Goal: Task Accomplishment & Management: Manage account settings

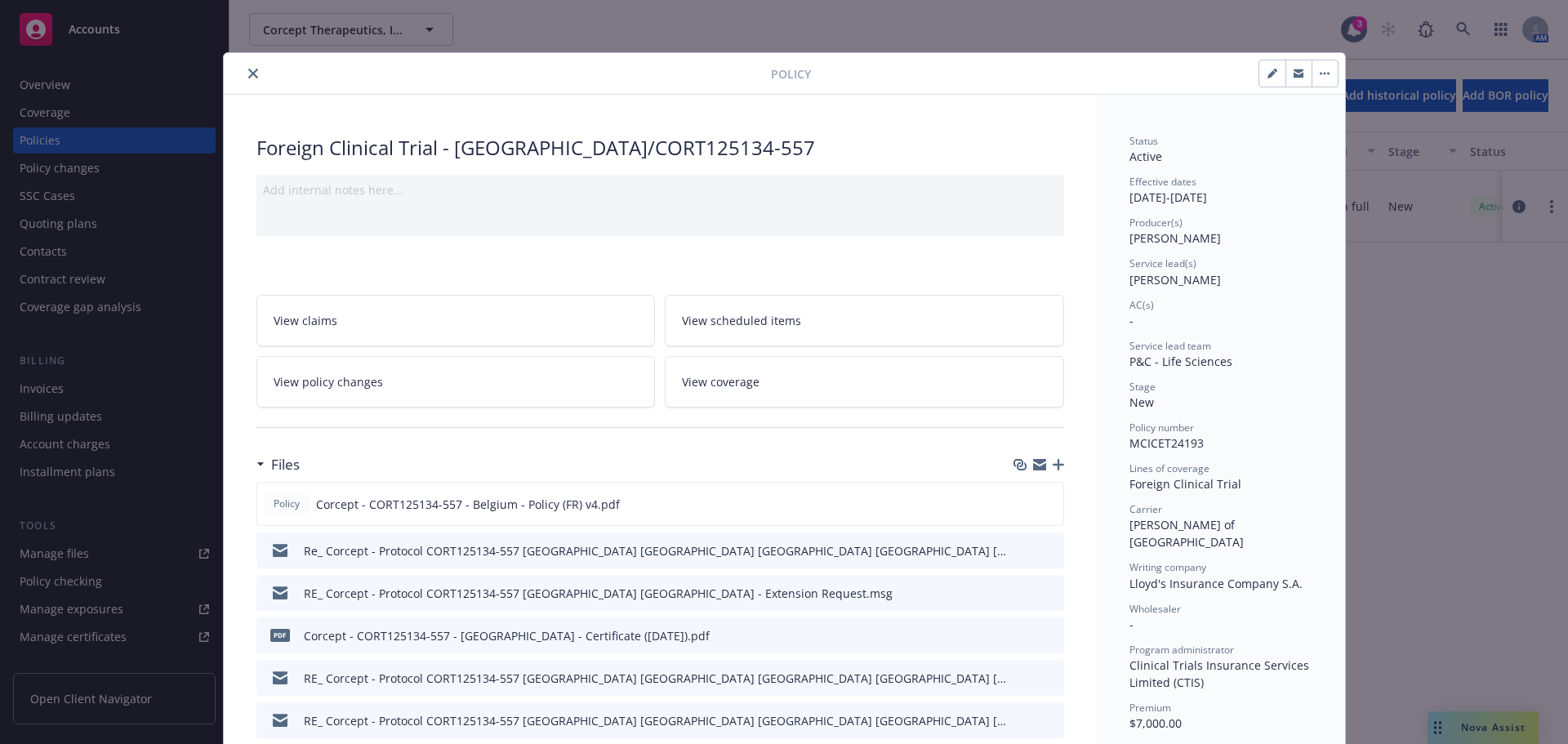
drag, startPoint x: 248, startPoint y: 70, endPoint x: 237, endPoint y: 86, distance: 19.4
click at [249, 70] on icon "close" at bounding box center [253, 73] width 10 height 10
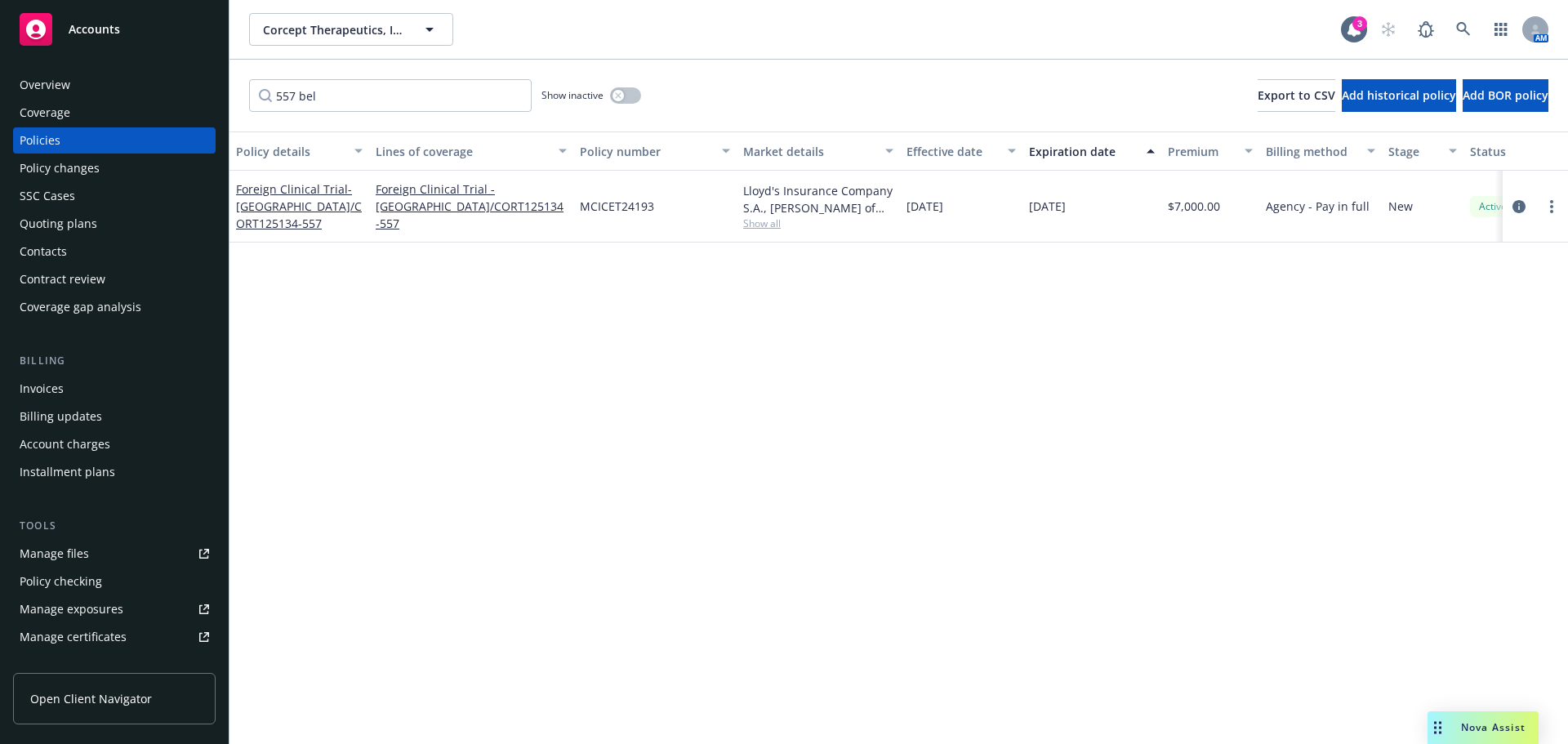
click at [46, 177] on div "Policy changes" at bounding box center [60, 168] width 80 height 26
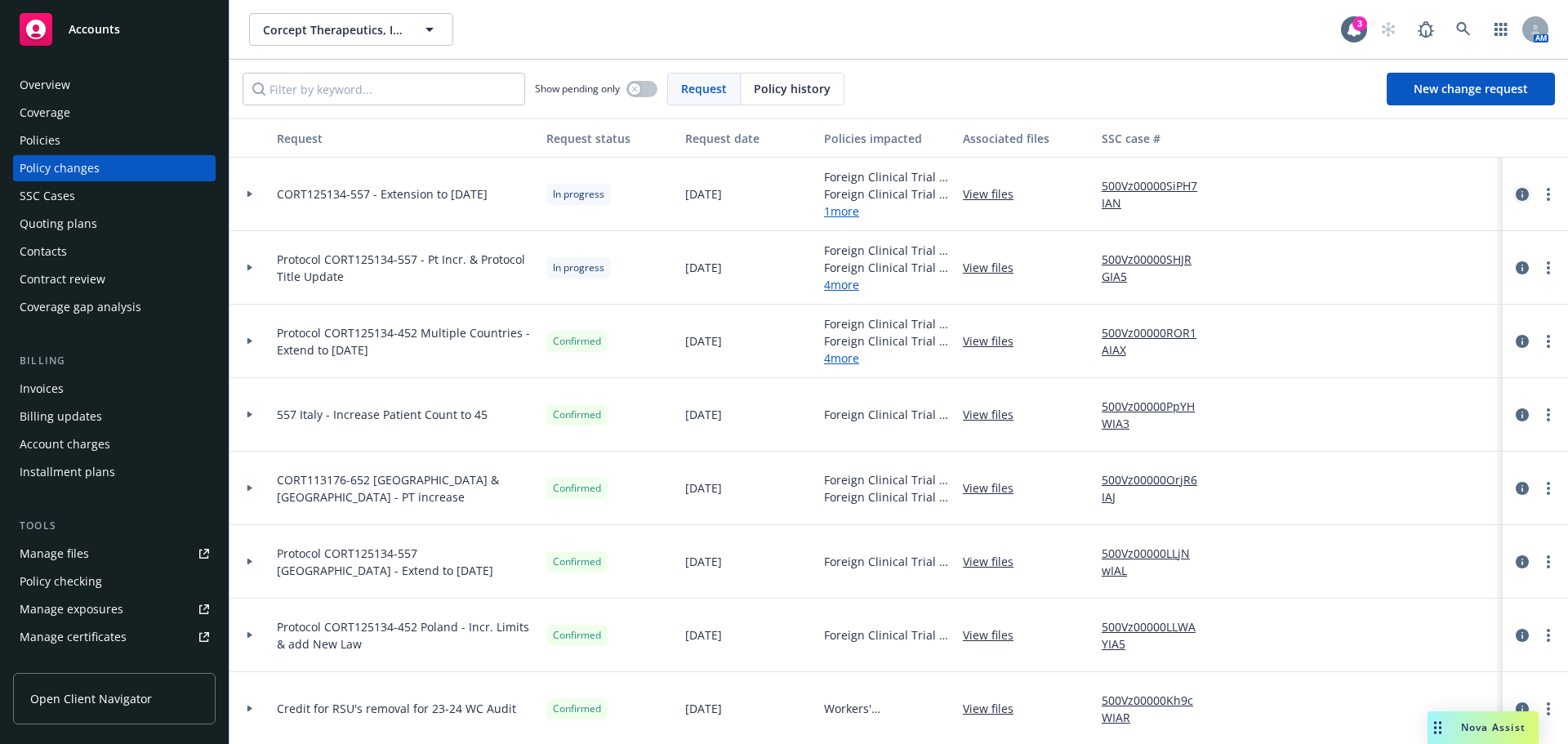
click at [1516, 192] on icon "circleInformation" at bounding box center [1522, 194] width 13 height 13
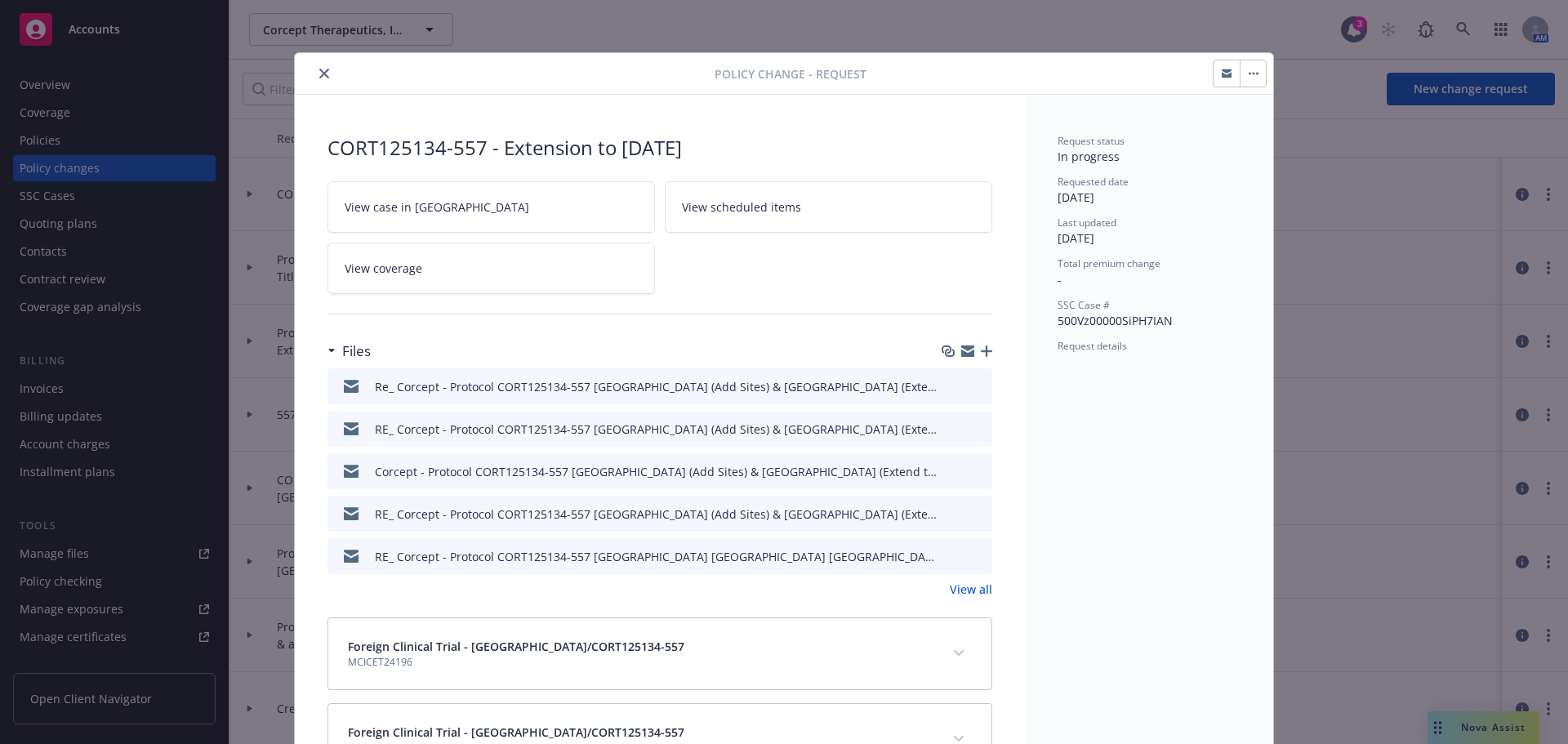
click at [982, 350] on icon "button" at bounding box center [986, 351] width 11 height 11
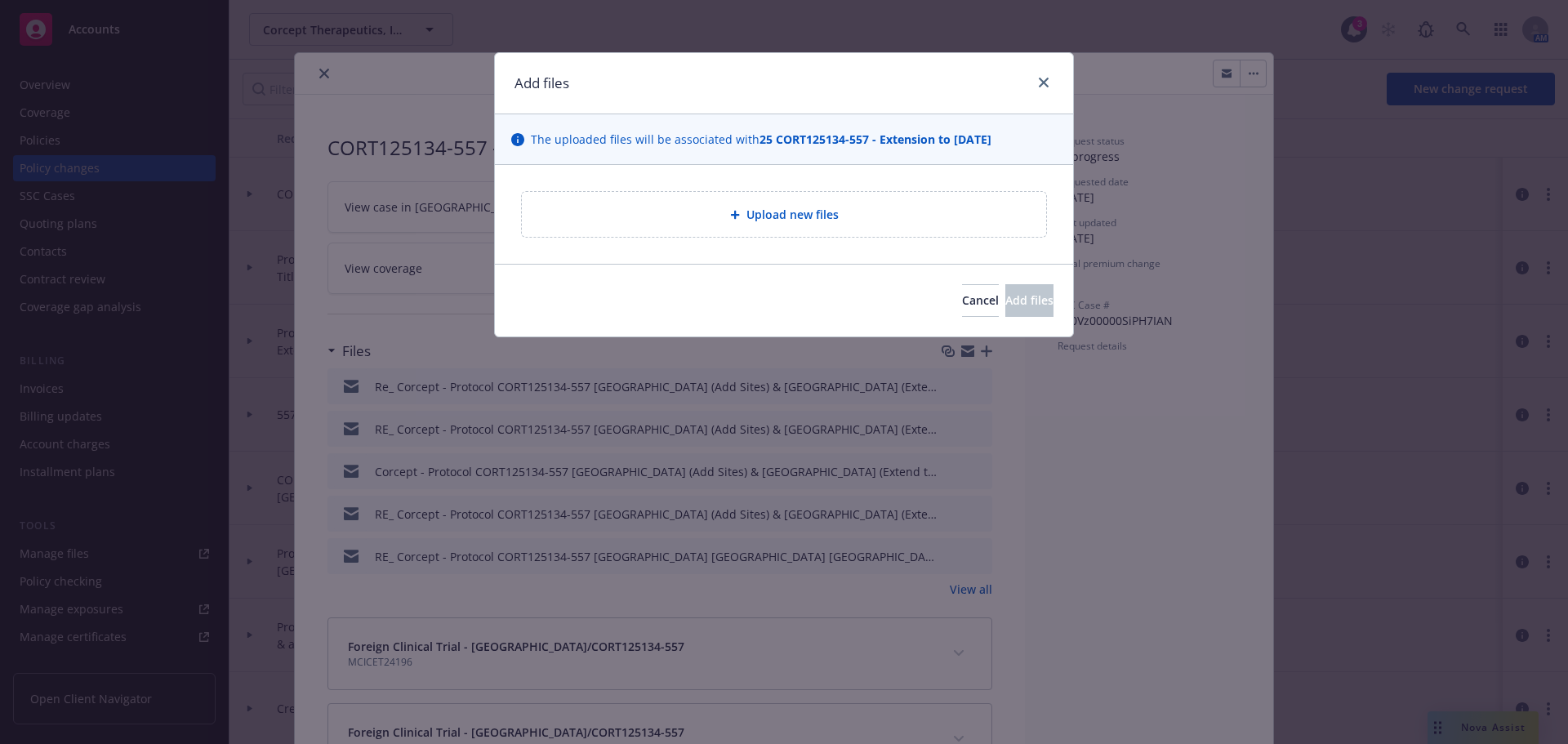
type textarea "x"
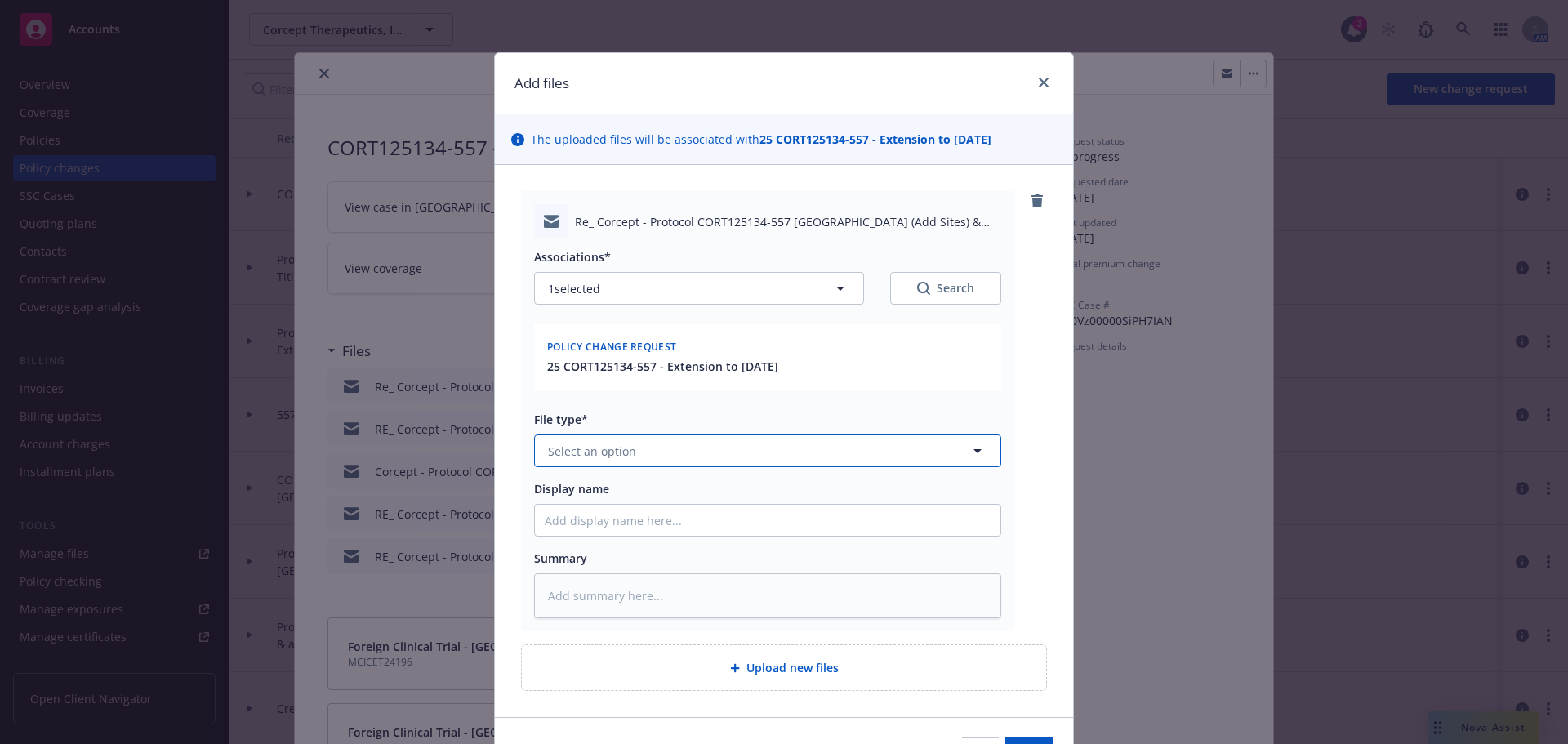
click at [705, 461] on button "Select an option" at bounding box center [768, 450] width 467 height 33
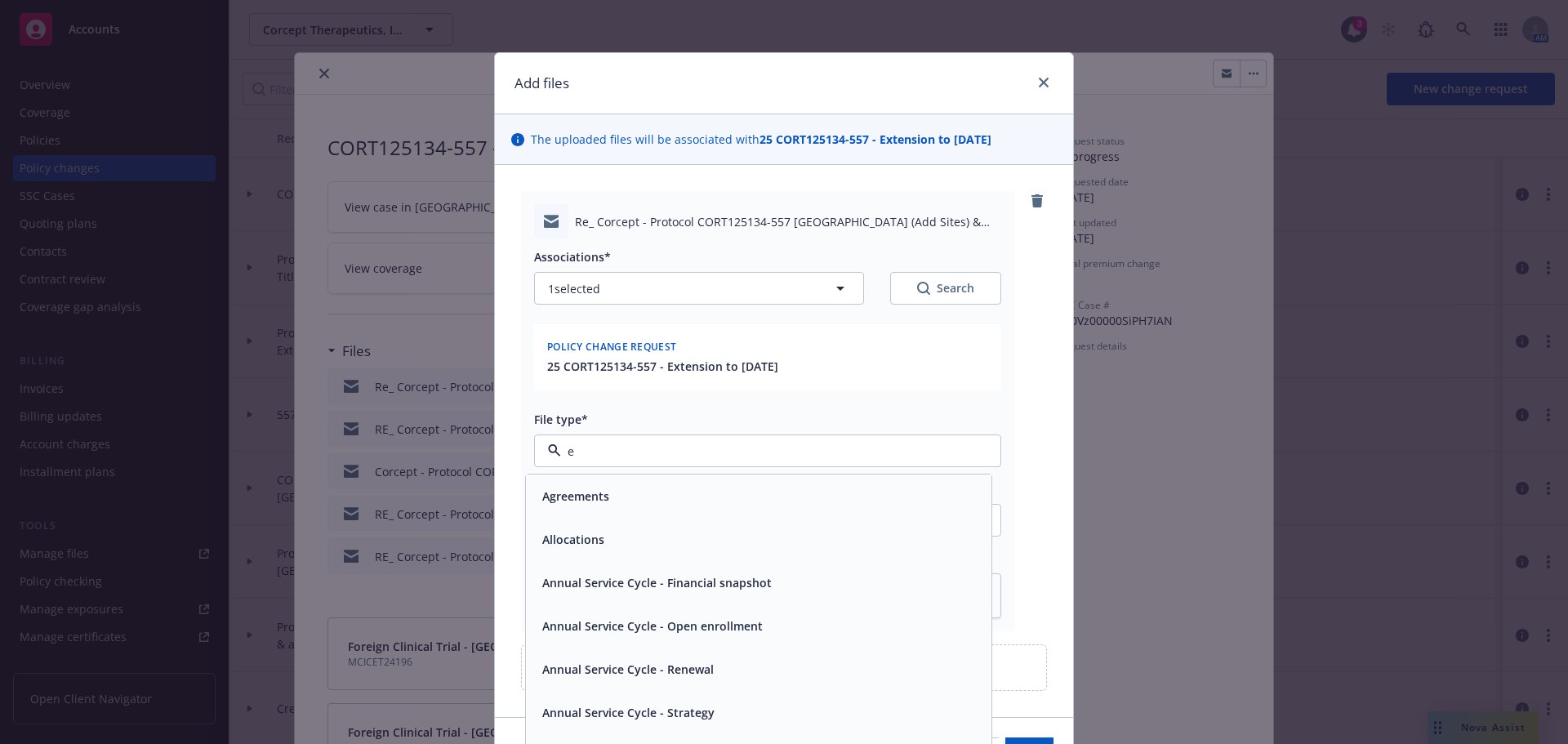
type input "em"
click at [666, 534] on div "Email" at bounding box center [758, 539] width 446 height 23
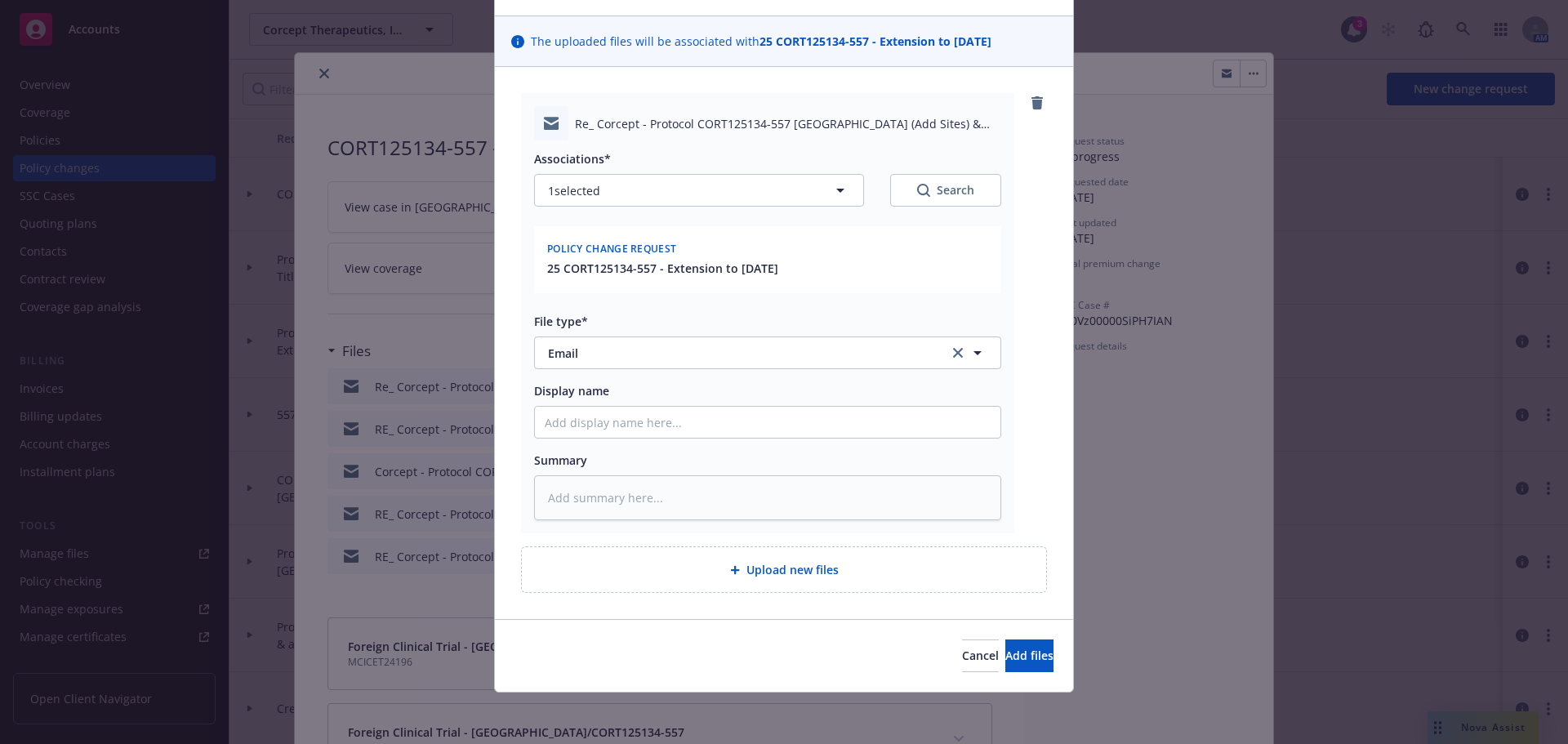
scroll to position [99, 0]
type textarea "x"
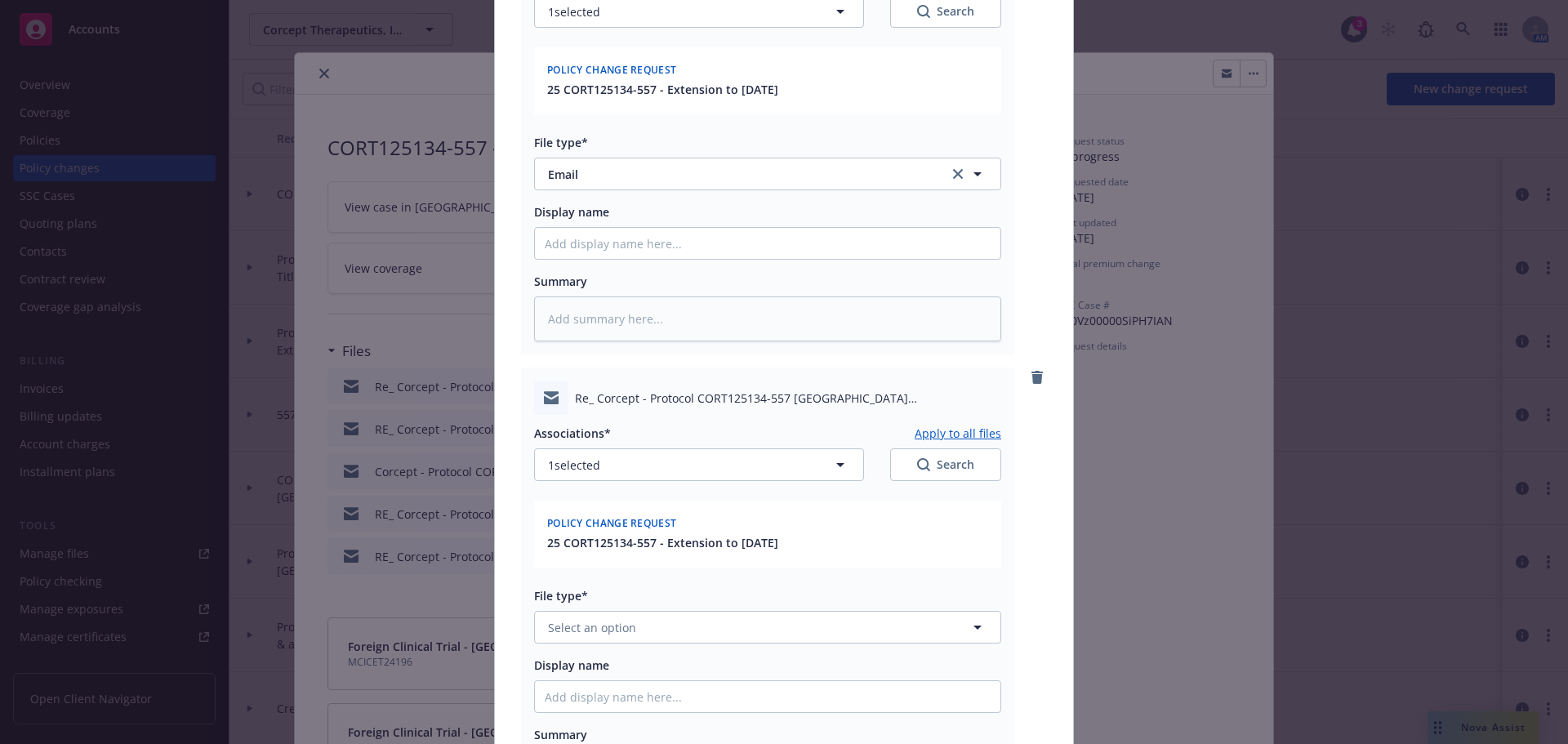
scroll to position [507, 0]
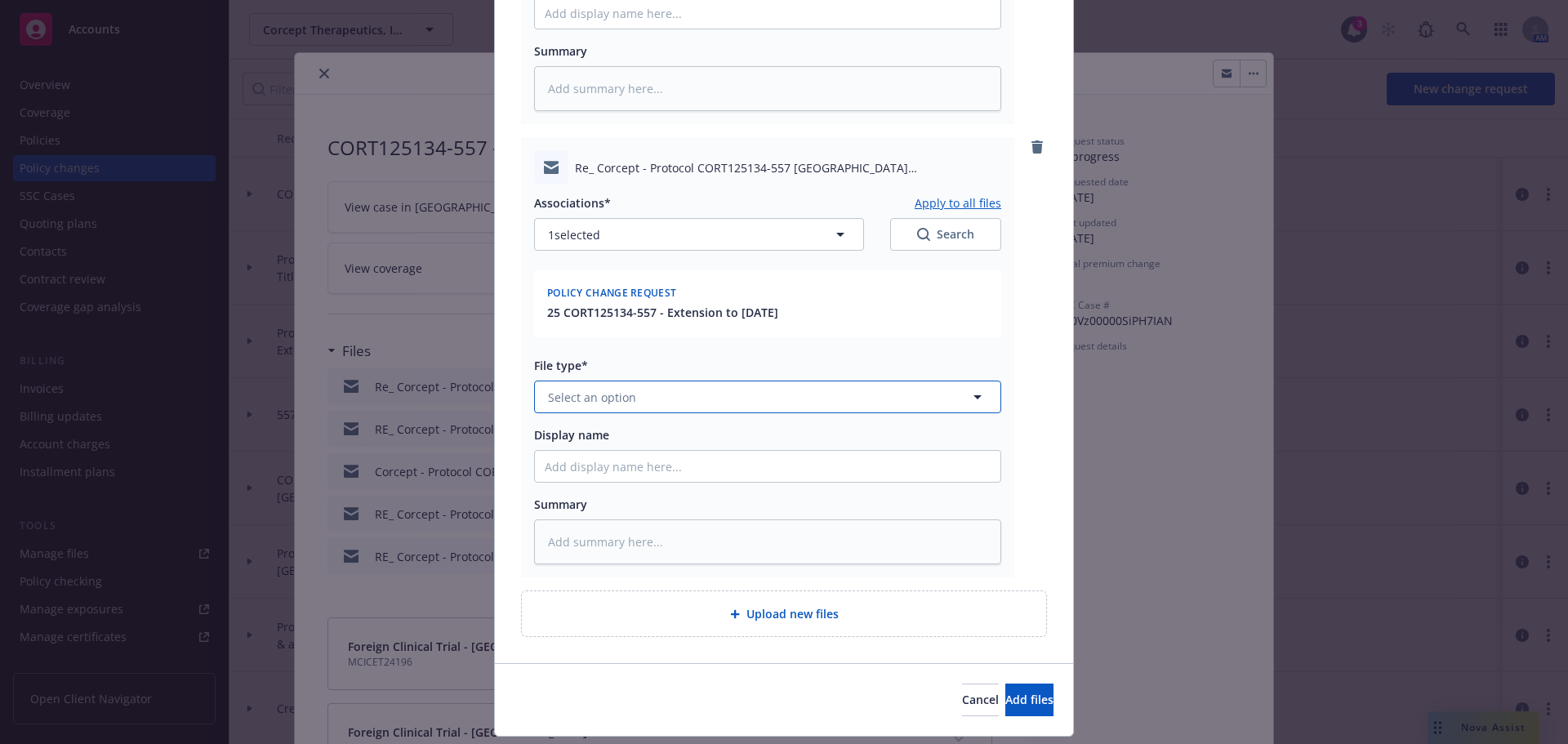
click at [645, 397] on button "Select an option" at bounding box center [768, 397] width 467 height 33
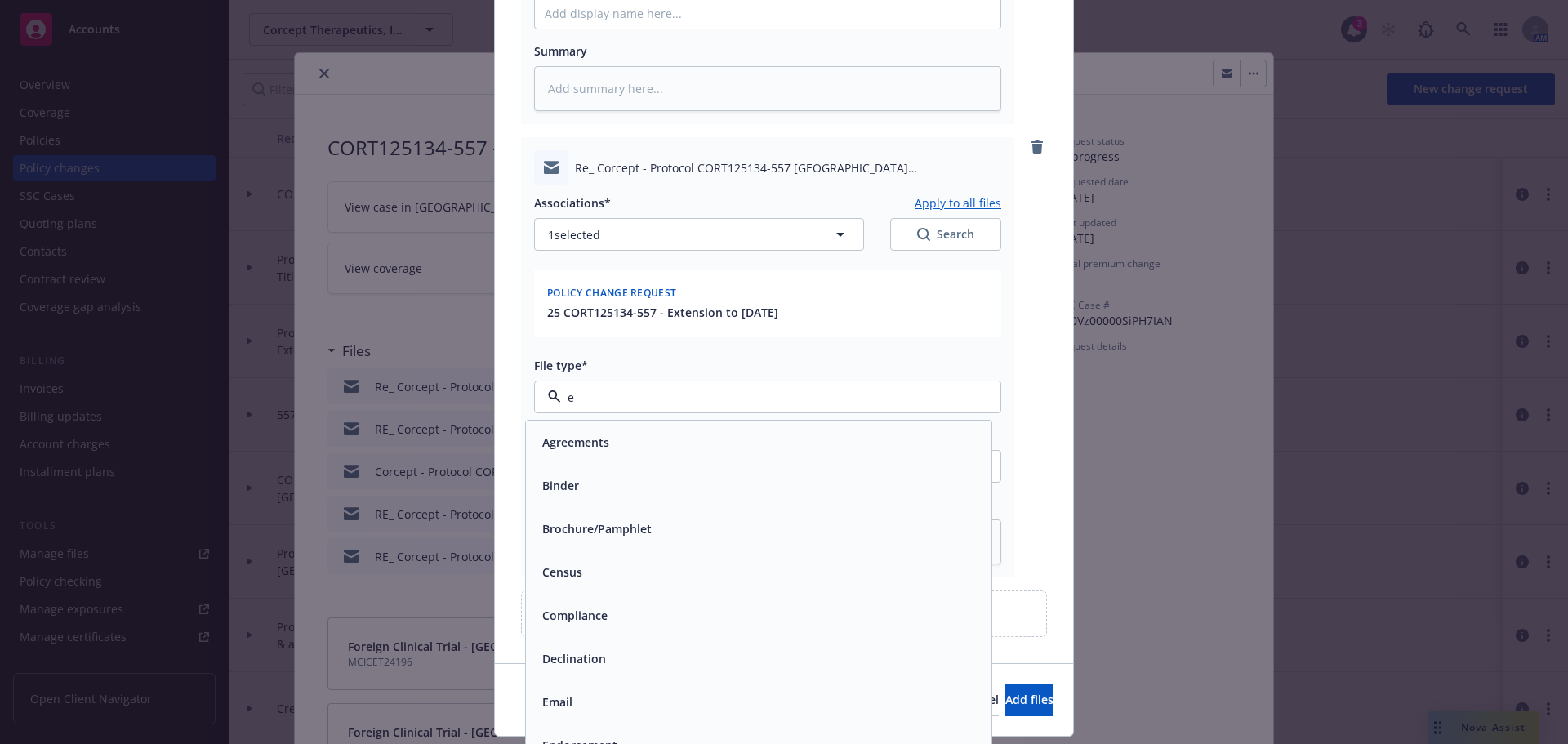
type input "em"
click at [696, 479] on div "Email" at bounding box center [758, 485] width 446 height 23
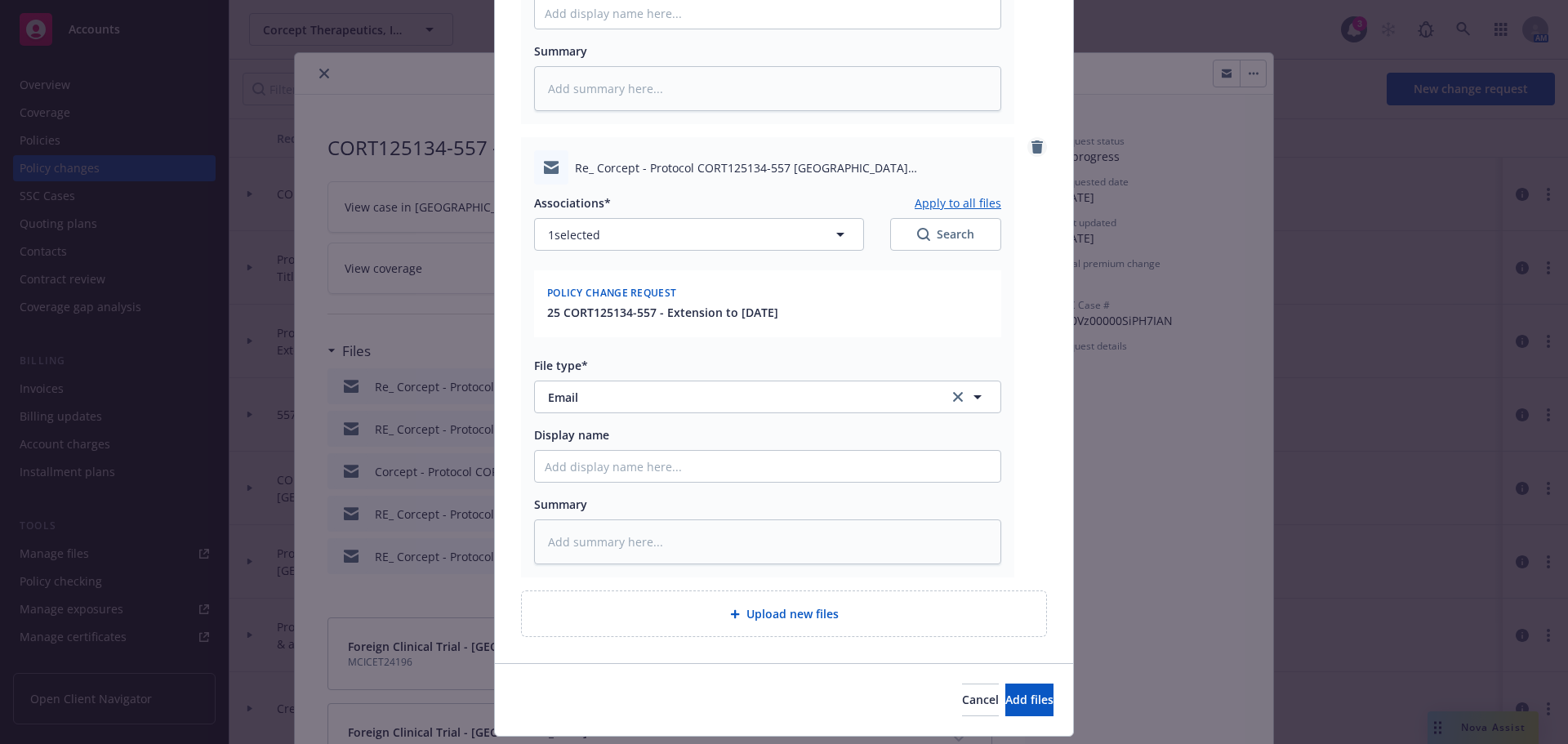
click at [1031, 141] on icon "remove" at bounding box center [1037, 146] width 13 height 13
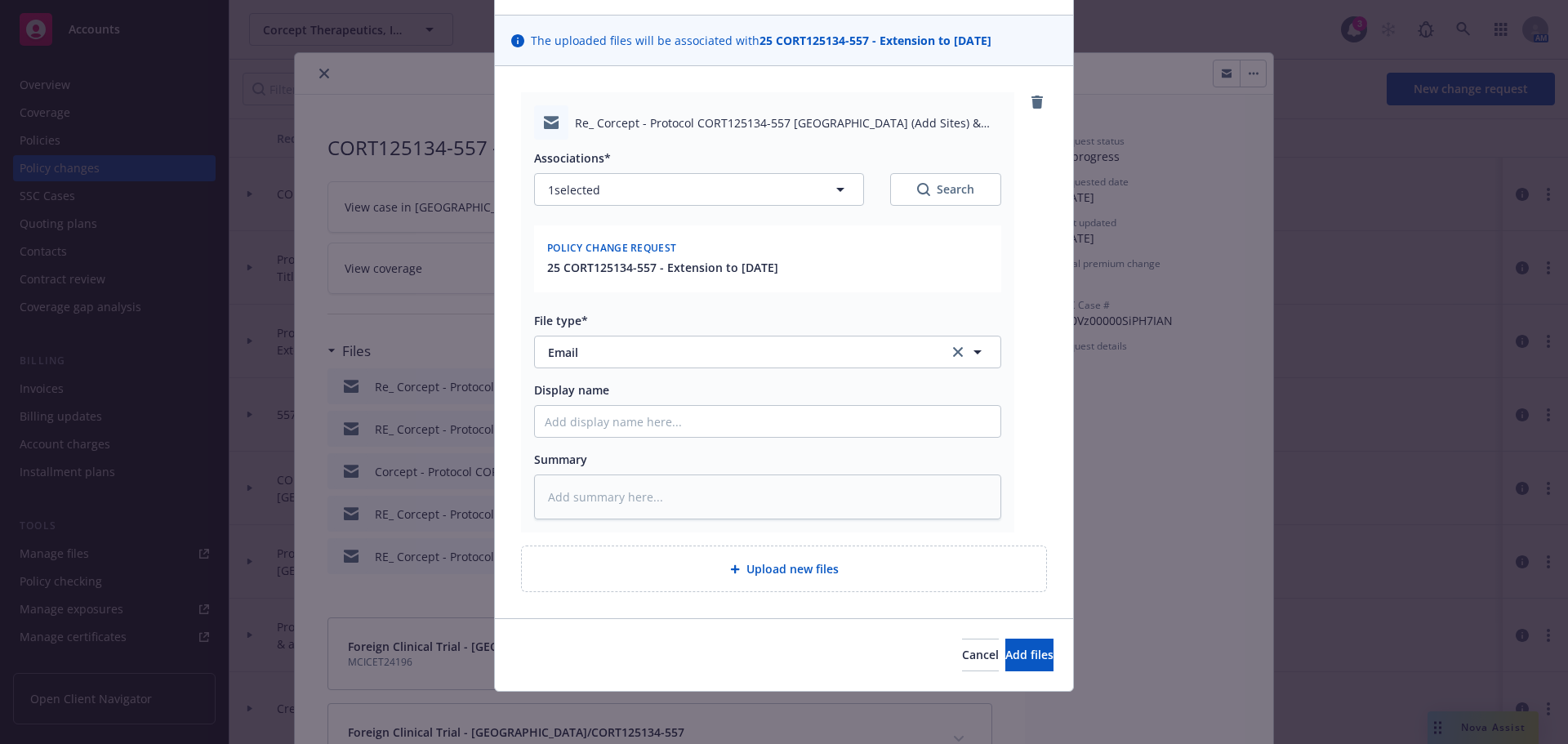
scroll to position [99, 0]
type textarea "x"
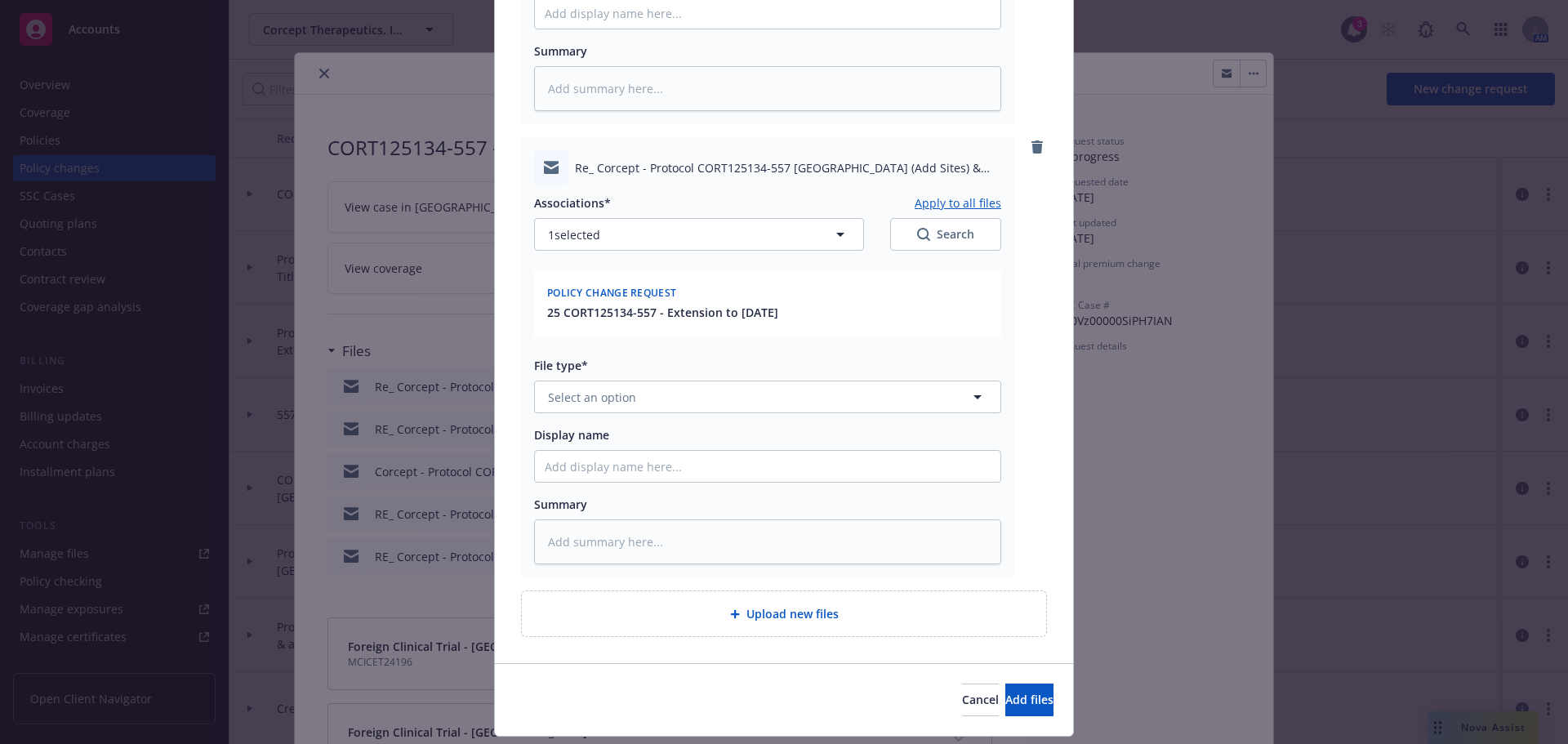
scroll to position [552, 0]
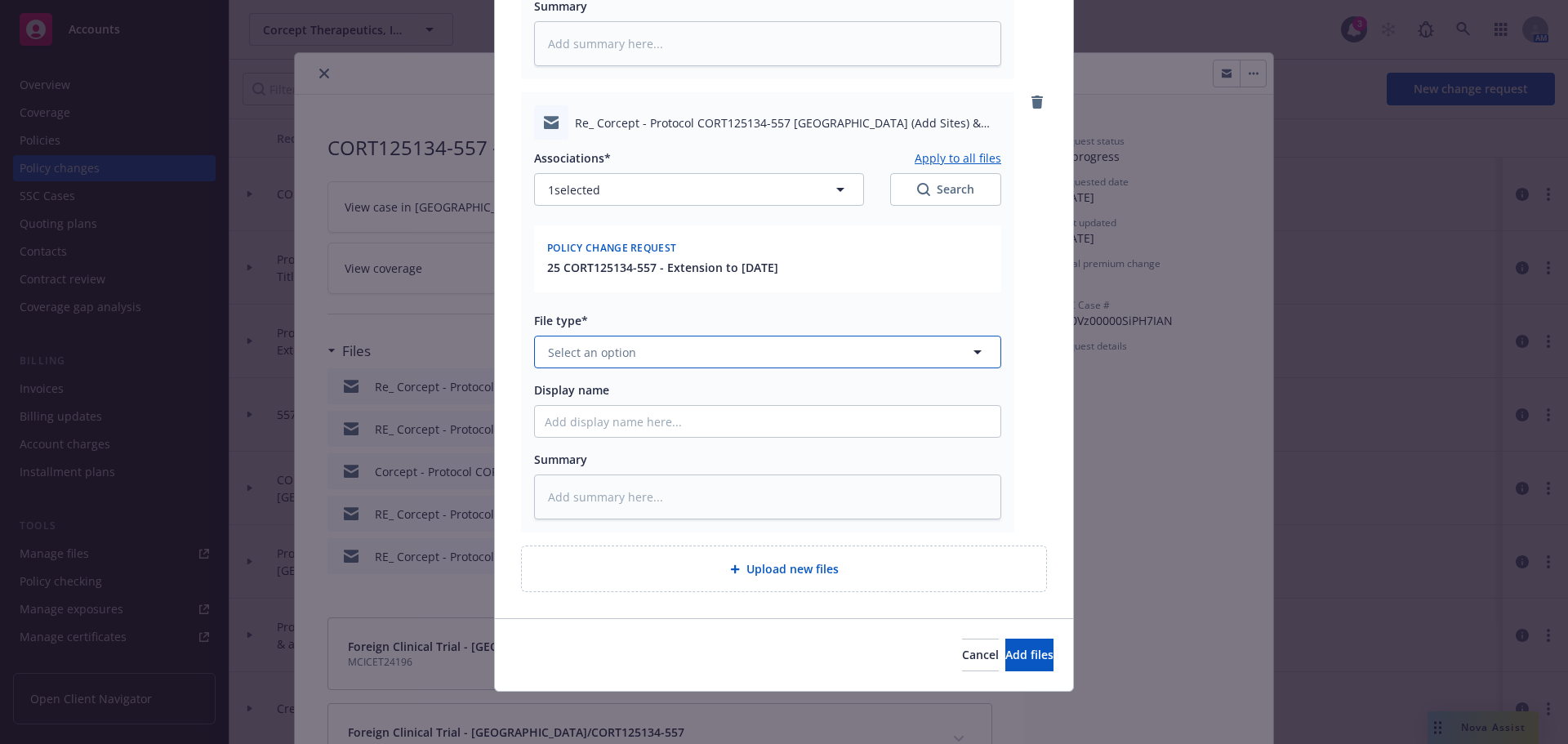
click at [682, 354] on button "Select an option" at bounding box center [768, 352] width 467 height 33
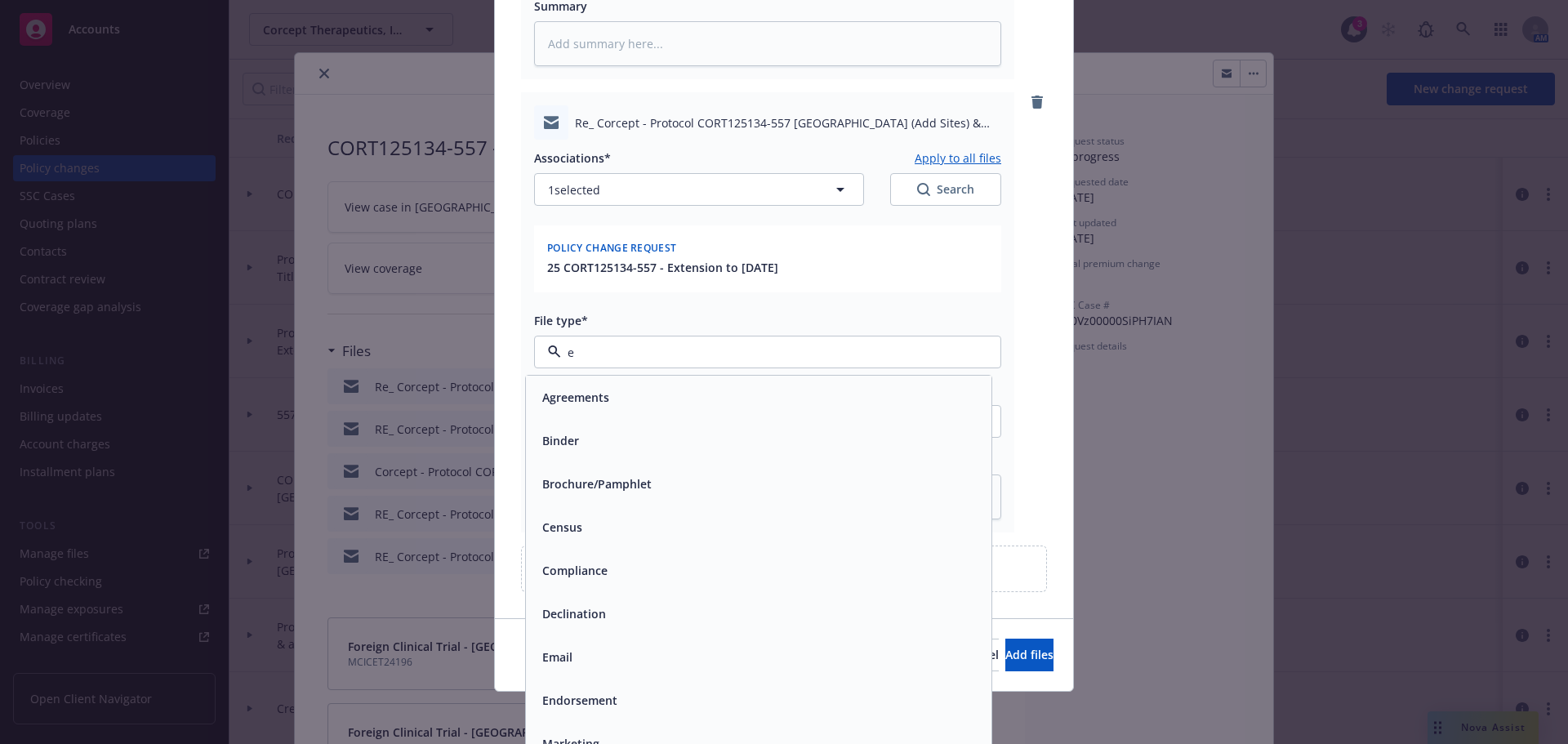
type input "em"
click at [709, 430] on div "Email" at bounding box center [758, 440] width 446 height 23
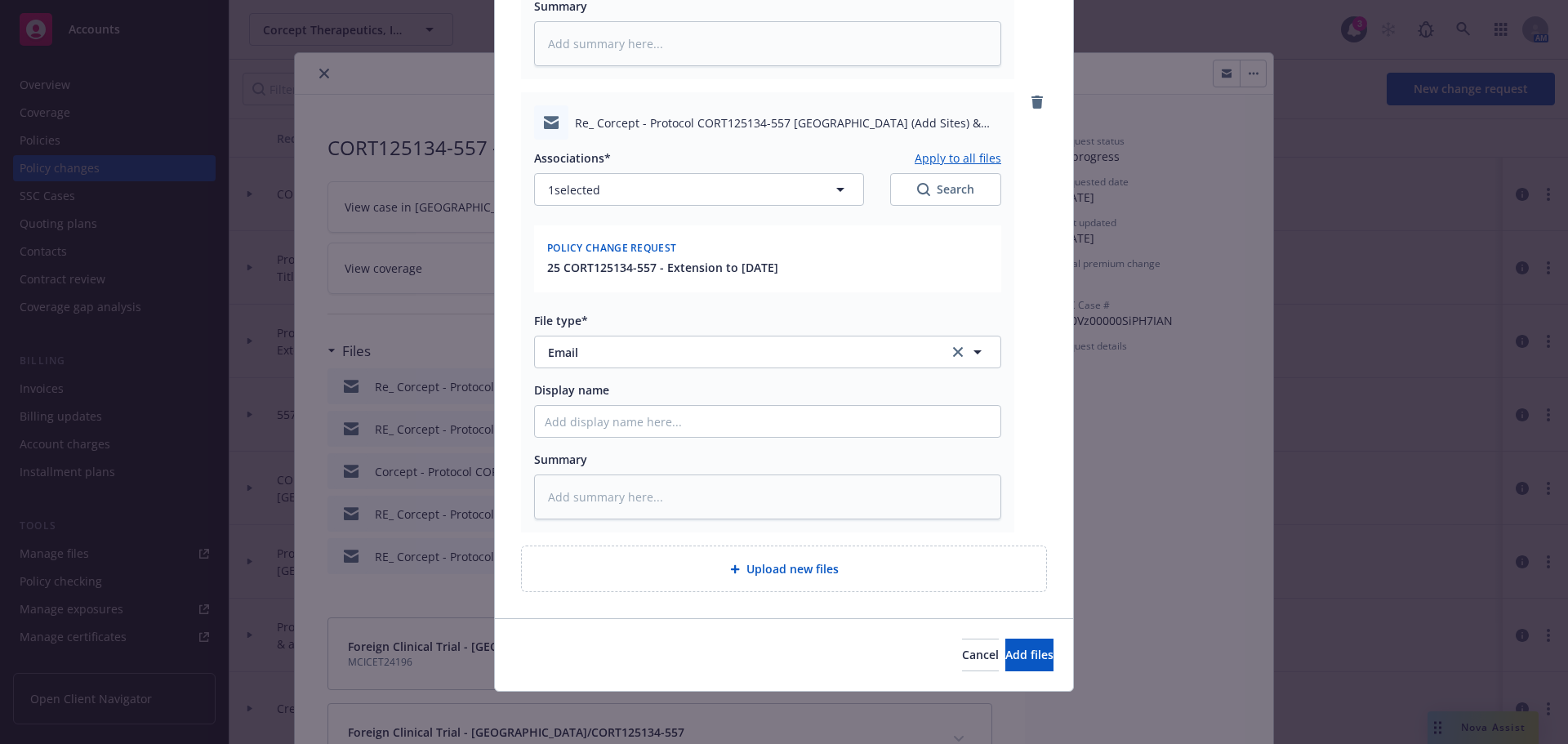
type textarea "x"
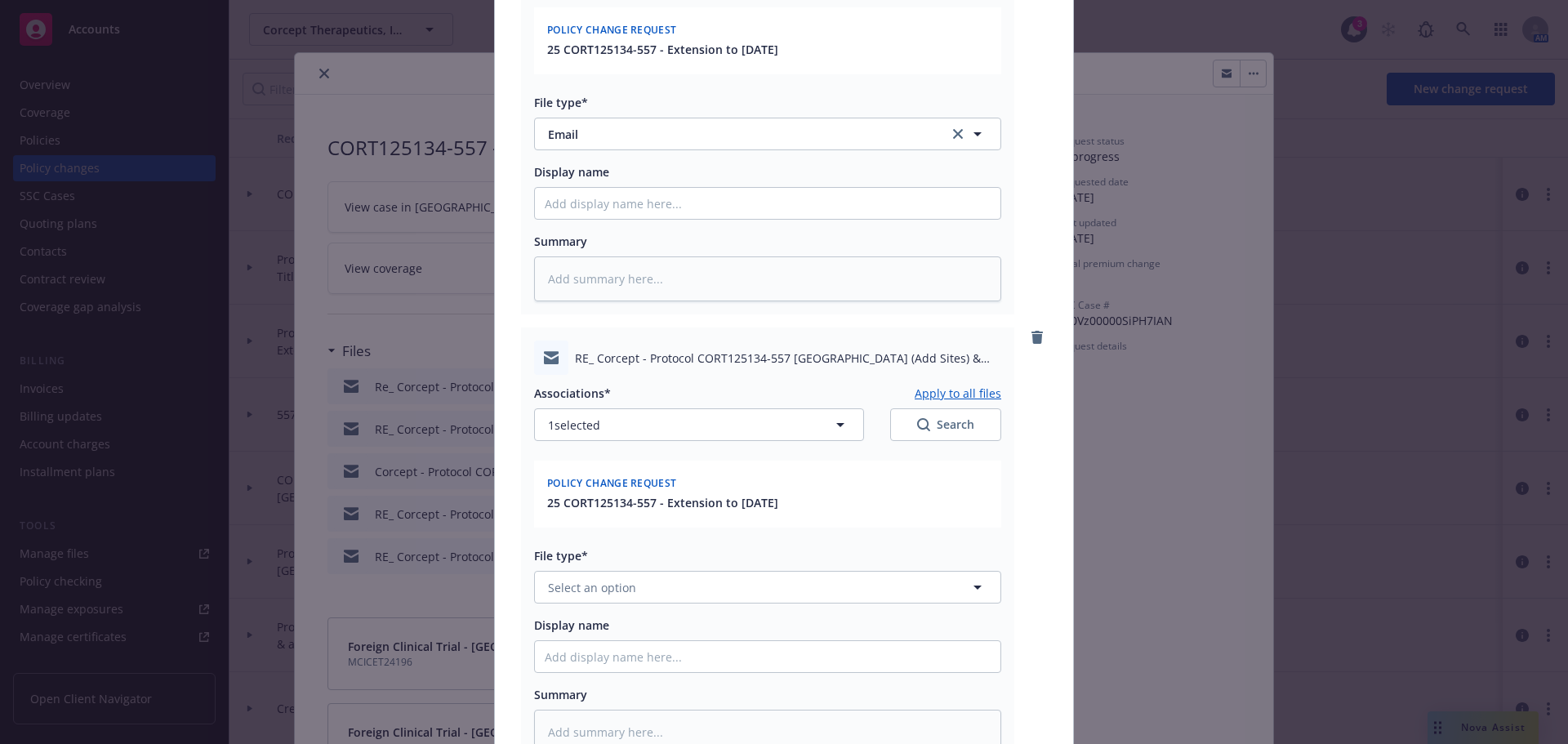
scroll to position [961, 0]
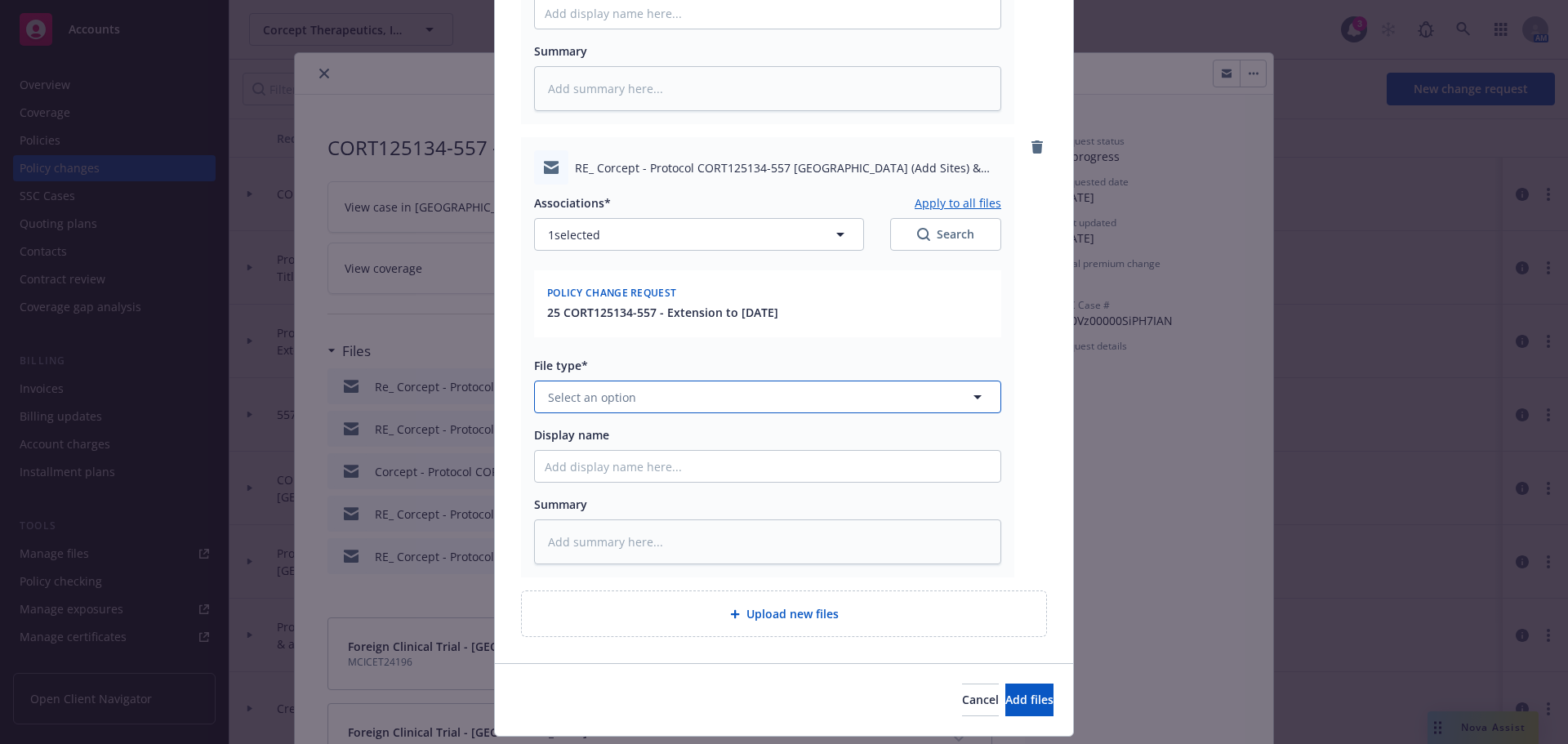
click at [648, 413] on button "Select an option" at bounding box center [768, 397] width 467 height 33
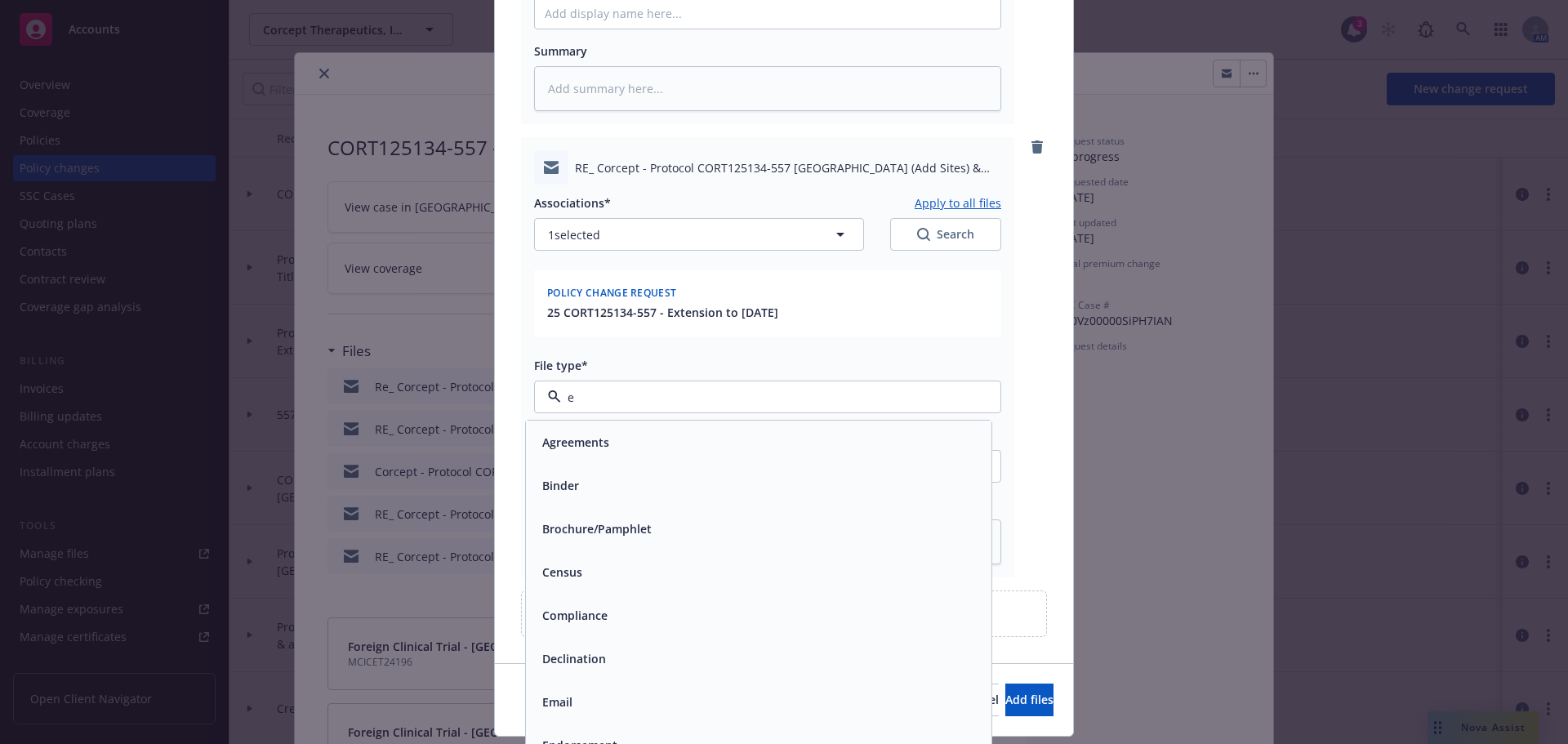
type input "em"
click at [747, 481] on div "Email" at bounding box center [758, 485] width 446 height 23
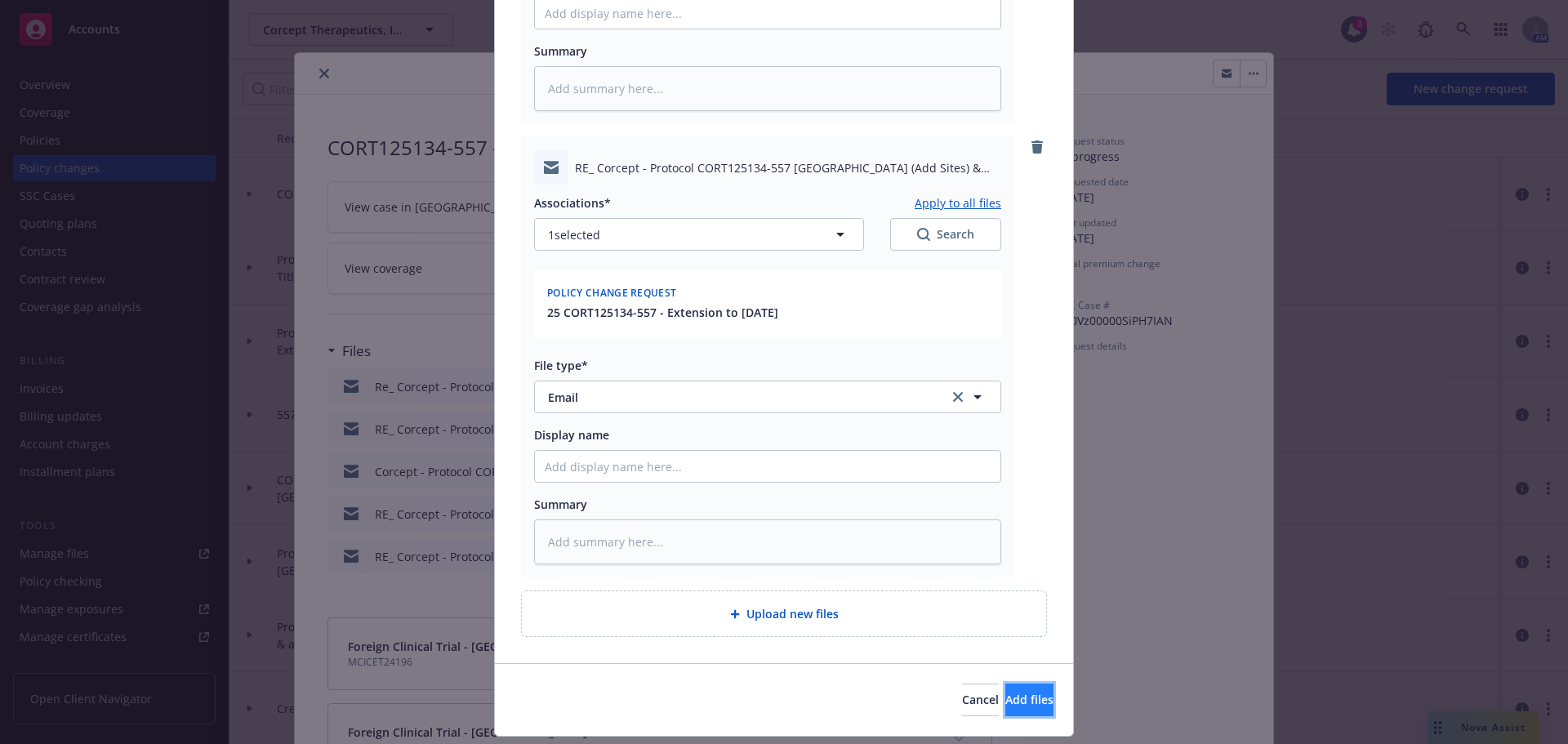
click at [1018, 686] on button "Add files" at bounding box center [1029, 700] width 49 height 33
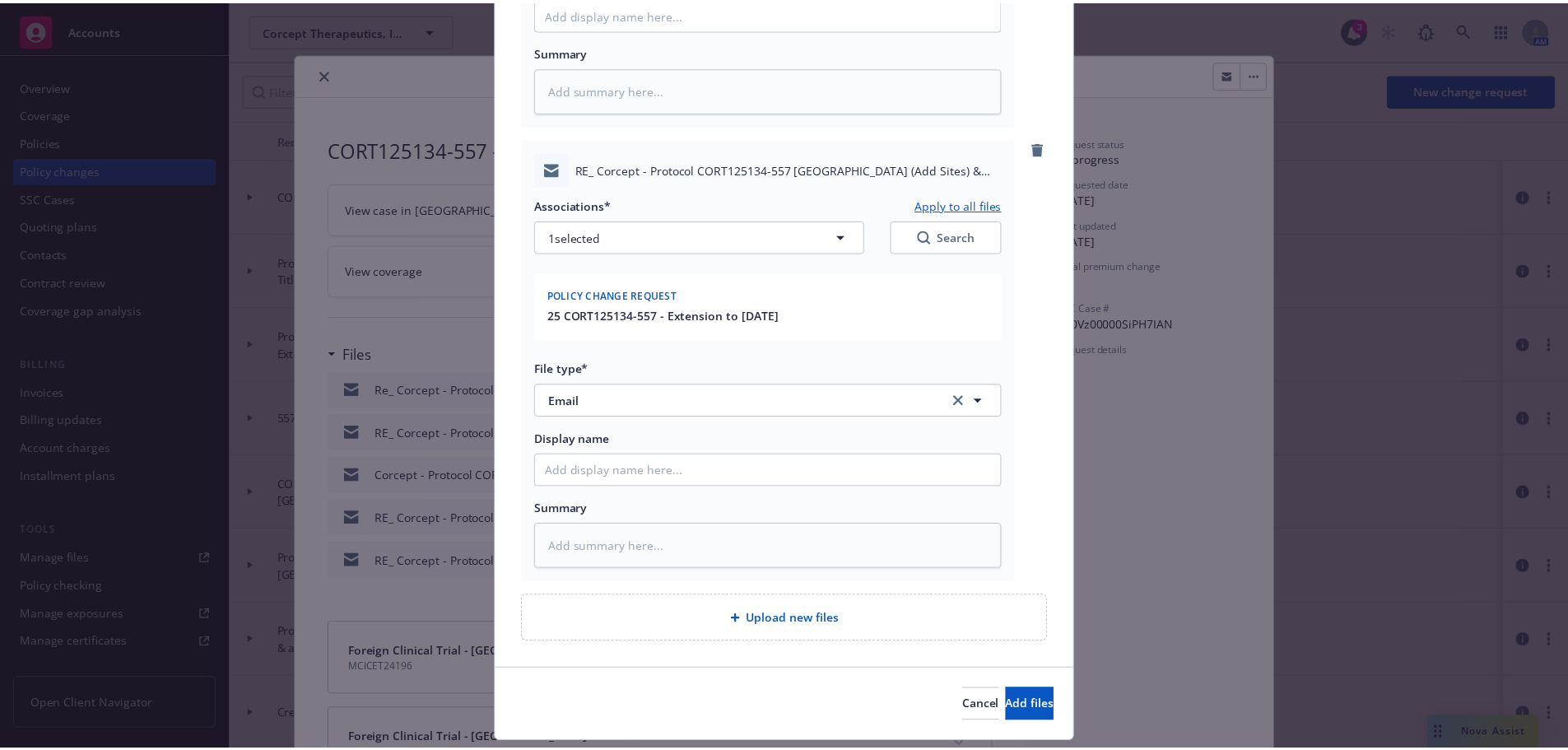
scroll to position [953, 0]
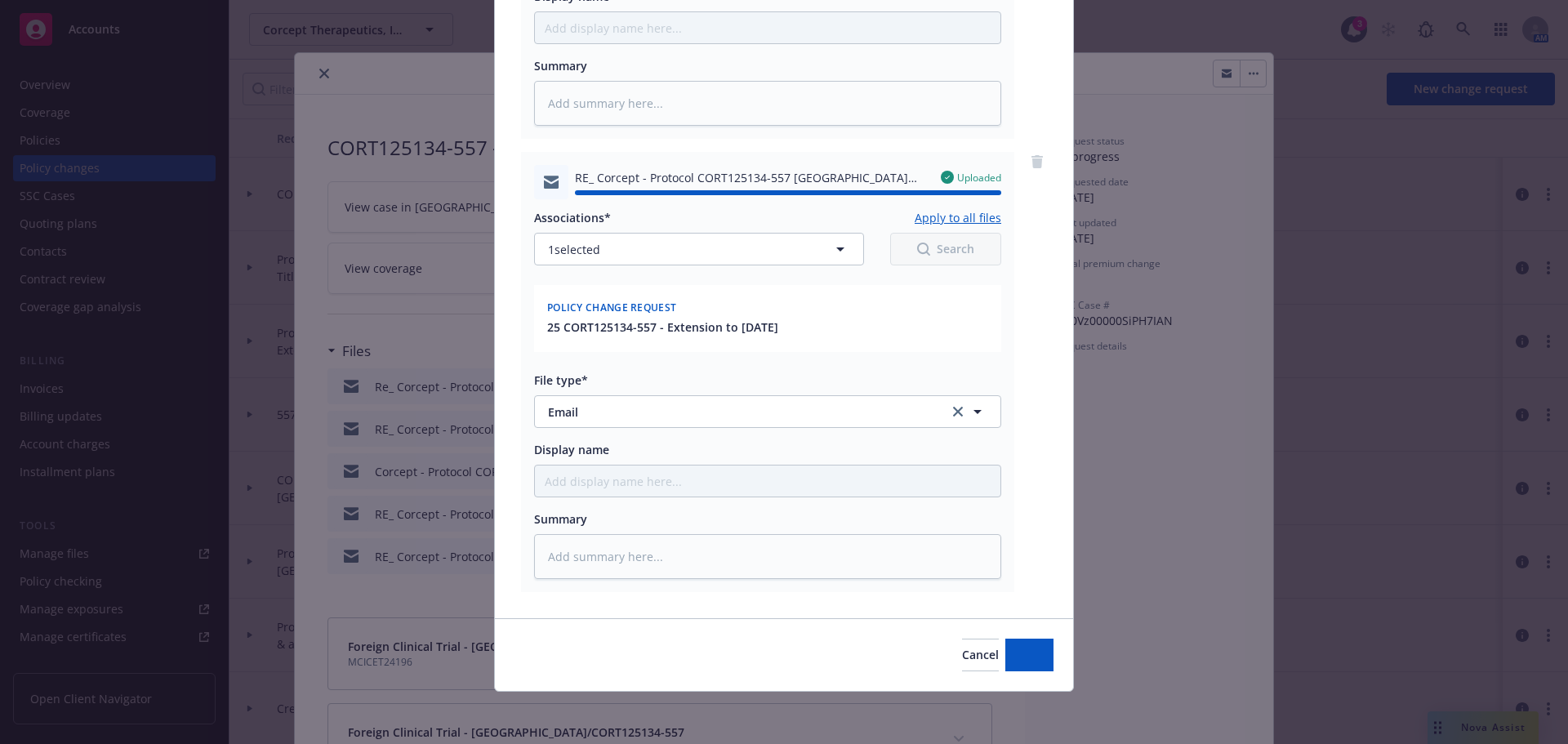
type textarea "x"
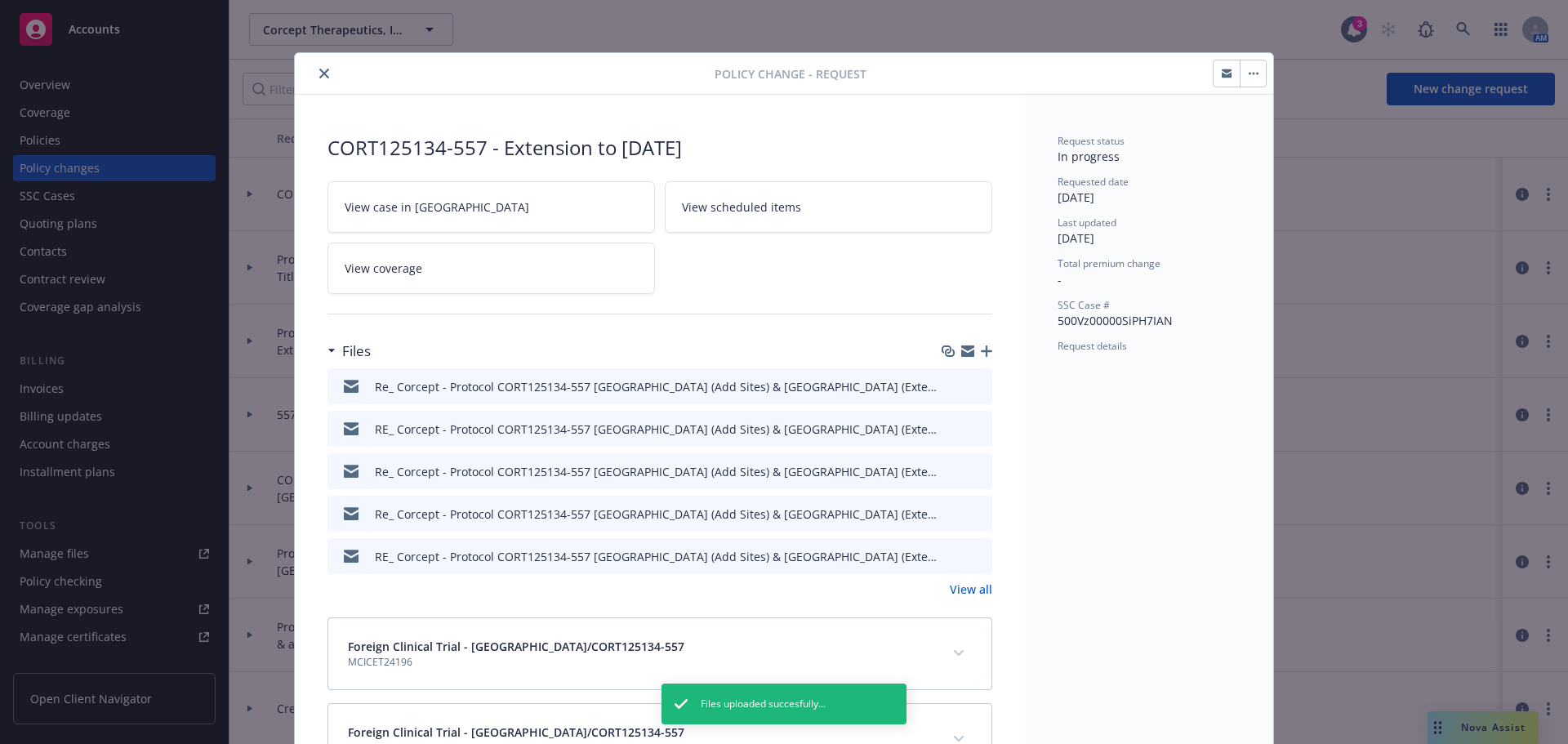
click at [320, 68] on button "close" at bounding box center [324, 74] width 20 height 20
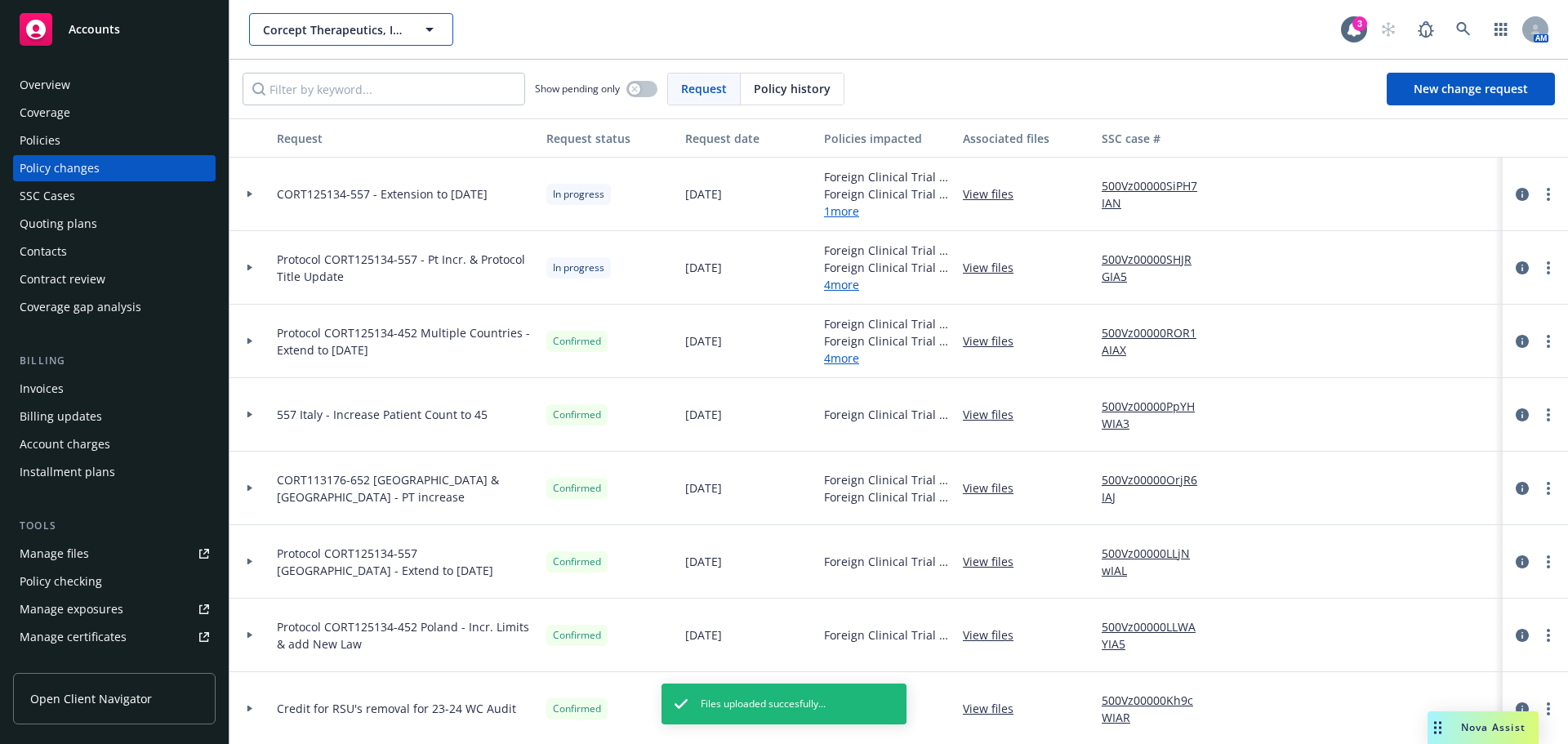
click at [306, 28] on span "Corcept Therapeutics, Inc." at bounding box center [334, 30] width 141 height 17
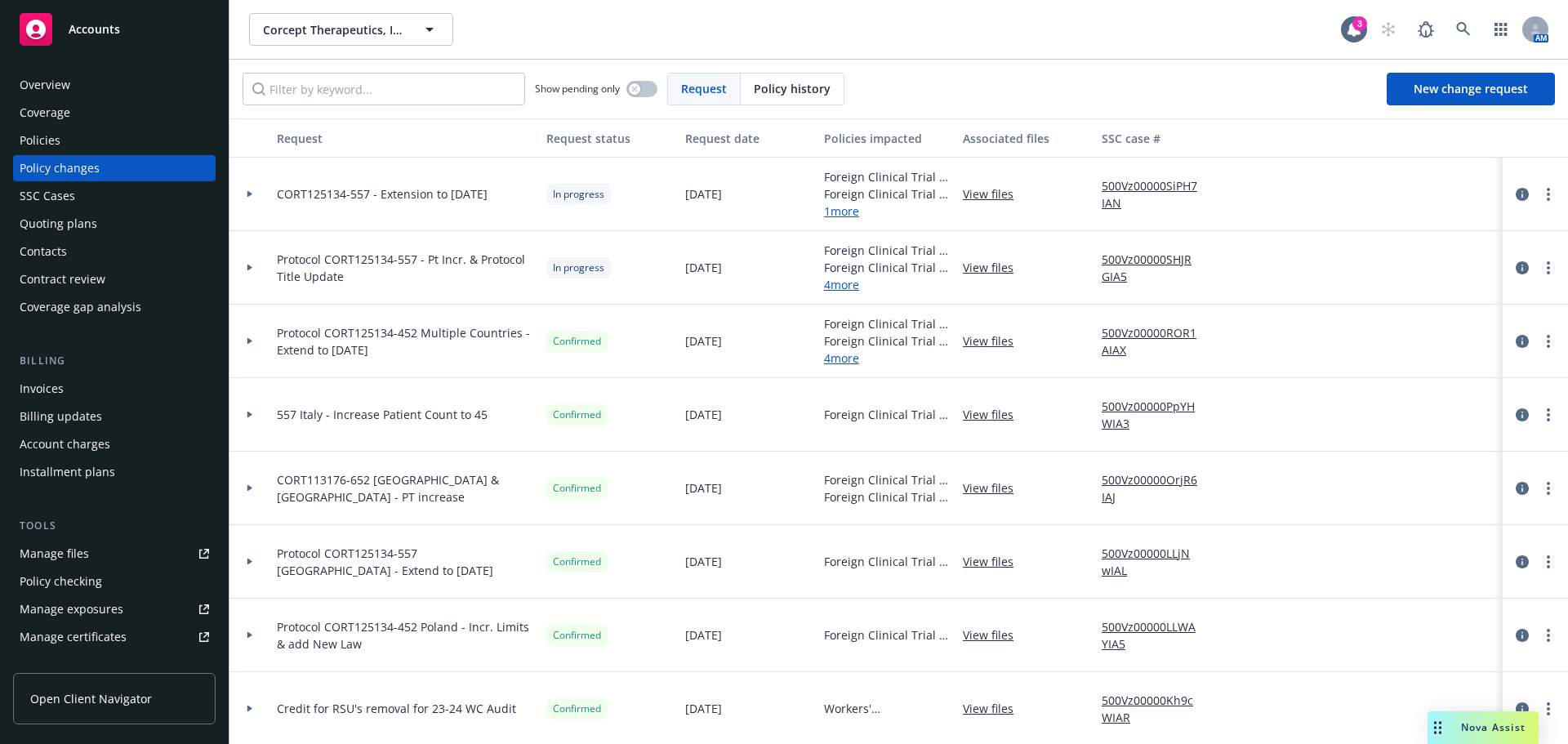
click at [46, 142] on div "Policies" at bounding box center [40, 140] width 41 height 26
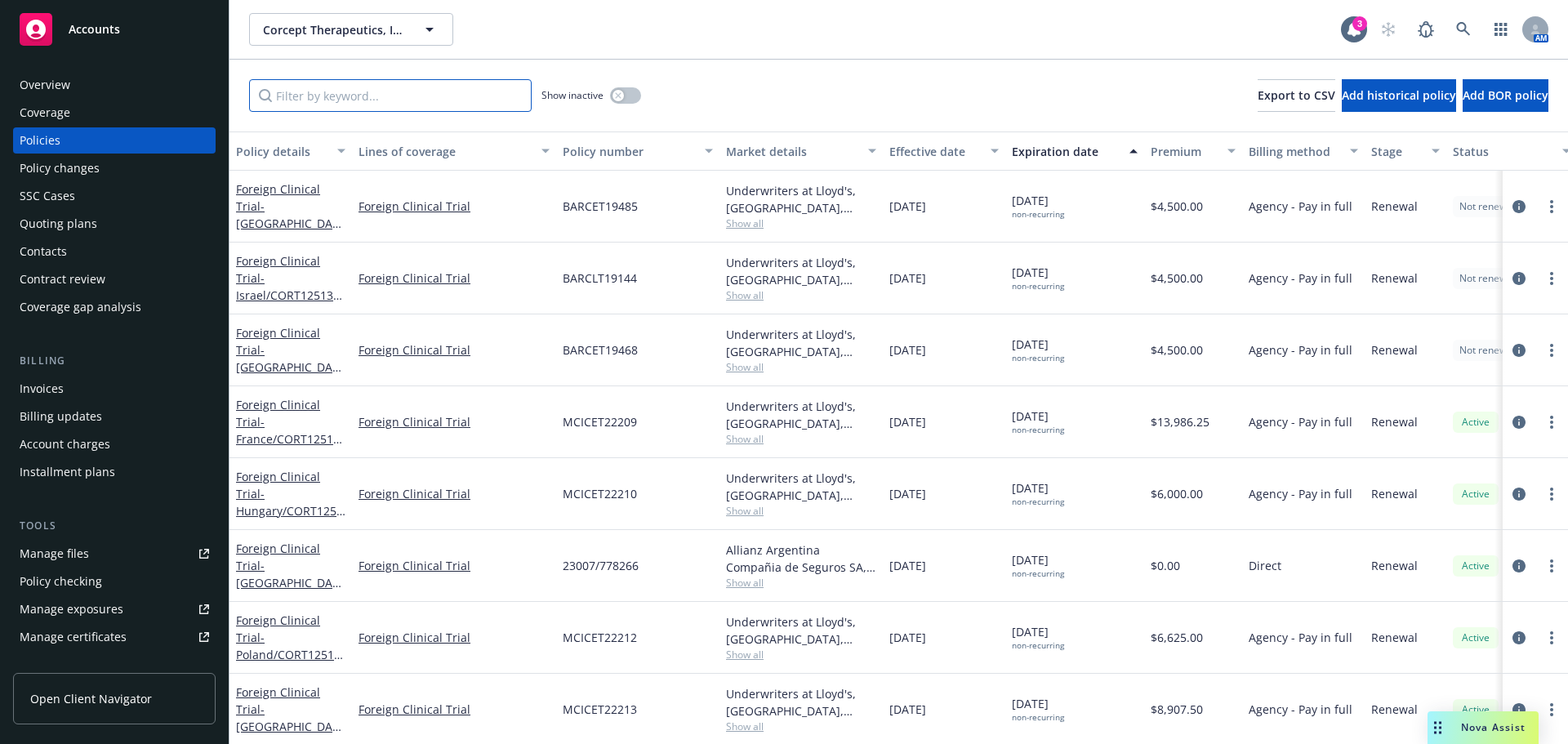
click at [316, 90] on input "Filter by keyword..." at bounding box center [391, 95] width 282 height 33
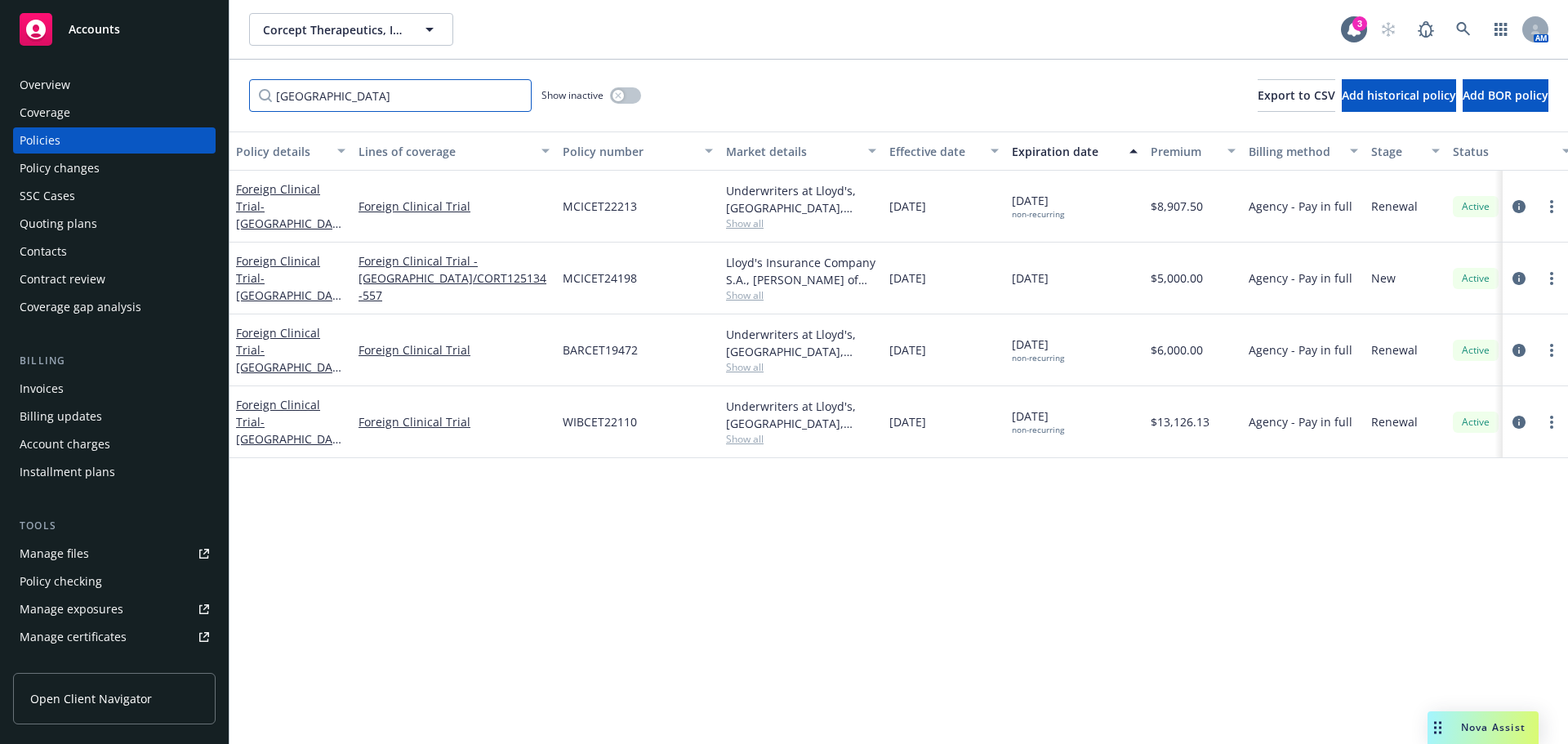
type input "spain"
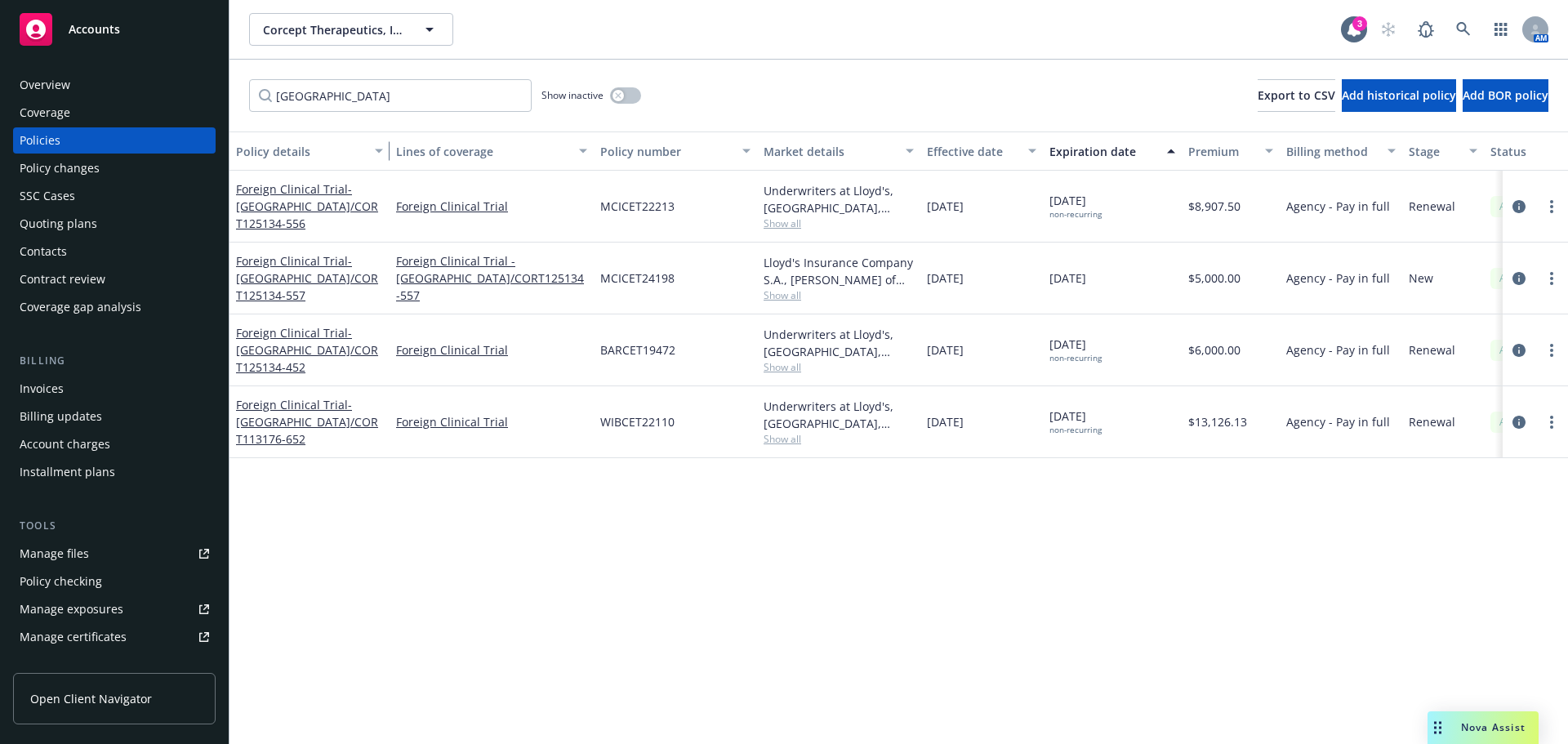
drag, startPoint x: 349, startPoint y: 156, endPoint x: 393, endPoint y: 156, distance: 44.0
click at [386, 156] on div "button" at bounding box center [381, 151] width 8 height 37
click at [90, 158] on div "Policy changes" at bounding box center [60, 168] width 80 height 26
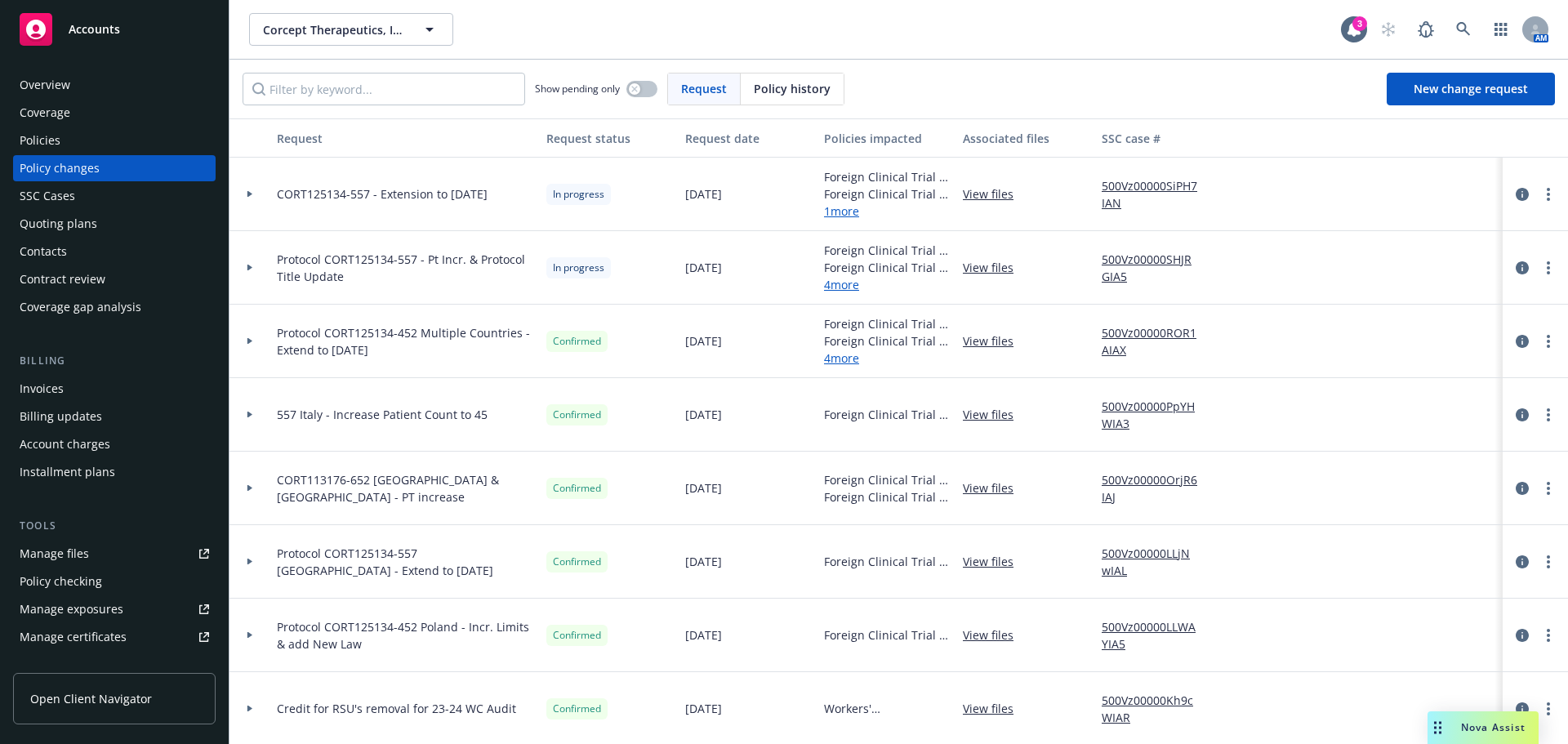
click at [251, 191] on icon at bounding box center [250, 194] width 7 height 6
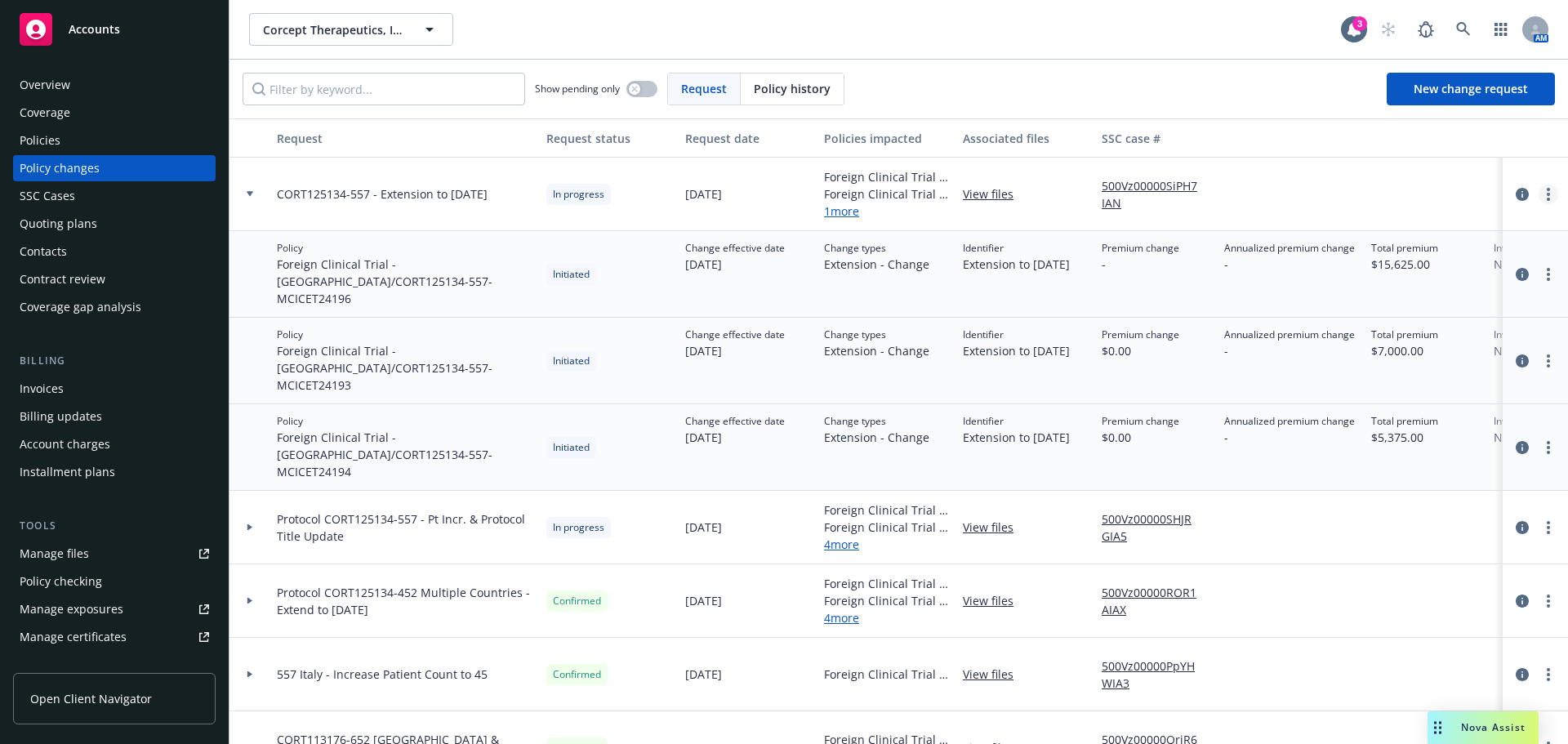
click at [1539, 191] on link "more" at bounding box center [1548, 194] width 20 height 20
click at [1377, 332] on link "Resume workflow" at bounding box center [1404, 326] width 280 height 33
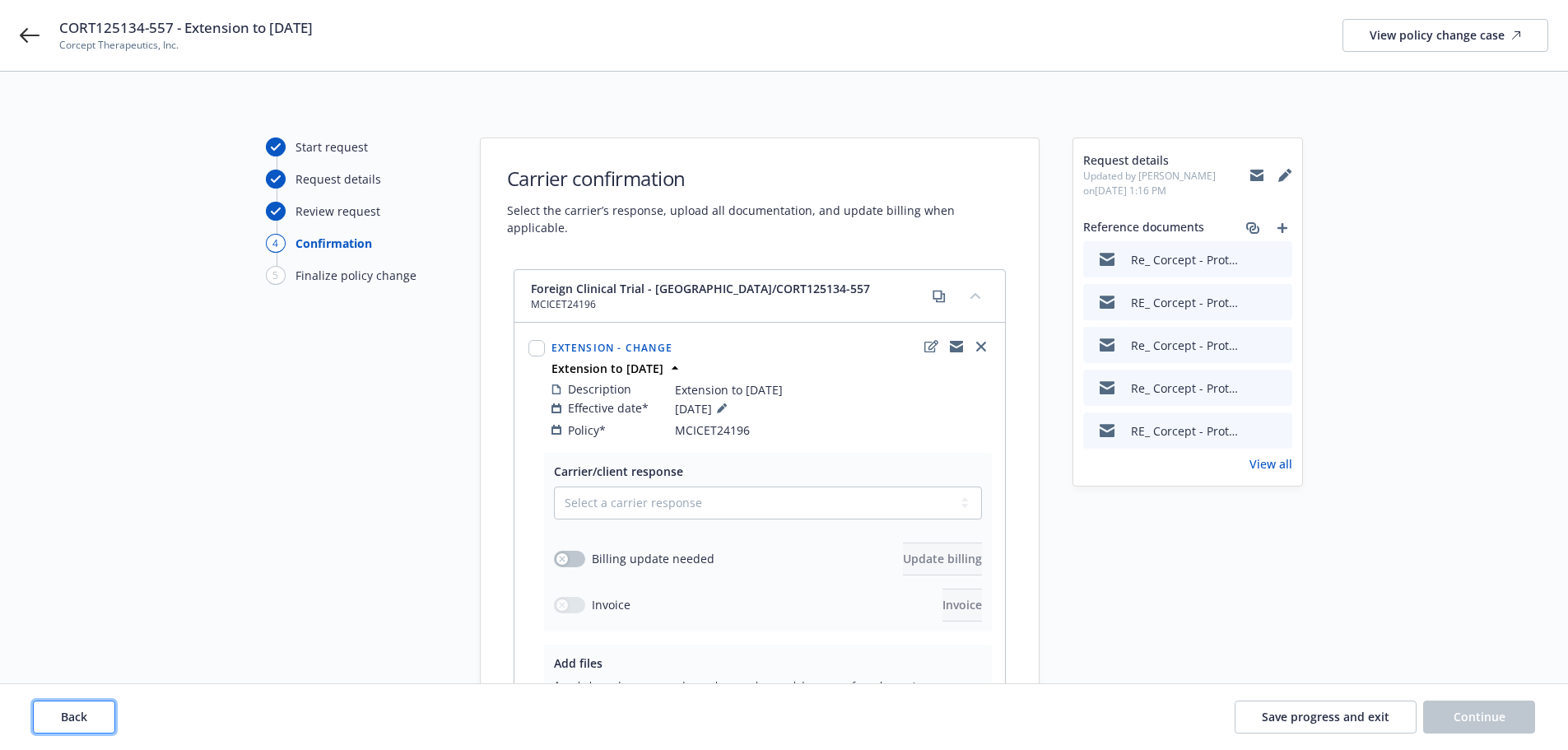
click at [72, 720] on span "Back" at bounding box center [74, 717] width 26 height 16
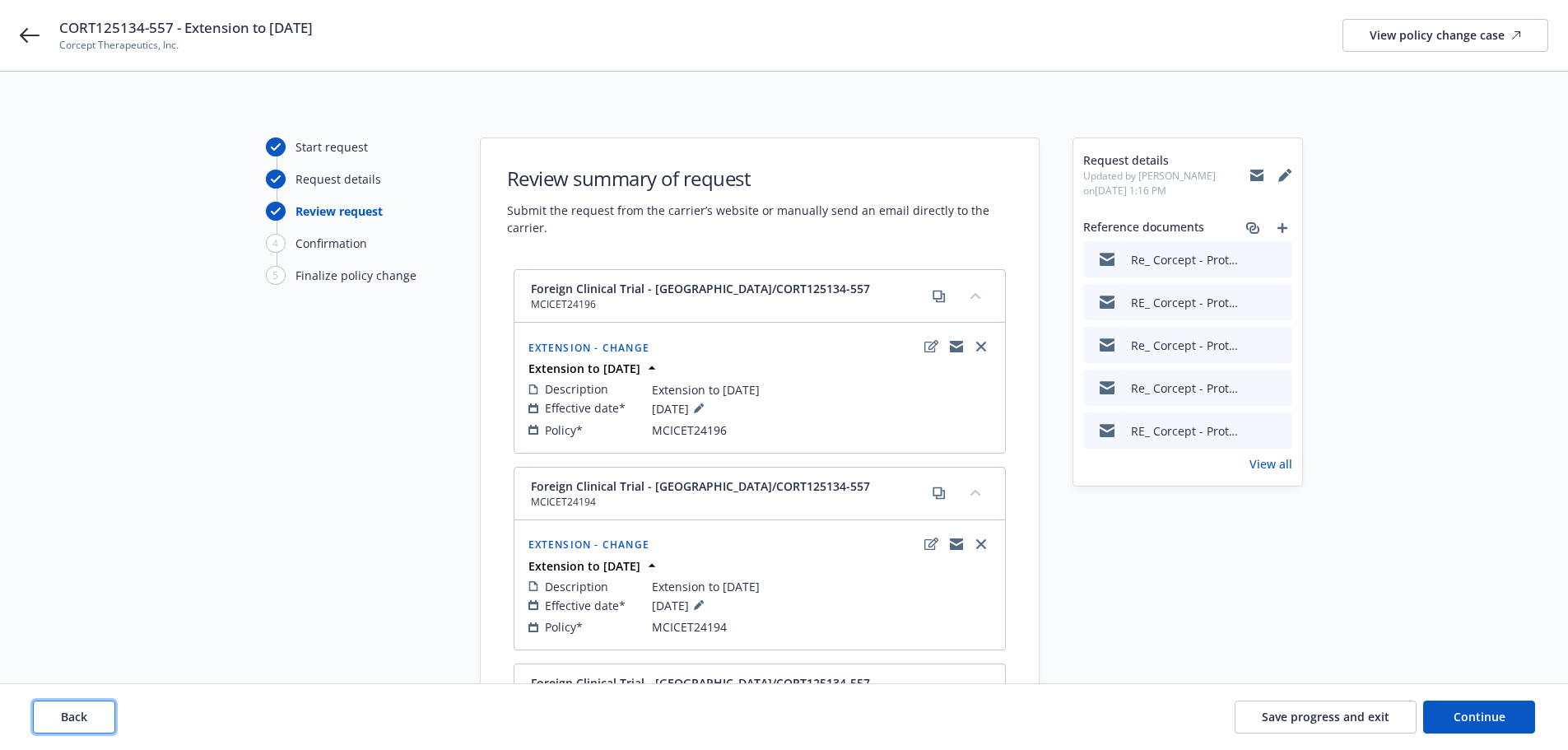
click at [72, 720] on span "Back" at bounding box center [74, 717] width 26 height 16
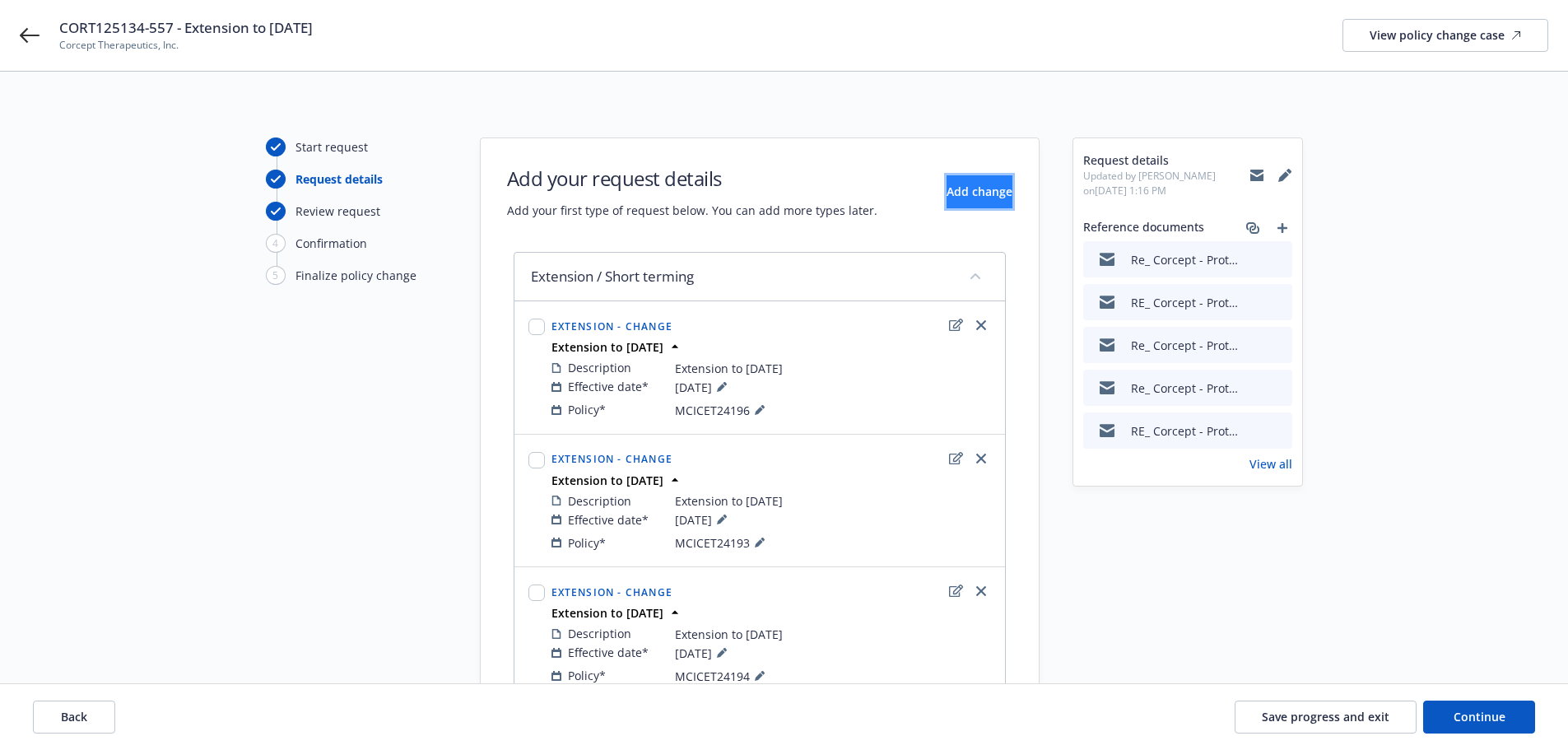
click at [946, 198] on span "Add change" at bounding box center [979, 191] width 65 height 16
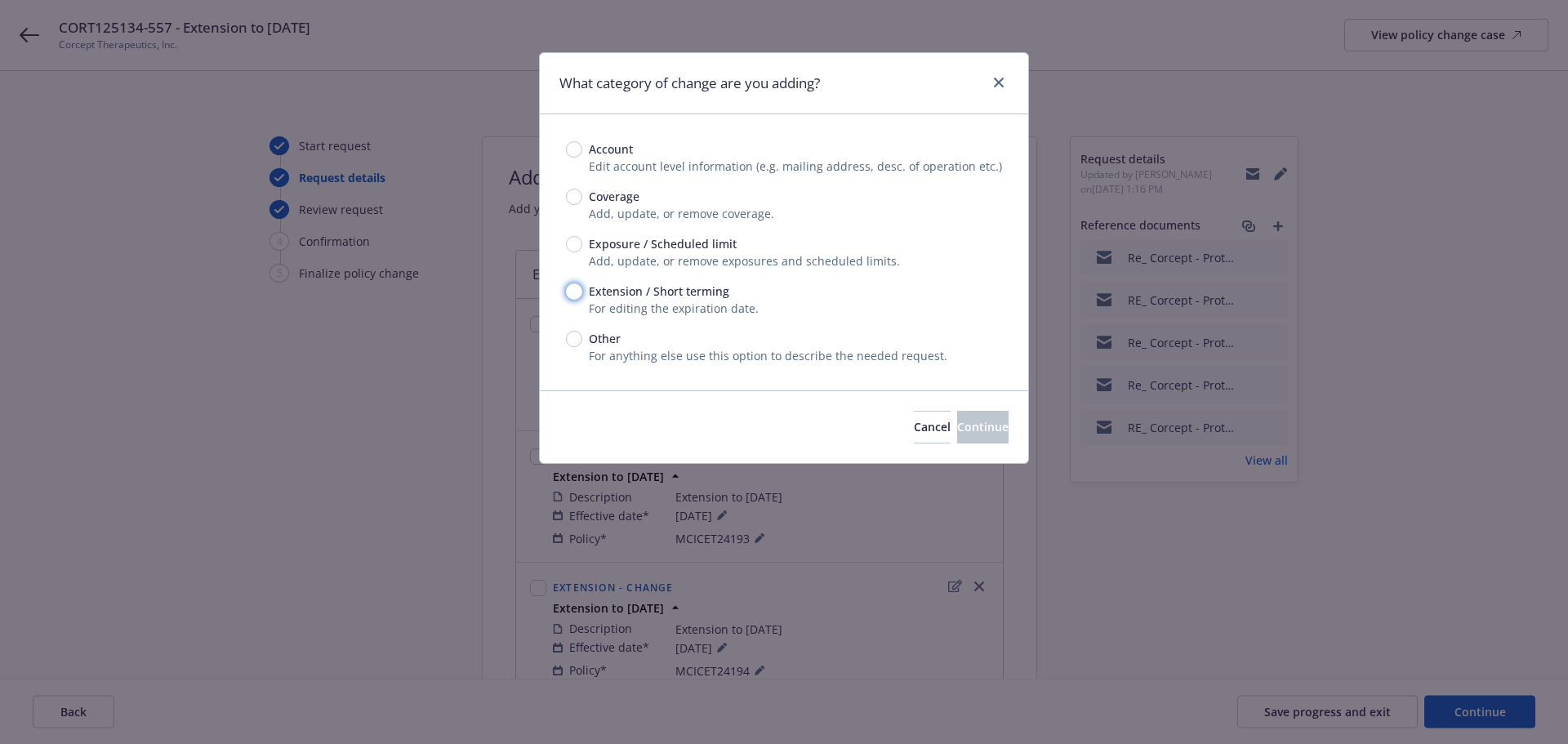
click at [577, 293] on input "Extension / Short terming" at bounding box center [573, 291] width 16 height 16
radio input "true"
click at [987, 431] on button "Continue" at bounding box center [982, 427] width 51 height 33
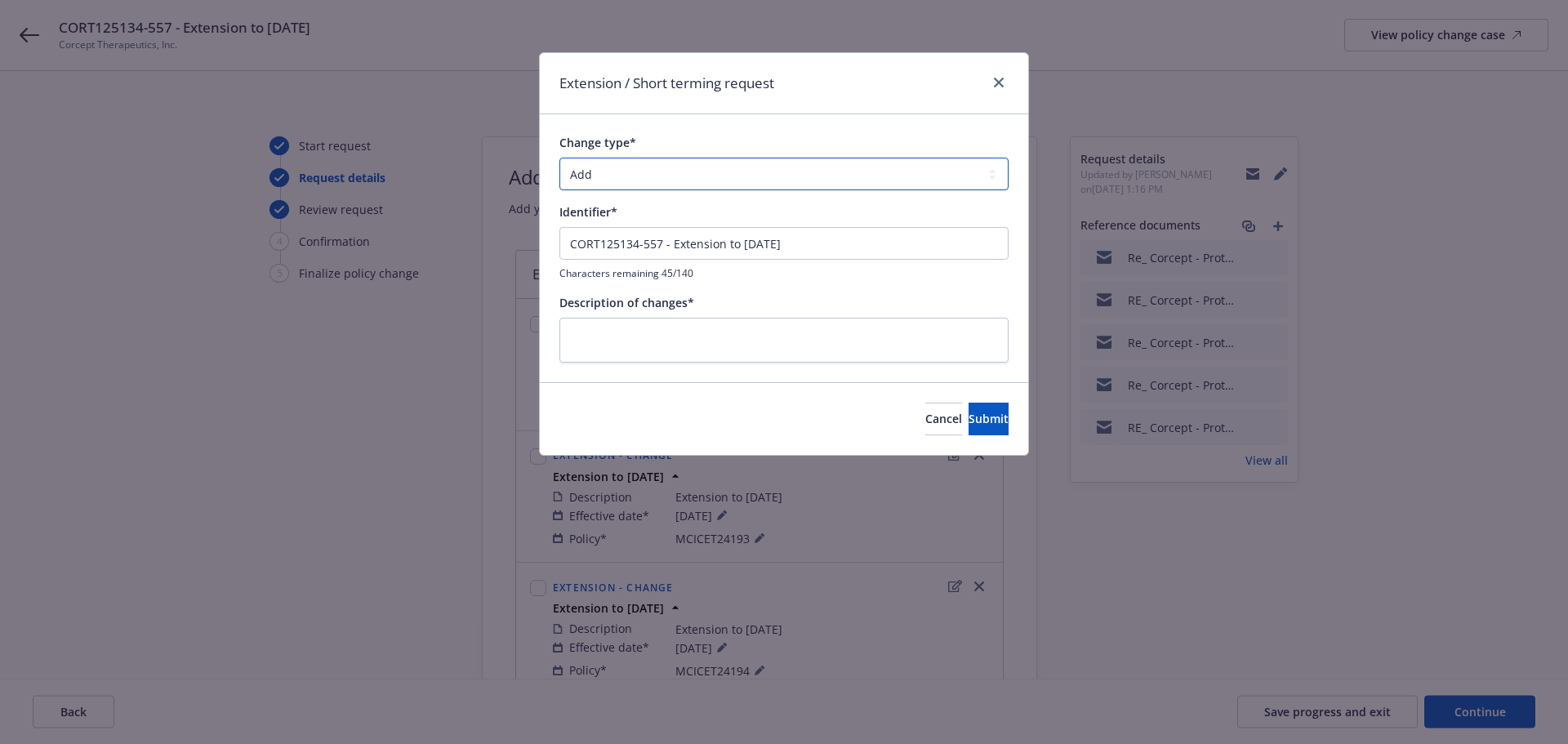
click at [627, 174] on select "Add Audit Change Remove" at bounding box center [784, 174] width 449 height 33
select select "CHANGE"
click at [560, 158] on select "Add Audit Change Remove" at bounding box center [784, 174] width 449 height 33
drag, startPoint x: 865, startPoint y: 249, endPoint x: 333, endPoint y: 229, distance: 532.4
click at [333, 229] on div "Extension / Short terming request Change type* Add Audit Change Remove Identifi…" at bounding box center [784, 372] width 1568 height 744
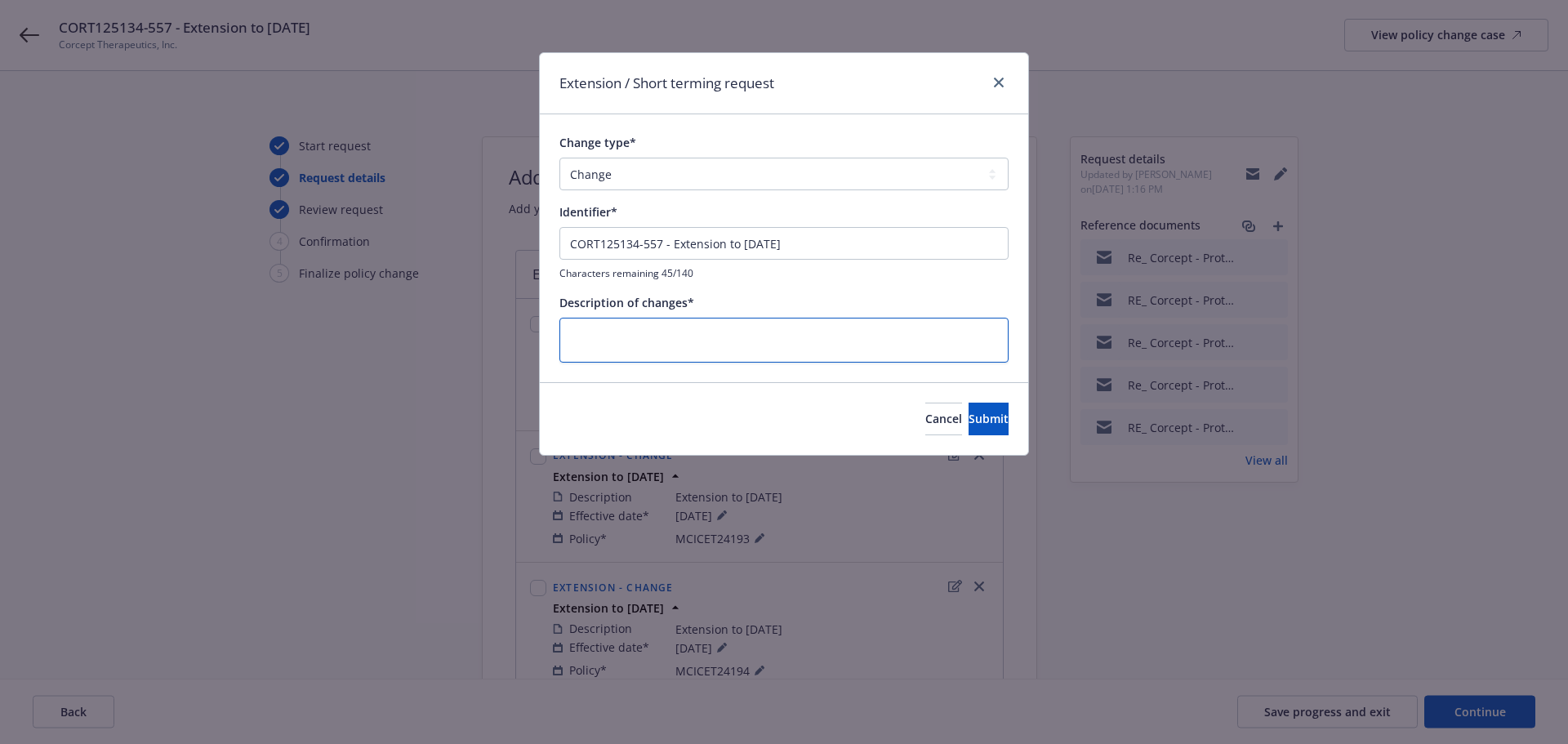
paste textarea "CORT125134-557 - Extension to August 25, 2027"
type textarea "x"
type textarea "CORT125134-557 - Extension to August 25, 2027"
click at [969, 420] on span "Submit" at bounding box center [988, 418] width 40 height 16
type textarea "x"
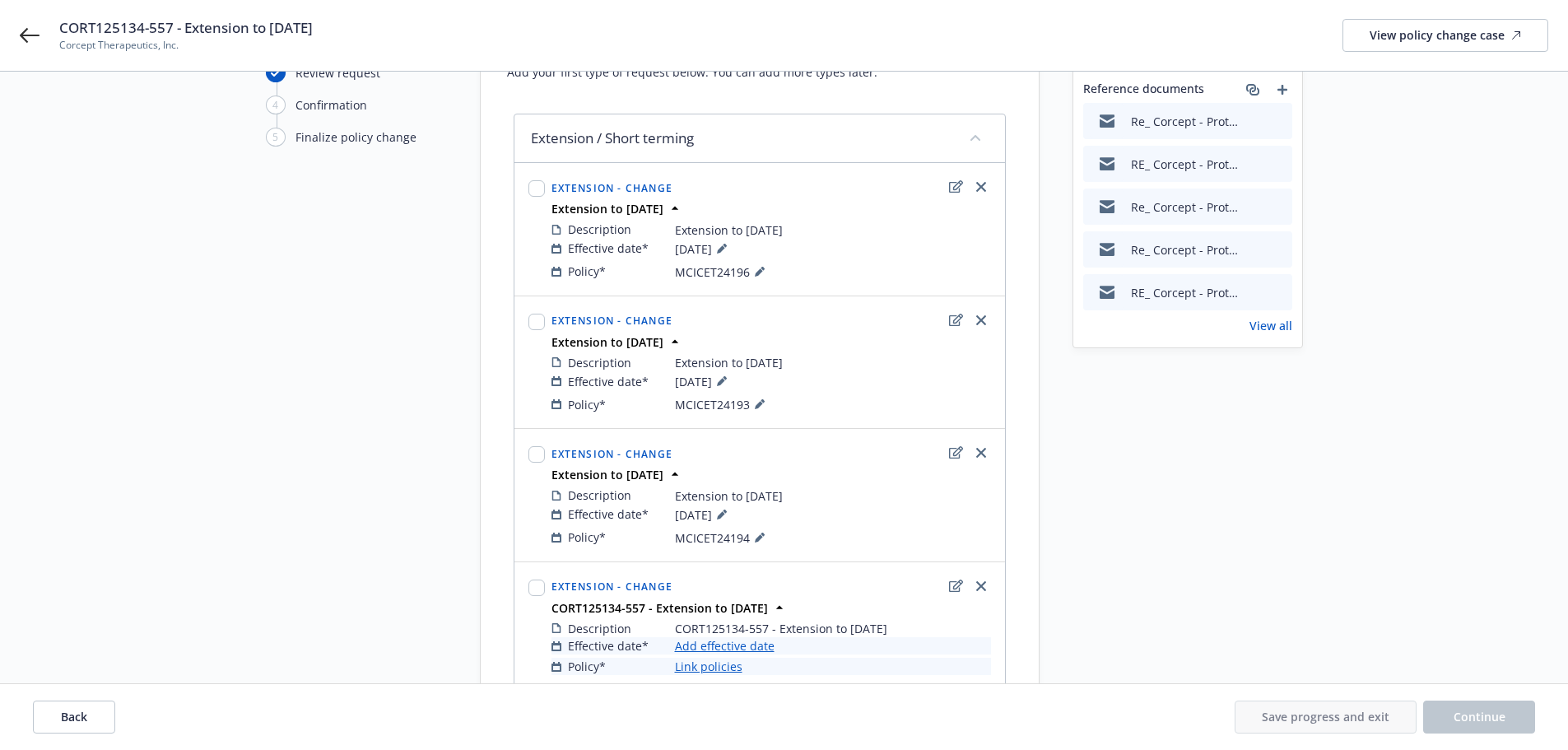
scroll to position [251, 0]
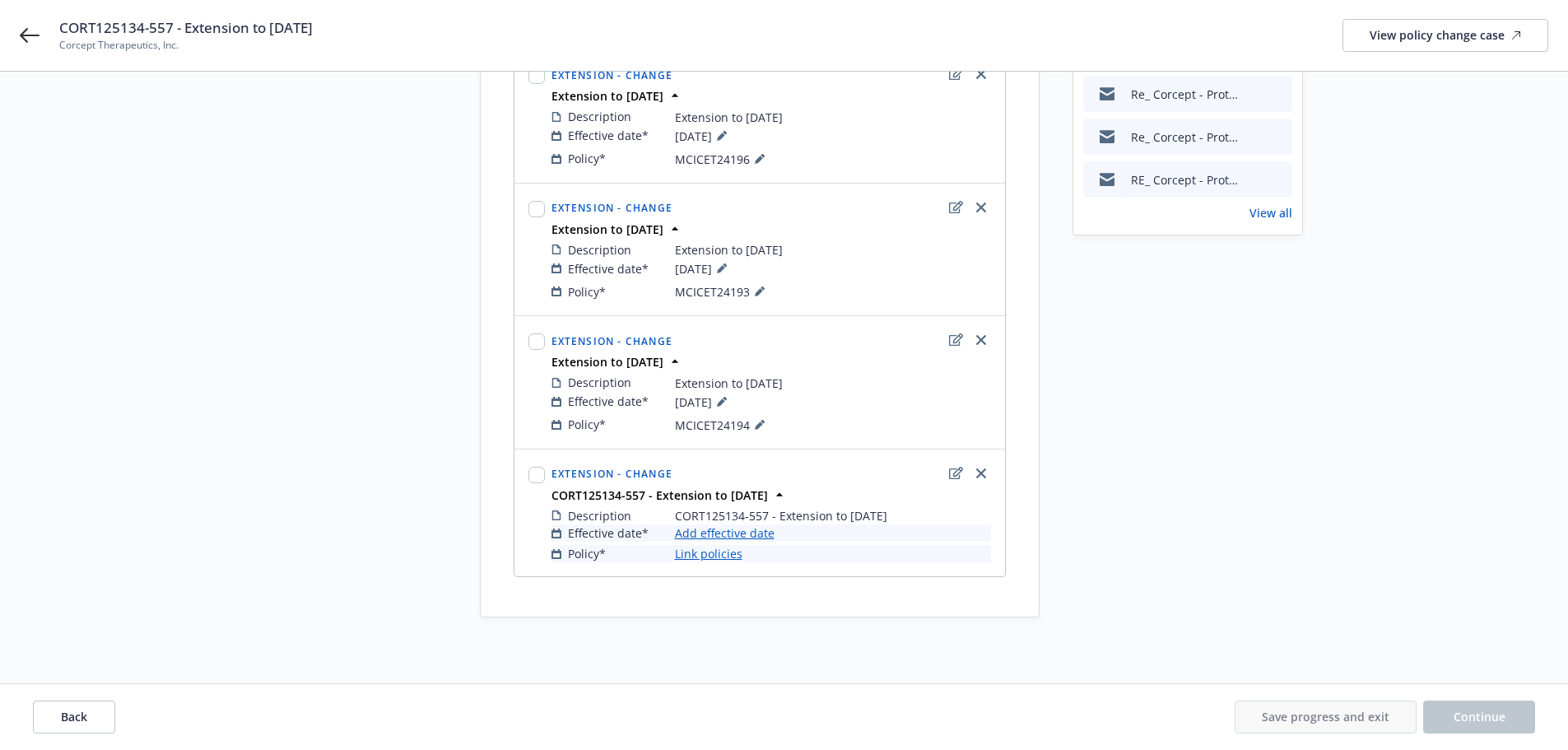
click at [752, 531] on link "Add effective date" at bounding box center [725, 533] width 100 height 17
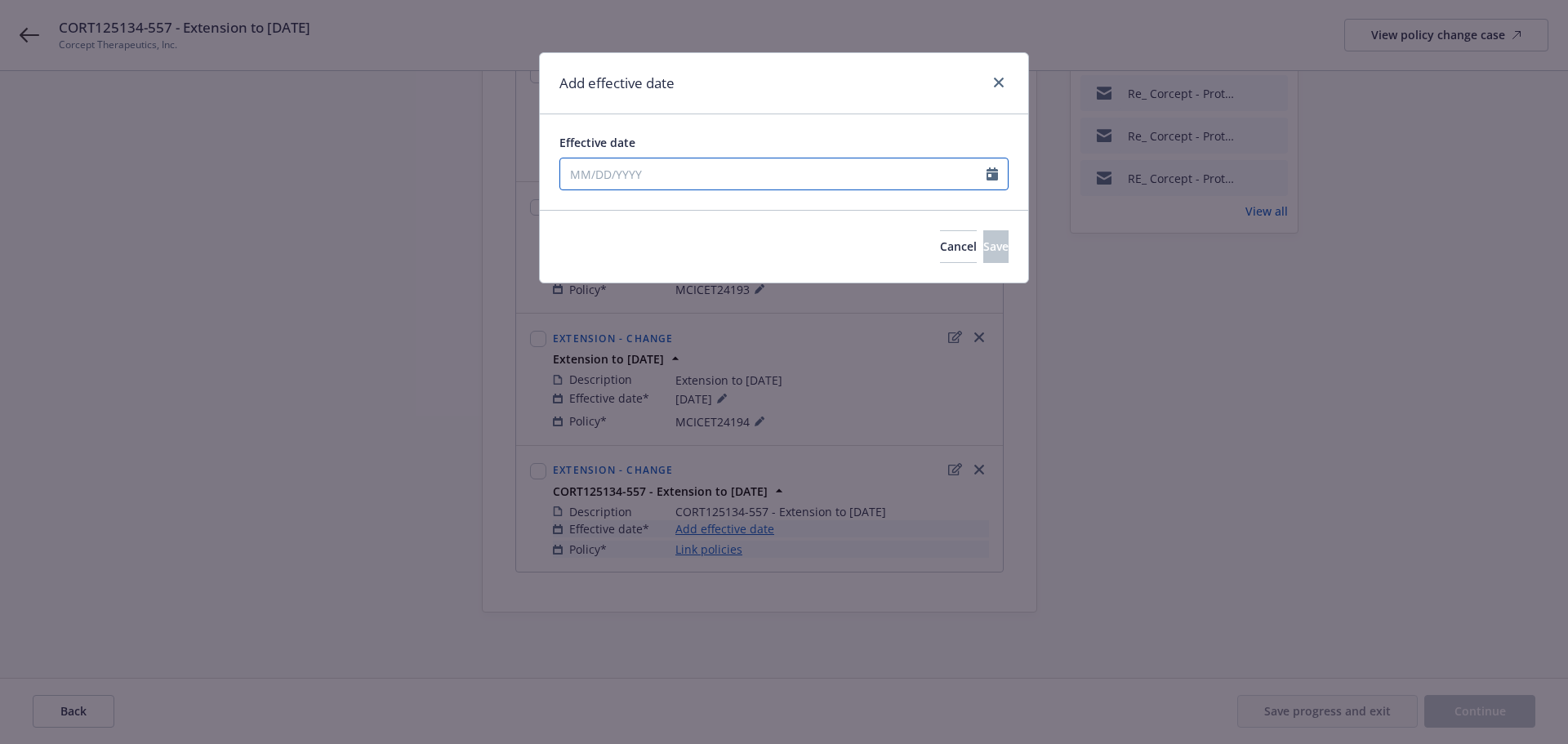
click at [620, 172] on input "Effective date" at bounding box center [774, 174] width 426 height 31
select select "9"
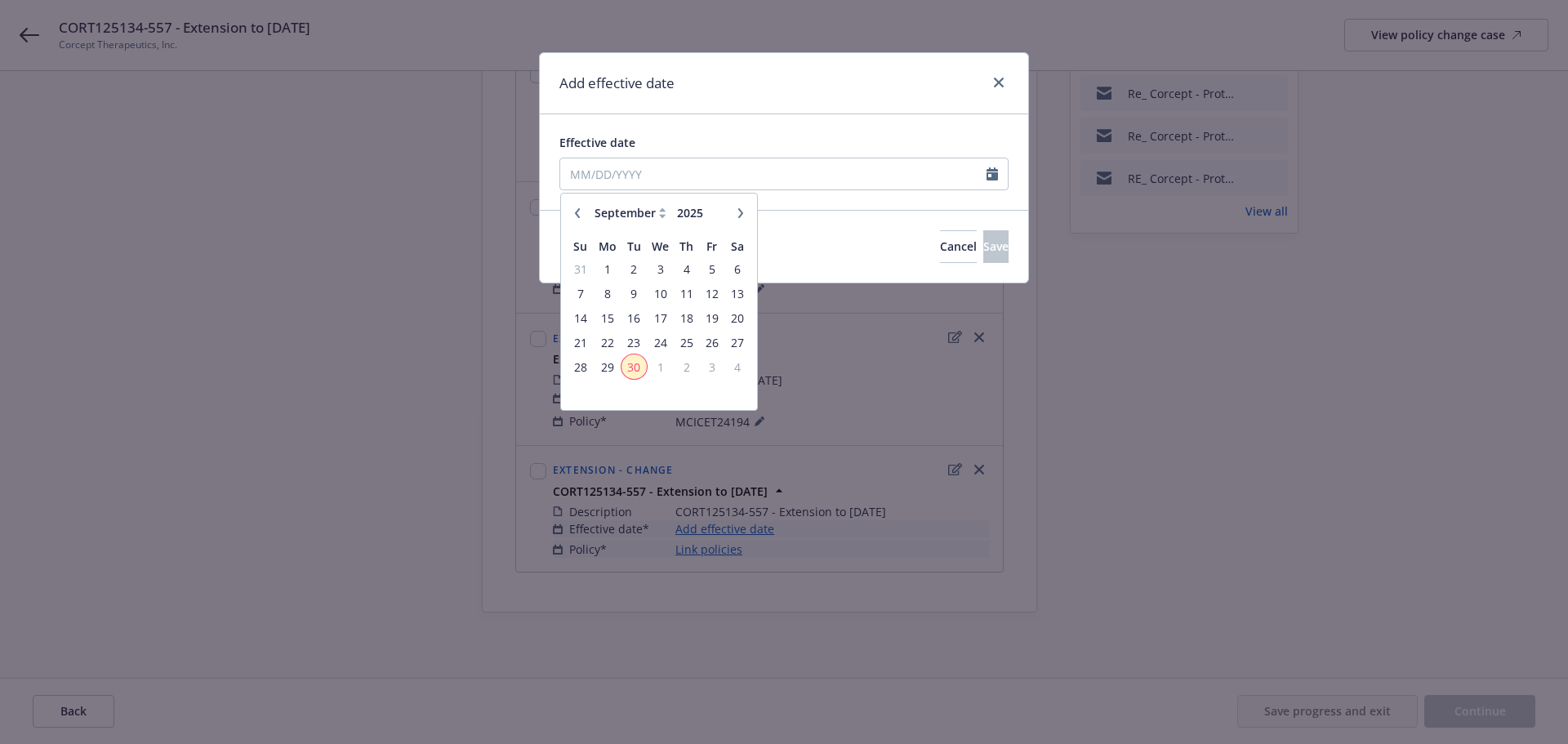
click at [635, 368] on span "30" at bounding box center [633, 367] width 22 height 21
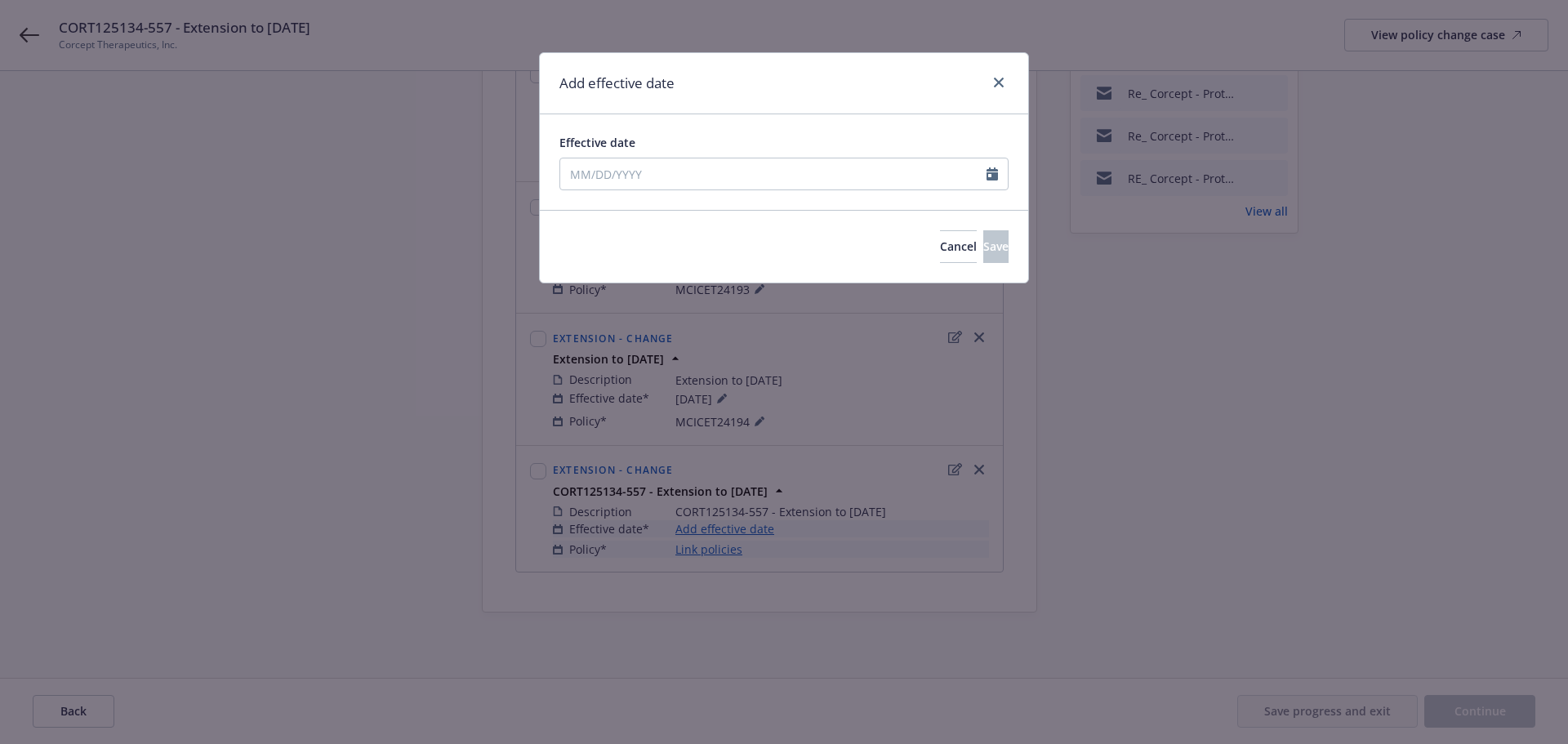
type input "09/30/2025"
click at [983, 239] on span "Save" at bounding box center [995, 246] width 25 height 16
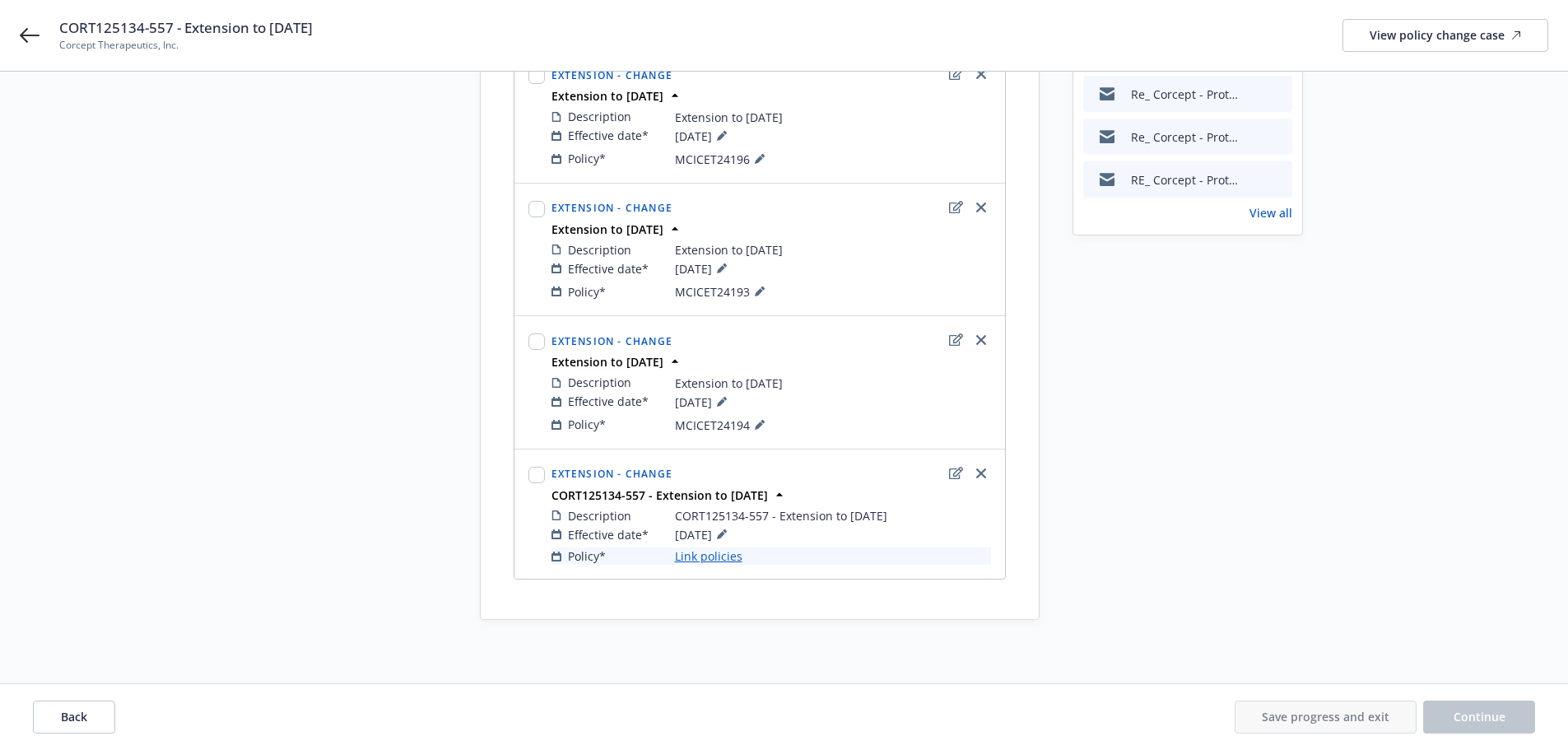
click at [733, 561] on link "Link policies" at bounding box center [708, 556] width 67 height 17
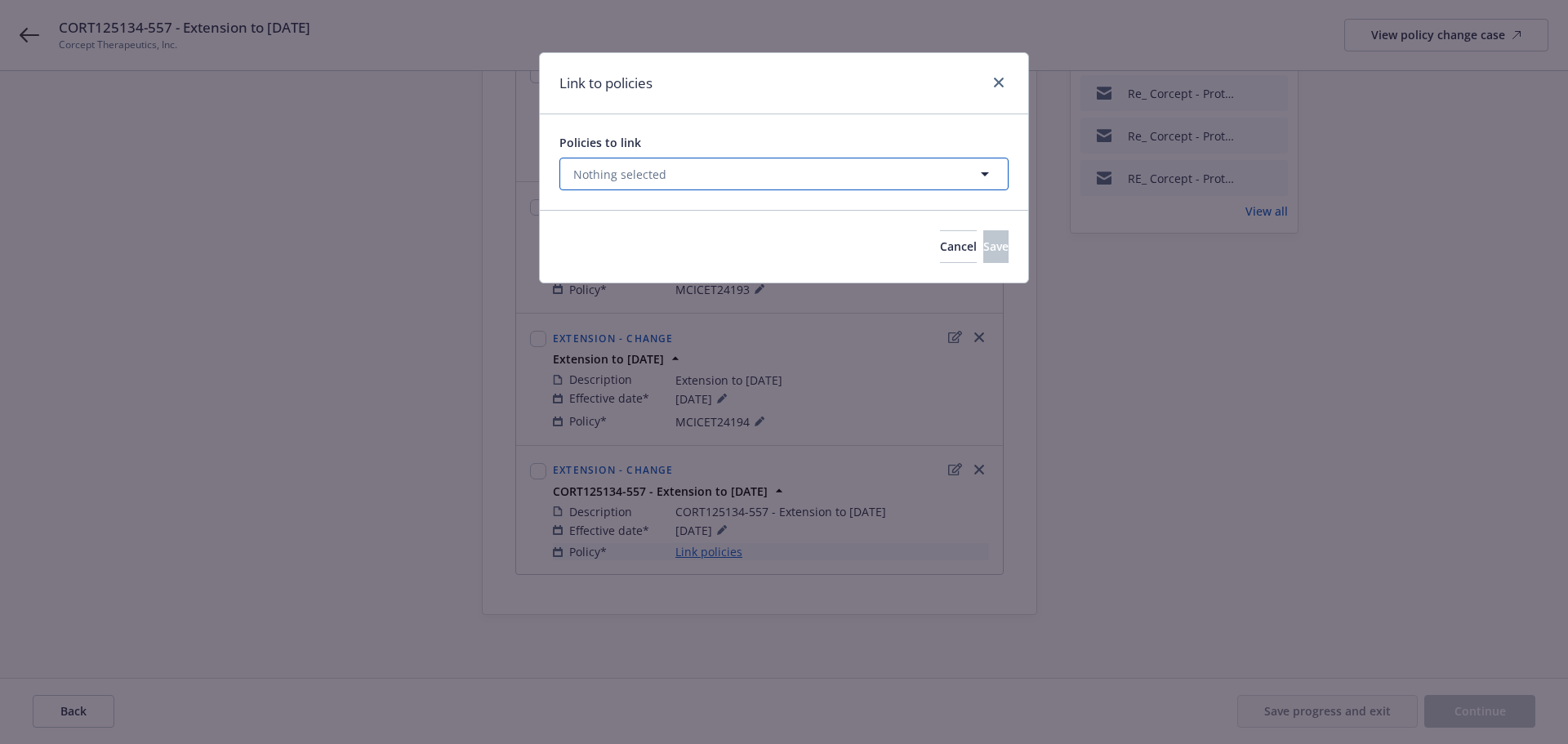
click at [695, 182] on button "Nothing selected" at bounding box center [784, 174] width 449 height 33
select select "ACTIVE"
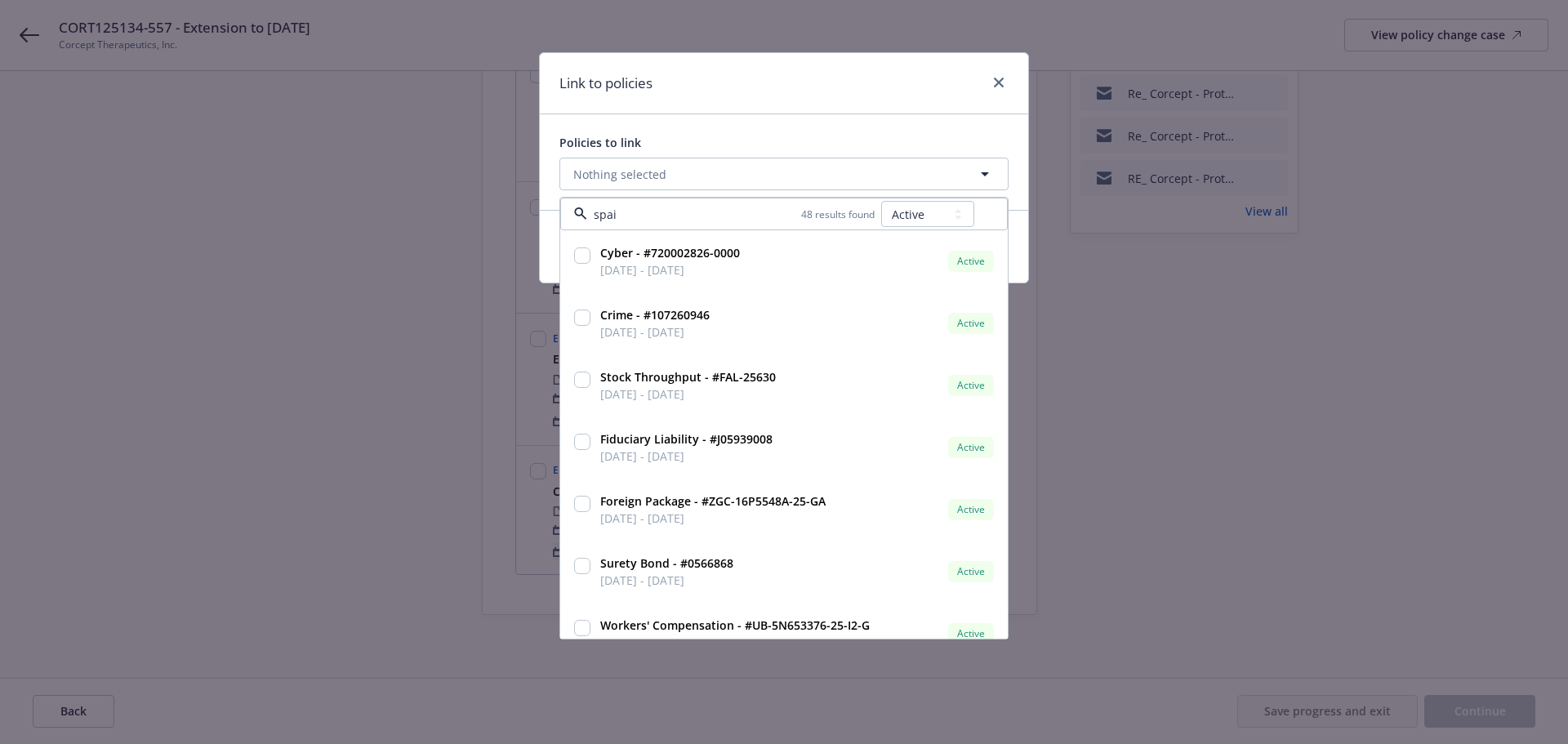
type input "spain"
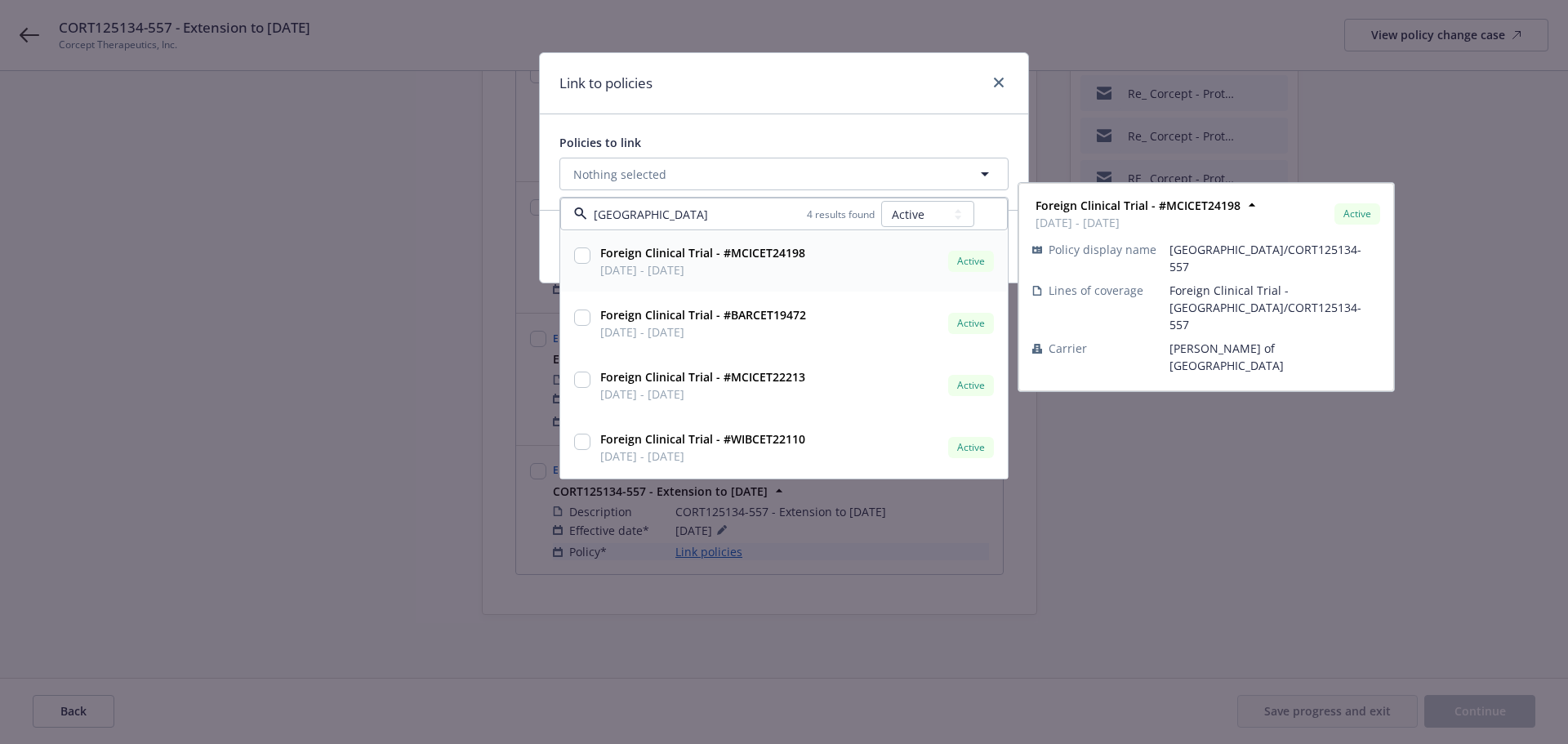
click at [586, 256] on input "checkbox" at bounding box center [582, 256] width 16 height 16
checkbox input "true"
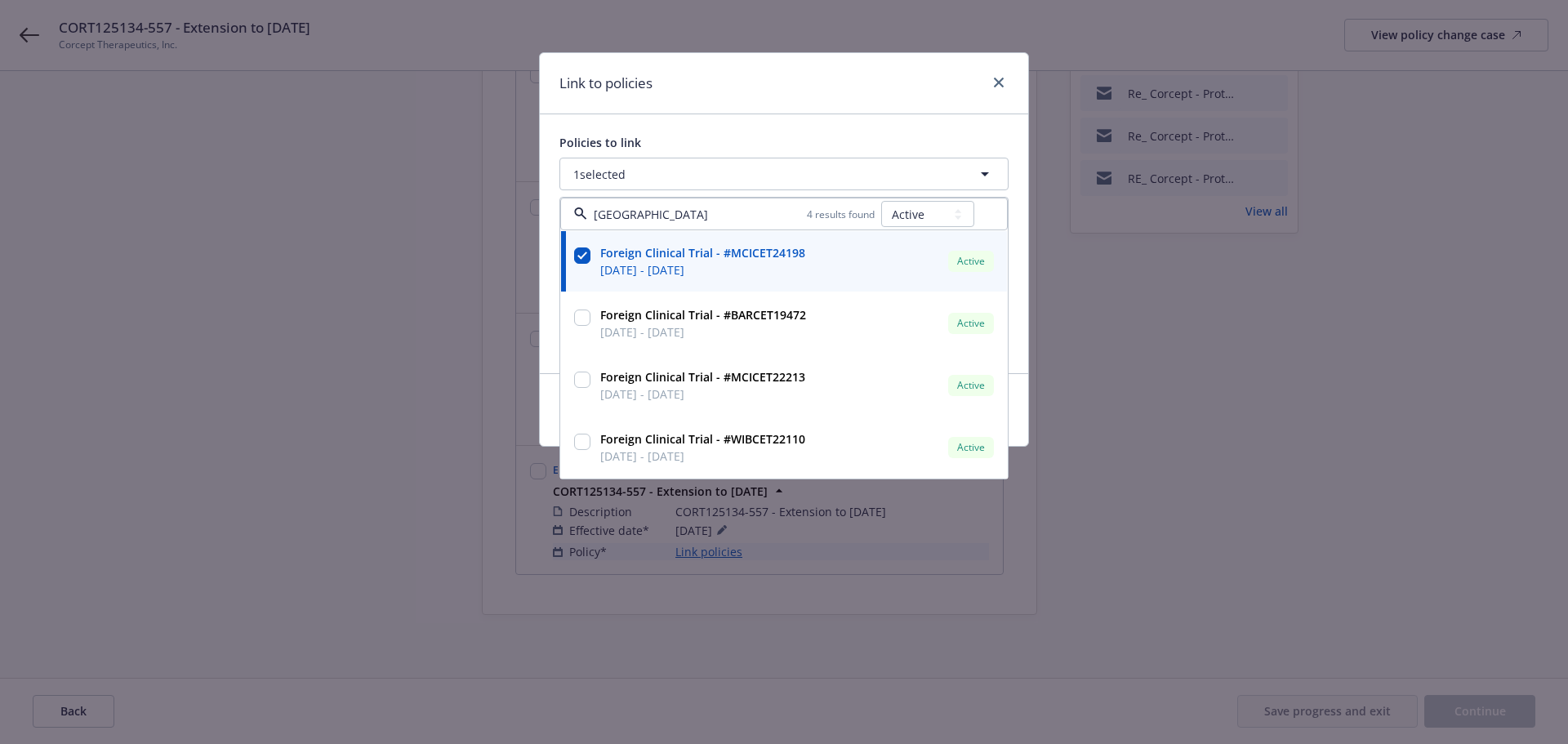
type input "spain"
click at [729, 120] on div "Policies to link 1 selected spain 4 results found All Active Upcoming Expired C…" at bounding box center [784, 243] width 489 height 259
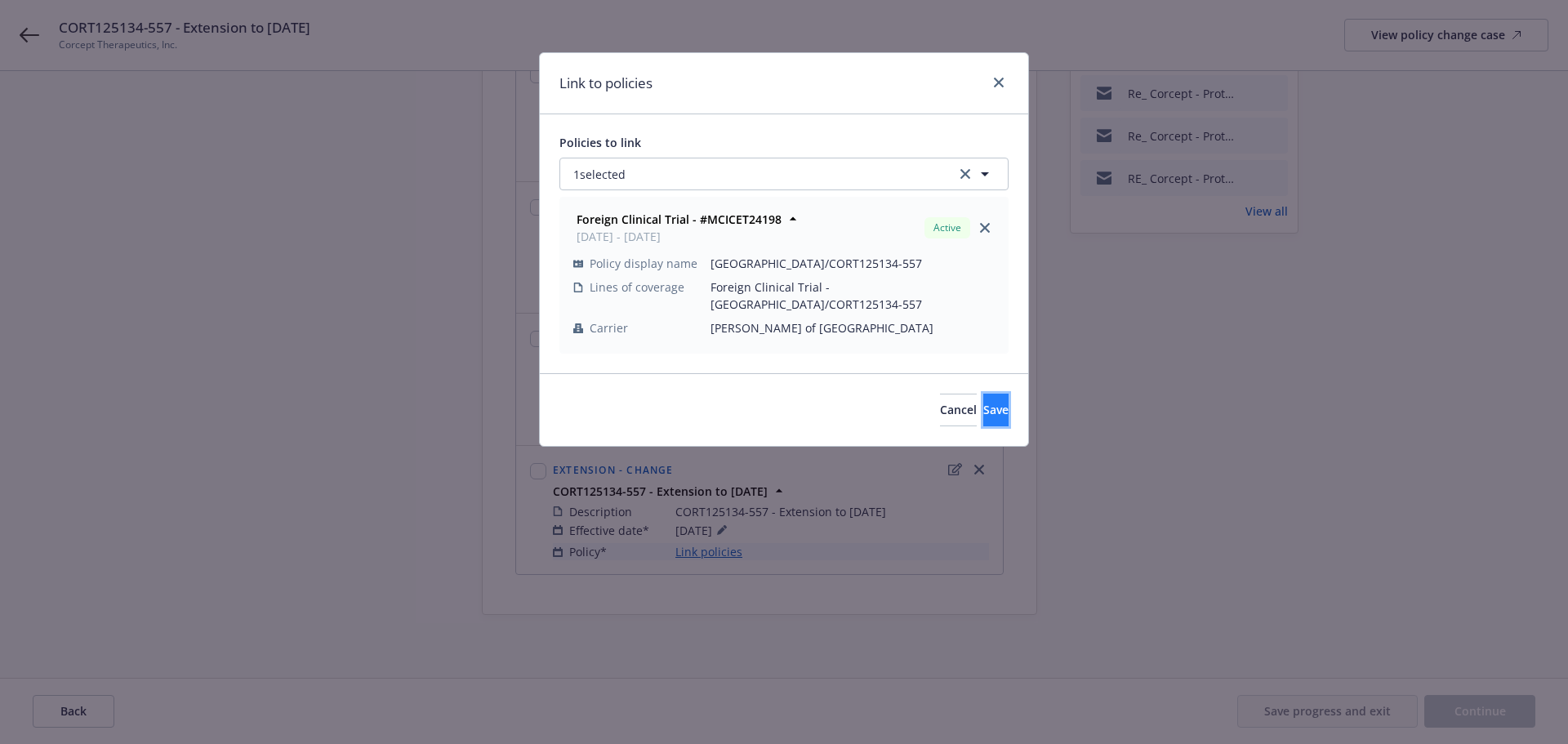
click at [988, 393] on button "Save" at bounding box center [995, 410] width 25 height 33
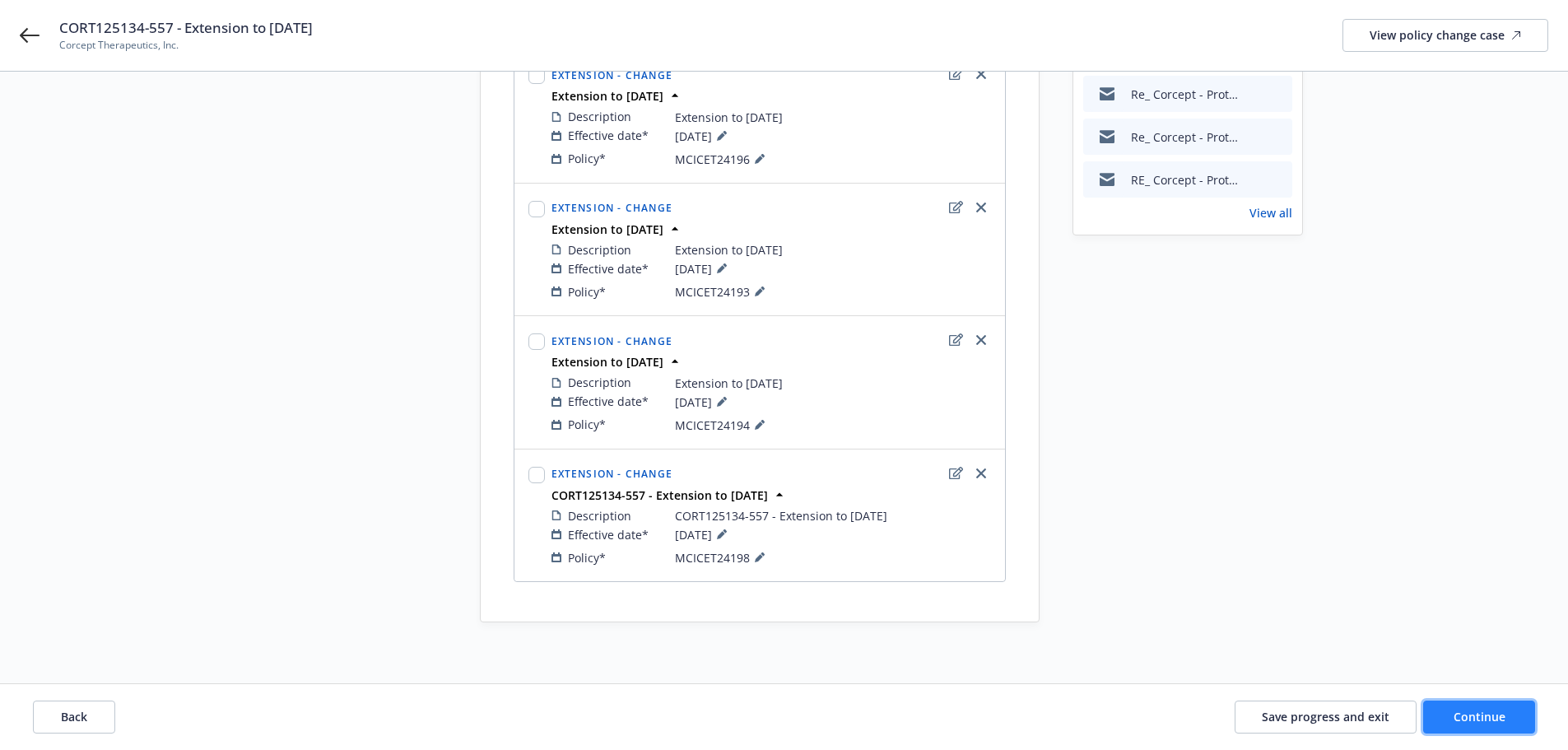
click at [1432, 708] on button "Continue" at bounding box center [1479, 717] width 112 height 33
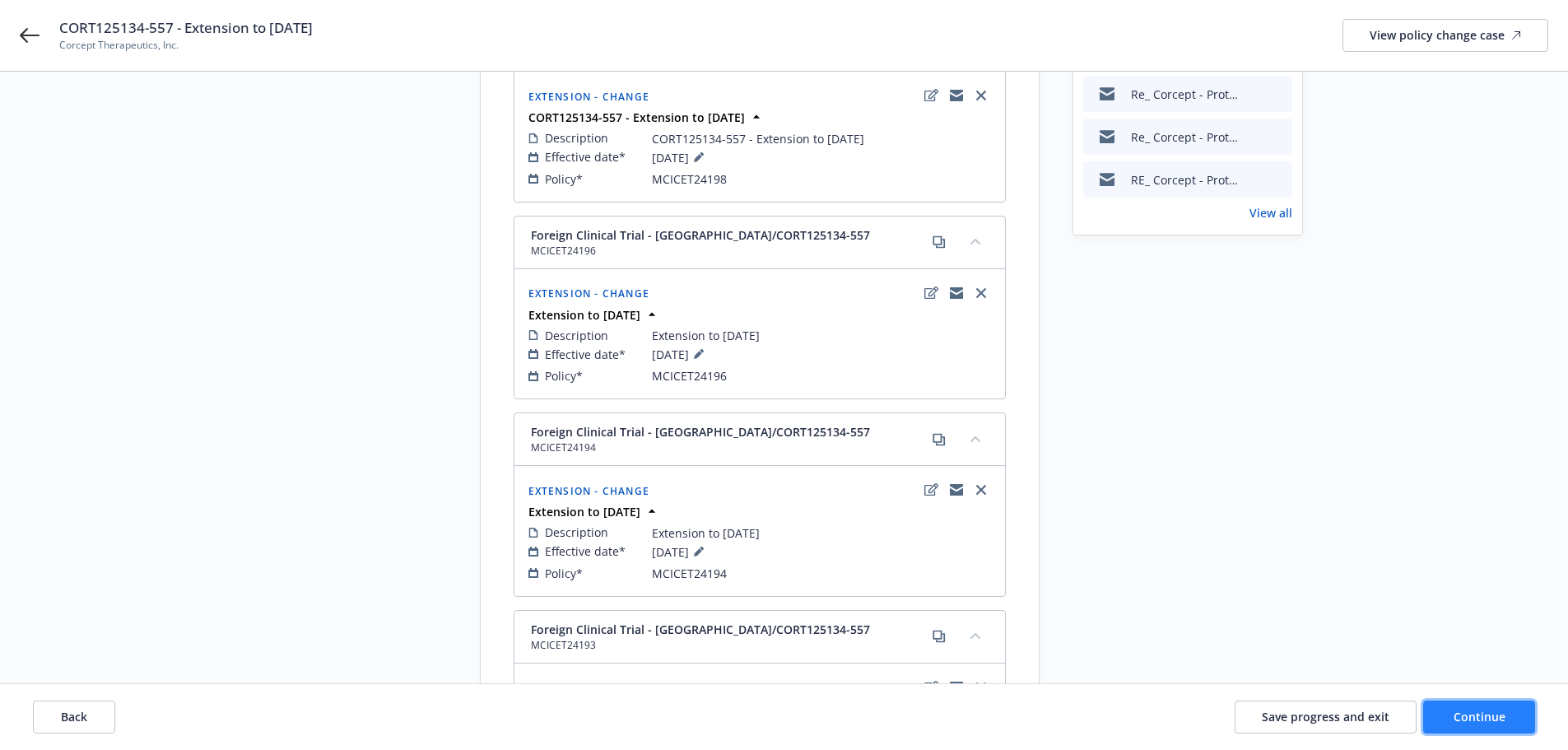
click at [1502, 703] on button "Continue" at bounding box center [1479, 717] width 112 height 33
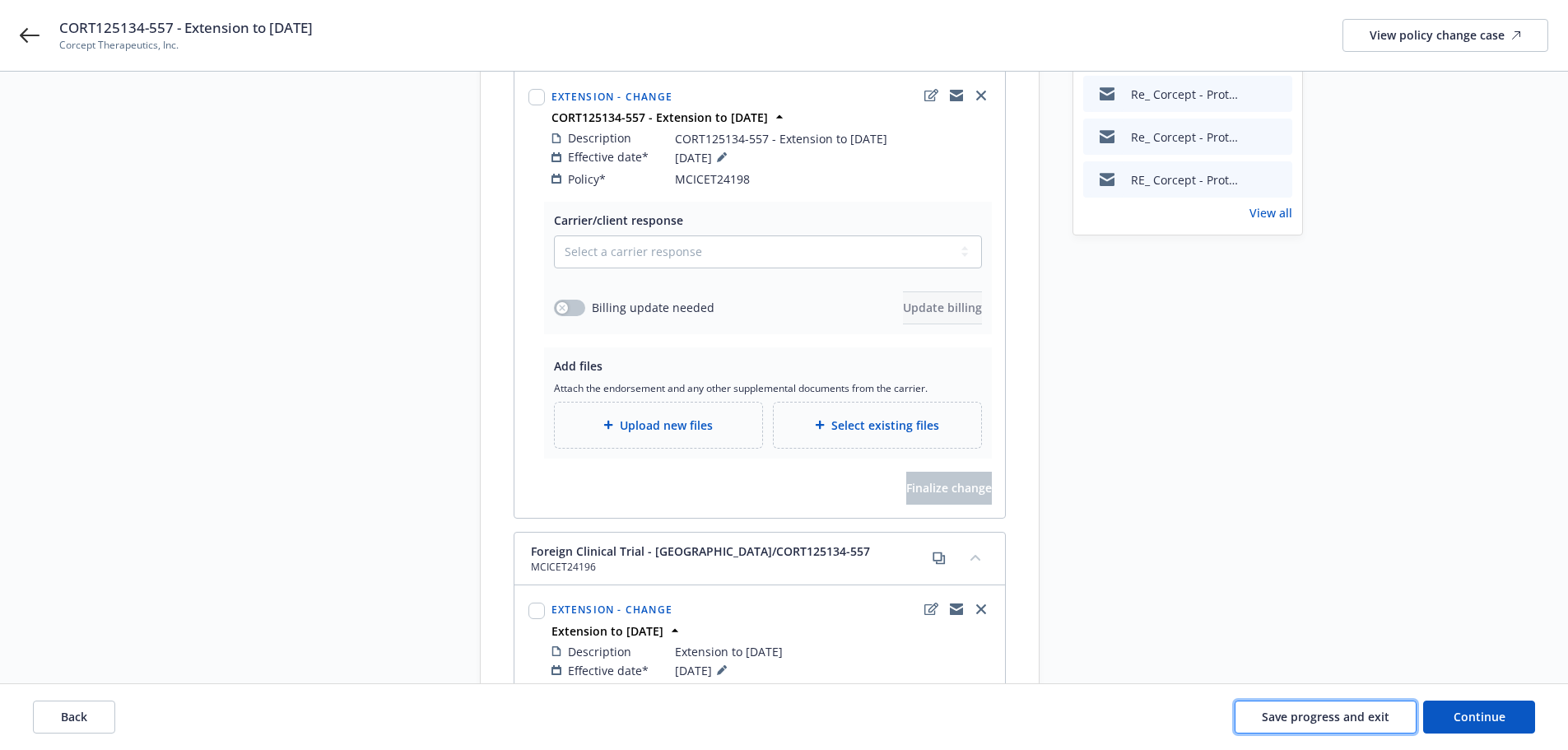
click at [1310, 717] on span "Save progress and exit" at bounding box center [1325, 717] width 127 height 16
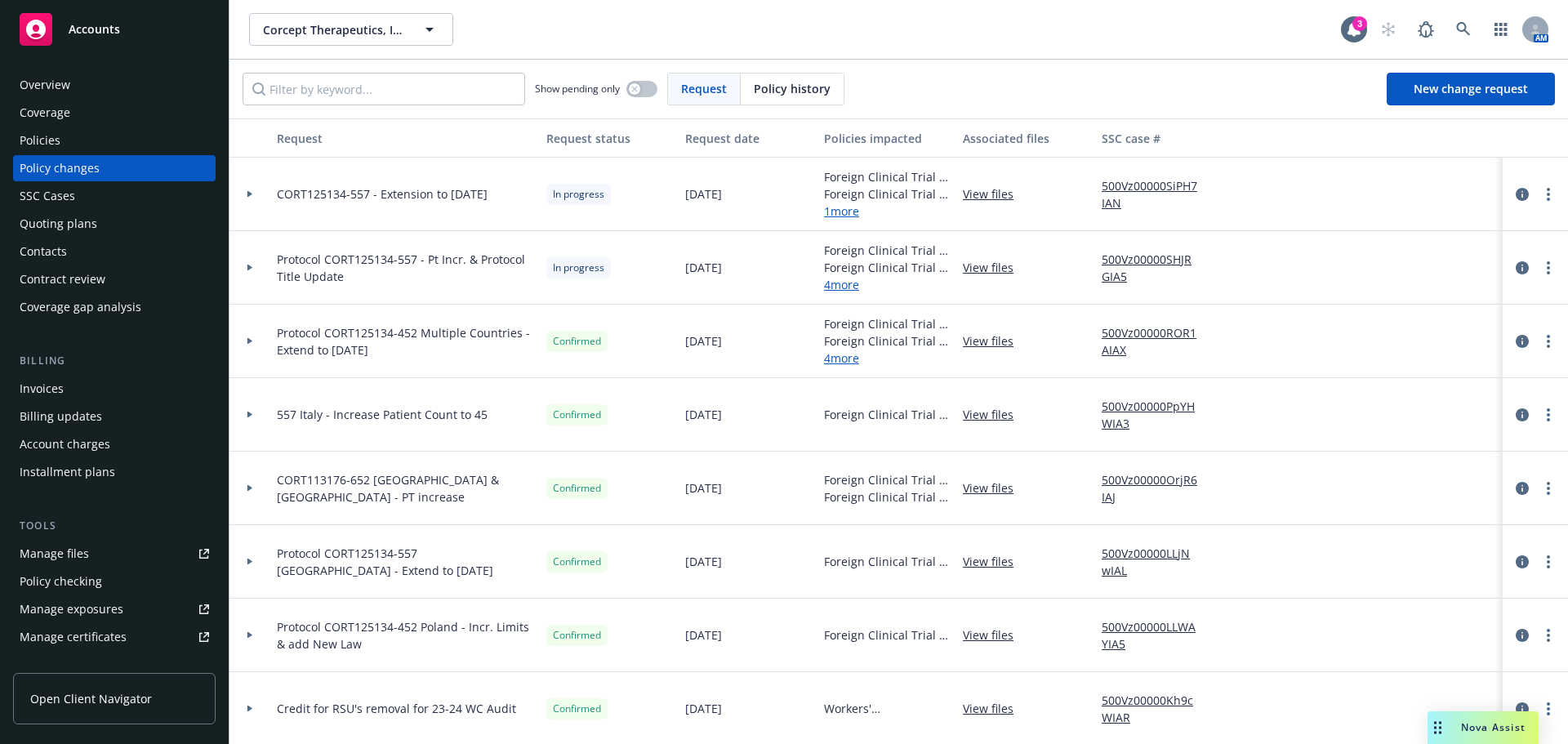
click at [250, 192] on icon at bounding box center [250, 194] width 7 height 6
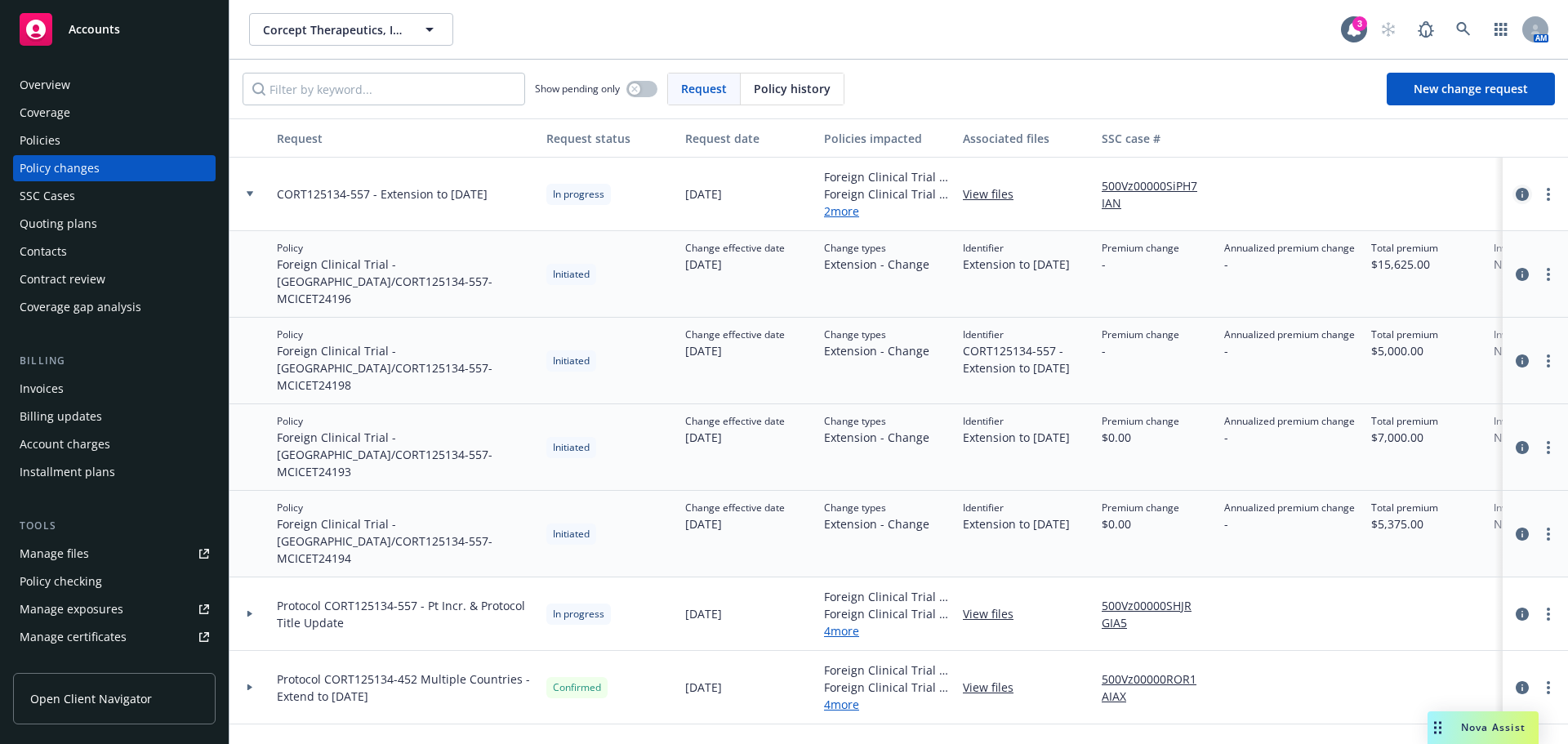
click at [1516, 197] on icon "circleInformation" at bounding box center [1522, 194] width 13 height 13
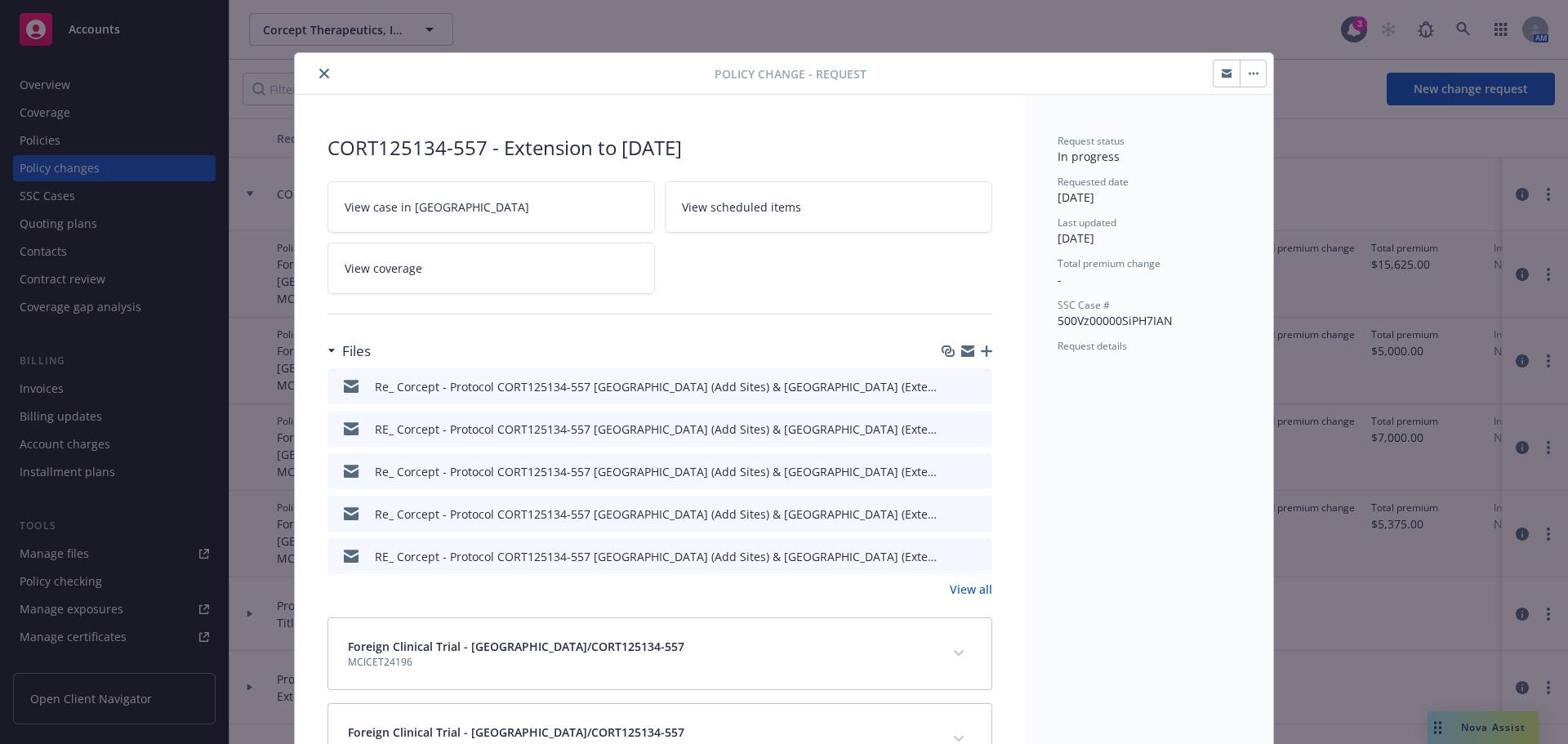
scroll to position [49, 0]
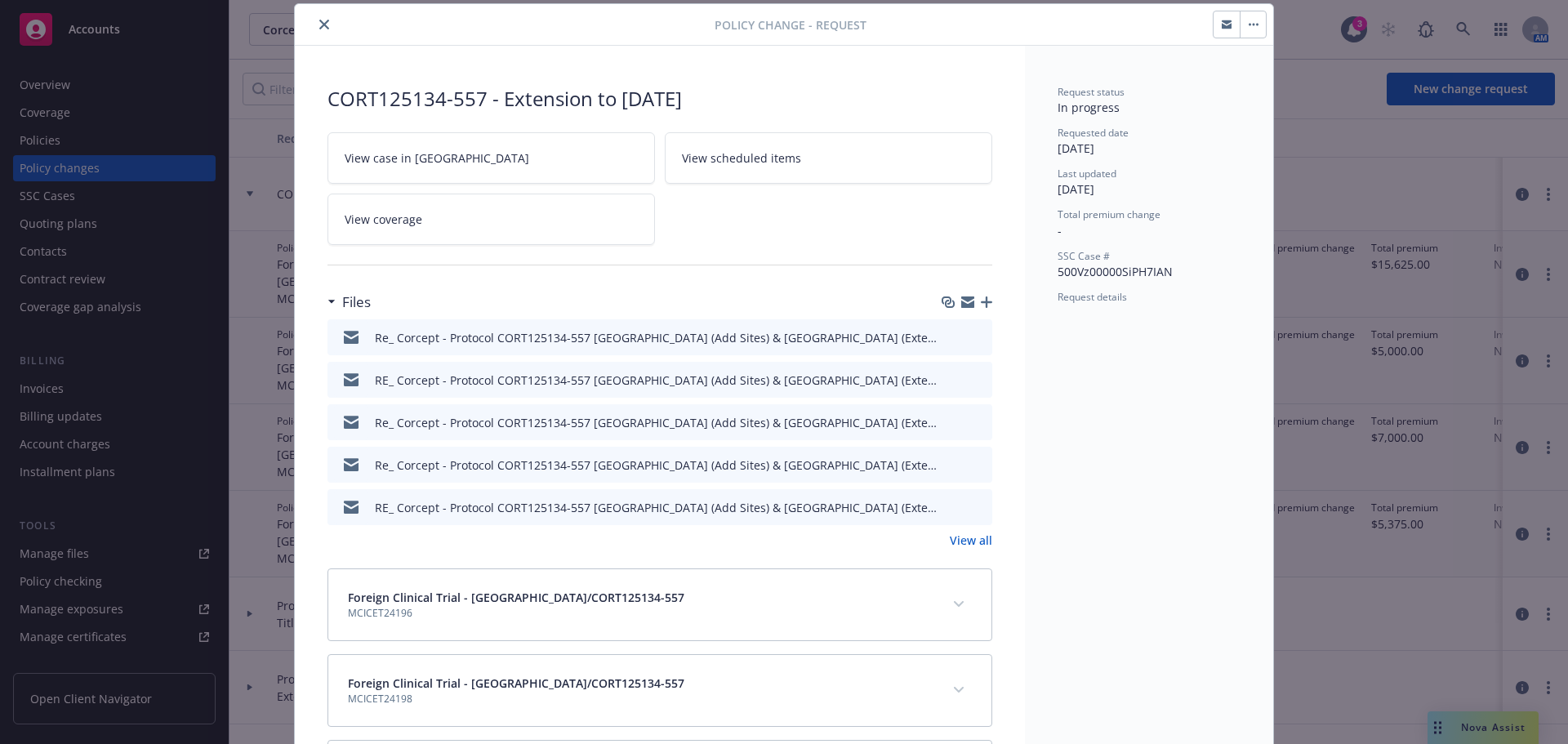
click at [981, 301] on icon "button" at bounding box center [986, 301] width 11 height 11
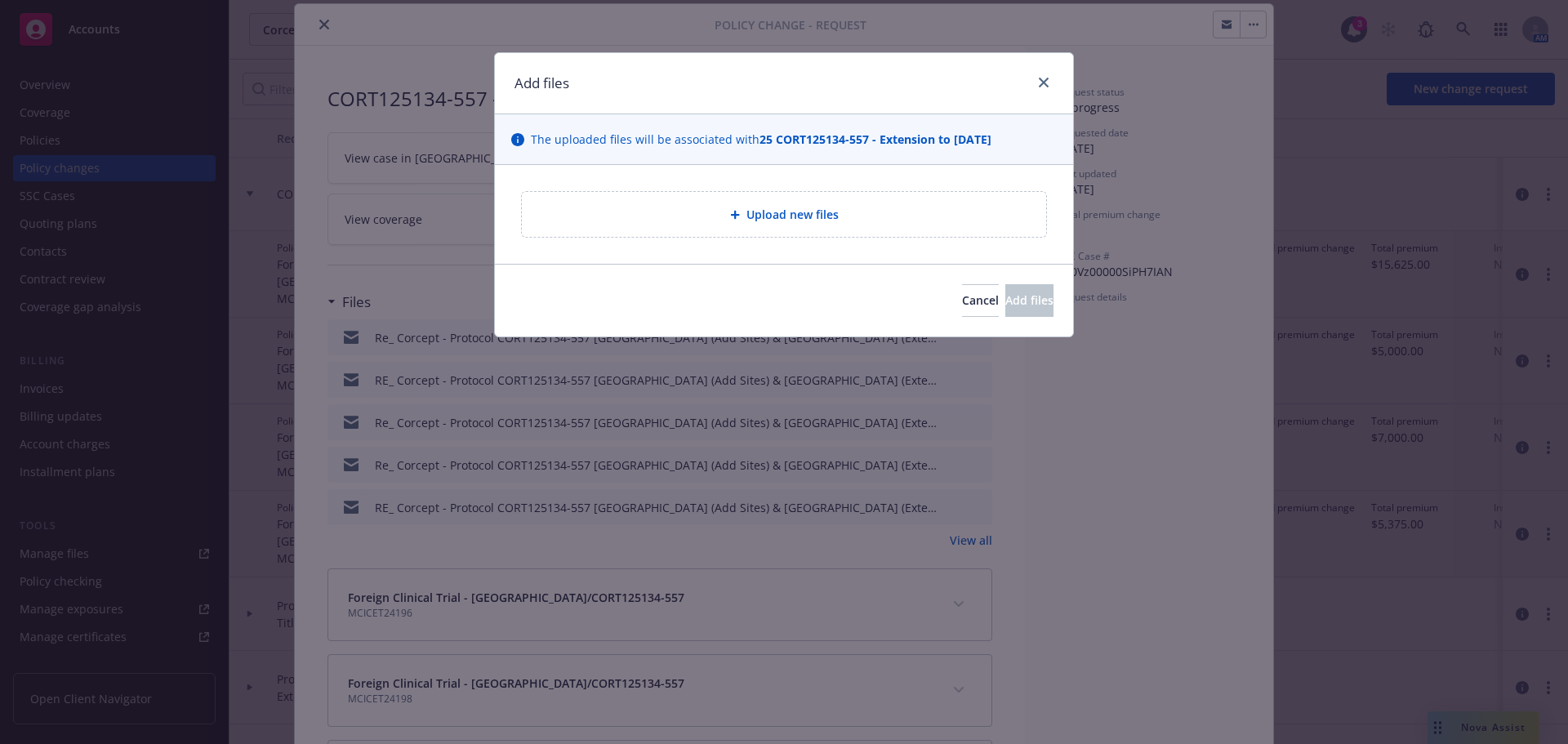
type textarea "x"
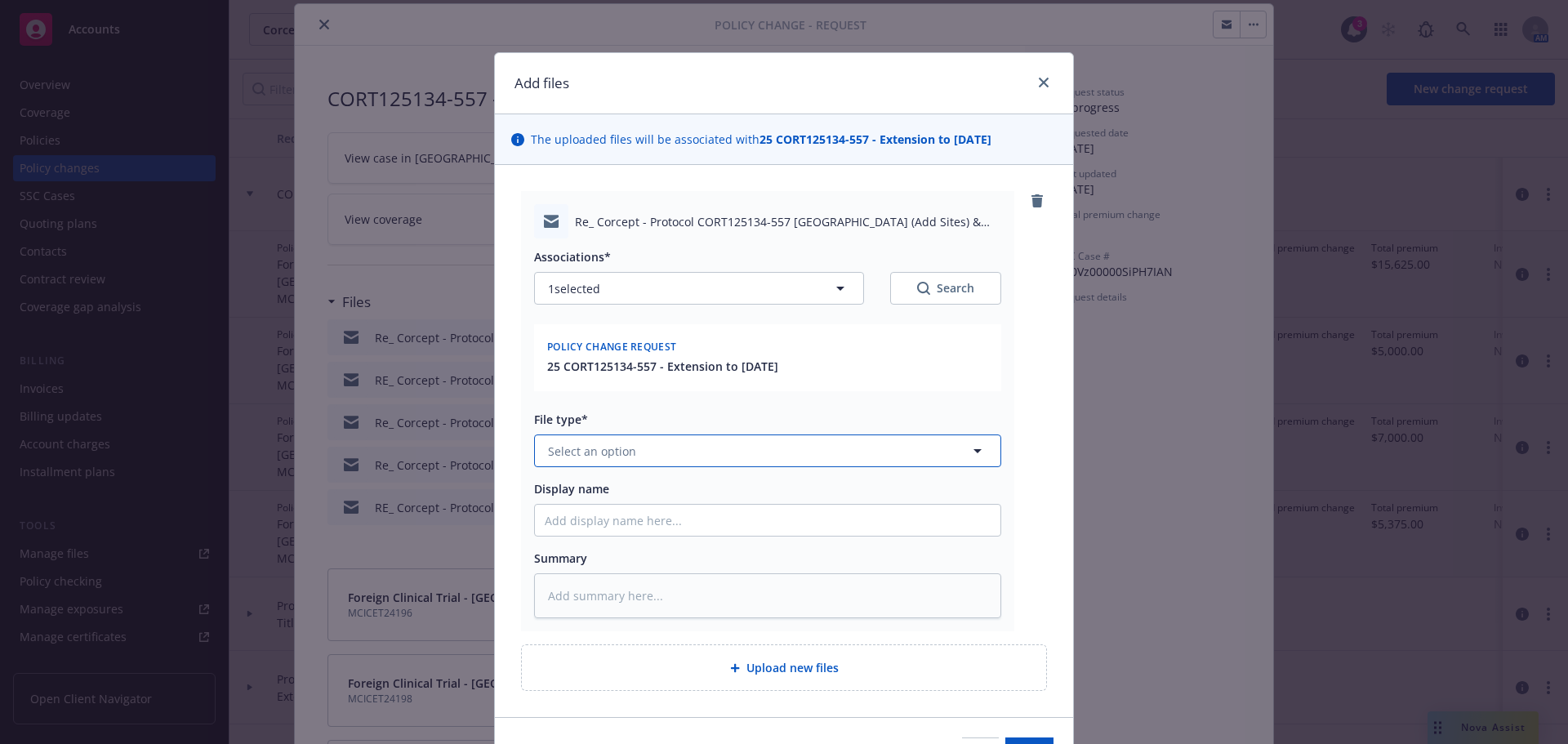
click at [690, 450] on button "Select an option" at bounding box center [768, 450] width 467 height 33
type input "em"
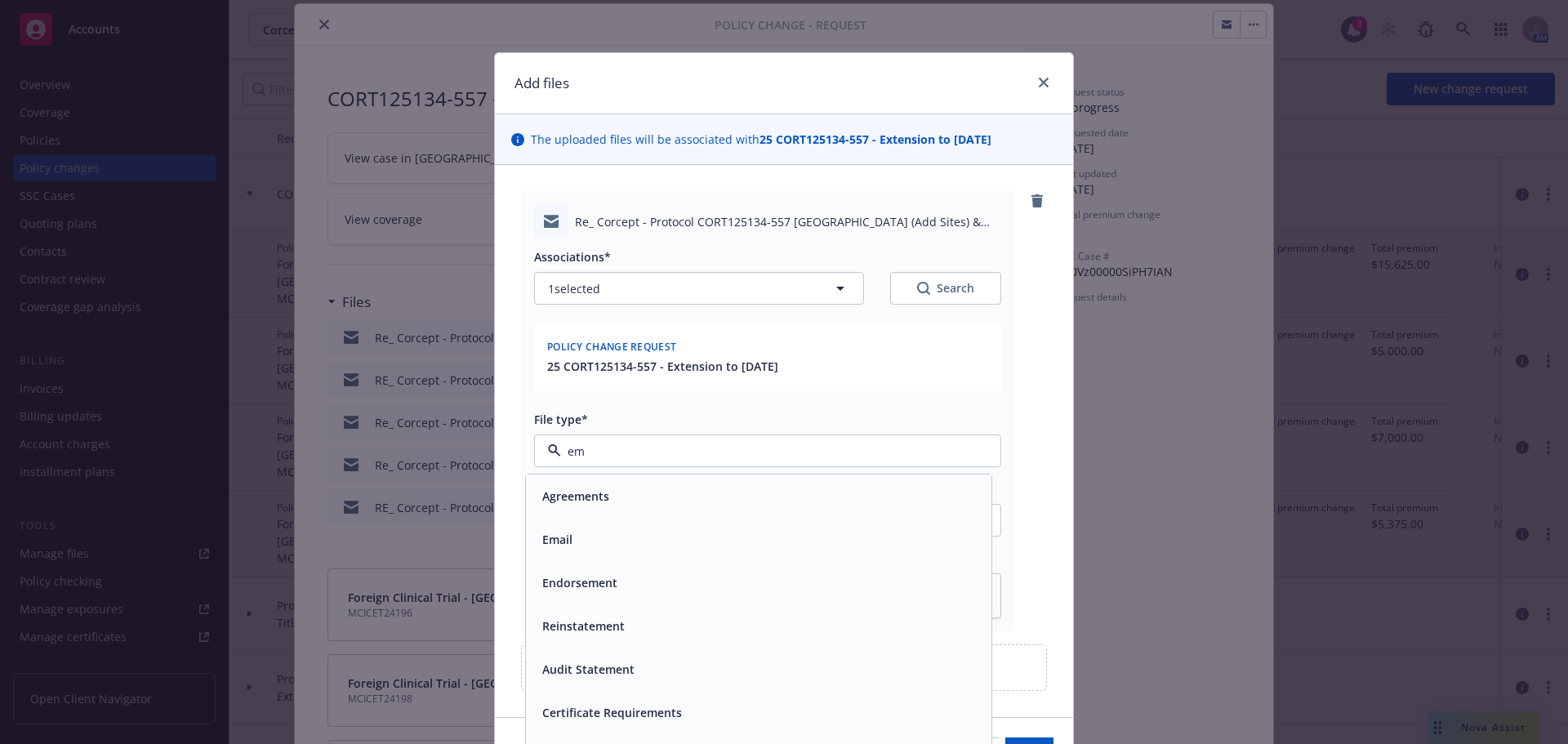
click at [674, 535] on div "Email" at bounding box center [758, 539] width 446 height 23
type textarea "x"
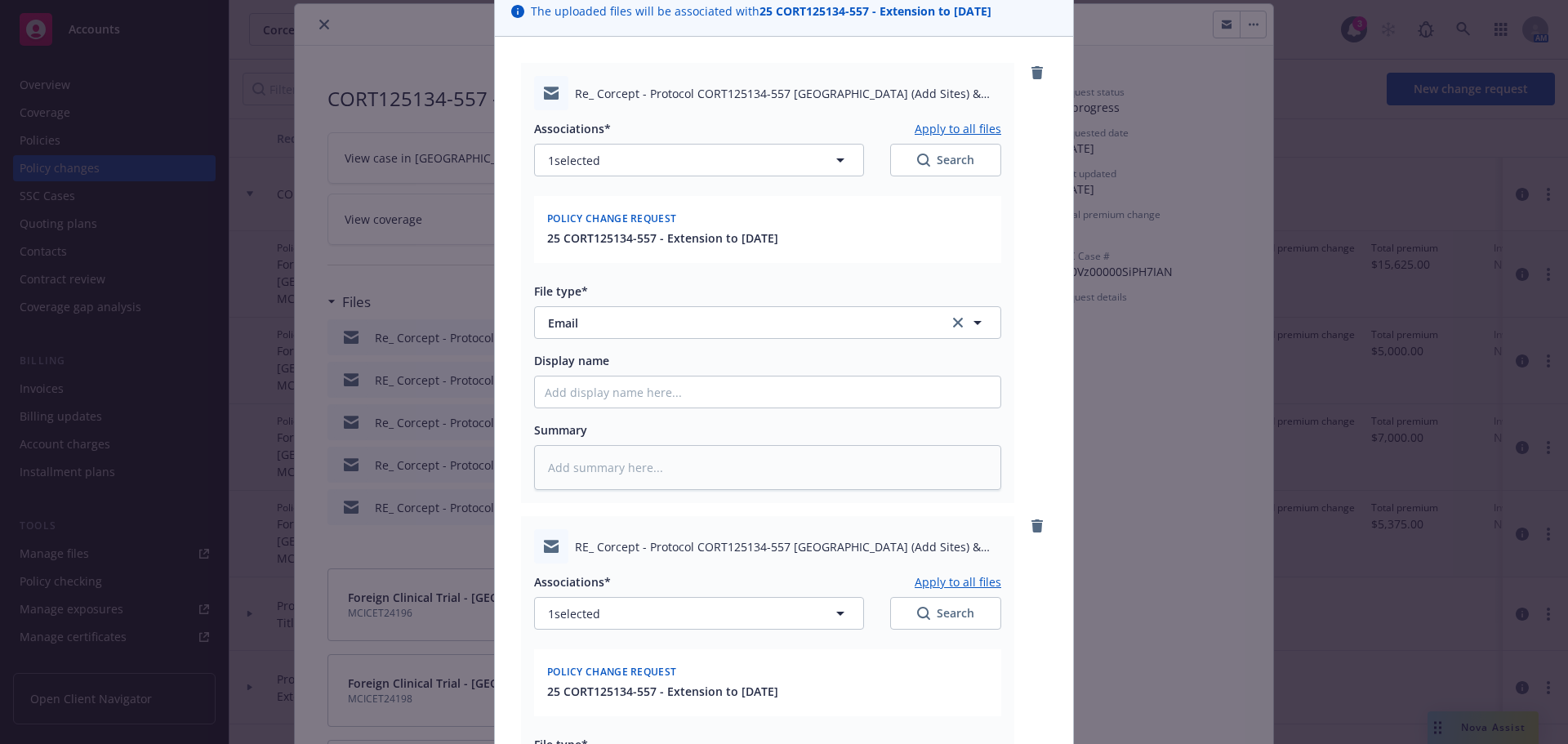
scroll to position [490, 0]
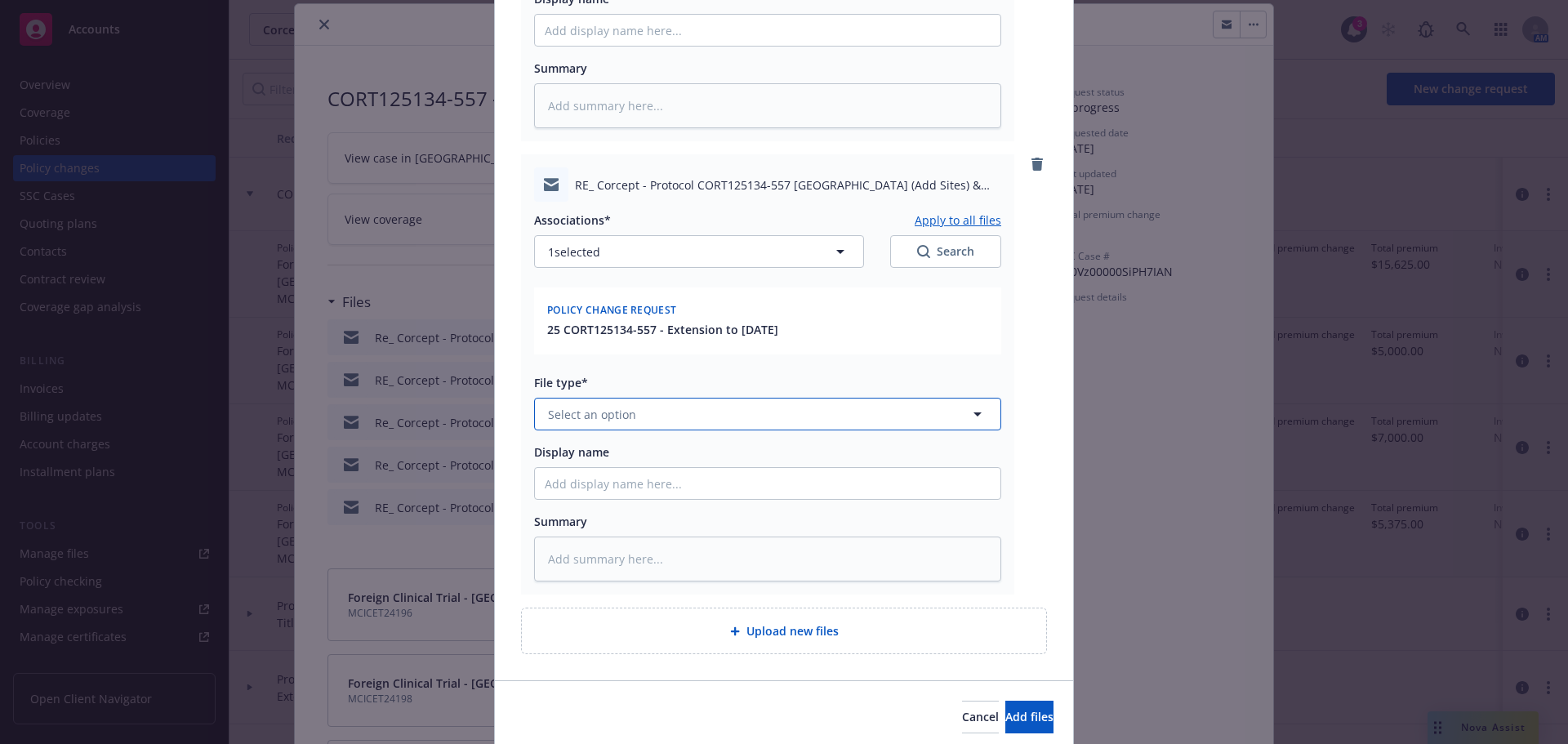
click at [679, 398] on button "Select an option" at bounding box center [768, 414] width 467 height 33
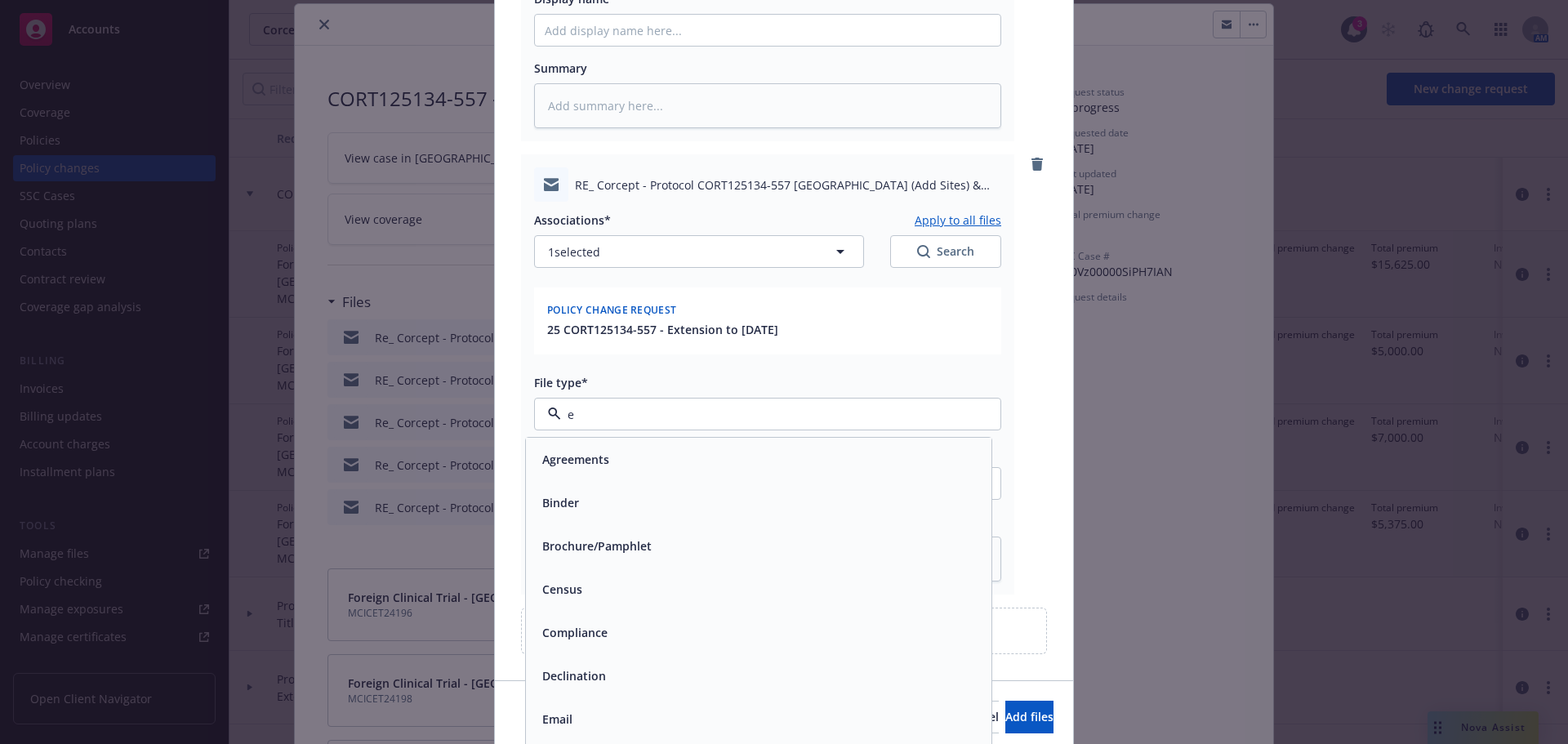
type input "em"
click at [573, 511] on div "Email" at bounding box center [758, 502] width 446 height 23
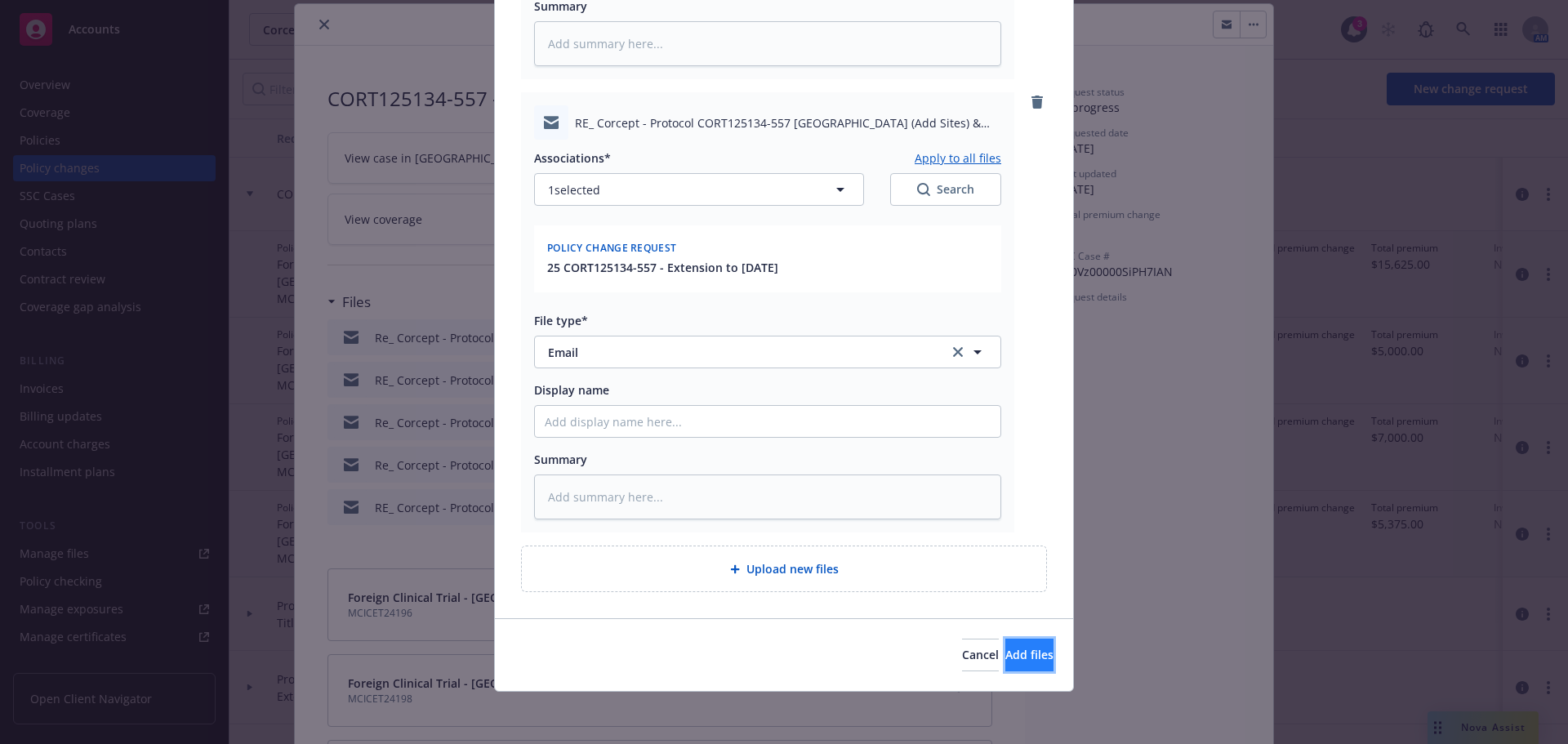
click at [1006, 657] on span "Add files" at bounding box center [1029, 655] width 49 height 16
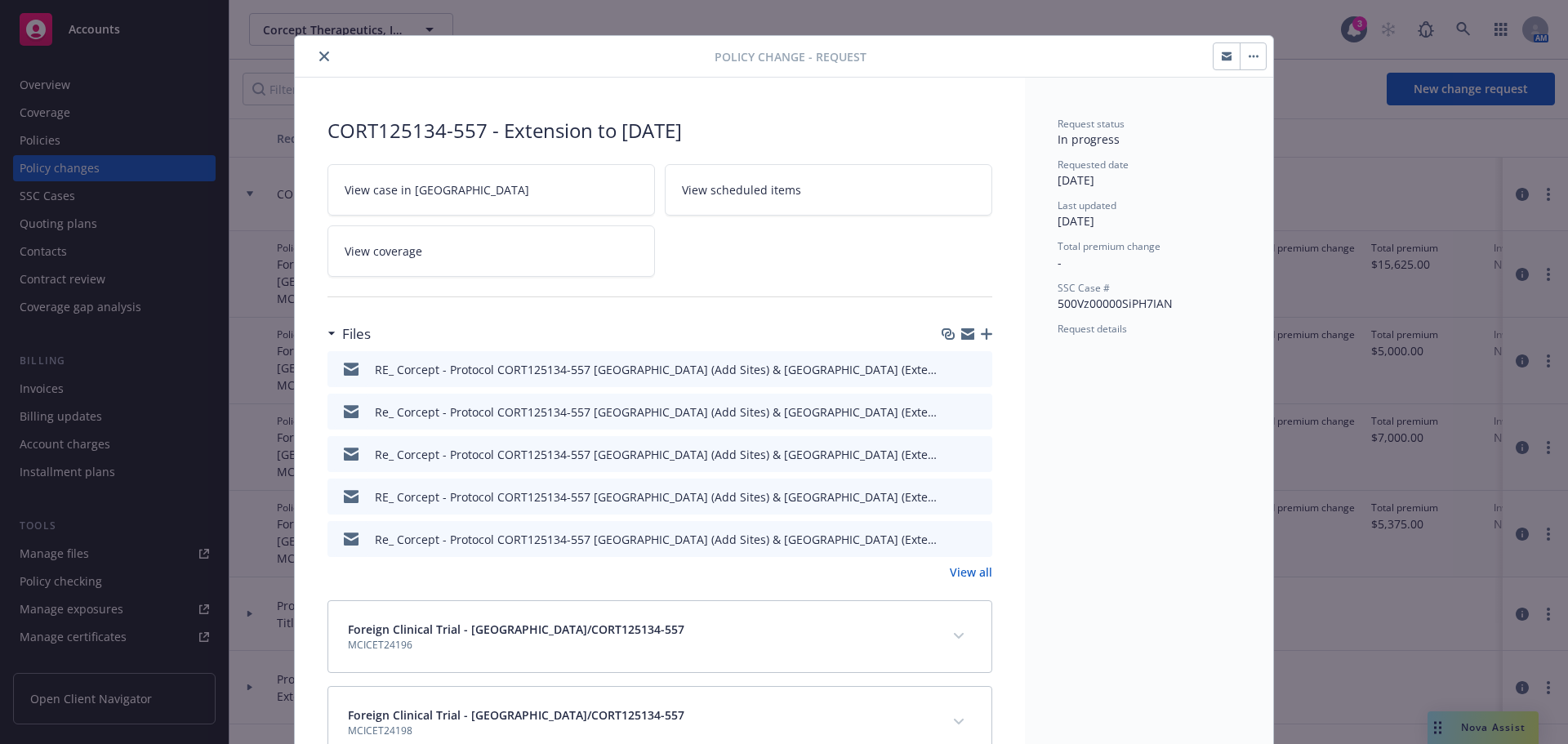
scroll to position [0, 0]
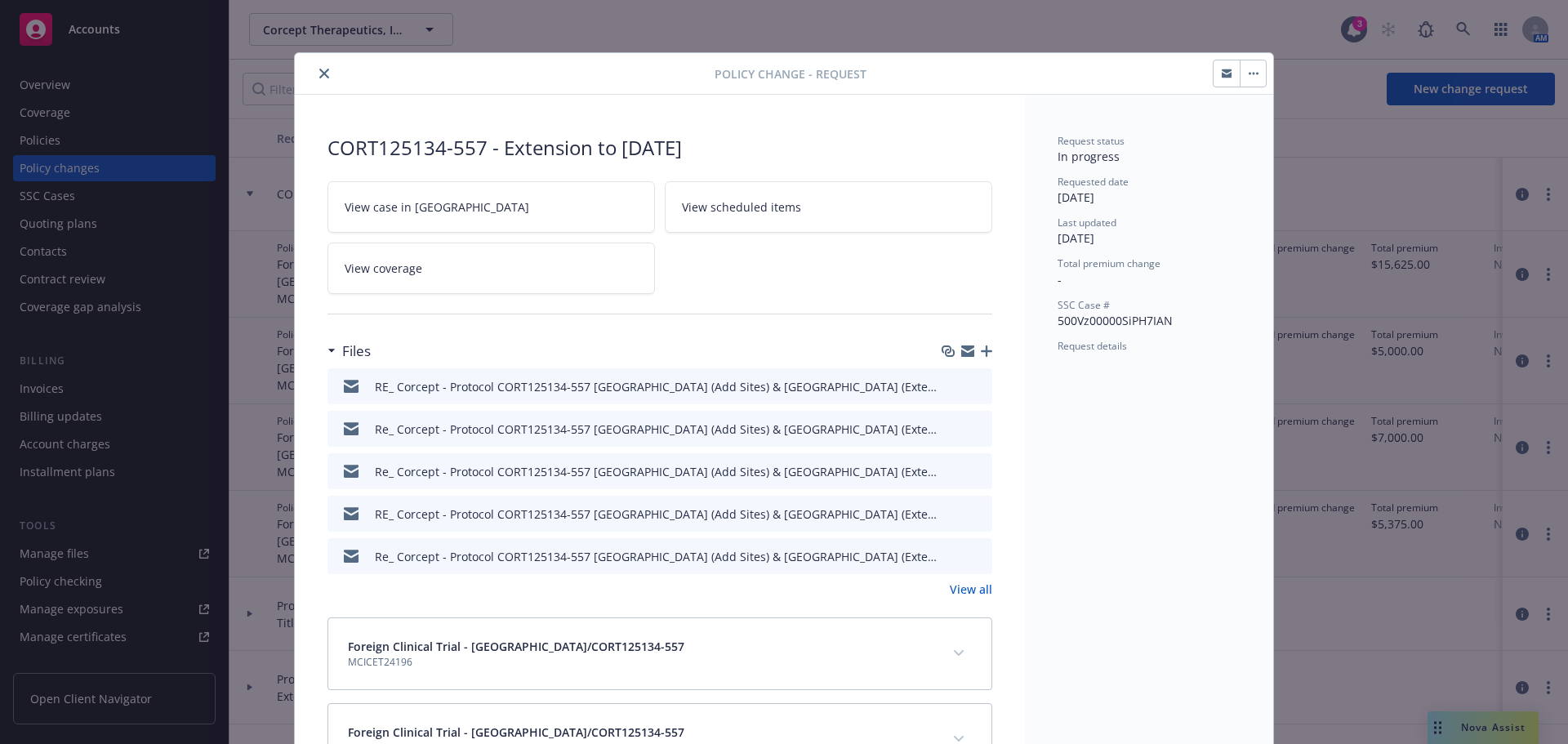
click at [320, 75] on icon "close" at bounding box center [324, 73] width 10 height 10
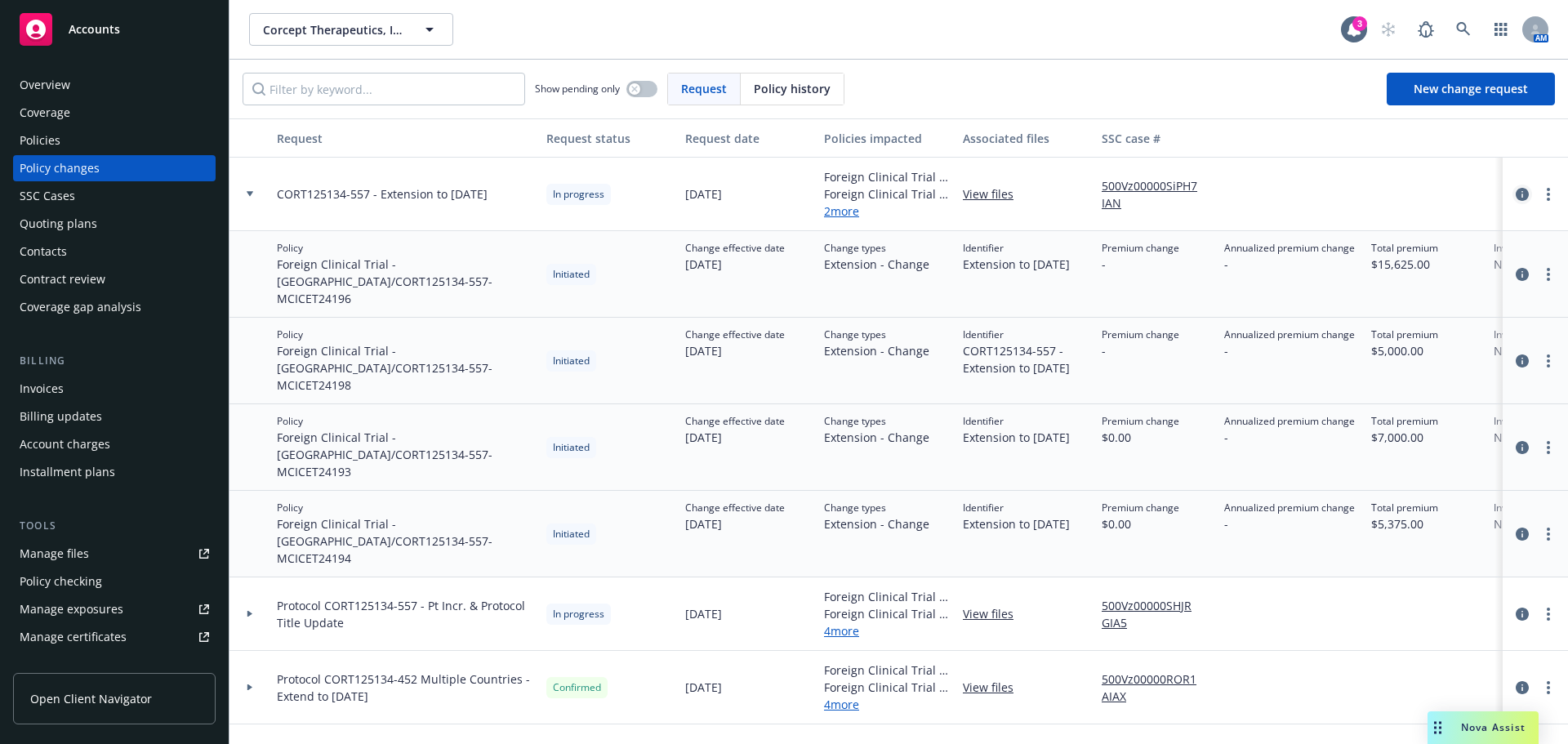
click at [1516, 197] on icon "circleInformation" at bounding box center [1522, 194] width 13 height 13
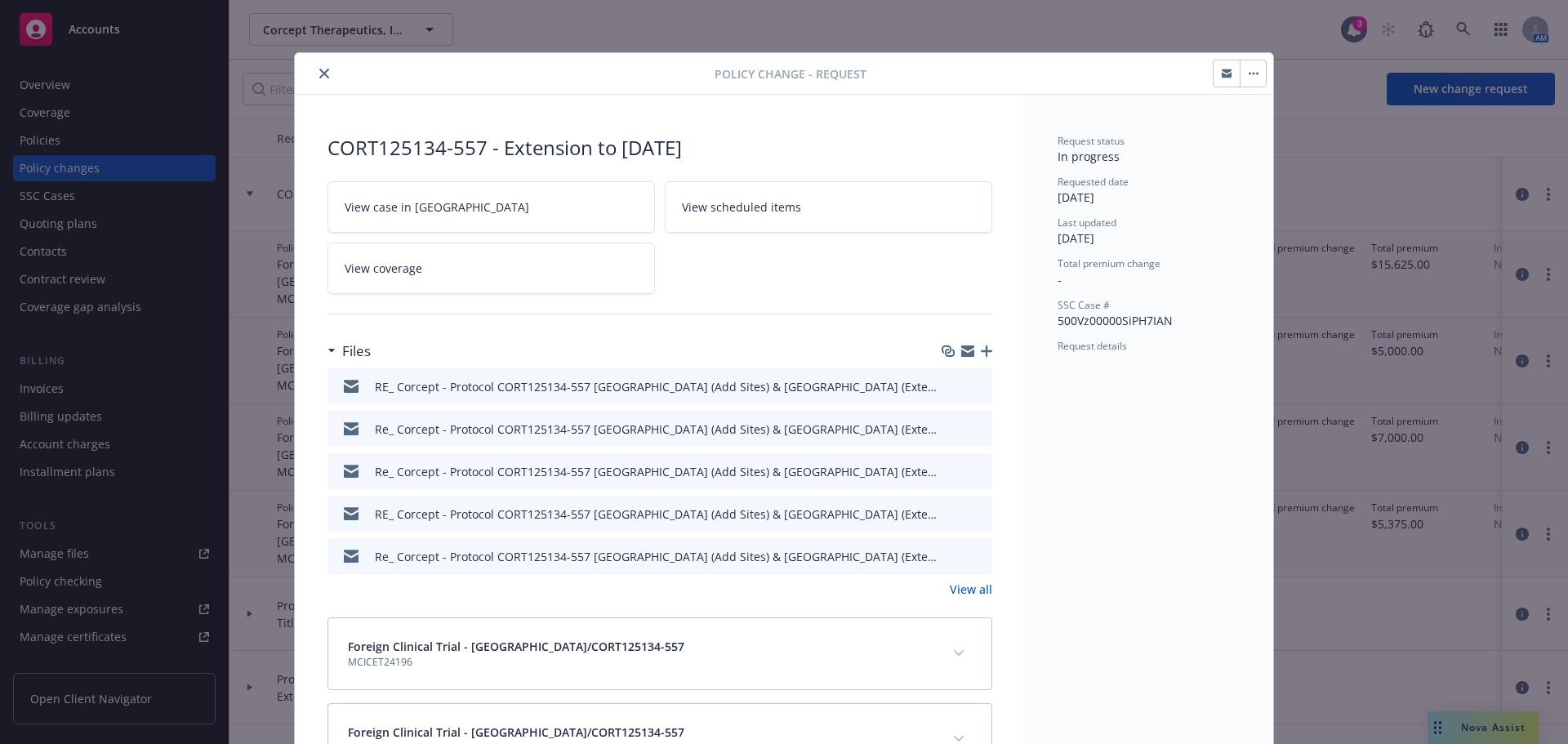
scroll to position [49, 0]
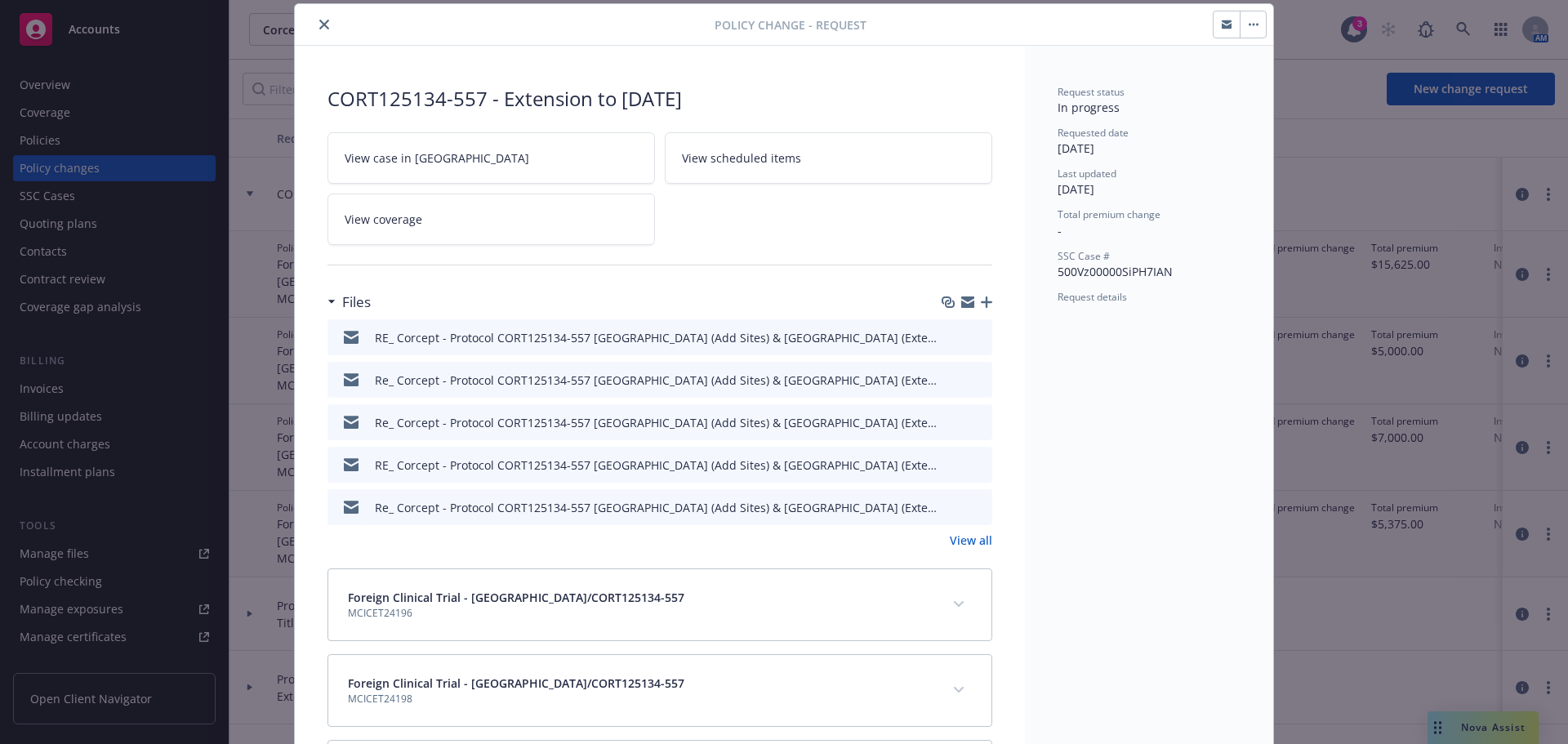
click at [981, 299] on icon "button" at bounding box center [986, 301] width 11 height 11
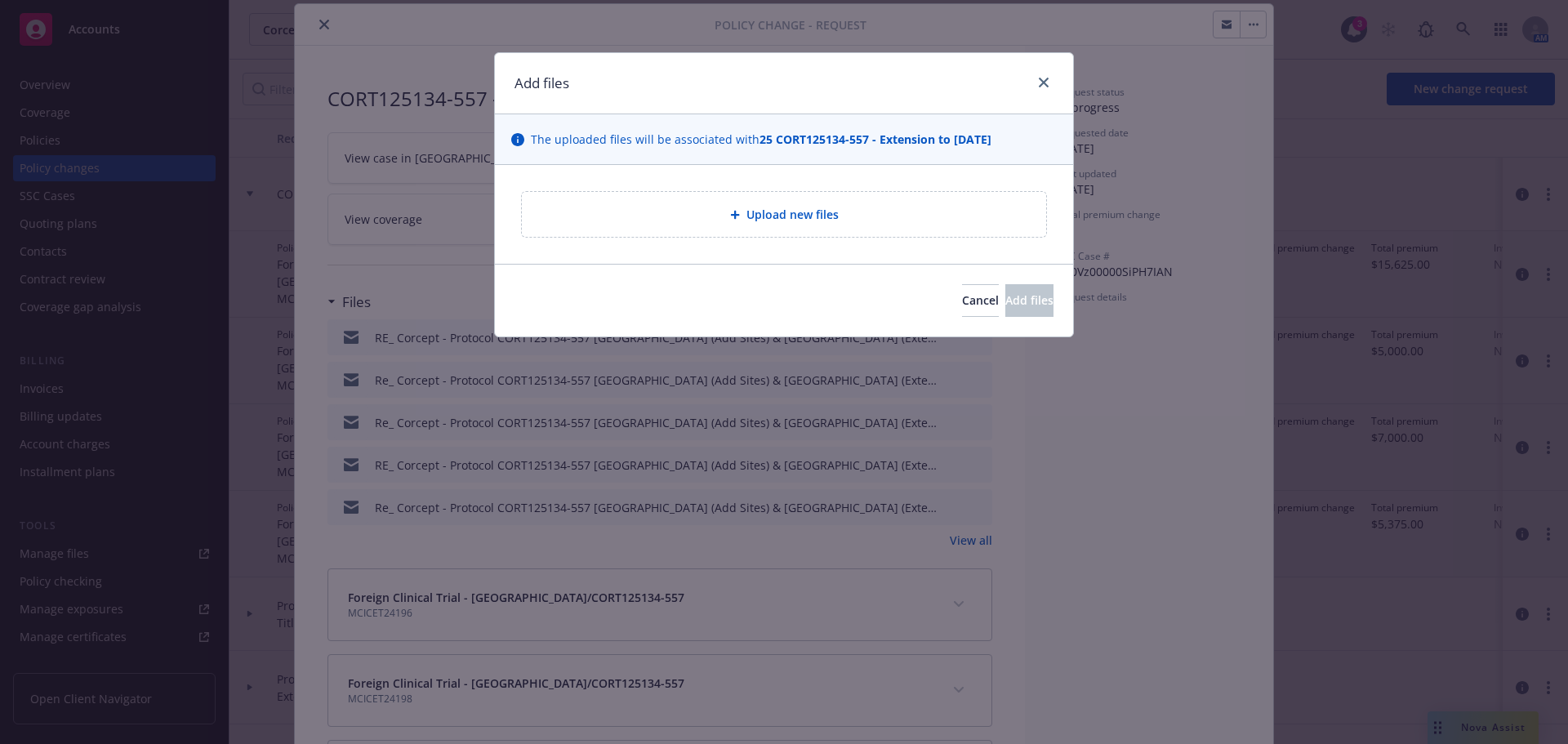
type textarea "x"
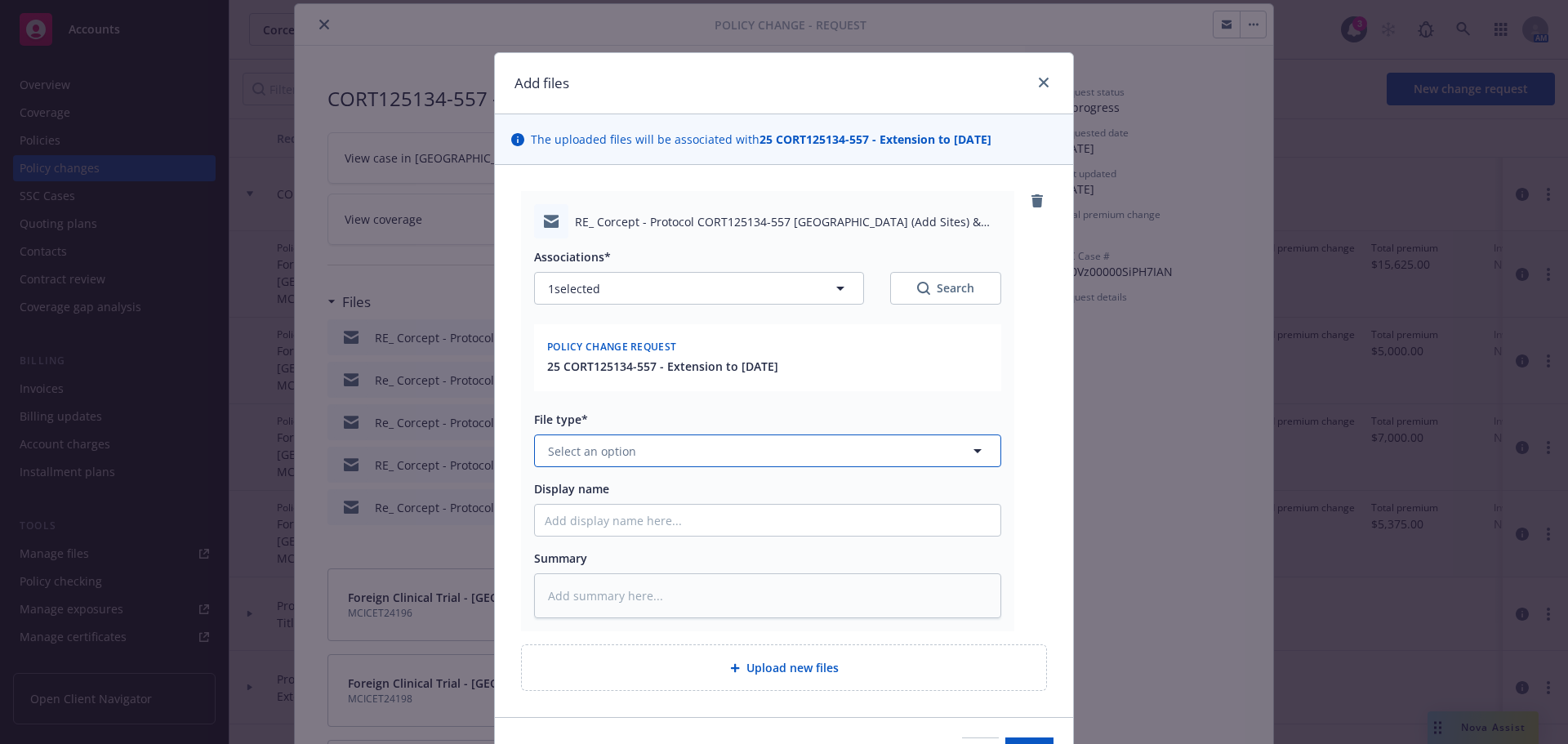
click at [713, 456] on button "Select an option" at bounding box center [768, 450] width 467 height 33
type input "em"
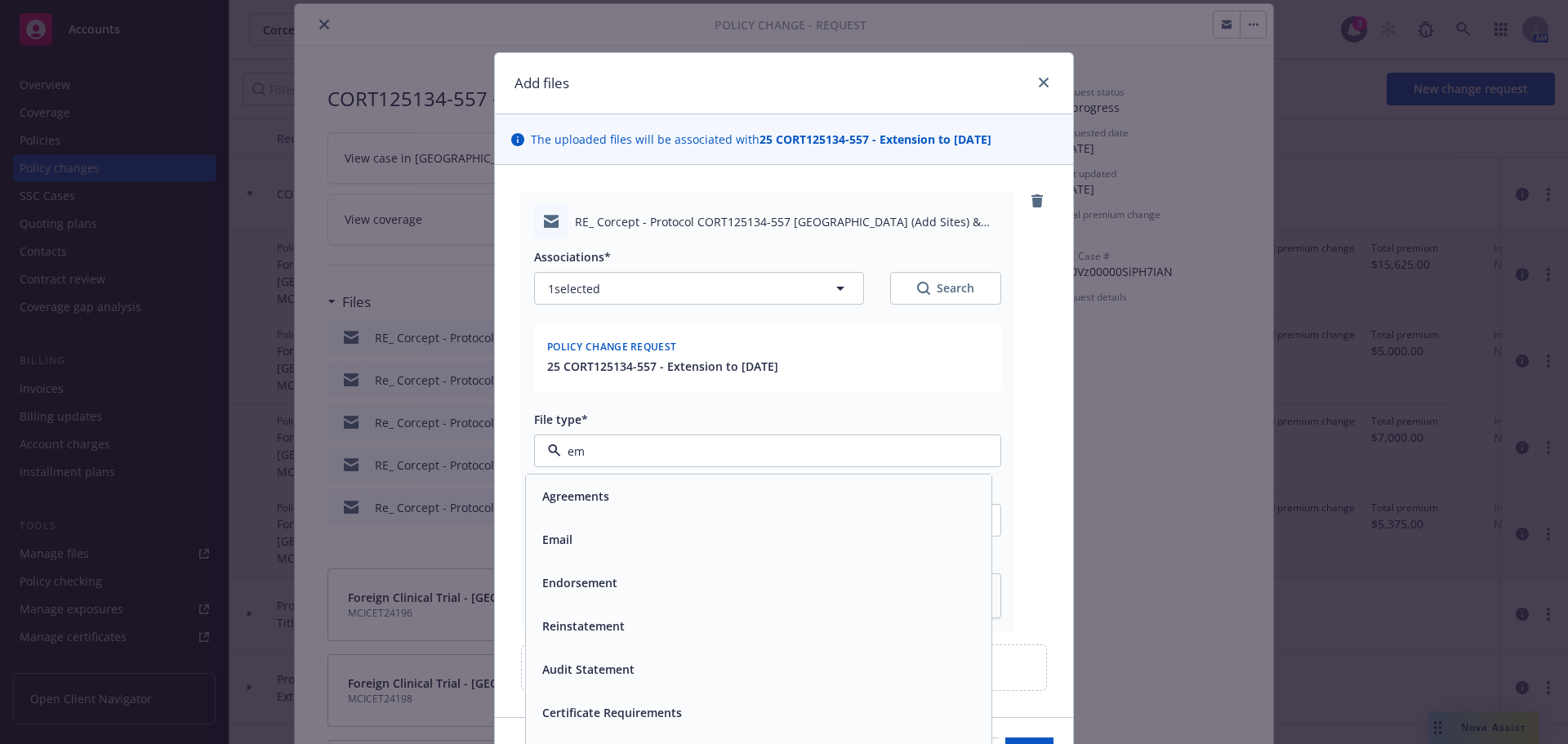
click at [695, 533] on div "Email" at bounding box center [758, 539] width 446 height 23
type textarea "x"
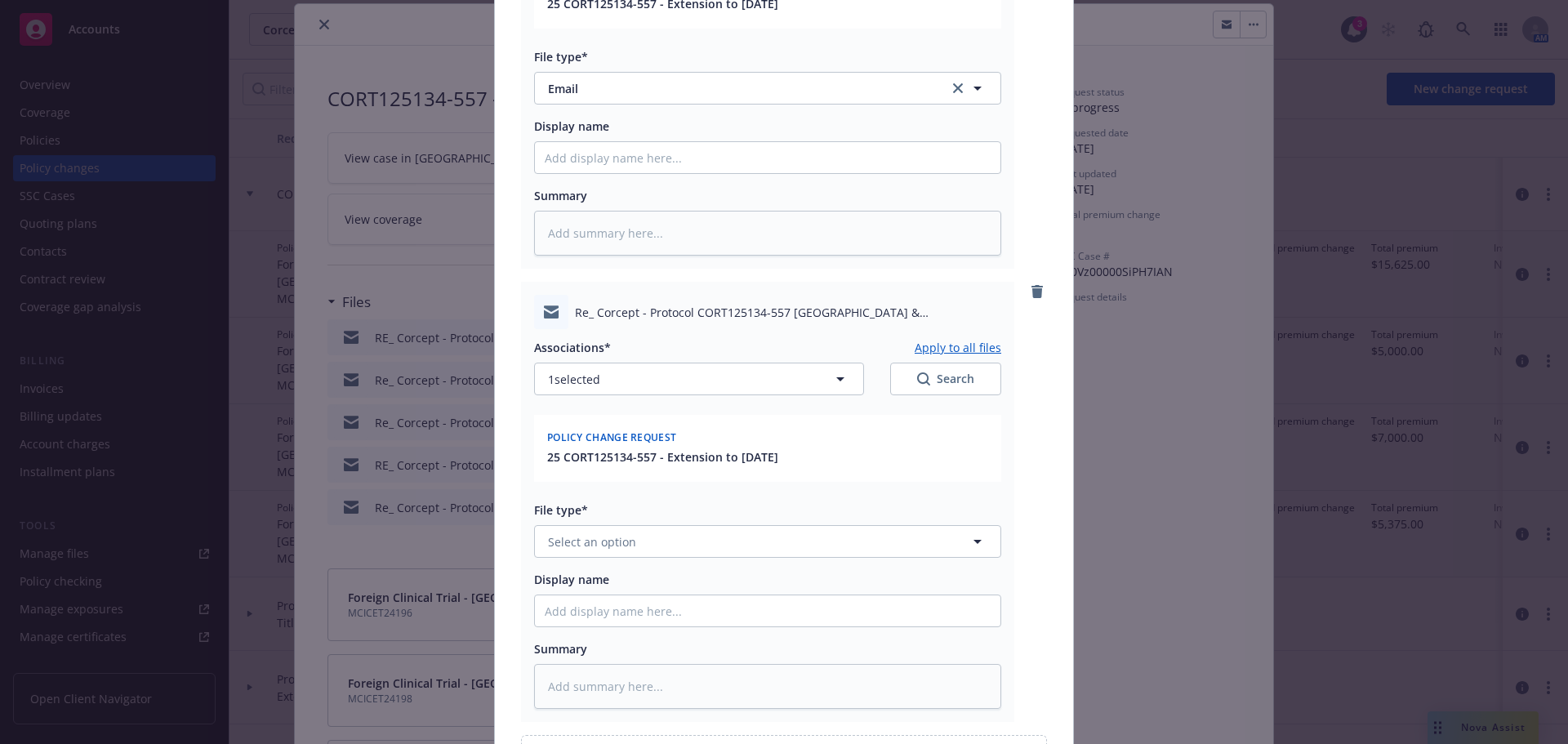
scroll to position [552, 0]
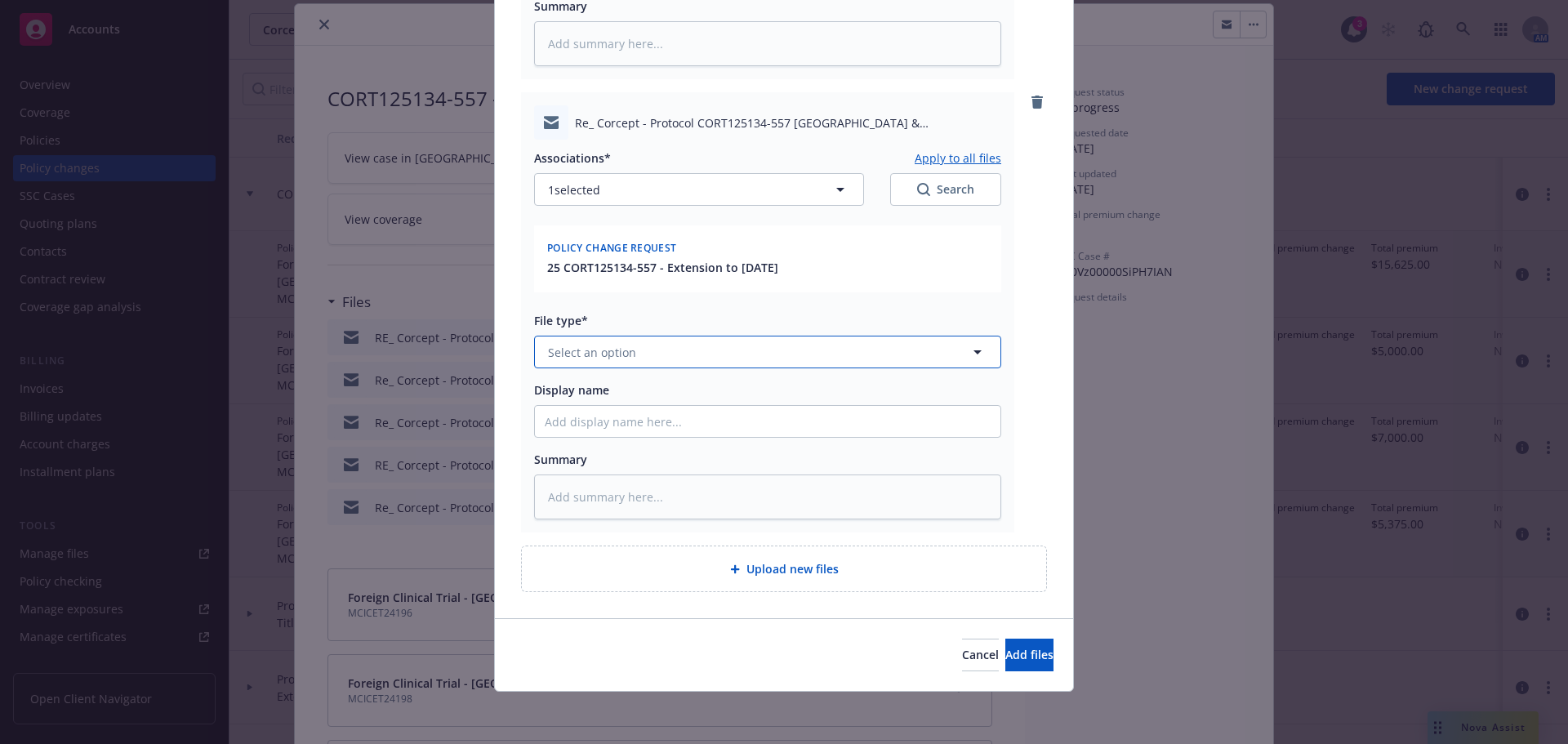
click at [698, 352] on button "Select an option" at bounding box center [768, 352] width 467 height 33
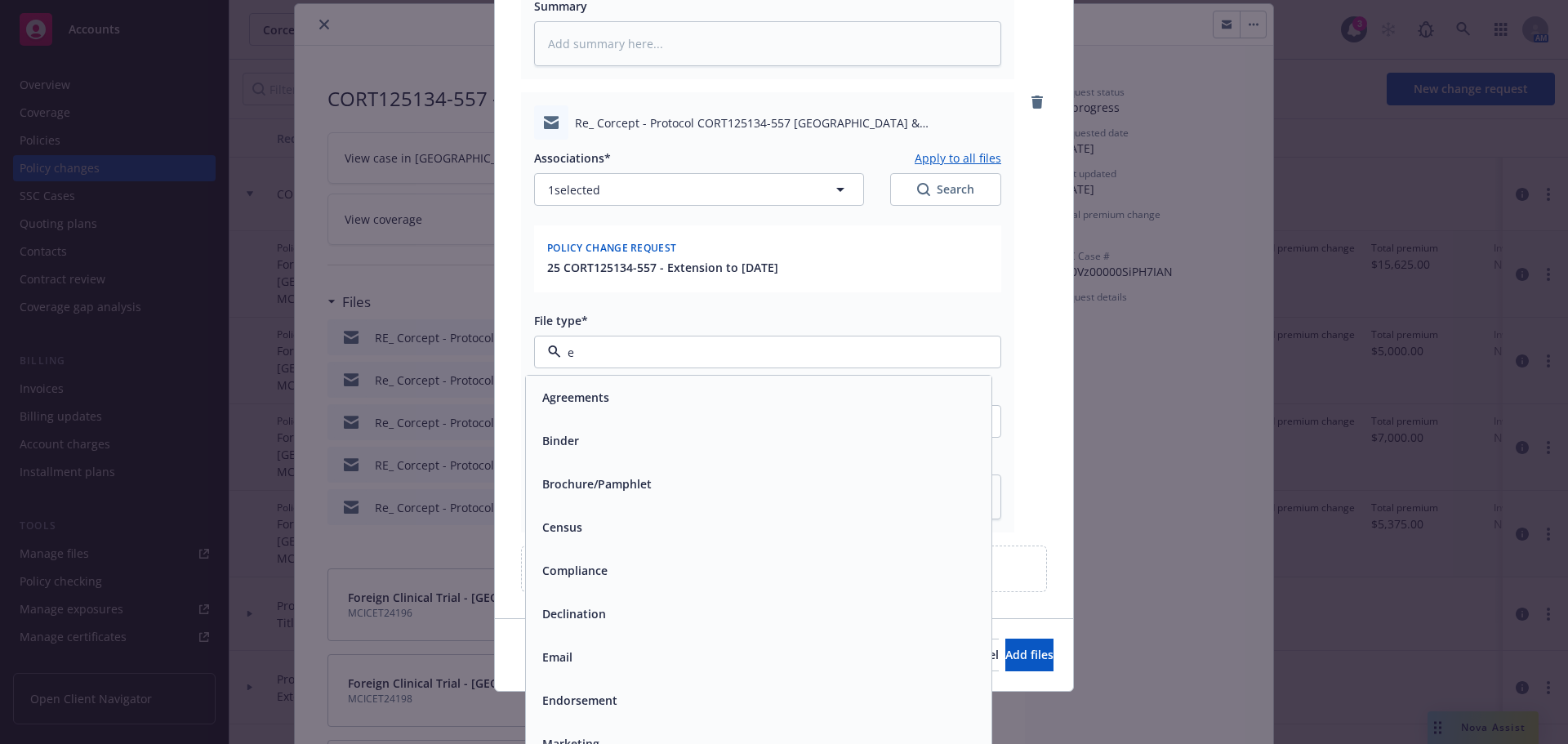
type input "em"
click at [813, 436] on div "Email" at bounding box center [758, 440] width 446 height 23
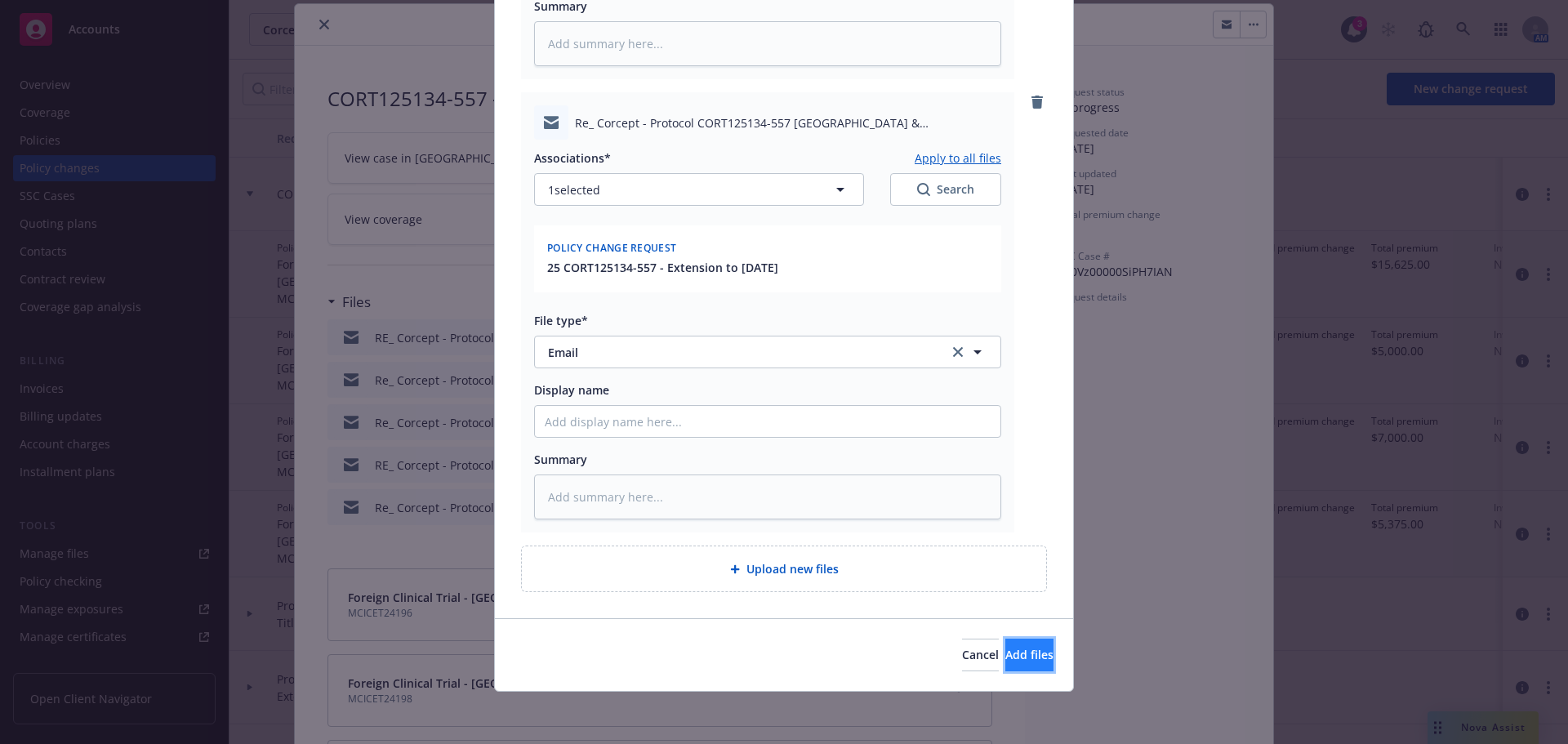
click at [1005, 656] on span "Add files" at bounding box center [1029, 655] width 49 height 16
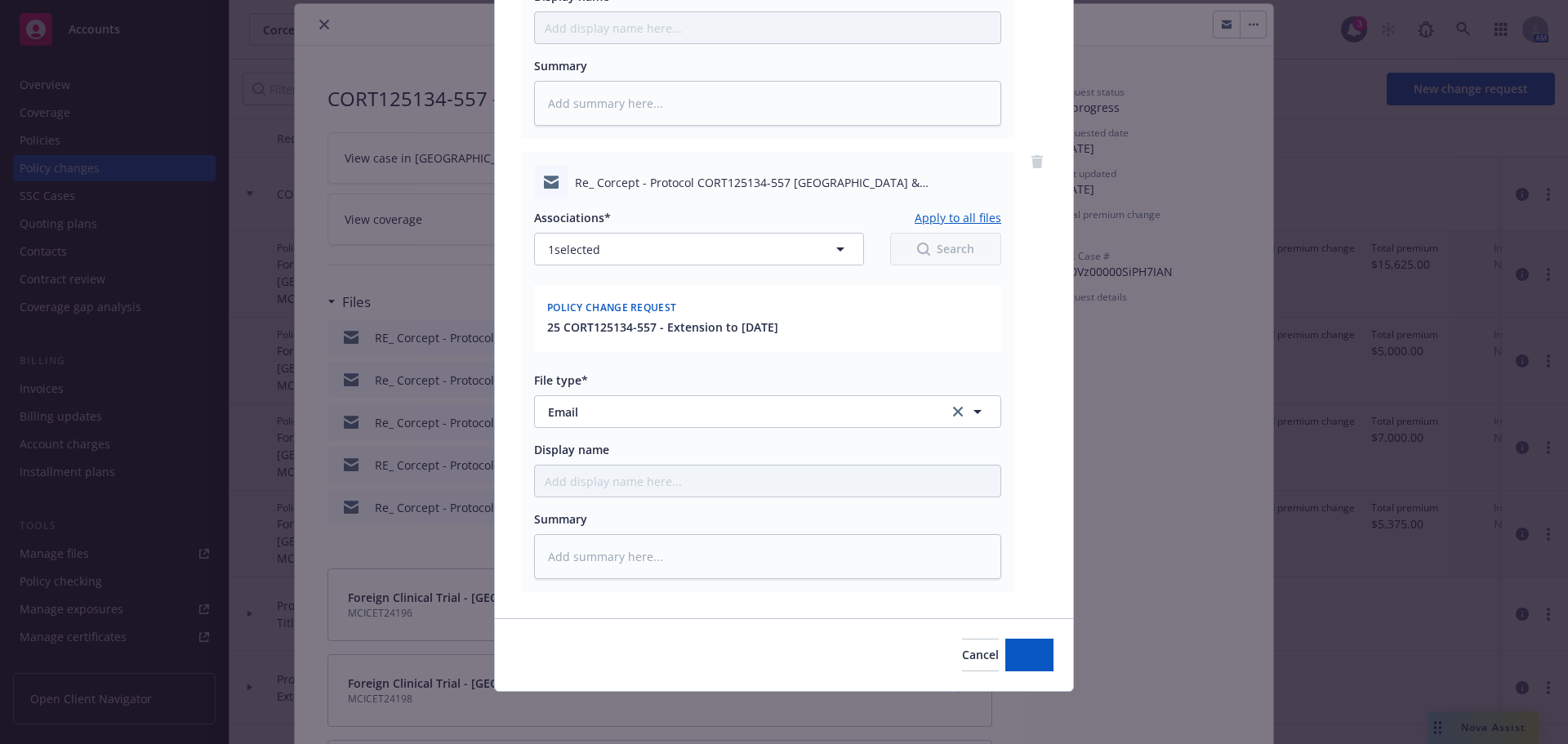
scroll to position [492, 0]
type textarea "x"
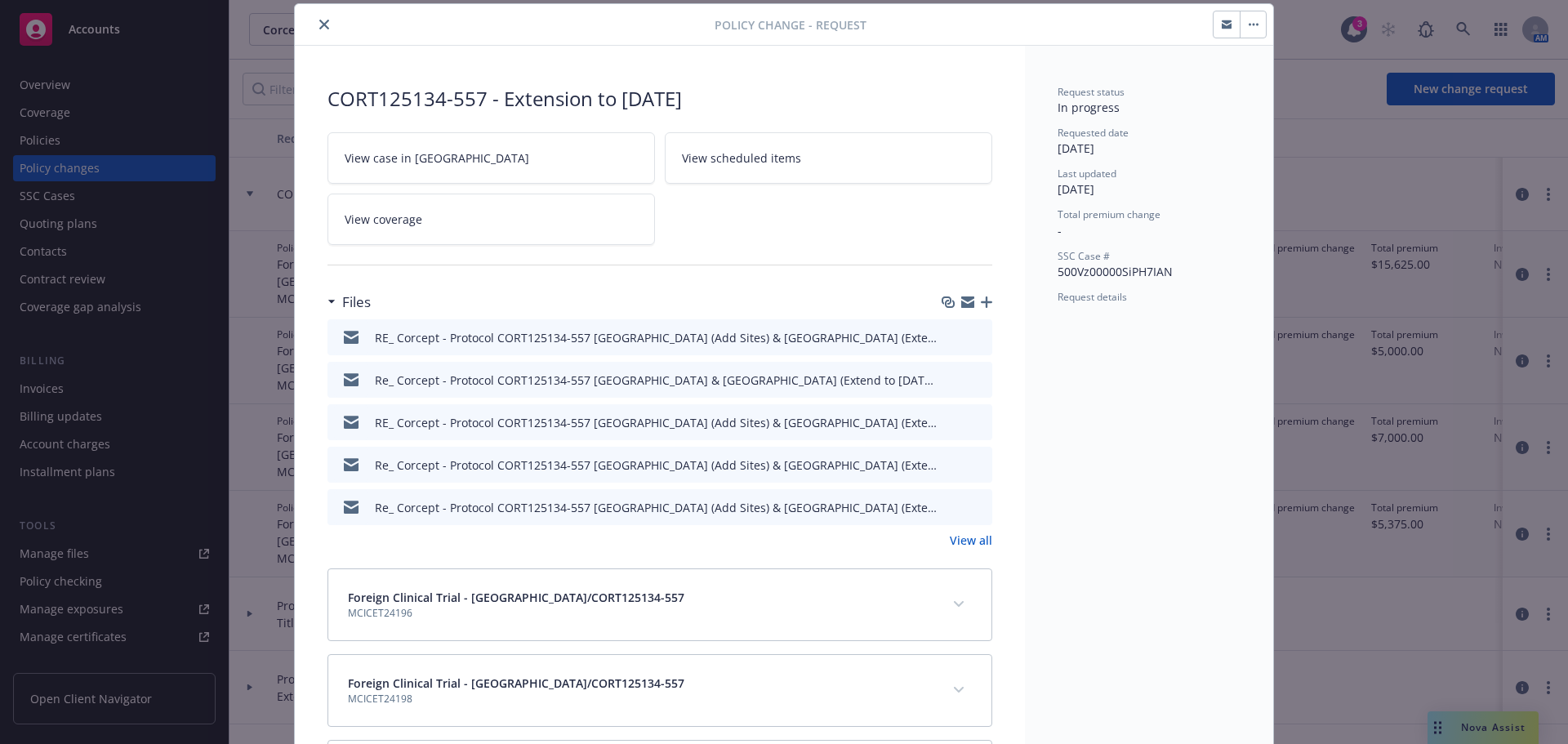
click at [311, 12] on div "Policy change - Request" at bounding box center [783, 25] width 978 height 42
click at [322, 24] on icon "close" at bounding box center [324, 24] width 10 height 10
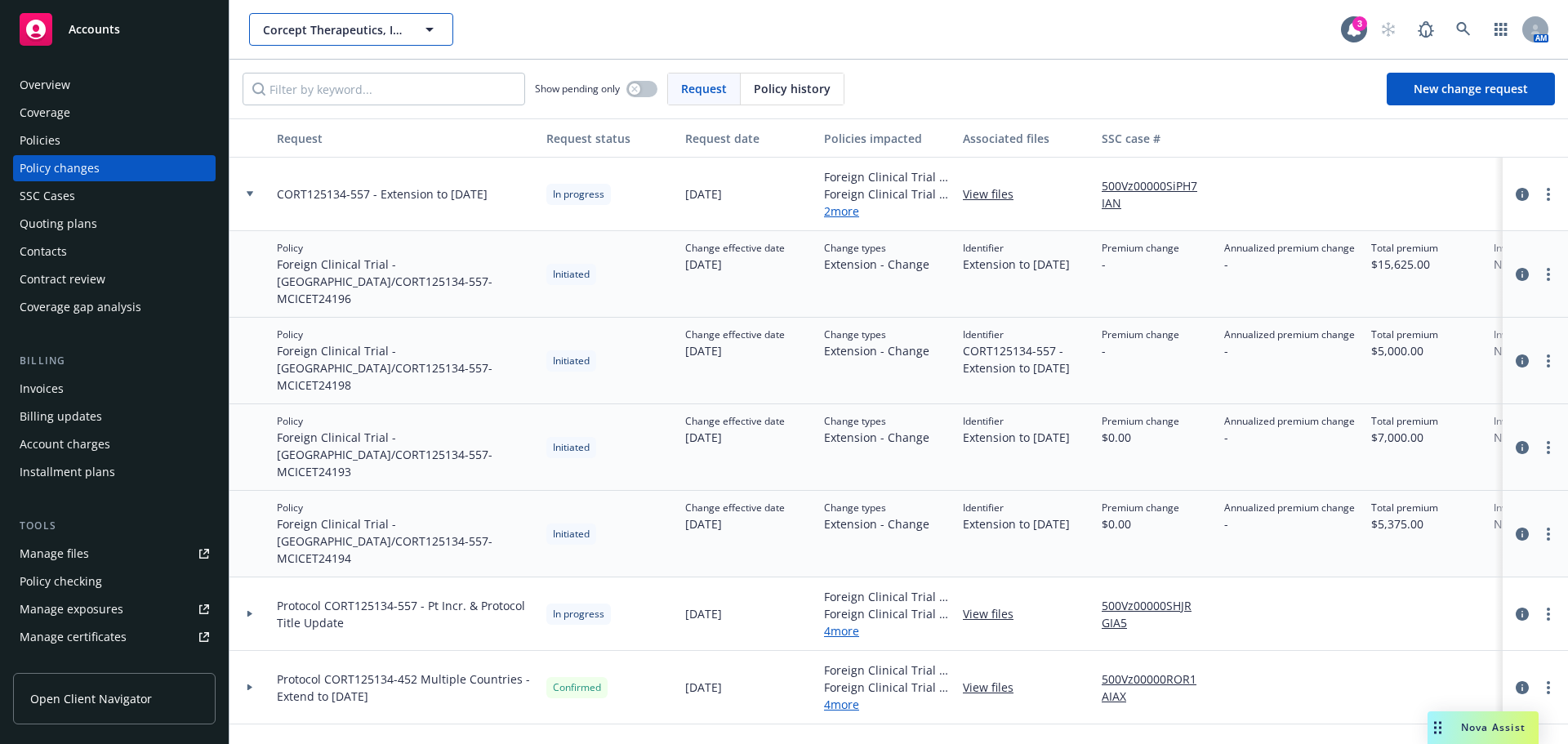
click at [302, 32] on span "Corcept Therapeutics, Inc." at bounding box center [334, 30] width 141 height 17
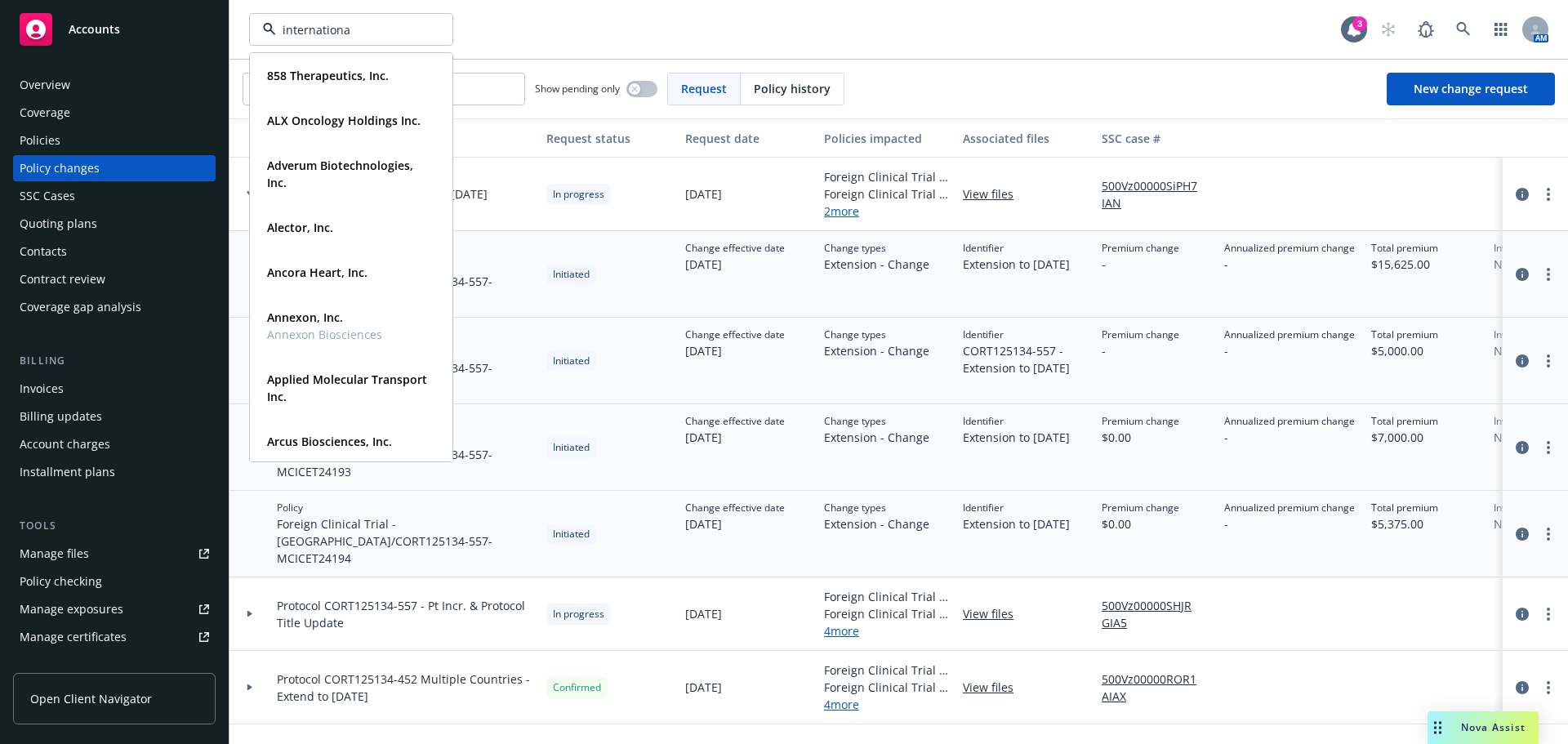
type input "international"
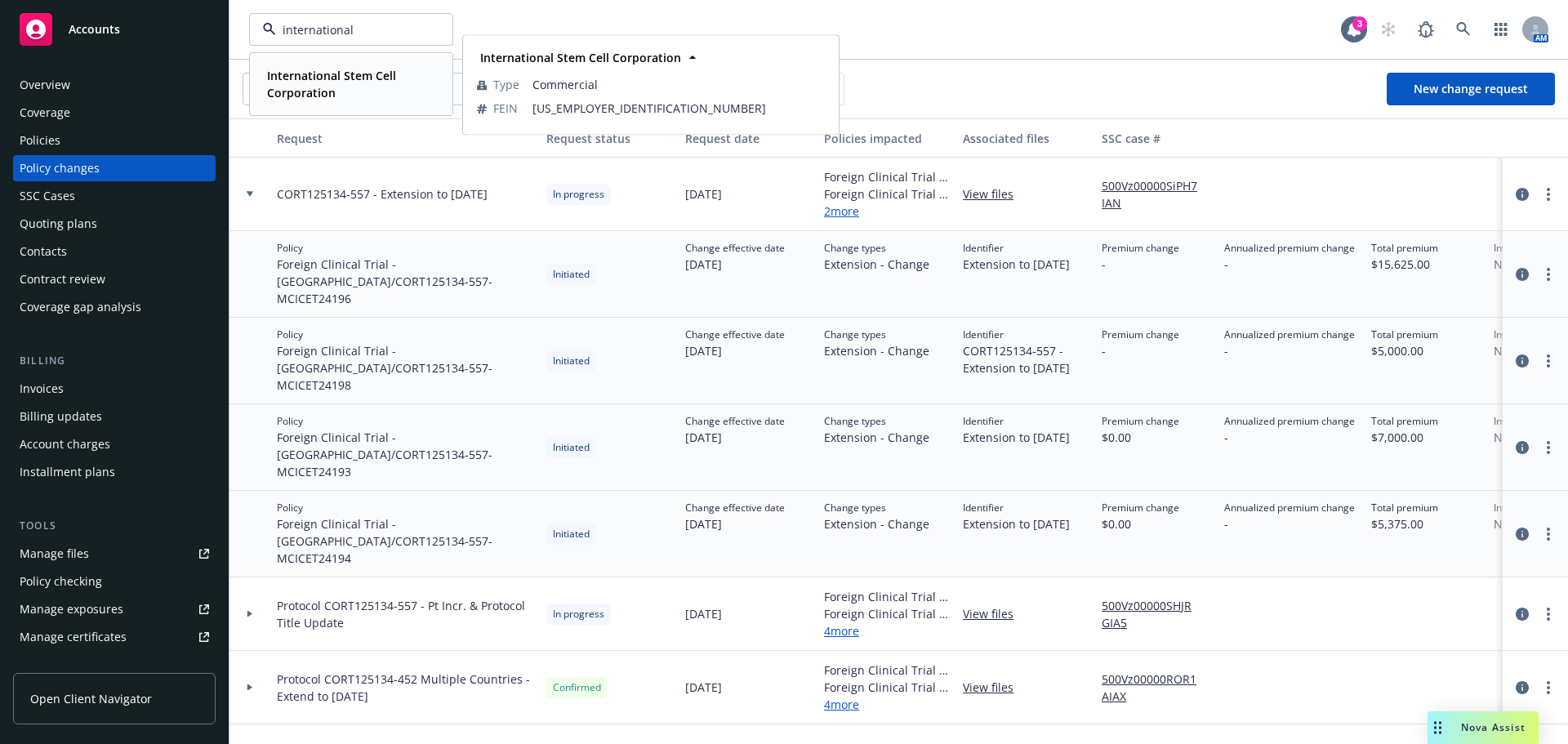
click at [360, 93] on span "International Stem Cell Corporation" at bounding box center [349, 84] width 165 height 35
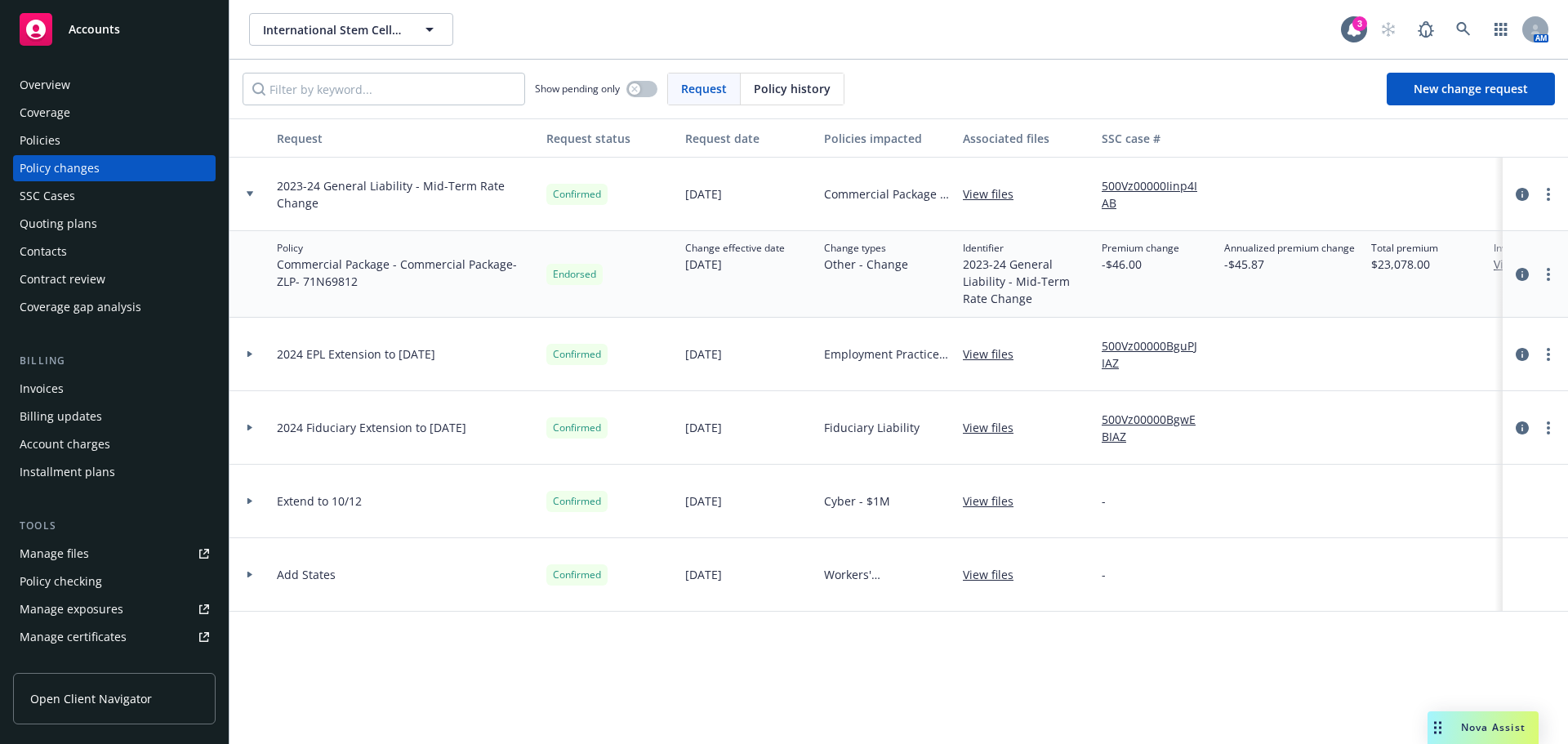
click at [78, 139] on div "Policies" at bounding box center [114, 140] width 190 height 26
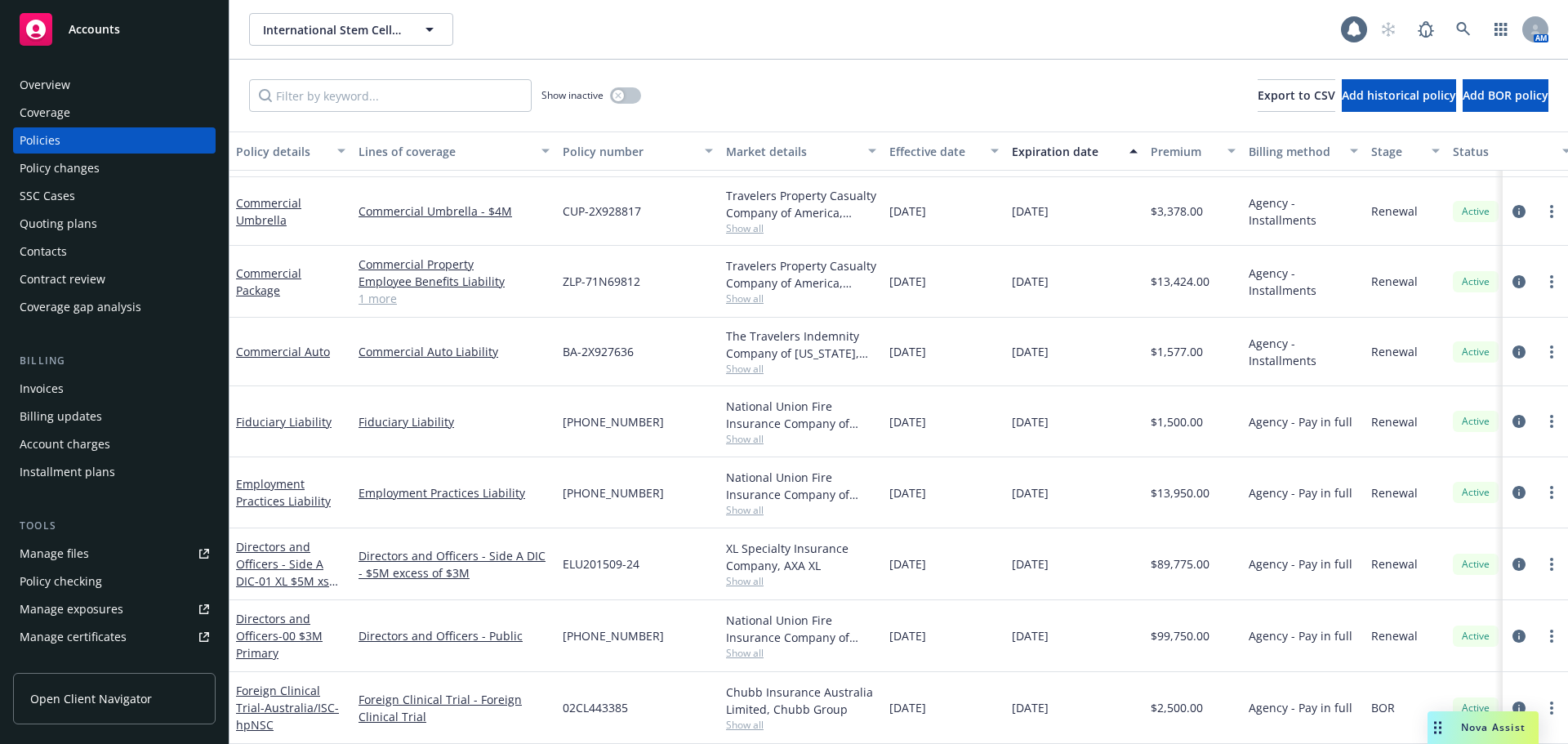
scroll to position [207, 0]
click at [274, 700] on span "- Australia/ISC-hpNSC" at bounding box center [287, 716] width 103 height 33
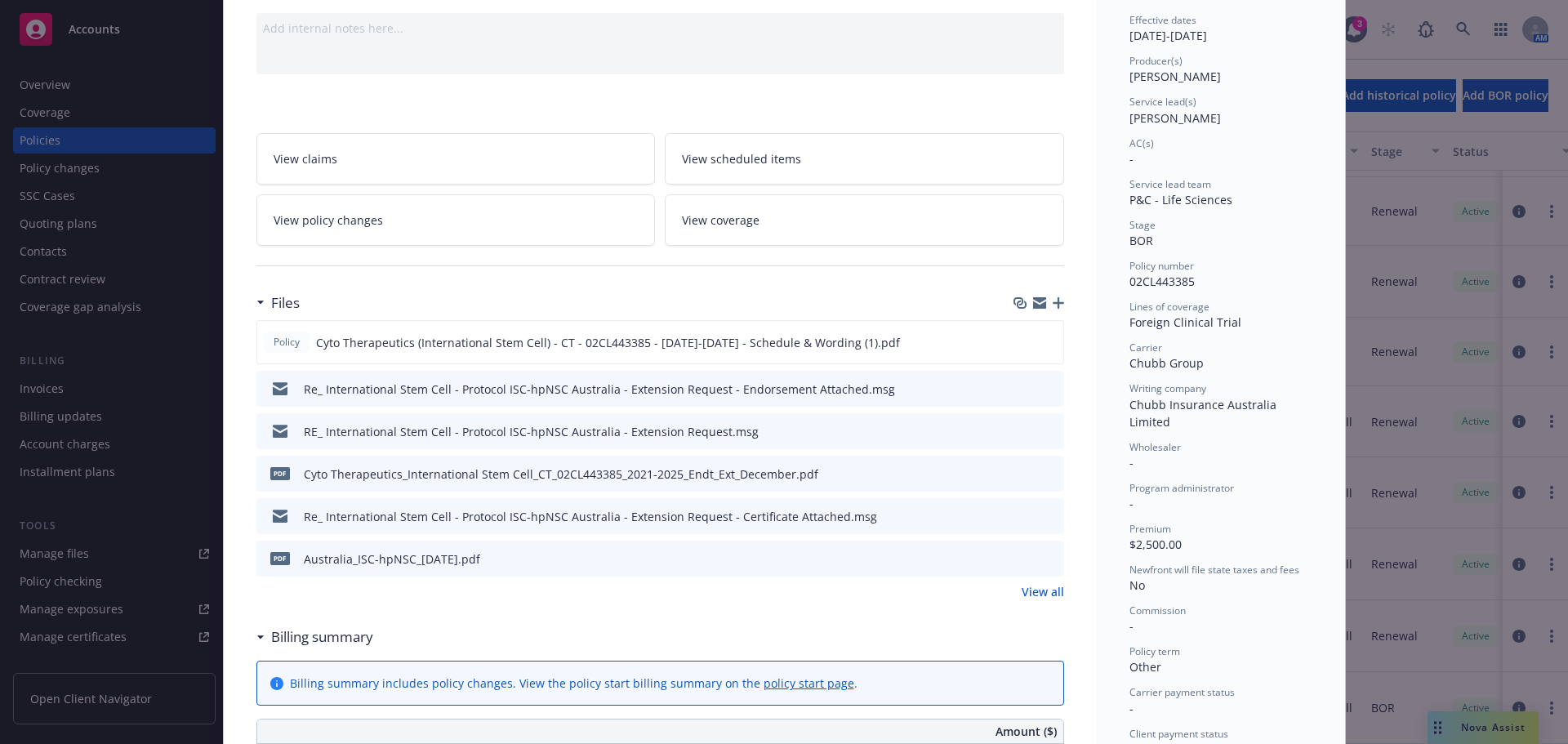
scroll to position [164, 0]
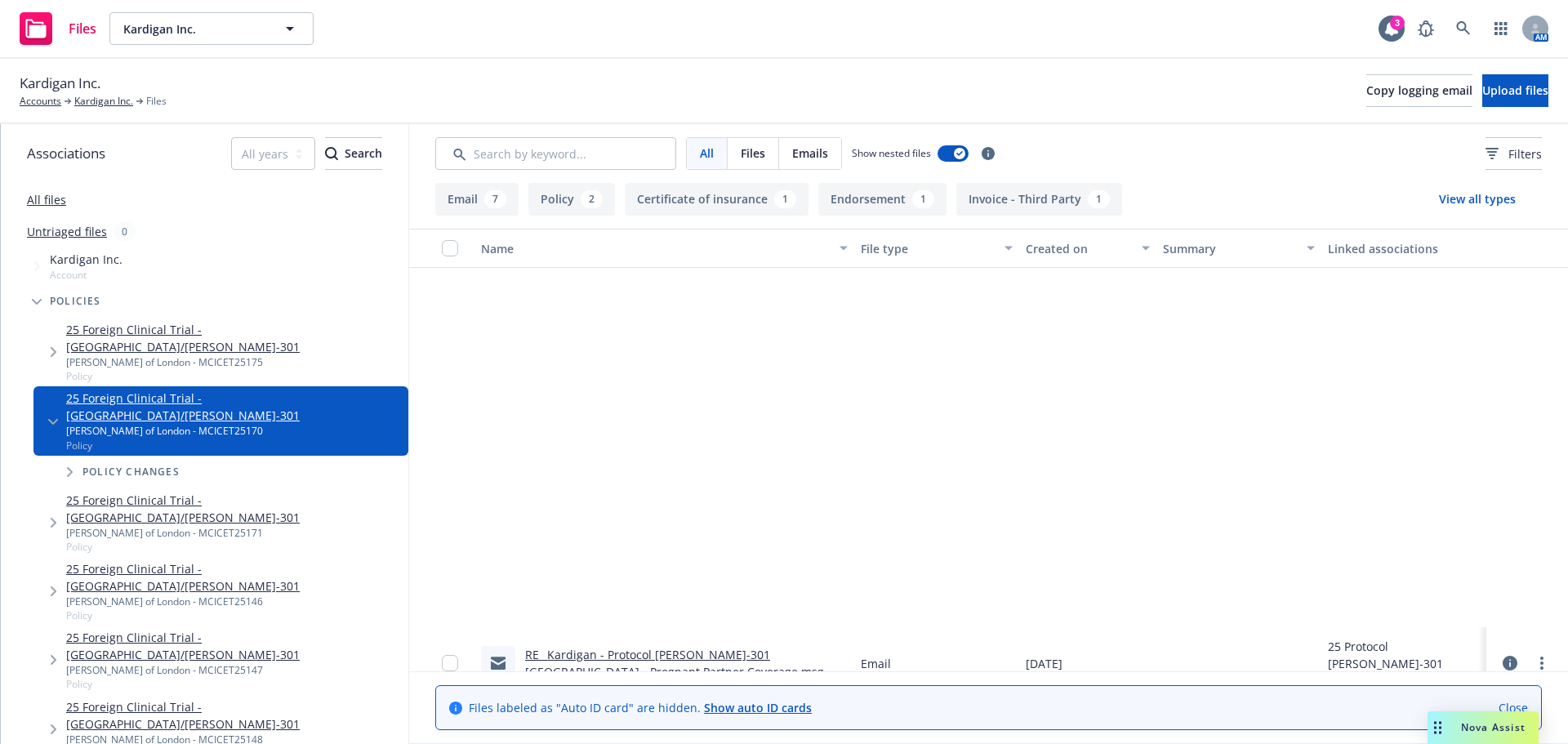
scroll to position [459, 0]
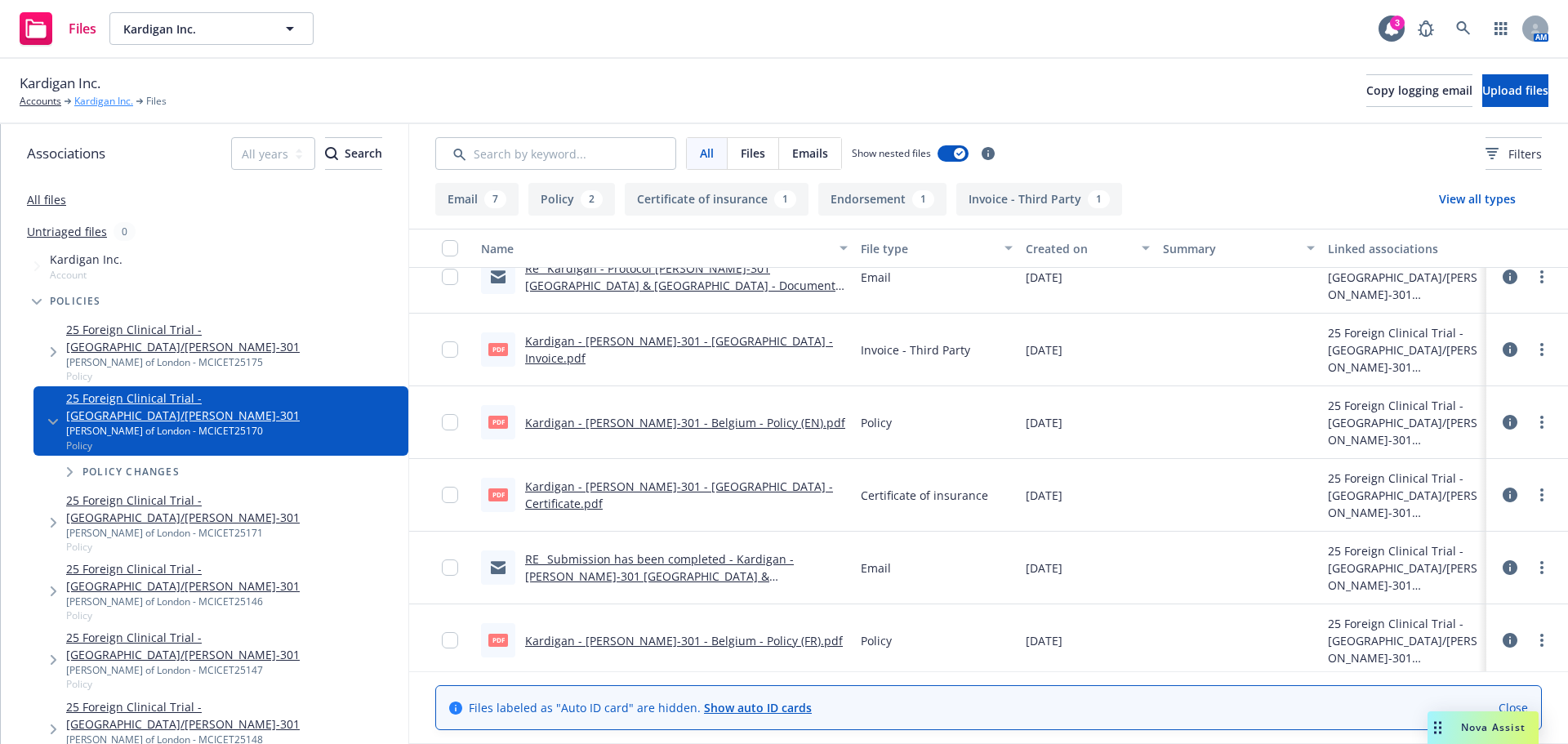
click at [98, 102] on link "Kardigan Inc." at bounding box center [104, 100] width 59 height 15
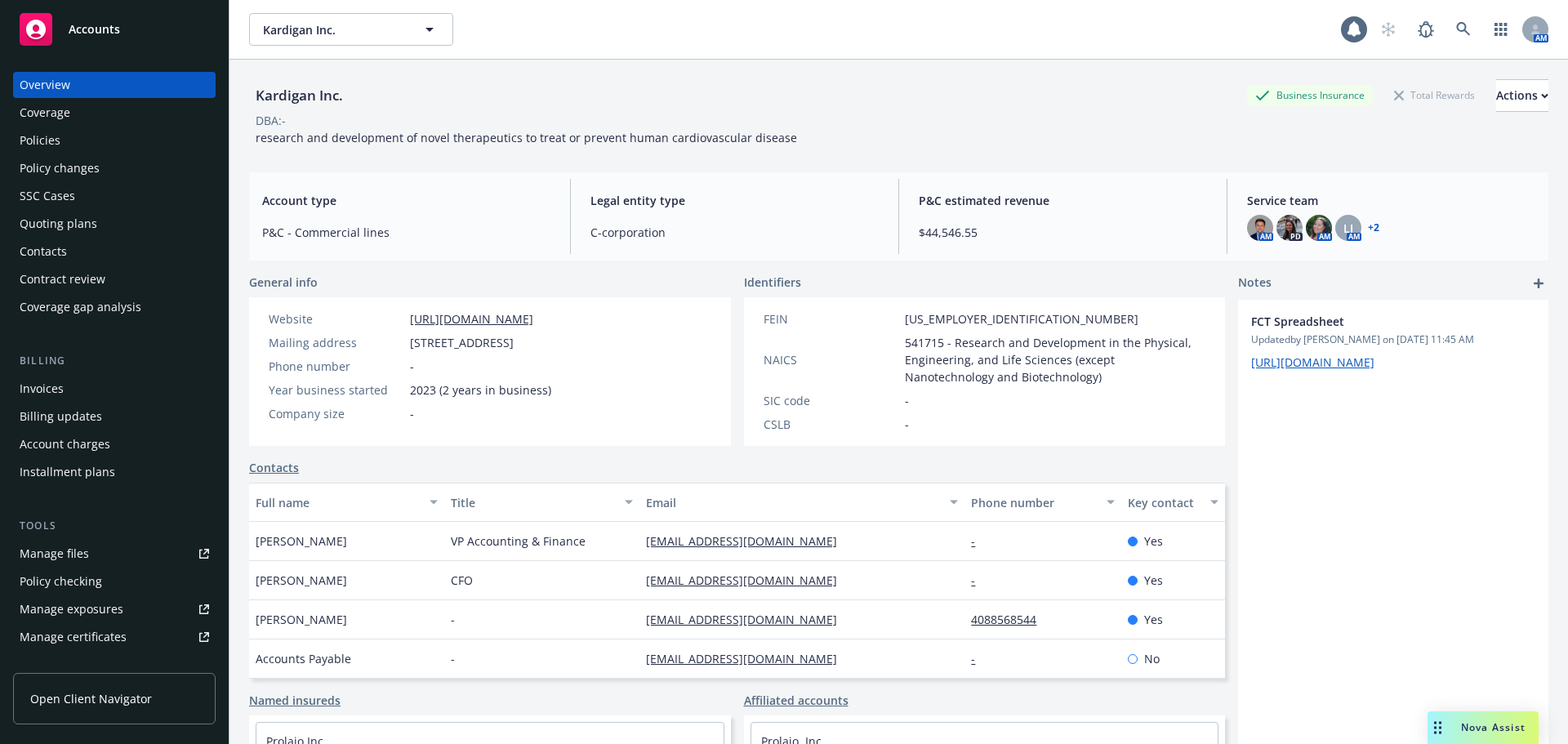
click at [77, 141] on div "Policies" at bounding box center [114, 140] width 190 height 26
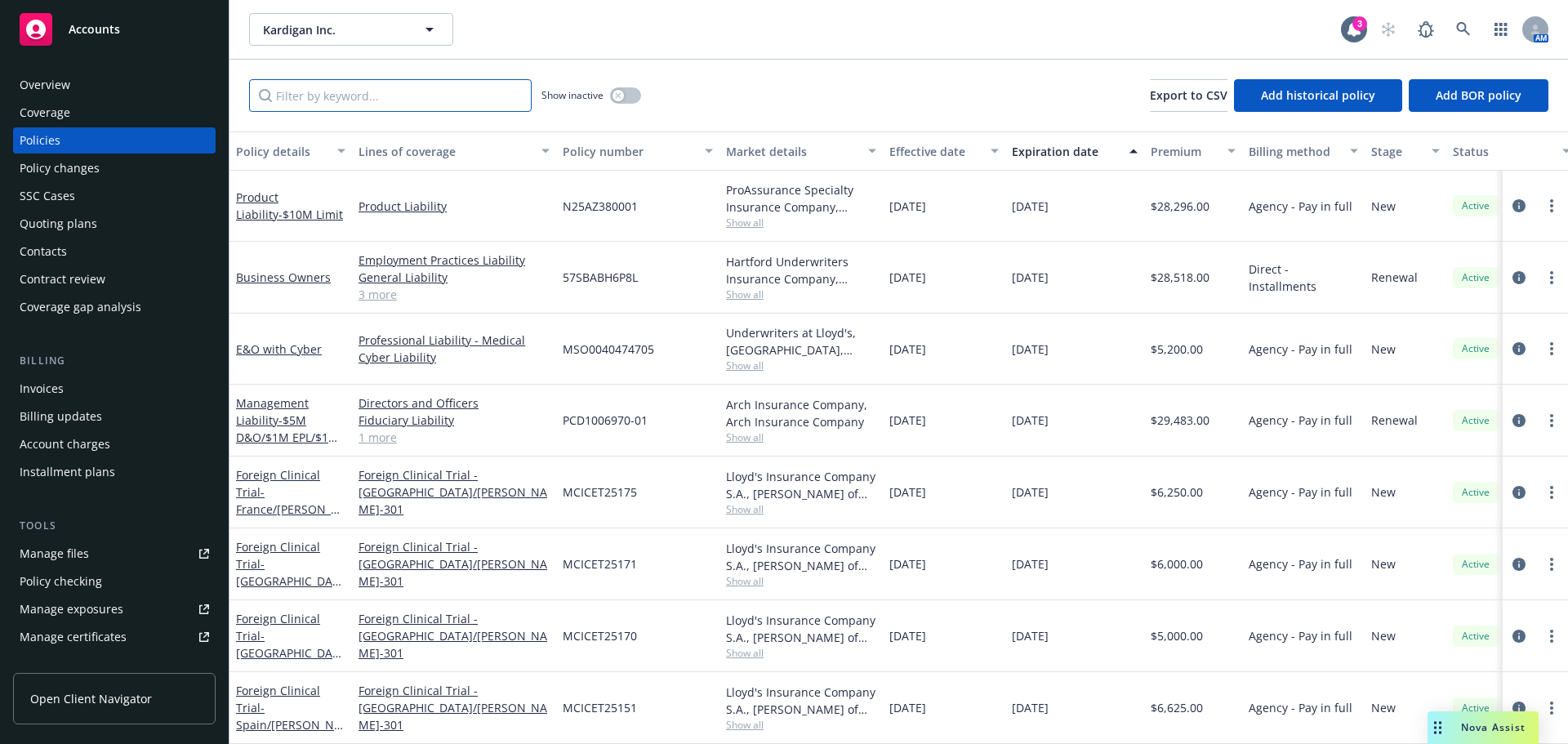
click at [324, 103] on input "Filter by keyword..." at bounding box center [391, 95] width 282 height 33
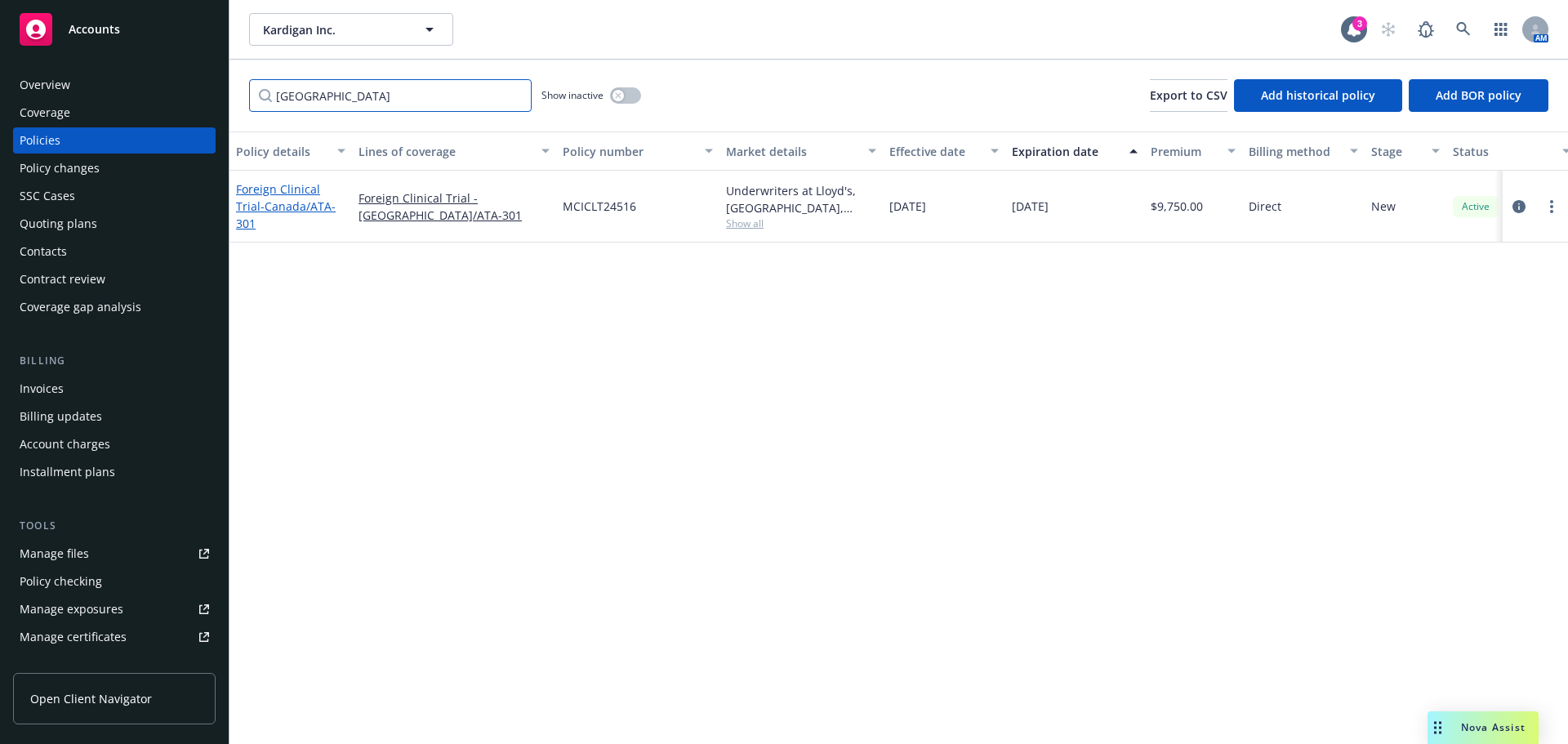
type input "canada"
click at [300, 210] on span "- Canada/ATA-301" at bounding box center [285, 215] width 100 height 33
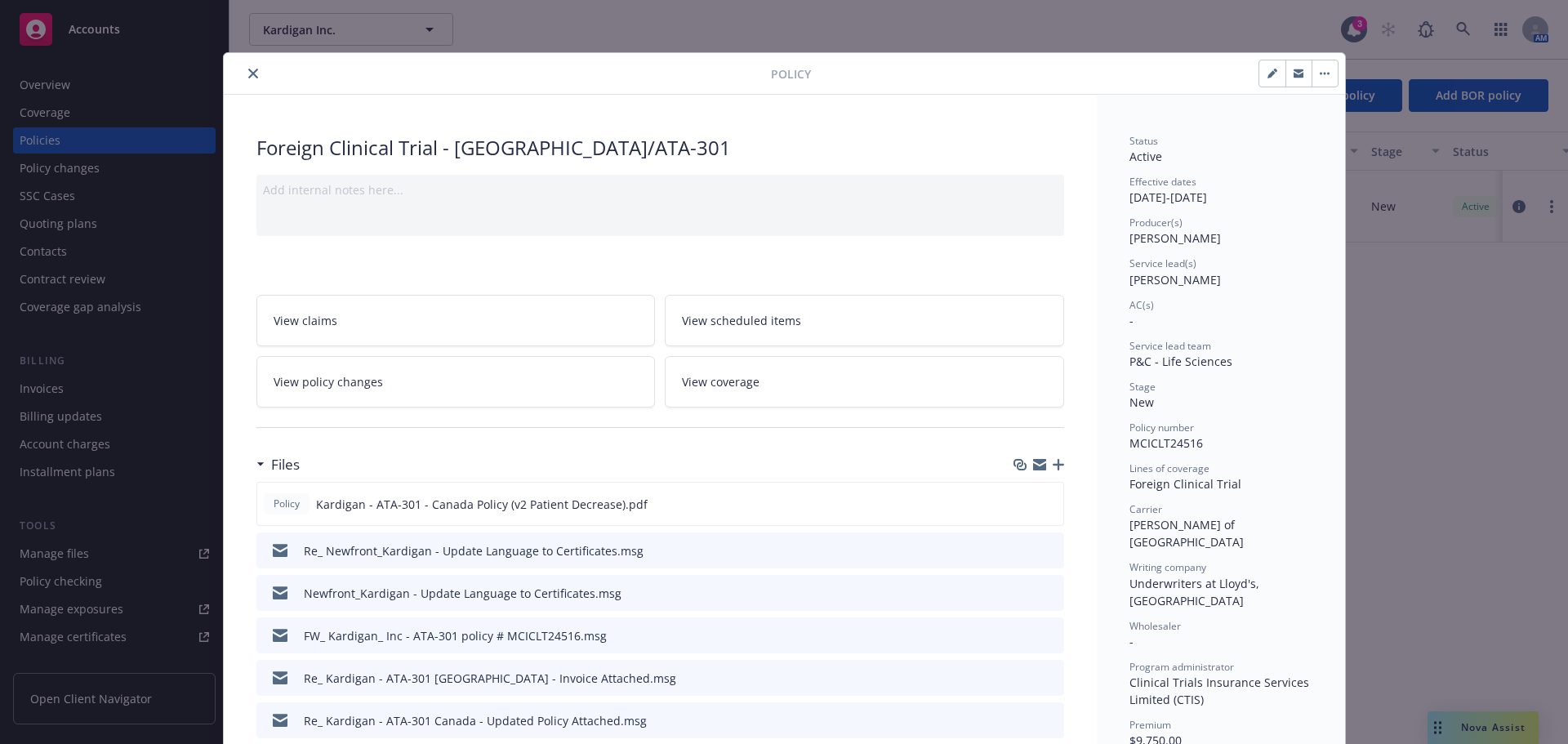
click at [1053, 464] on icon "button" at bounding box center [1058, 464] width 11 height 11
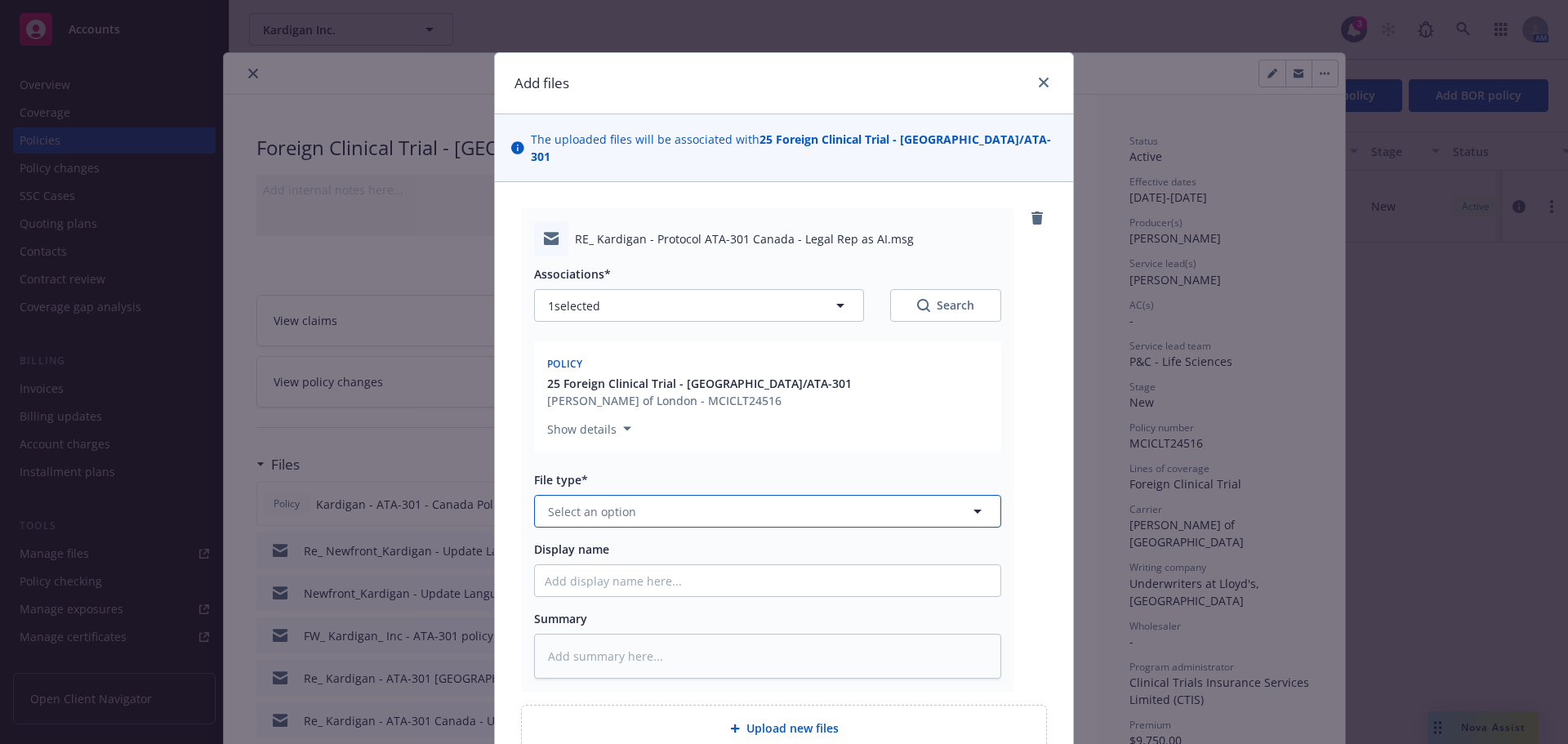
click at [651, 495] on button "Select an option" at bounding box center [768, 511] width 467 height 33
type input "em"
click at [783, 588] on div "Email" at bounding box center [768, 599] width 446 height 23
type textarea "x"
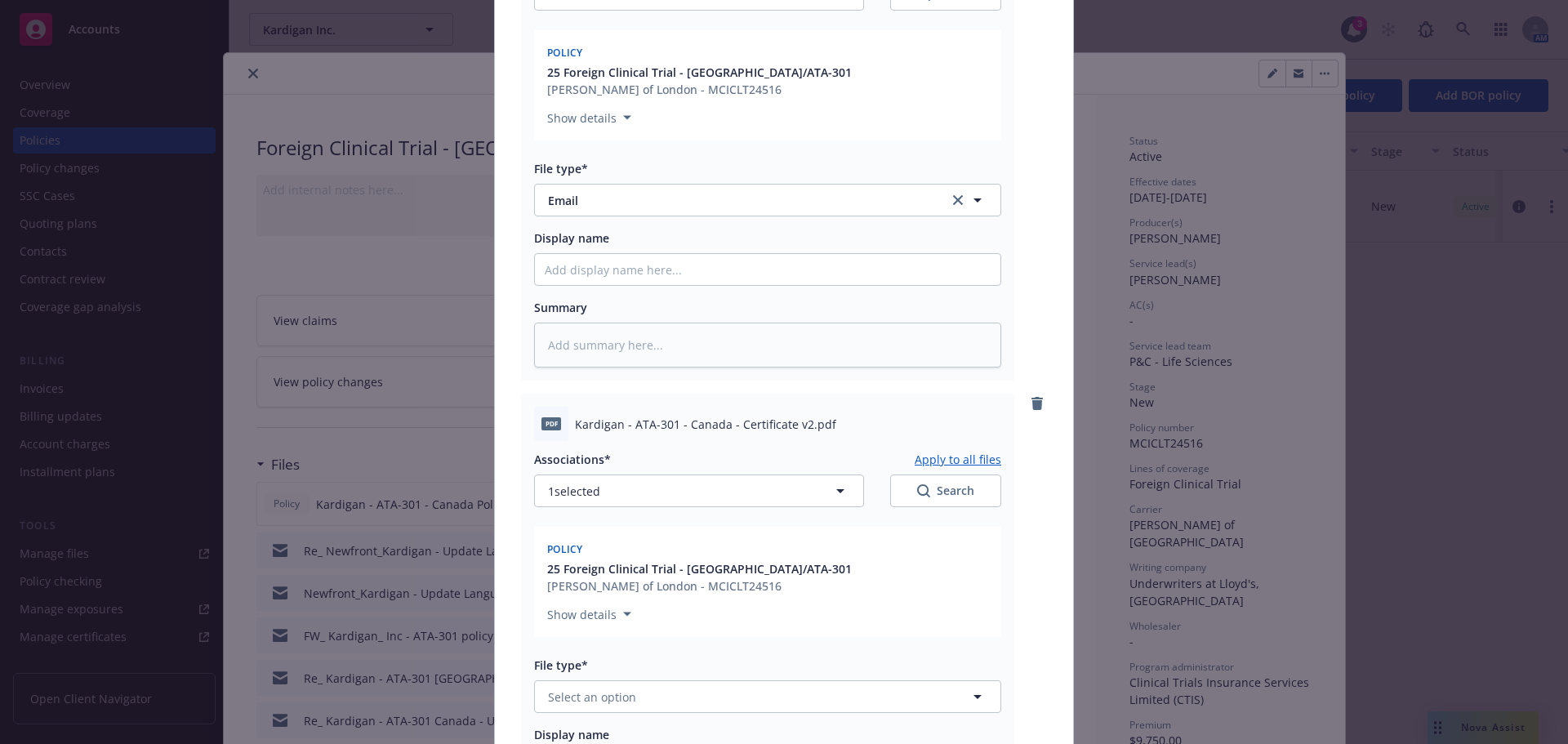
scroll to position [572, 0]
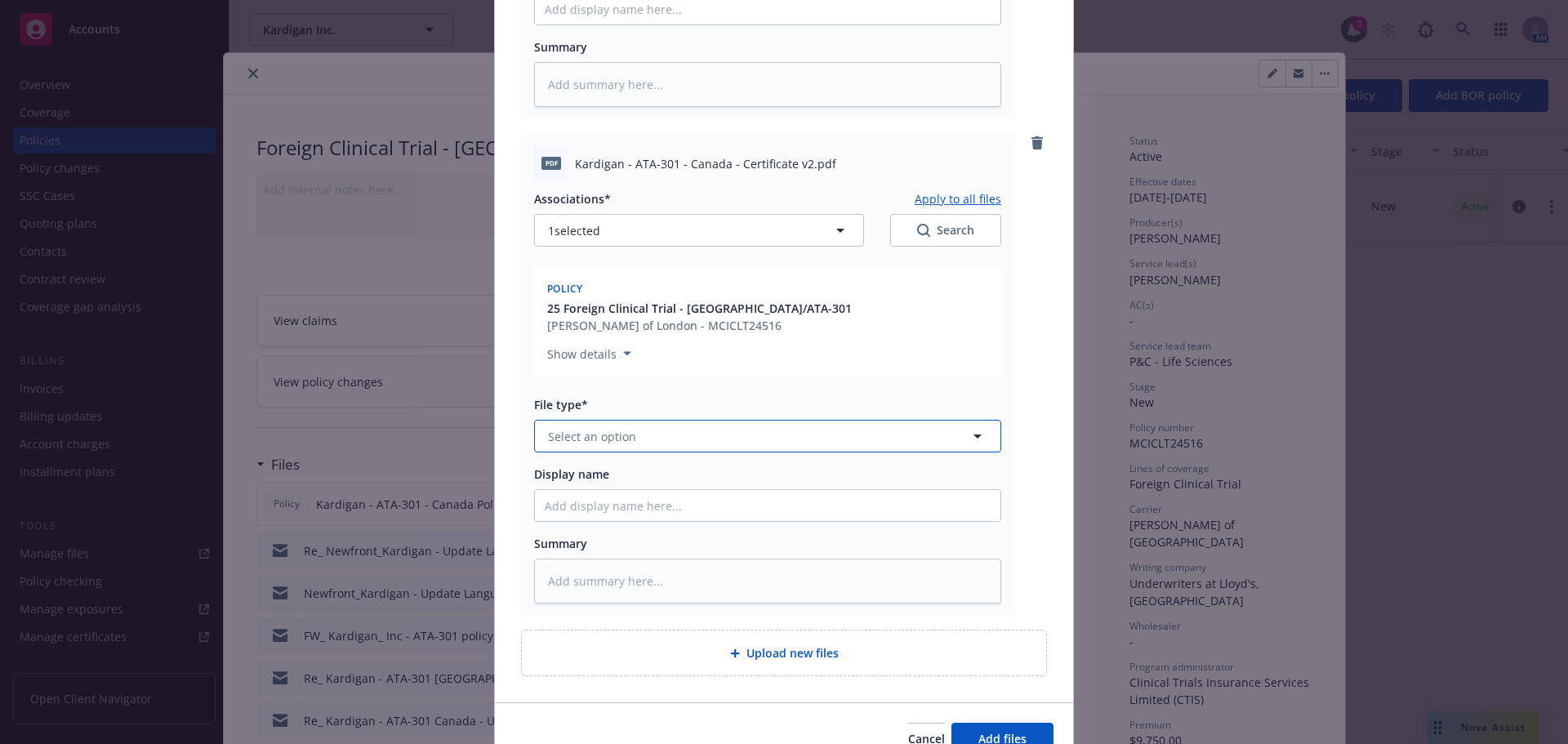
click at [690, 424] on button "Select an option" at bounding box center [768, 437] width 467 height 33
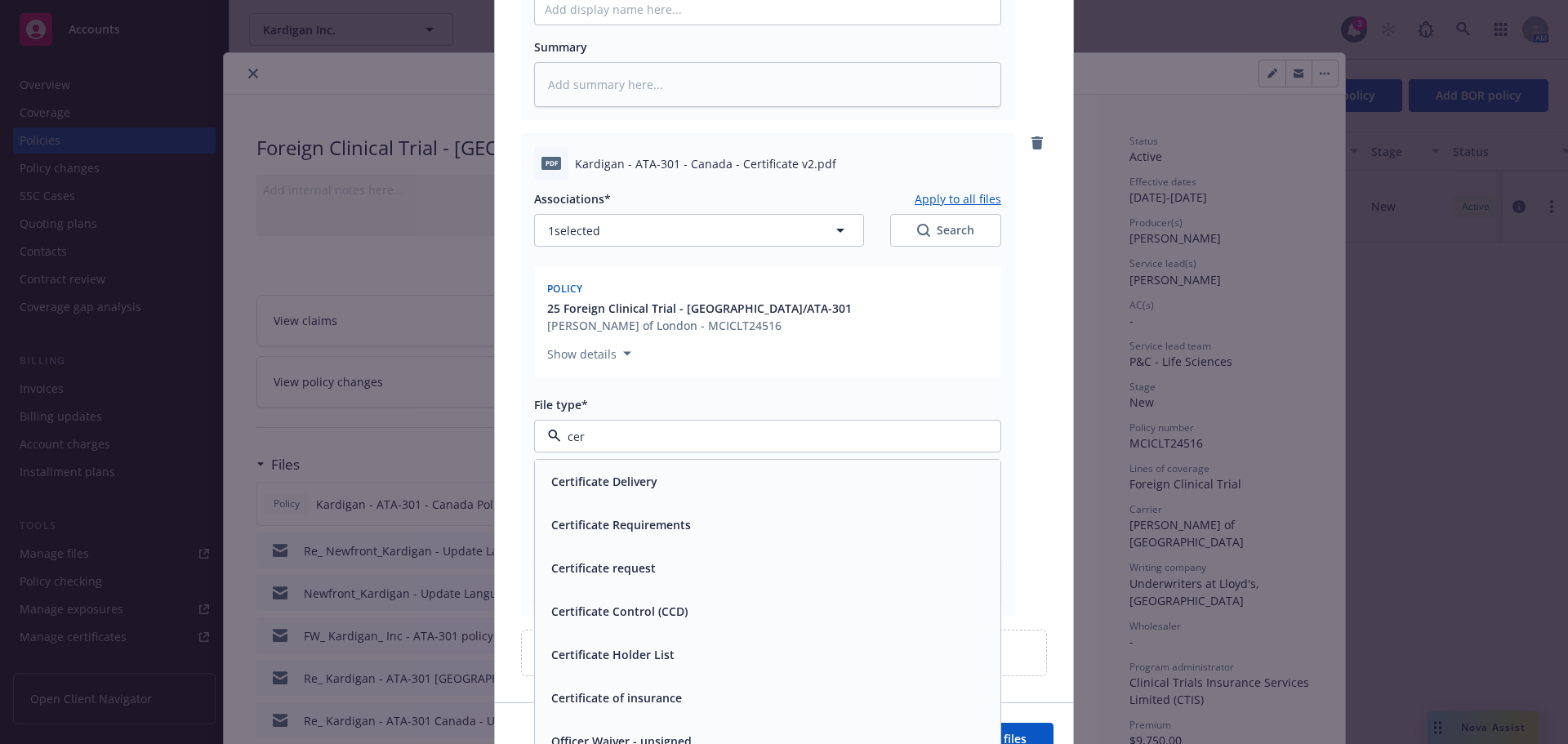
type input "cert"
click at [734, 676] on div "Certificate of insurance" at bounding box center [767, 698] width 465 height 43
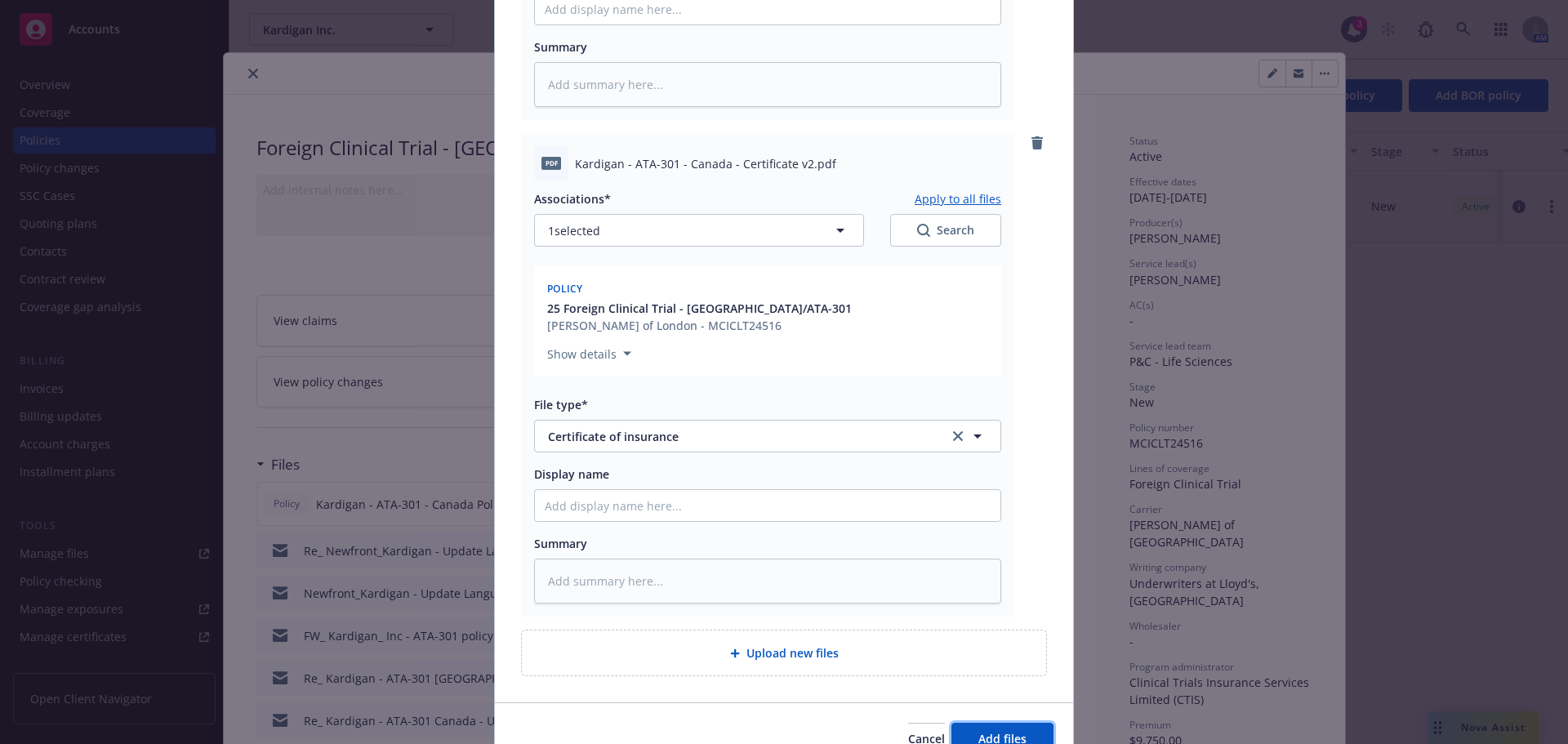
drag, startPoint x: 1002, startPoint y: 712, endPoint x: 1079, endPoint y: 648, distance: 100.1
click at [1002, 722] on button "Add files" at bounding box center [1002, 739] width 102 height 33
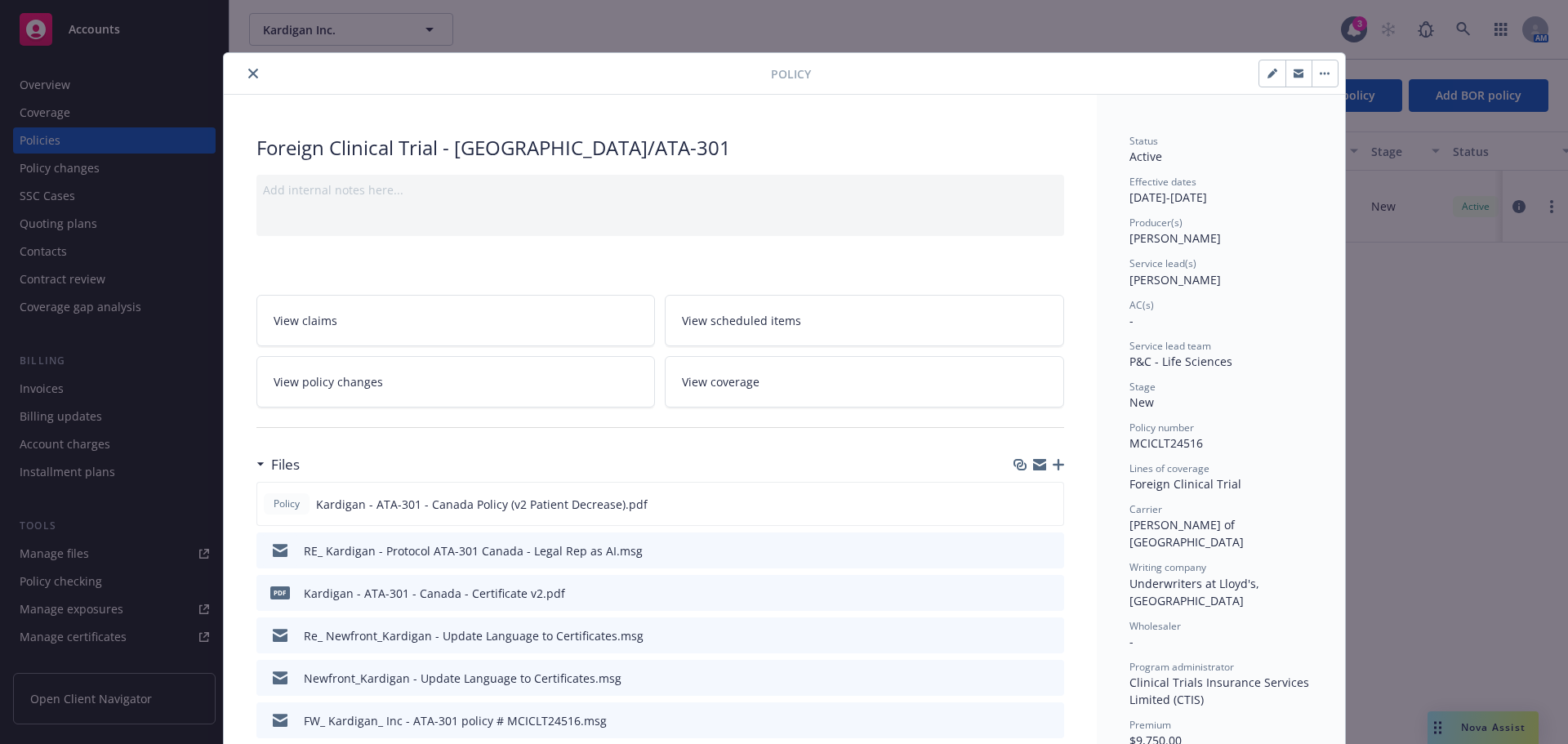
click at [1054, 465] on icon "button" at bounding box center [1058, 464] width 11 height 11
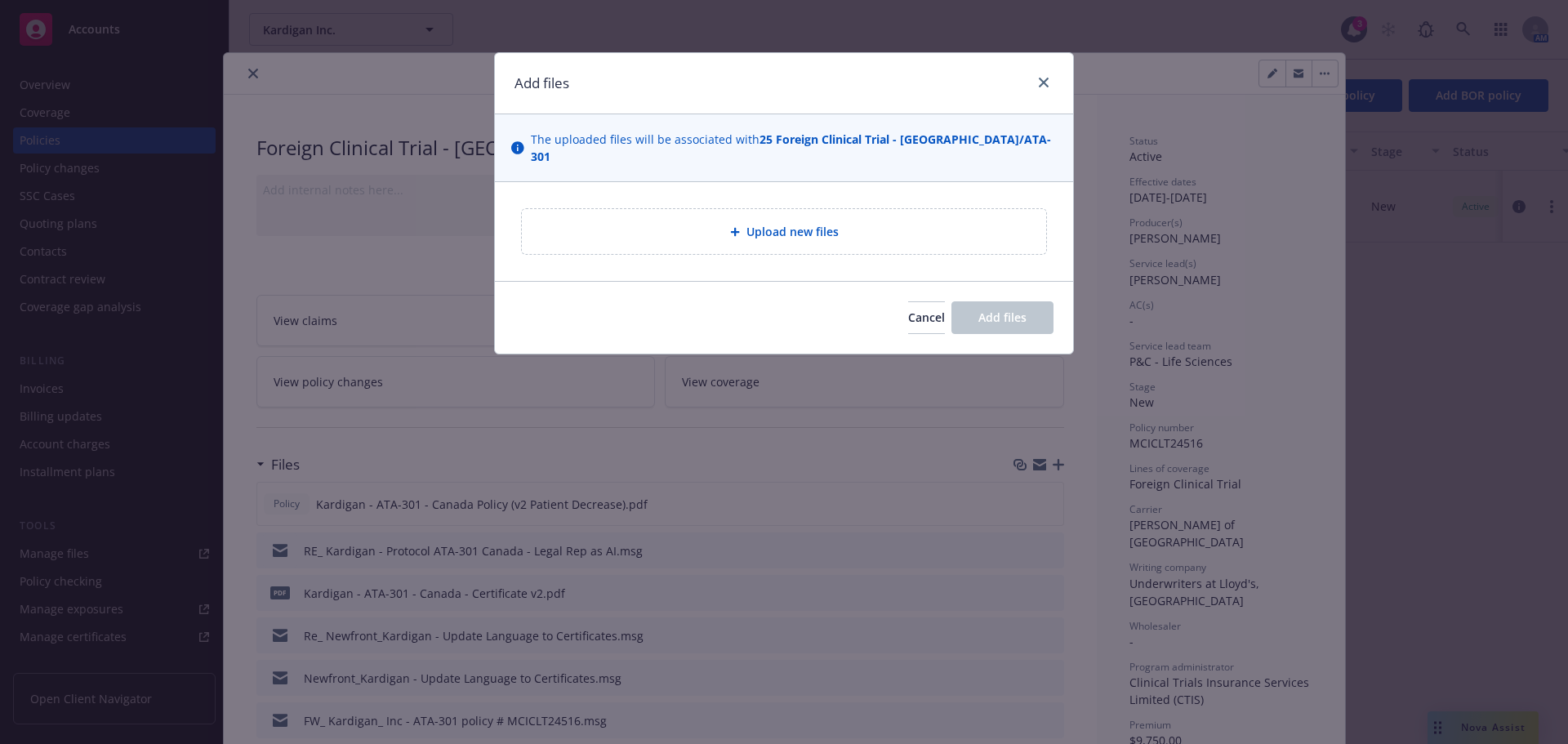
type textarea "x"
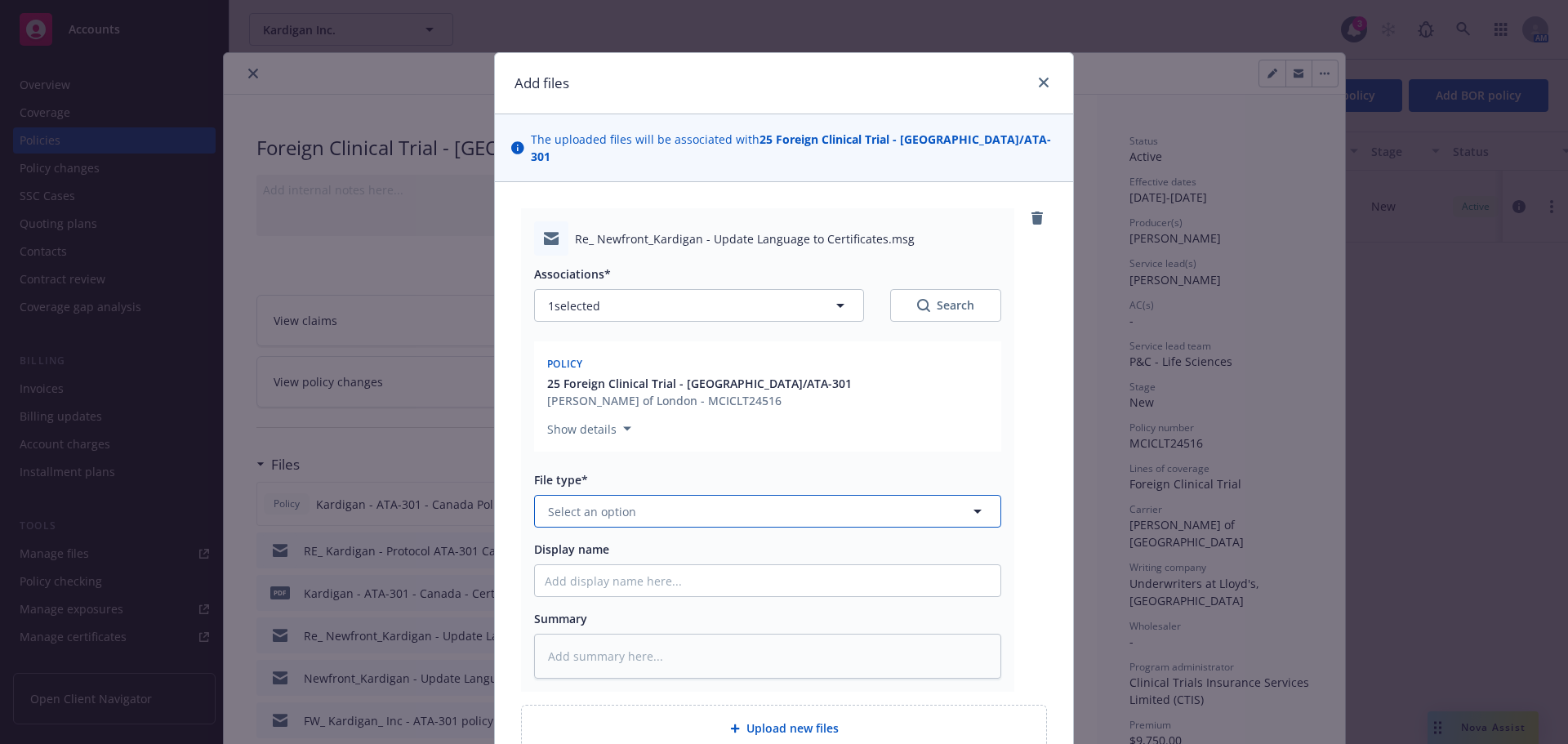
click at [688, 500] on button "Select an option" at bounding box center [768, 511] width 467 height 33
type input "em"
click at [548, 591] on div "Email" at bounding box center [565, 599] width 34 height 17
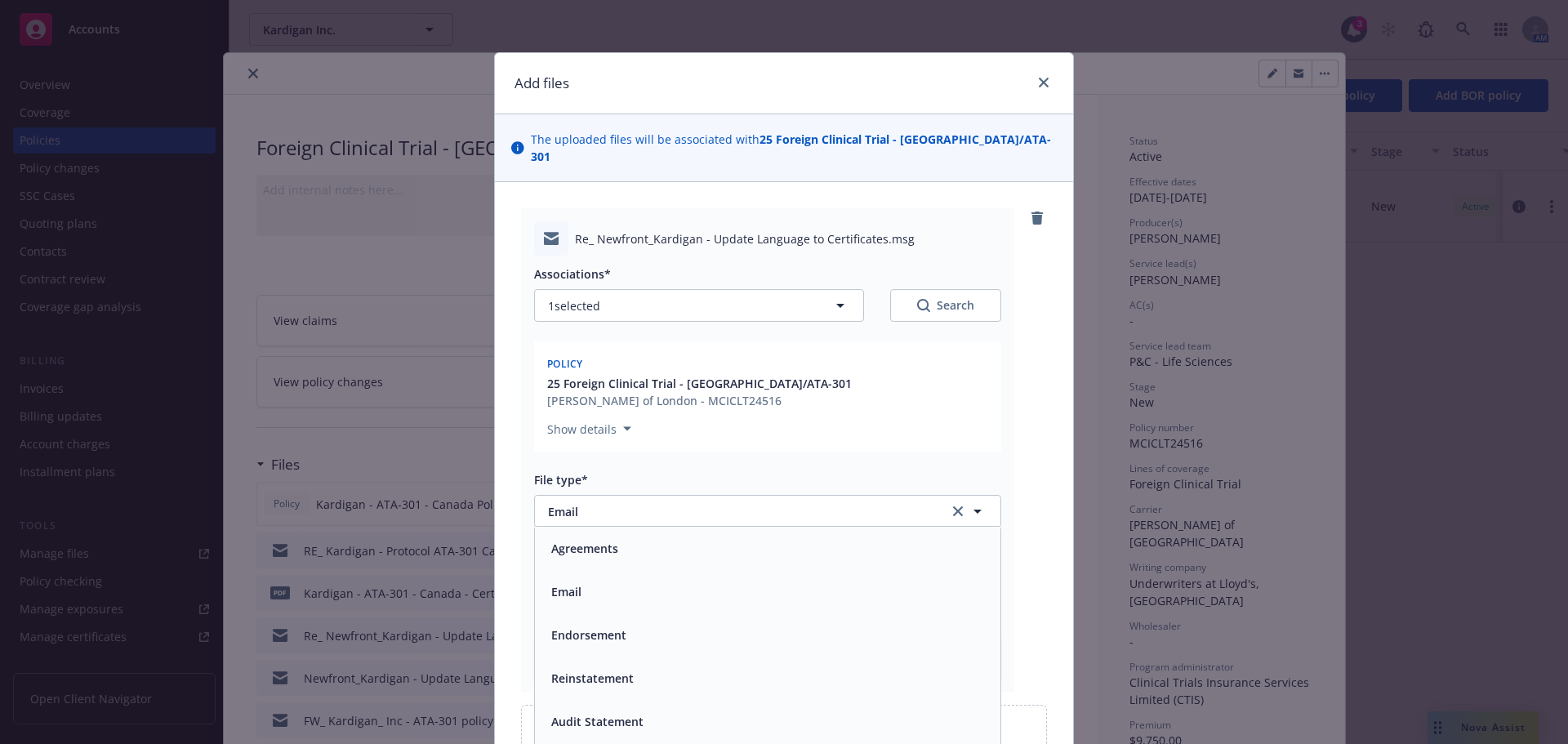
scroll to position [0, 0]
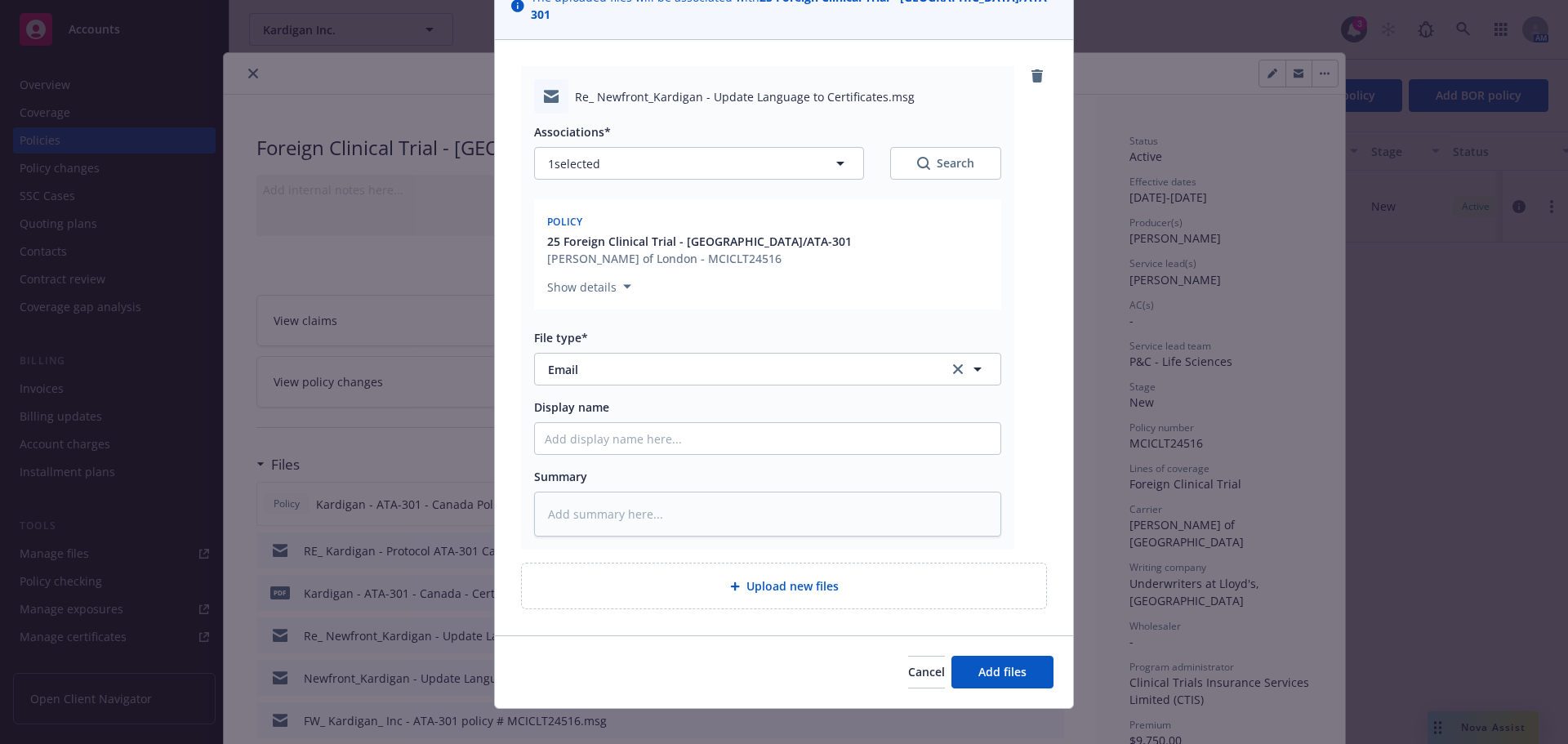
click at [1059, 652] on div "Cancel Add files" at bounding box center [783, 671] width 578 height 73
click at [1031, 656] on button "Add files" at bounding box center [1002, 672] width 102 height 33
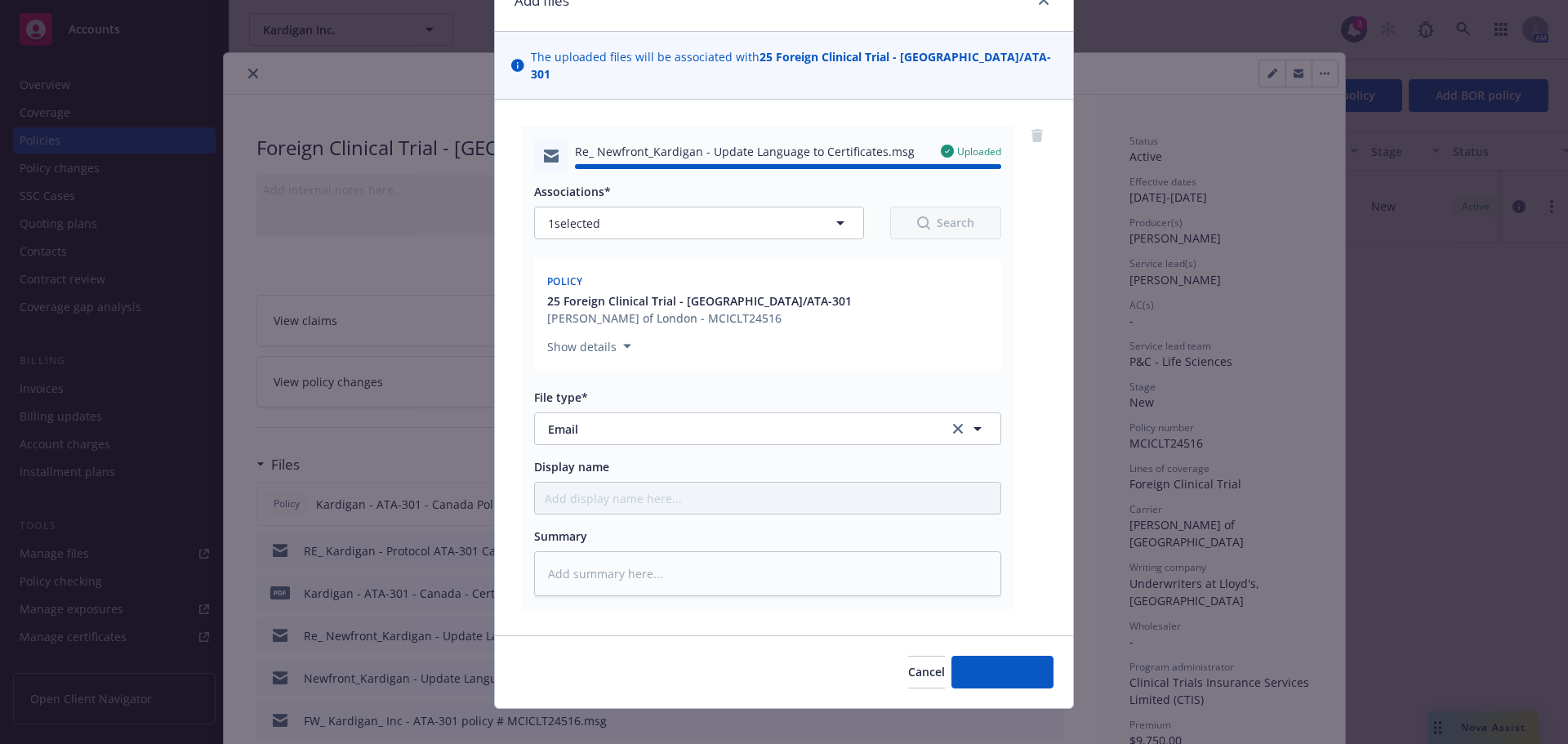
type textarea "x"
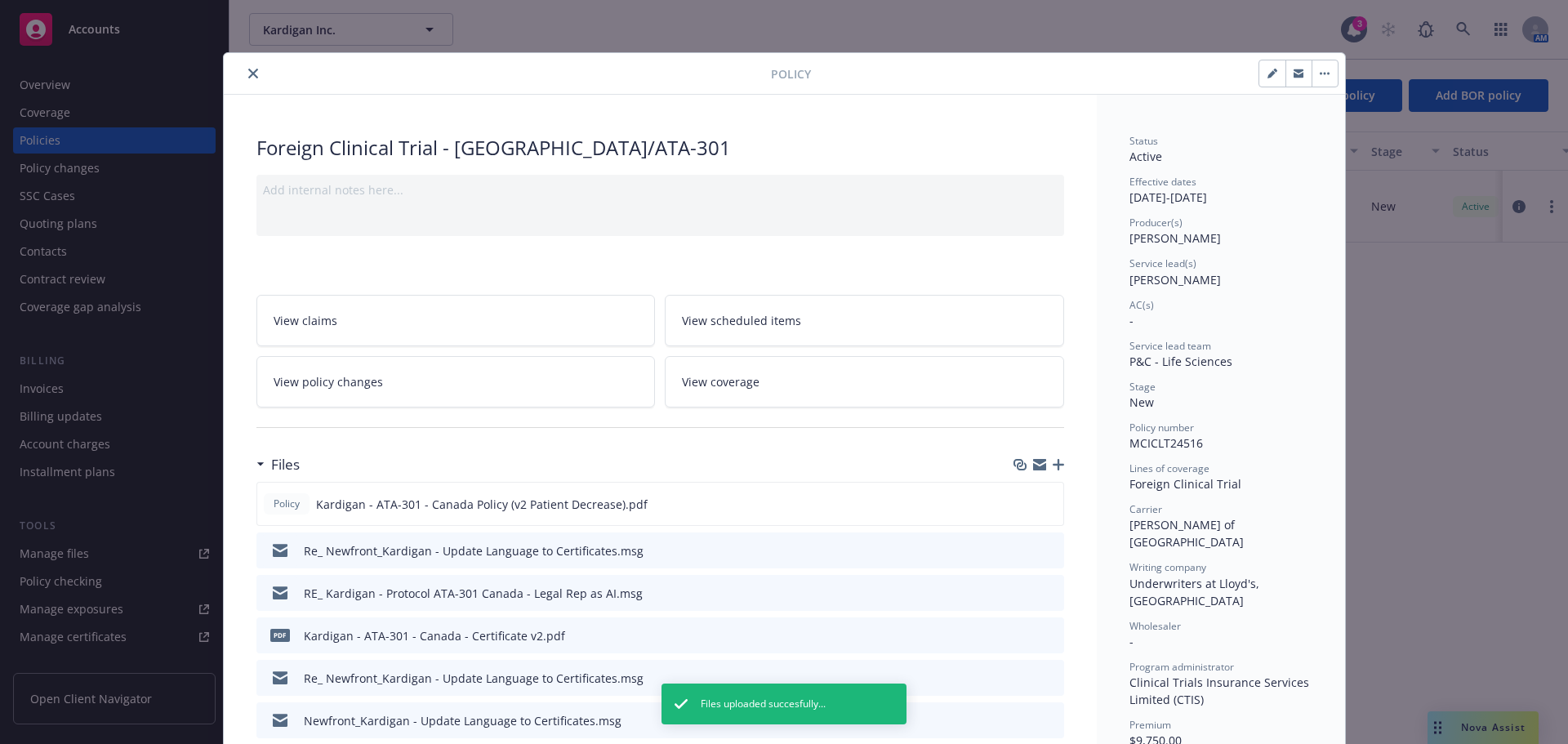
click at [250, 73] on icon "close" at bounding box center [253, 73] width 10 height 10
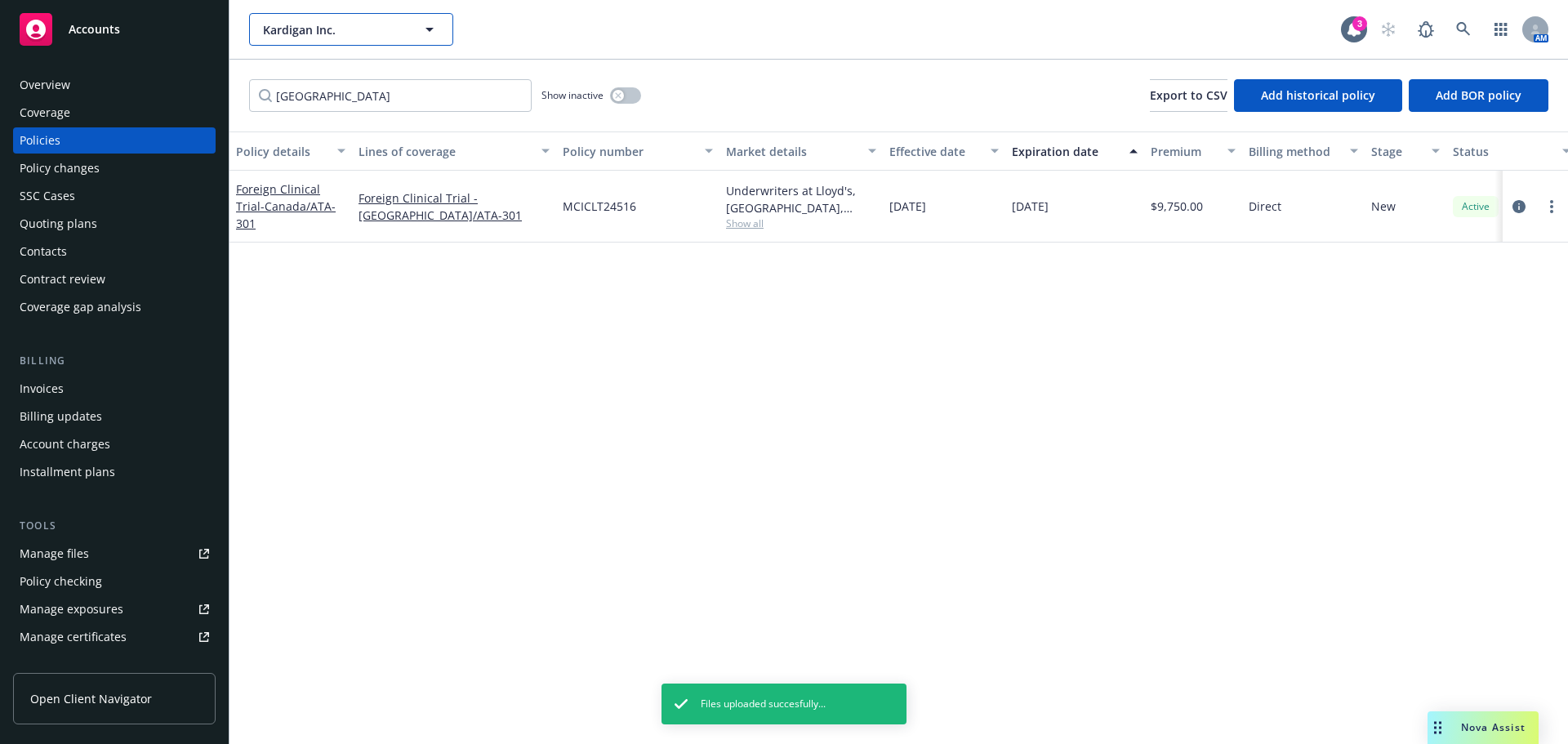
click at [302, 32] on span "Kardigan Inc." at bounding box center [334, 30] width 141 height 17
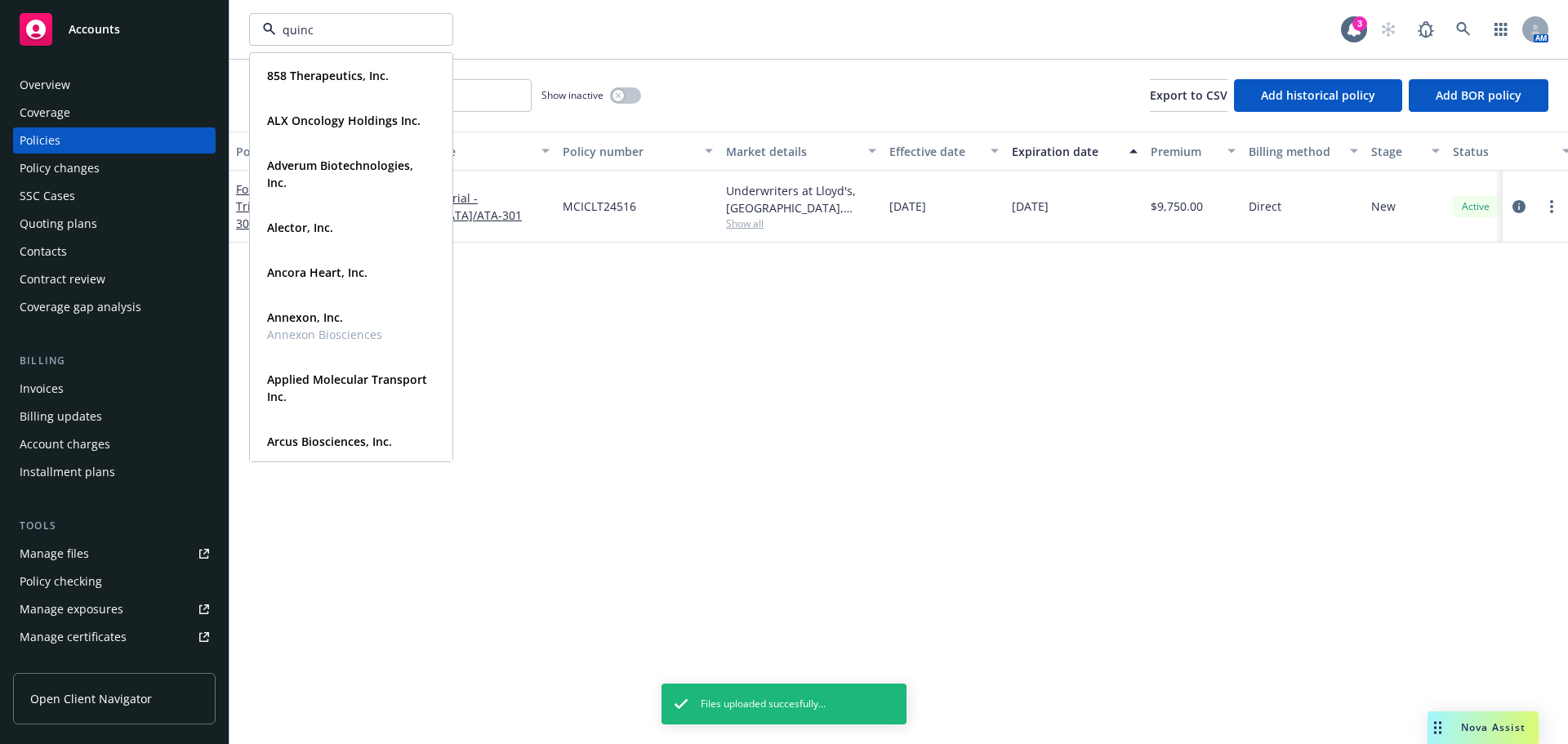
type input "quince"
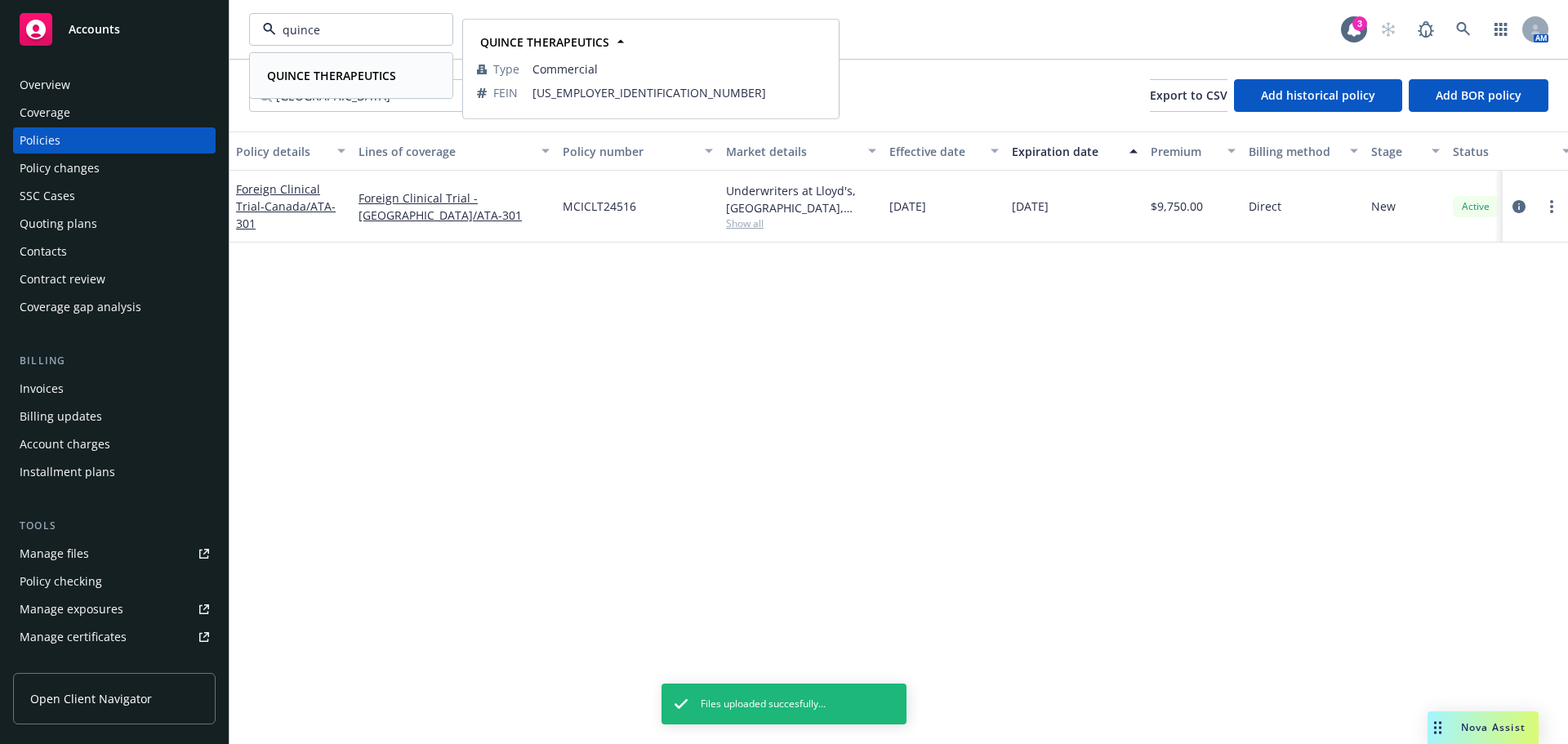
click at [306, 75] on strong "QUINCE THERAPEUTICS" at bounding box center [331, 75] width 129 height 16
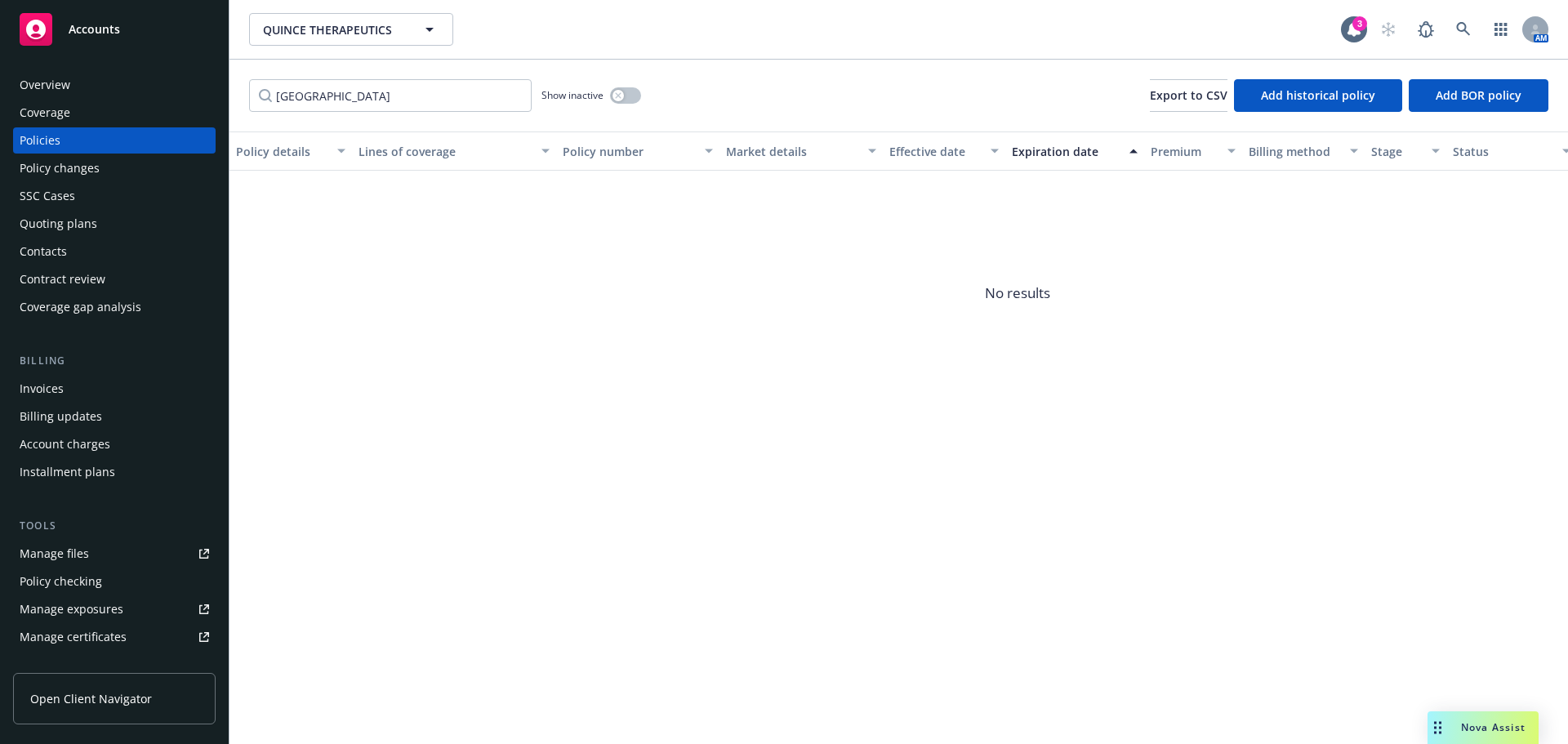
click at [87, 220] on div "Quoting plans" at bounding box center [59, 223] width 78 height 26
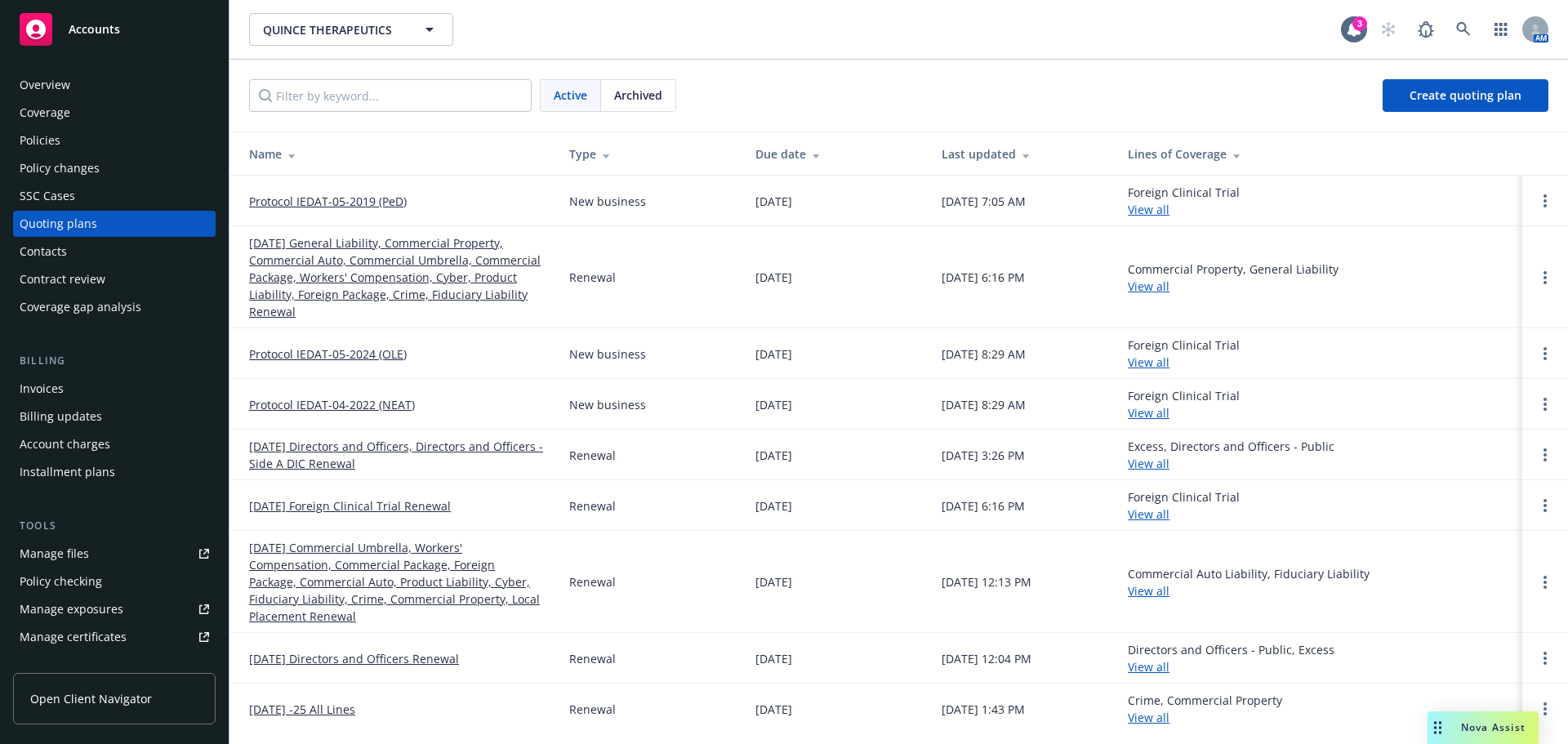
click at [331, 203] on link "Protocol IEDAT-05-2019 (PeD)" at bounding box center [328, 201] width 158 height 17
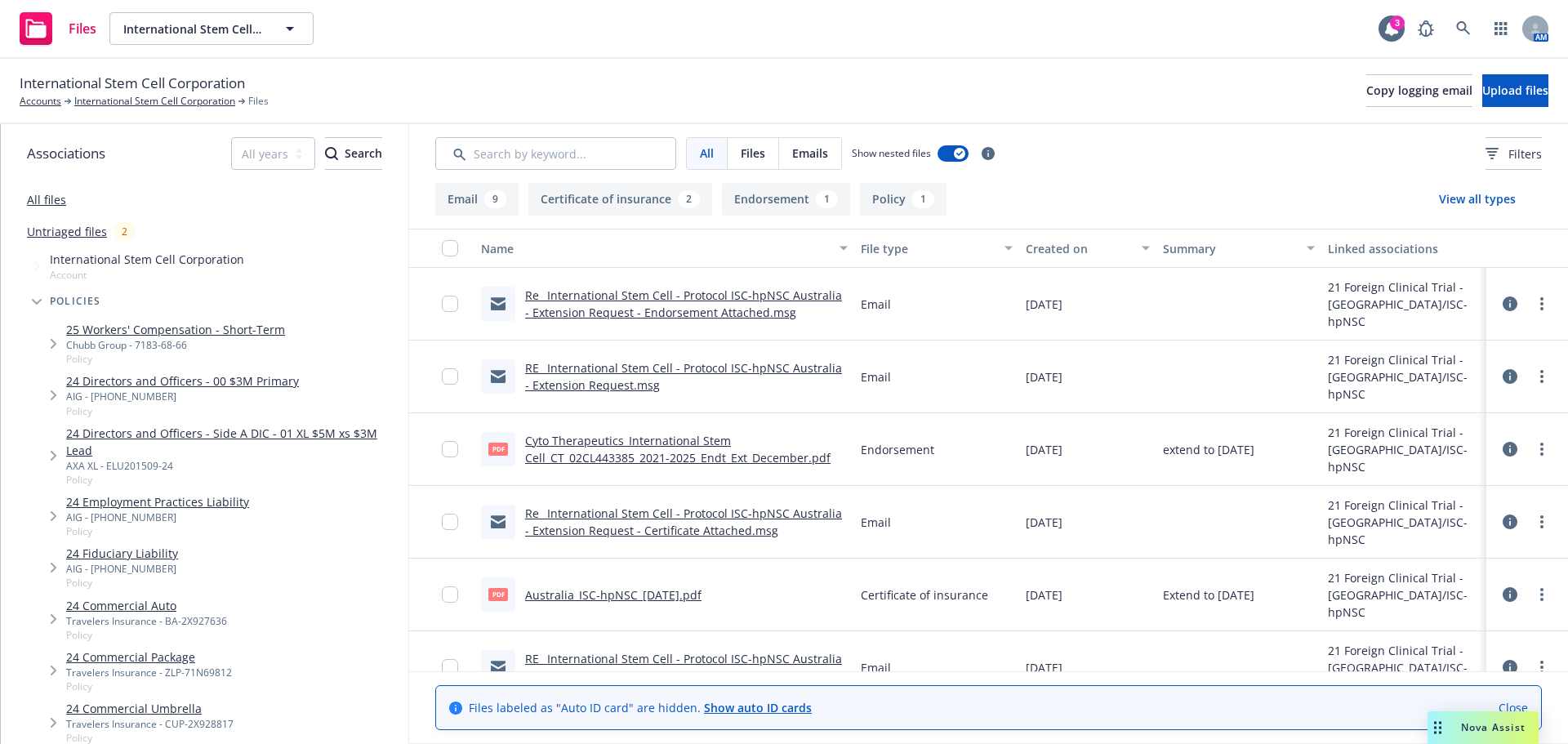
click at [664, 318] on link "Re_ International Stem Cell - Protocol ISC-hpNSC Australia - Extension Request …" at bounding box center [684, 304] width 317 height 33
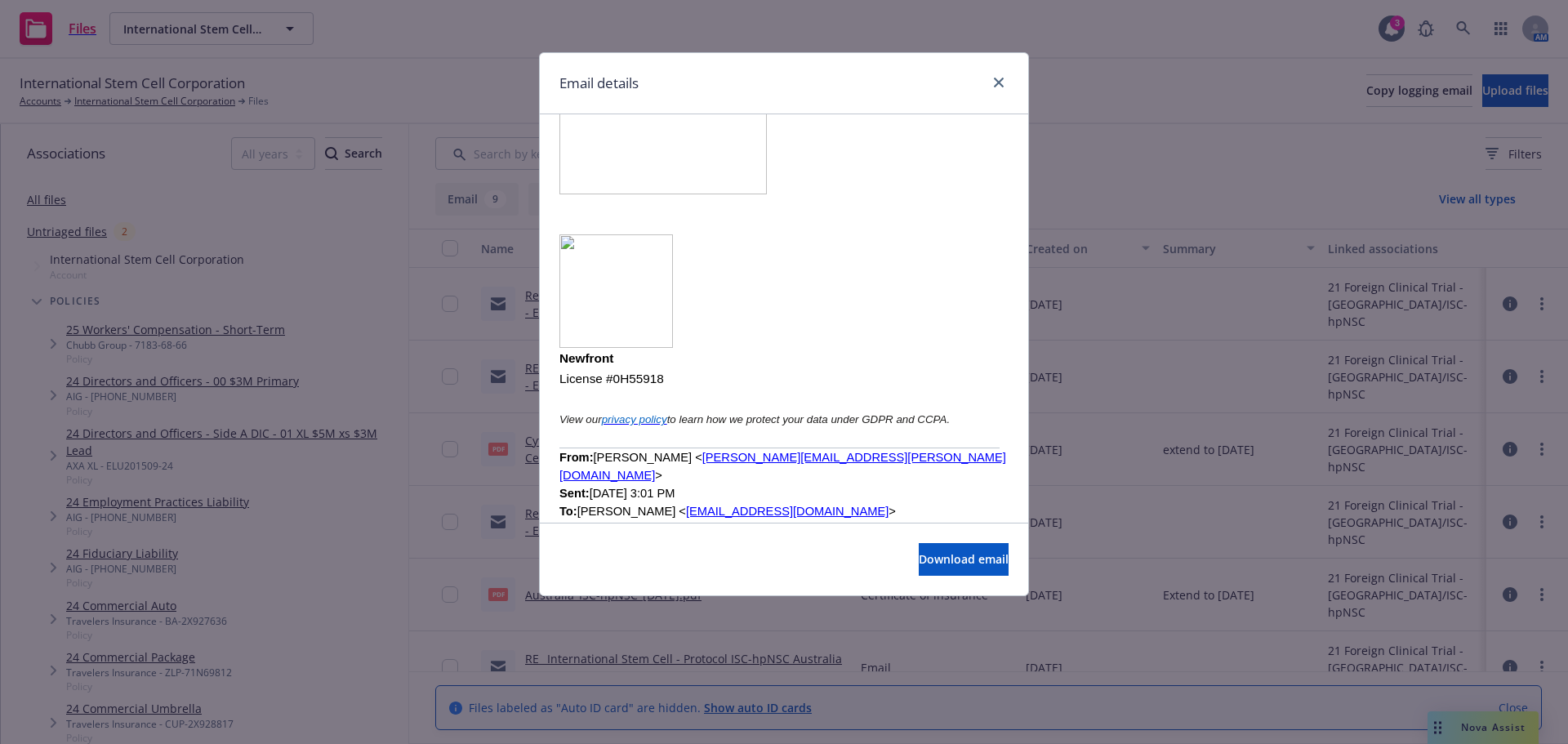
scroll to position [2940, 0]
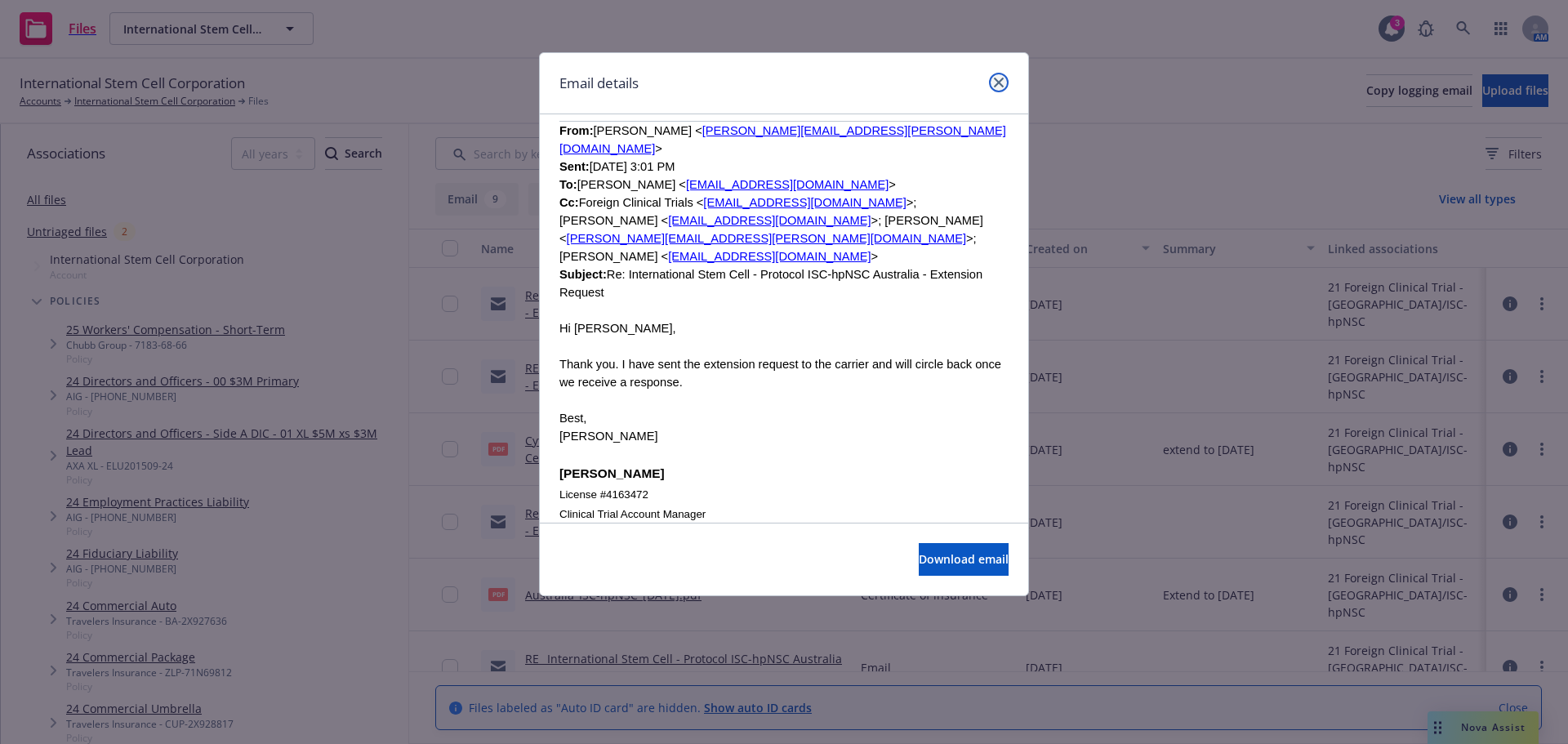
click at [992, 82] on link "close" at bounding box center [999, 82] width 20 height 20
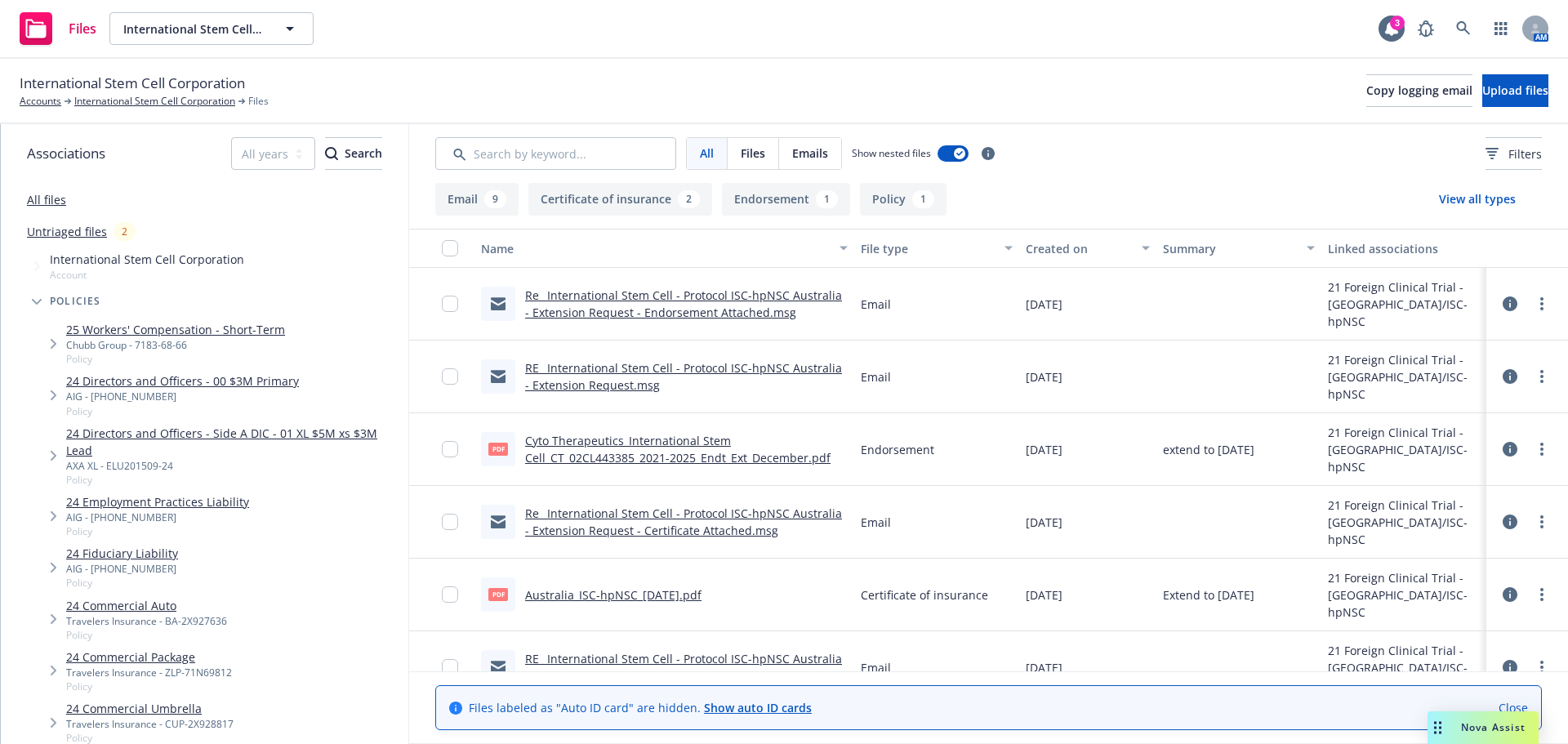
click at [637, 458] on link "Cyto Therapeutics_International Stem Cell_CT_02CL443385_2021-2025_Endt_Ext_Dece…" at bounding box center [677, 450] width 306 height 33
click at [608, 603] on div "Australia_ISC-hpNSC_29Apr2025.pdf" at bounding box center [613, 595] width 177 height 17
click at [610, 598] on link "Australia_ISC-hpNSC_29Apr2025.pdf" at bounding box center [613, 595] width 177 height 16
click at [606, 322] on div "Re_ International Stem Cell - Protocol ISC-hpNSC Australia - Extension Request …" at bounding box center [664, 304] width 379 height 73
click at [610, 369] on link "RE_ International Stem Cell - Protocol ISC-hpNSC Australia - Extension Request.…" at bounding box center [684, 377] width 317 height 33
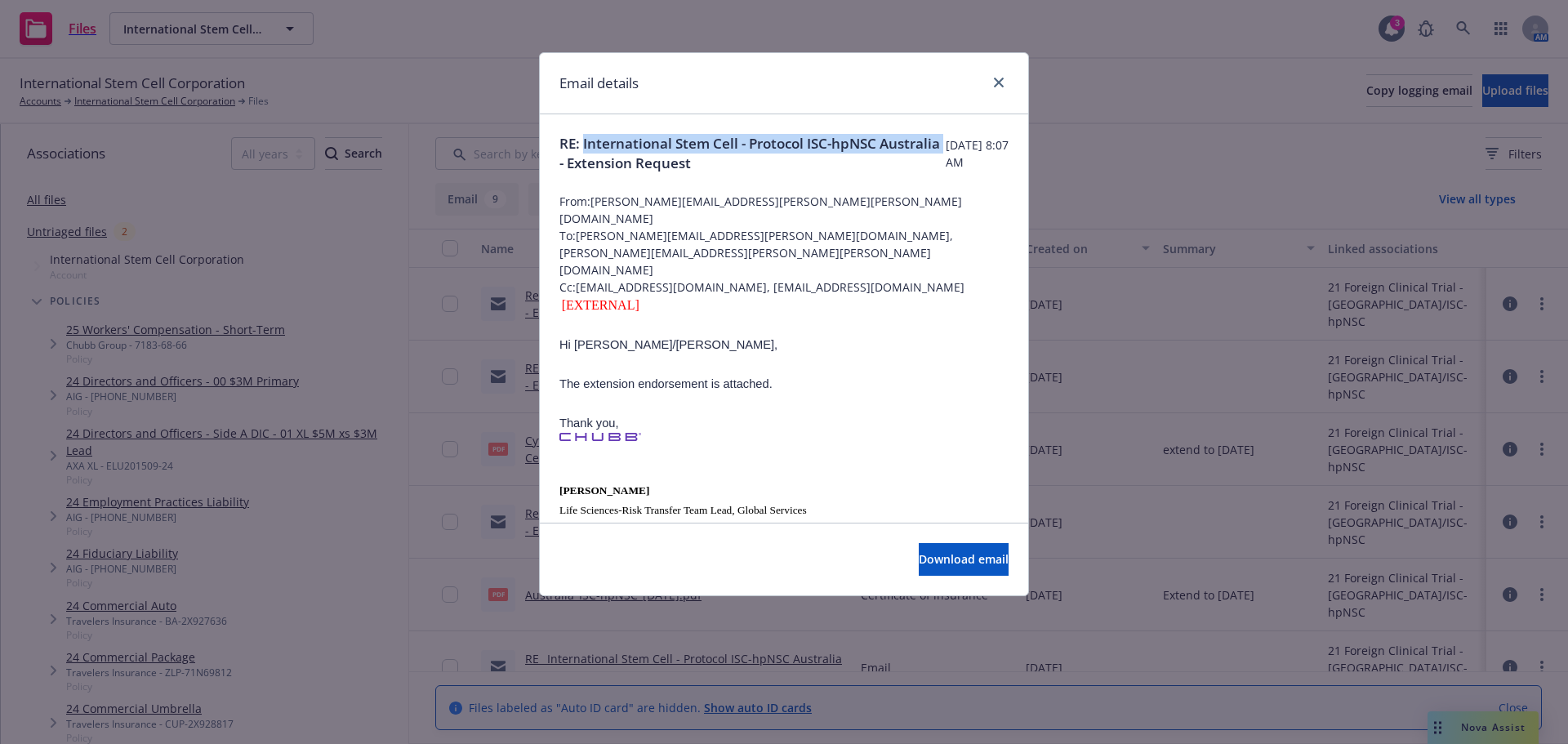
drag, startPoint x: 584, startPoint y: 142, endPoint x: 621, endPoint y: 166, distance: 44.1
click at [621, 166] on span "RE: International Stem Cell - Protocol ISC-hpNSC Australia - Extension Request" at bounding box center [753, 153] width 386 height 39
copy span "International Stem Cell - Protocol ISC-hpNSC Australia"
click at [1001, 92] on link "close" at bounding box center [999, 82] width 20 height 20
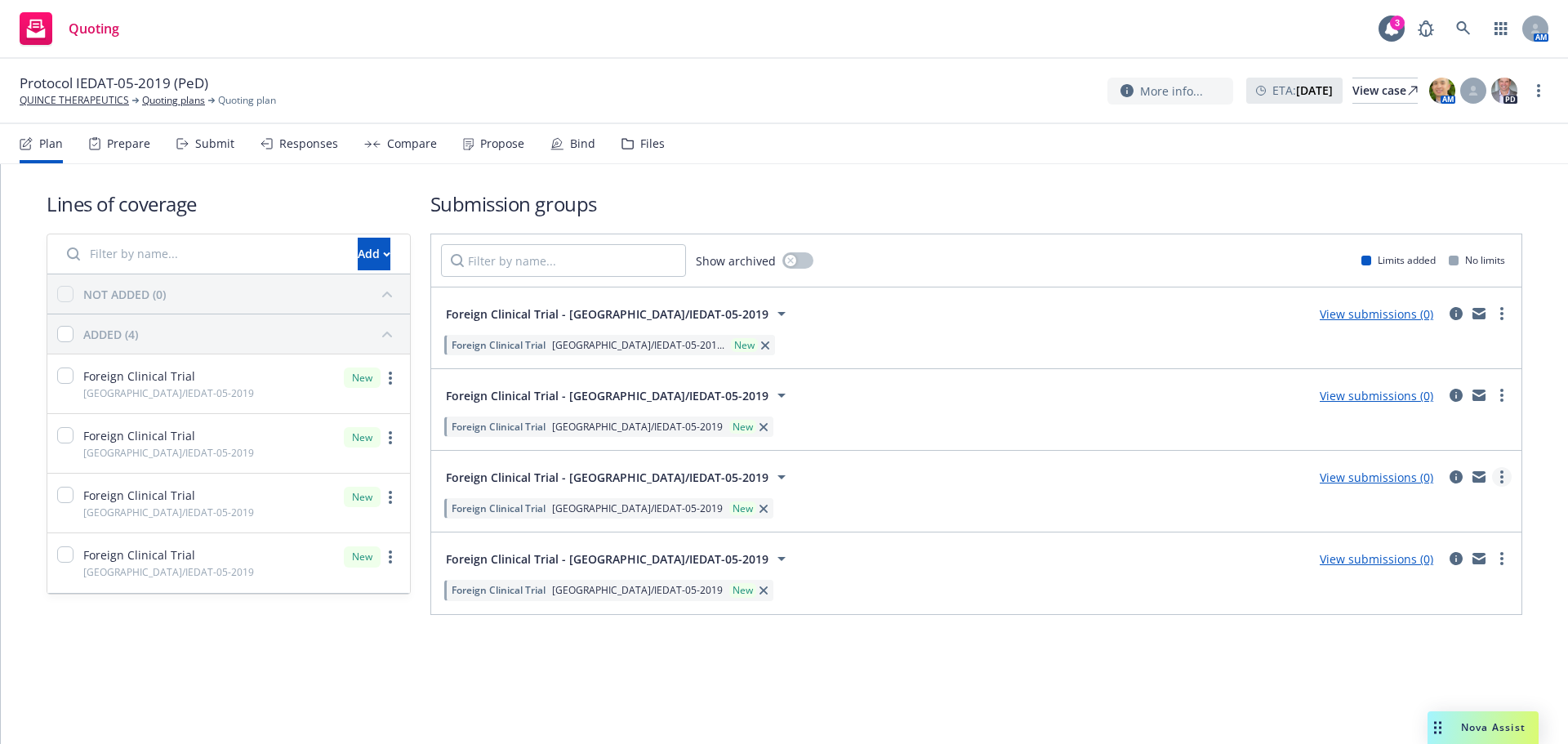
click at [1499, 482] on link "more" at bounding box center [1501, 476] width 20 height 20
click at [1440, 676] on span "Create policy (fast track)" at bounding box center [1423, 680] width 171 height 16
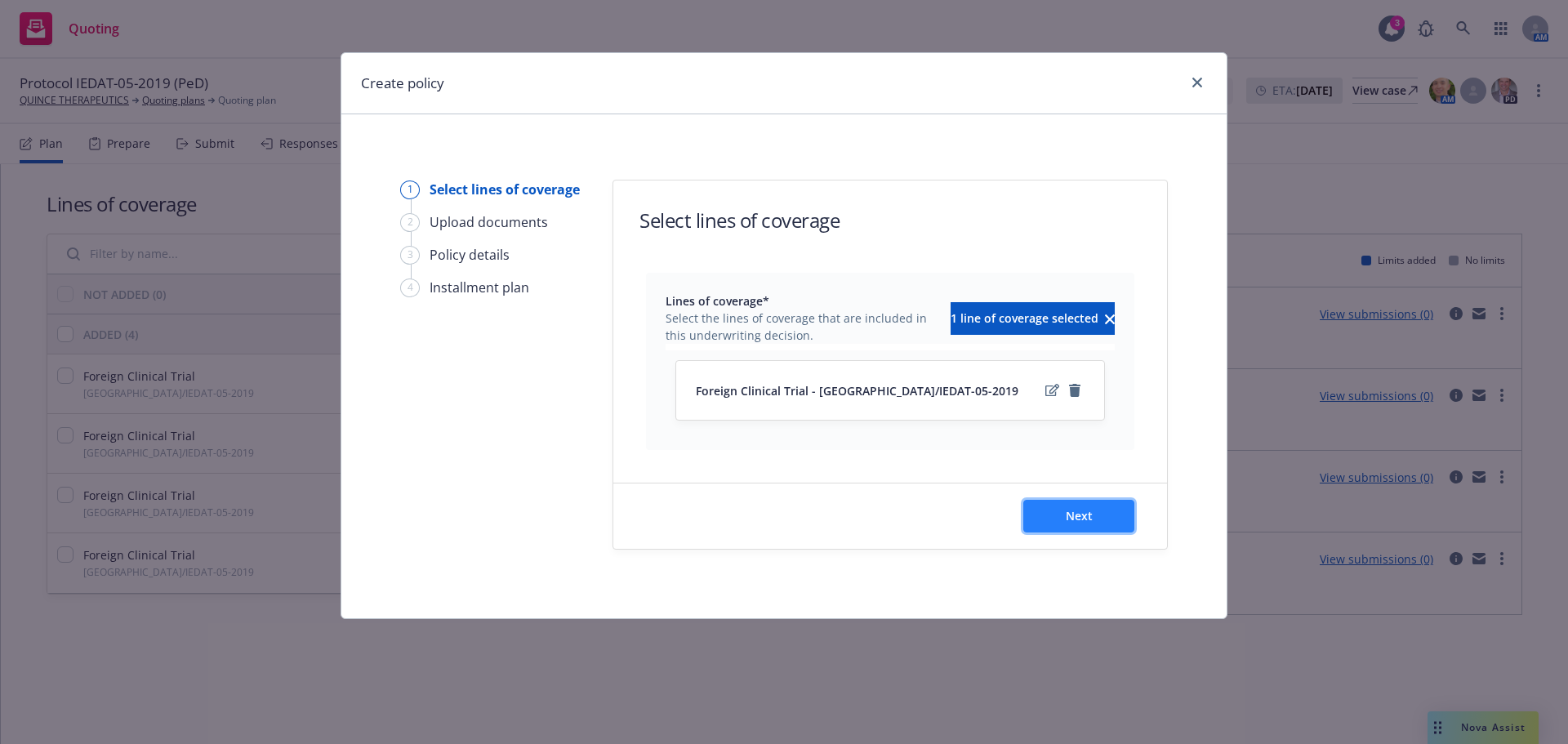
click at [1126, 521] on button "Next" at bounding box center [1079, 516] width 111 height 33
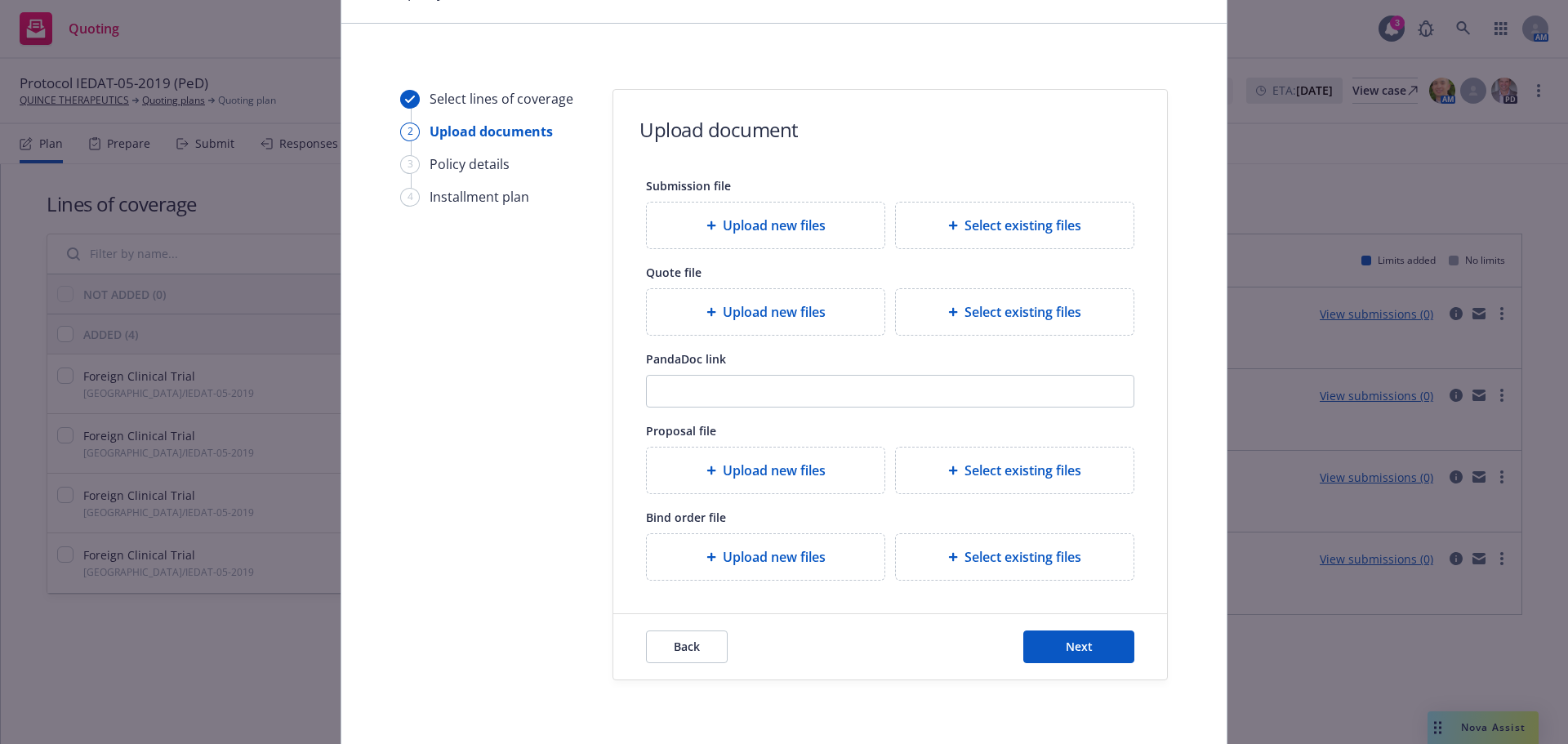
scroll to position [149, 0]
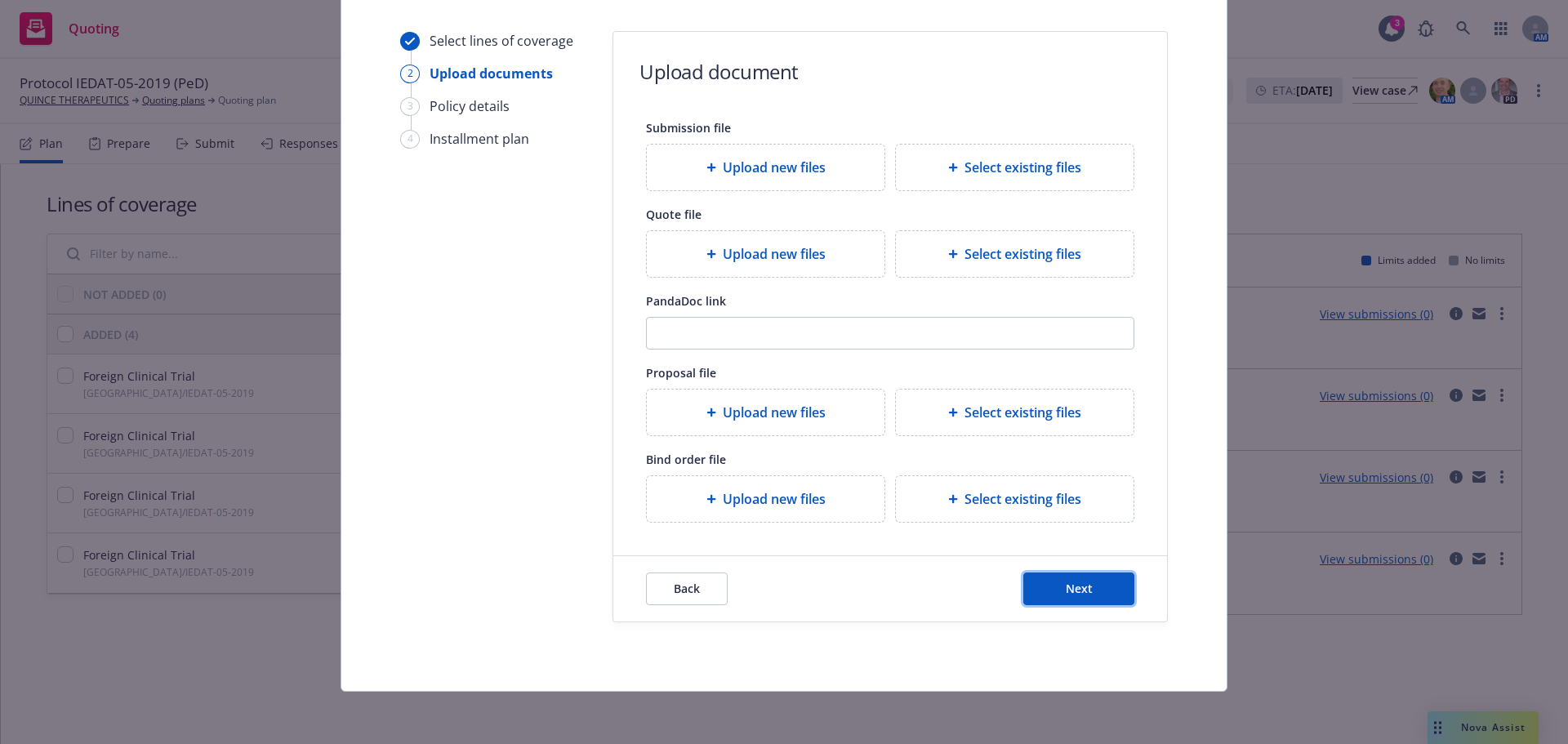
click at [1056, 582] on button "Next" at bounding box center [1079, 589] width 111 height 33
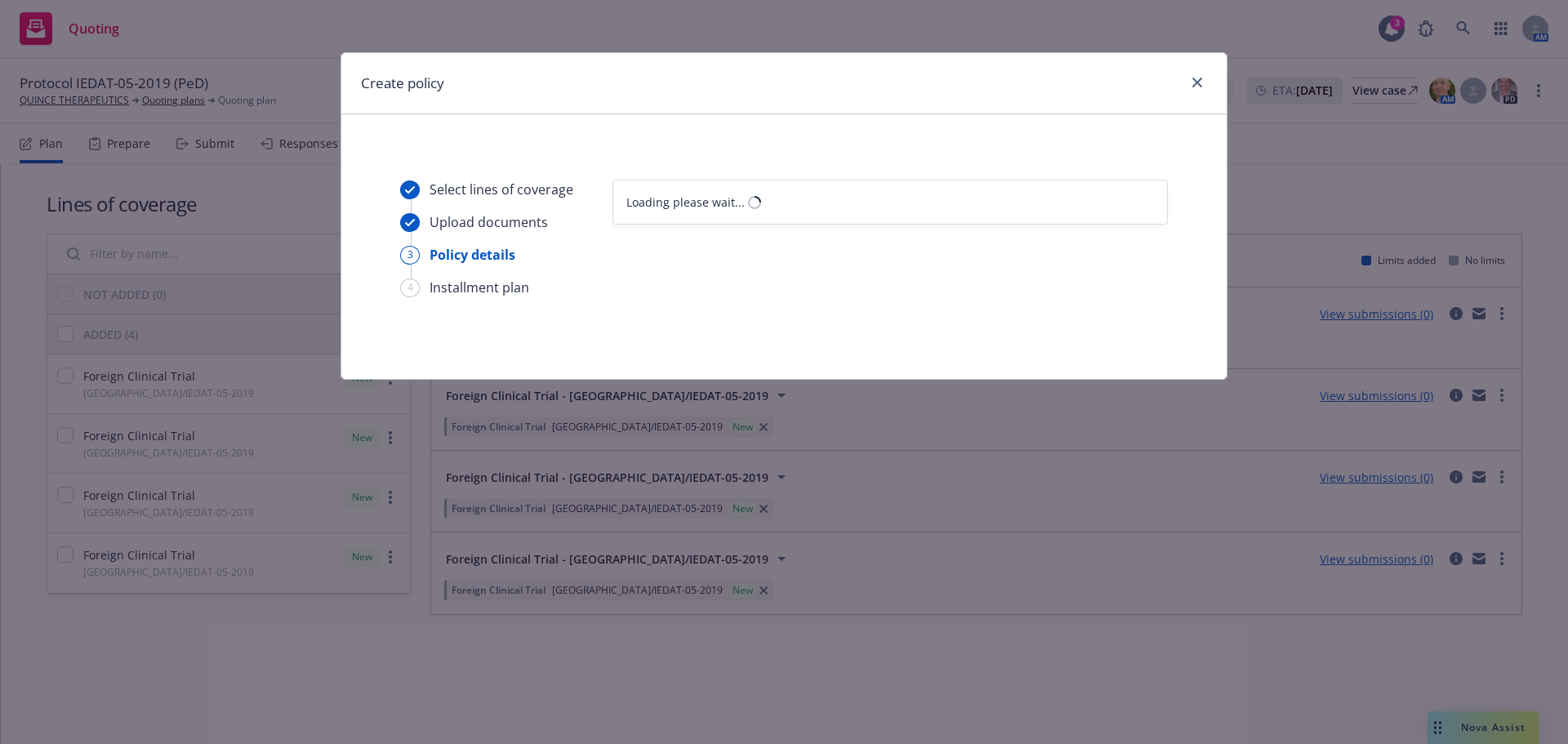
select select "12"
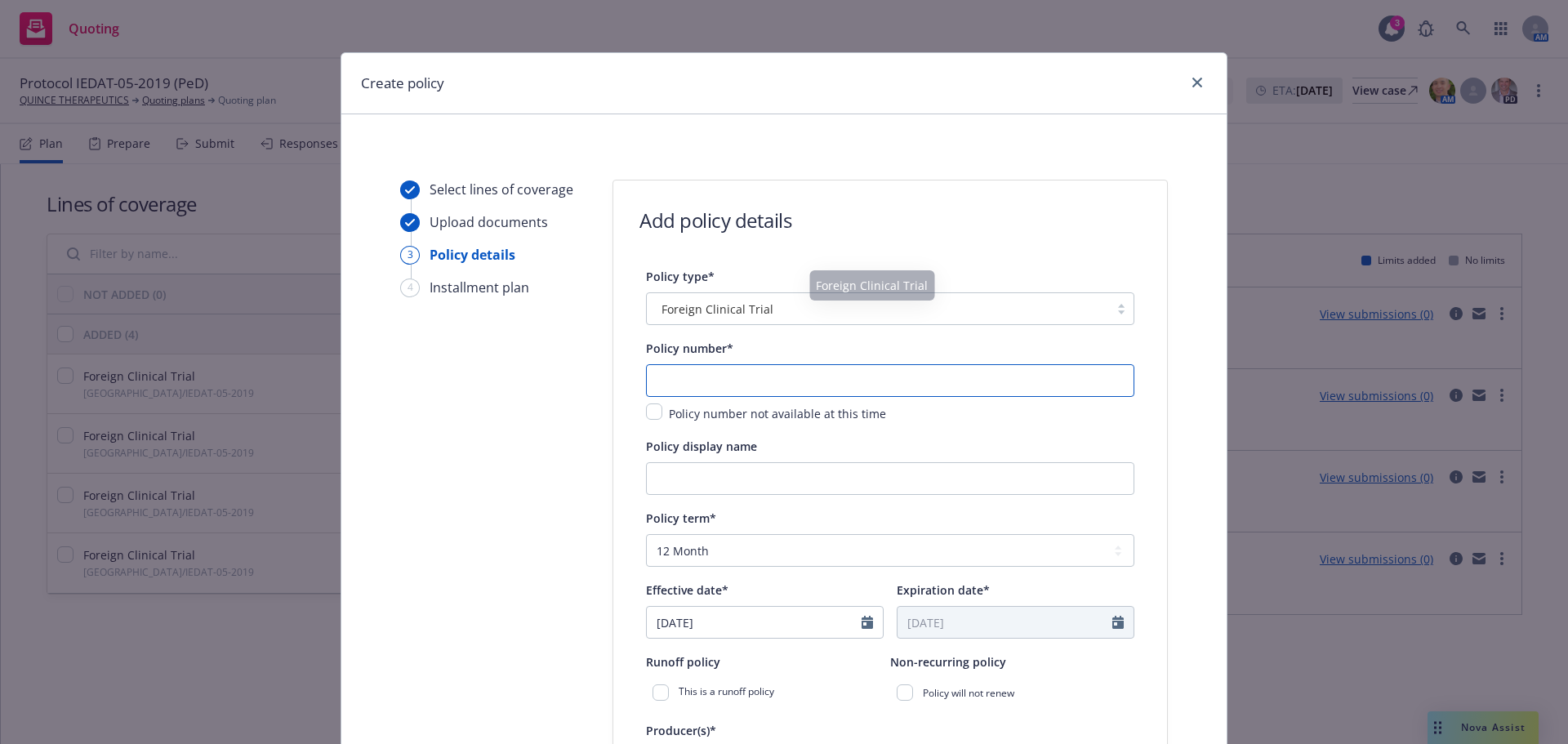
click at [749, 381] on input "text" at bounding box center [891, 380] width 489 height 33
type input "MCIEEA24075"
click at [728, 484] on input "Policy display name" at bounding box center [891, 479] width 489 height 33
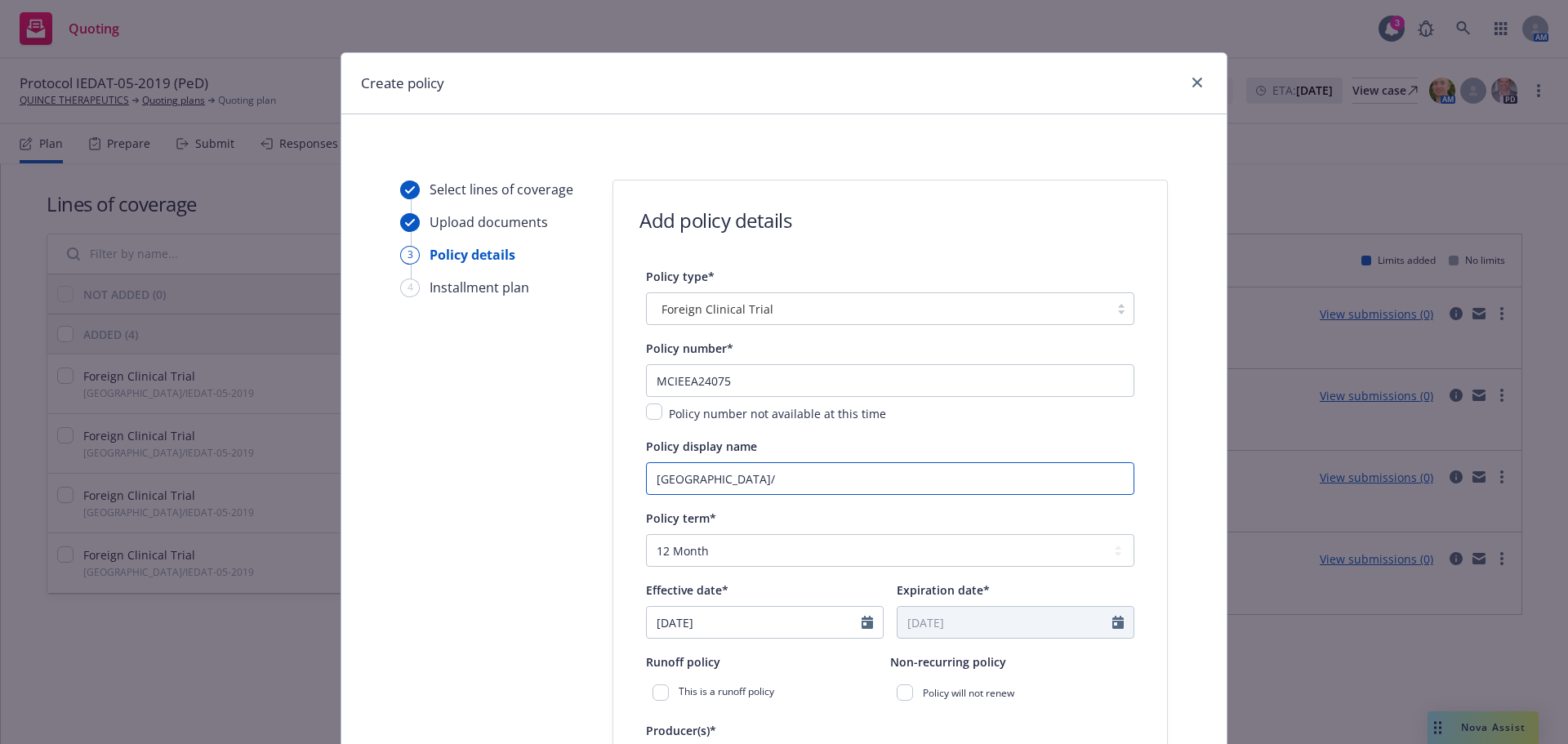
click at [743, 485] on input "Spain/" at bounding box center [891, 479] width 489 height 33
paste input "IEDAT-05-2019"
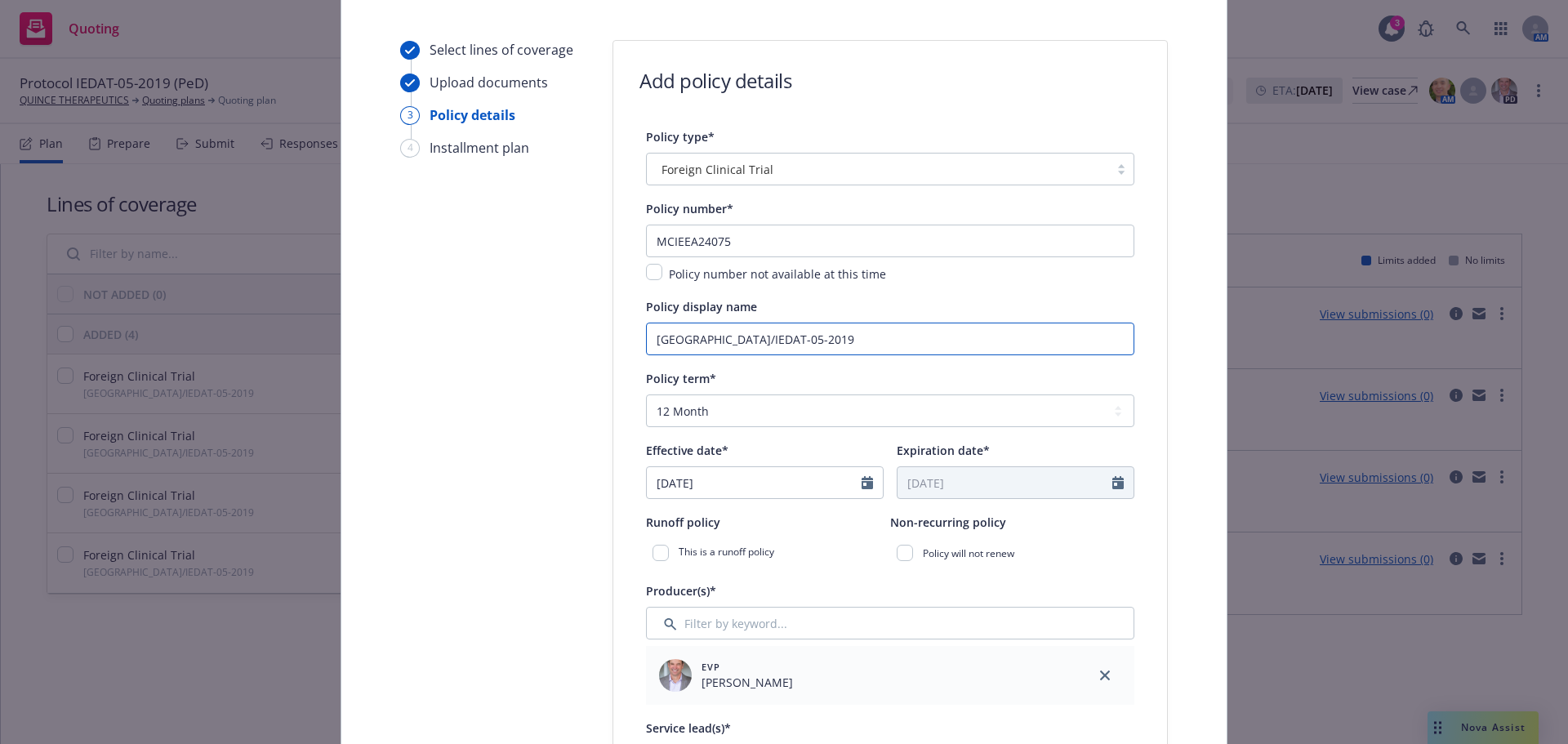
scroll to position [164, 0]
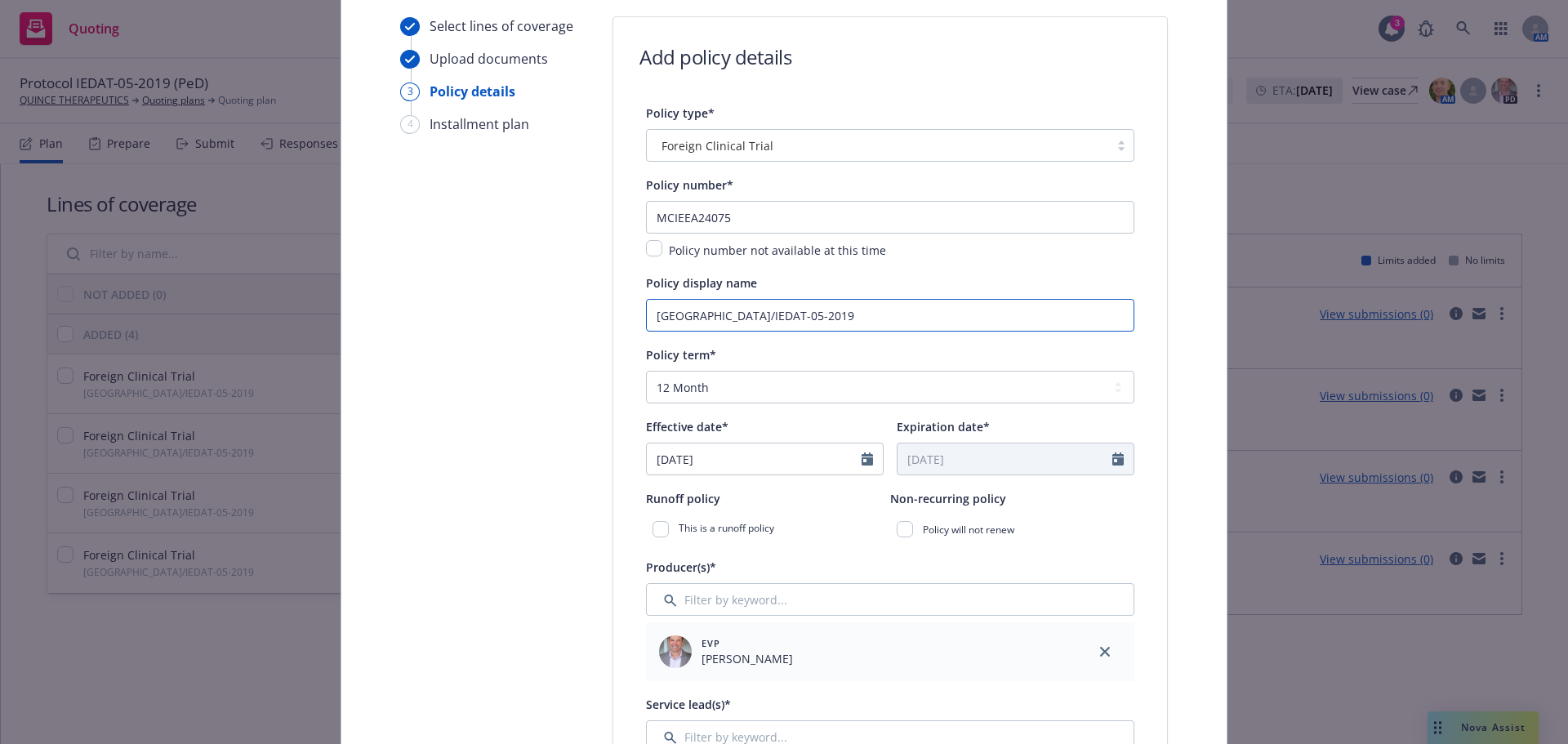
type input "Spain/IEDAT-05-2019"
click at [733, 404] on select "Select policy term 12 Month 6 Month 4 Month 3 Month 2 Month 1 Month 36 Month (3…" at bounding box center [891, 387] width 489 height 33
select select "other"
click at [646, 371] on select "Select policy term 12 Month 6 Month 4 Month 3 Month 2 Month 1 Month 36 Month (3…" at bounding box center [891, 387] width 489 height 33
drag, startPoint x: 715, startPoint y: 466, endPoint x: 726, endPoint y: 465, distance: 11.0
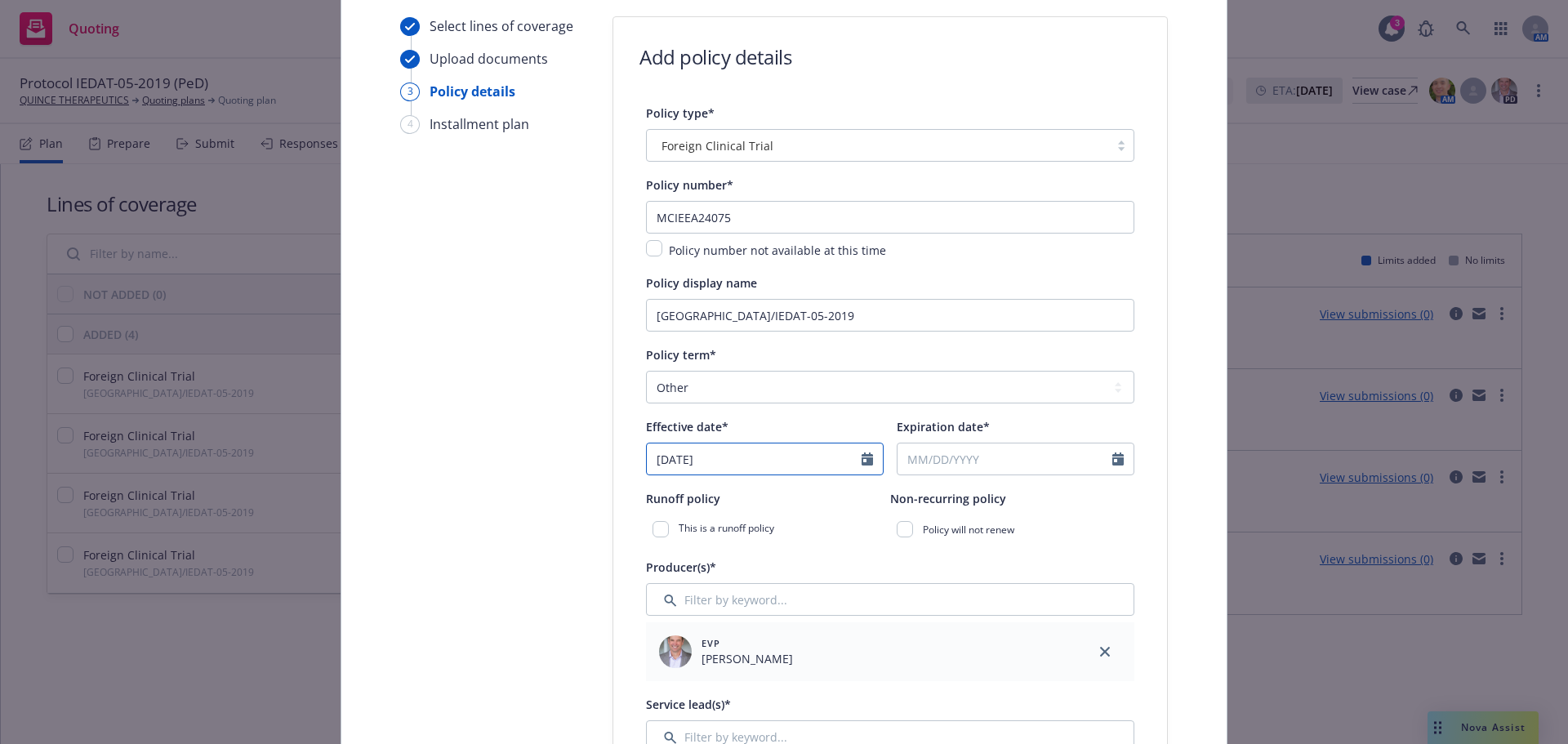
click at [715, 466] on input "09/29/2025" at bounding box center [755, 459] width 215 height 31
select select "9"
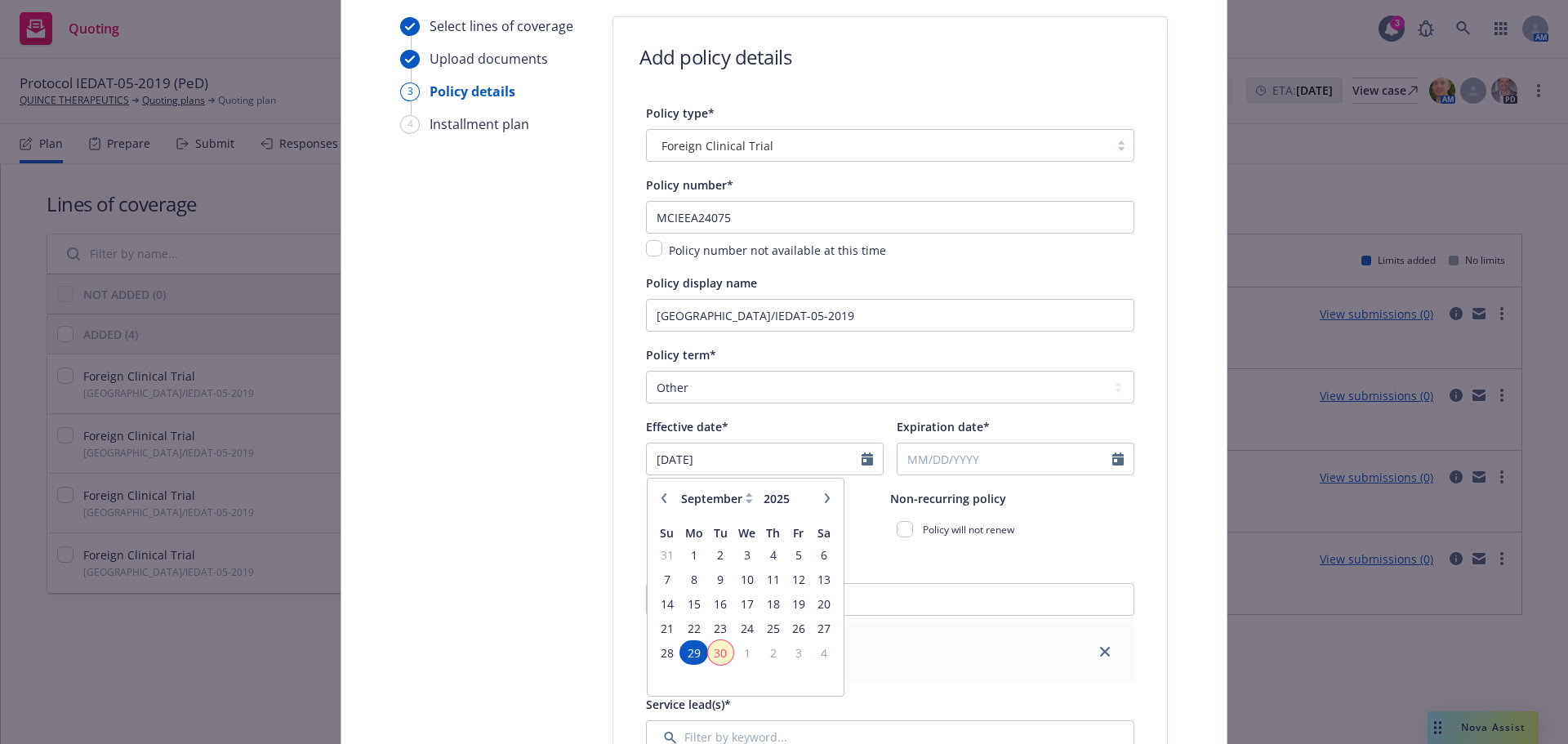
click at [713, 660] on span "30" at bounding box center [720, 653] width 22 height 21
type input "[DATE]"
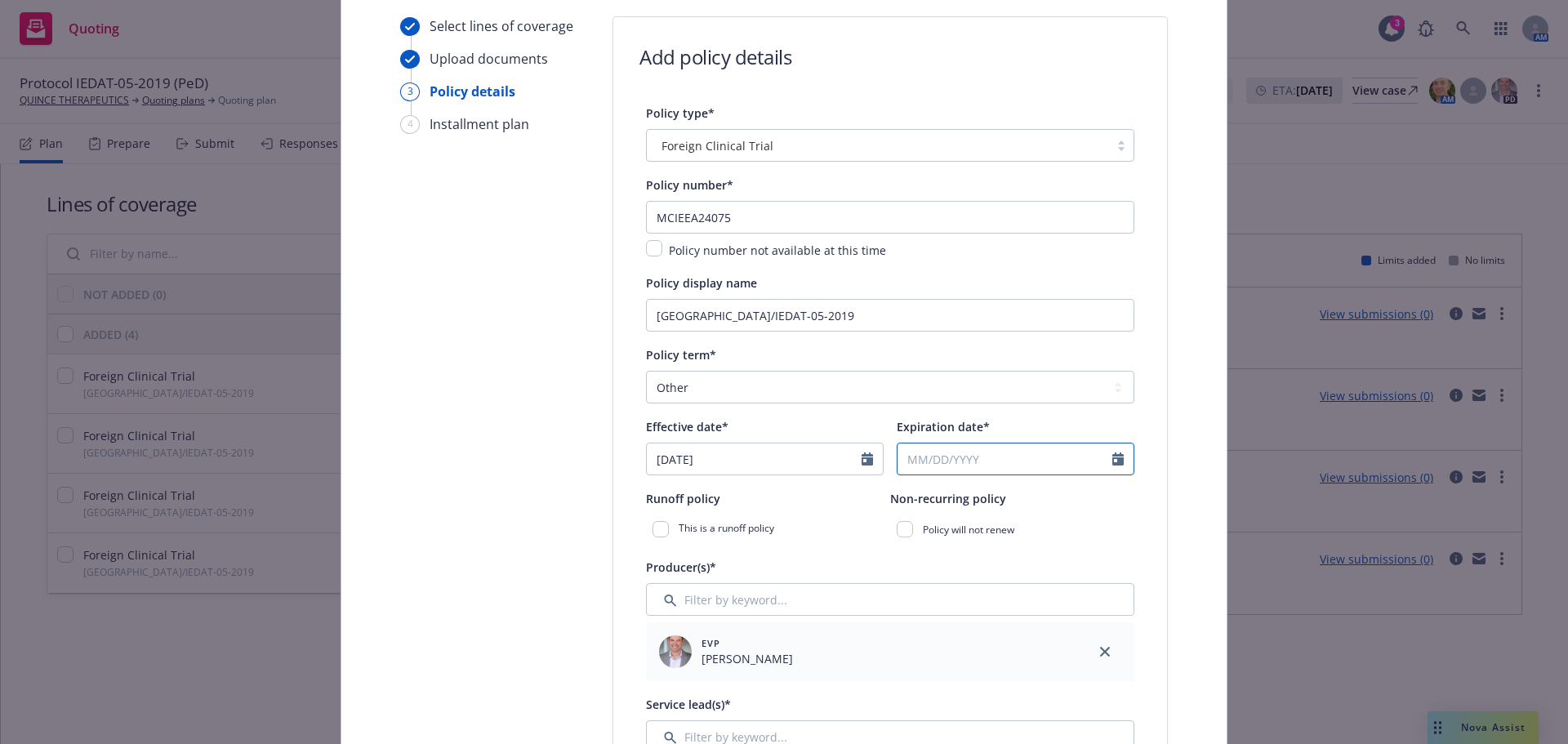
click at [1026, 454] on input "Expiration date*" at bounding box center [1005, 459] width 215 height 31
select select "9"
type input "12/31/2026"
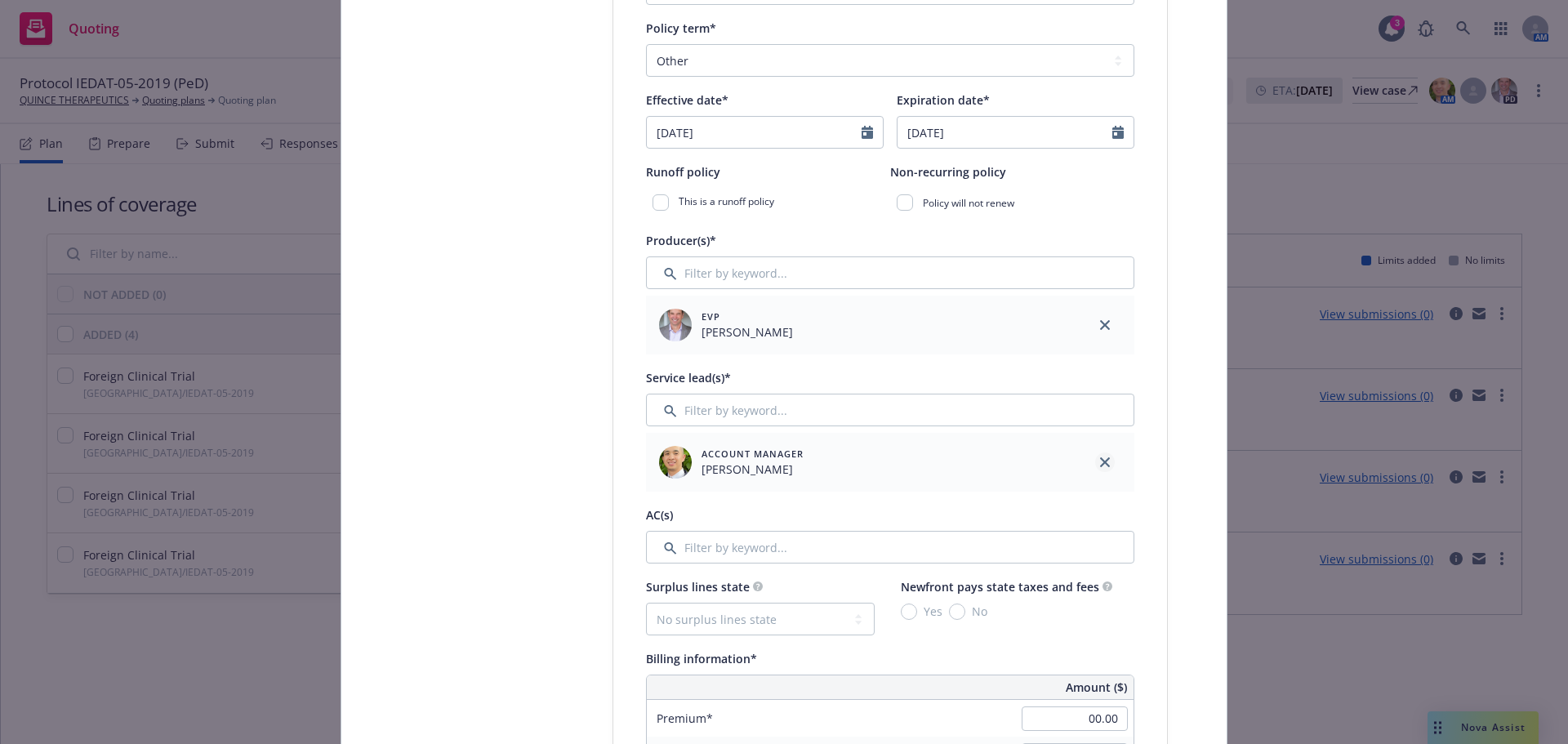
click at [1104, 463] on link "close" at bounding box center [1105, 462] width 20 height 20
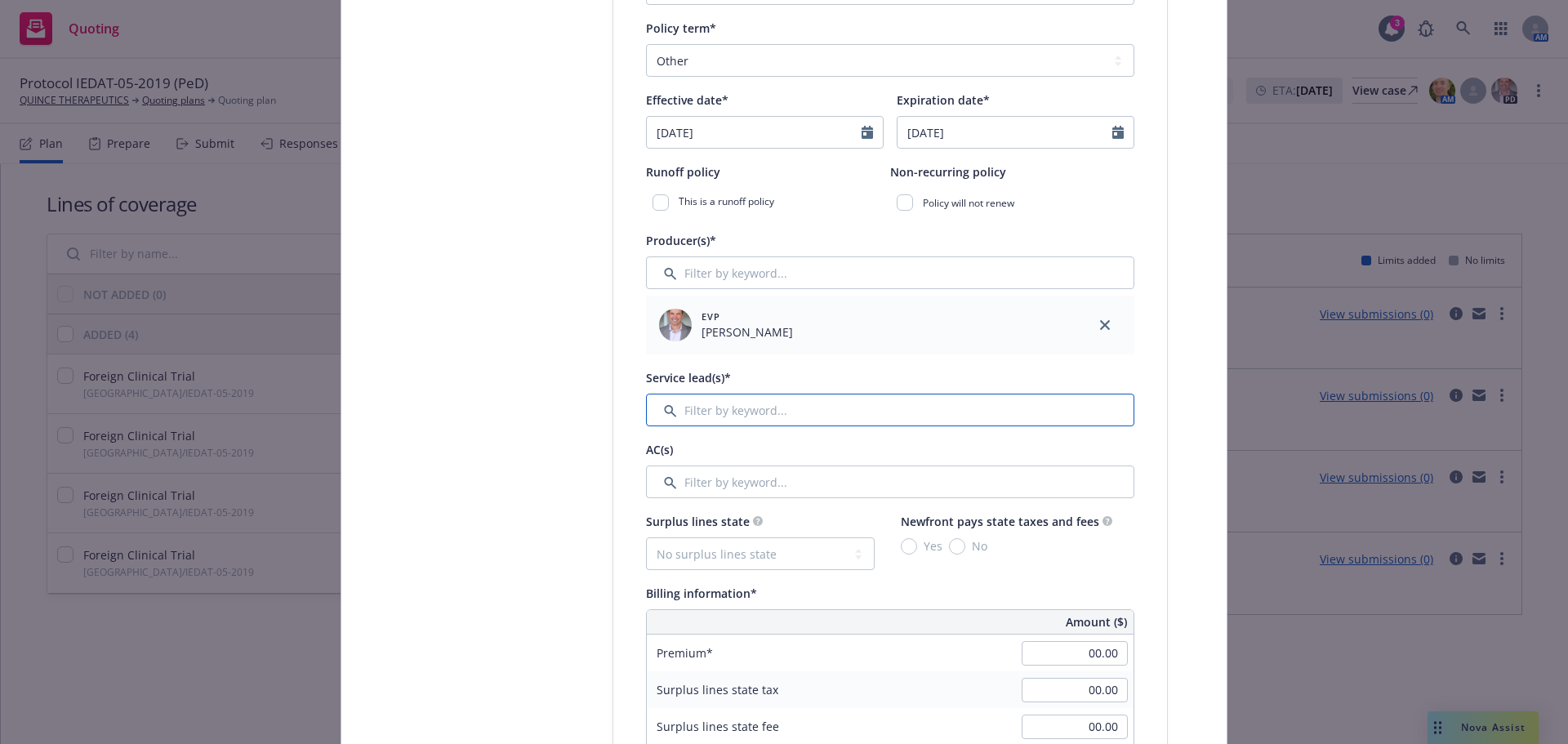
click at [852, 411] on input "Filter by keyword..." at bounding box center [891, 410] width 489 height 33
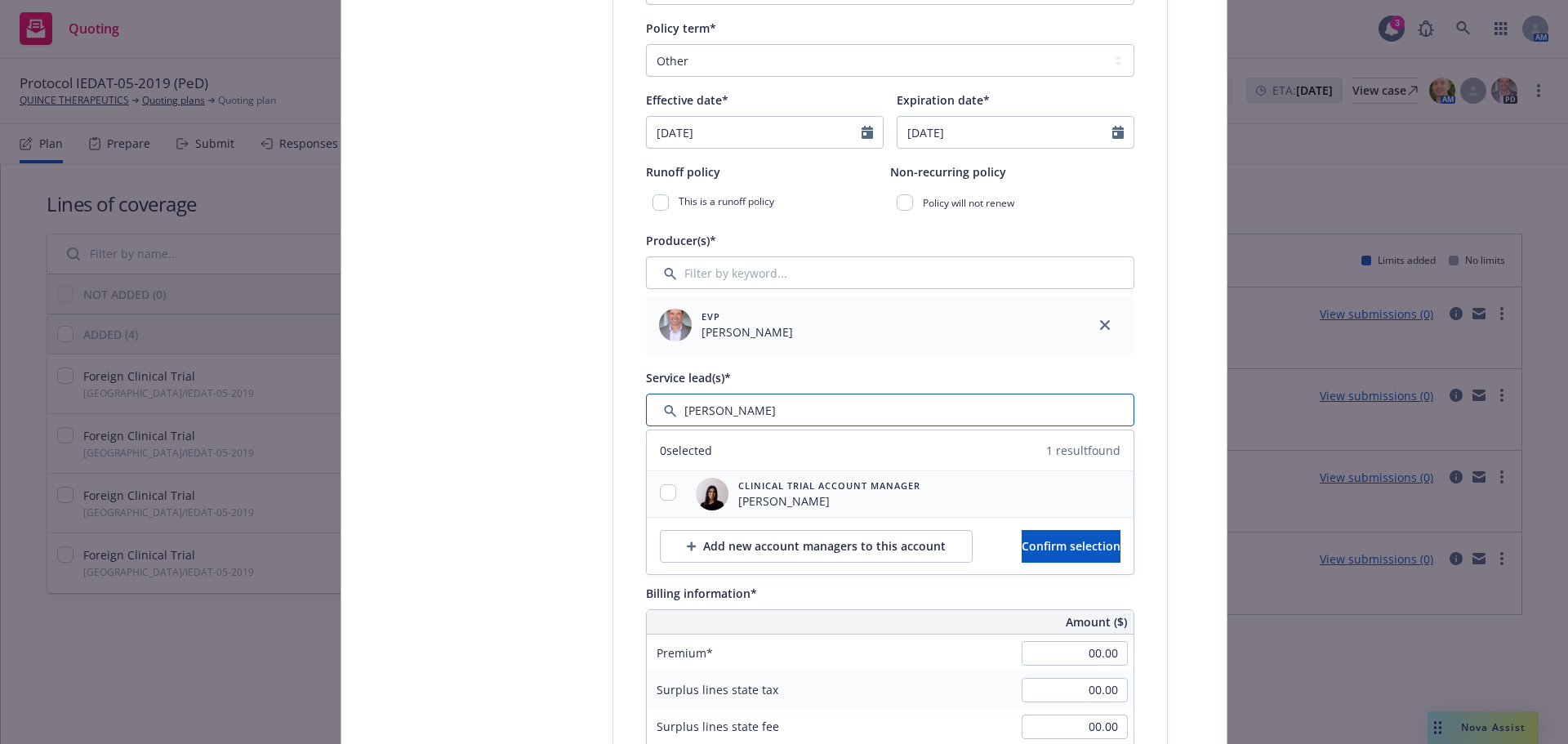
type input "ravee"
click at [660, 495] on input "checkbox" at bounding box center [668, 492] width 16 height 16
checkbox input "true"
click at [1025, 538] on span "Confirm selection" at bounding box center [1071, 546] width 99 height 16
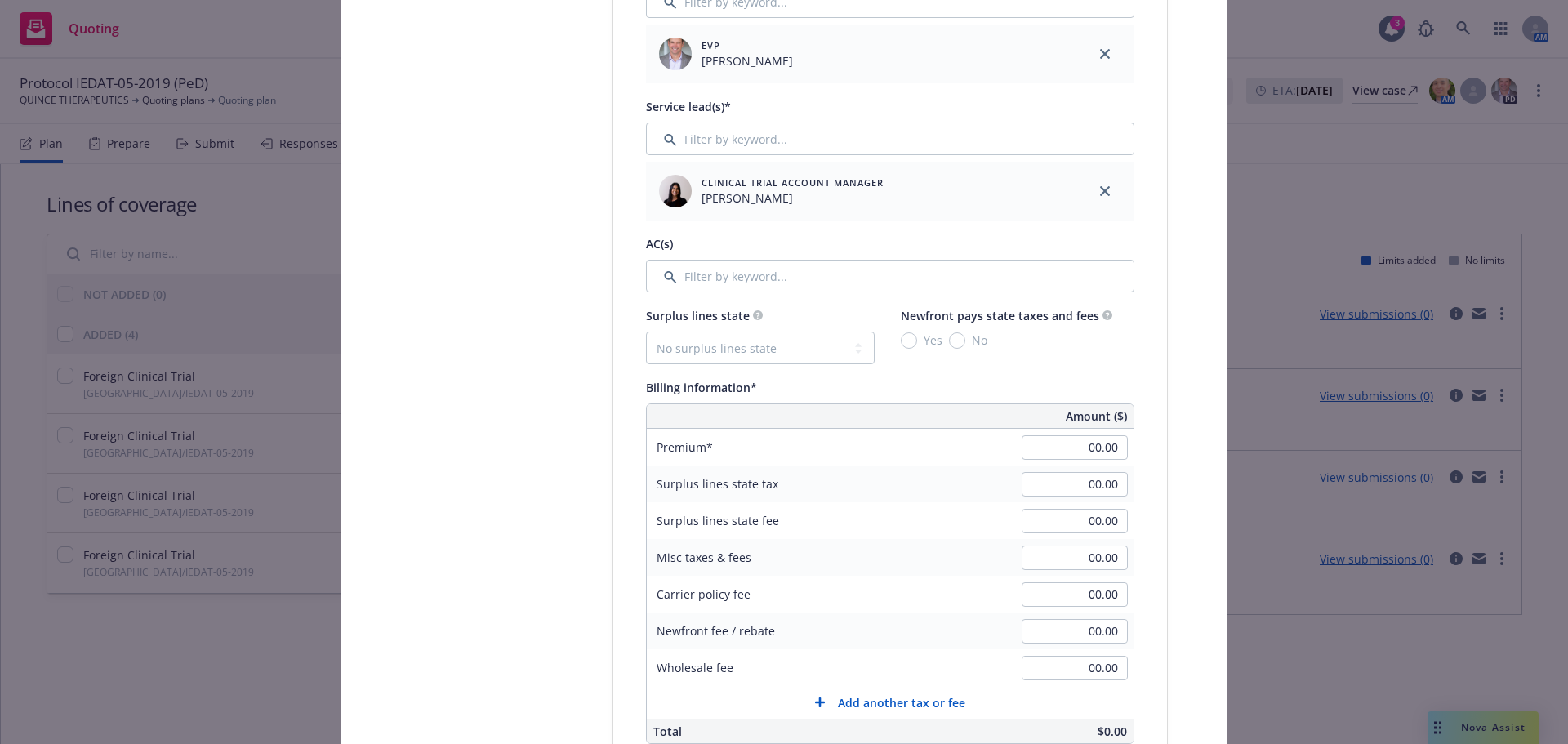
scroll to position [980, 0]
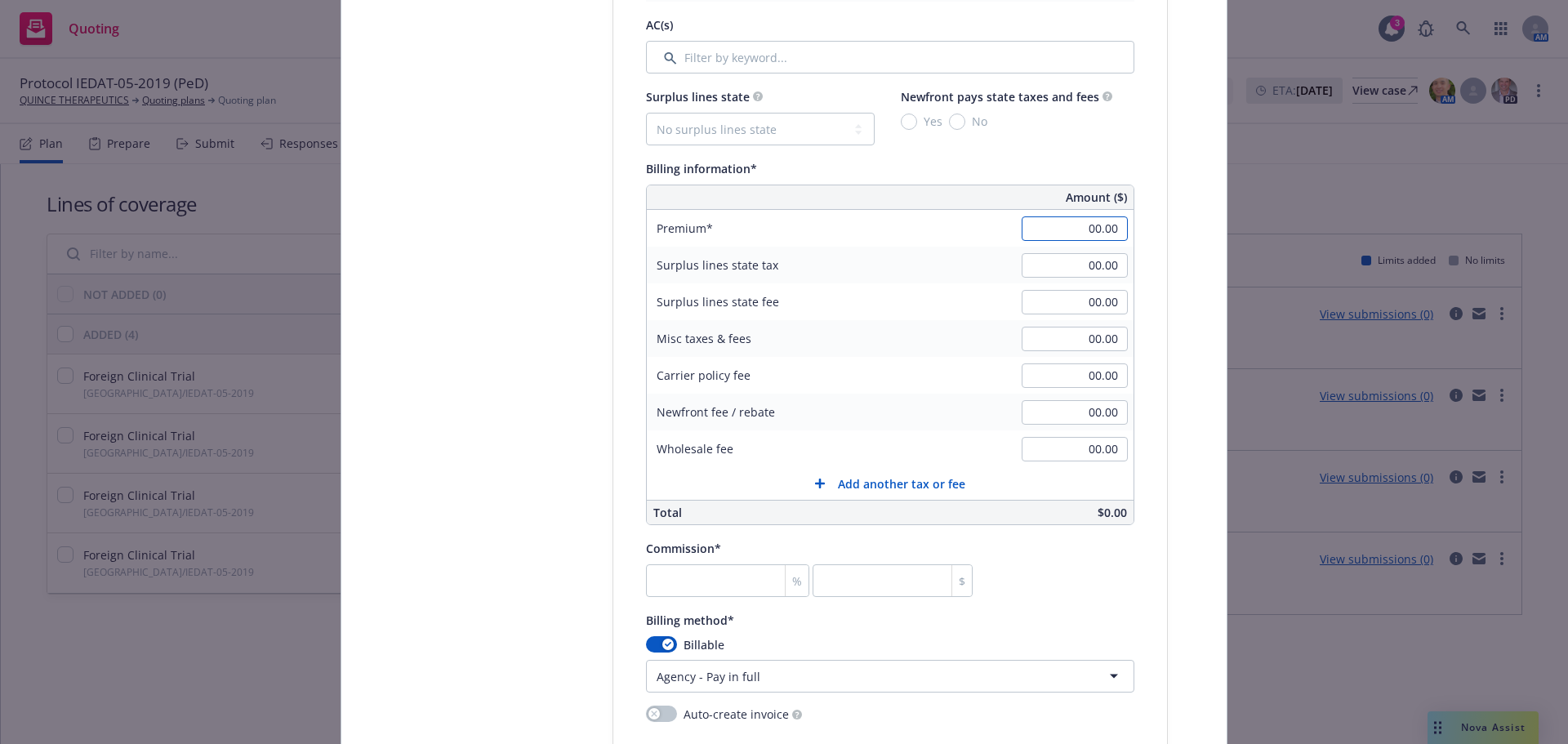
click at [1115, 230] on input "00.00" at bounding box center [1074, 229] width 107 height 24
type input "7,500.00"
click at [1079, 343] on input "00.00" at bounding box center [1074, 339] width 107 height 24
type input "611.25"
click at [1088, 439] on input "00.00" at bounding box center [1074, 449] width 107 height 24
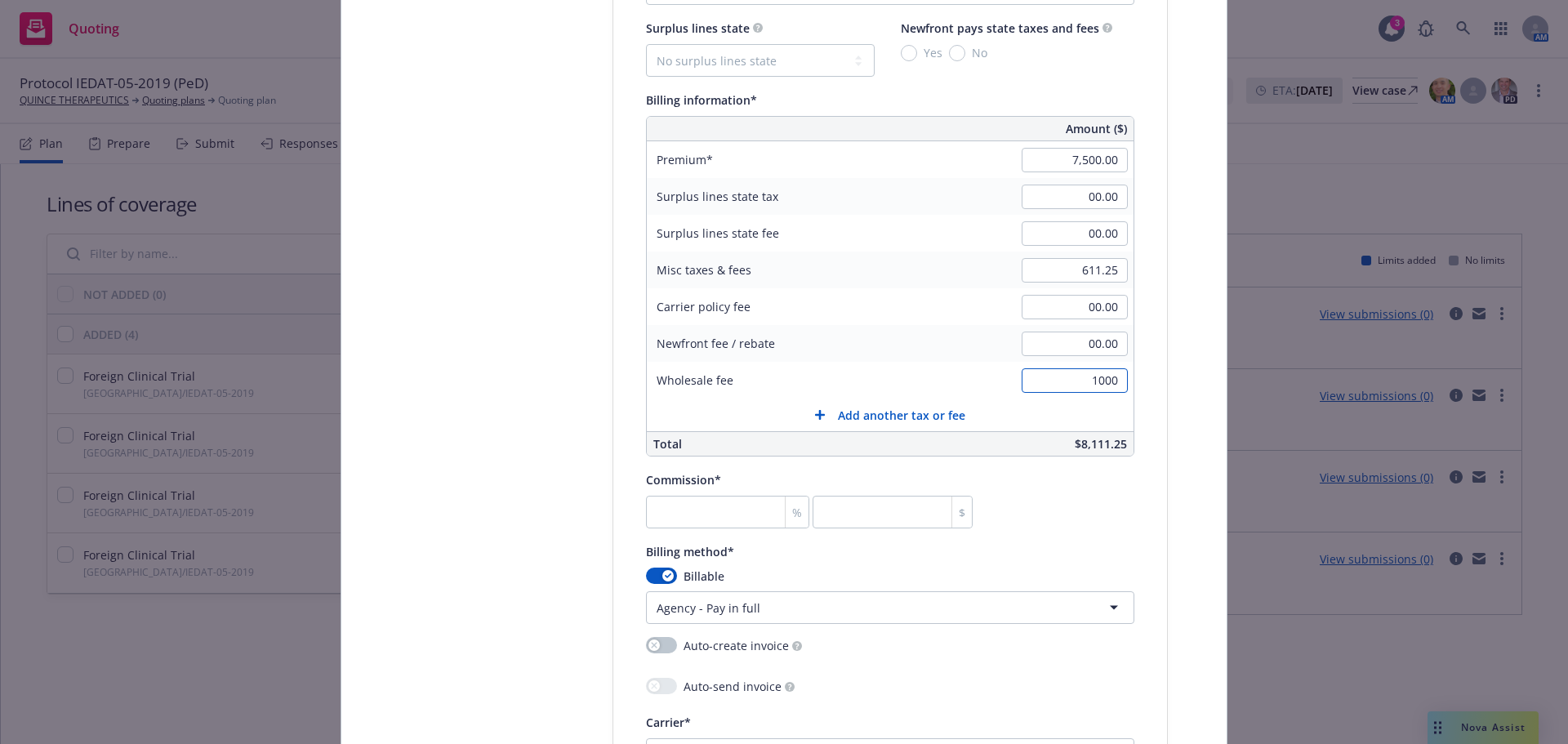
scroll to position [1143, 0]
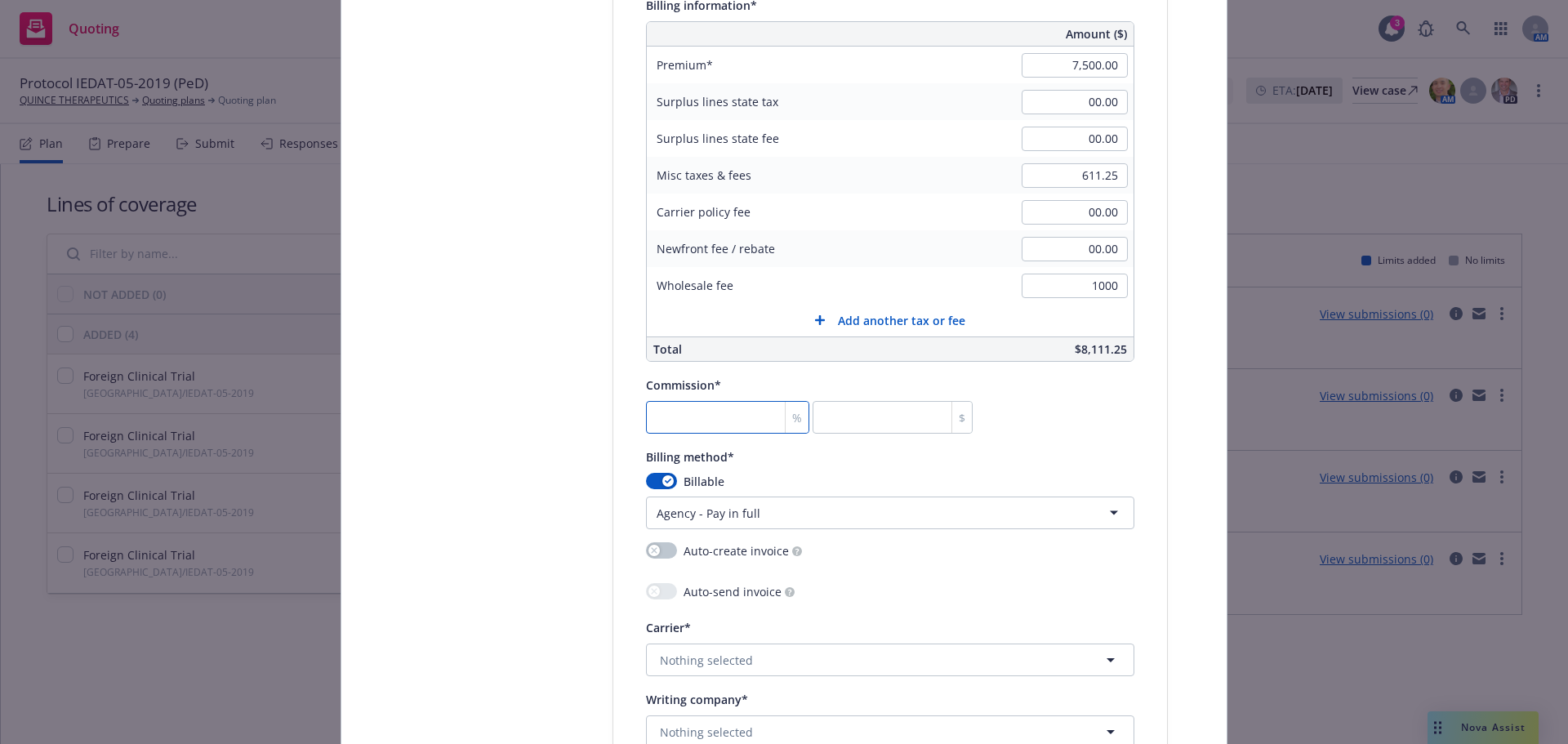
type input "1,000.00"
click at [718, 419] on input "number" at bounding box center [728, 417] width 164 height 33
type input "2"
type input "150"
type input "27"
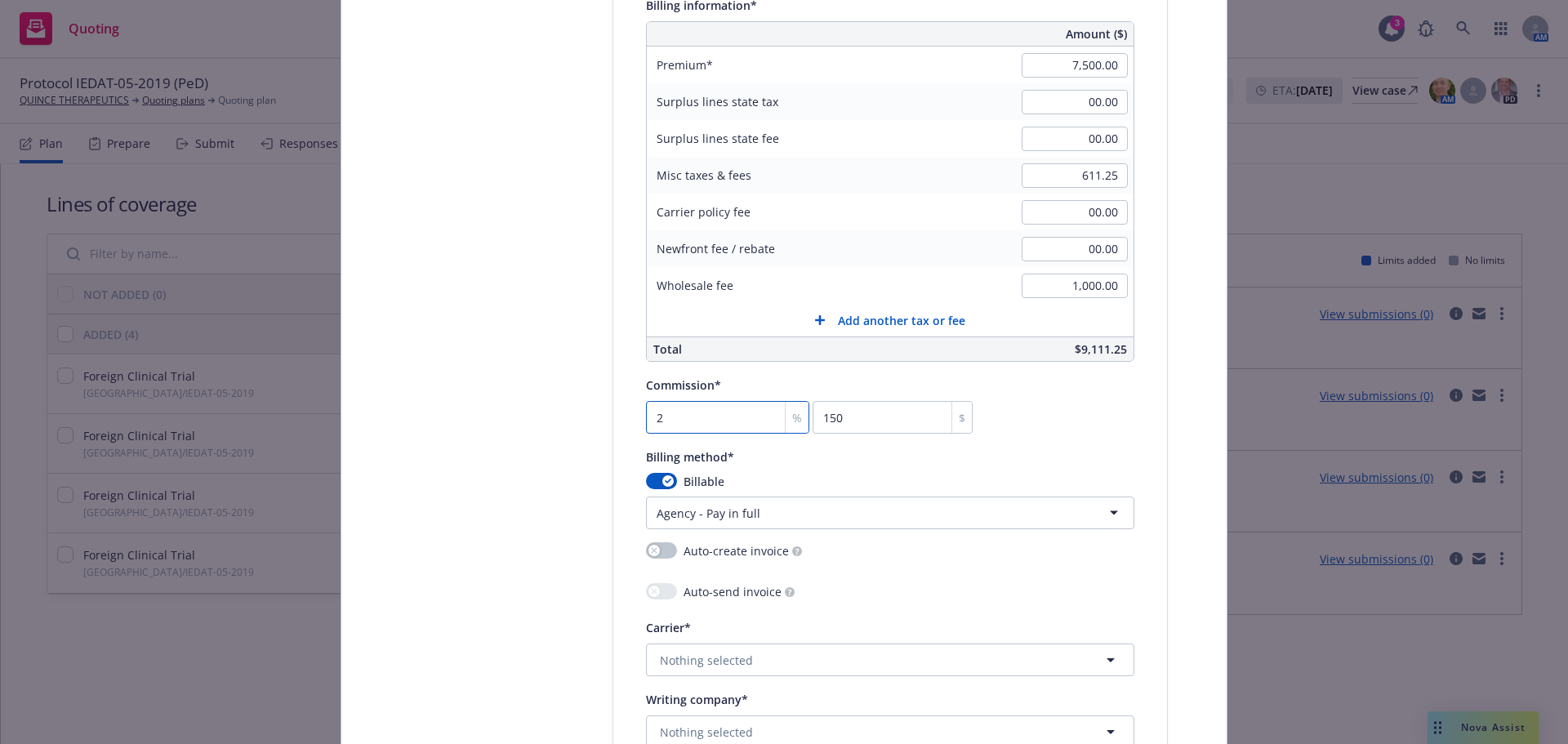
type input "2025"
type input "27.5"
type input "2062.5"
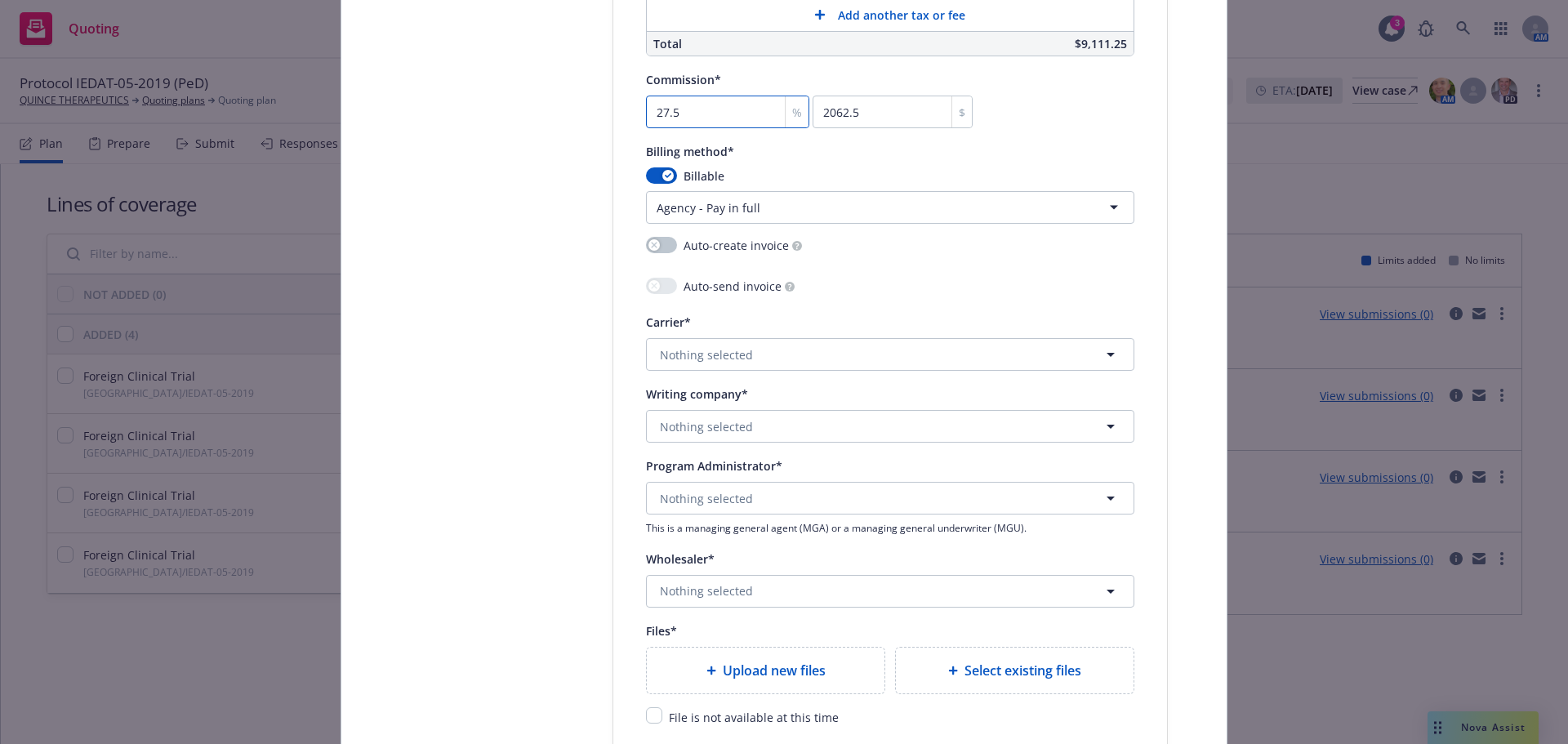
scroll to position [1551, 0]
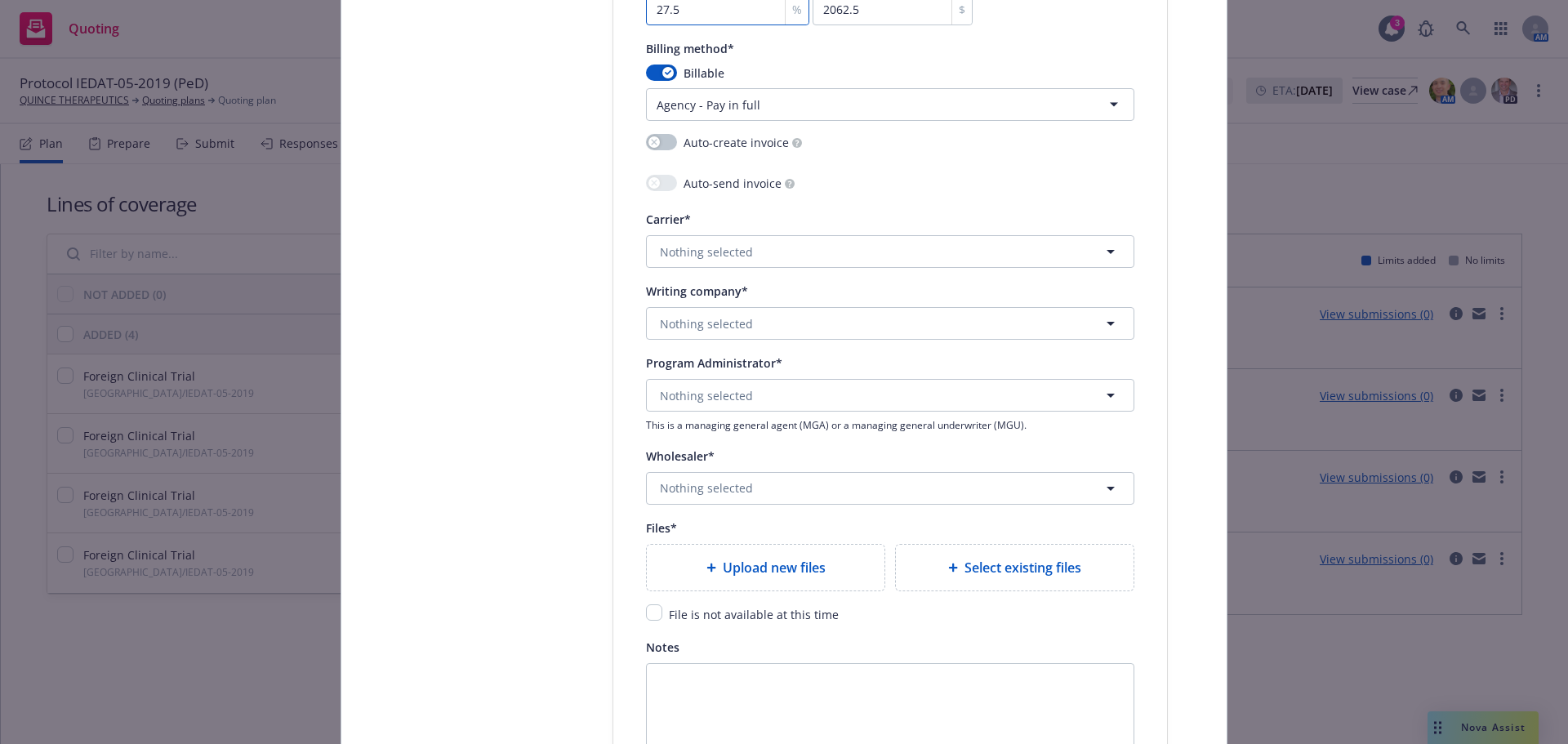
type input "27.5"
click at [745, 252] on button "Nothing selected" at bounding box center [891, 251] width 489 height 33
type input "c"
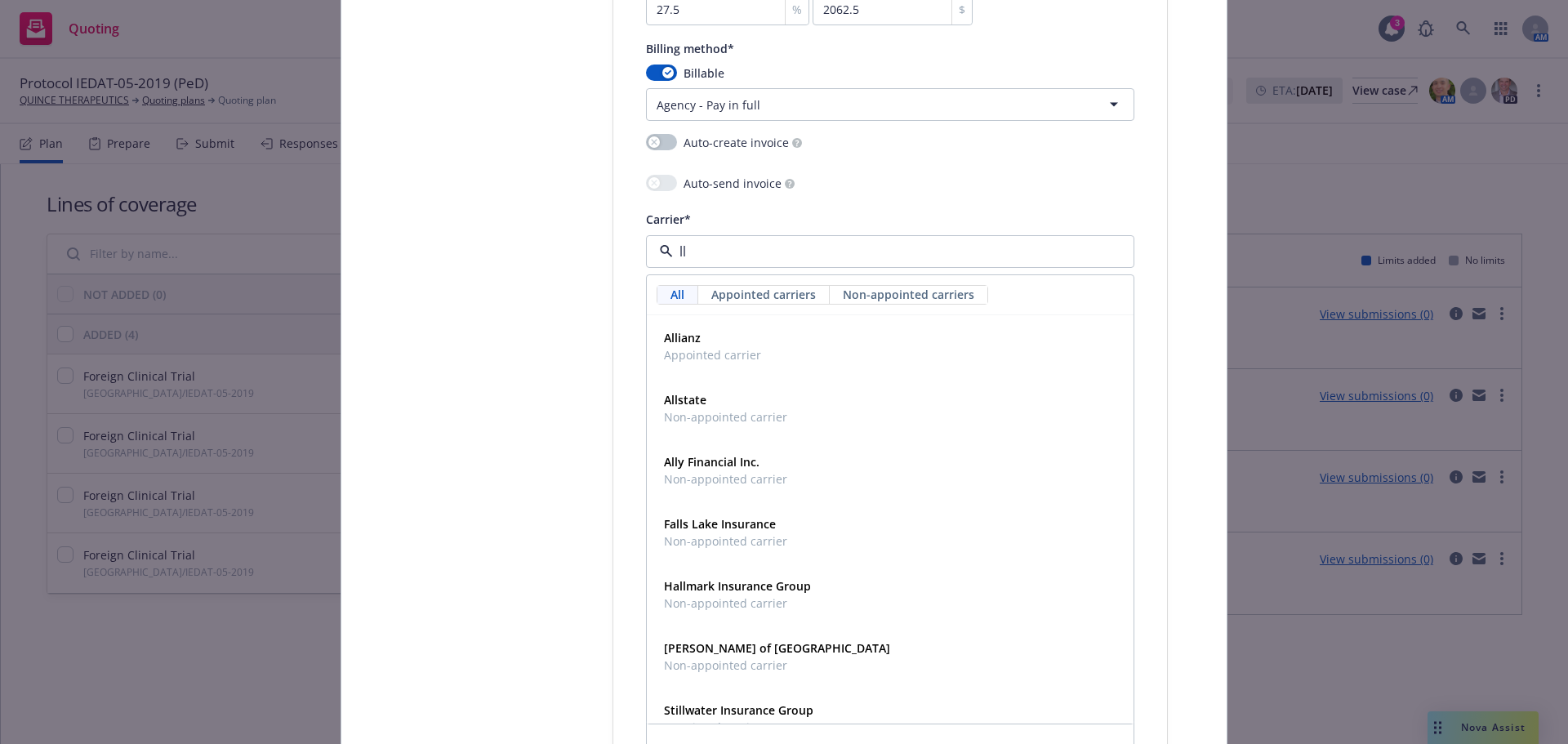
type input "llo"
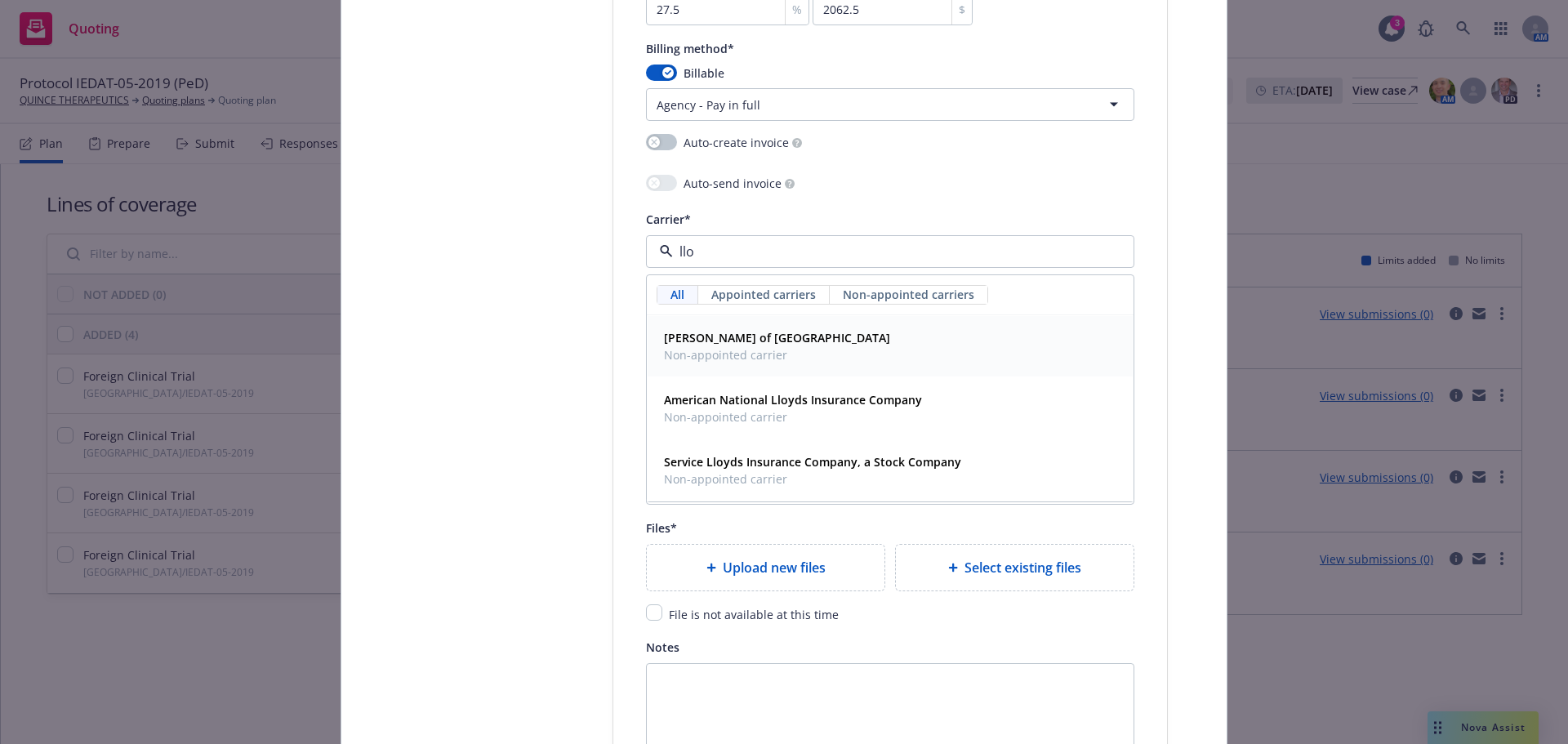
click at [800, 353] on div "Lloyd's of London Non-appointed carrier" at bounding box center [890, 346] width 465 height 41
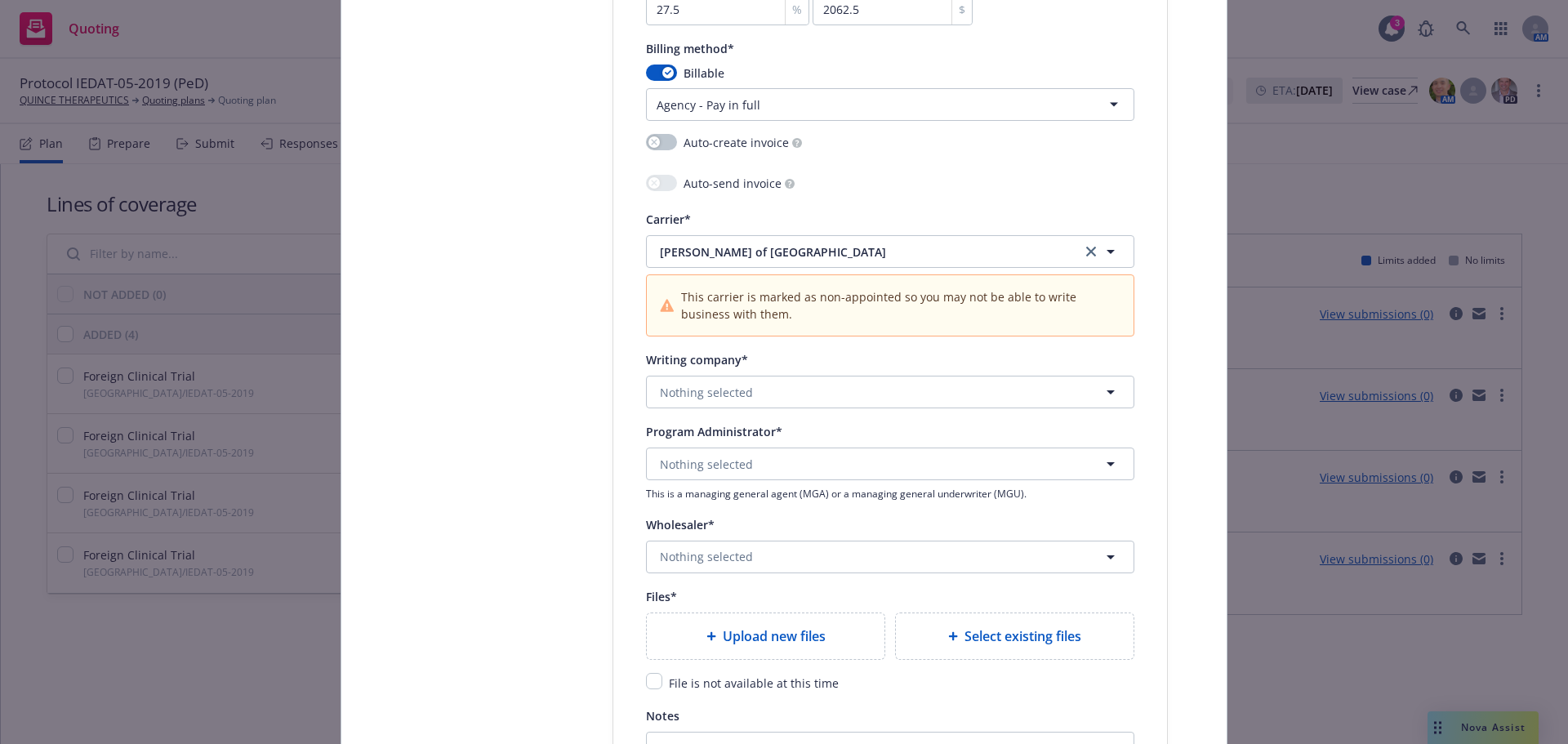
drag, startPoint x: 763, startPoint y: 361, endPoint x: 778, endPoint y: 398, distance: 39.9
click at [762, 361] on div "Writing company*" at bounding box center [891, 359] width 489 height 20
click at [778, 398] on button "Nothing selected" at bounding box center [891, 392] width 489 height 33
click at [783, 468] on div "Lloyd's Insurance Company S.A. Alien - No alien insurer ID number" at bounding box center [891, 448] width 485 height 61
click at [814, 464] on button "Nothing selected" at bounding box center [891, 464] width 489 height 33
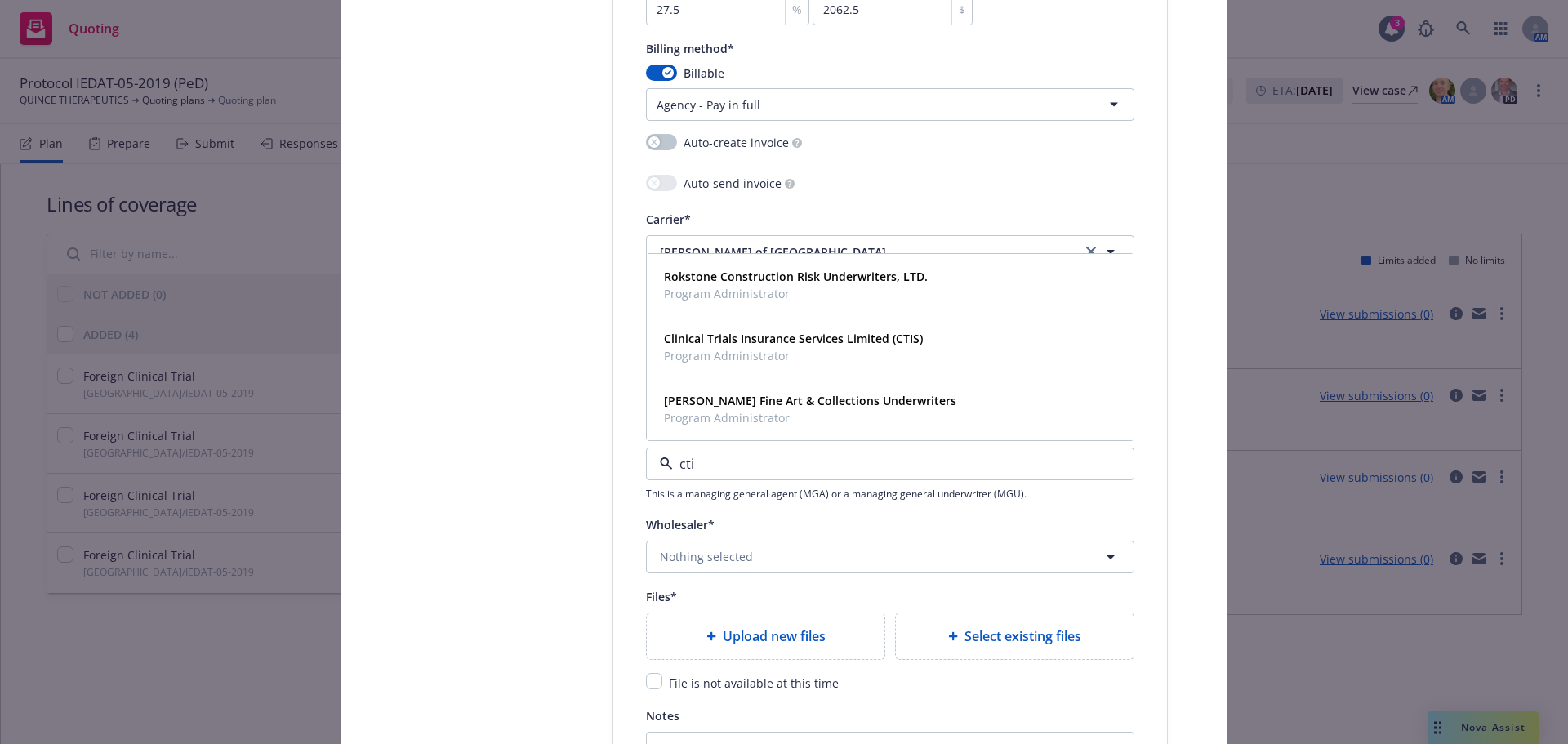
type input "ctis"
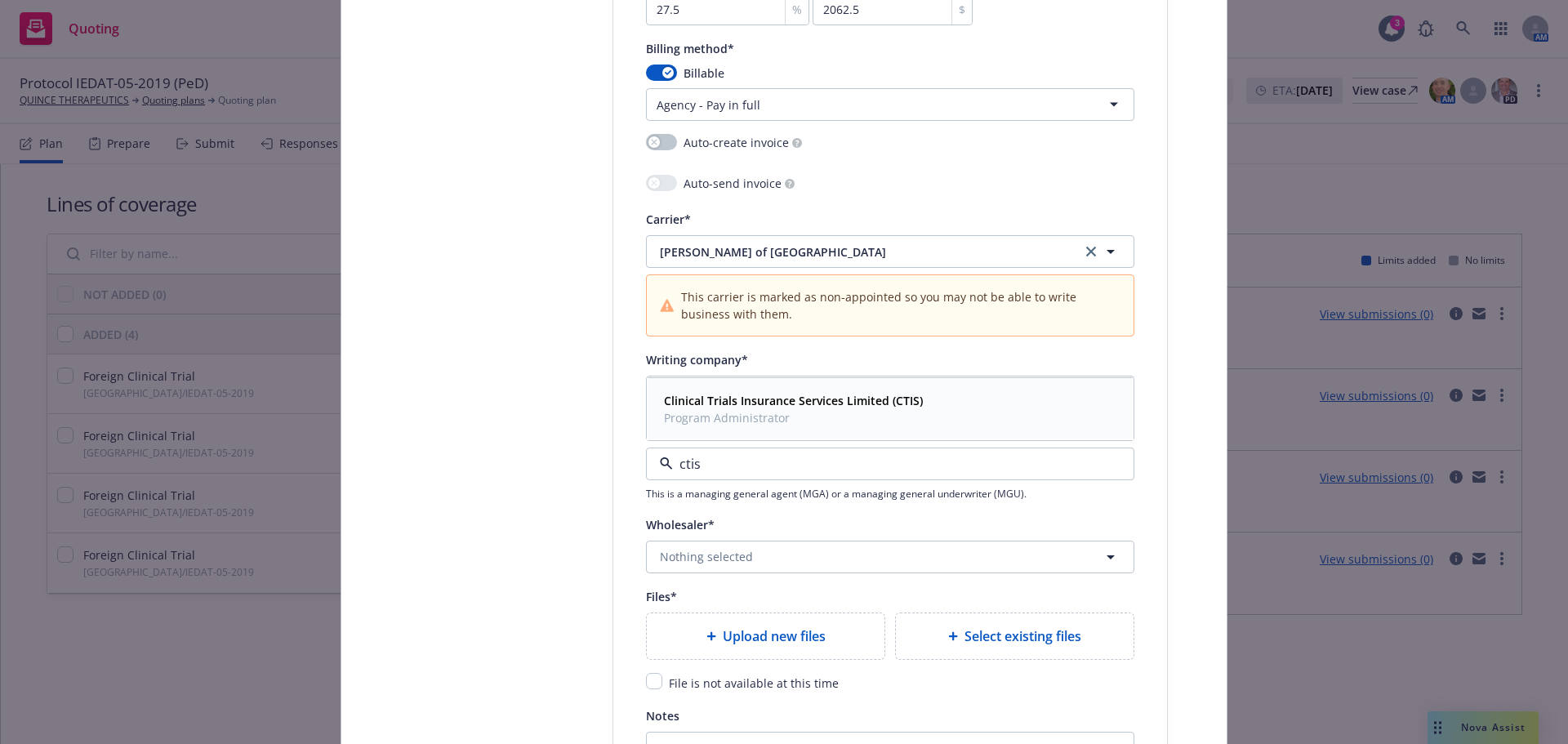
click at [795, 407] on strong "Clinical Trials Insurance Services Limited (CTIS)" at bounding box center [793, 400] width 259 height 16
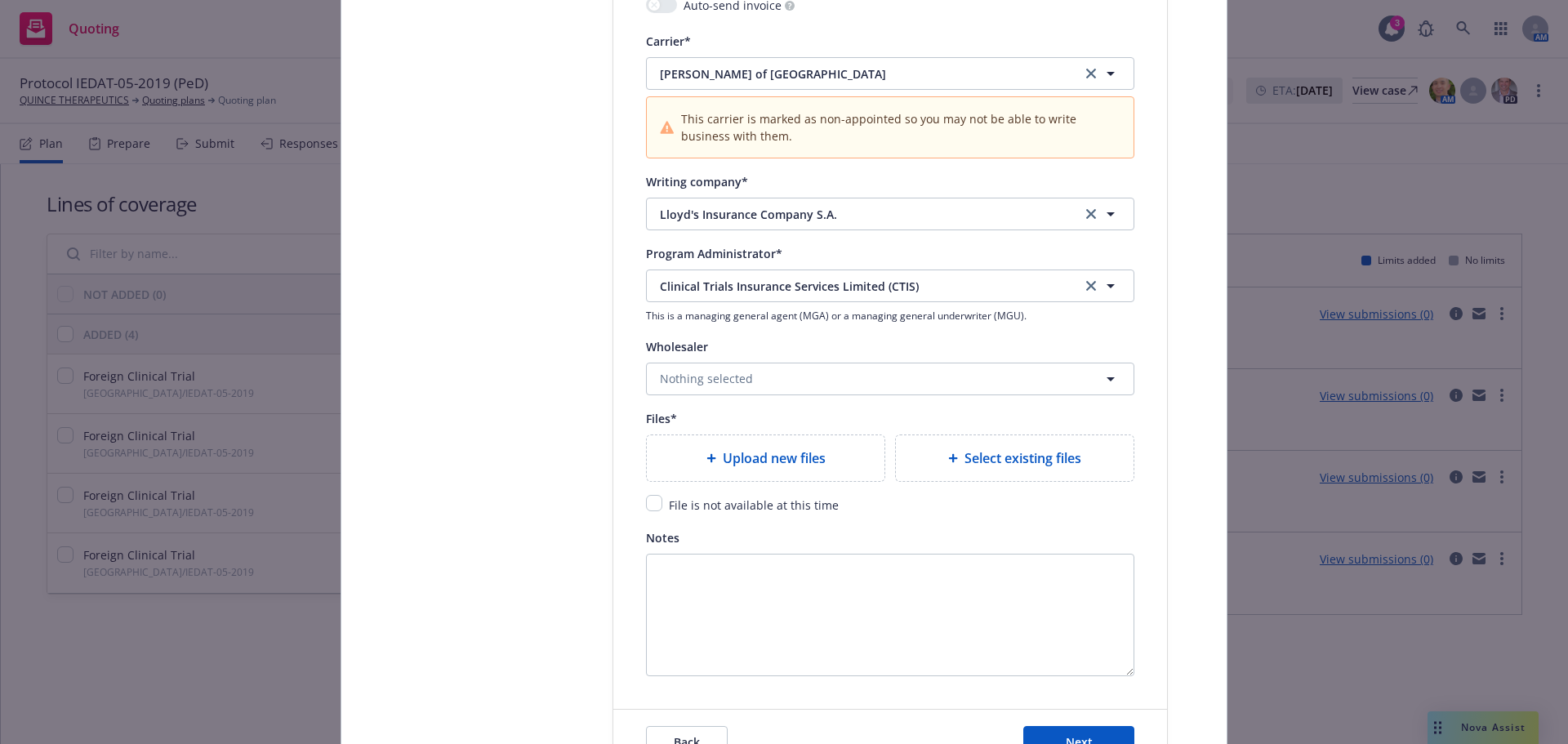
scroll to position [1878, 0]
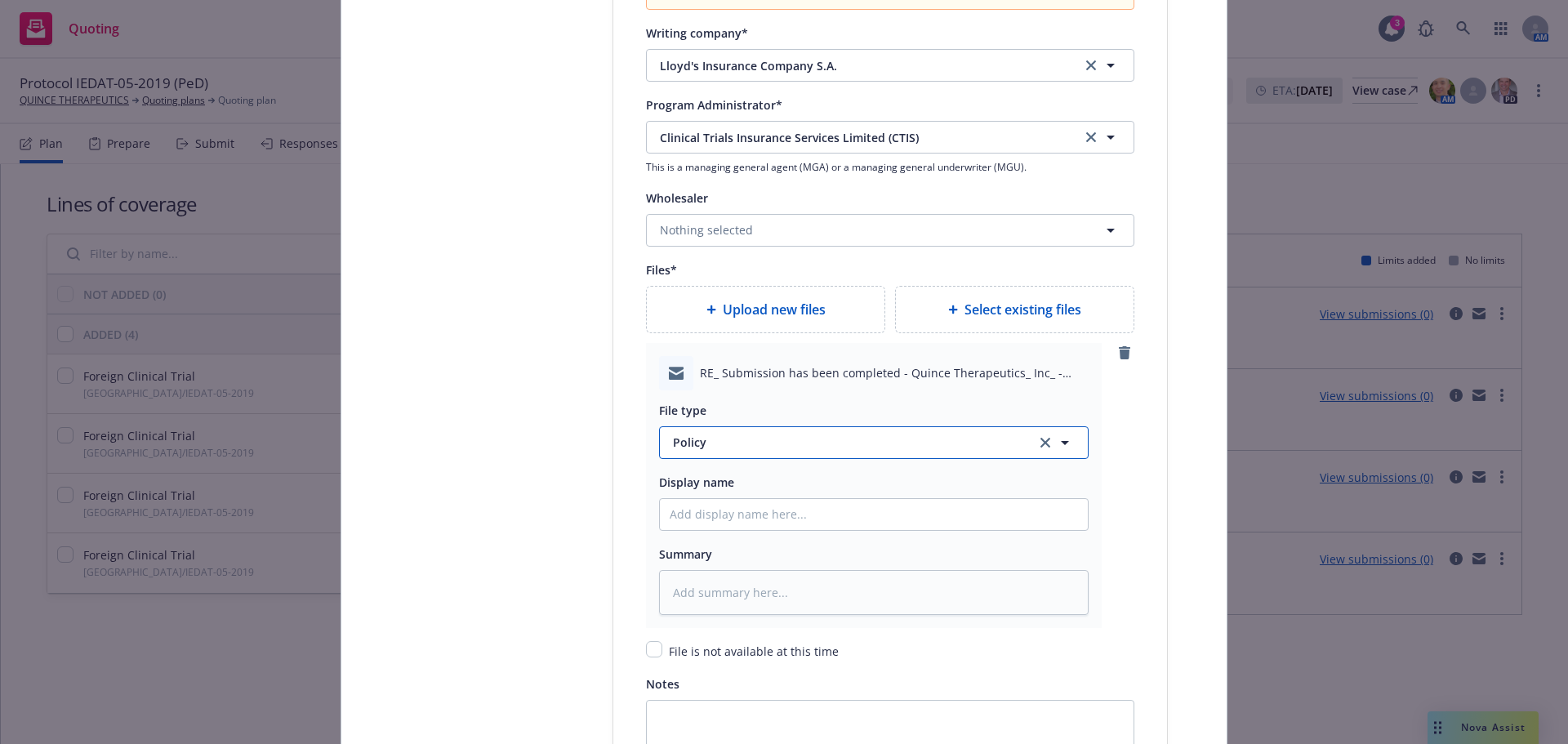
click at [758, 456] on button "Policy" at bounding box center [874, 443] width 430 height 33
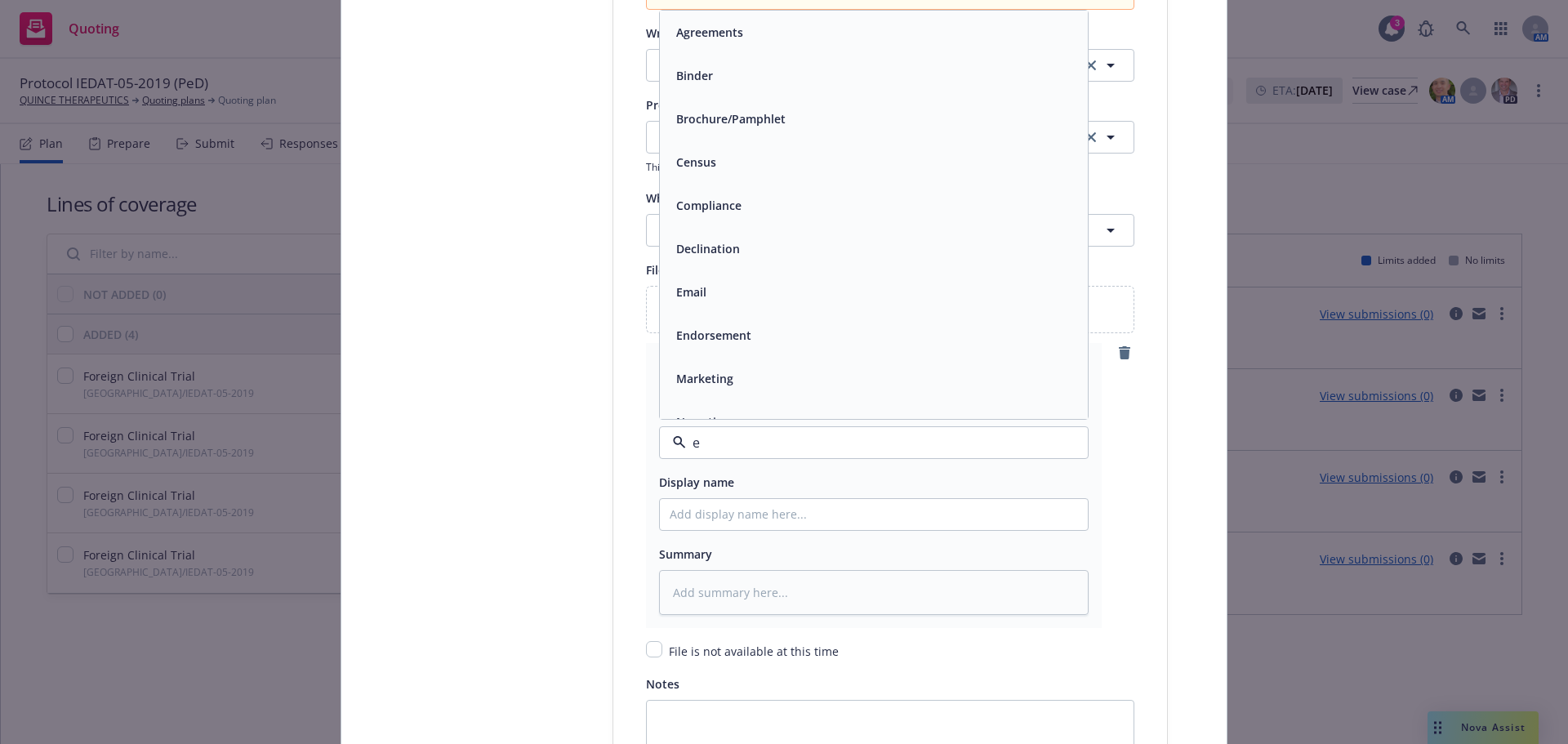
type input "em"
click at [772, 81] on div "Email" at bounding box center [873, 75] width 408 height 23
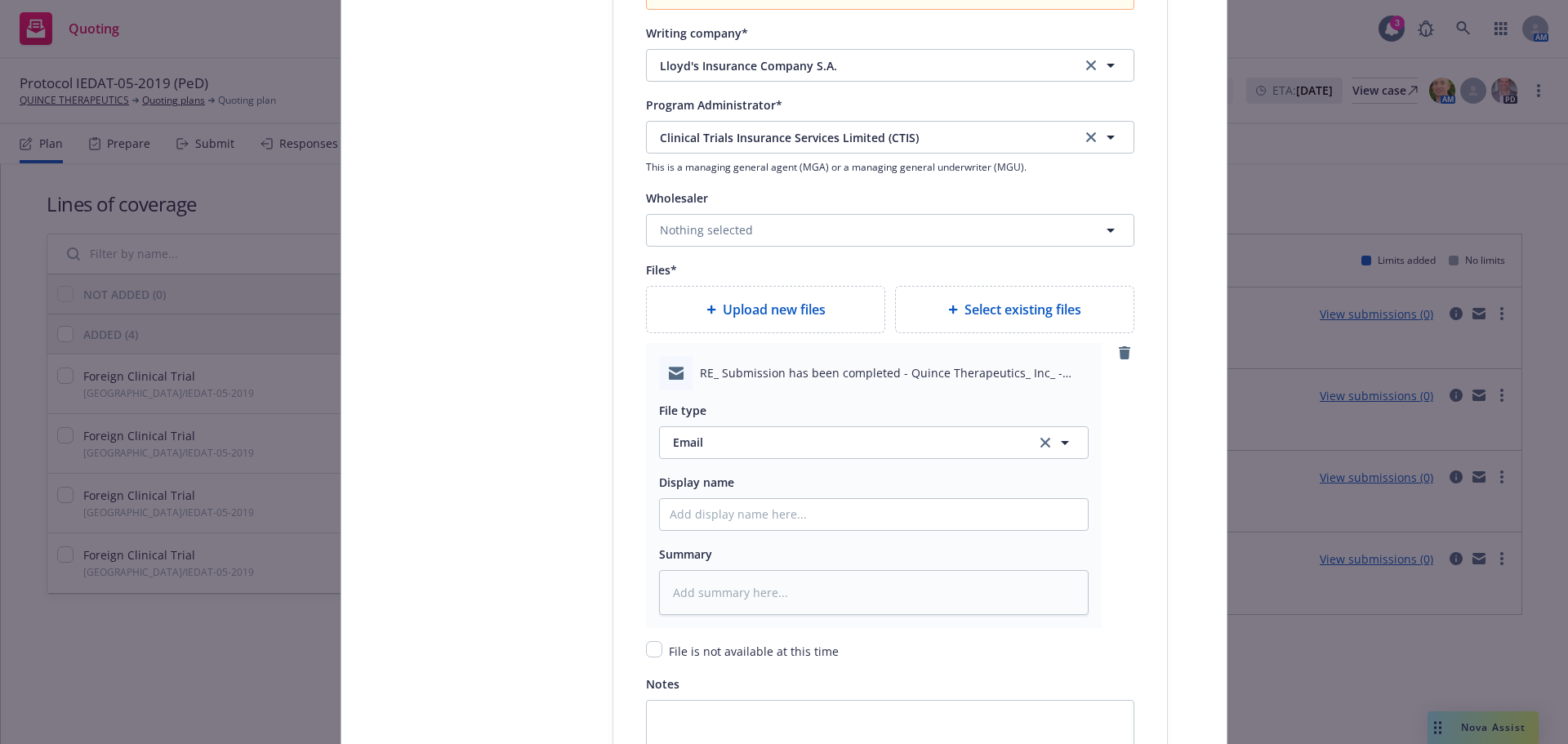
scroll to position [2041, 0]
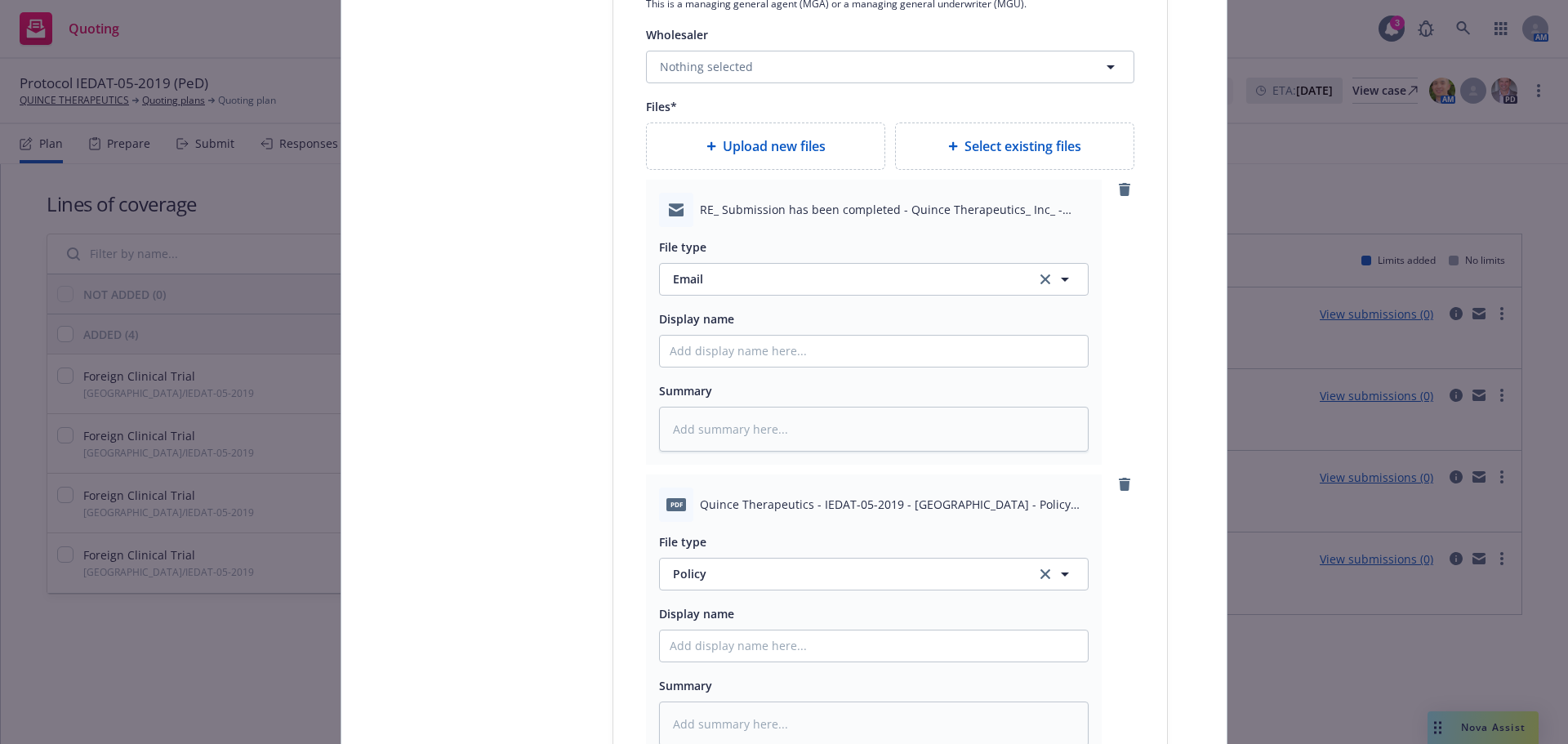
type textarea "x"
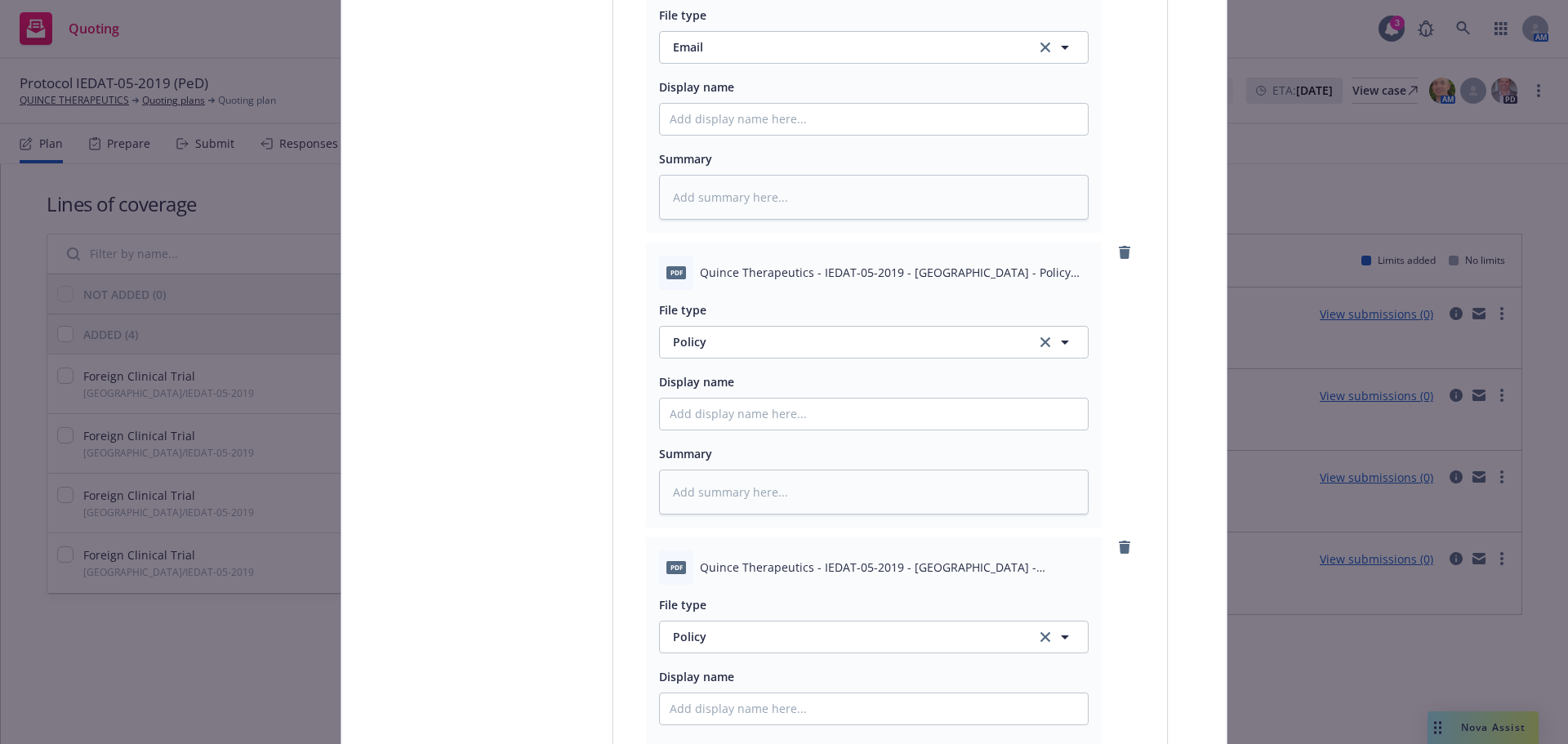
scroll to position [2286, 0]
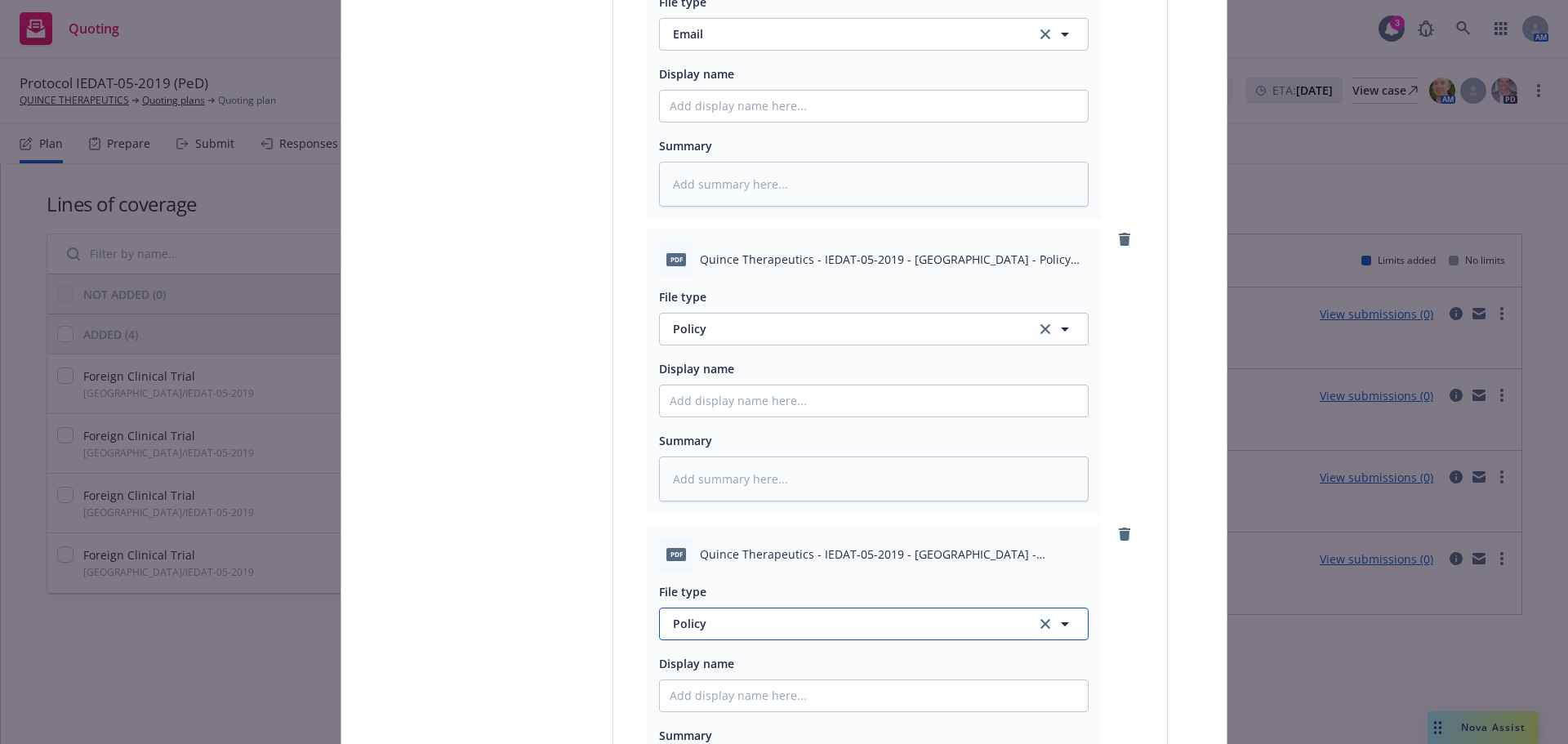
click at [745, 625] on span "Policy" at bounding box center [845, 624] width 344 height 17
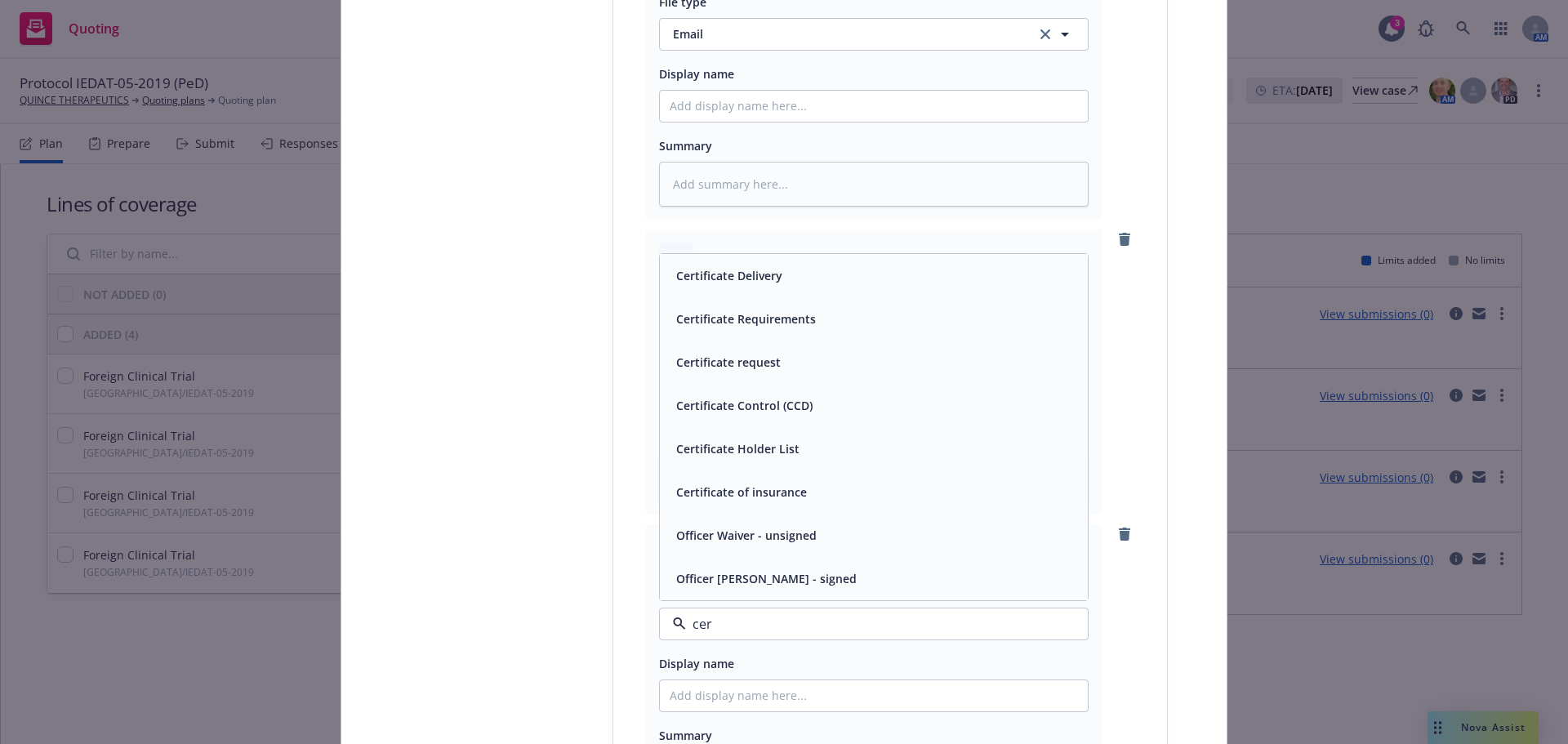
type input "cert"
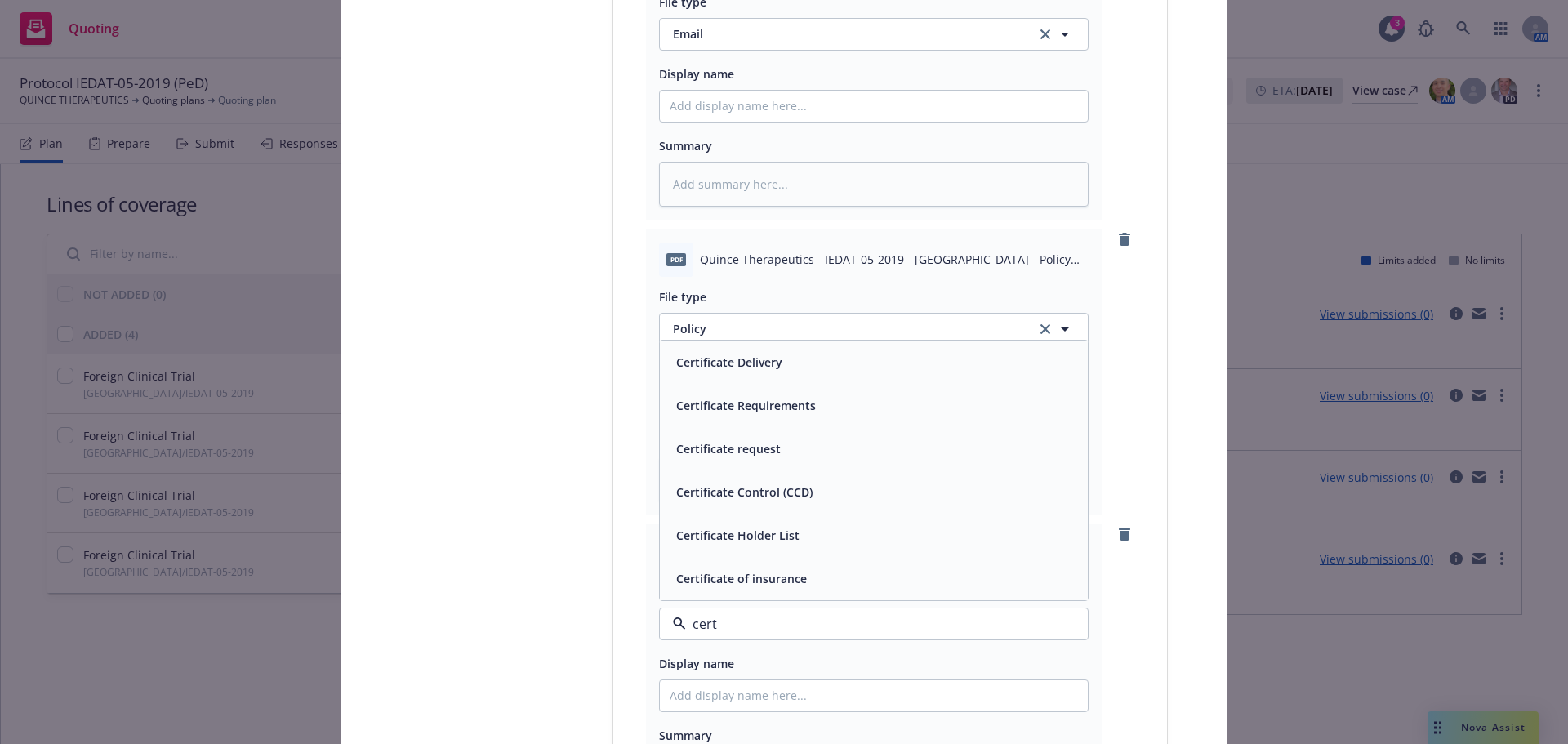
click at [849, 574] on div "Certificate of insurance" at bounding box center [873, 578] width 408 height 23
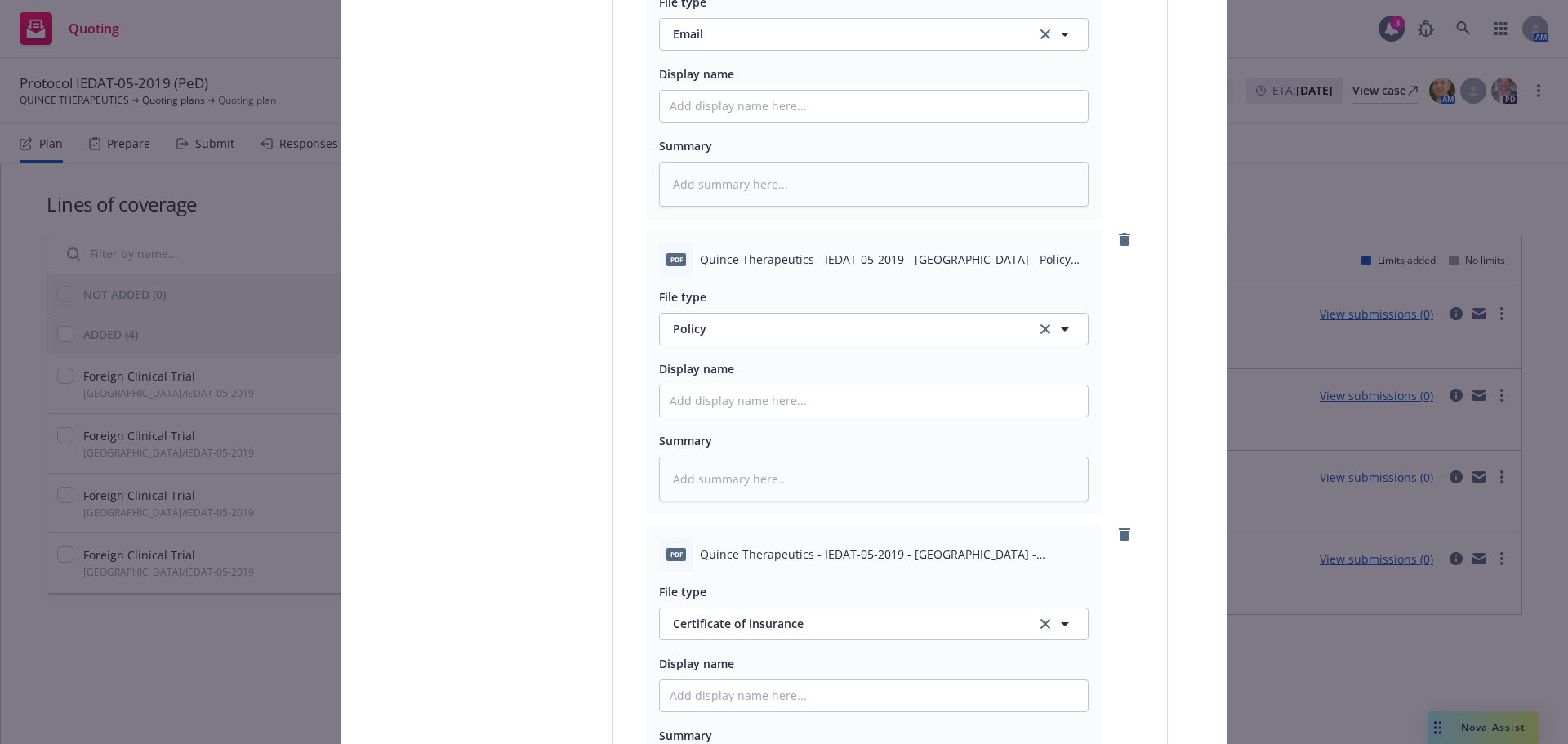
scroll to position [1959, 0]
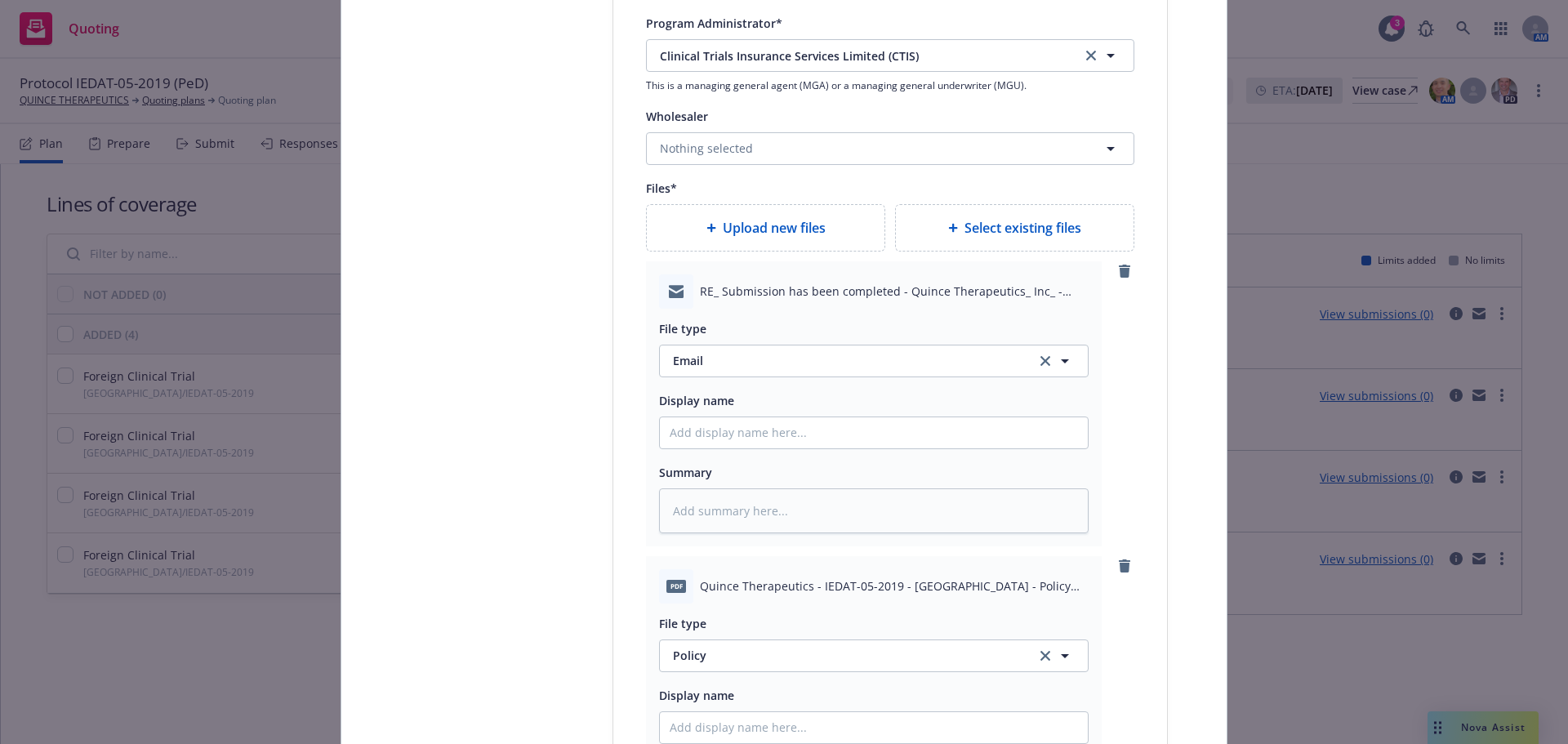
type textarea "x"
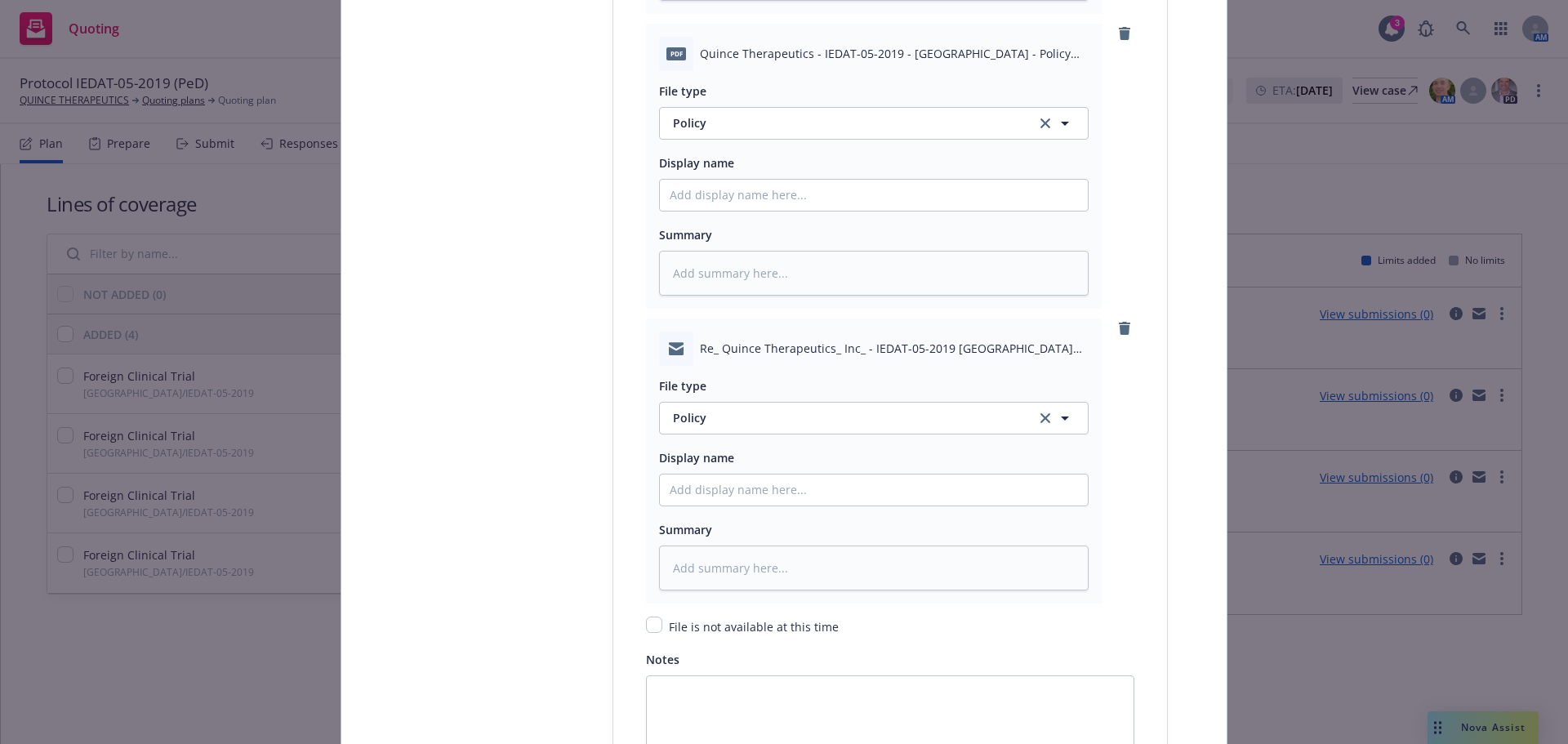
scroll to position [3348, 0]
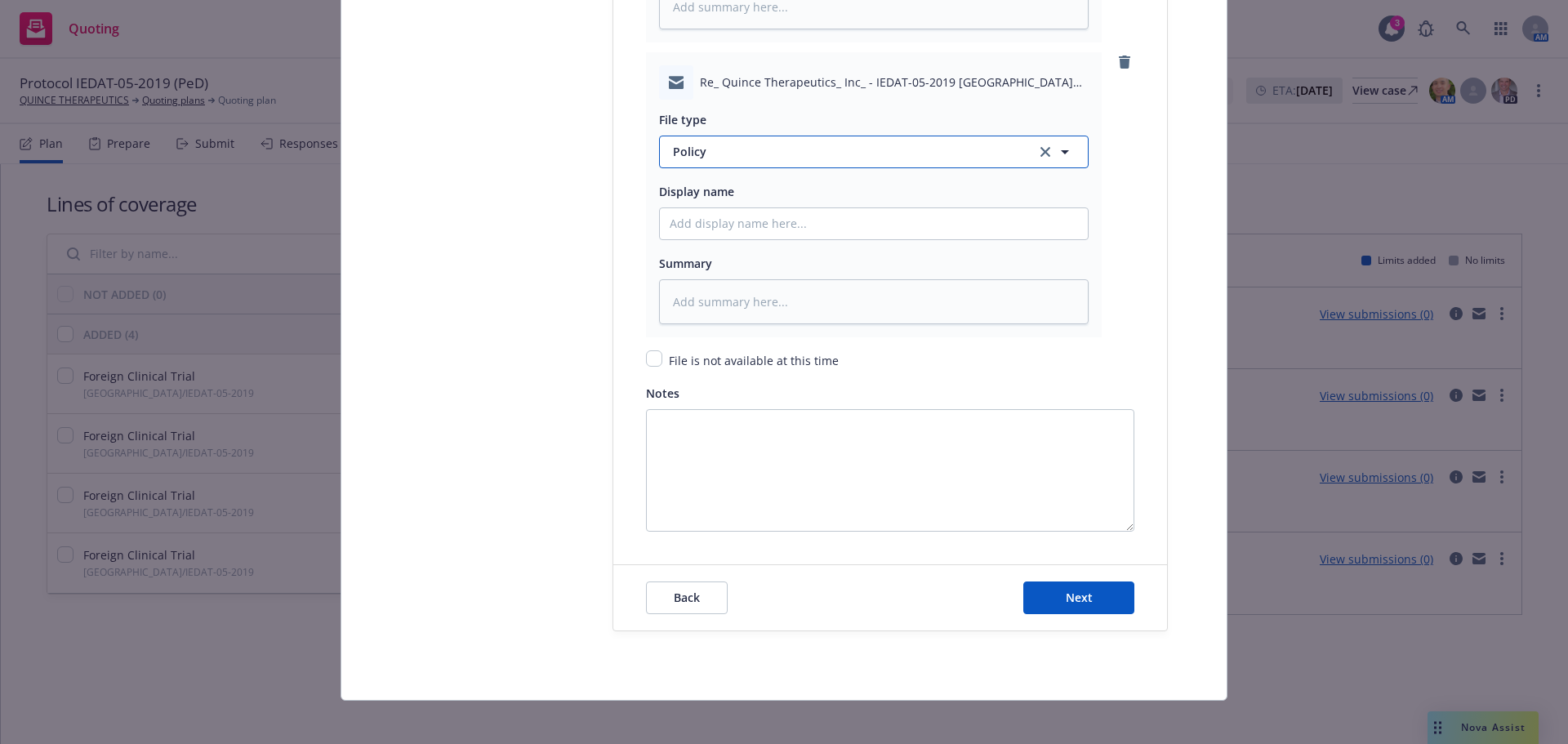
click at [727, 142] on button "Policy" at bounding box center [874, 152] width 430 height 33
type input "em"
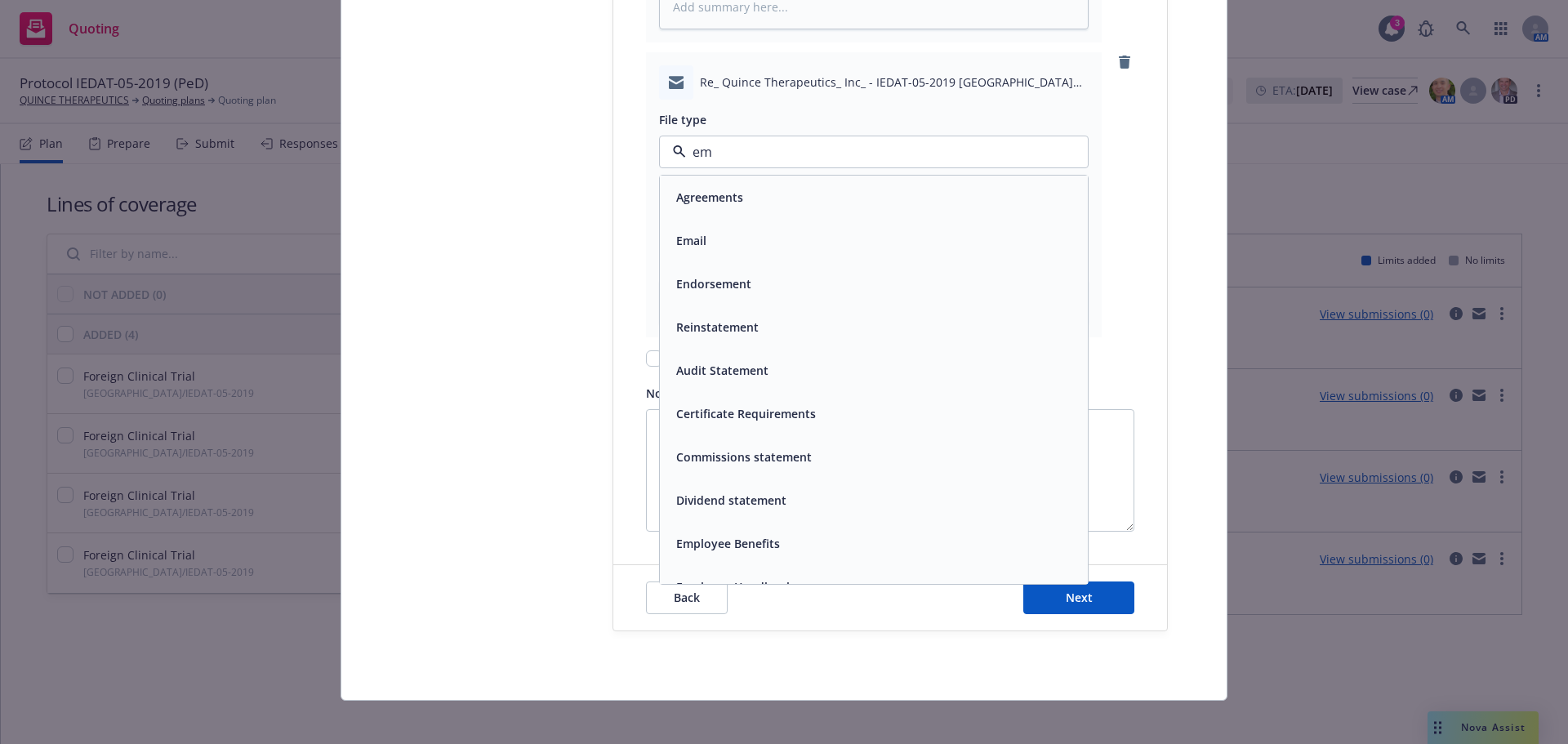
click at [772, 243] on div "Email" at bounding box center [873, 240] width 408 height 23
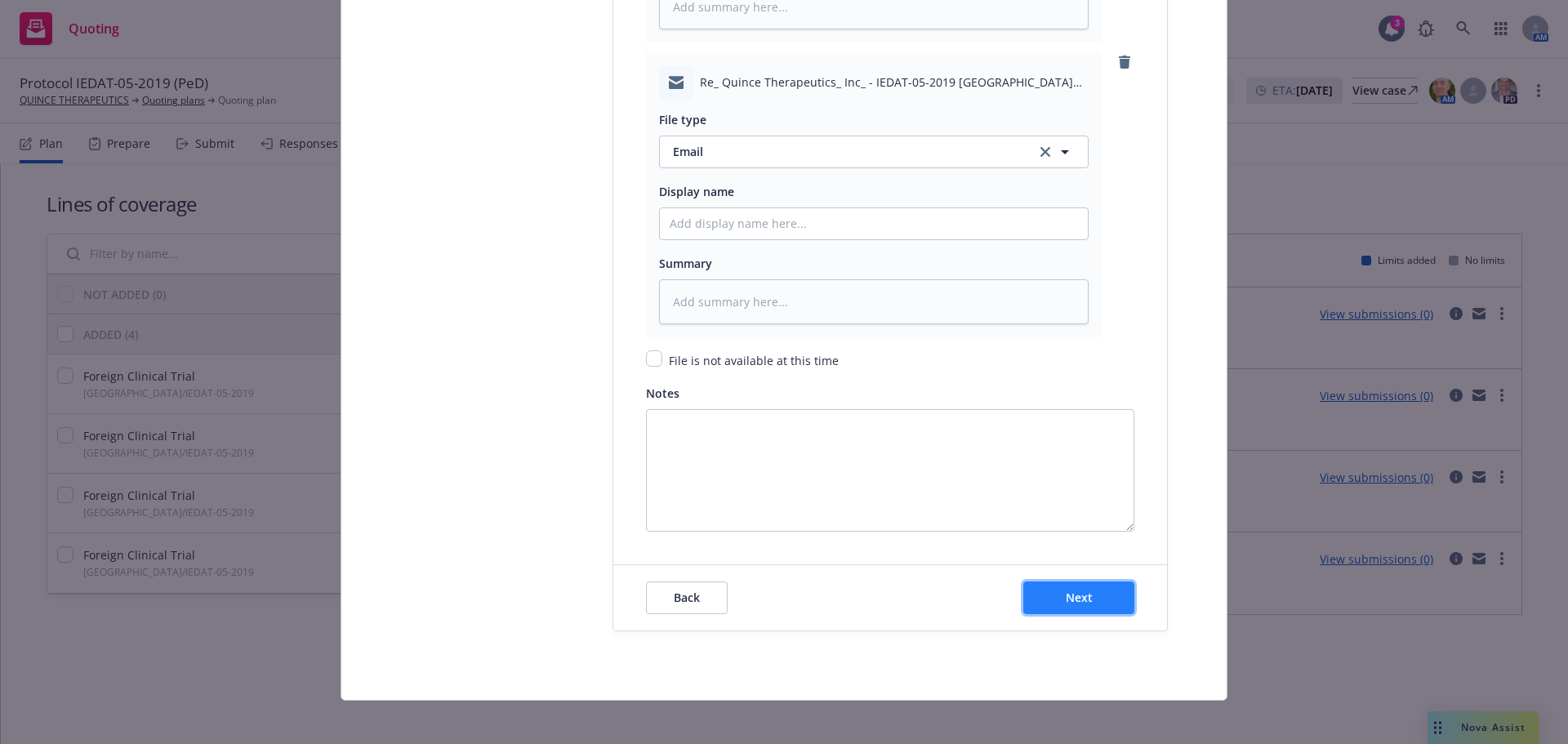
click at [1091, 588] on button "Next" at bounding box center [1079, 598] width 111 height 33
type textarea "x"
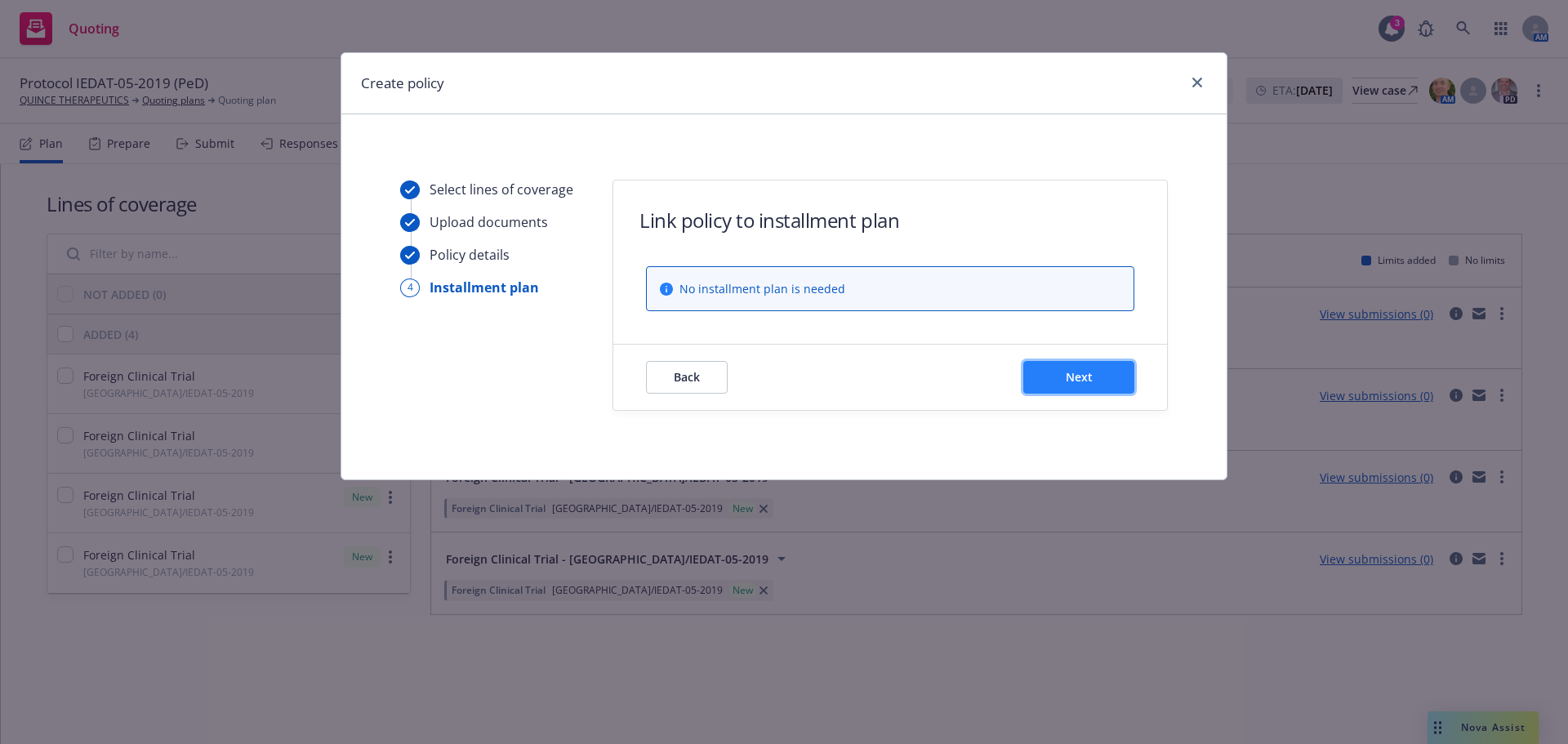
click at [1110, 372] on button "Next" at bounding box center [1079, 378] width 111 height 33
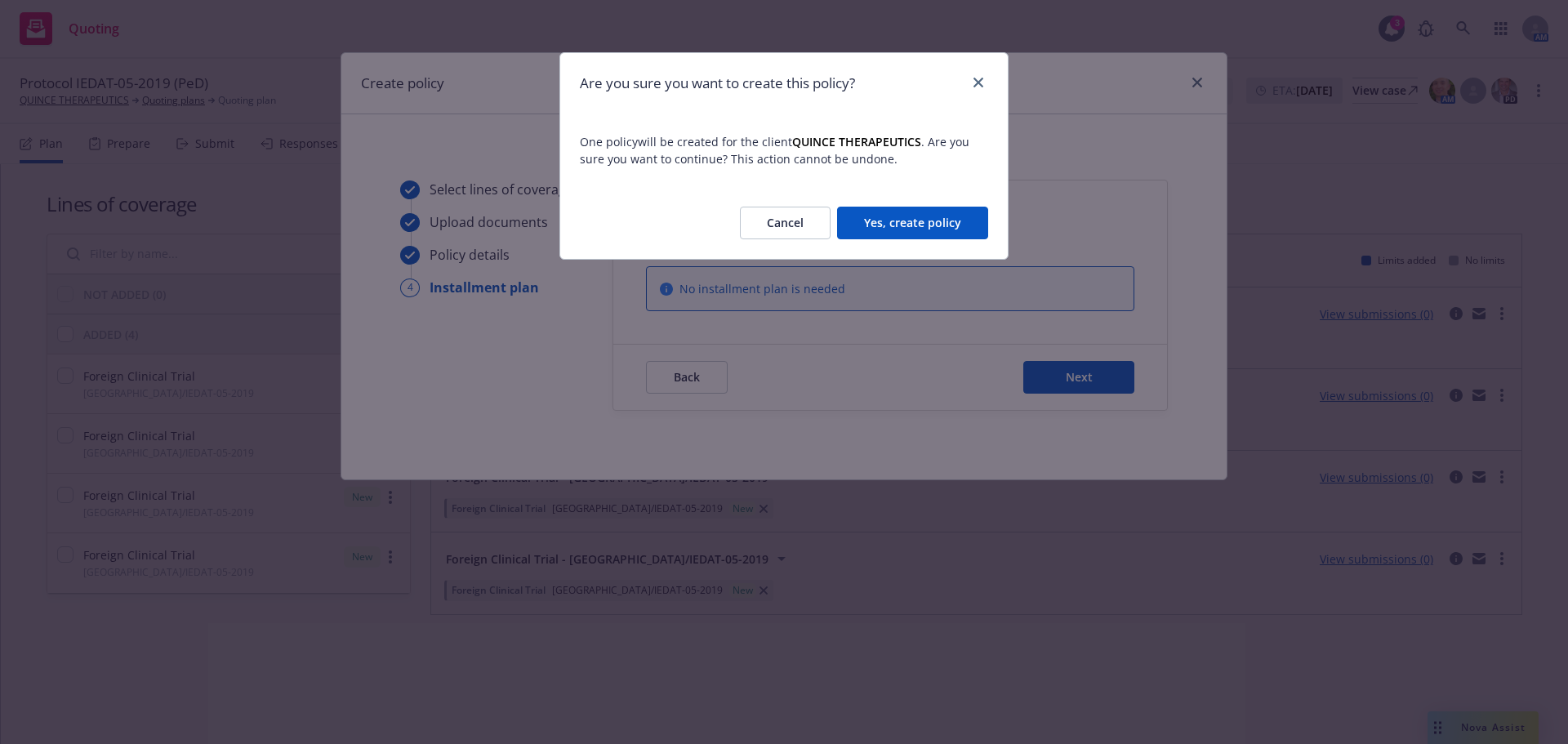
click at [944, 210] on button "Yes, create policy" at bounding box center [912, 223] width 151 height 33
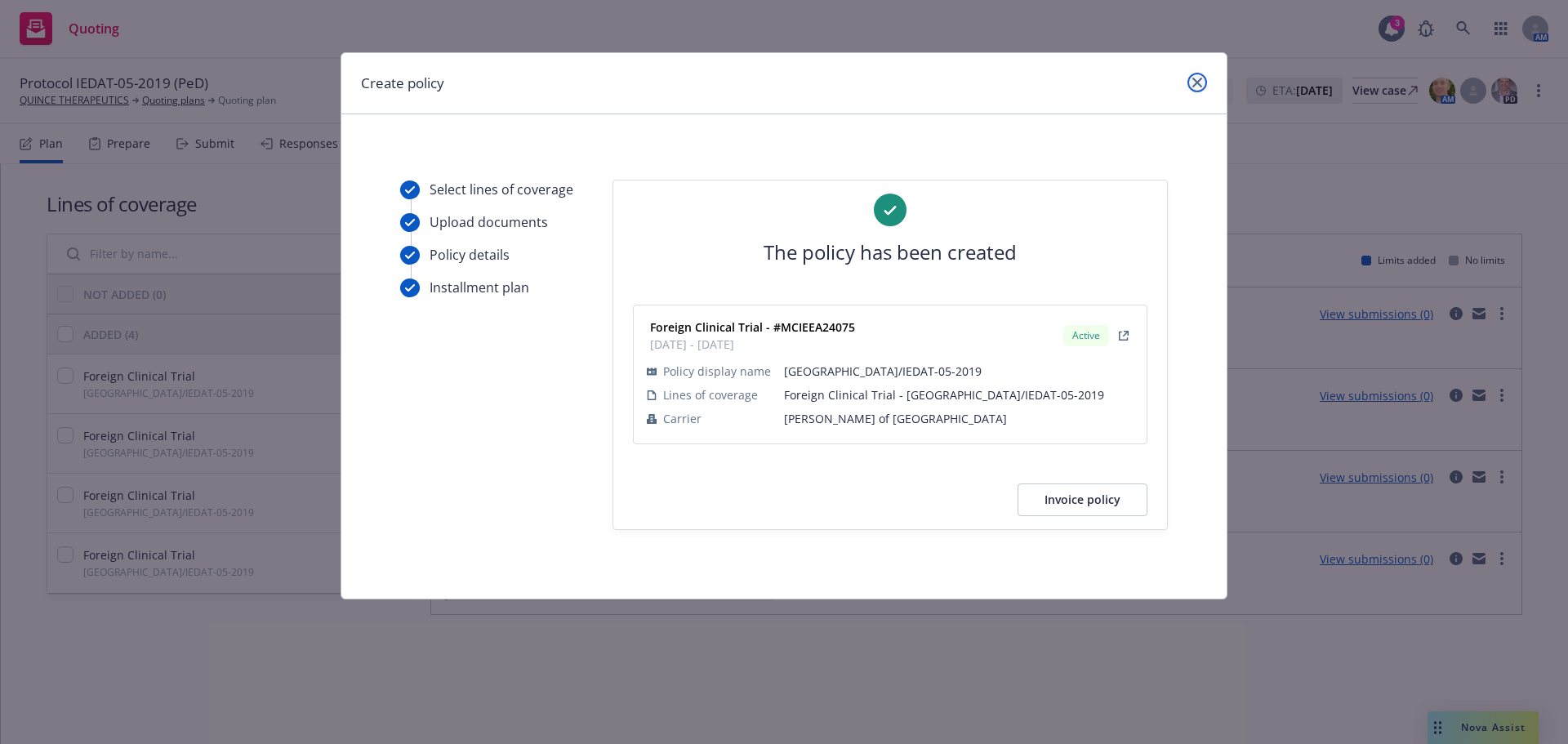
click at [1203, 89] on link "close" at bounding box center [1197, 82] width 20 height 20
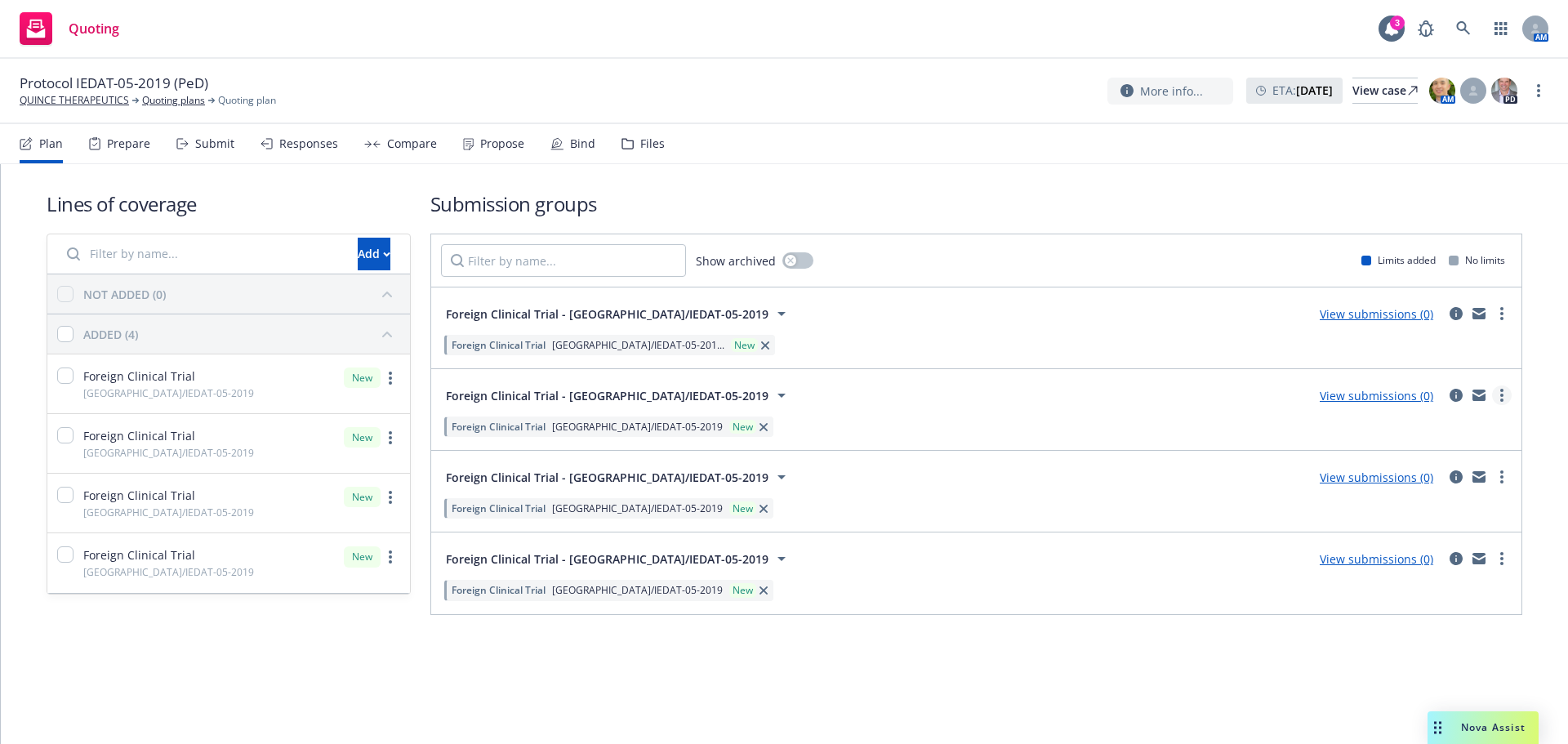
click at [1506, 392] on link "more" at bounding box center [1501, 395] width 20 height 20
click at [1422, 597] on span "Create policy (fast track)" at bounding box center [1423, 598] width 171 height 16
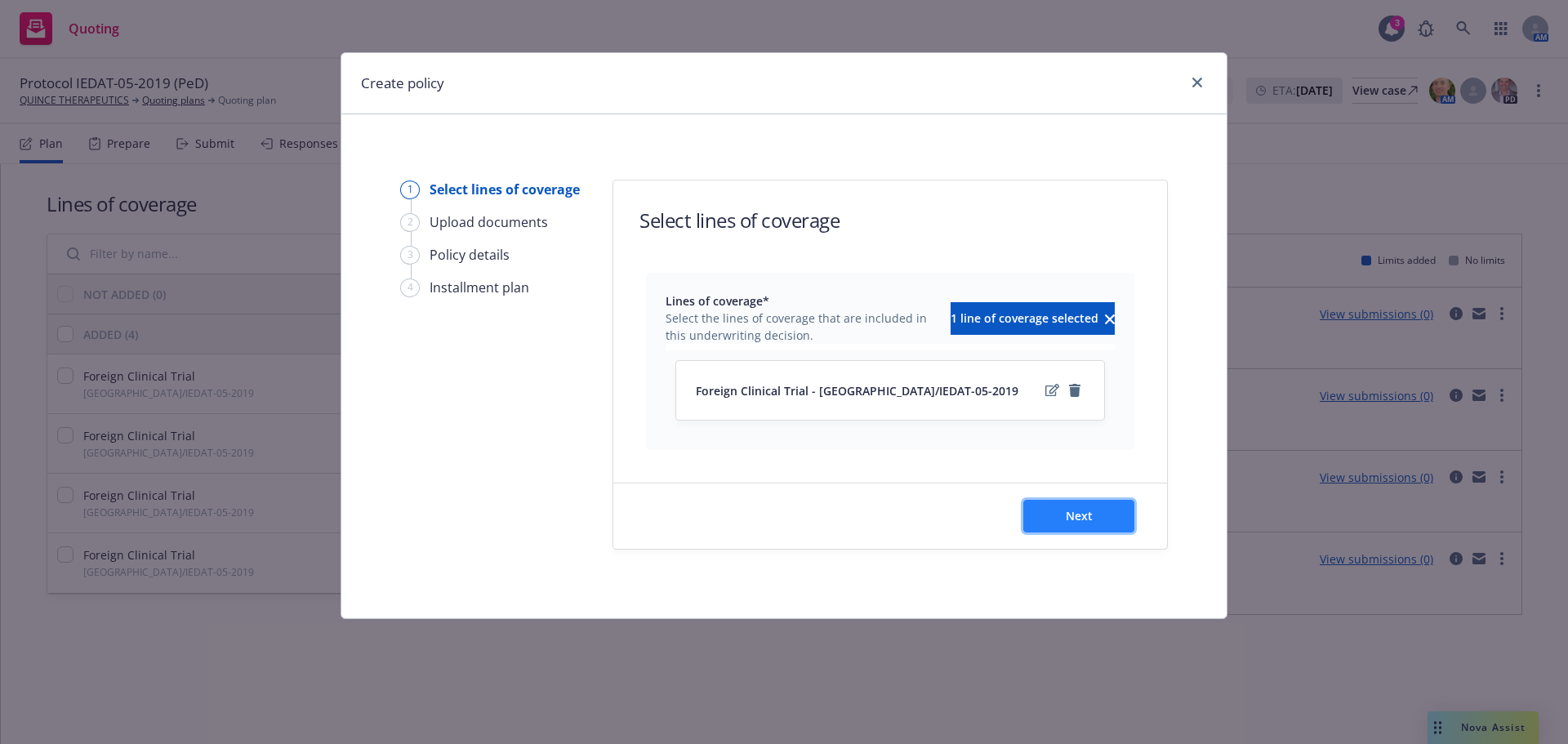
click at [1098, 527] on button "Next" at bounding box center [1079, 516] width 111 height 33
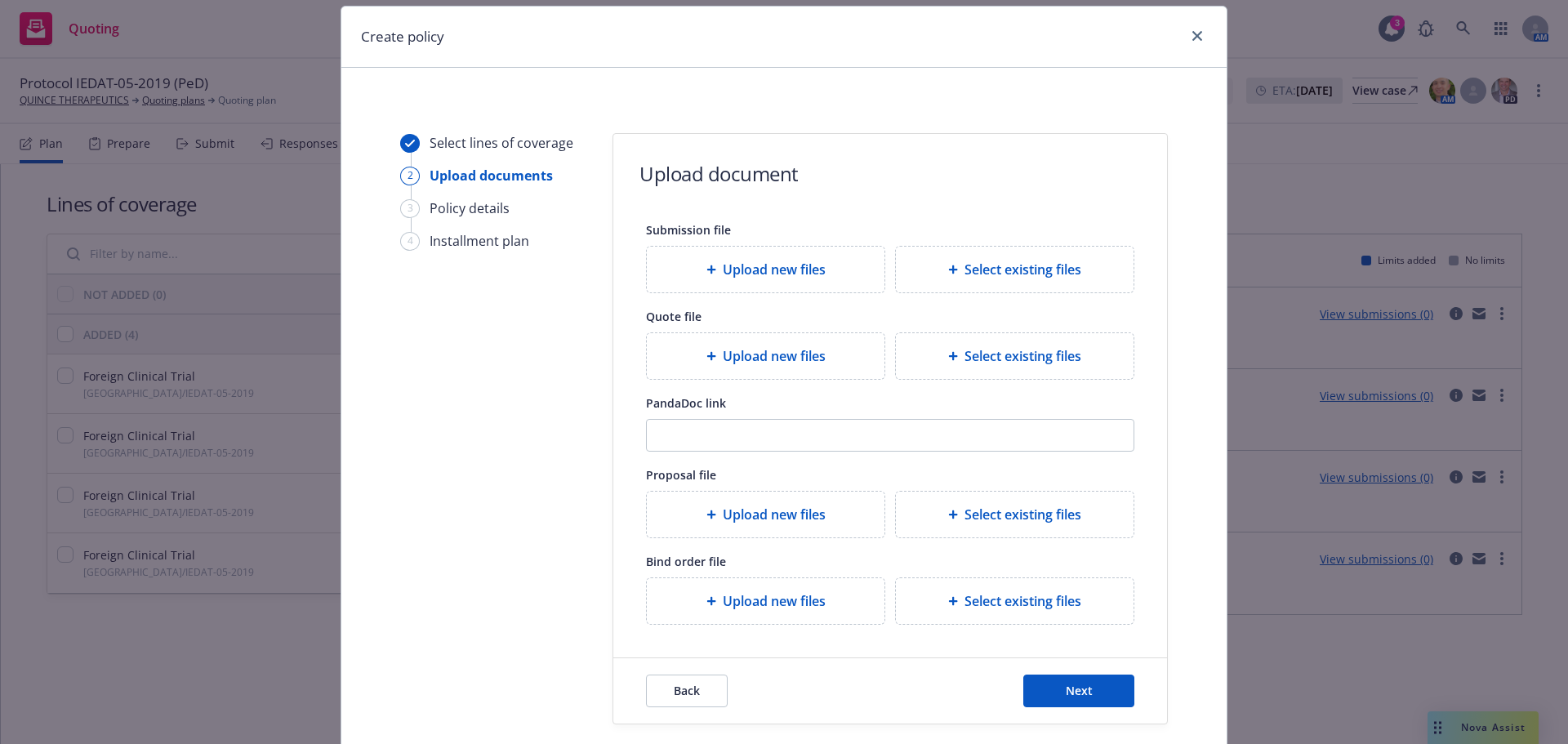
scroll to position [149, 0]
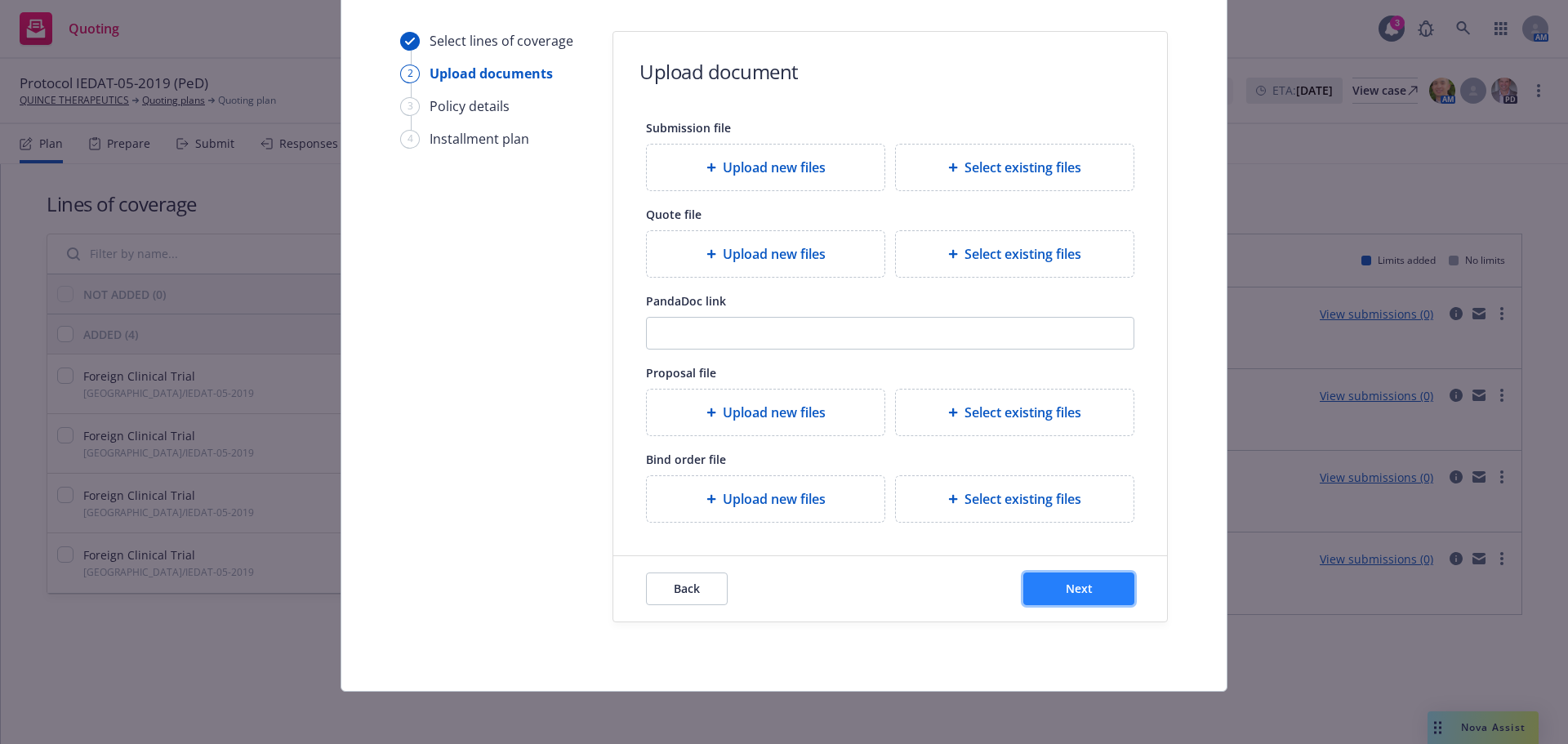
click at [1073, 584] on span "Next" at bounding box center [1079, 588] width 27 height 16
select select "12"
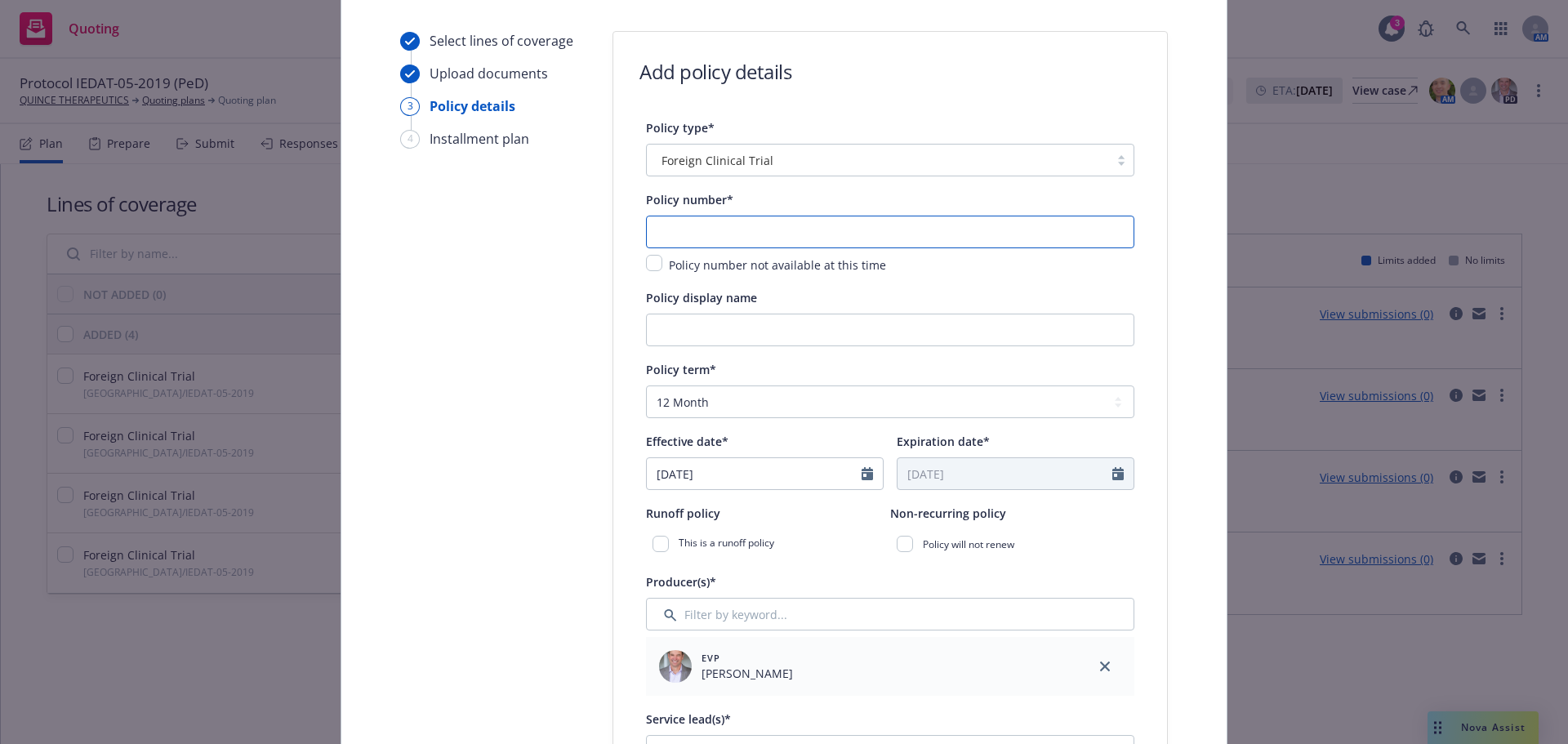
click at [711, 243] on input "text" at bounding box center [891, 232] width 489 height 33
type input "MCIEEA24074"
click at [748, 340] on input "Policy display name" at bounding box center [891, 330] width 489 height 33
paste input "IEDAT-05-2019"
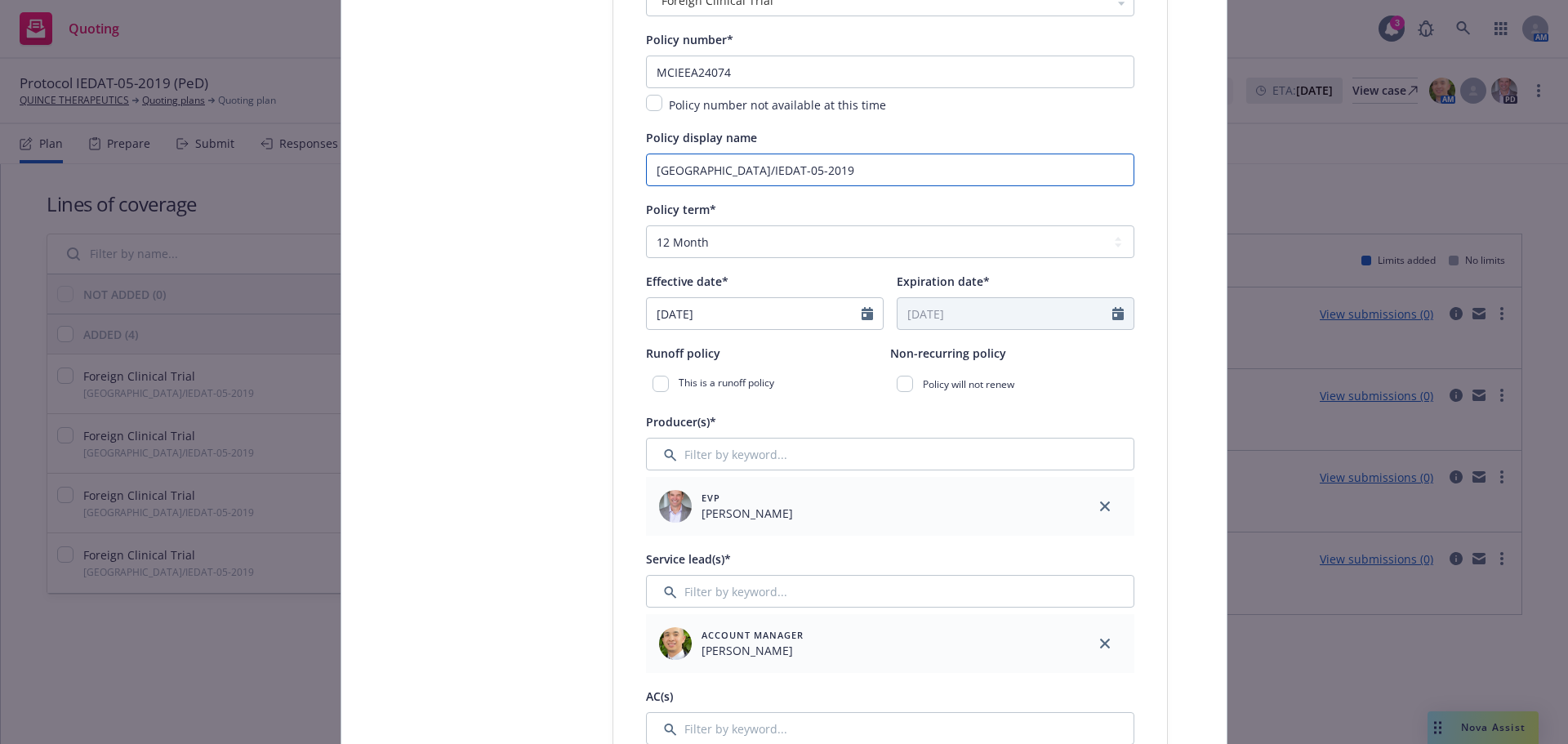
scroll to position [312, 0]
type input "Poland/IEDAT-05-2019"
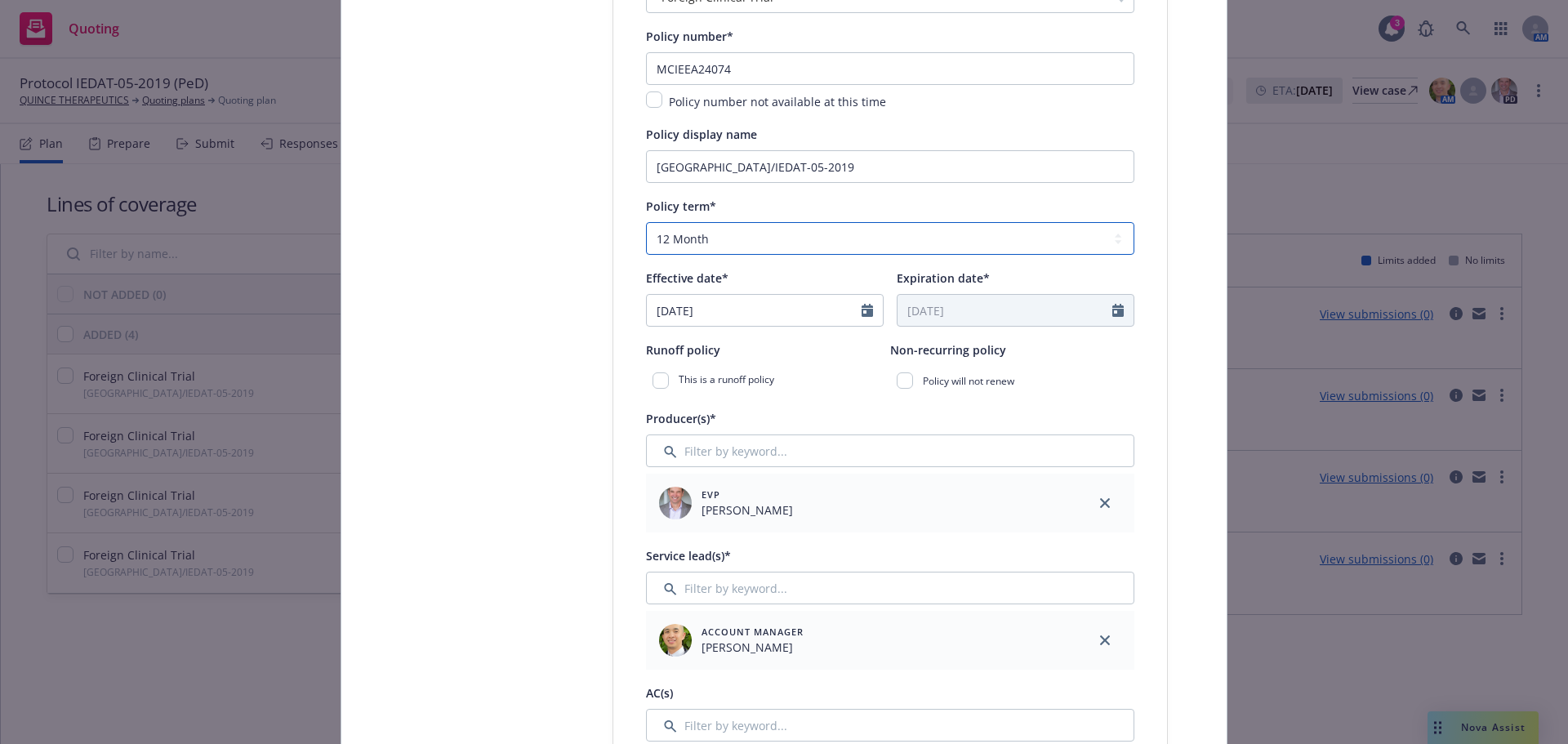
click at [761, 242] on select "Select policy term 12 Month 6 Month 4 Month 3 Month 2 Month 1 Month 36 Month (3…" at bounding box center [891, 238] width 489 height 33
select select "other"
click at [646, 222] on select "Select policy term 12 Month 6 Month 4 Month 3 Month 2 Month 1 Month 36 Month (3…" at bounding box center [891, 238] width 489 height 33
click at [756, 306] on input "09/29/2025" at bounding box center [755, 310] width 215 height 31
select select "9"
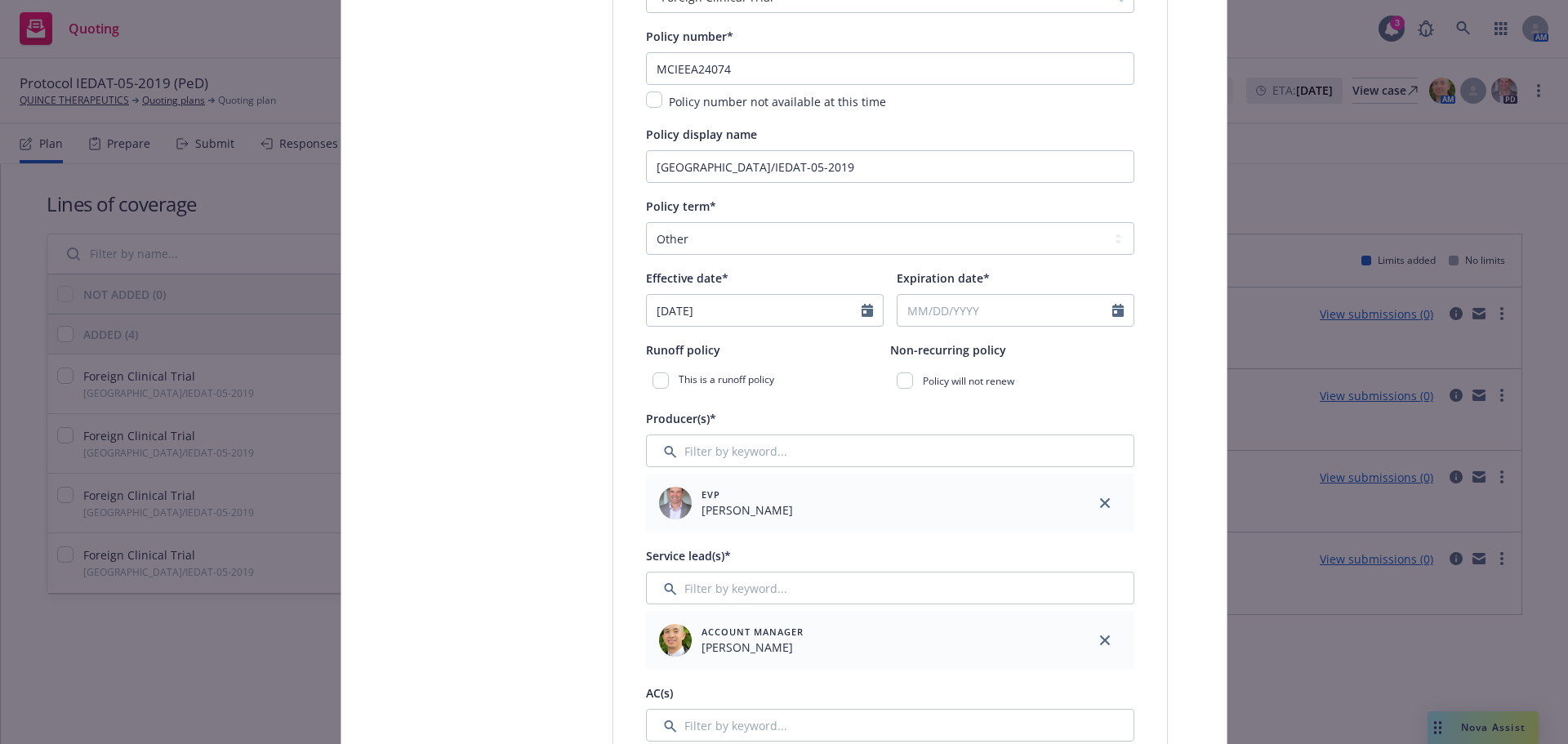
click at [722, 508] on span "30" at bounding box center [720, 504] width 22 height 21
type input "[DATE]"
click at [991, 319] on input "Expiration date*" at bounding box center [1005, 310] width 215 height 31
select select "9"
type input "12/30/2026"
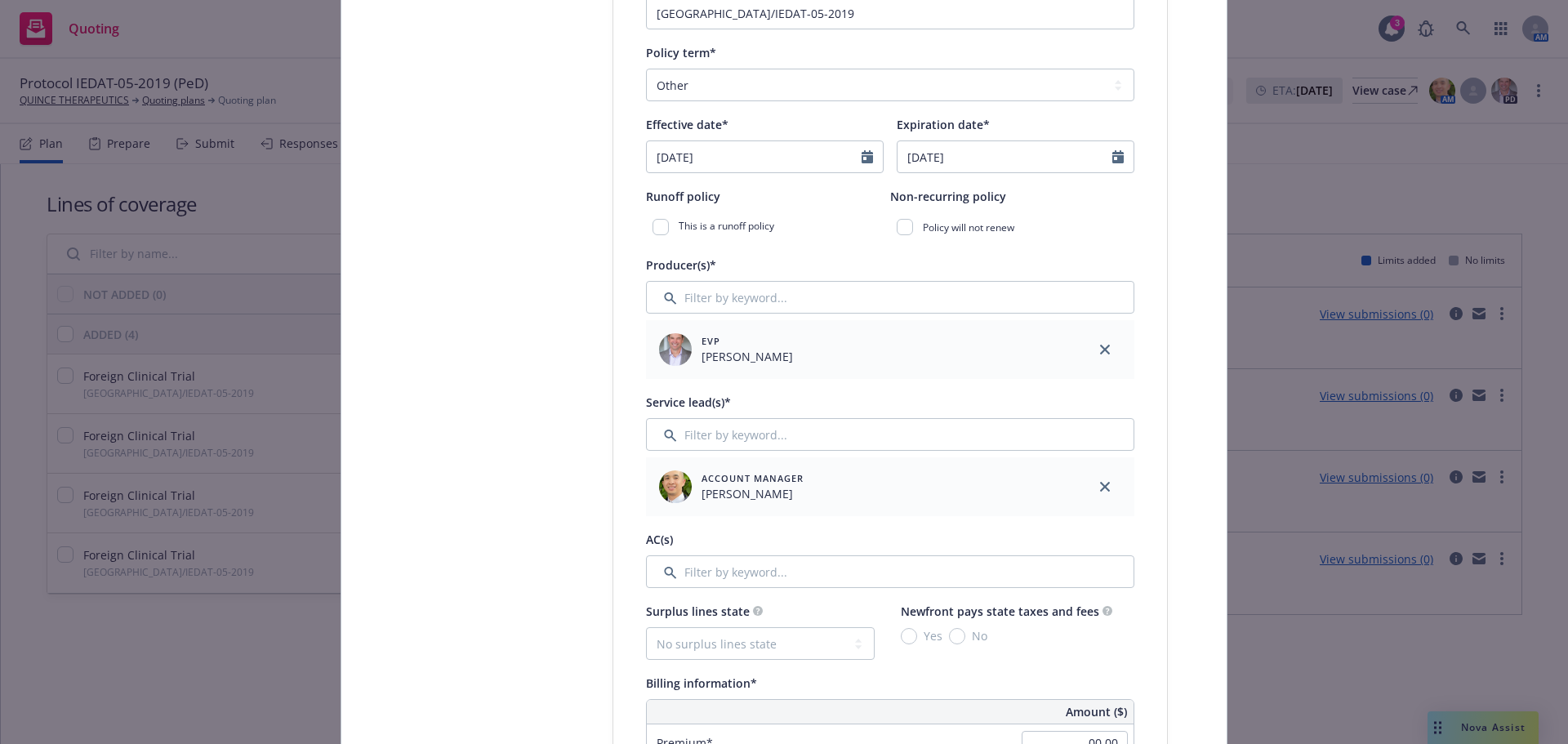
scroll to position [638, 0]
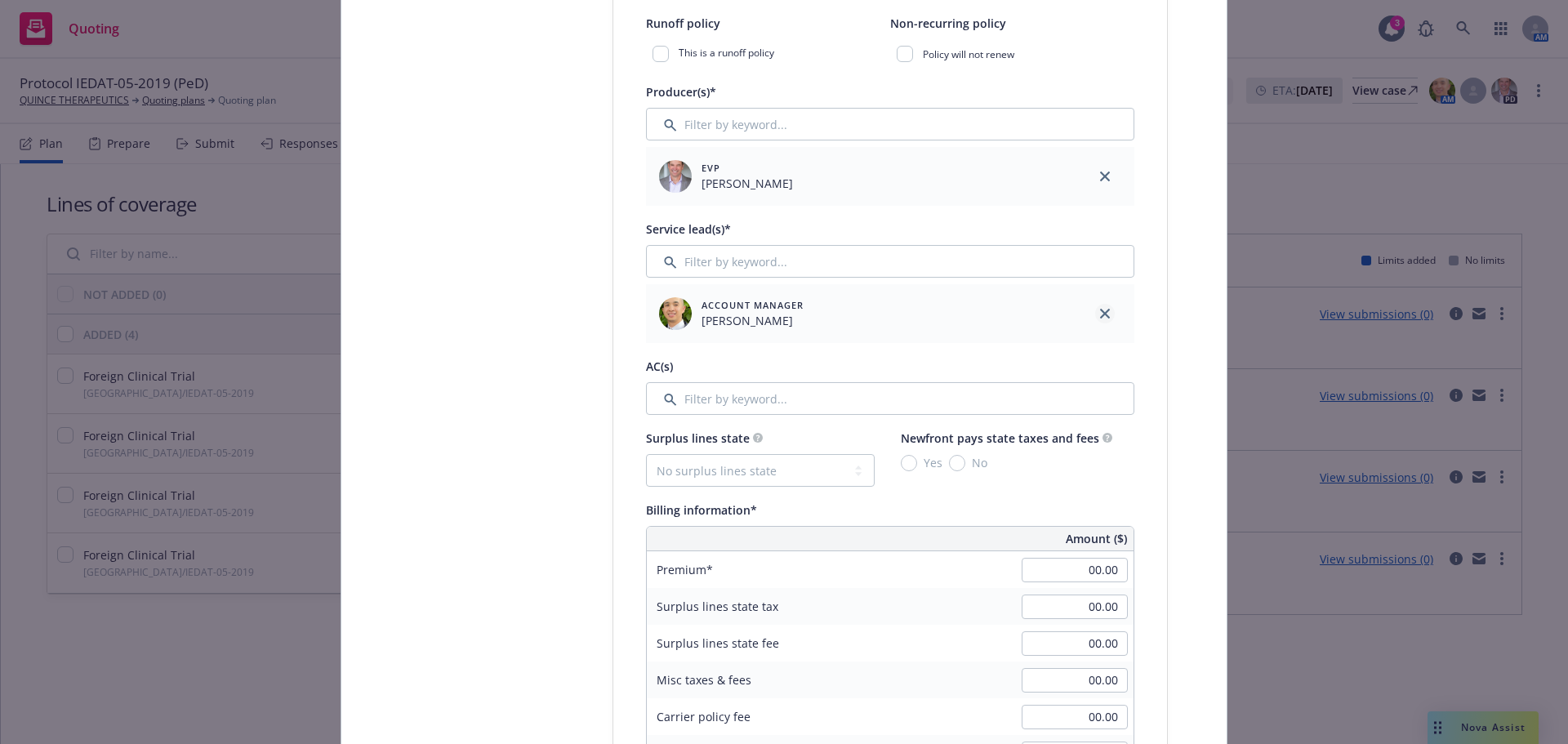
click at [1100, 314] on icon "close" at bounding box center [1105, 313] width 10 height 10
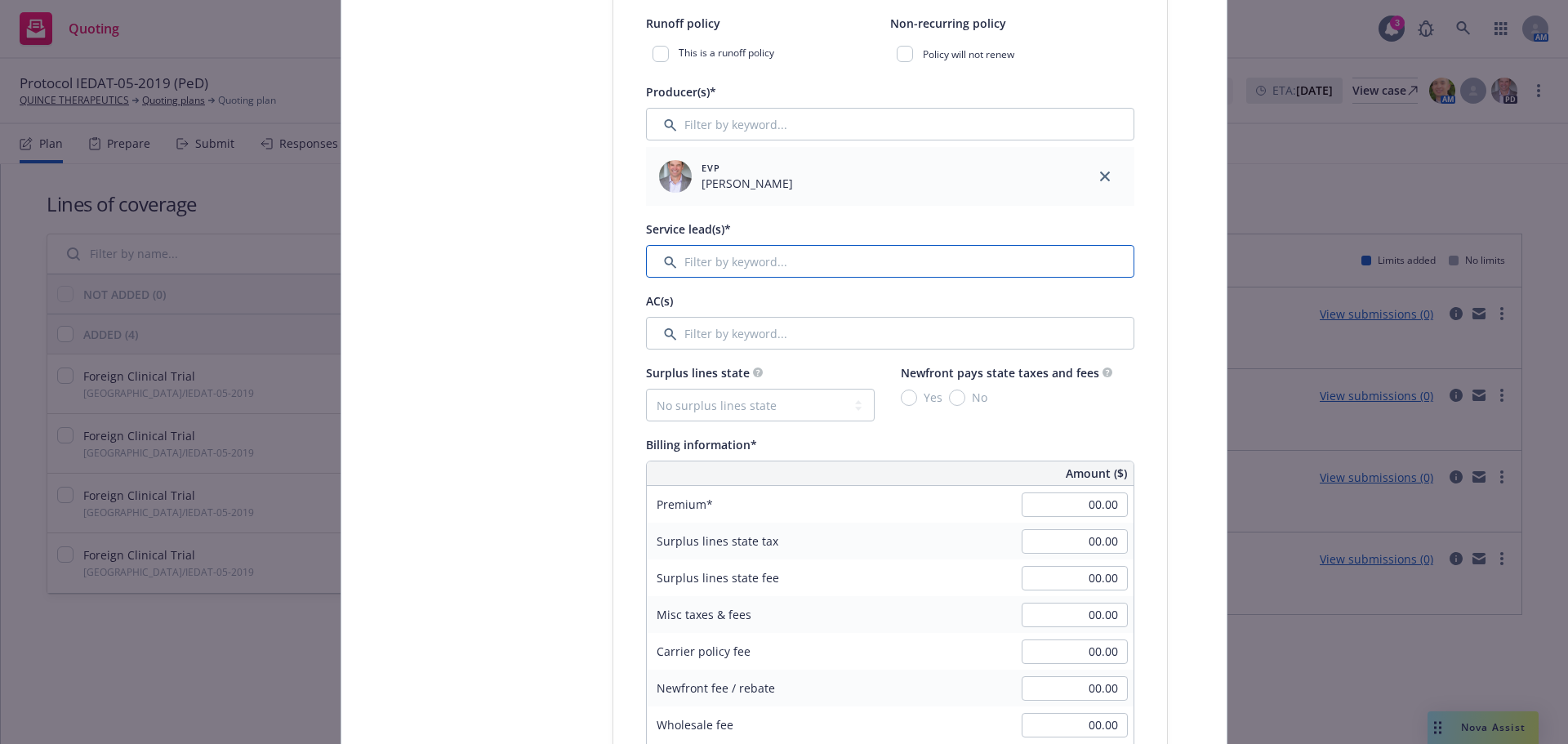
click at [724, 255] on input "Filter by keyword..." at bounding box center [891, 262] width 489 height 33
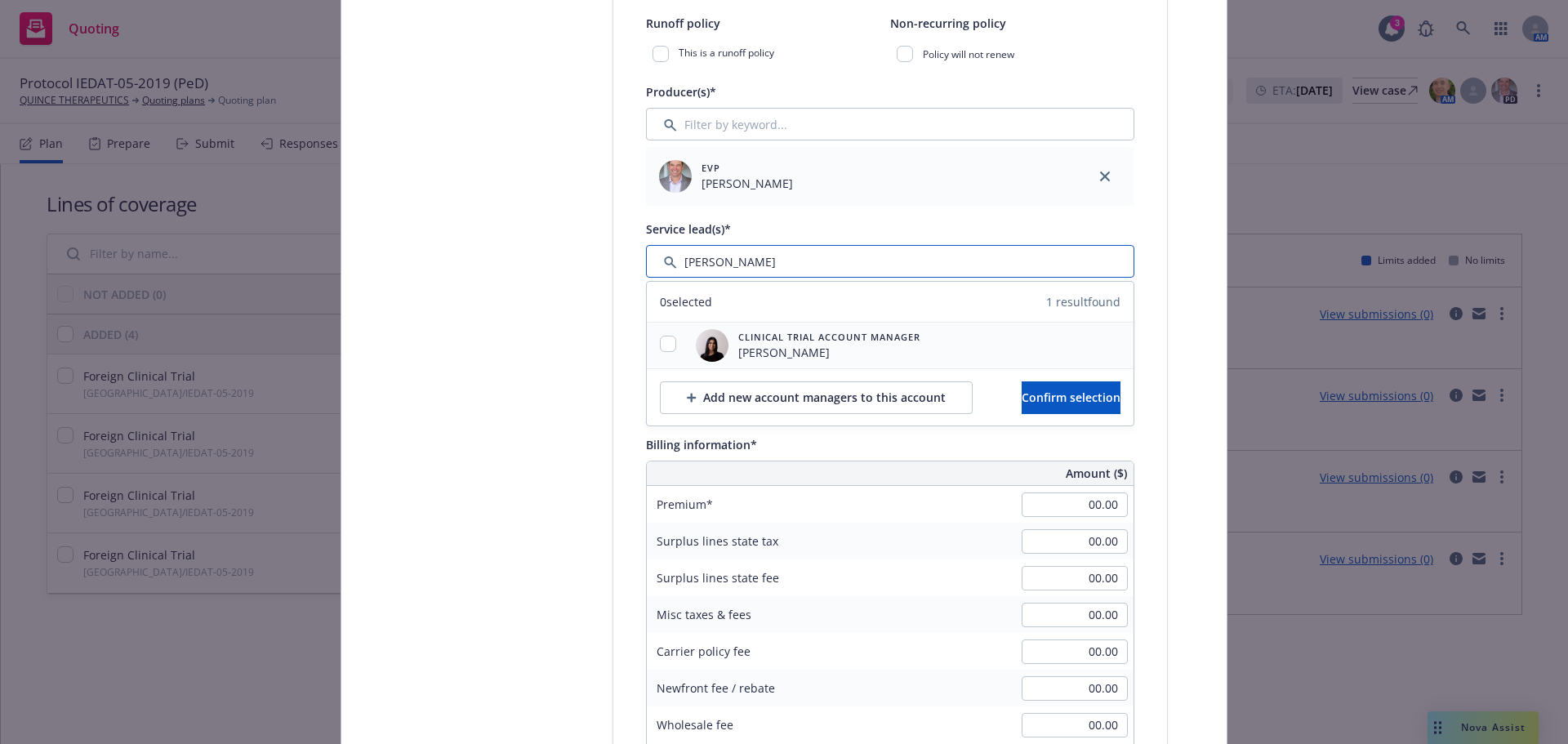
type input "raveen"
click at [660, 338] on input "checkbox" at bounding box center [668, 343] width 16 height 16
checkbox input "true"
click at [1055, 408] on button "Confirm selection" at bounding box center [1071, 398] width 99 height 33
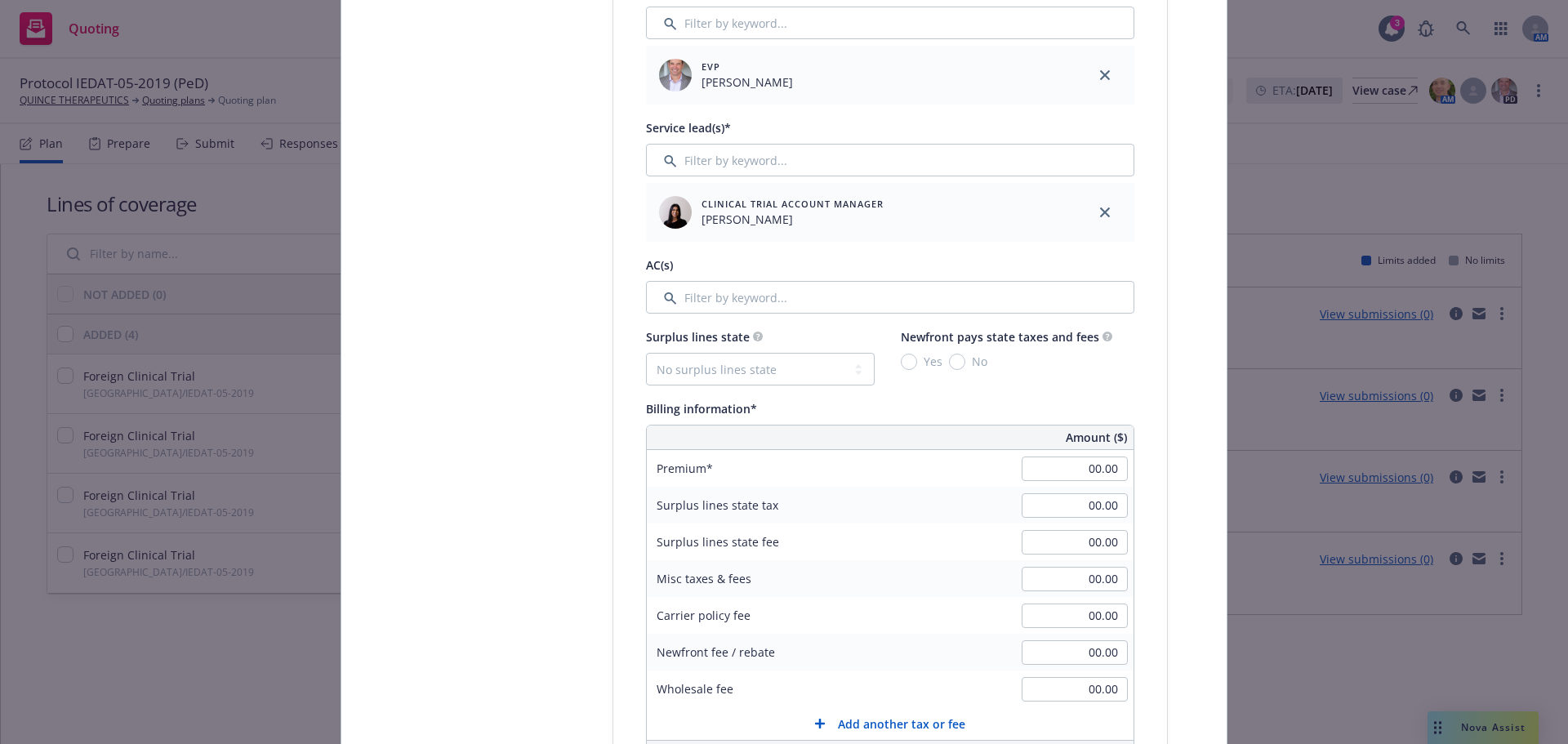
scroll to position [883, 0]
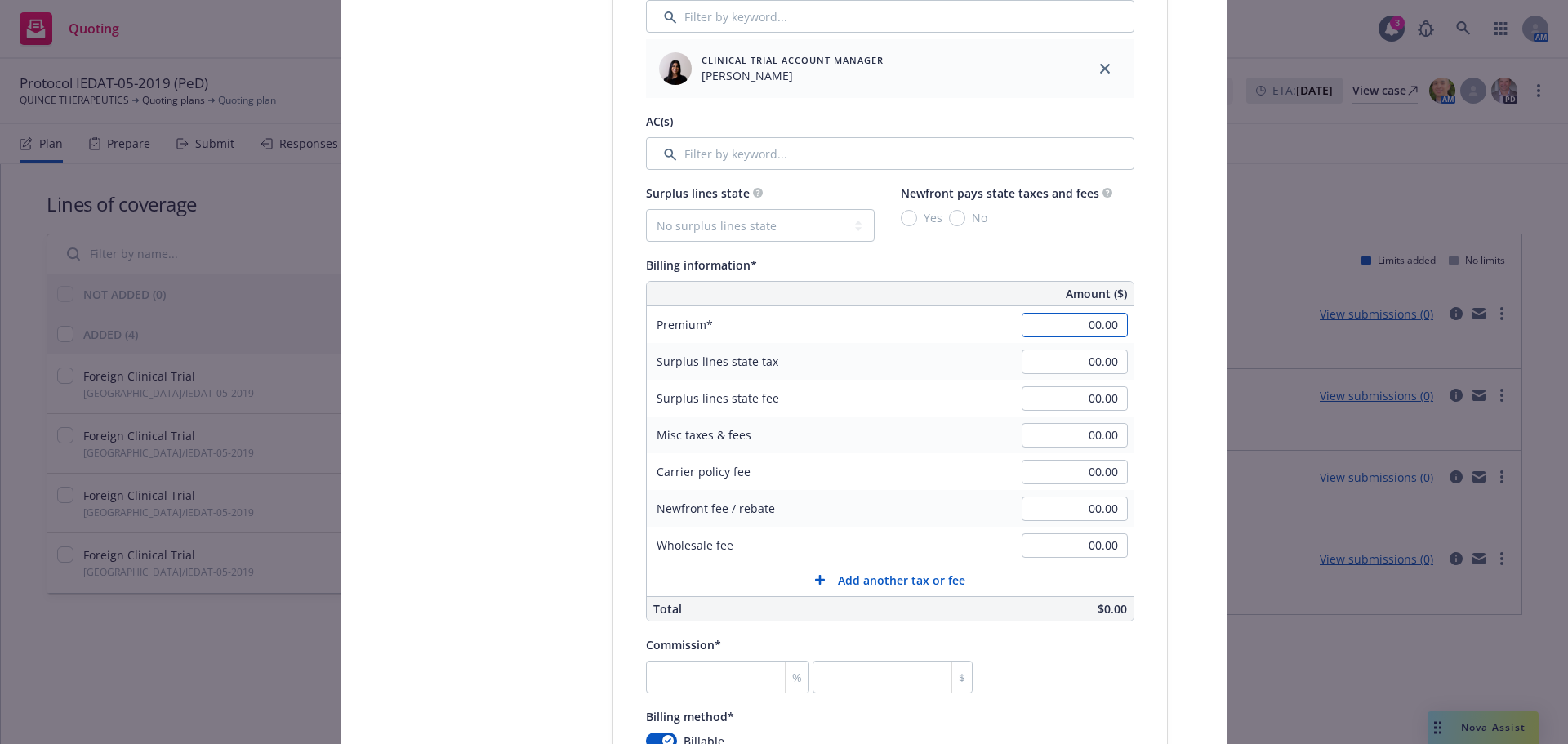
click at [1080, 317] on input "00.00" at bounding box center [1074, 325] width 107 height 24
type input "7,000.00"
click at [1085, 549] on input "00.00" at bounding box center [1074, 546] width 107 height 24
type input "1,000.00"
click at [655, 672] on input "number" at bounding box center [728, 677] width 164 height 33
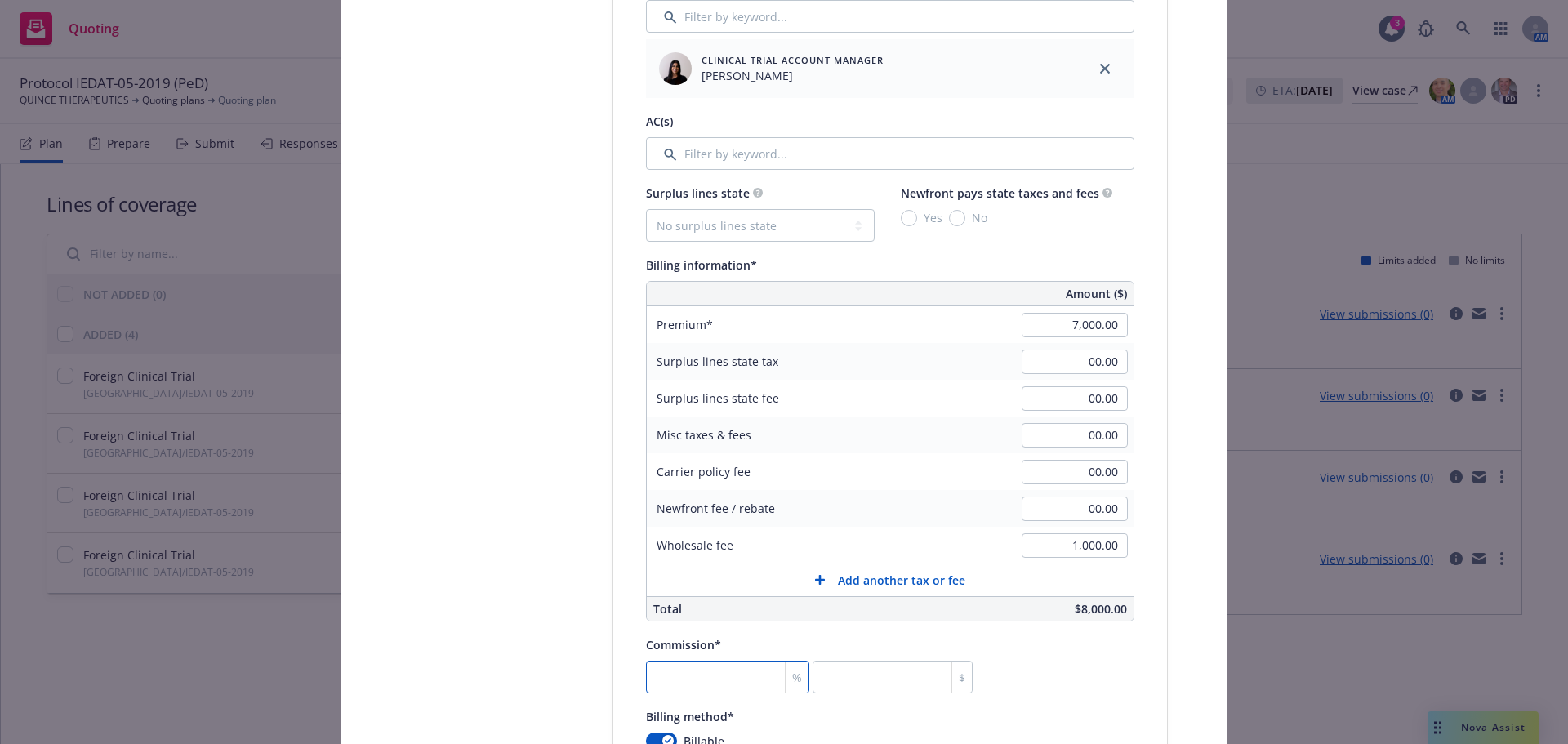
type input "2"
type input "140"
type input "27"
type input "1890"
type input "27.5"
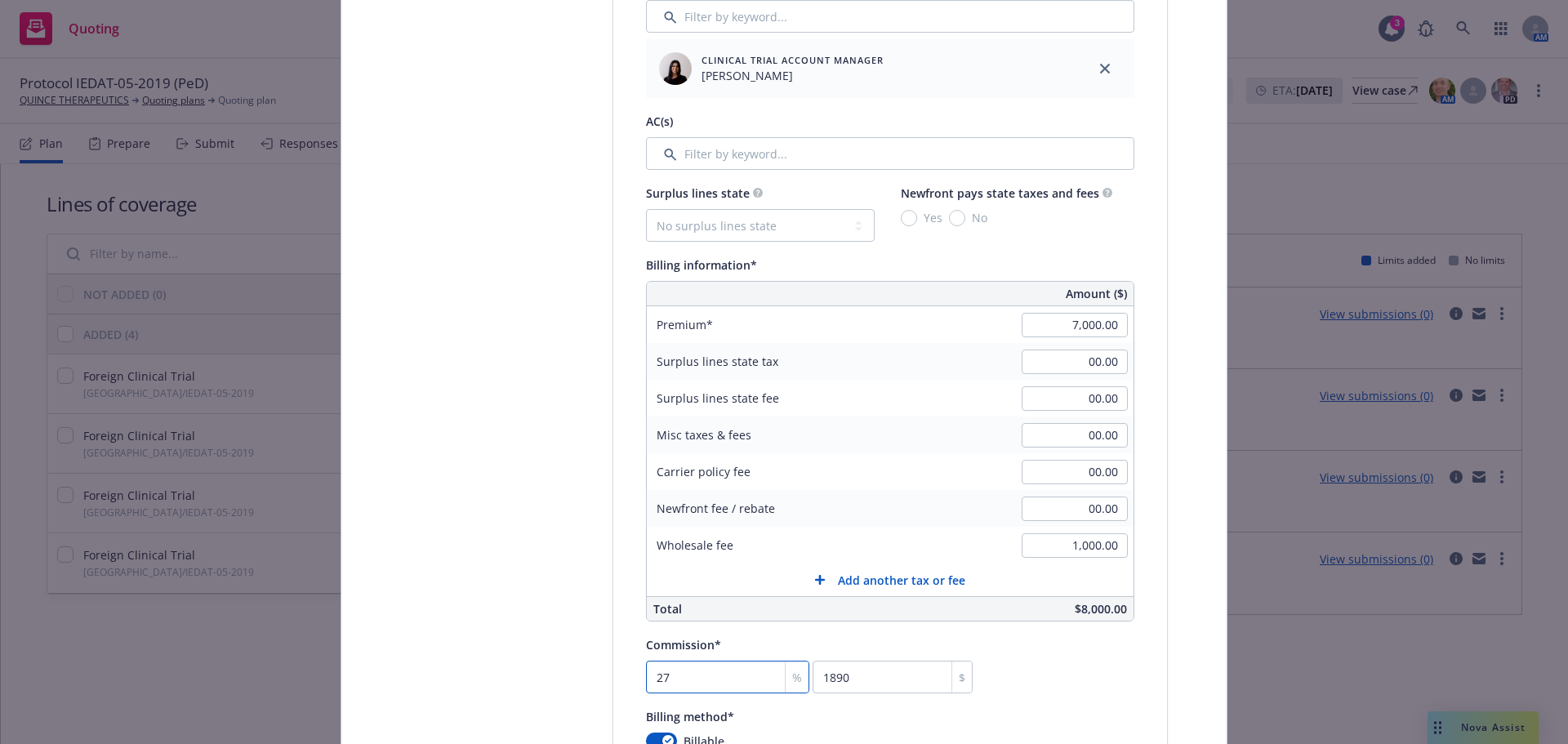
type input "1925"
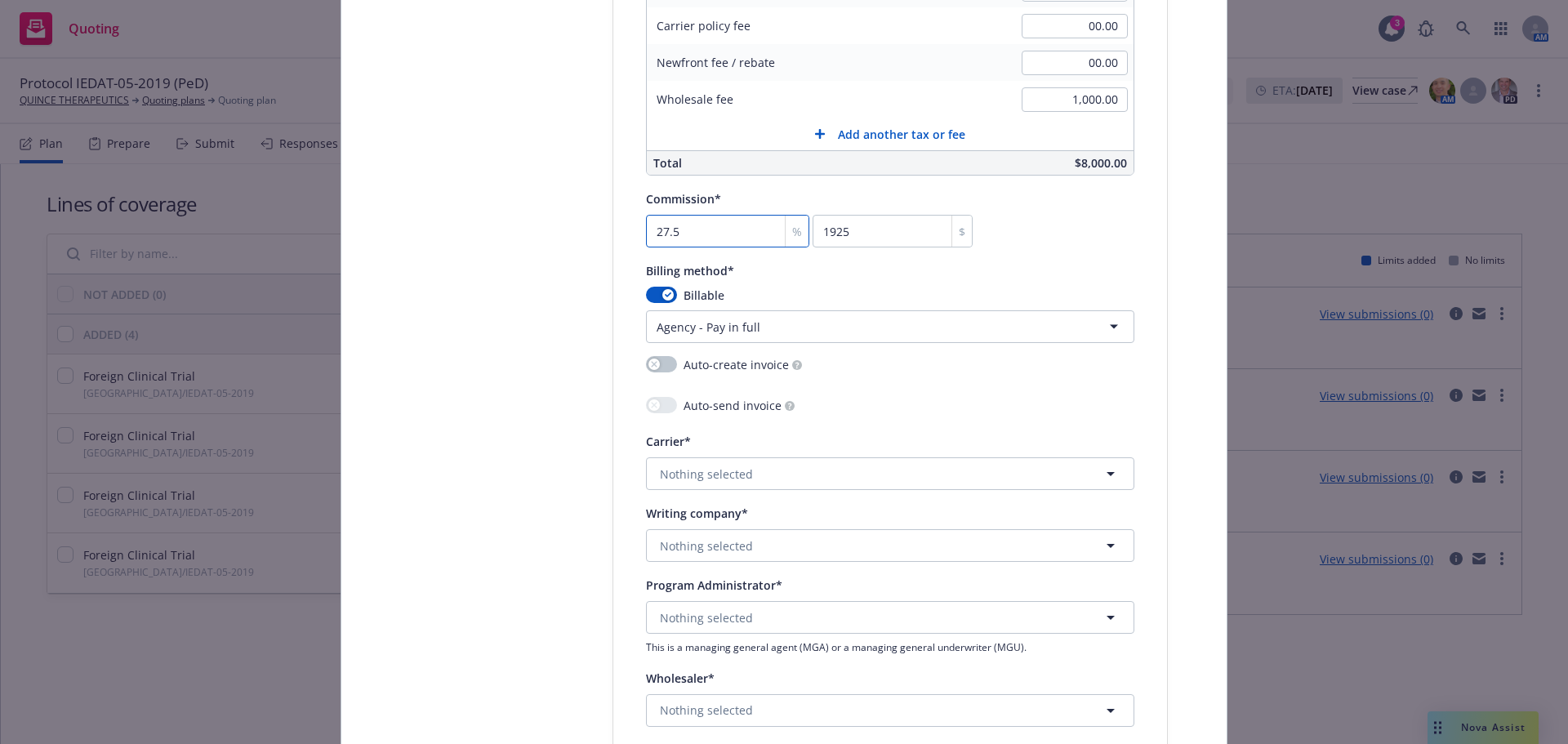
scroll to position [1455, 0]
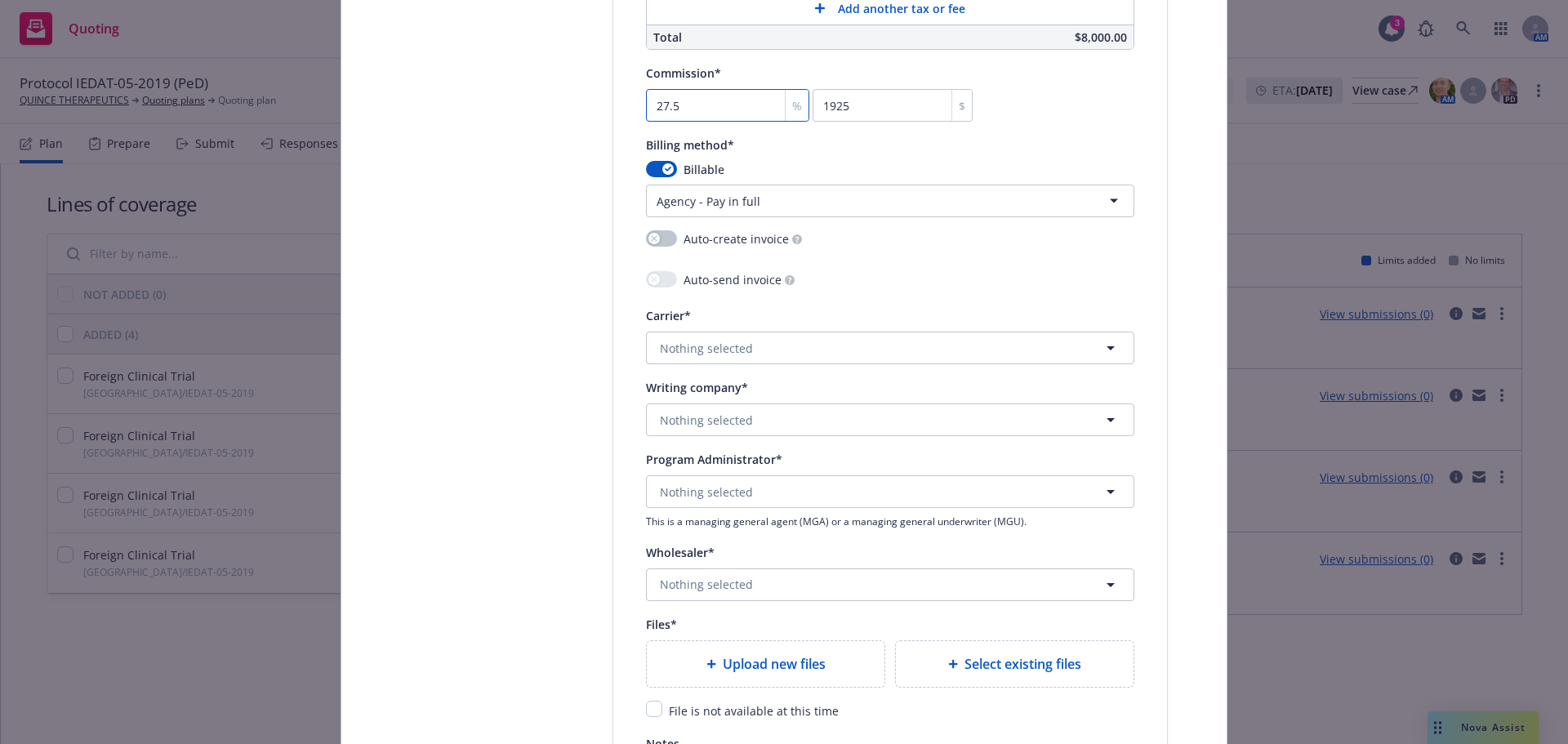
type input "27.5"
click at [729, 354] on span "Nothing selected" at bounding box center [706, 348] width 93 height 17
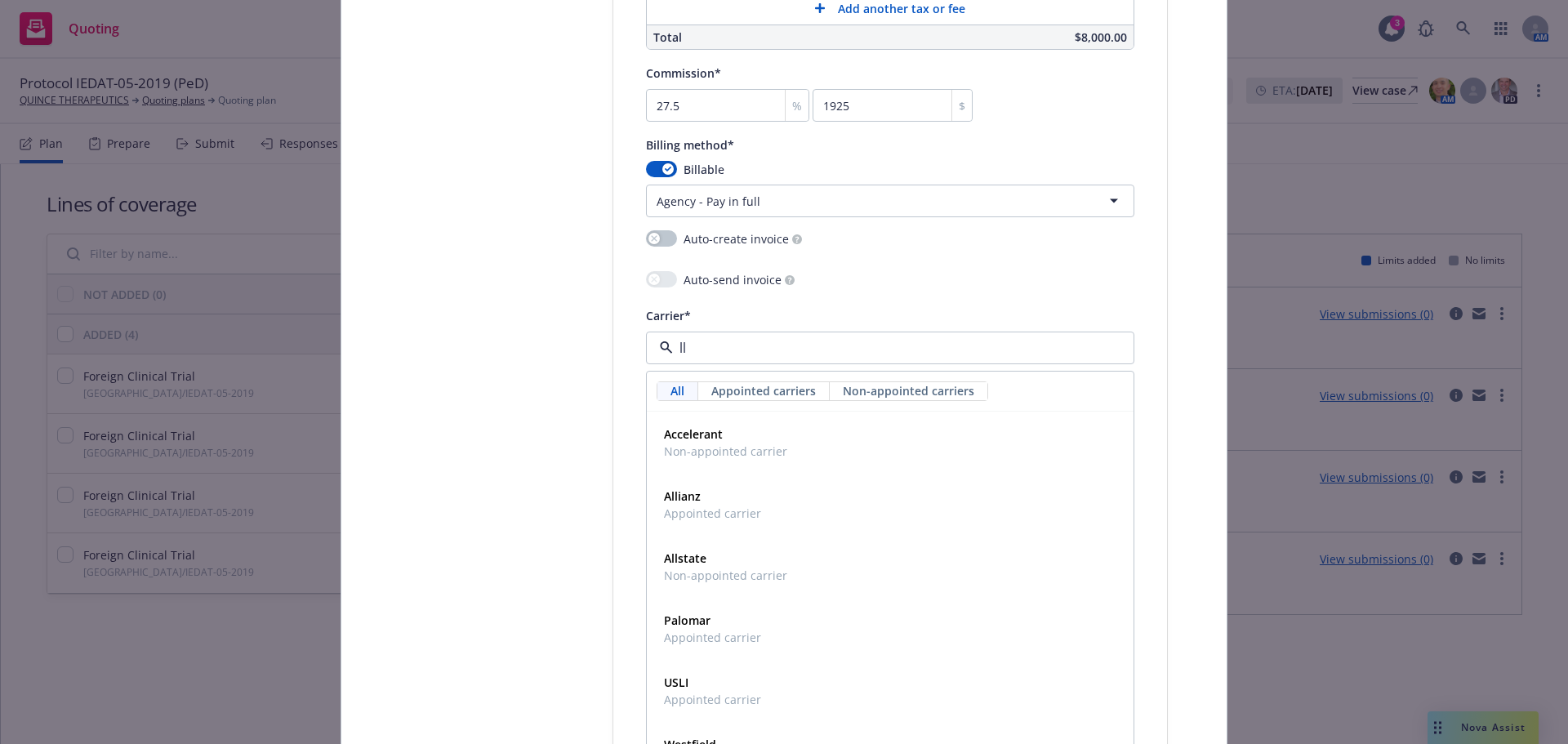
type input "llo"
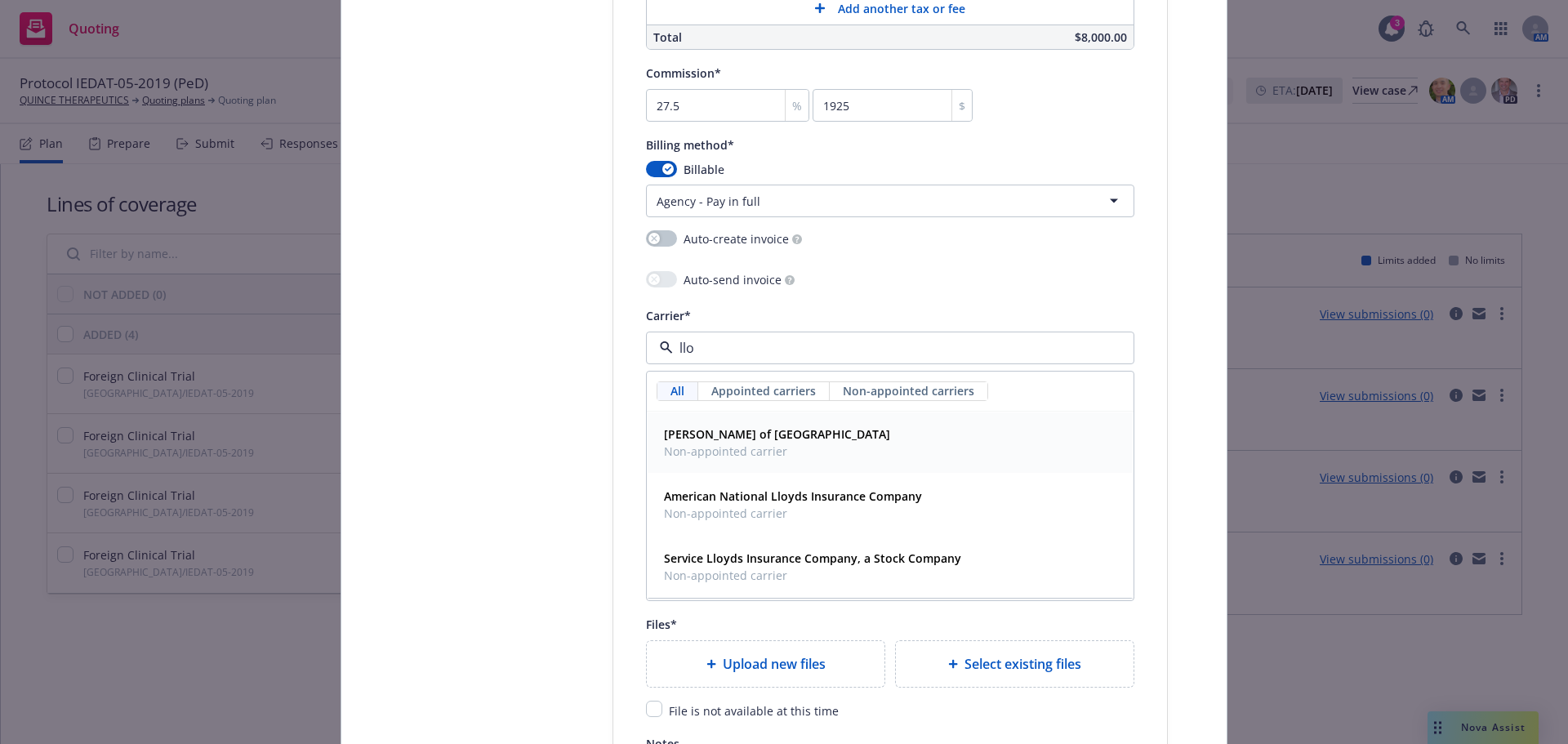
click at [767, 425] on span "Lloyd's of London" at bounding box center [776, 434] width 226 height 17
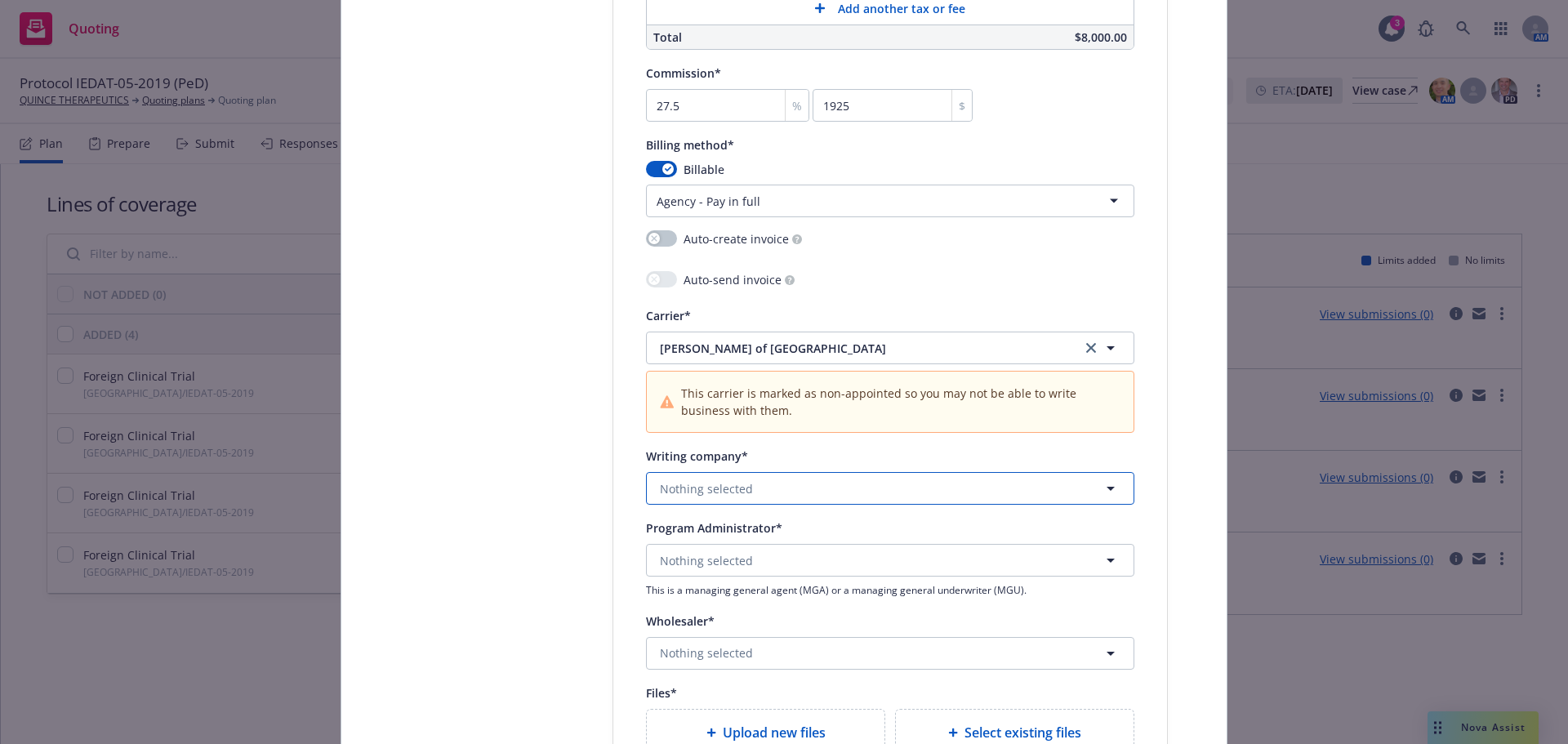
click at [804, 488] on button "Nothing selected" at bounding box center [891, 488] width 489 height 33
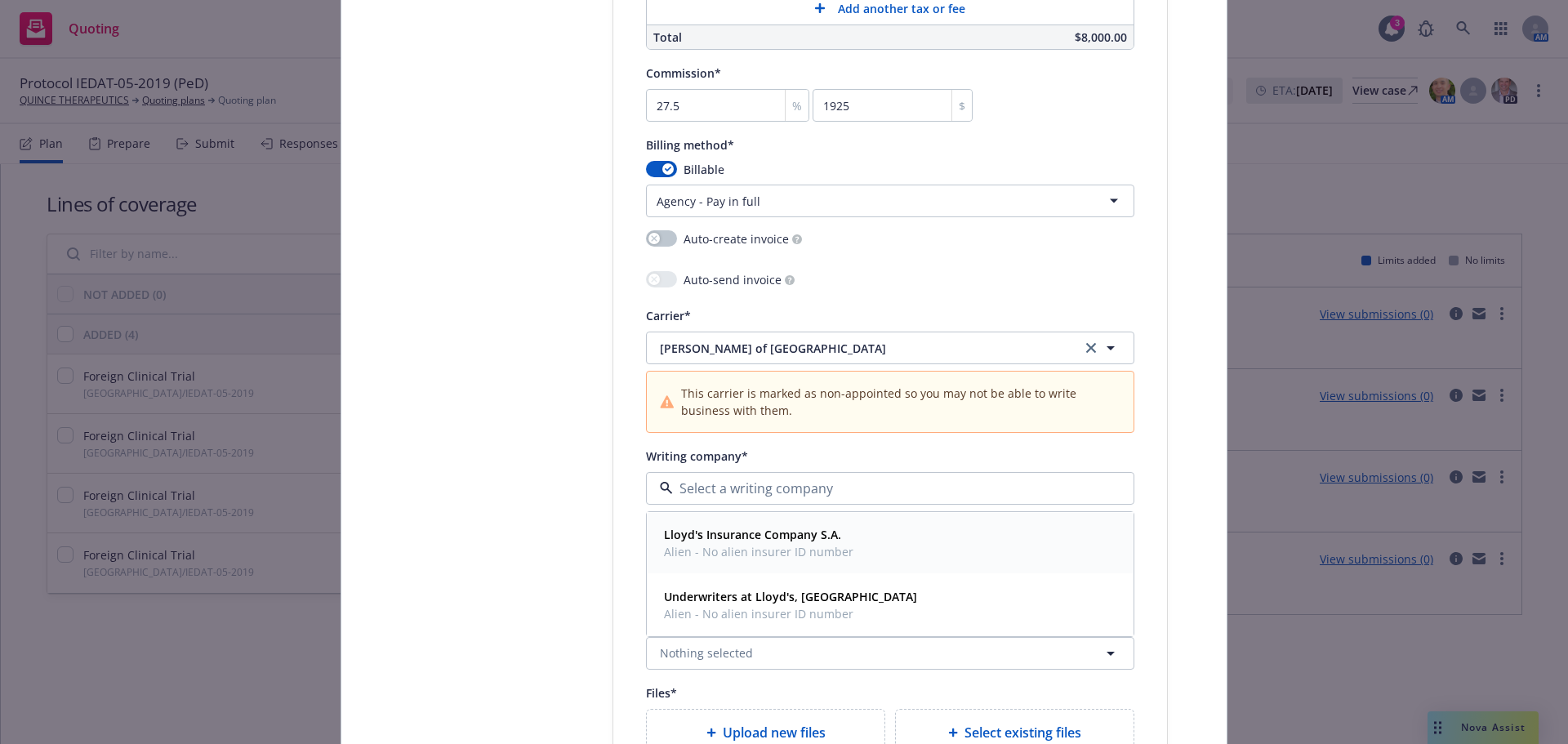
click at [815, 544] on span "Alien - No alien insurer ID number" at bounding box center [758, 552] width 190 height 17
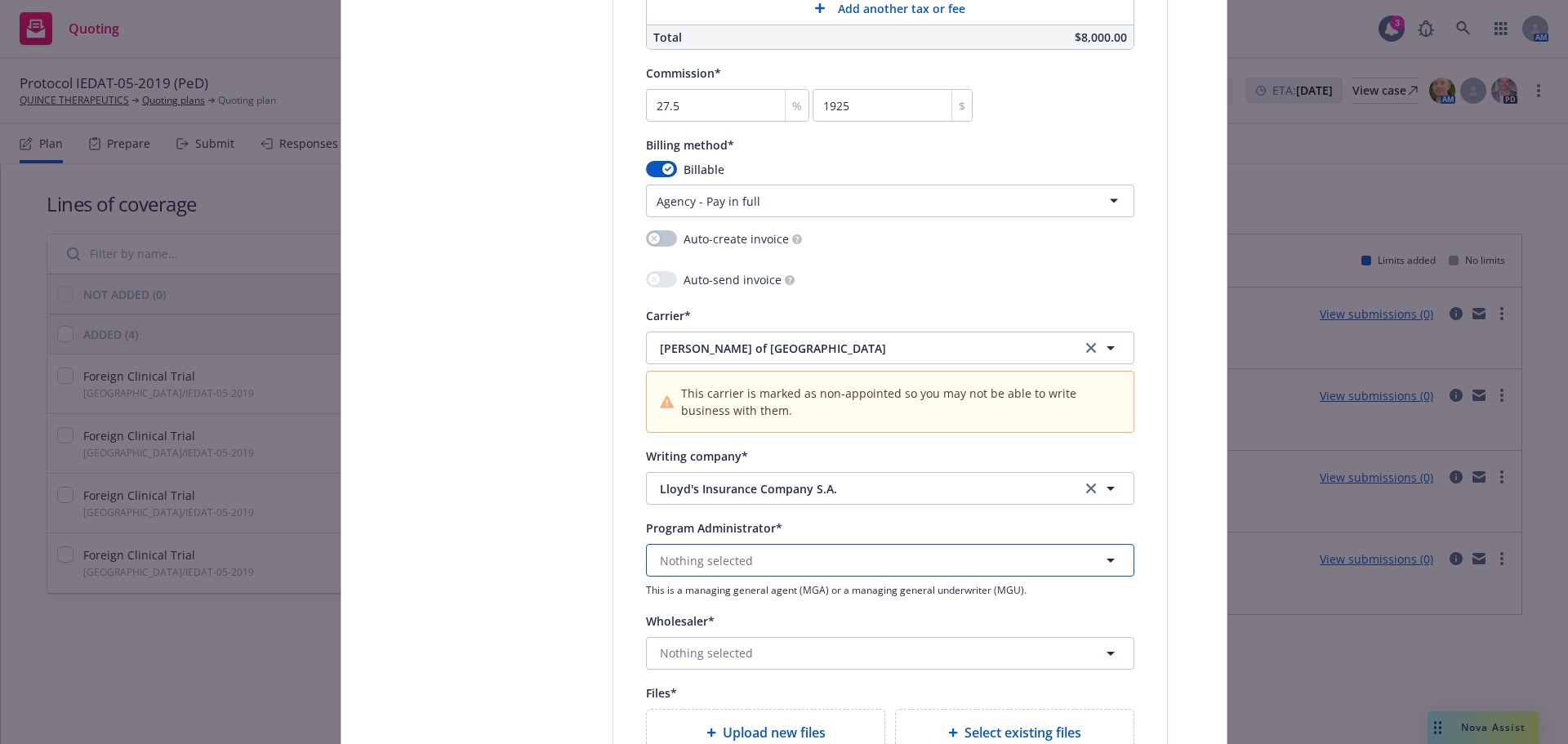
click at [785, 567] on button "Nothing selected" at bounding box center [891, 560] width 489 height 33
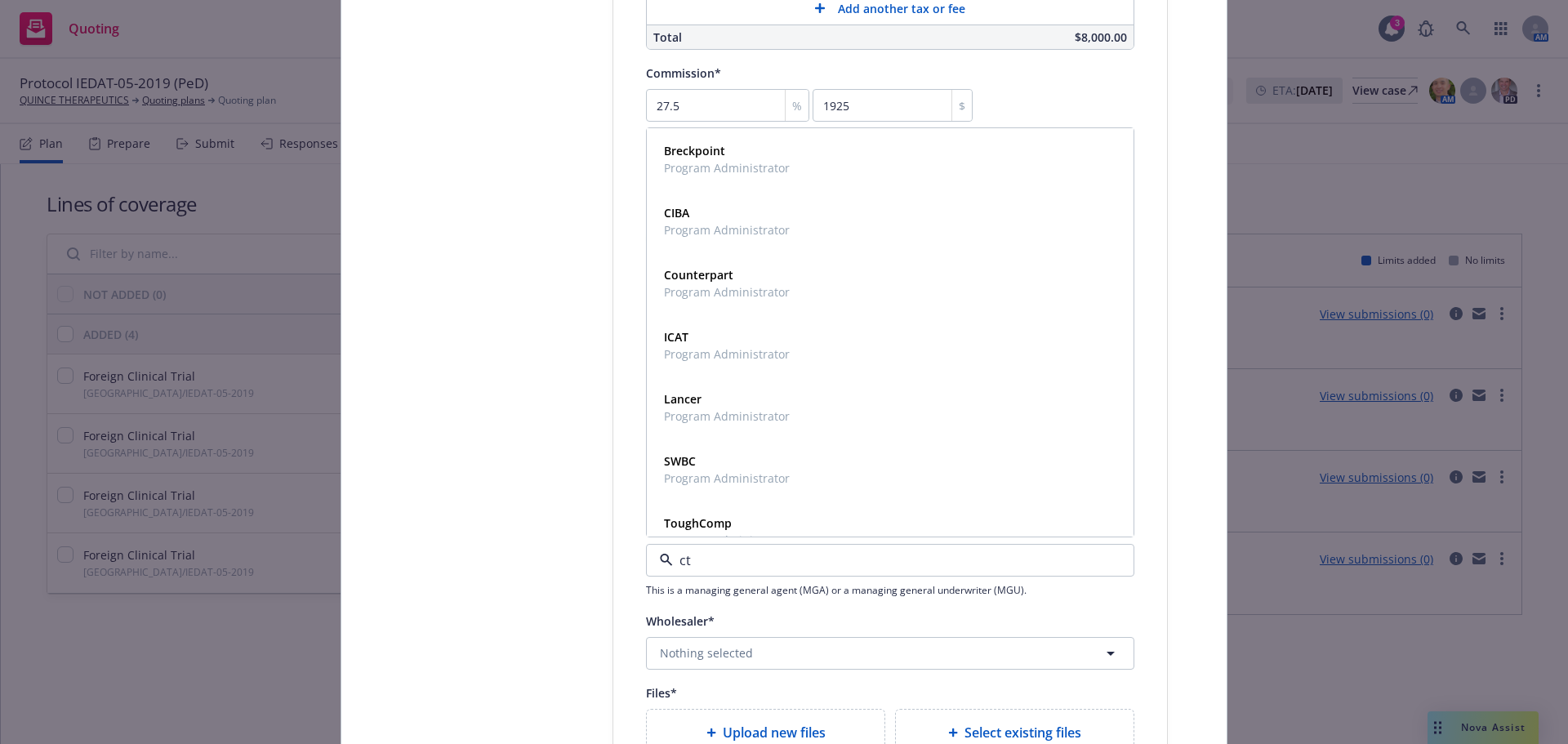
type input "cti"
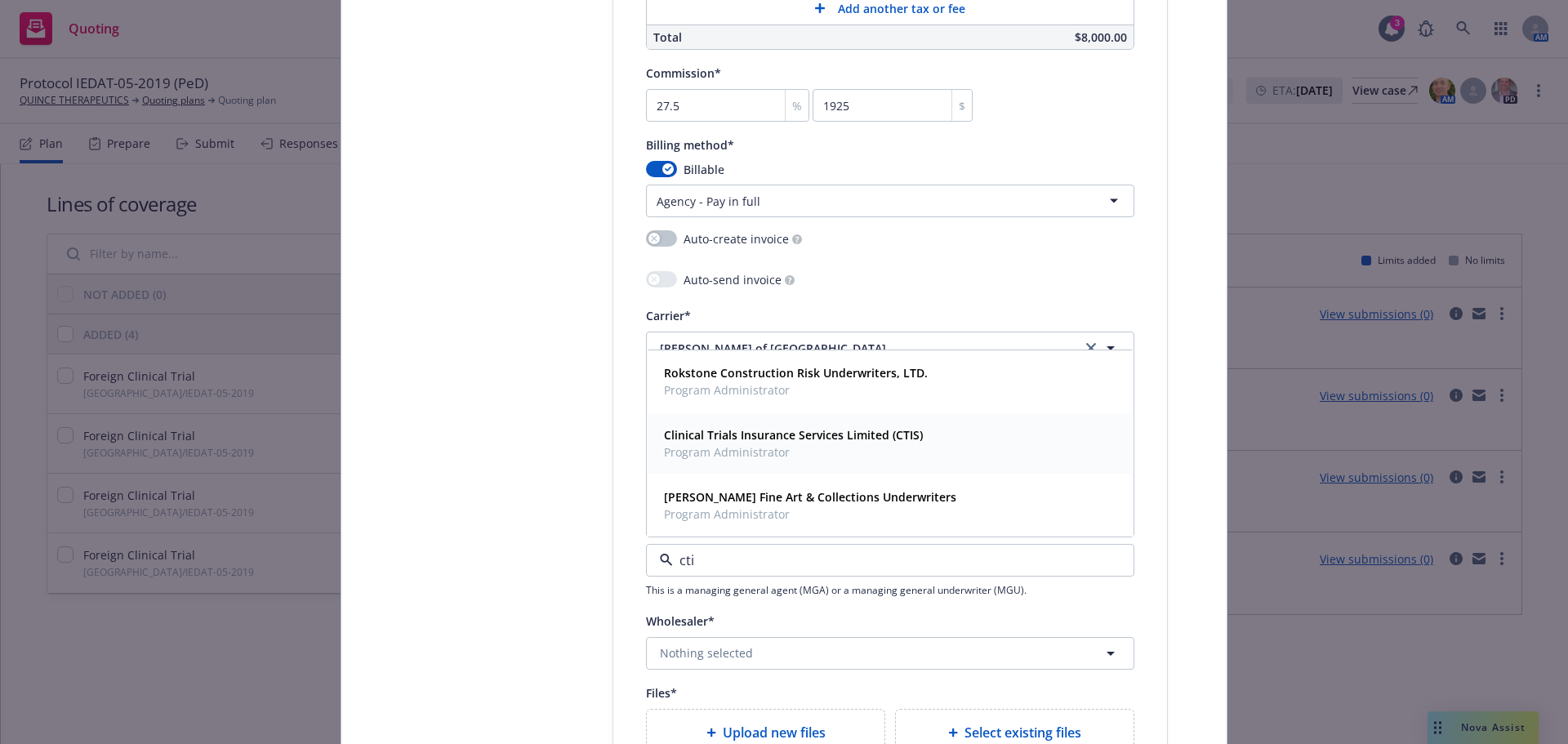
click at [802, 434] on strong "Clinical Trials Insurance Services Limited (CTIS)" at bounding box center [793, 435] width 259 height 16
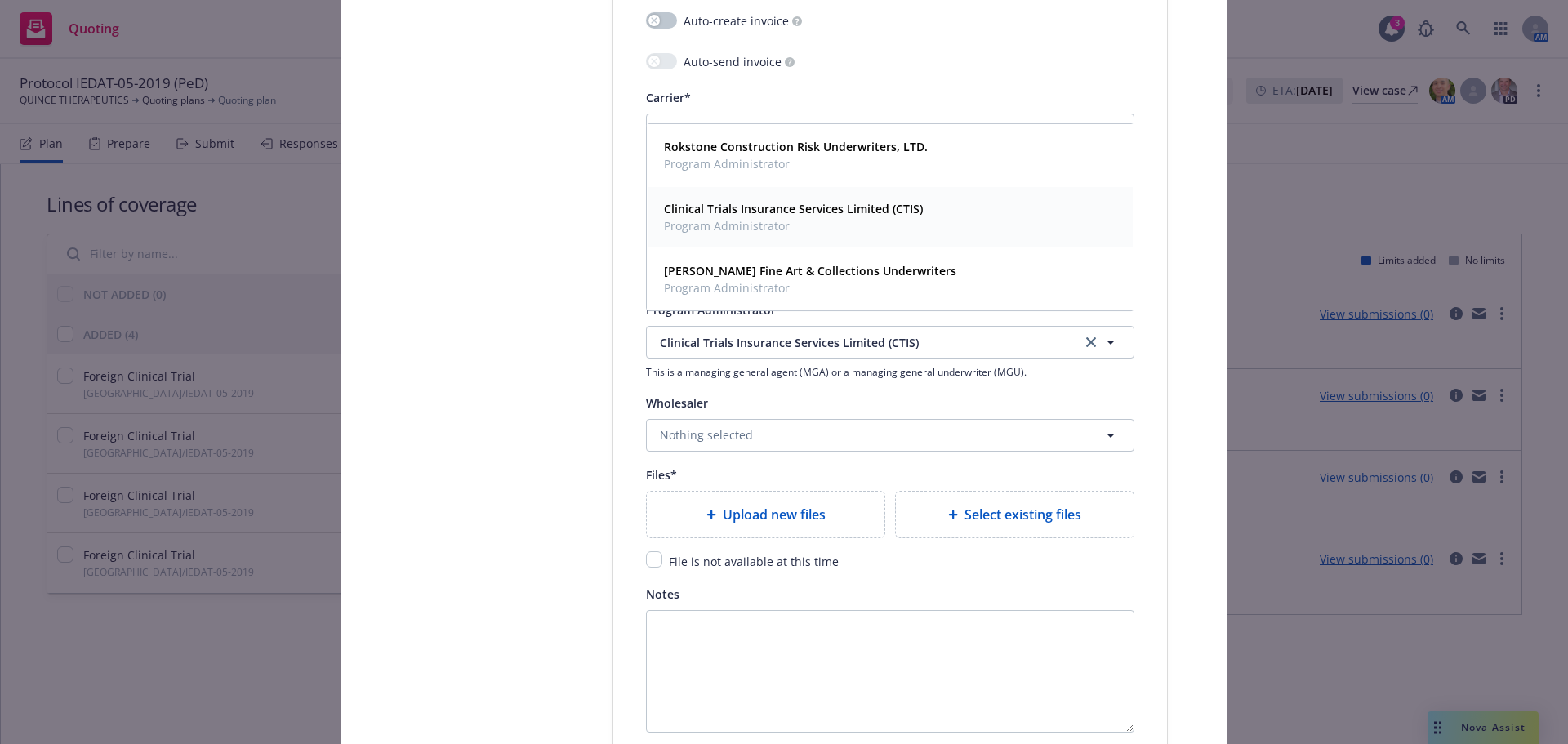
scroll to position [1883, 0]
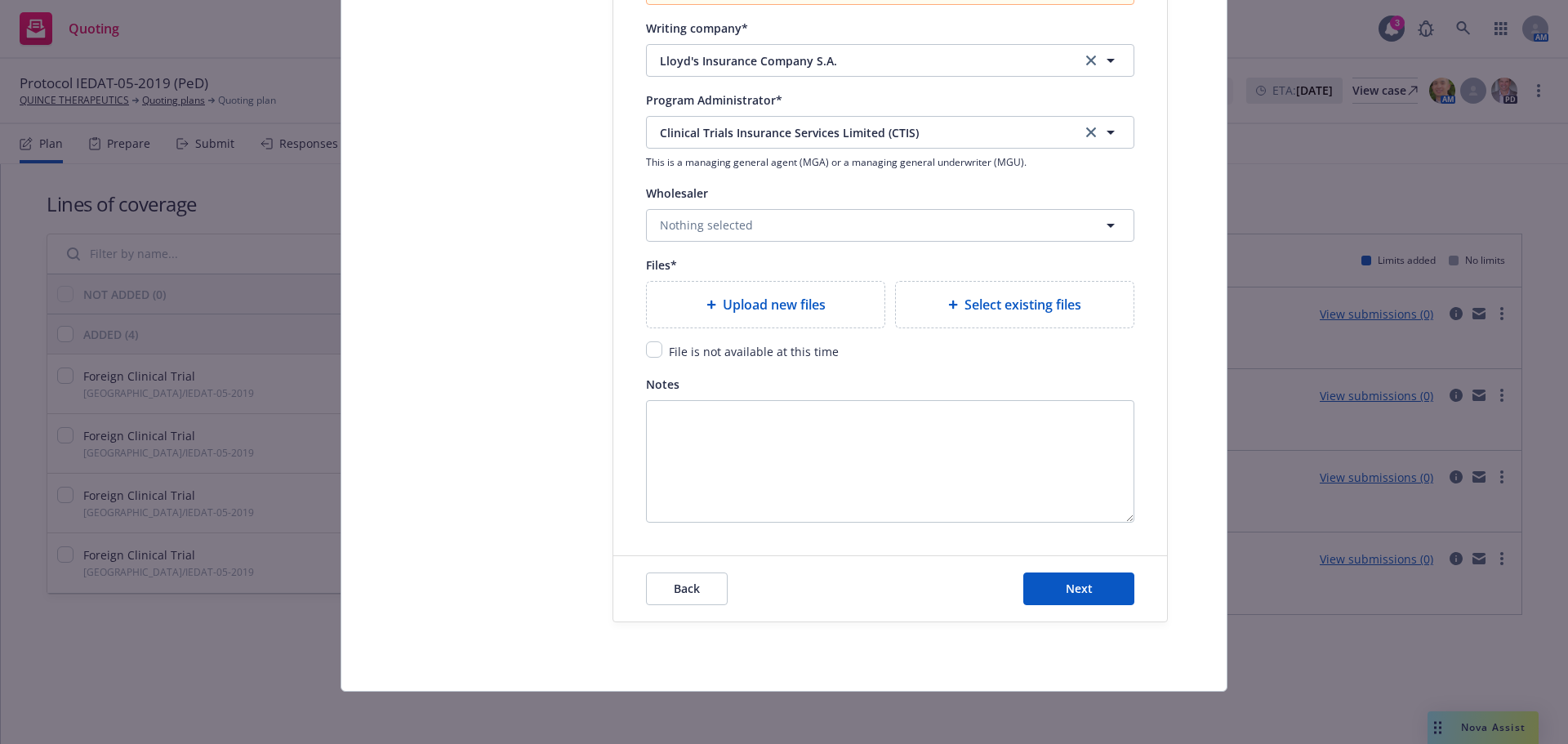
type textarea "x"
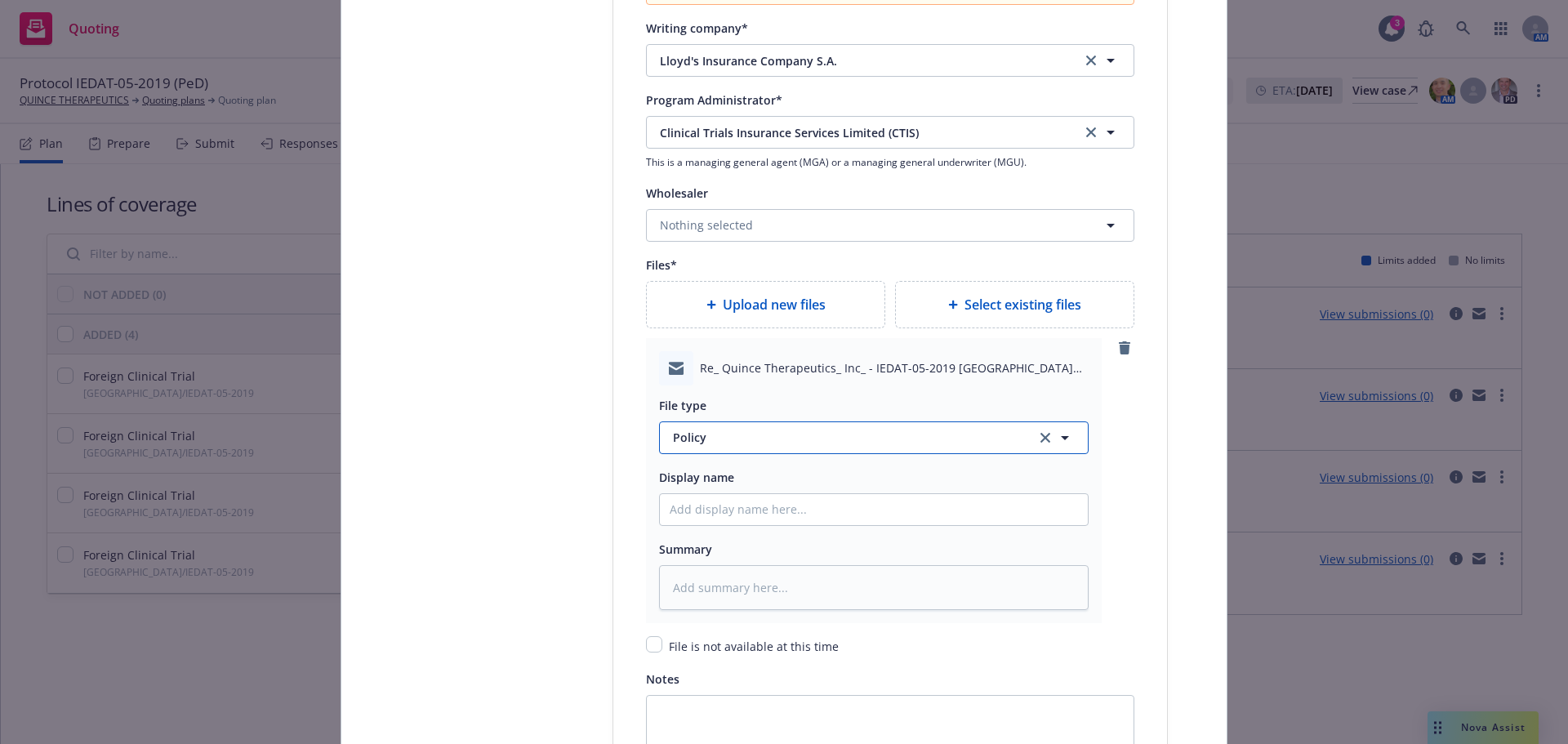
click at [794, 429] on span "Policy" at bounding box center [845, 437] width 344 height 17
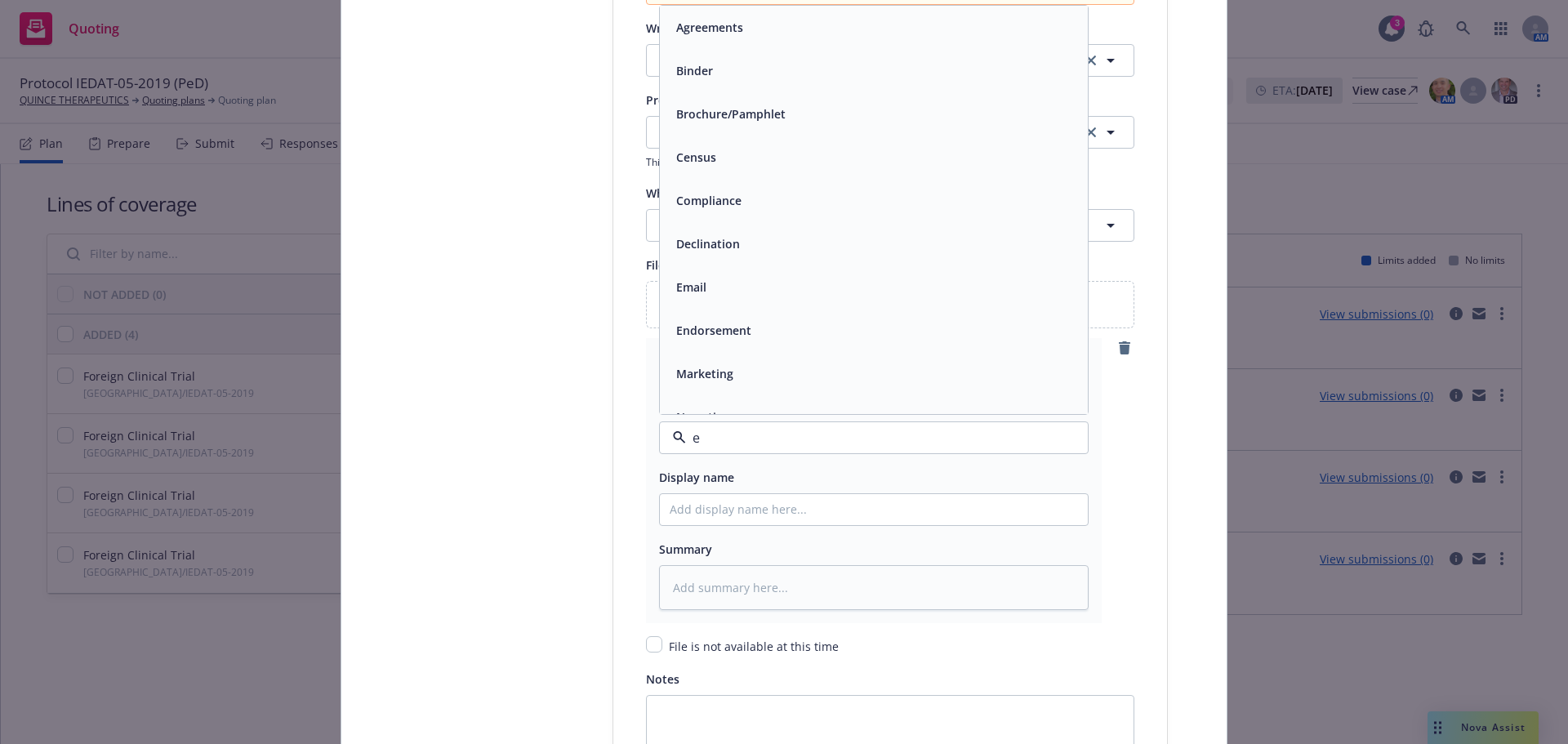
type input "em"
click at [748, 70] on div "Email" at bounding box center [873, 70] width 408 height 23
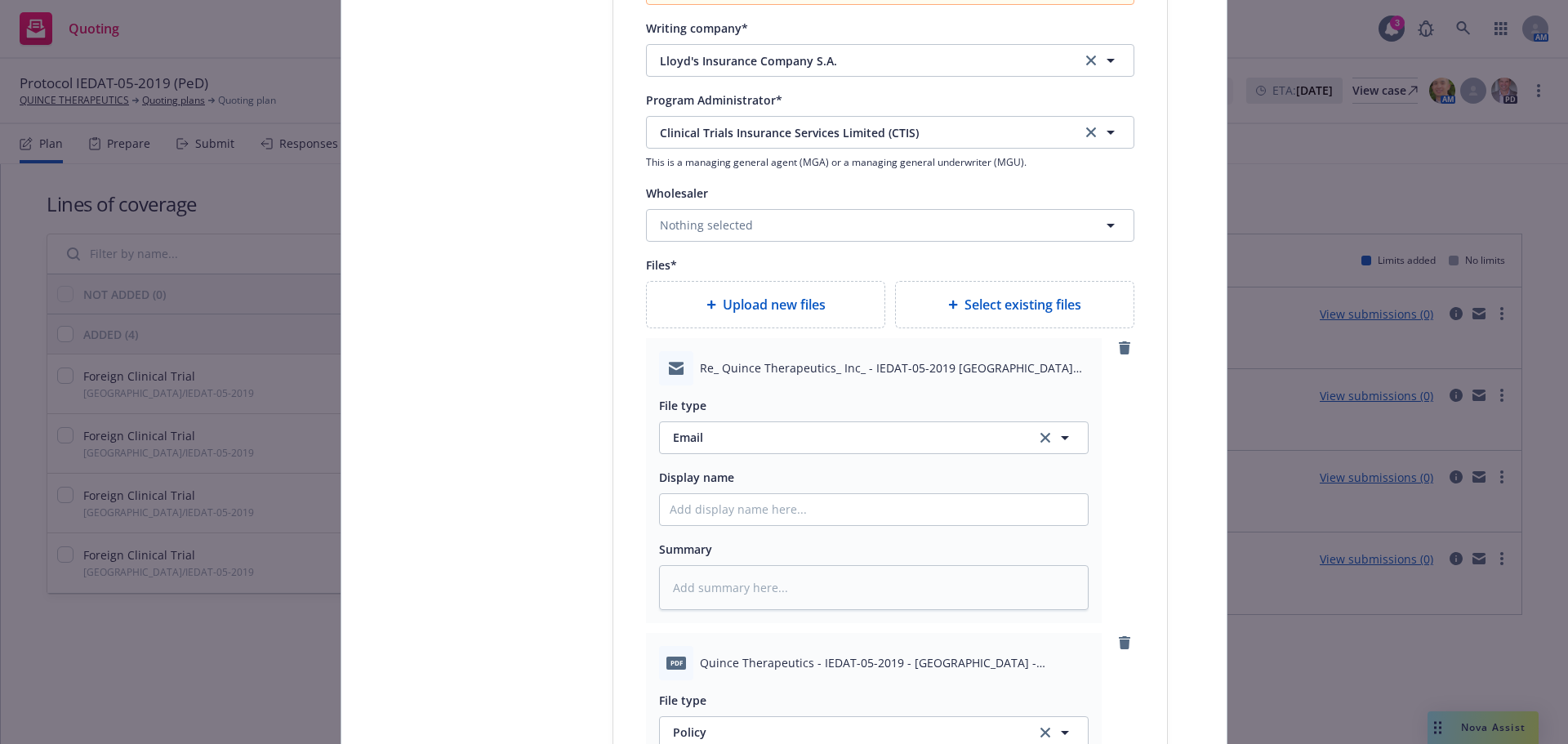
type textarea "x"
click at [700, 291] on div "Upload new files" at bounding box center [766, 304] width 237 height 46
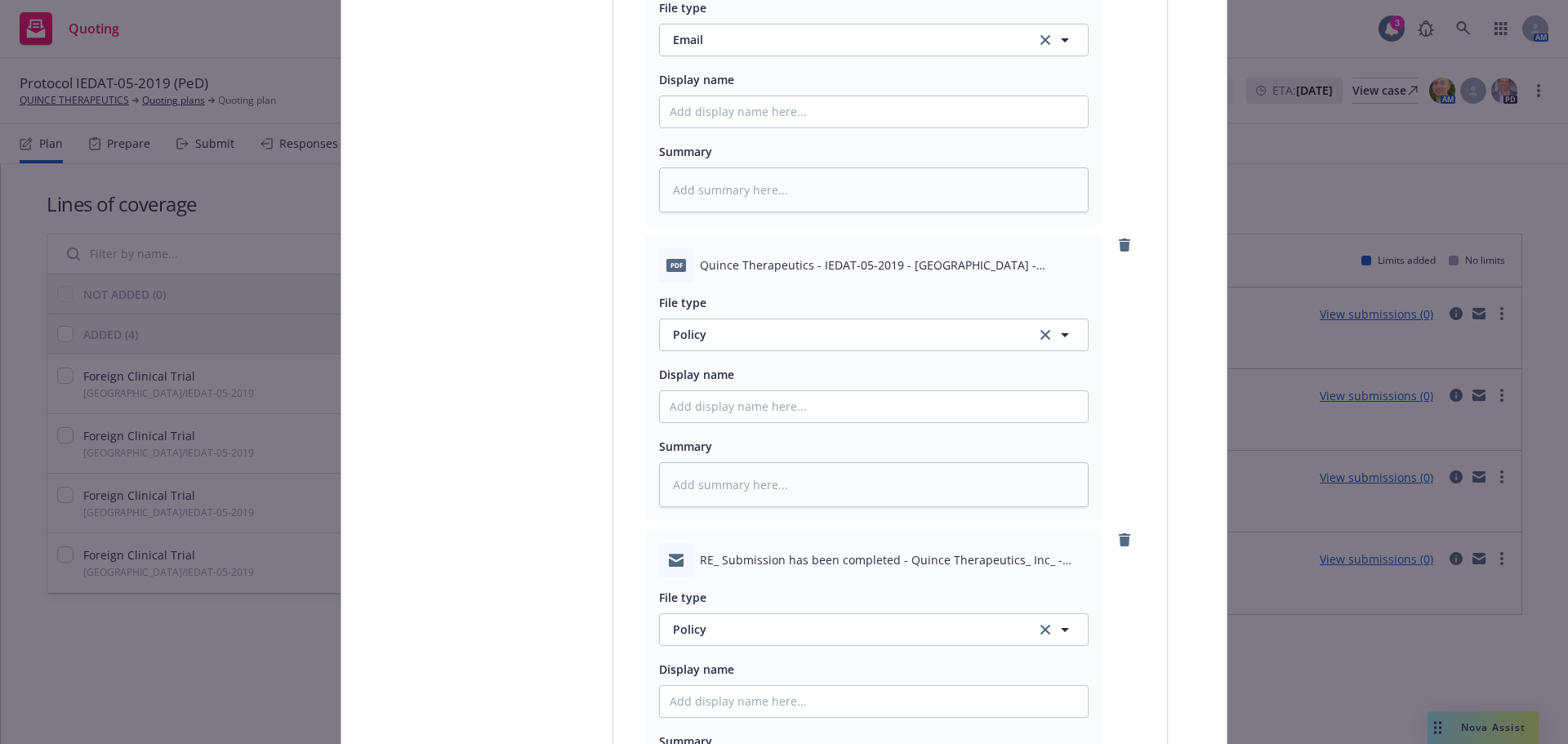
scroll to position [2277, 0]
click at [781, 618] on button "Policy" at bounding box center [874, 633] width 430 height 33
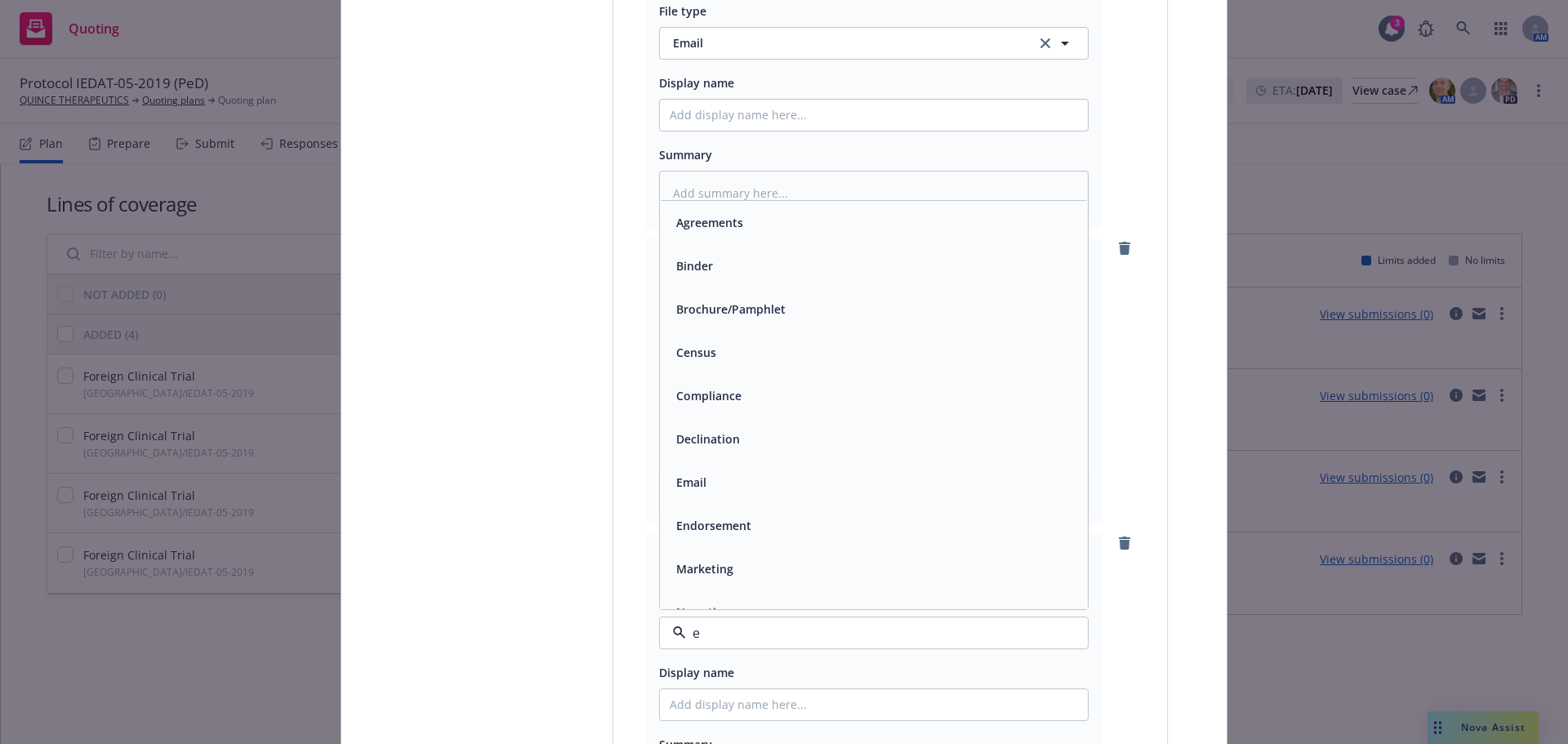
type input "em"
click at [756, 288] on div "Endorsement" at bounding box center [874, 309] width 428 height 43
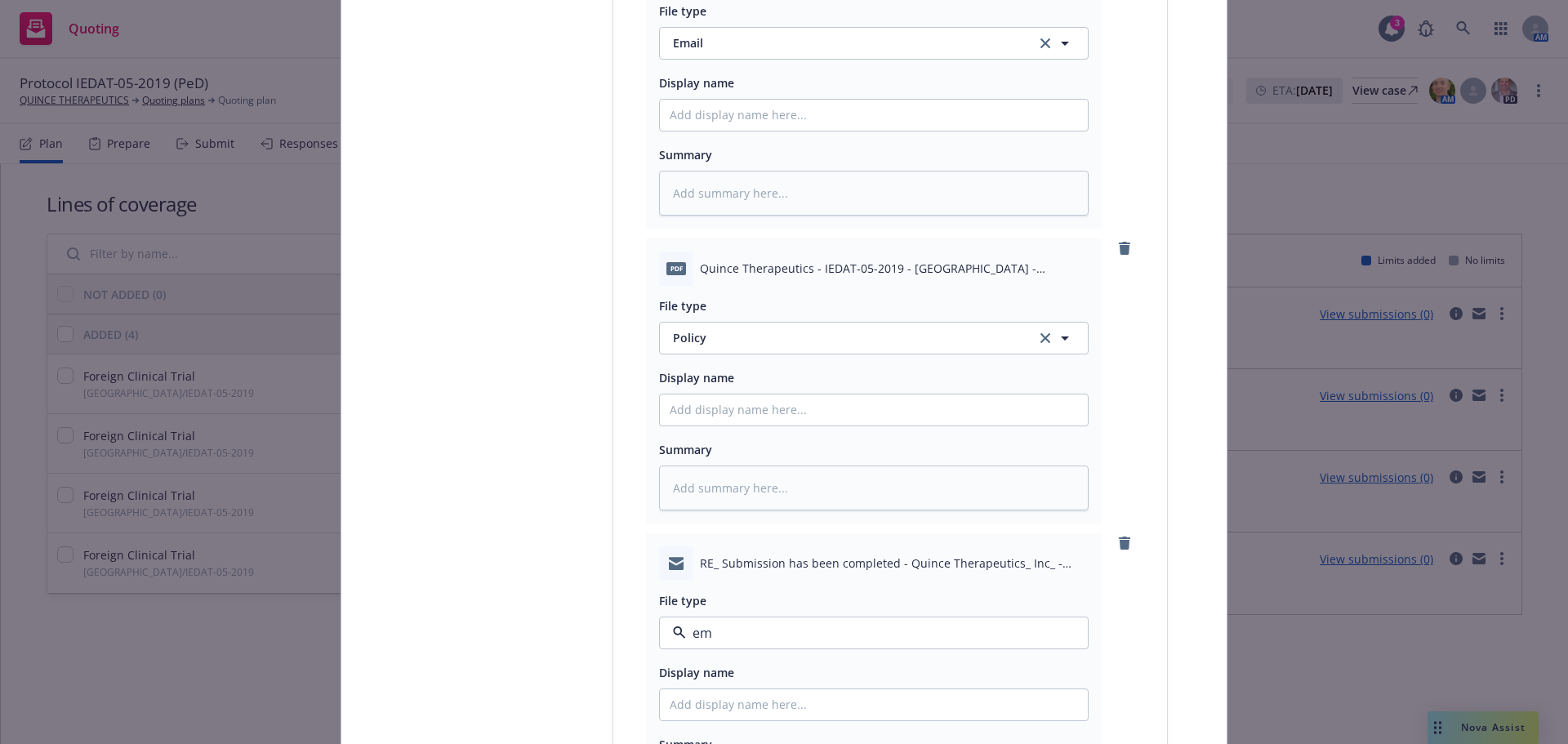
type textarea "x"
click at [834, 606] on div "File type" at bounding box center [874, 600] width 430 height 20
click at [837, 644] on button "Endorsement" at bounding box center [874, 633] width 430 height 33
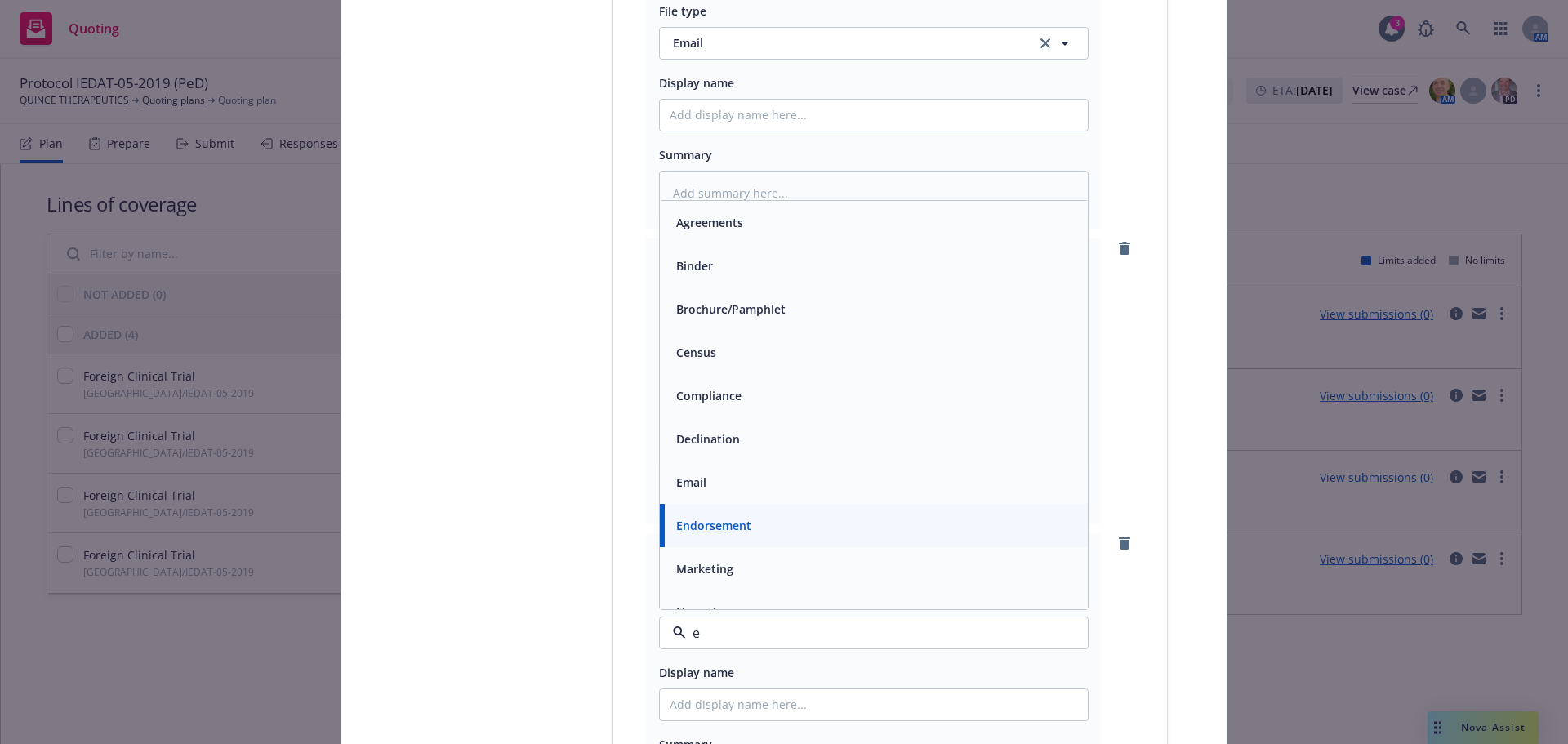
type input "em"
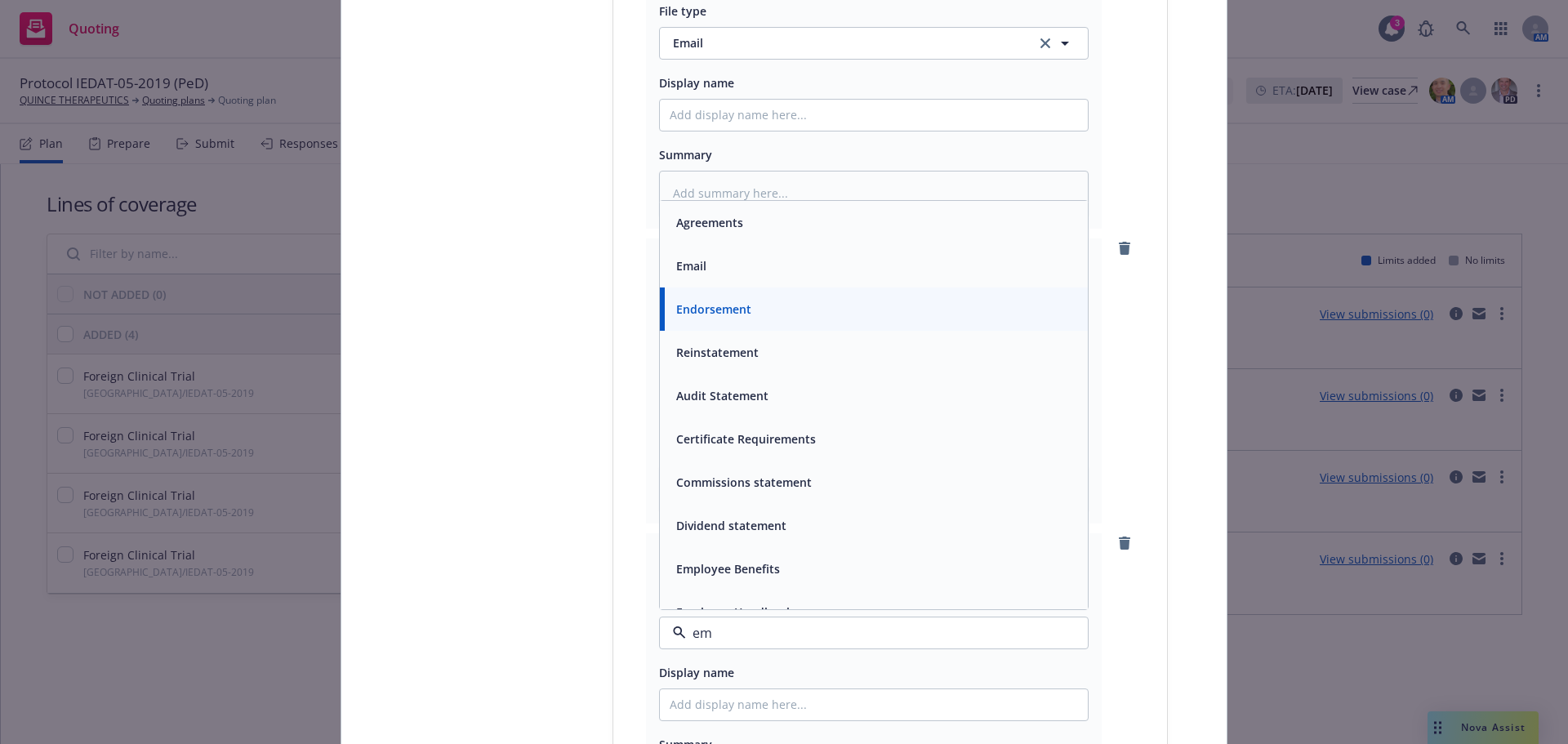
click at [735, 267] on div "Email" at bounding box center [873, 265] width 408 height 23
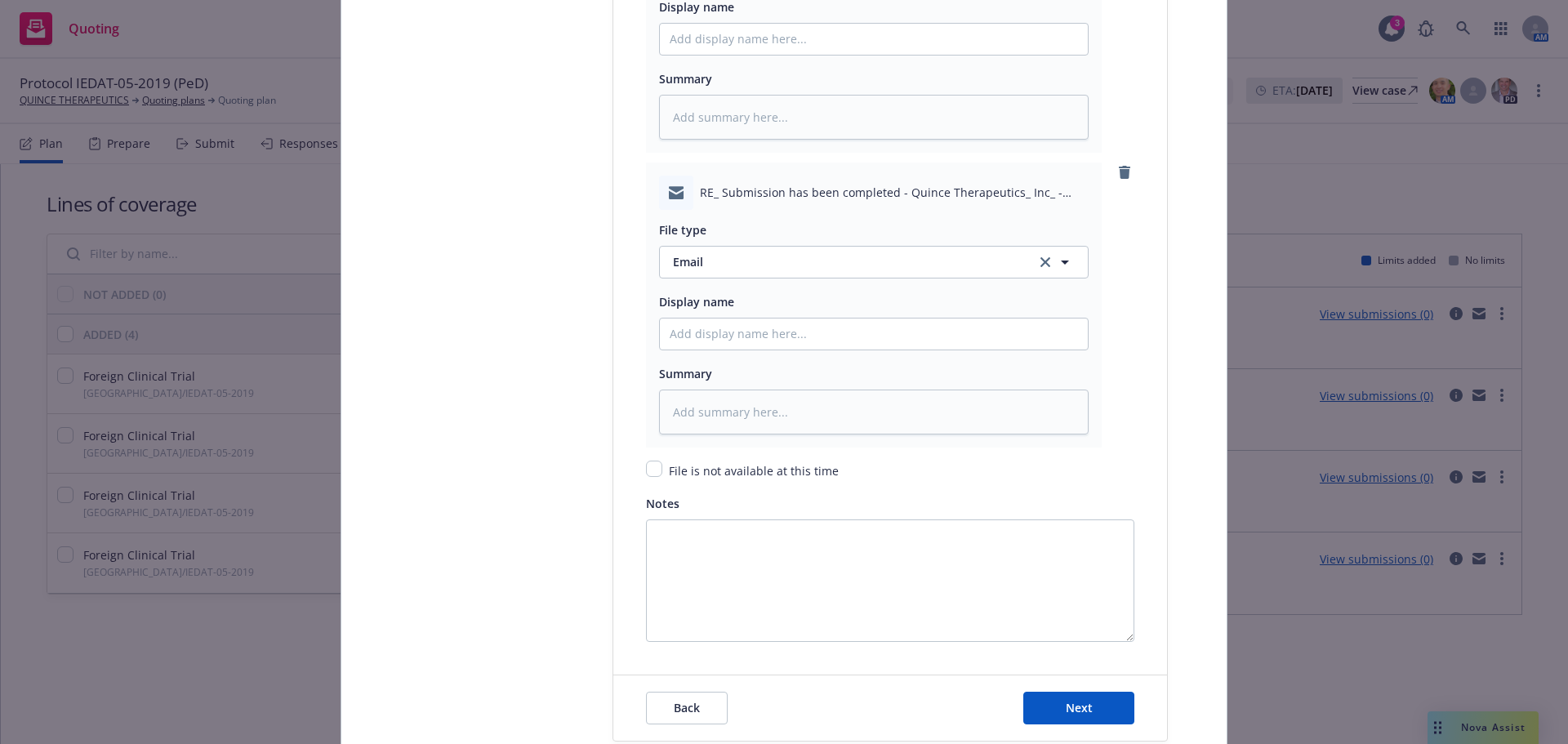
scroll to position [2767, 0]
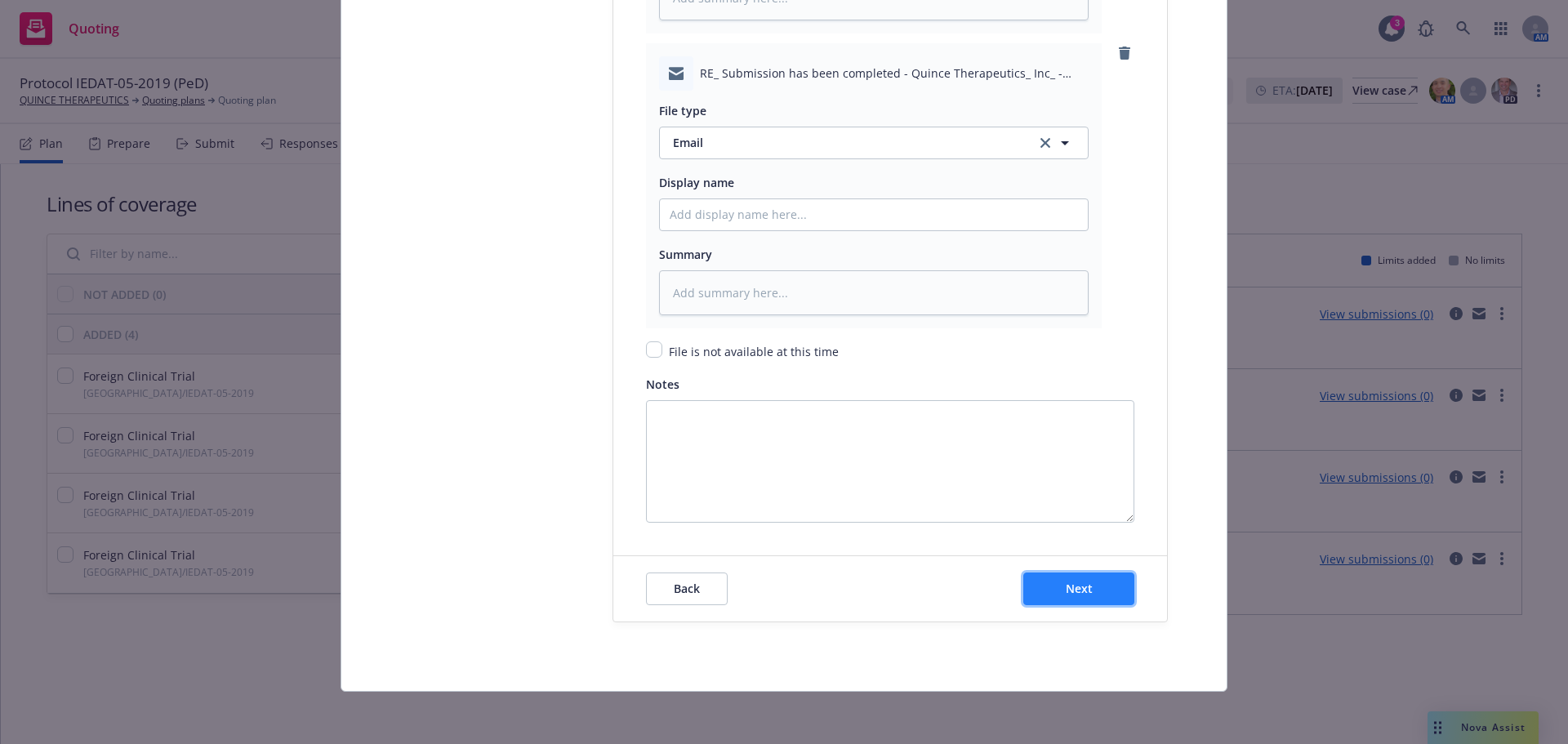
click at [1100, 577] on button "Next" at bounding box center [1079, 589] width 111 height 33
type textarea "x"
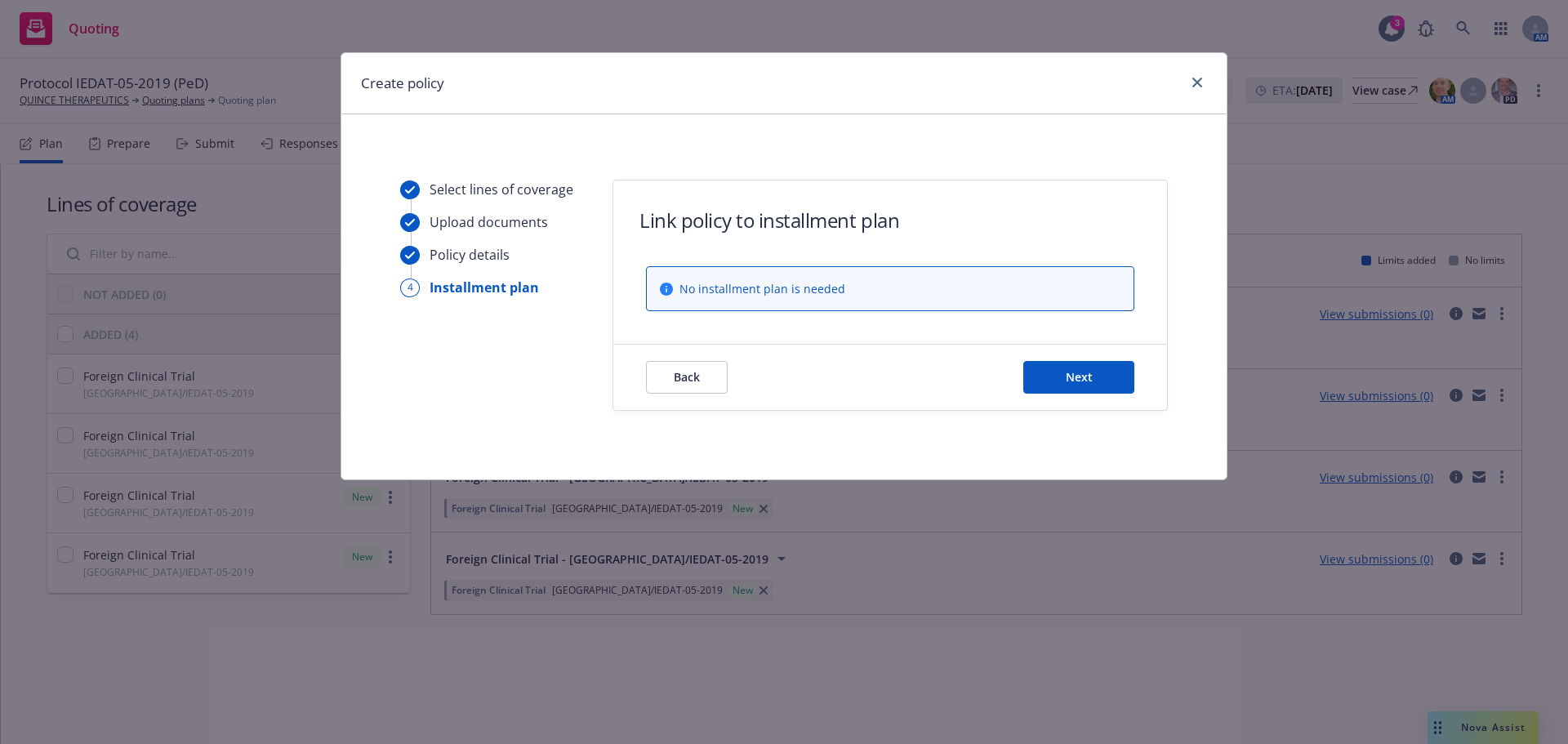
scroll to position [0, 0]
click at [1074, 384] on span "Next" at bounding box center [1079, 377] width 27 height 16
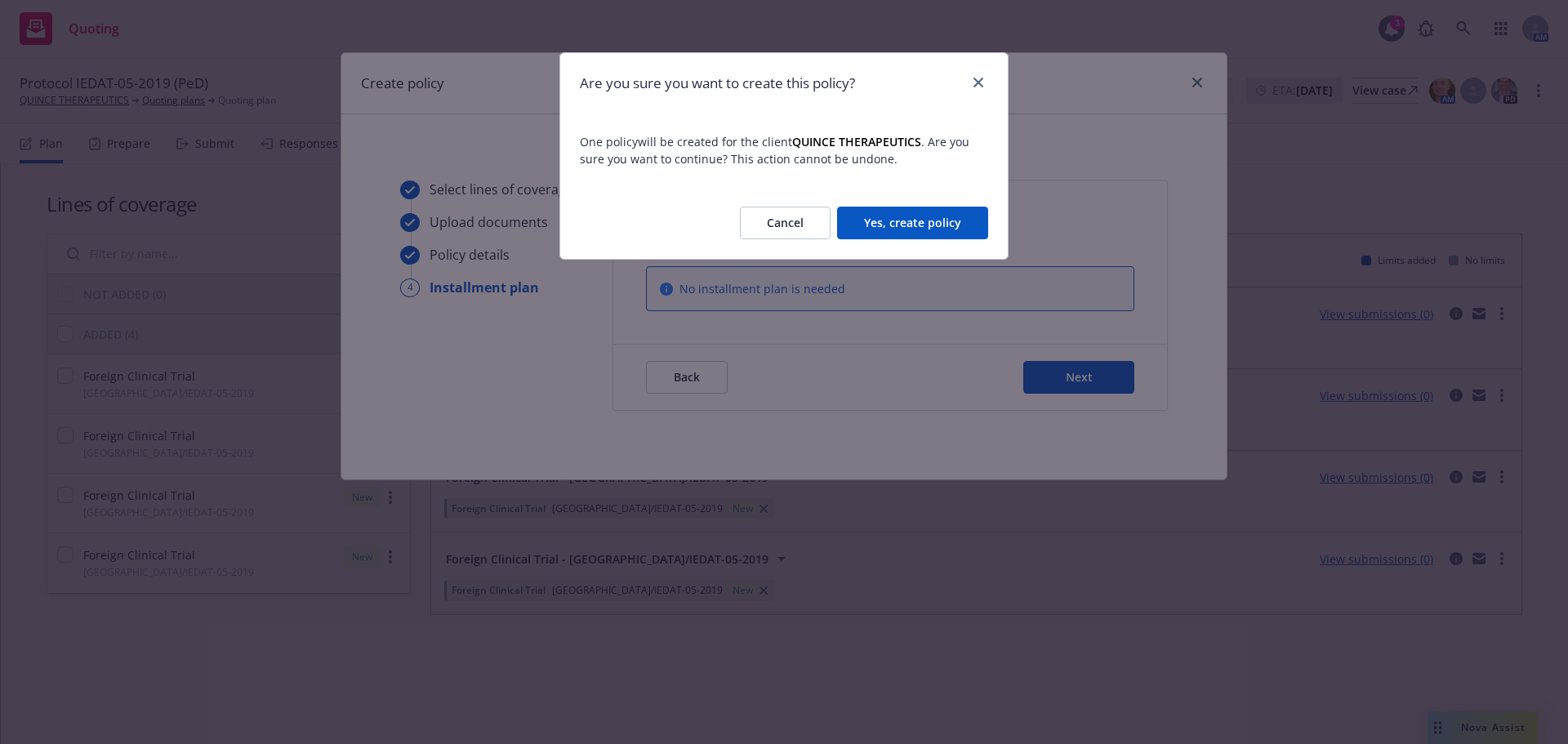
click at [953, 214] on button "Yes, create policy" at bounding box center [912, 223] width 151 height 33
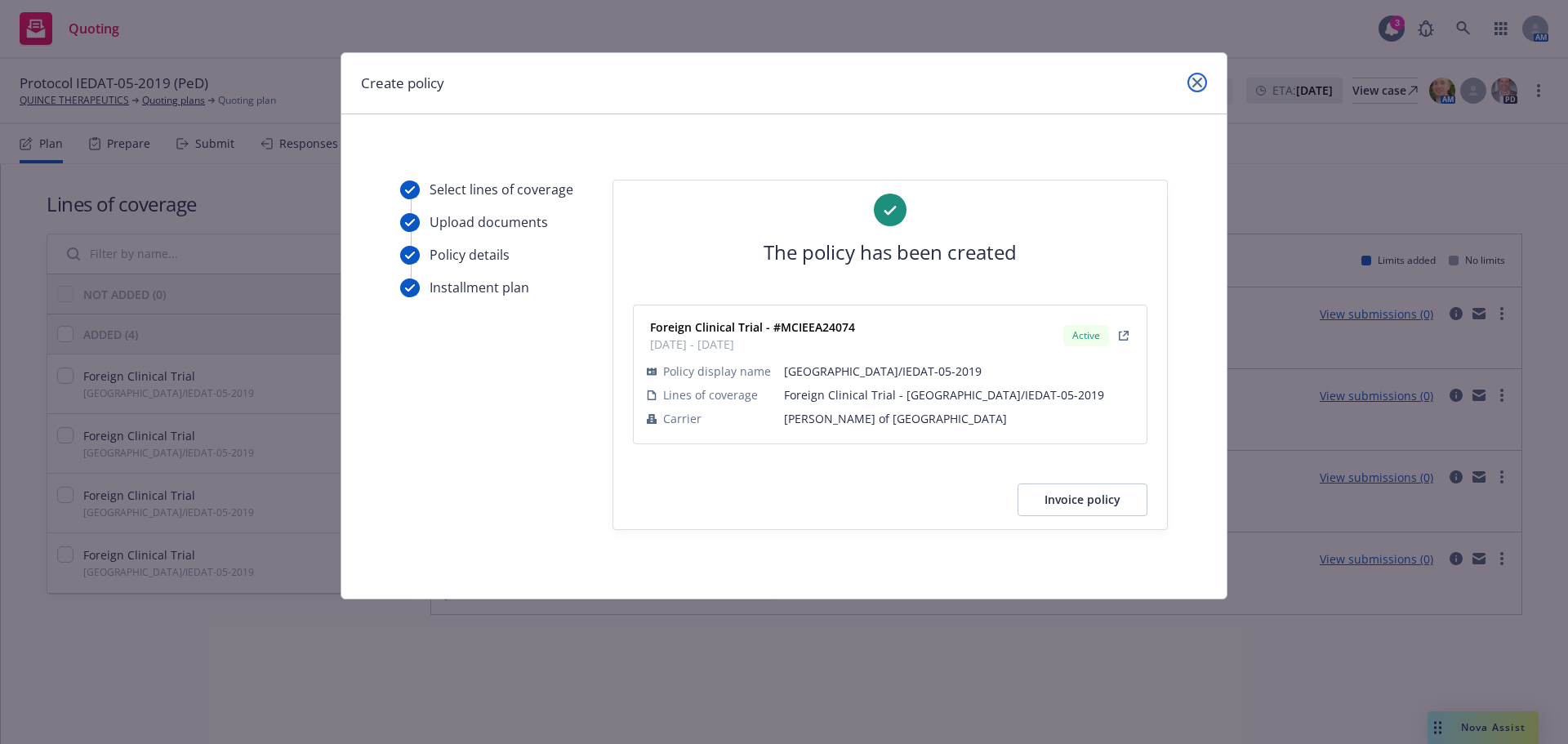
click at [1201, 87] on link "close" at bounding box center [1197, 82] width 20 height 20
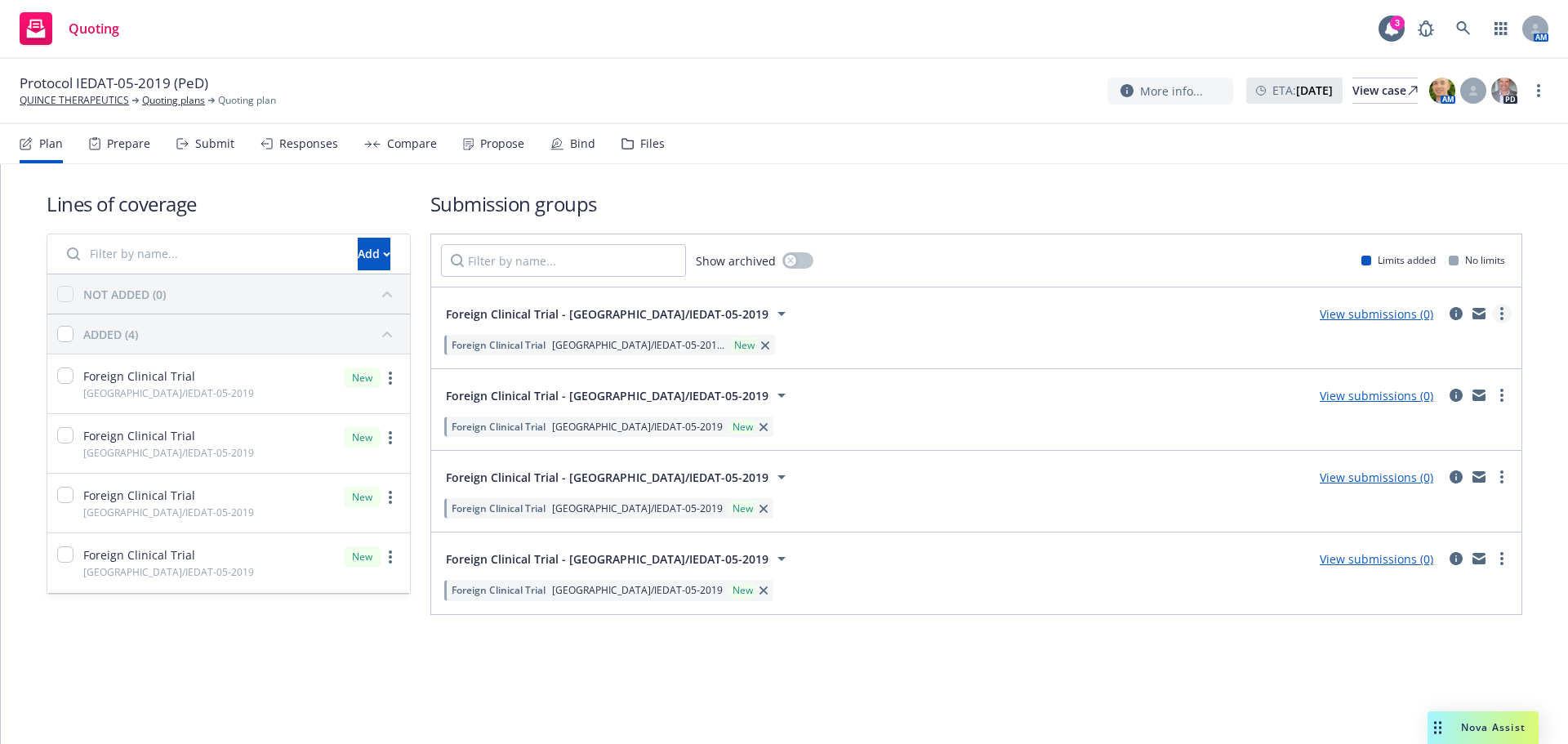
click at [1501, 311] on icon "more" at bounding box center [1502, 313] width 3 height 13
click at [1436, 519] on span "Create policy (fast track)" at bounding box center [1423, 516] width 171 height 16
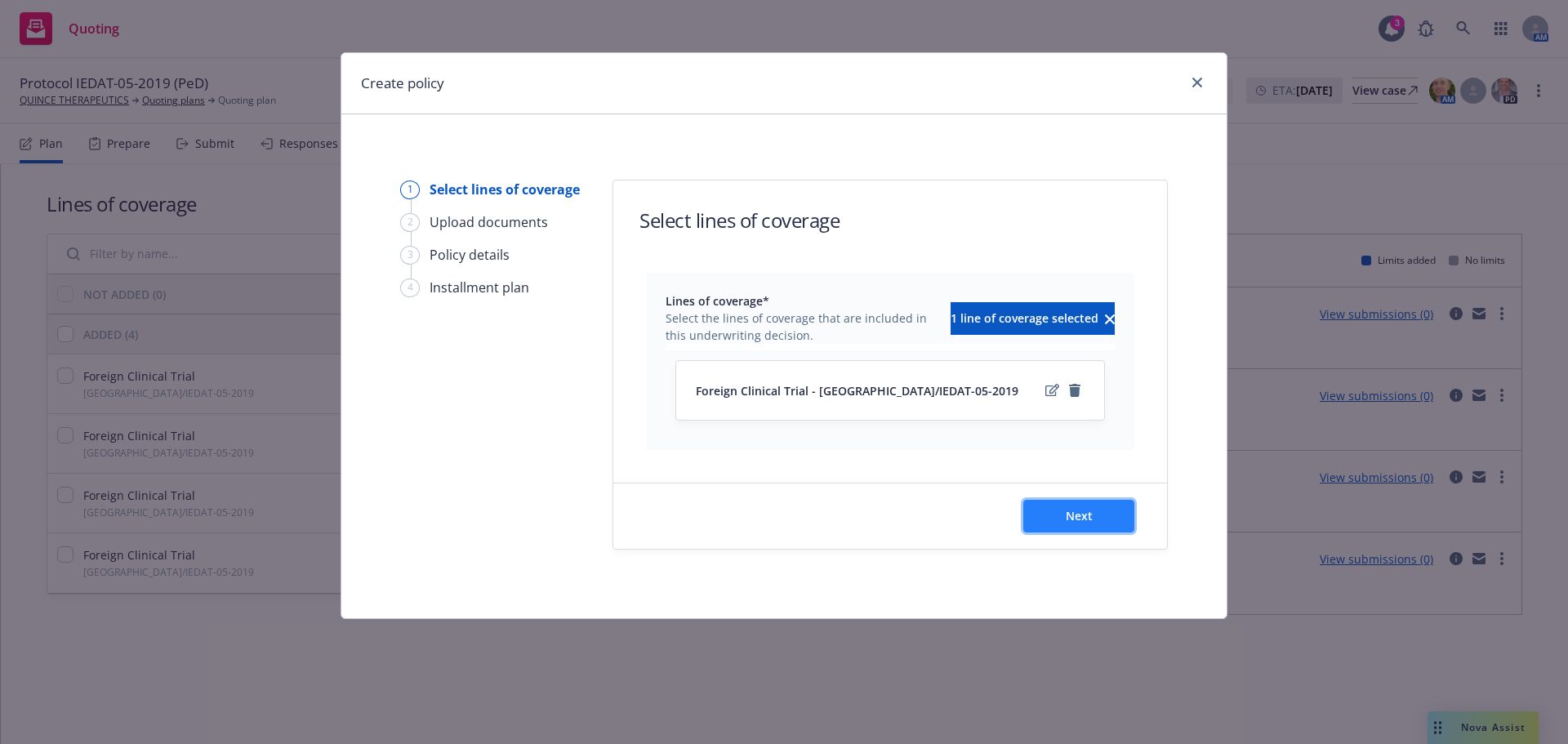
click at [1118, 525] on button "Next" at bounding box center [1079, 516] width 111 height 33
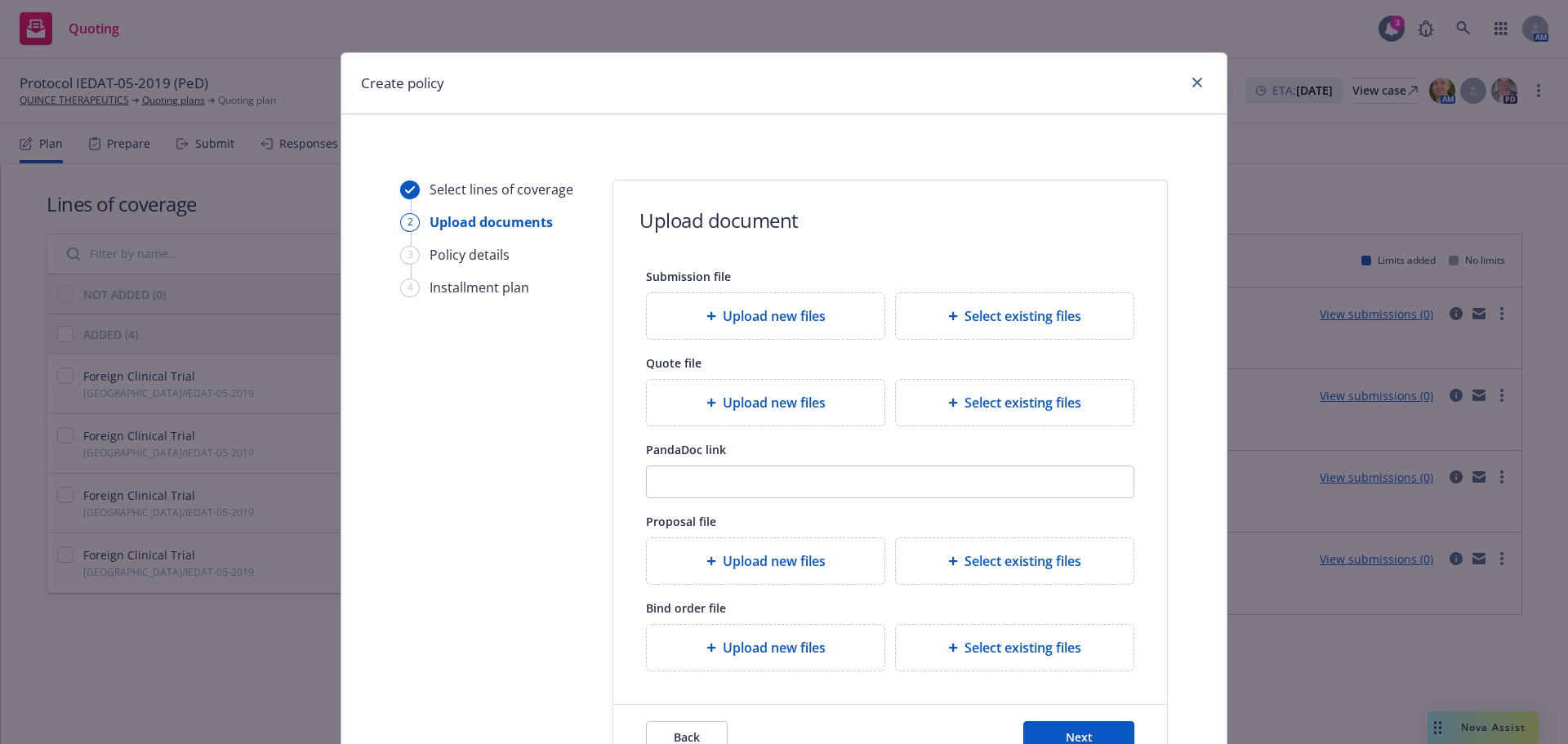
scroll to position [149, 0]
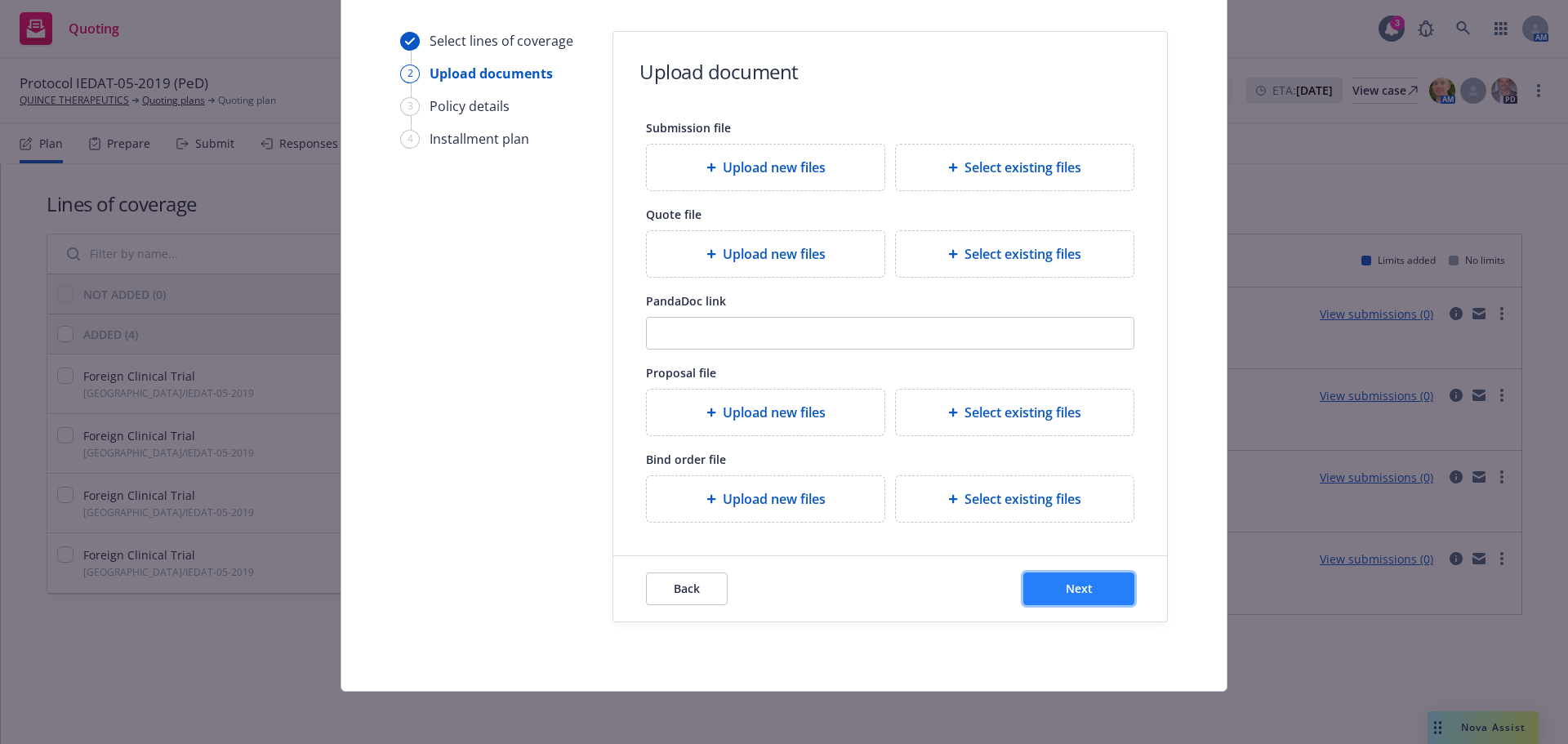
click at [1119, 592] on button "Next" at bounding box center [1079, 589] width 111 height 33
select select "12"
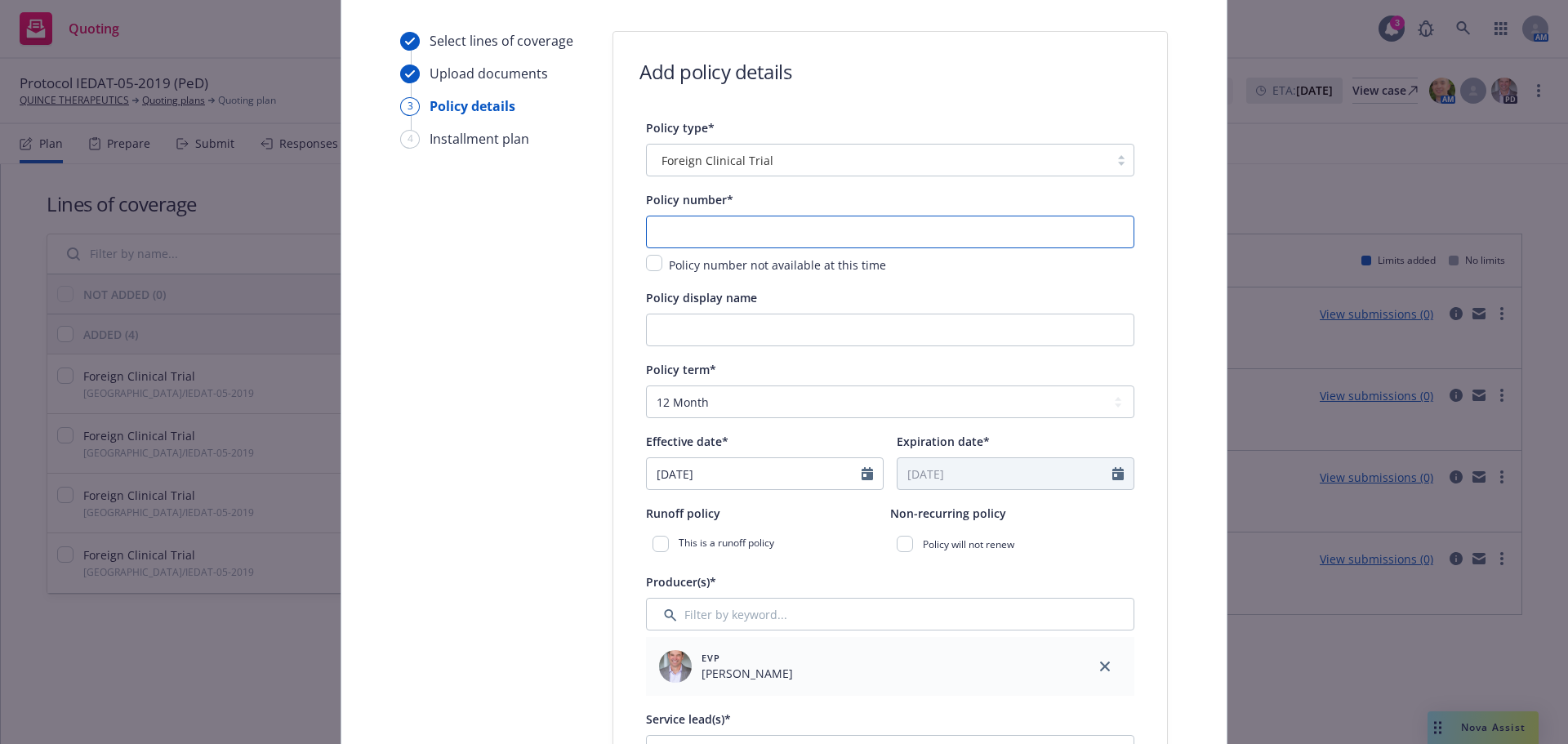
click at [787, 227] on input "text" at bounding box center [891, 232] width 489 height 33
type input "MCIEEA24073"
click at [835, 326] on input "Policy display name" at bounding box center [891, 330] width 489 height 33
type input "S"
paste input "IEDAT-05-2019"
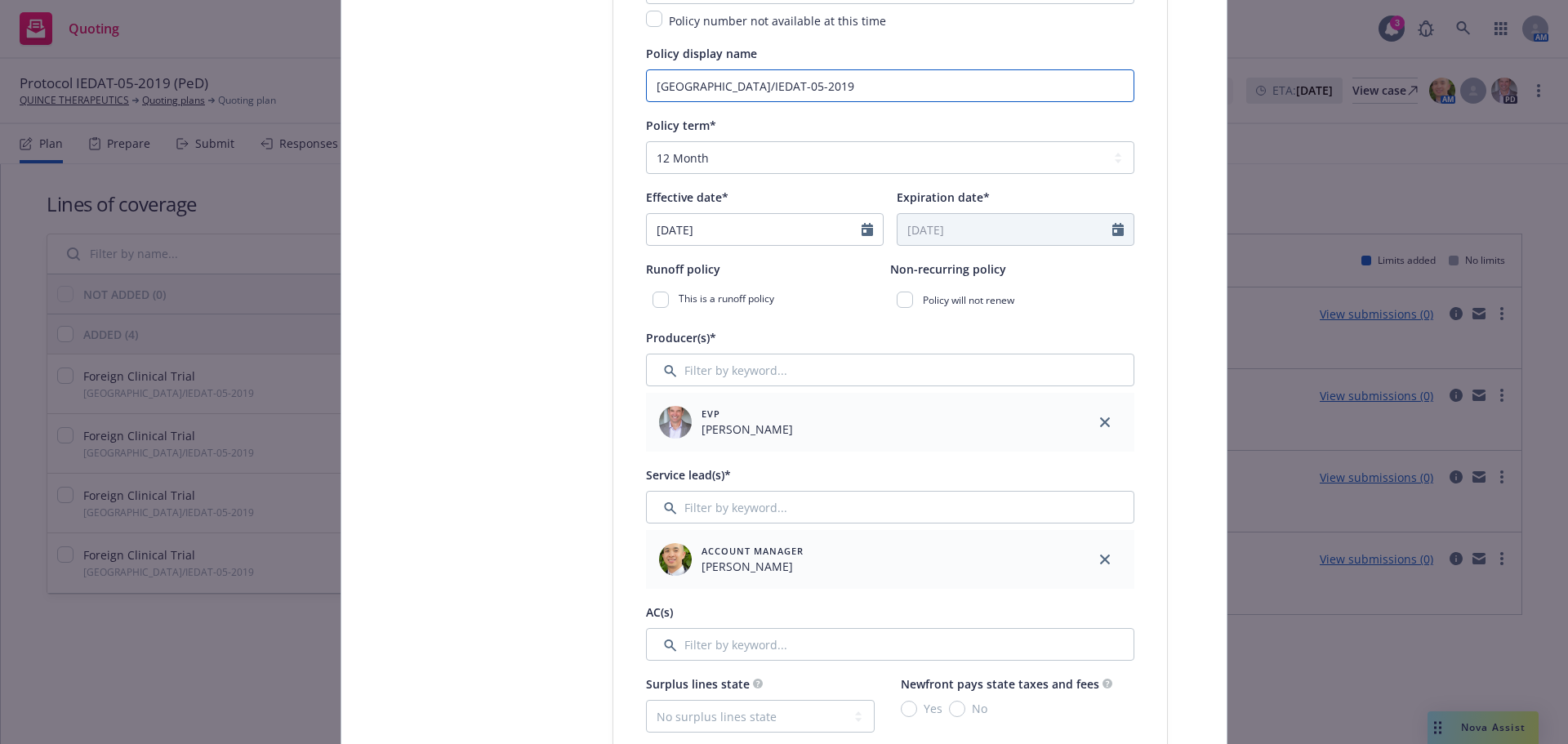
scroll to position [393, 0]
type input "Germany/IEDAT-05-2019"
drag, startPoint x: 740, startPoint y: 152, endPoint x: 777, endPoint y: 170, distance: 41.1
click at [740, 152] on select "Select policy term 12 Month 6 Month 4 Month 3 Month 2 Month 1 Month 36 Month (3…" at bounding box center [891, 157] width 489 height 33
select select "other"
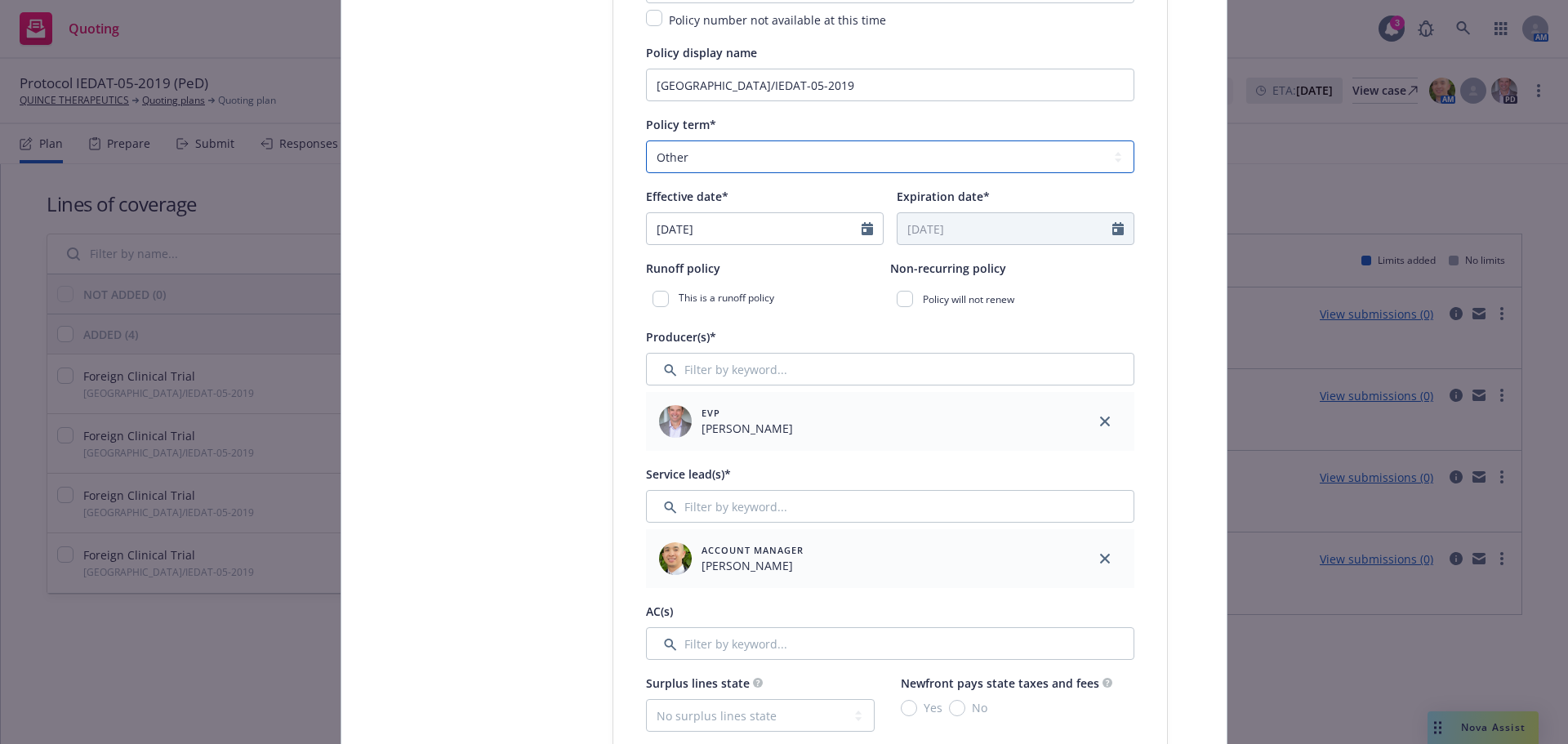
click at [646, 140] on select "Select policy term 12 Month 6 Month 4 Month 3 Month 2 Month 1 Month 36 Month (3…" at bounding box center [891, 157] width 489 height 33
click at [753, 232] on input "09/29/2025" at bounding box center [755, 229] width 215 height 31
select select "9"
click at [714, 421] on span "30" at bounding box center [720, 423] width 22 height 21
type input "[DATE]"
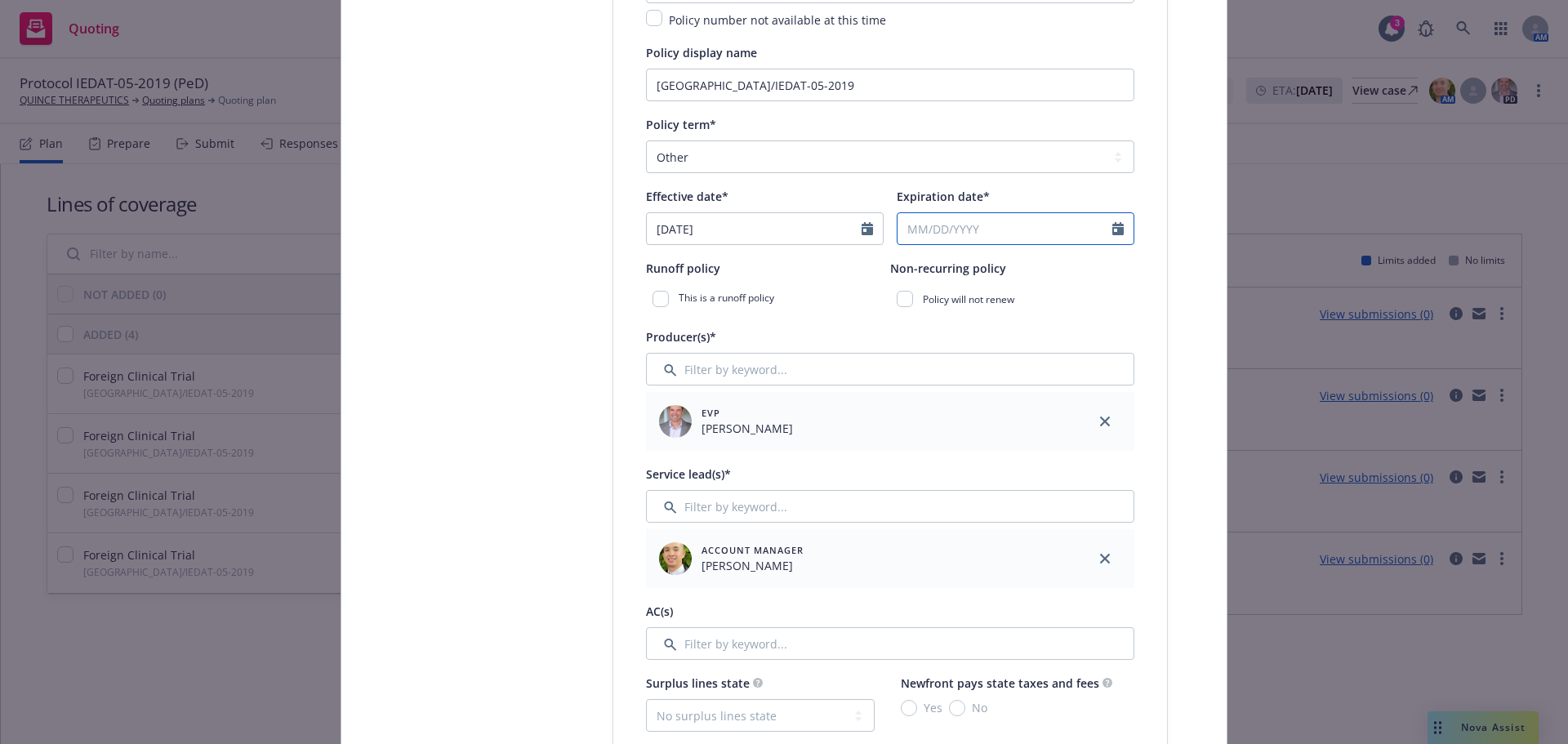
select select "9"
click at [1001, 227] on input "Expiration date*" at bounding box center [1005, 229] width 215 height 31
type input "12/30/2026"
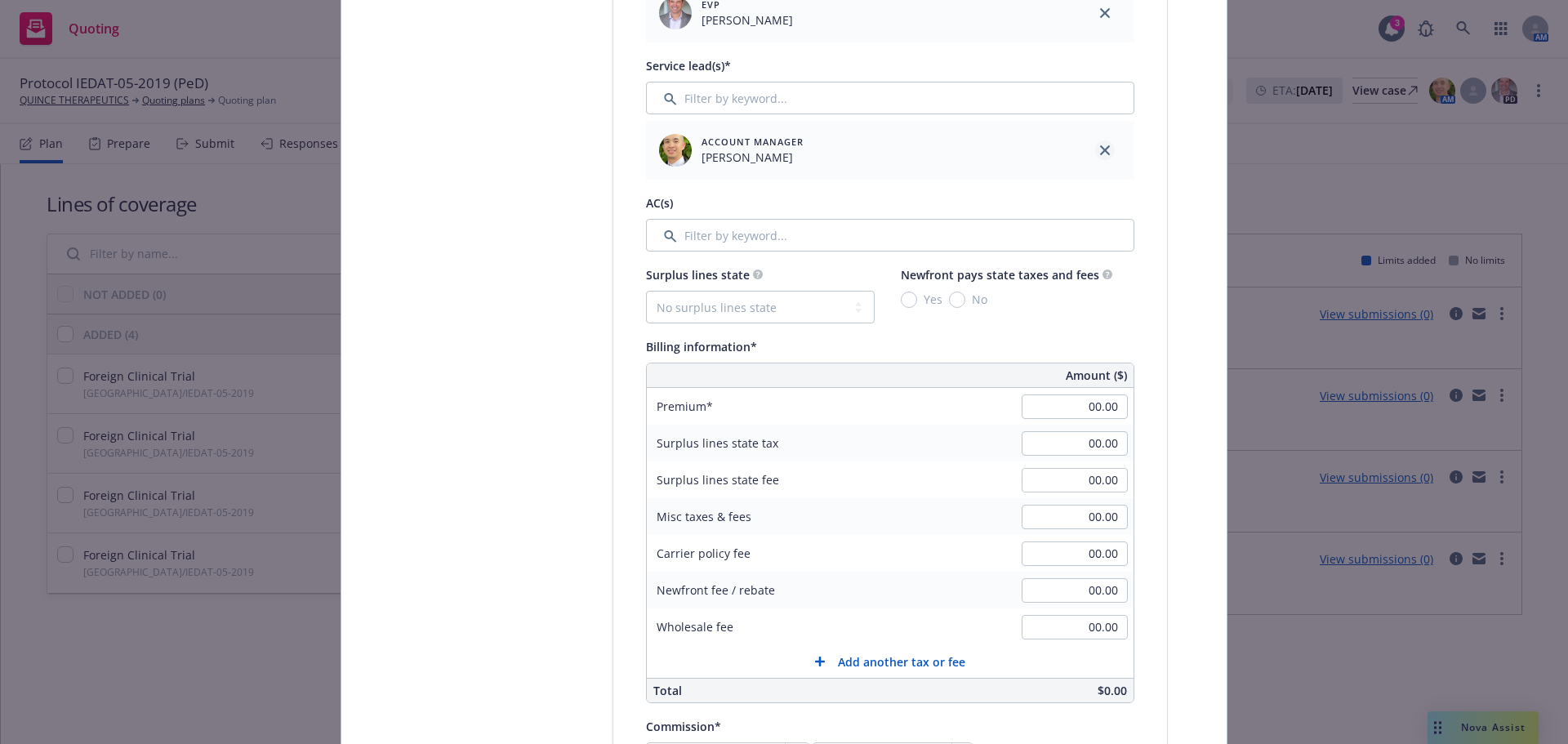
click at [1101, 156] on link "close" at bounding box center [1105, 150] width 20 height 20
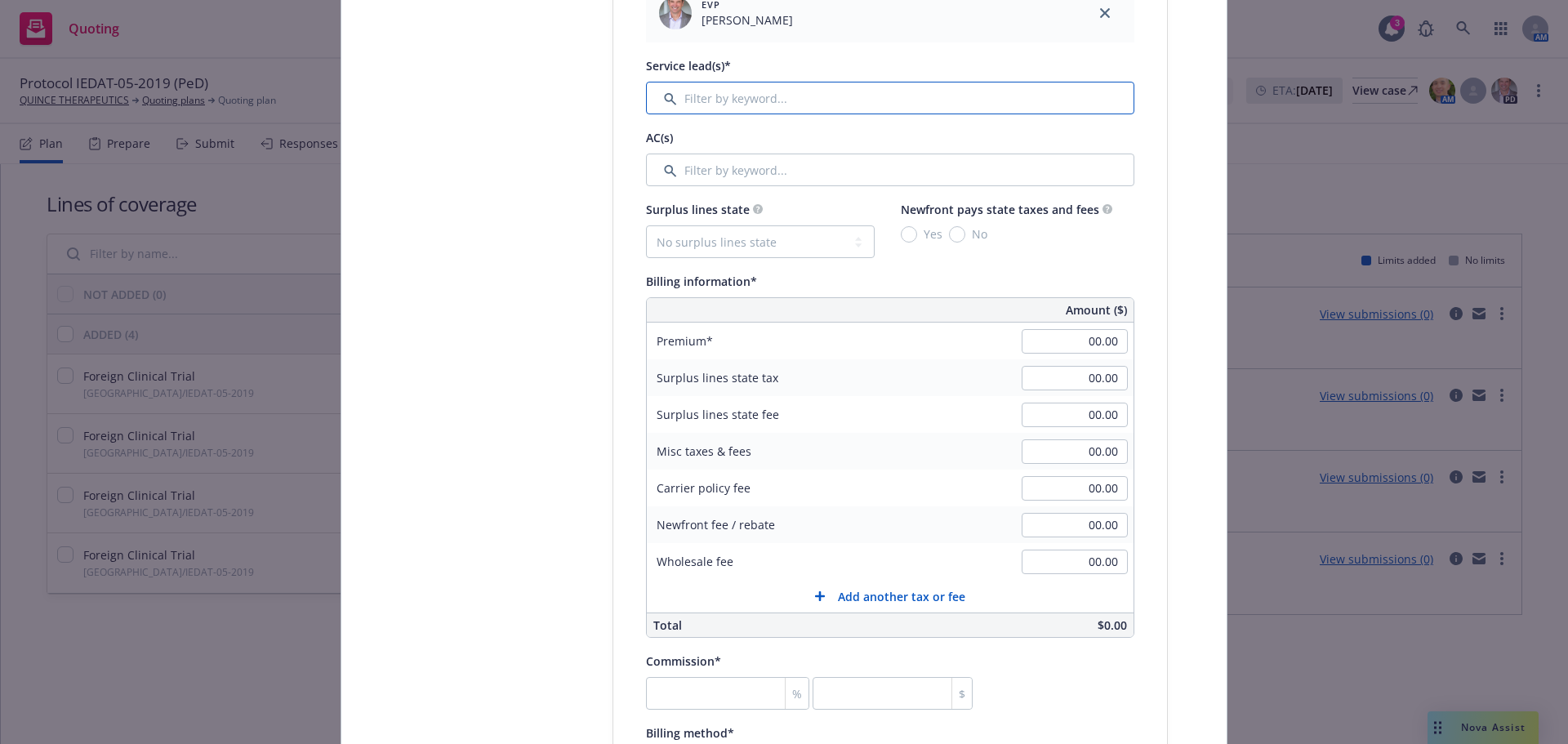
click at [836, 106] on input "Filter by keyword..." at bounding box center [891, 98] width 489 height 33
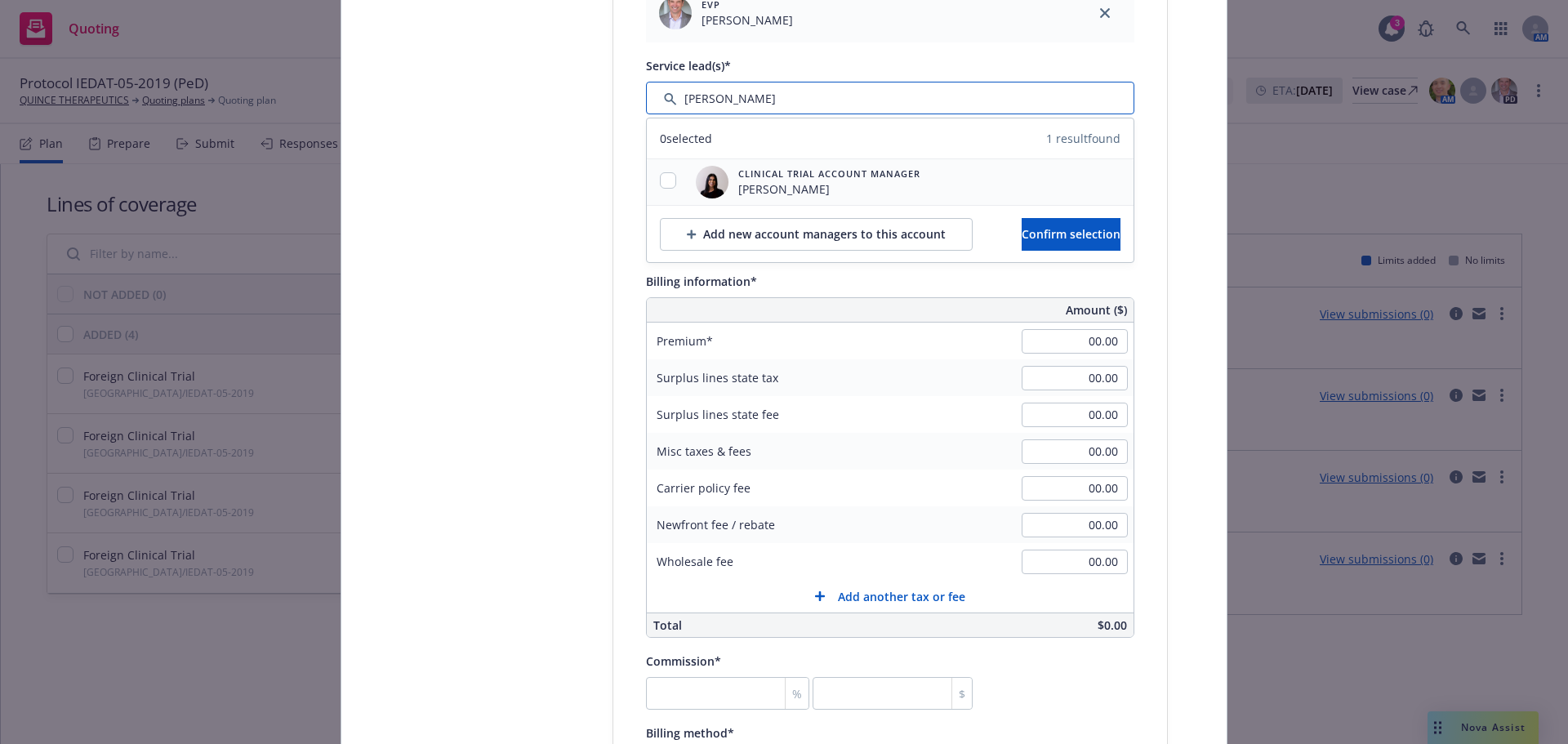
type input "ravee"
click at [660, 178] on input "checkbox" at bounding box center [668, 180] width 16 height 16
checkbox input "true"
click at [1021, 223] on button "Confirm selection" at bounding box center [1071, 235] width 99 height 33
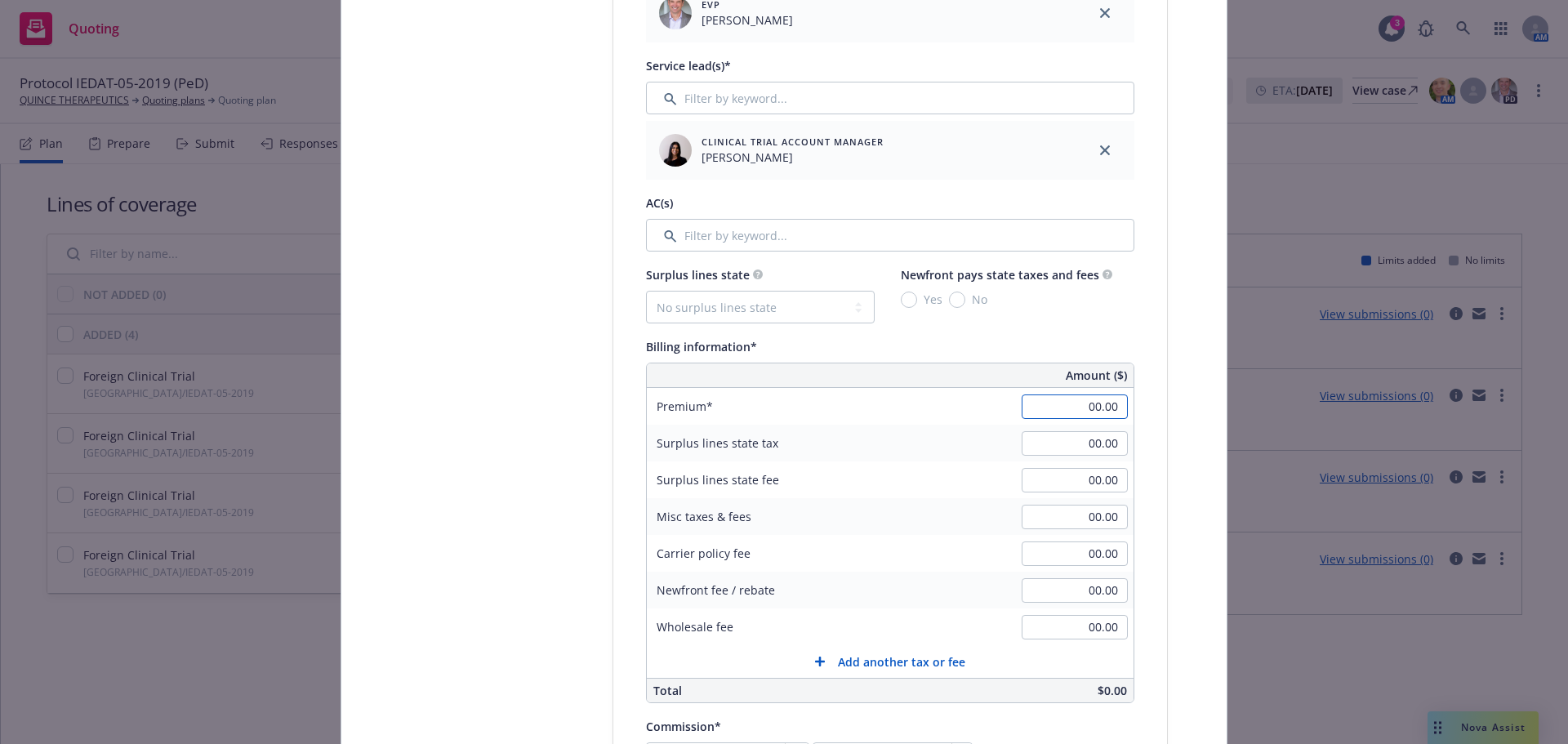
click at [1110, 406] on input "00.00" at bounding box center [1074, 406] width 107 height 24
type input "2"
type input "7,500.00"
click at [1058, 630] on input "00.00" at bounding box center [1074, 627] width 107 height 24
type input "1,000.00"
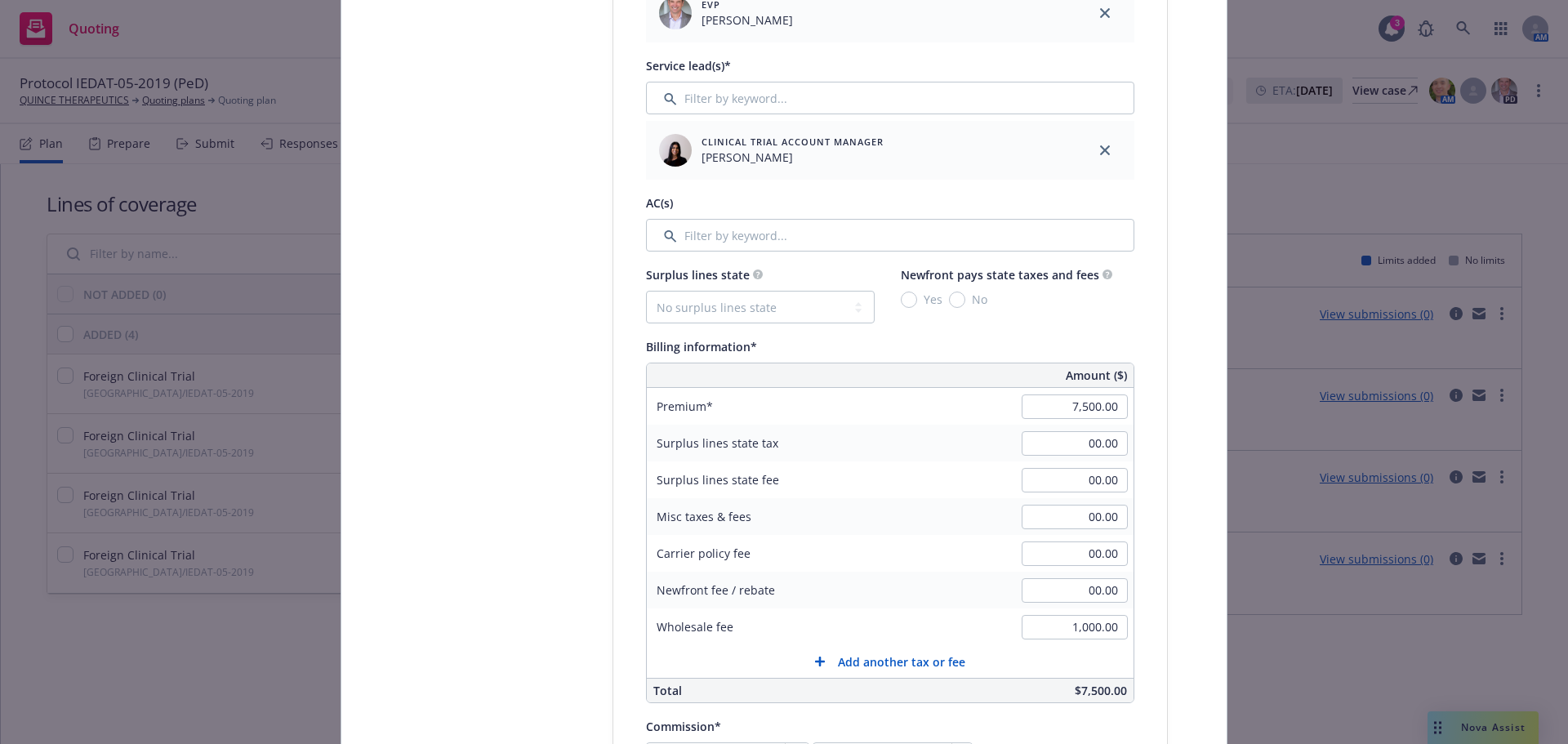
click at [1099, 502] on div "00.00" at bounding box center [1075, 516] width 118 height 36
click at [1114, 519] on input "00.00" at bounding box center [1074, 517] width 107 height 24
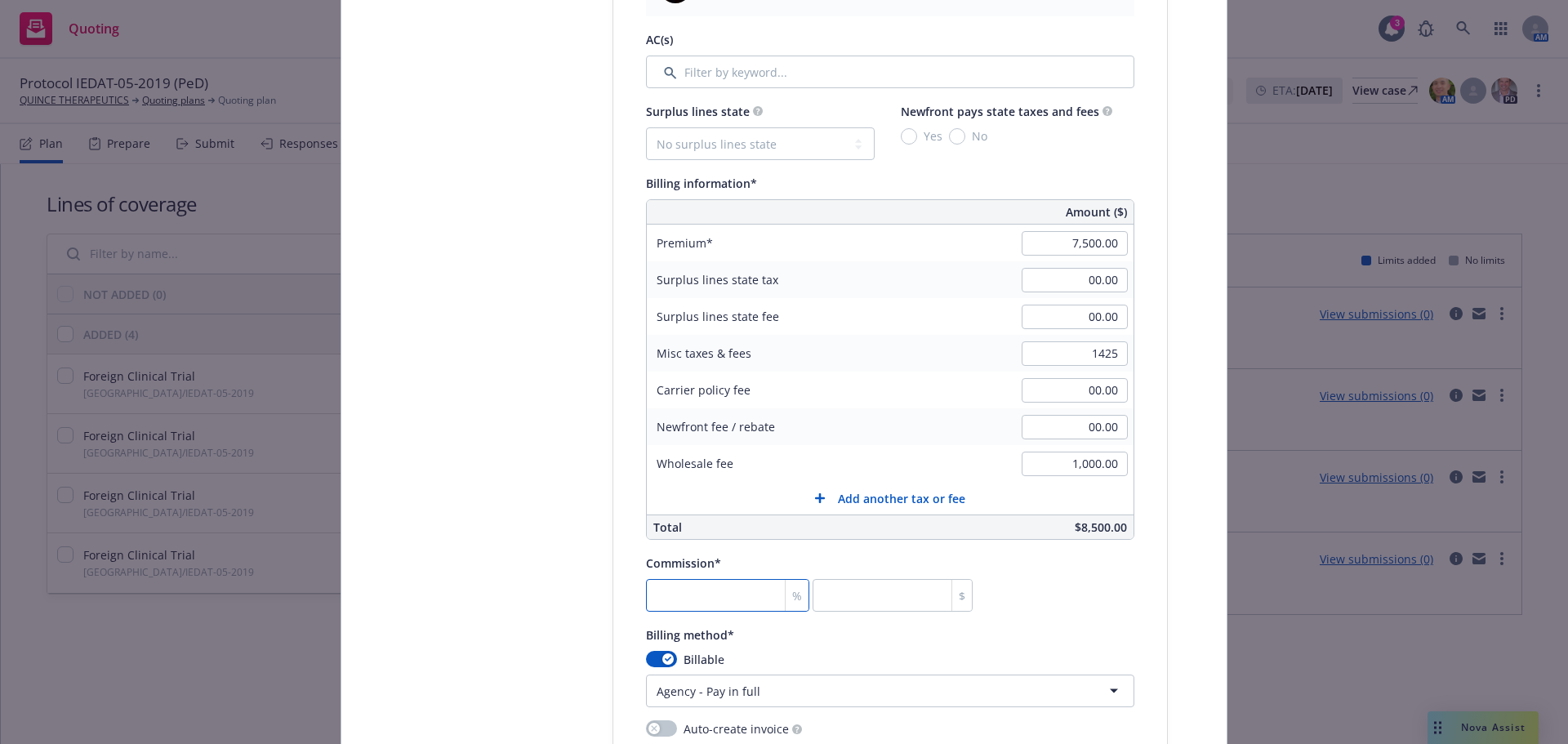
type input "1,425.00"
click at [707, 584] on input "number" at bounding box center [728, 595] width 164 height 33
type input "2"
type input "150"
type input "27"
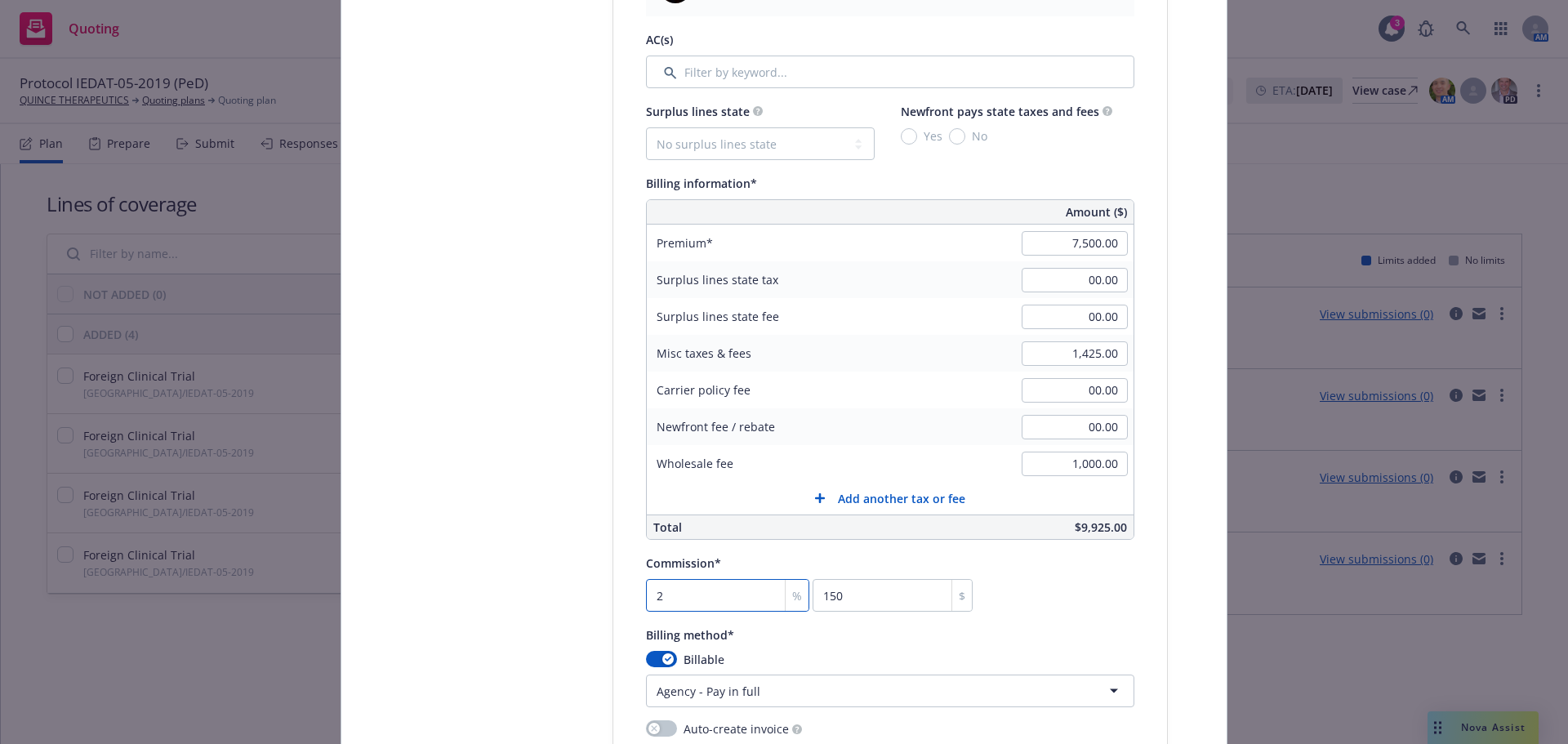
type input "2025"
type input "27.5"
type input "2062.5"
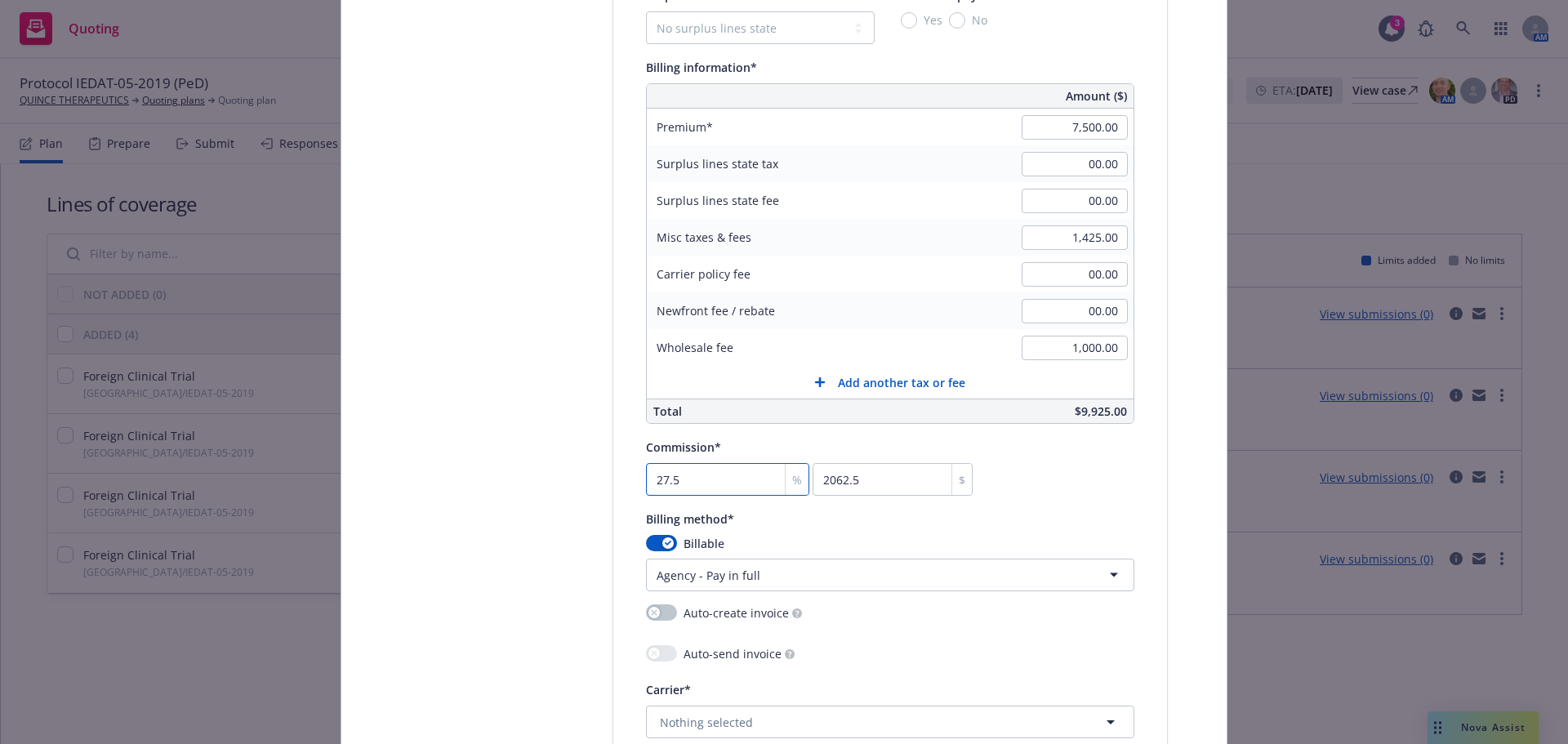
scroll to position [1374, 0]
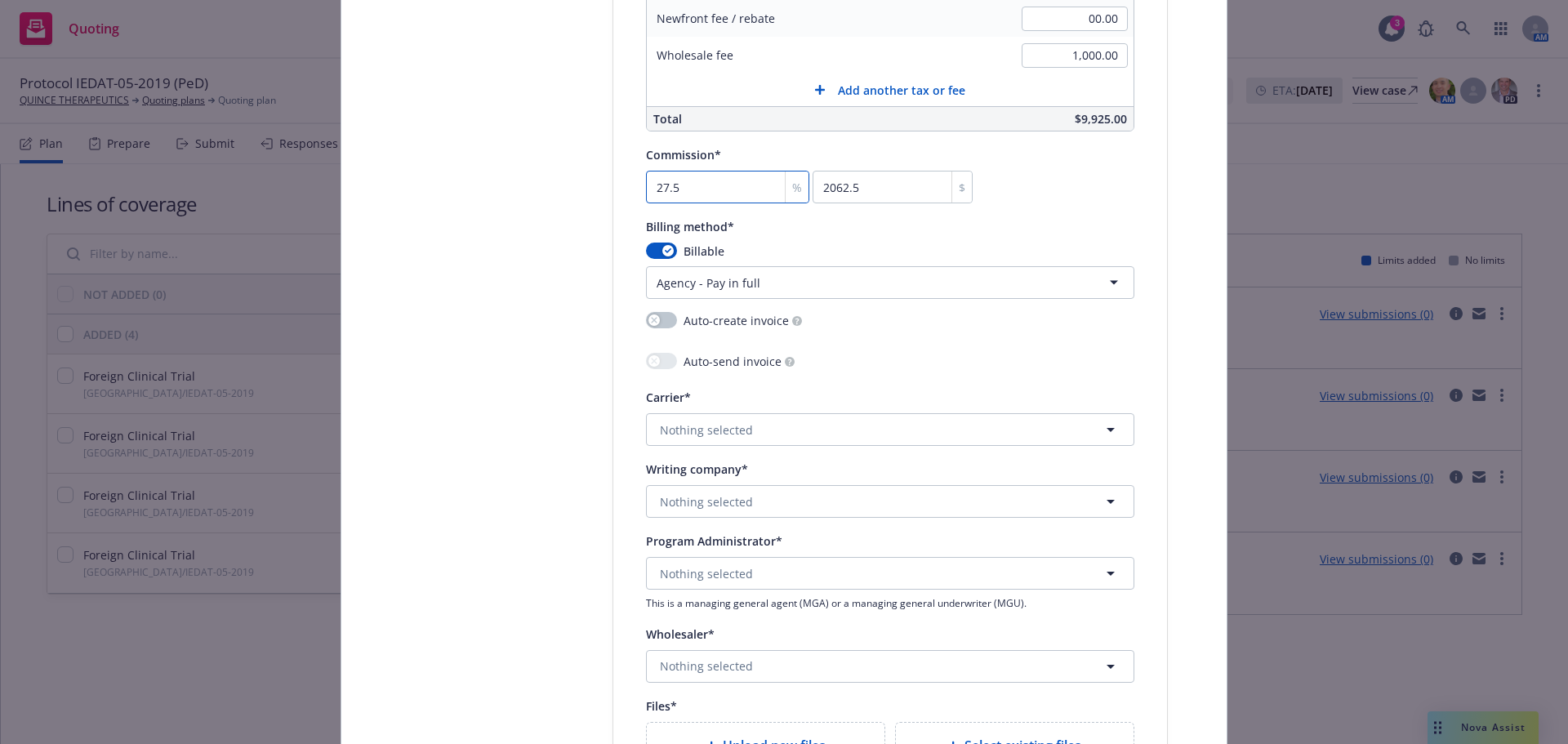
type input "27.5"
click at [734, 430] on span "Nothing selected" at bounding box center [706, 430] width 93 height 17
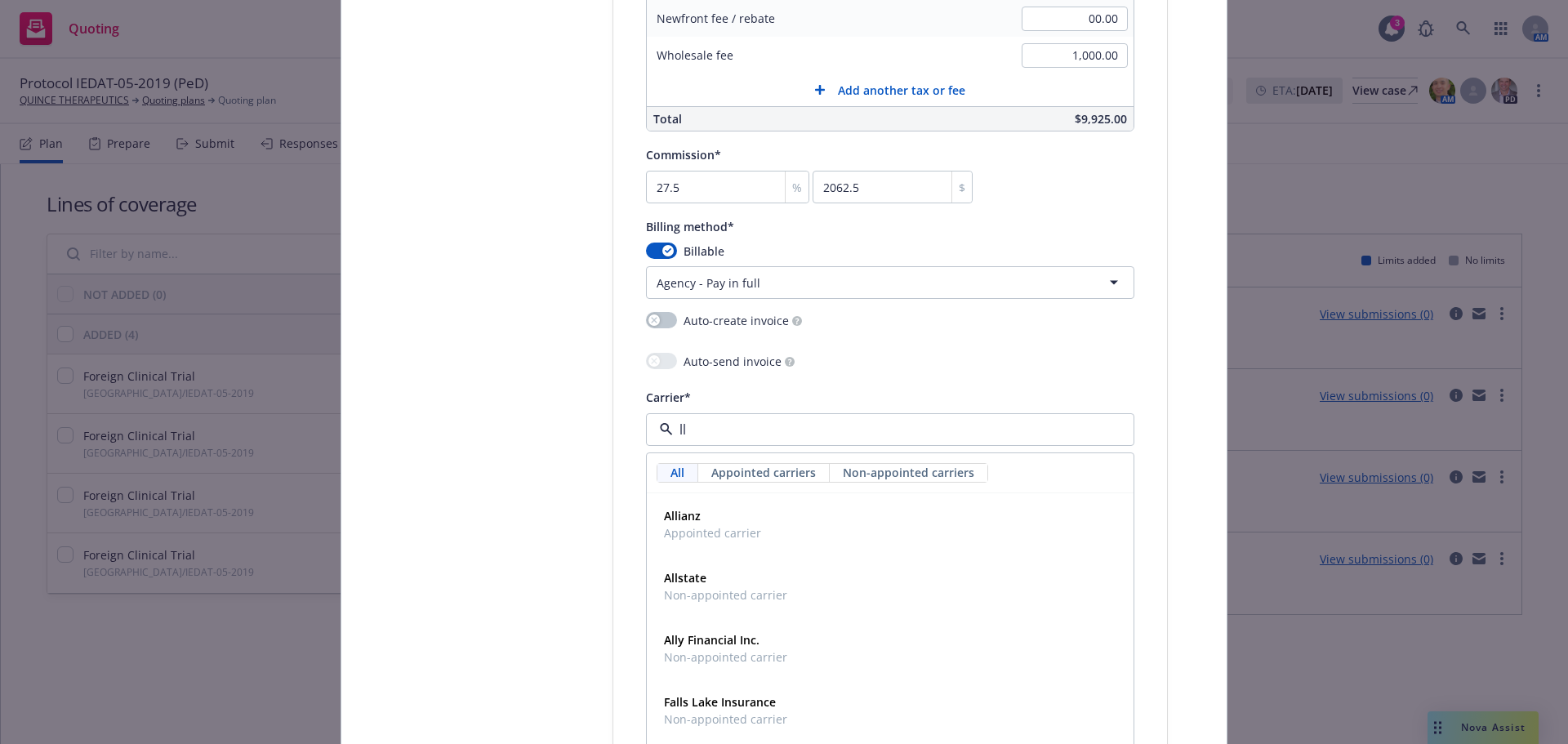
type input "llo"
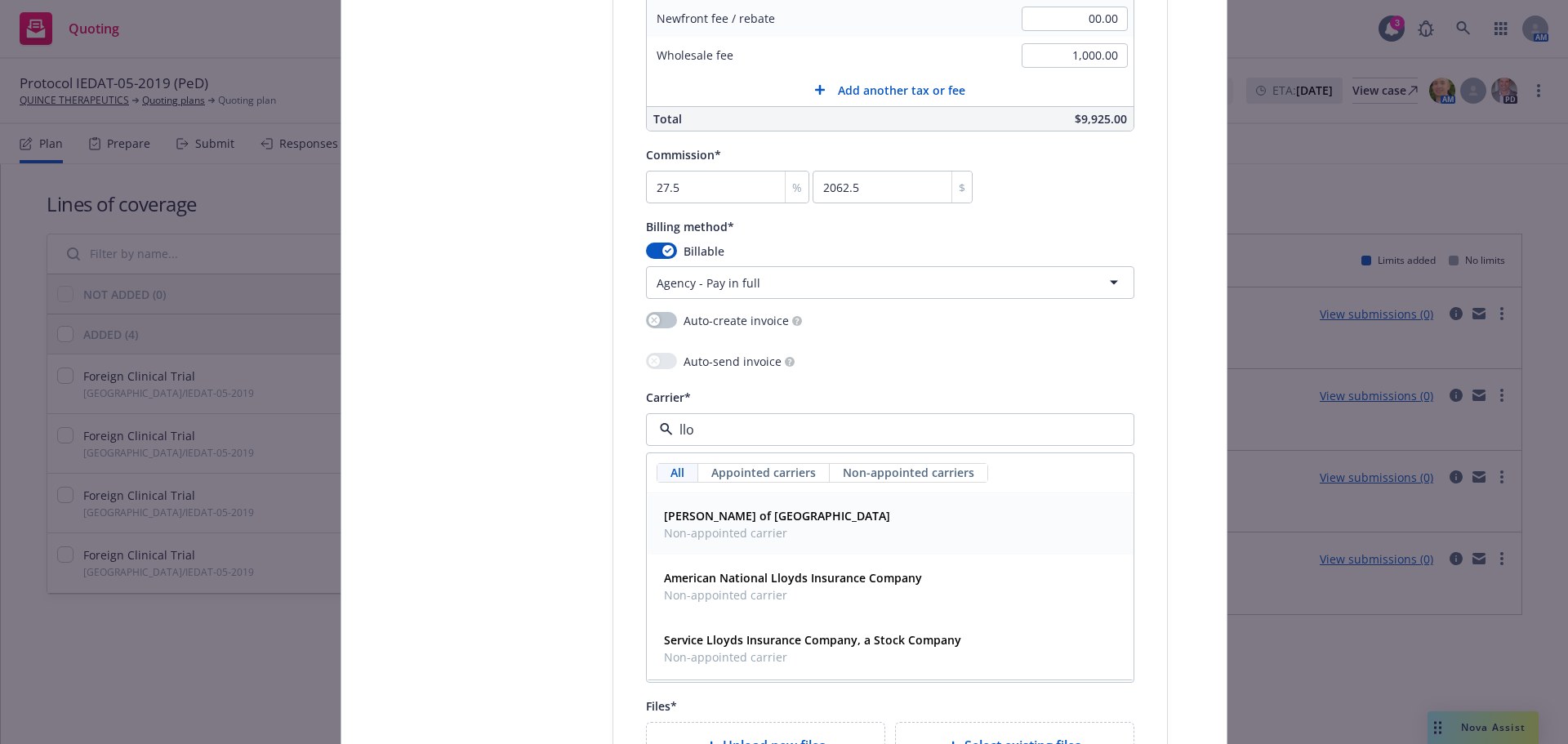
click at [761, 514] on span "Lloyd's of London" at bounding box center [776, 515] width 226 height 17
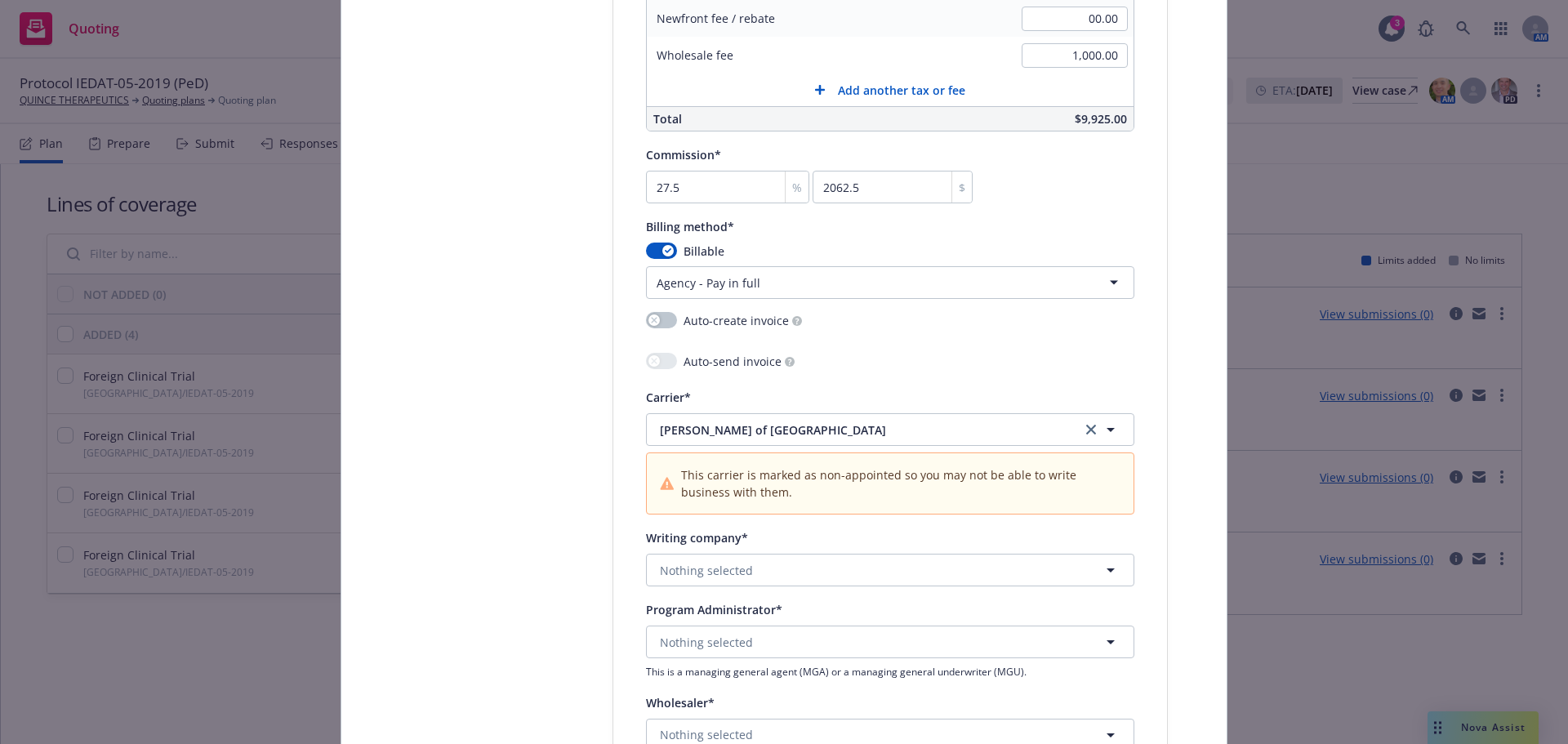
scroll to position [1618, 0]
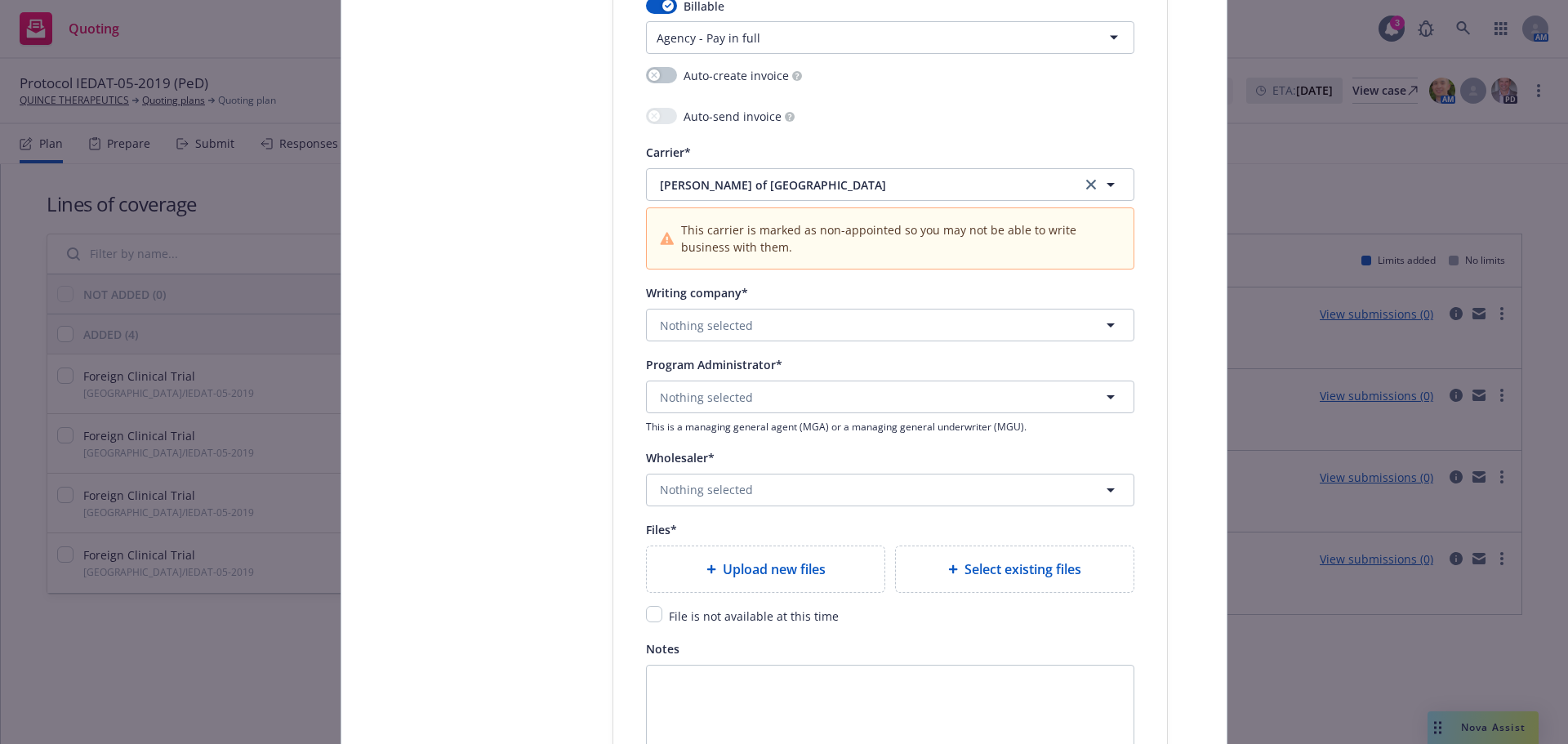
click at [742, 306] on div "Writing company* Nothing selected" at bounding box center [891, 312] width 489 height 59
click at [755, 325] on button "Nothing selected" at bounding box center [891, 325] width 489 height 33
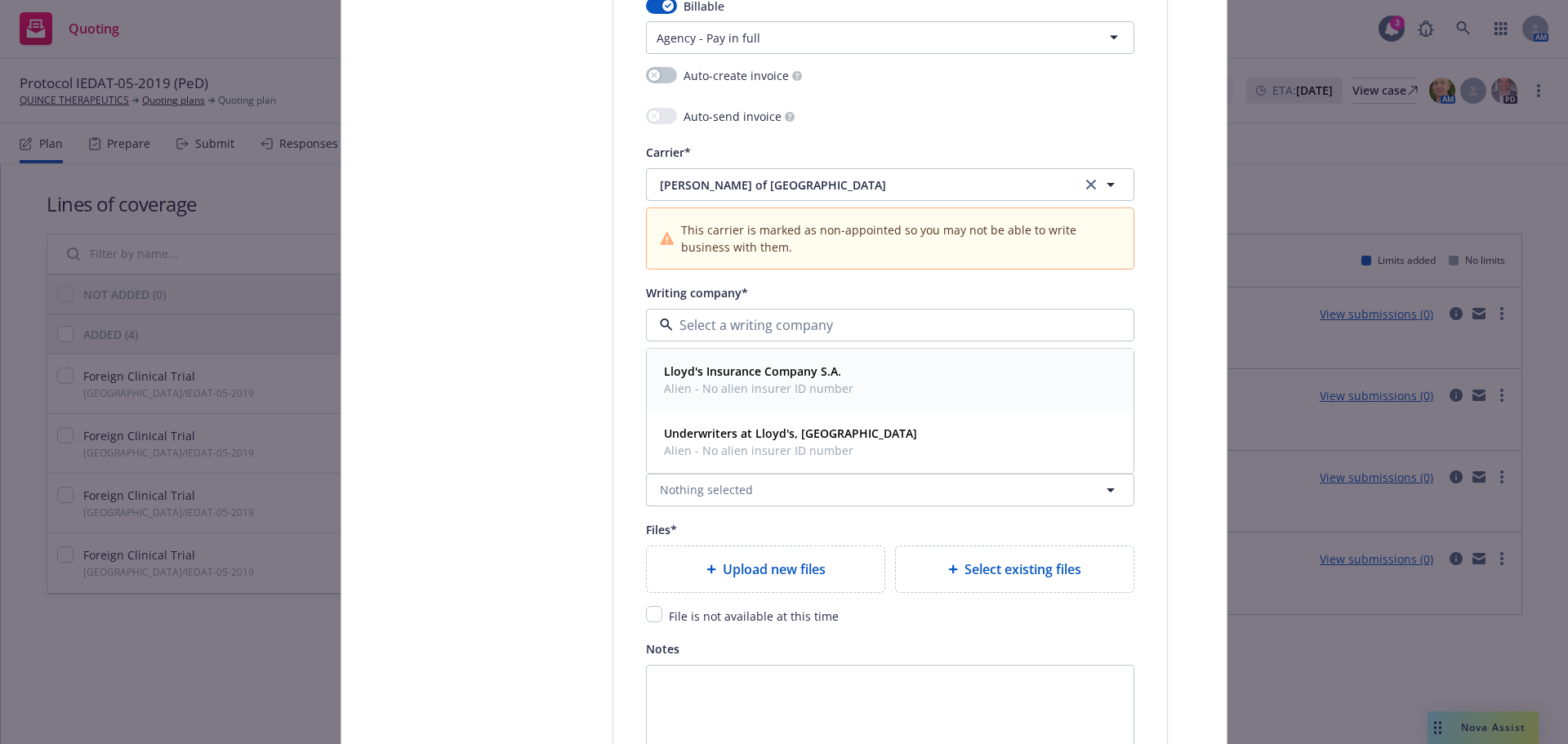
click at [748, 391] on span "Alien - No alien insurer ID number" at bounding box center [758, 389] width 190 height 17
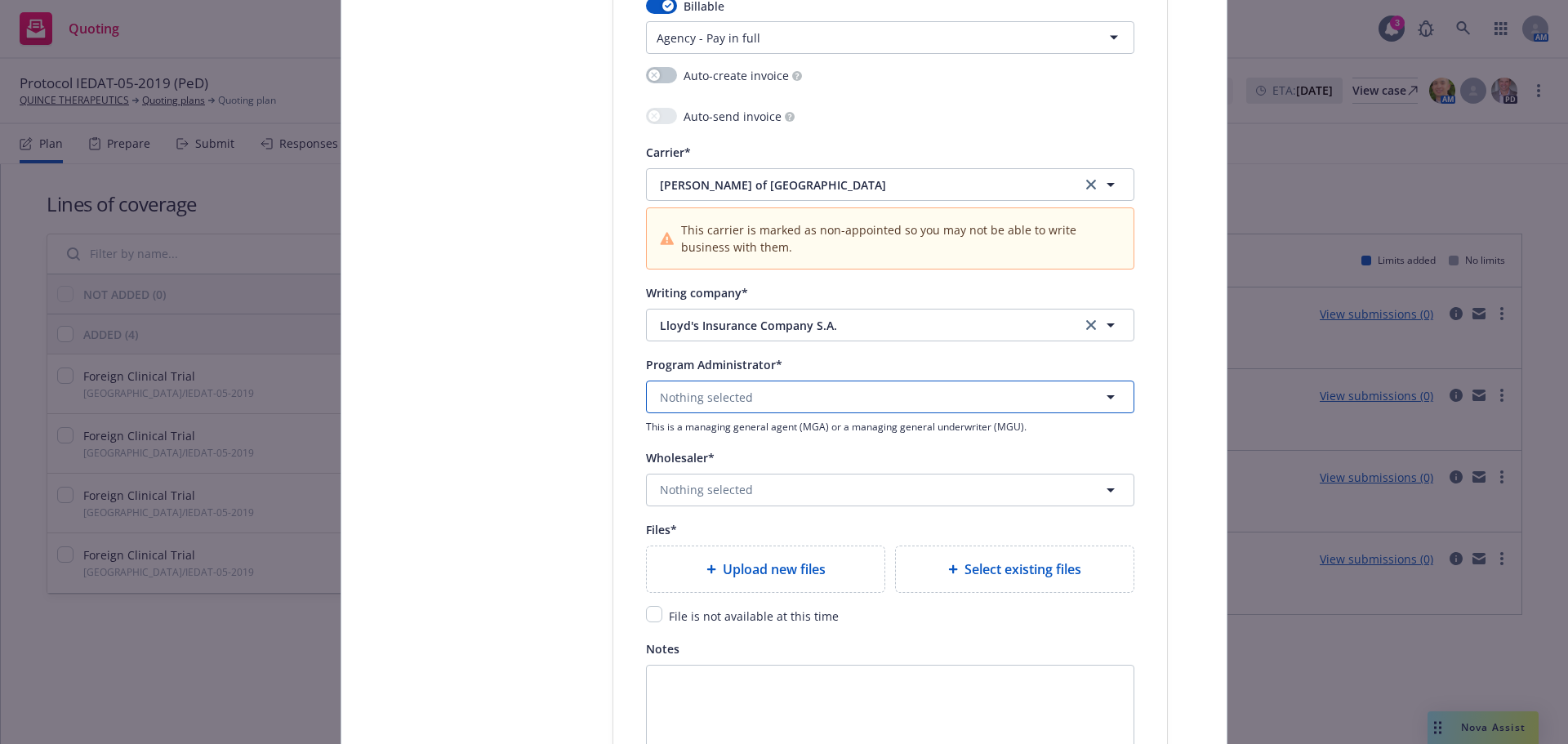
click at [906, 410] on button "Nothing selected" at bounding box center [891, 397] width 489 height 33
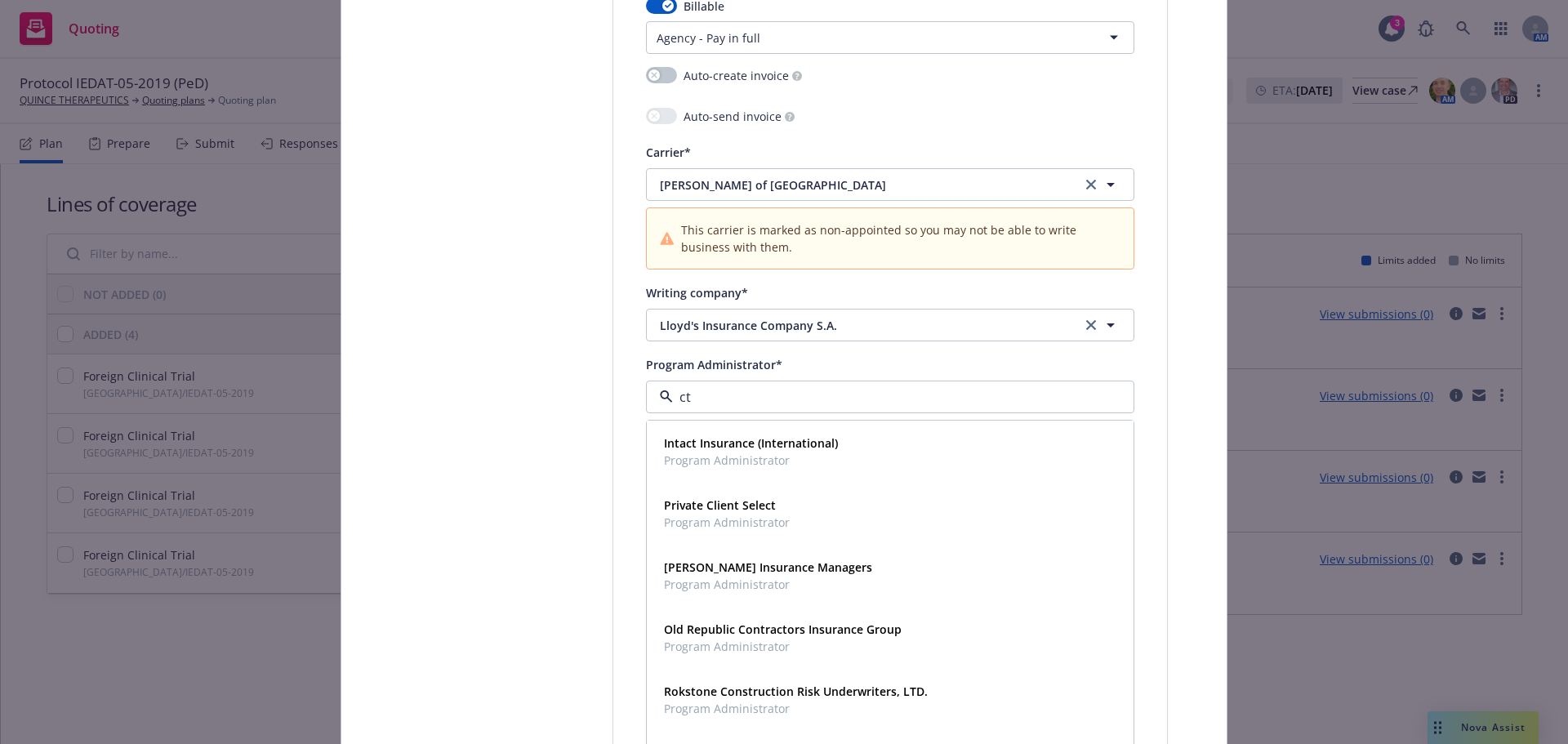
type input "cti"
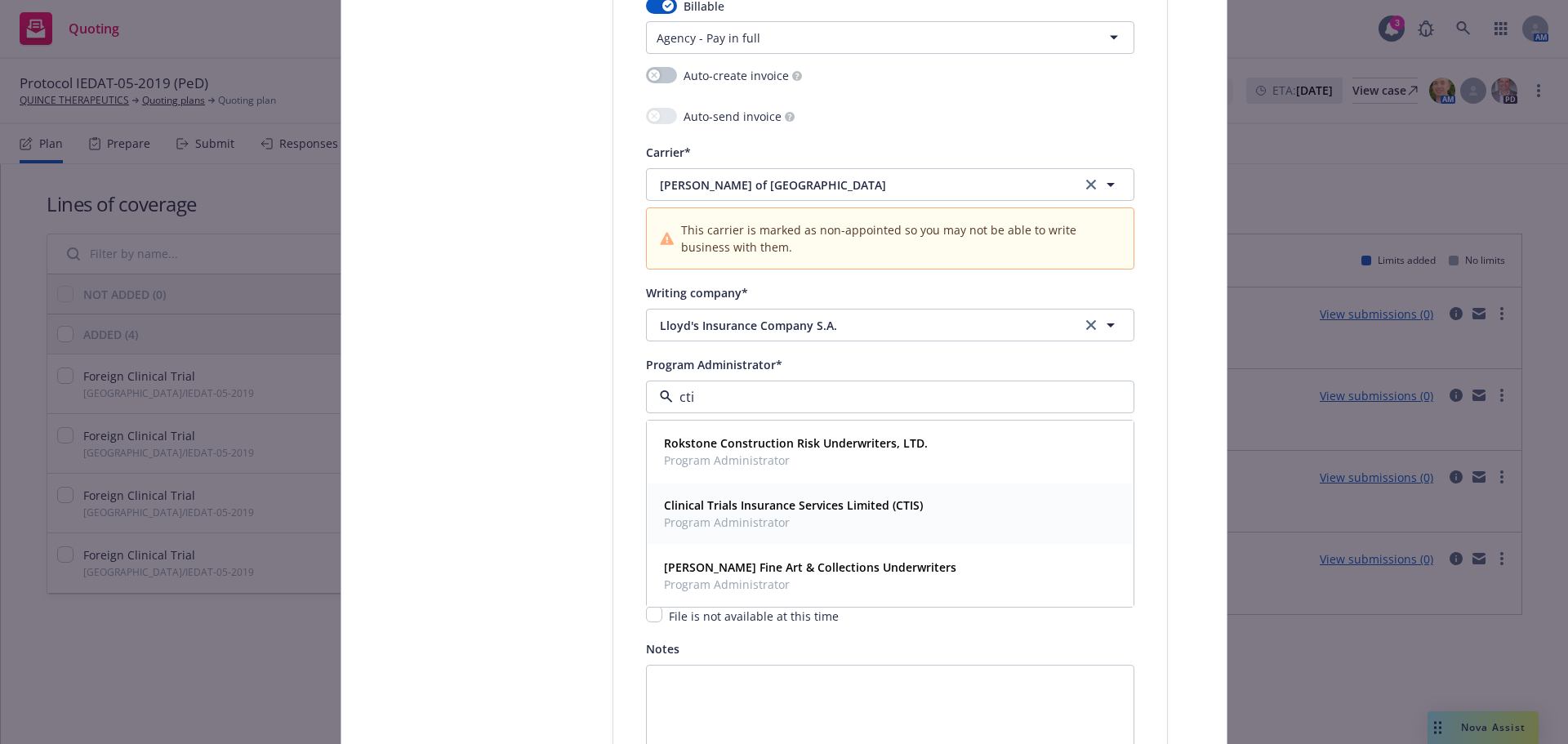
click at [800, 528] on span "Program Administrator" at bounding box center [793, 522] width 259 height 17
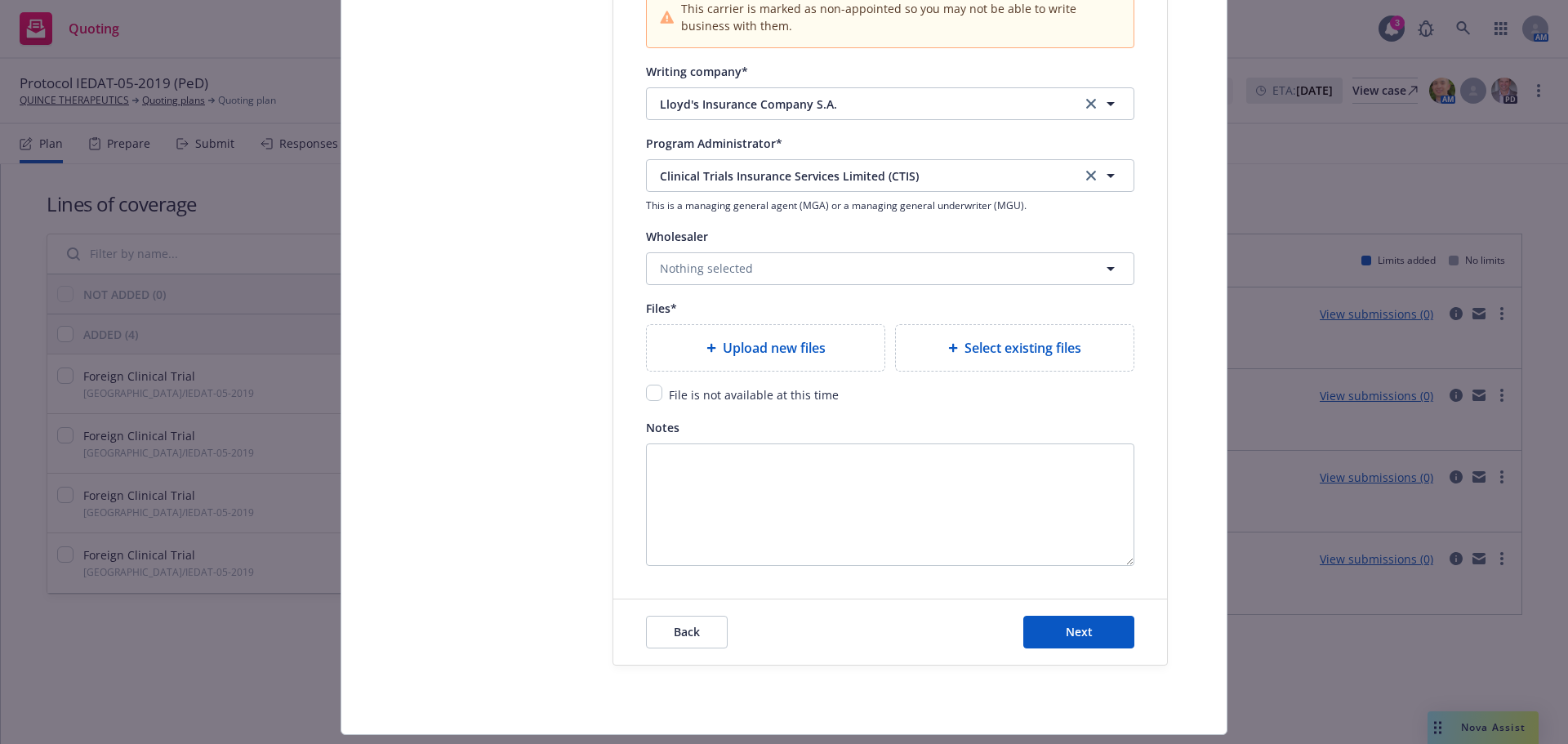
scroll to position [1863, 0]
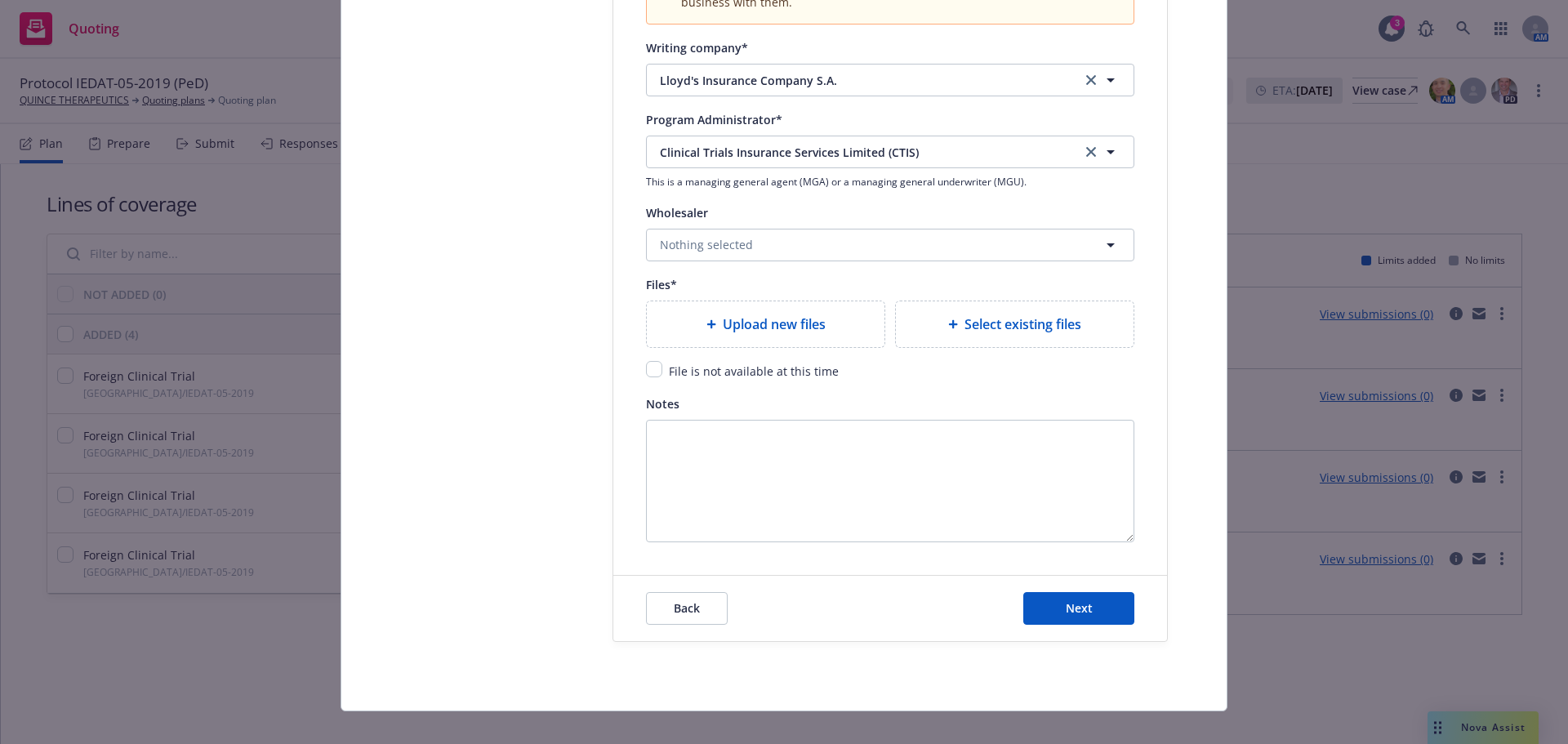
type textarea "x"
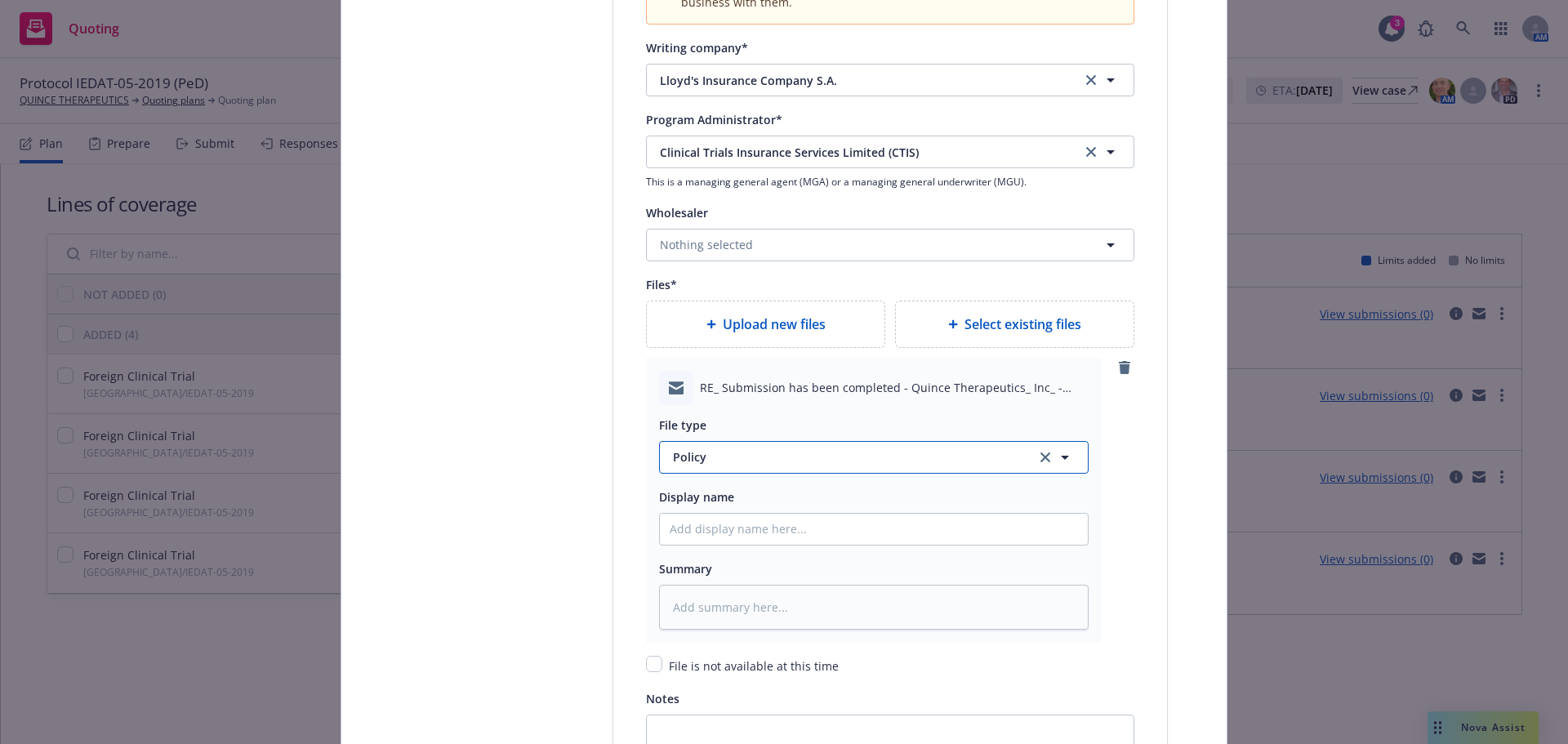
click at [749, 462] on span "Policy" at bounding box center [845, 457] width 344 height 17
type input "em"
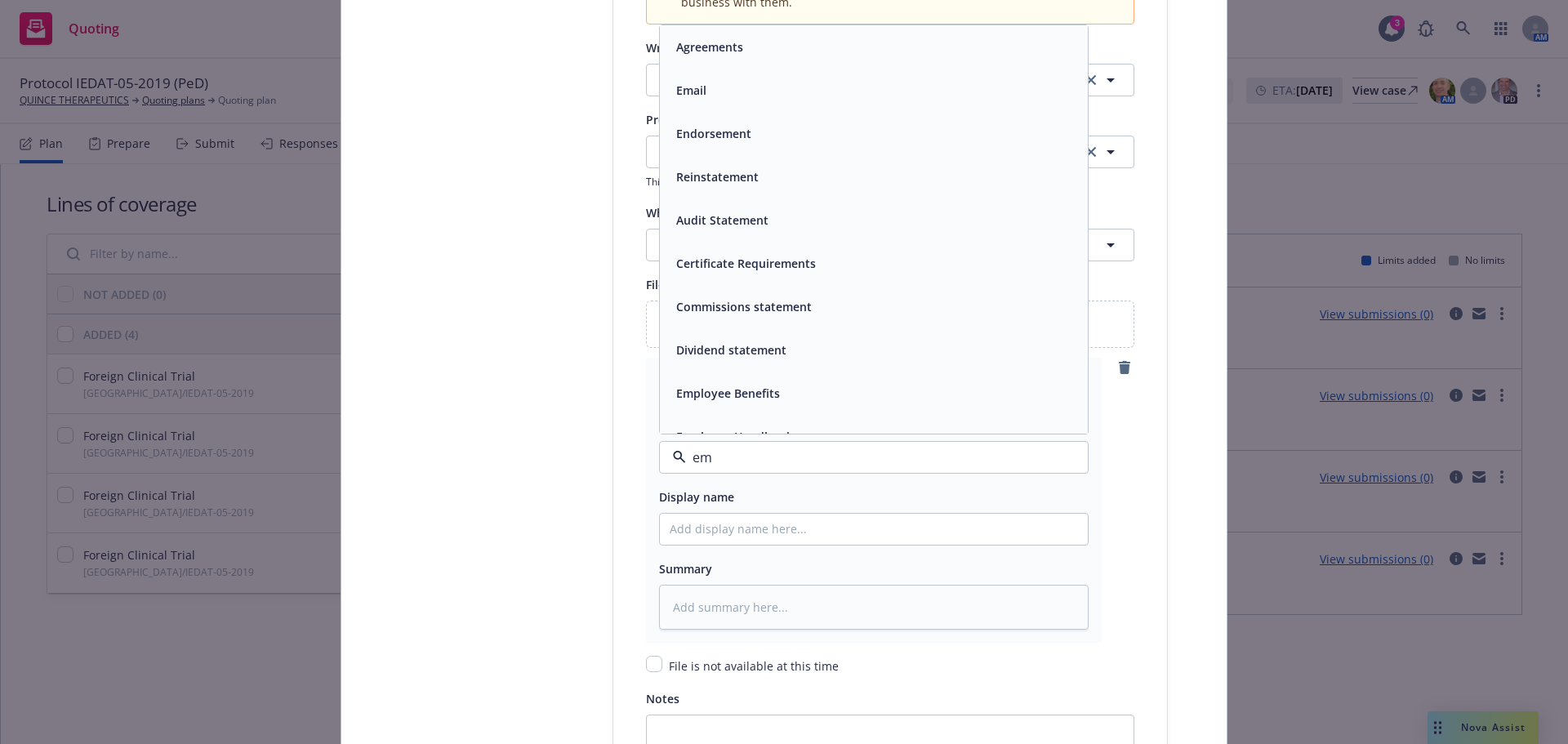
click at [752, 86] on div "Email" at bounding box center [873, 89] width 408 height 23
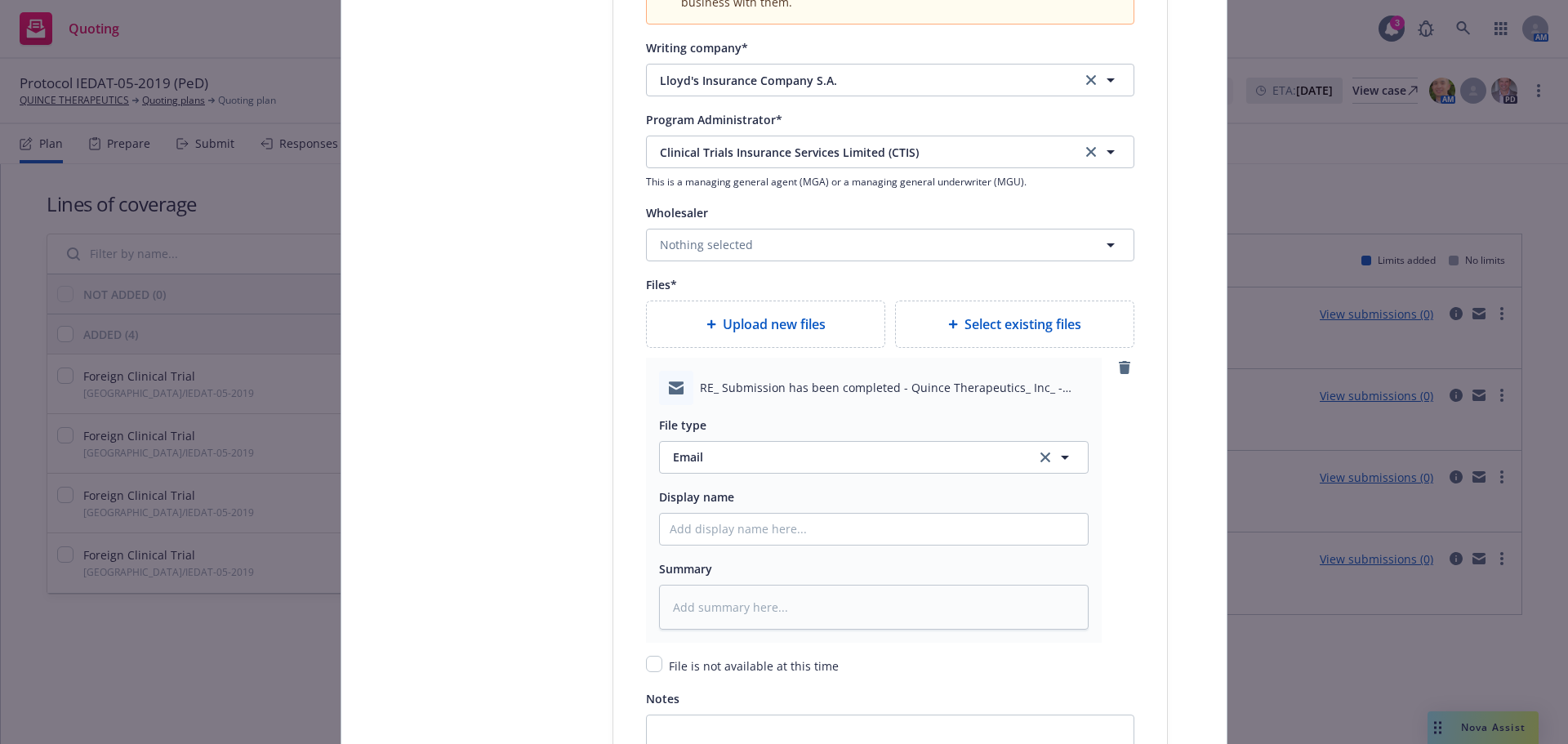
type textarea "x"
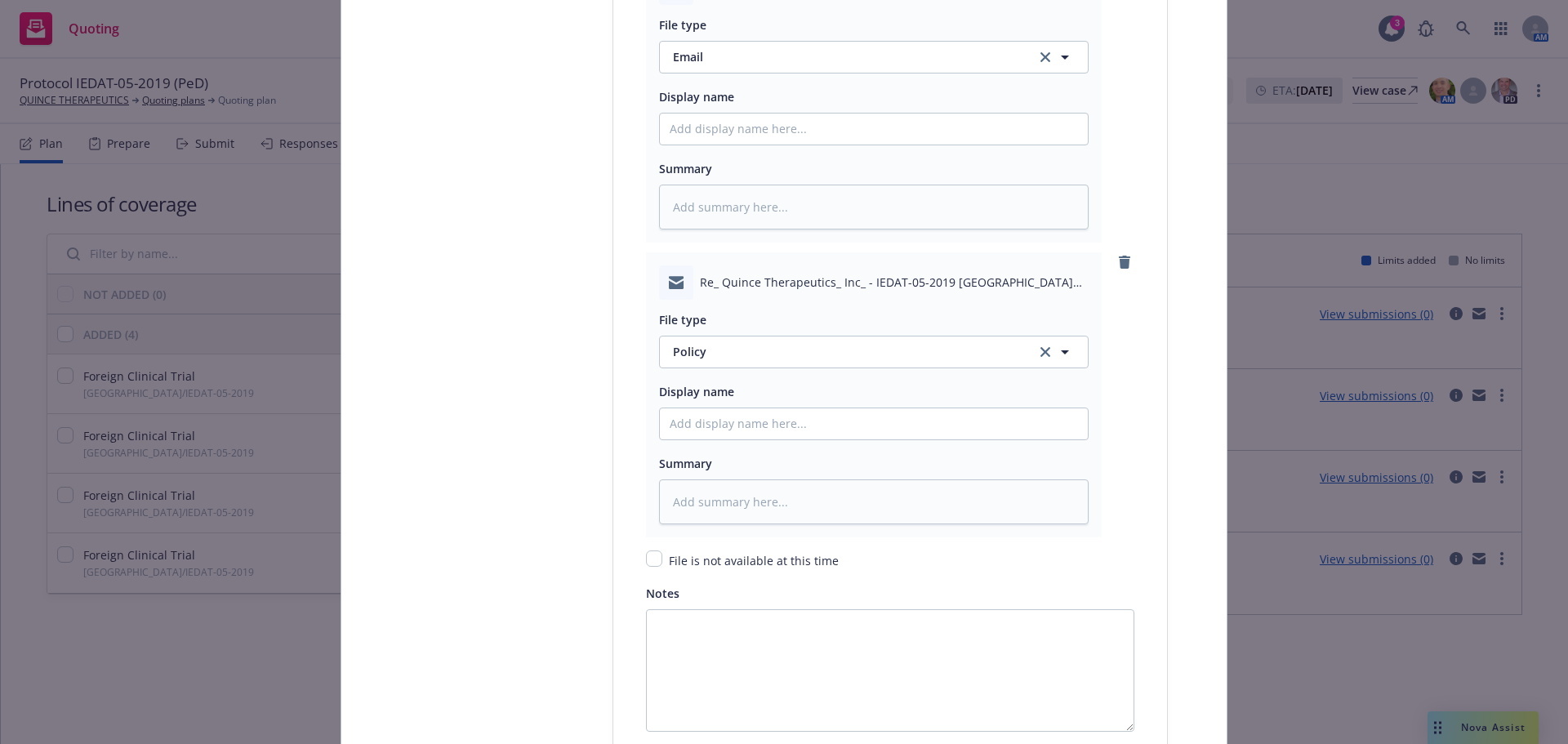
scroll to position [2271, 0]
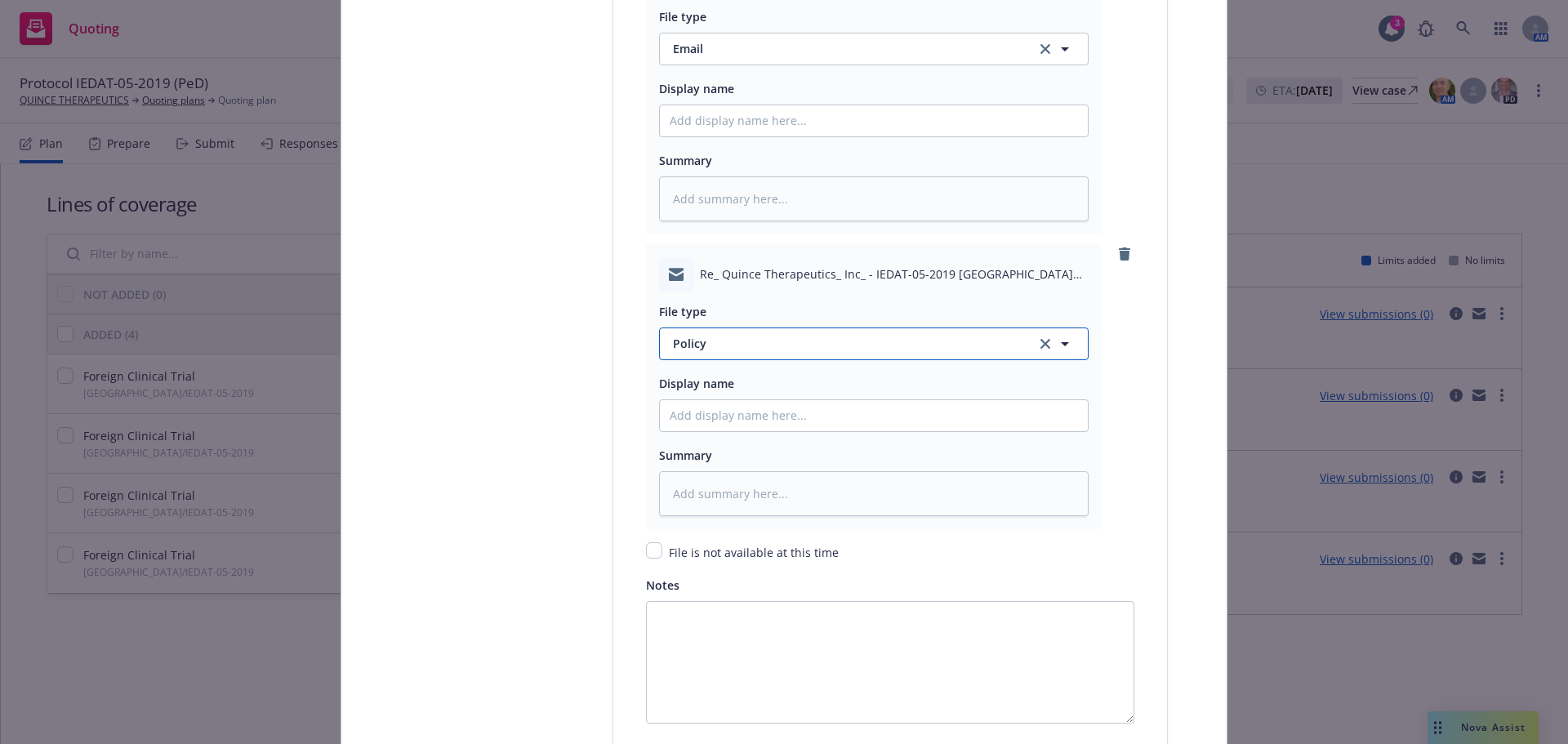
click at [800, 351] on span "Policy" at bounding box center [845, 343] width 344 height 17
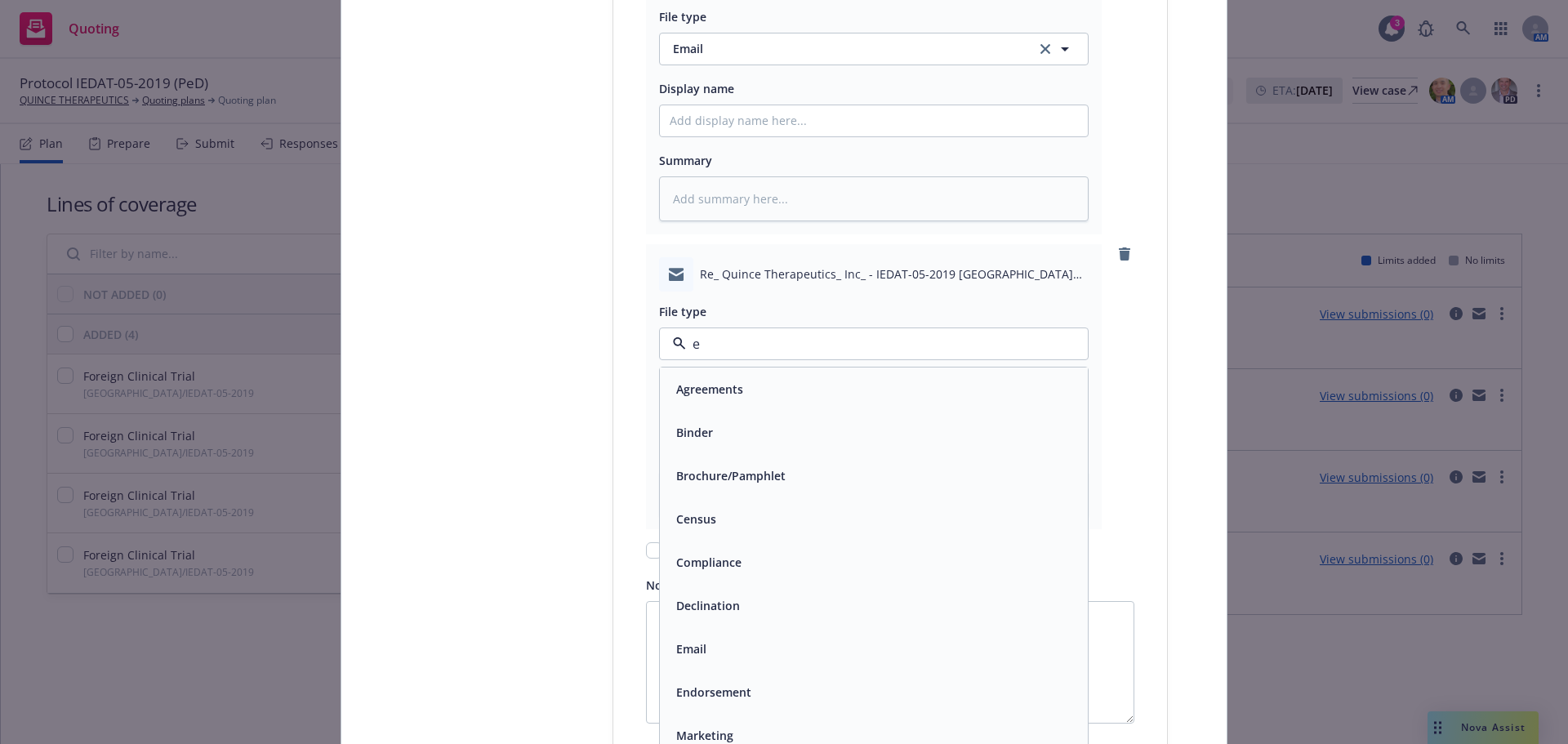
type input "em"
click at [748, 415] on div "Email" at bounding box center [874, 432] width 428 height 43
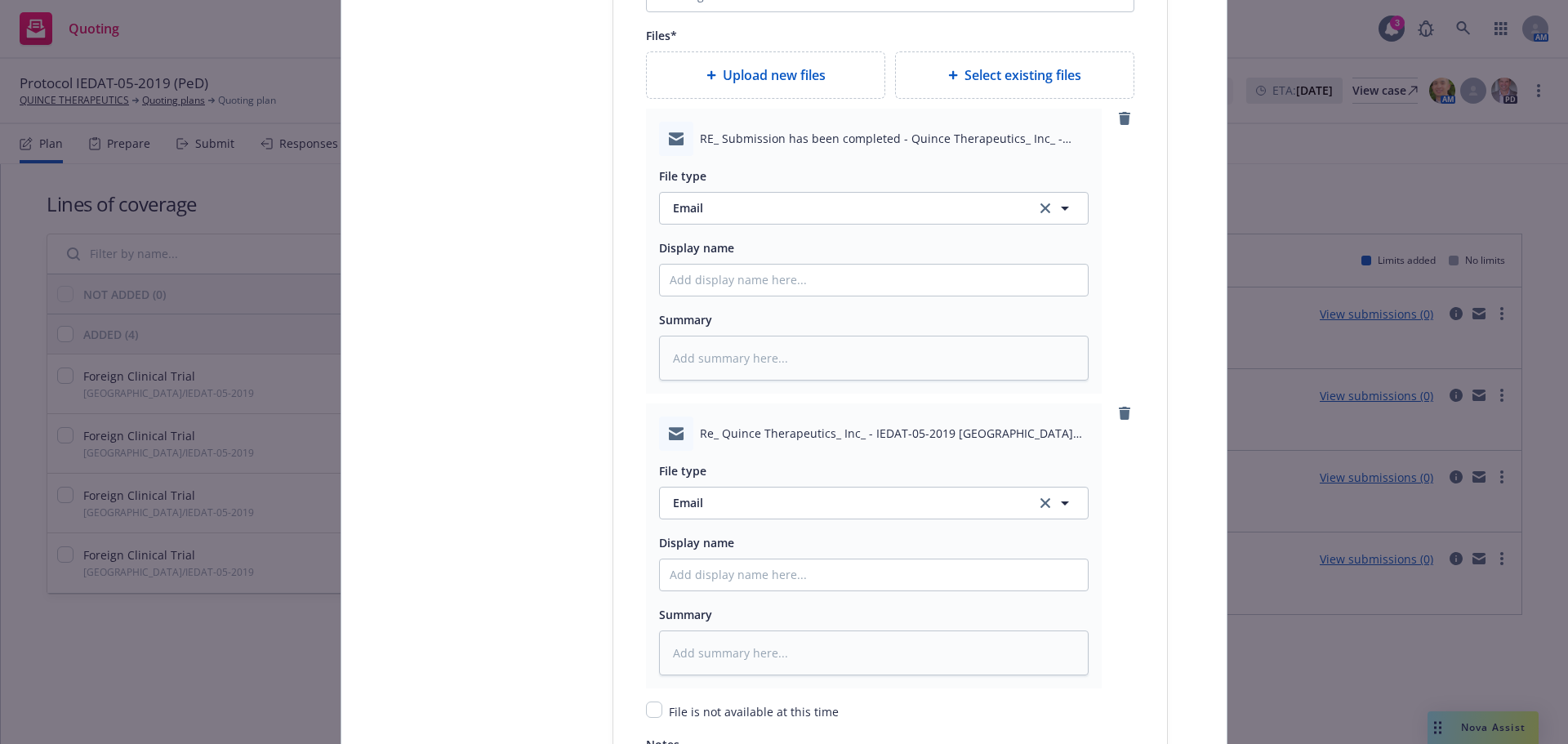
scroll to position [2027, 0]
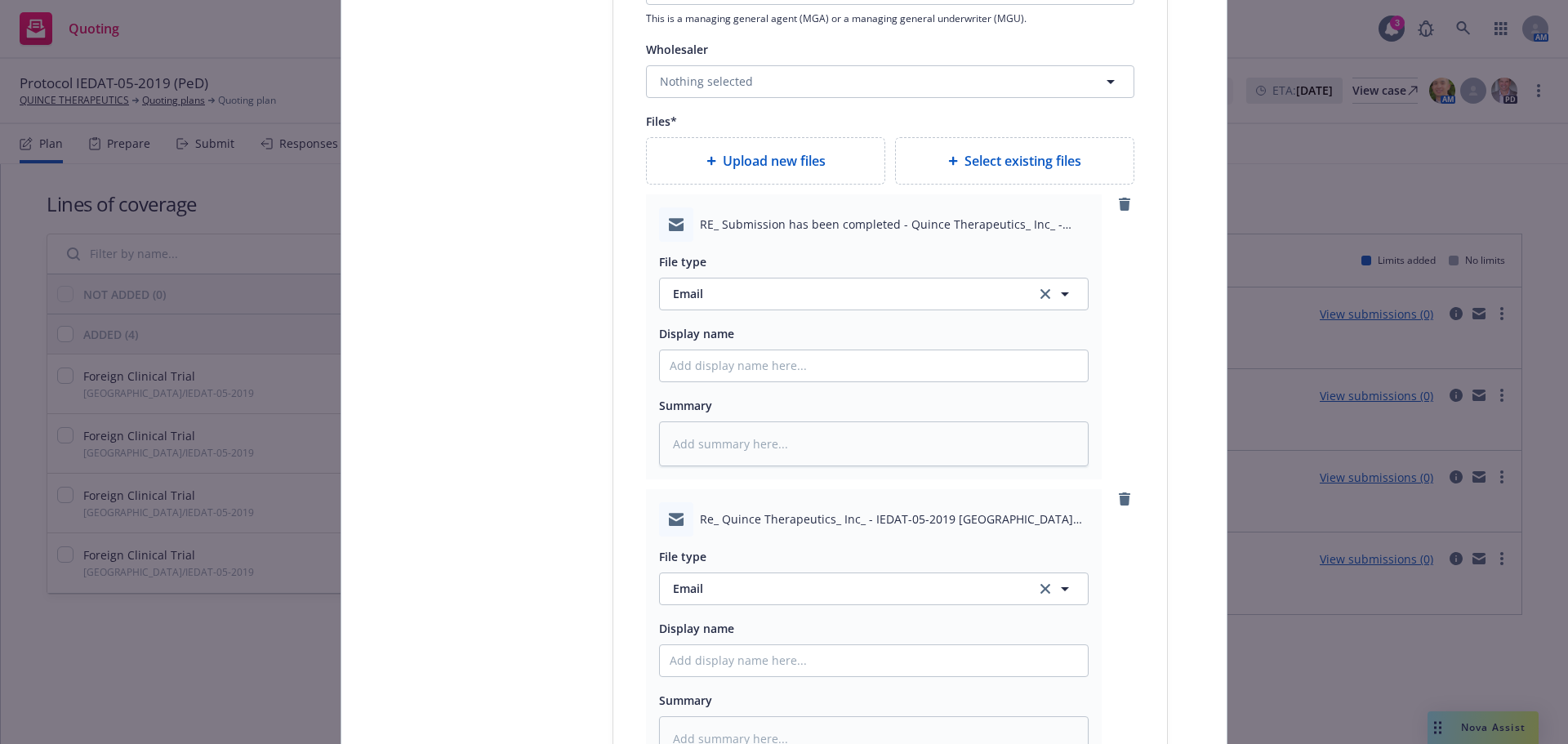
type textarea "x"
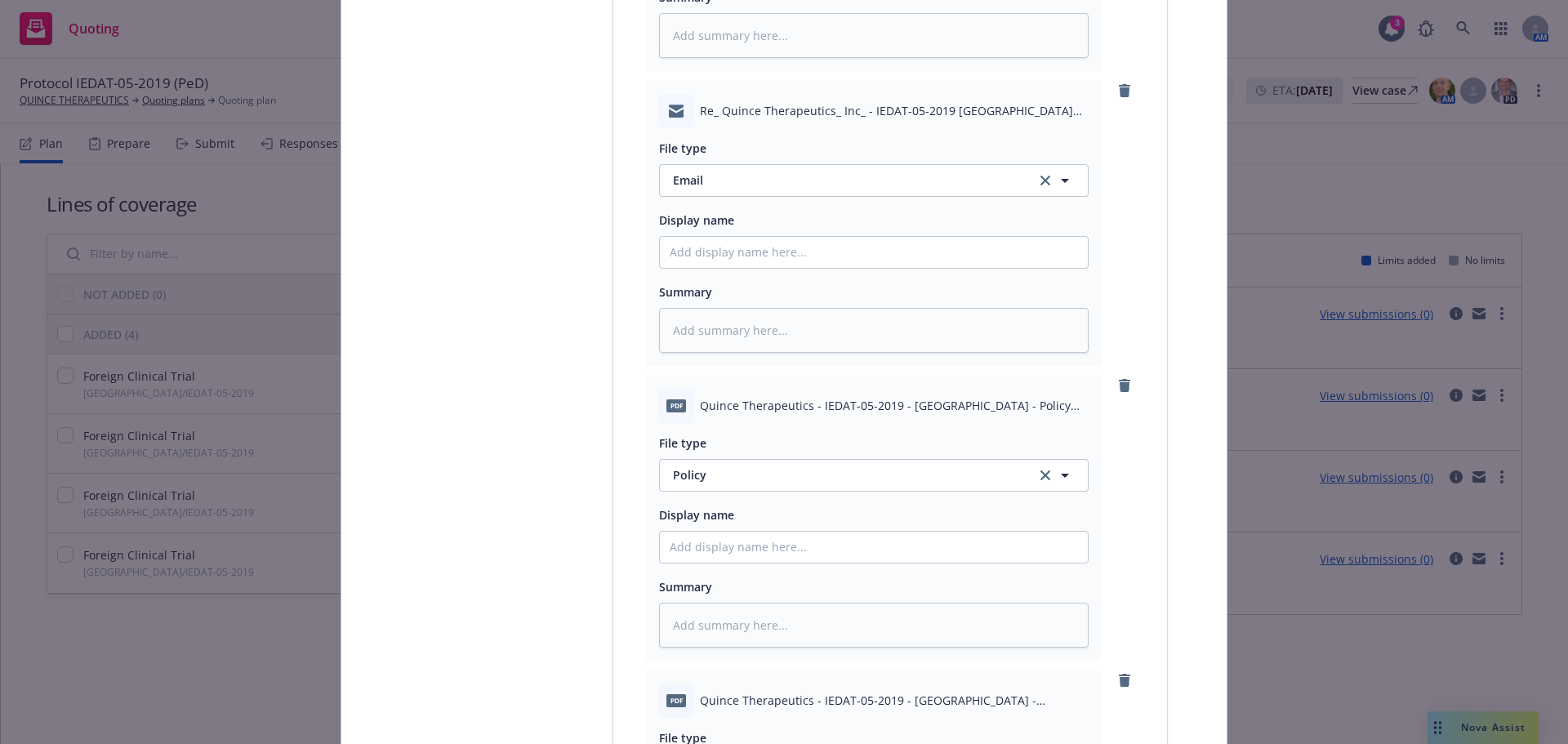
scroll to position [2843, 0]
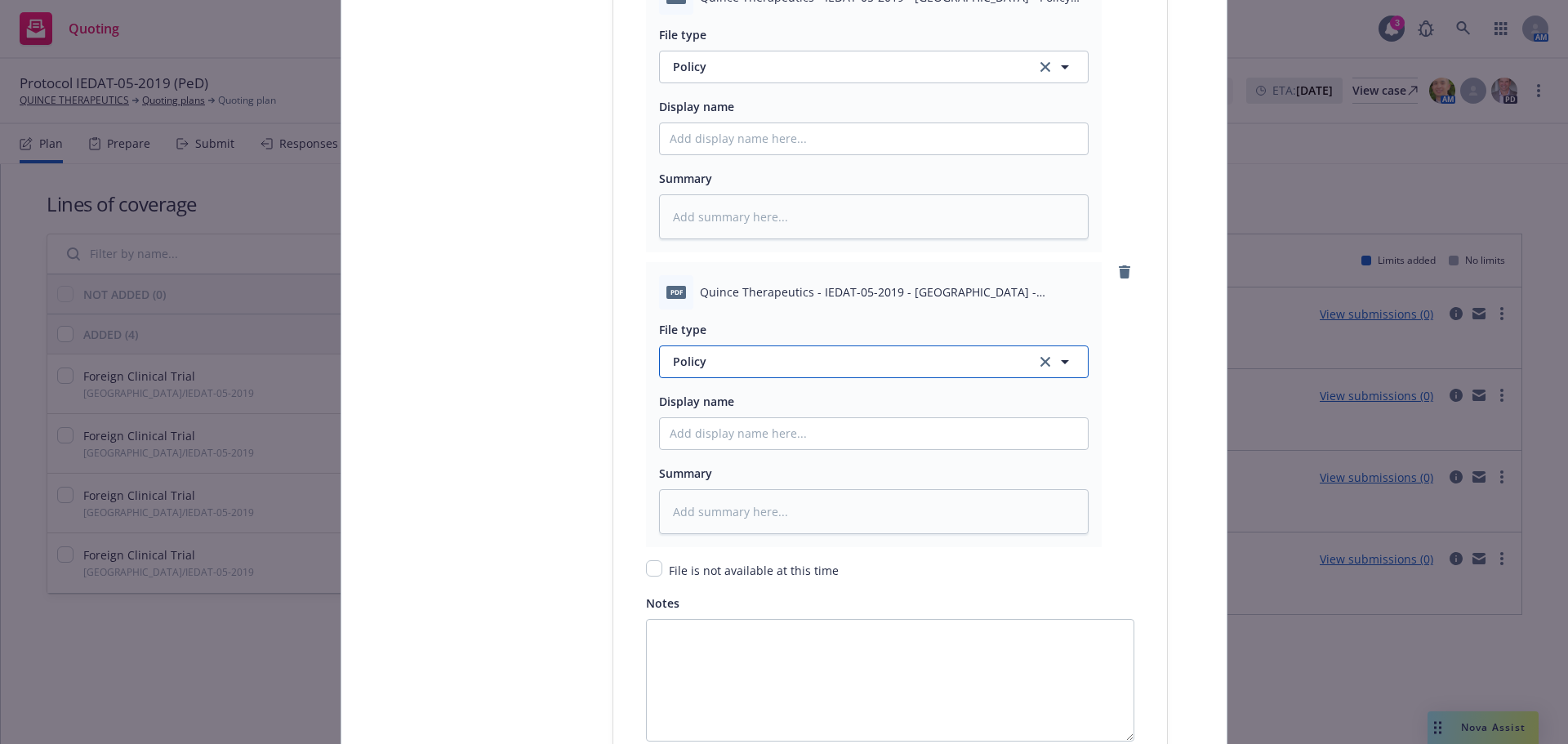
click at [763, 359] on span "Policy" at bounding box center [845, 361] width 344 height 17
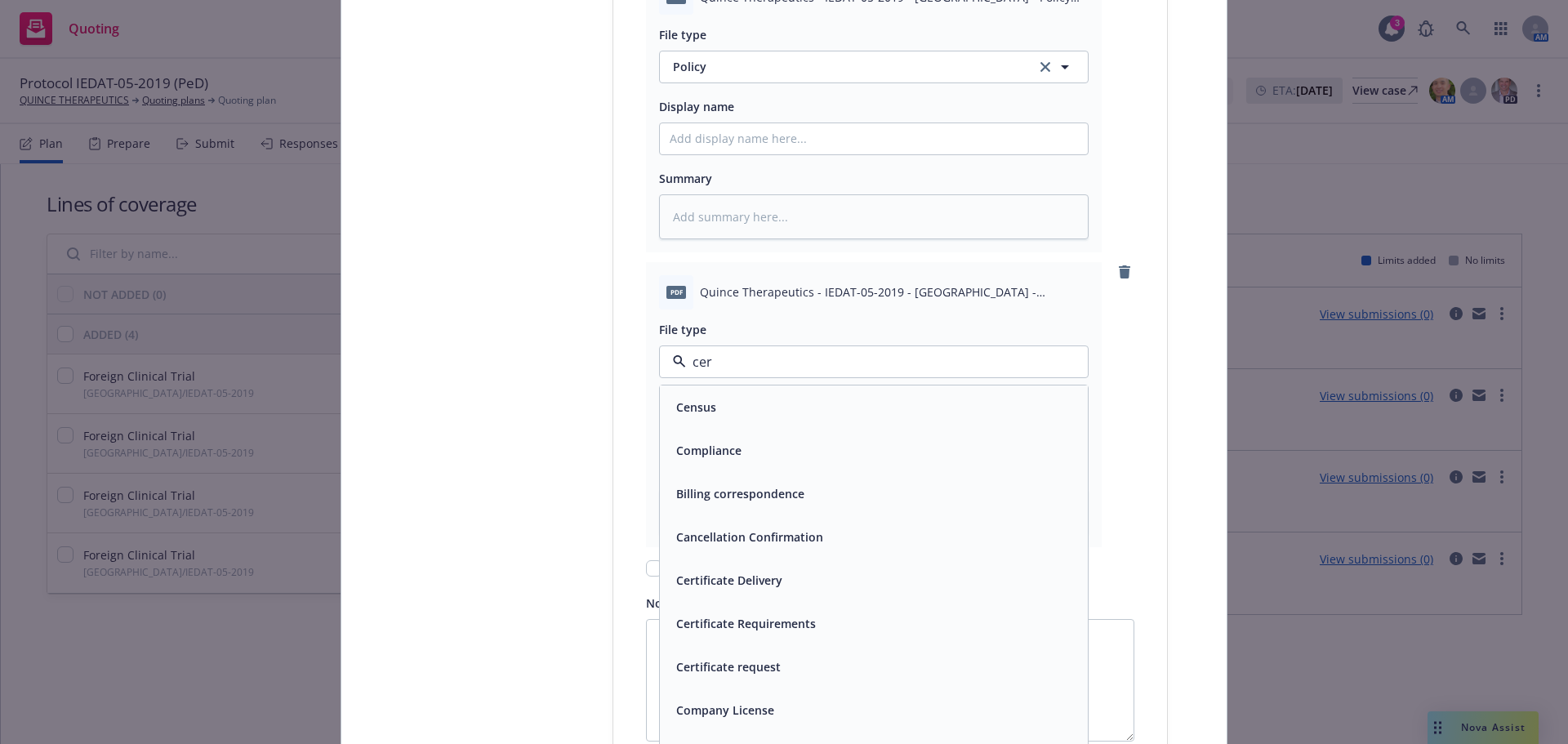
type input "cert"
click at [836, 613] on div "Certificate of insurance" at bounding box center [873, 623] width 408 height 23
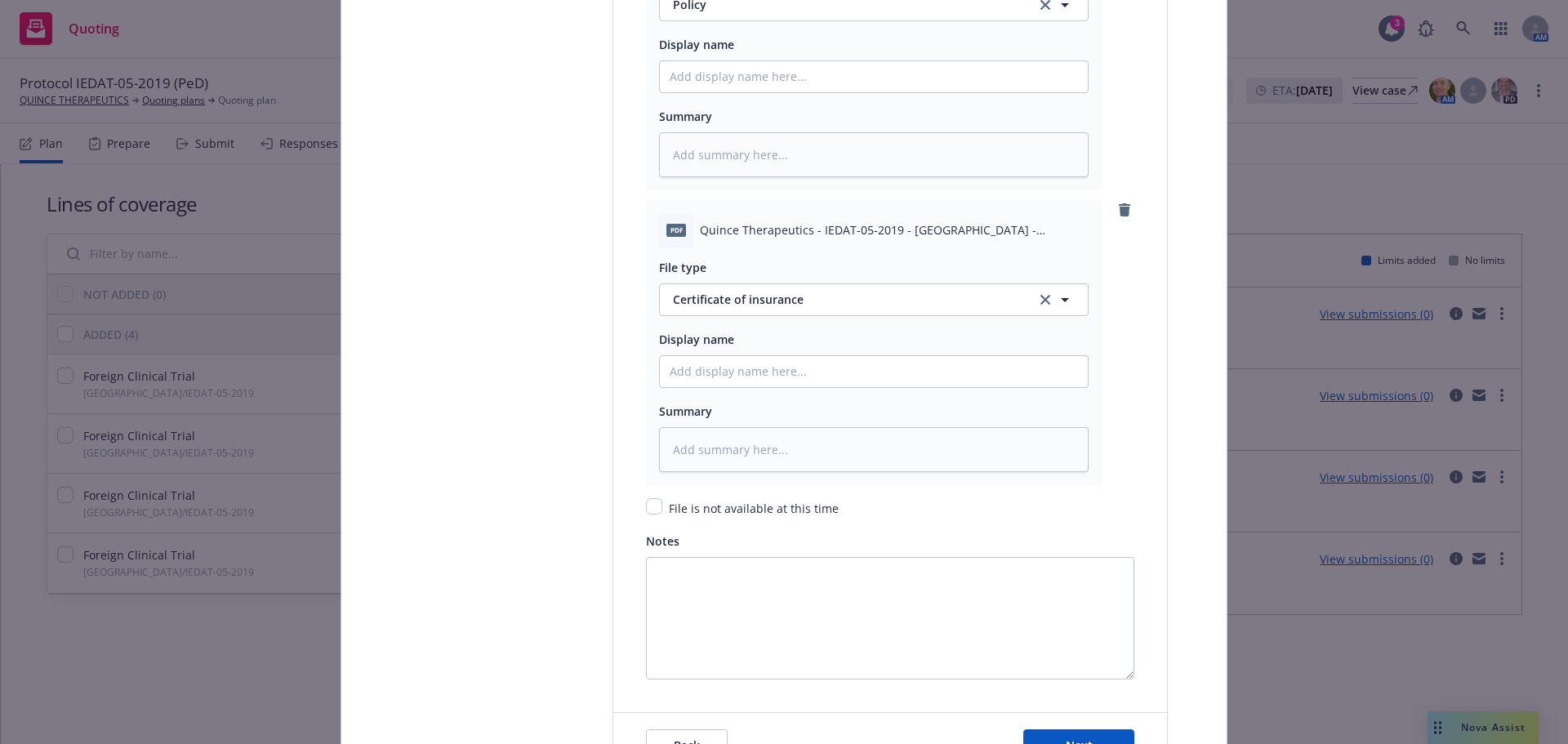
scroll to position [3062, 0]
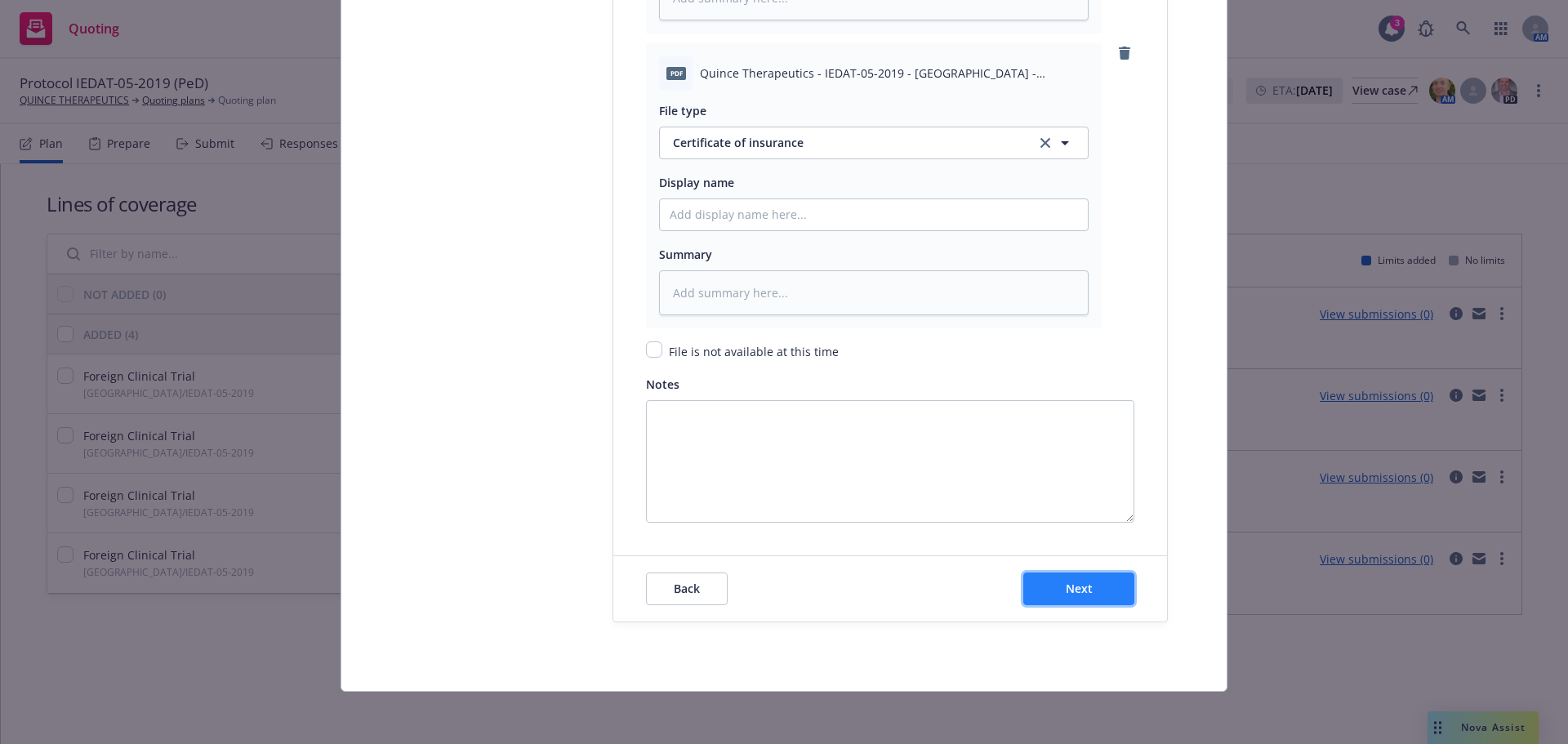
click at [1106, 596] on button "Next" at bounding box center [1079, 589] width 111 height 33
type textarea "x"
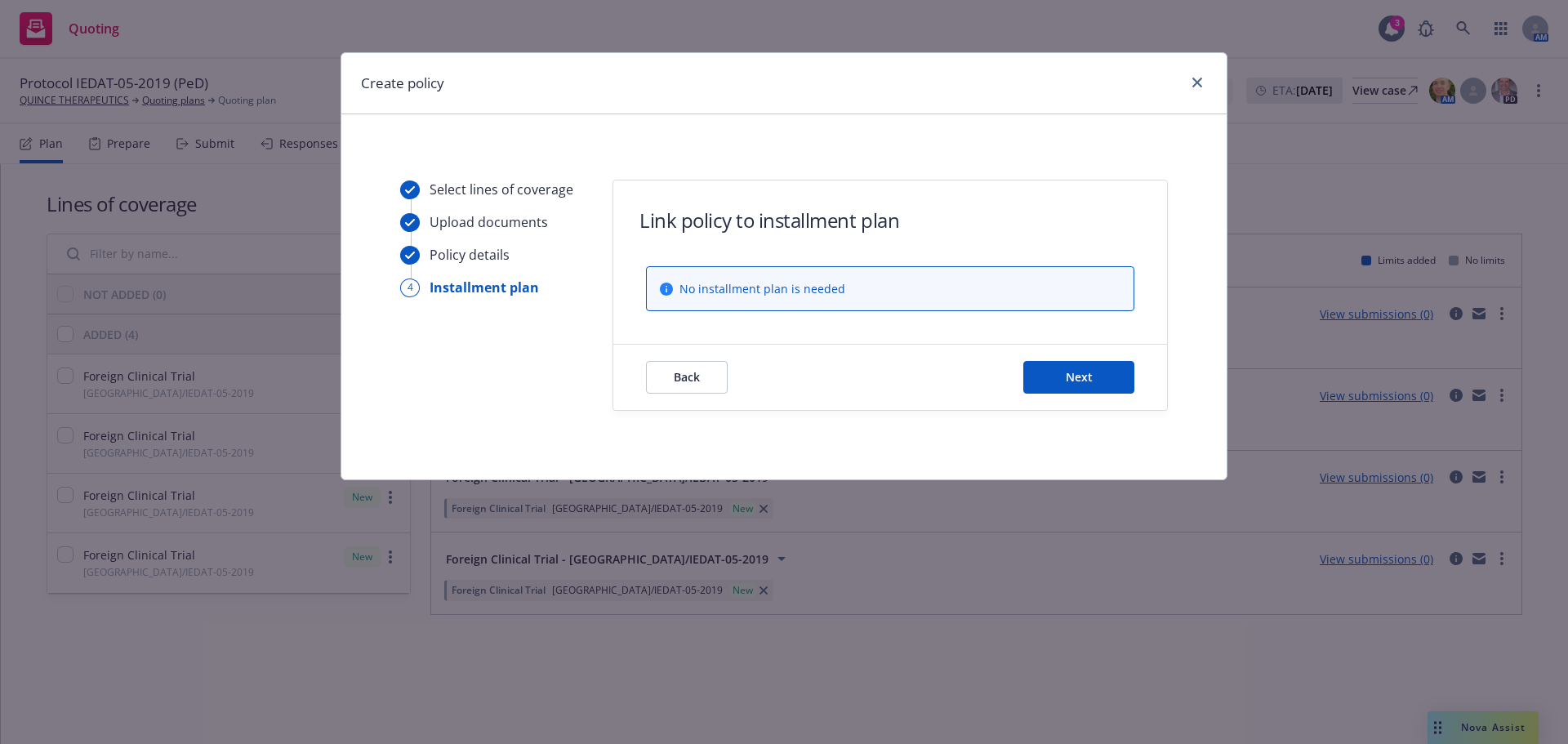
scroll to position [0, 0]
click at [1112, 362] on button "Next" at bounding box center [1079, 378] width 111 height 33
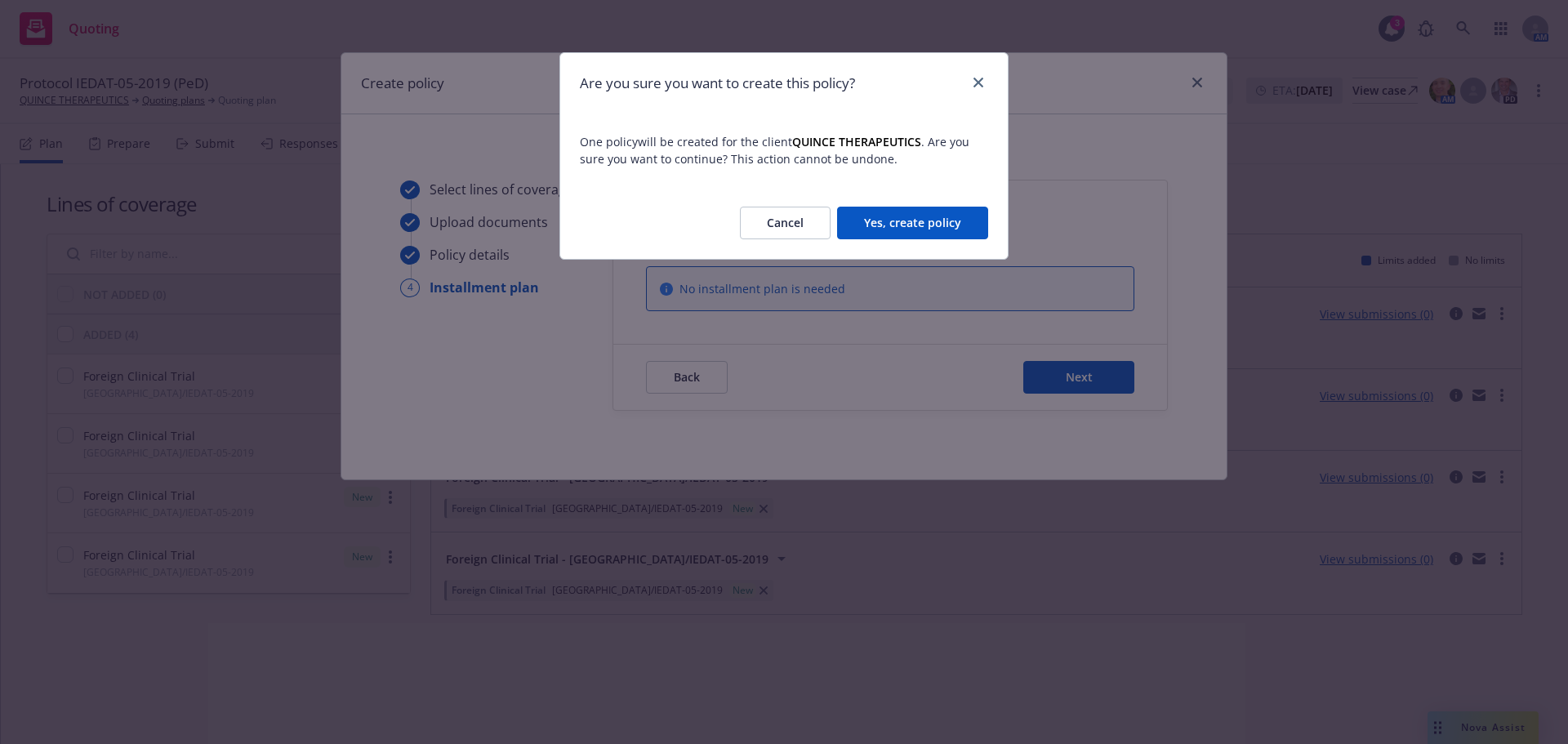
click at [917, 236] on button "Yes, create policy" at bounding box center [912, 223] width 151 height 33
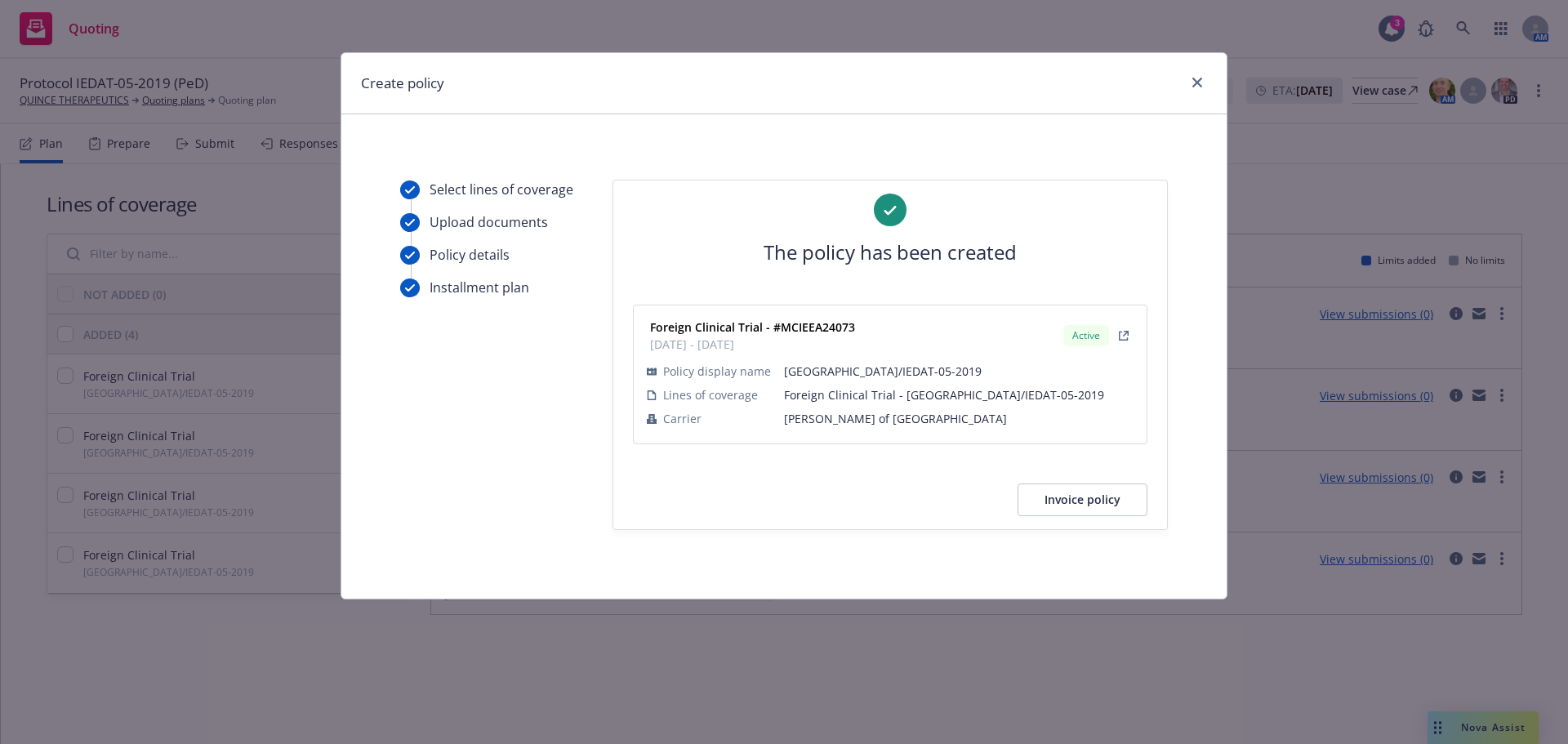
click at [1207, 82] on div "Create policy" at bounding box center [784, 83] width 885 height 61
click at [1203, 81] on link "close" at bounding box center [1197, 82] width 20 height 20
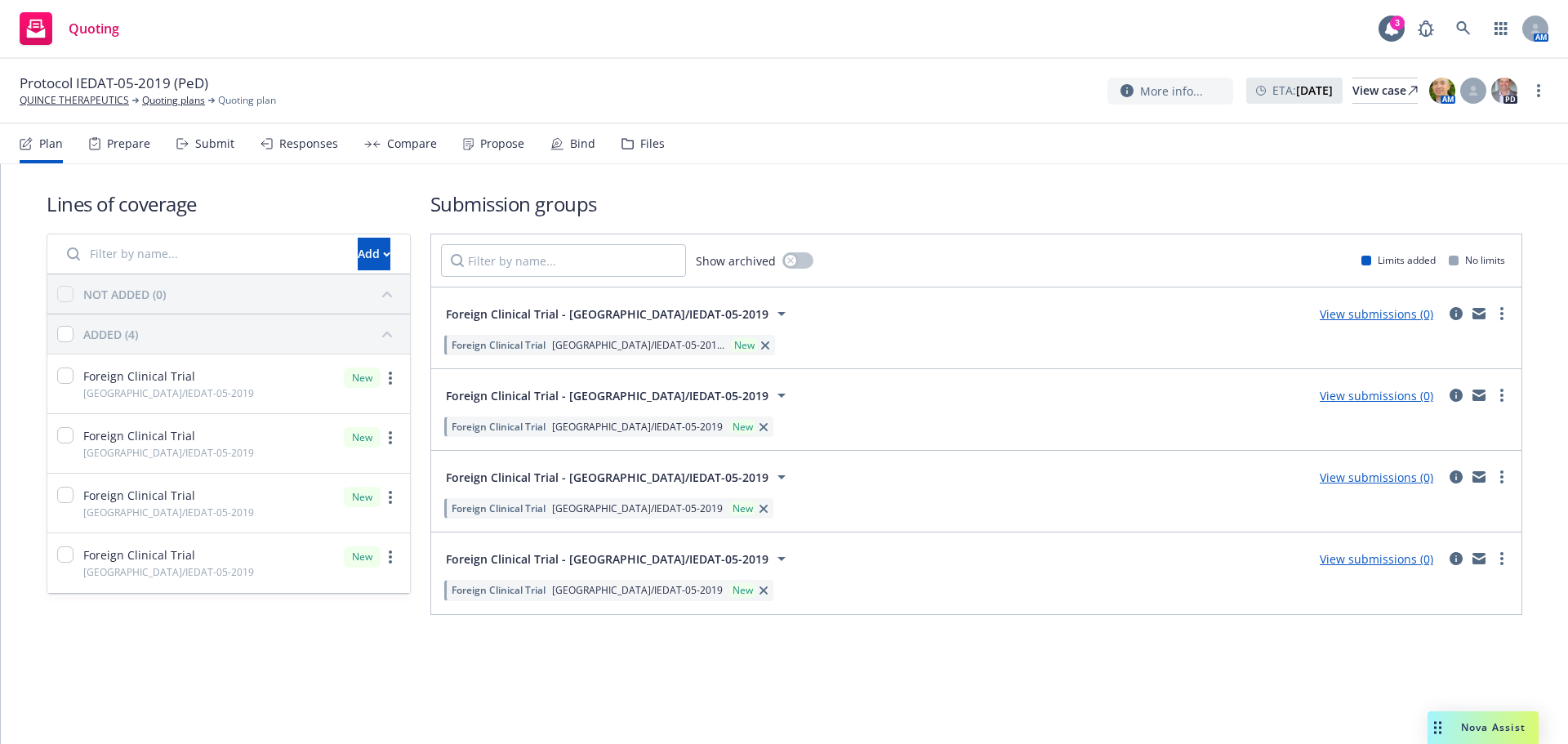
click at [74, 112] on div "Protocol IEDAT-05-2019 (PeD) QUINCE THERAPEUTICS Quoting plans Quoting plan Mor…" at bounding box center [784, 91] width 1568 height 65
click at [78, 103] on link "QUINCE THERAPEUTICS" at bounding box center [75, 100] width 109 height 15
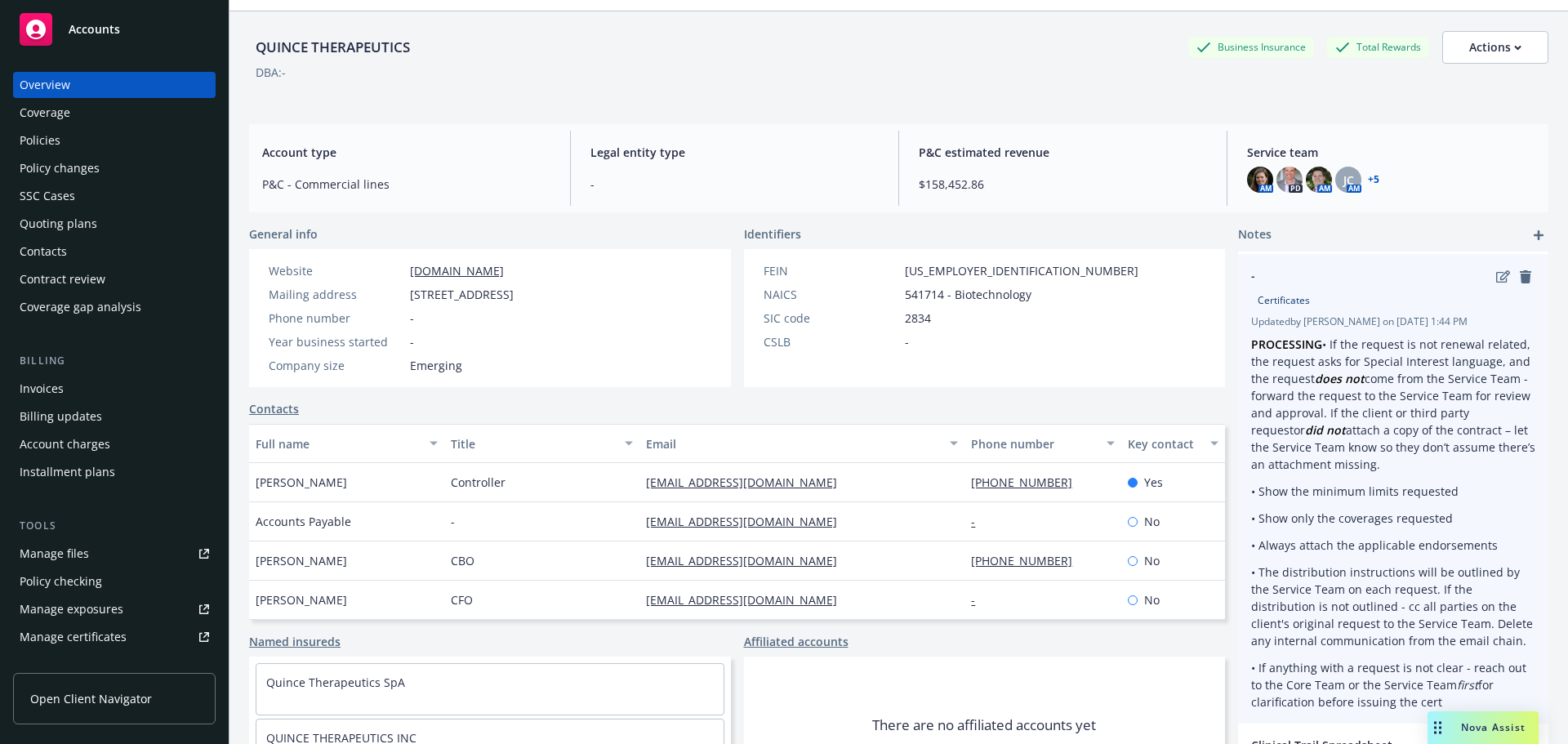
scroll to position [151, 0]
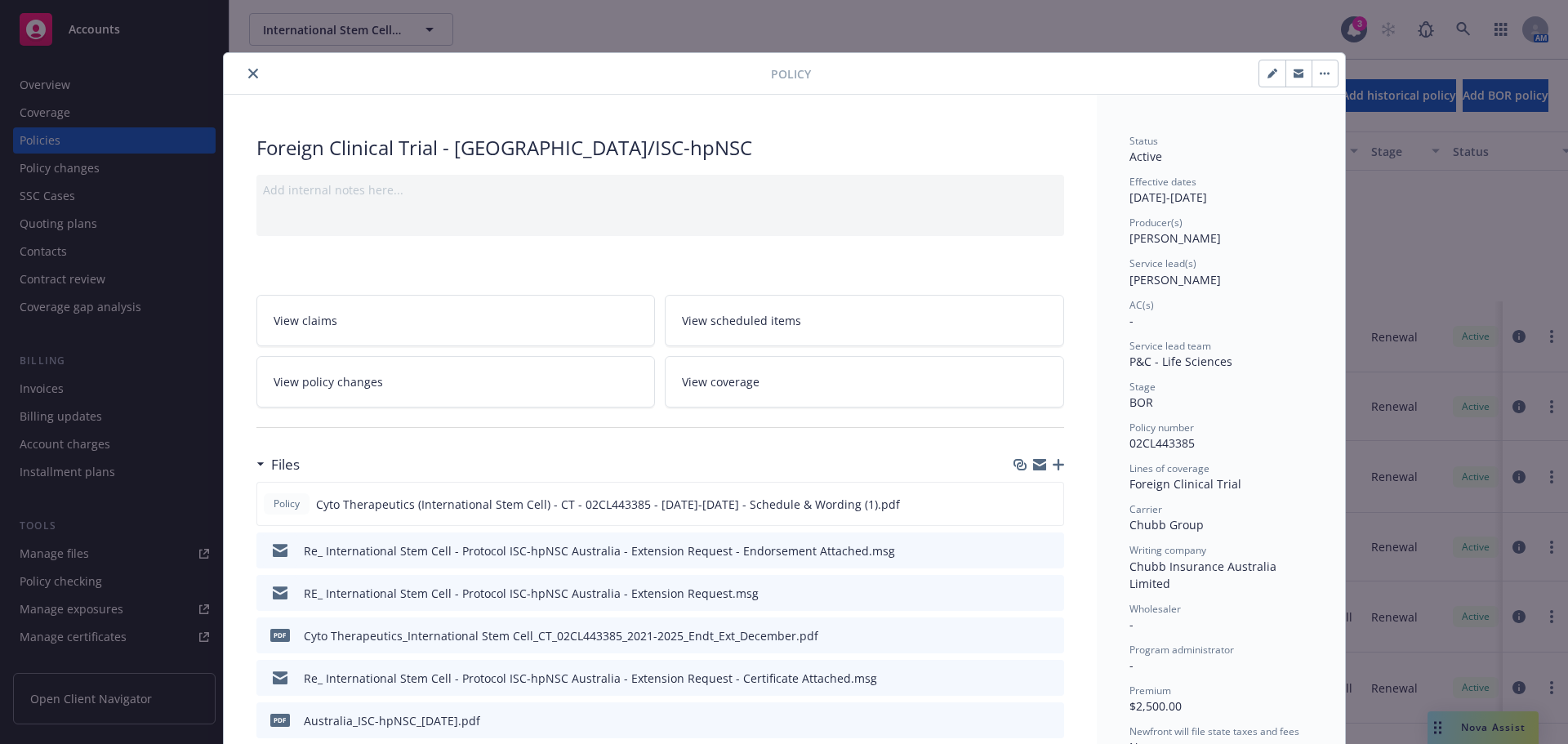
scroll to position [207, 0]
click at [249, 68] on button "close" at bounding box center [253, 74] width 20 height 20
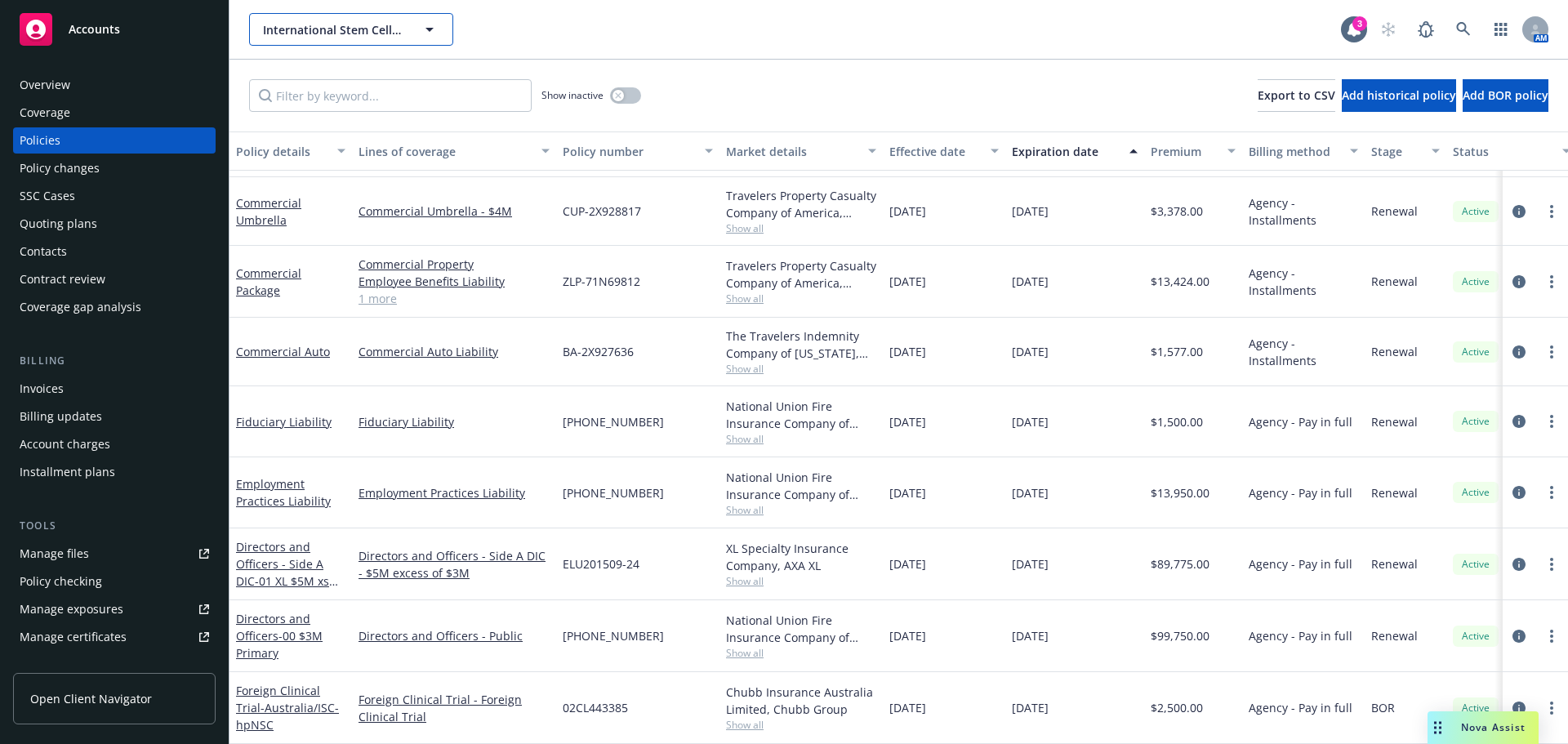
click at [337, 30] on span "International Stem Cell Corporation" at bounding box center [334, 30] width 141 height 17
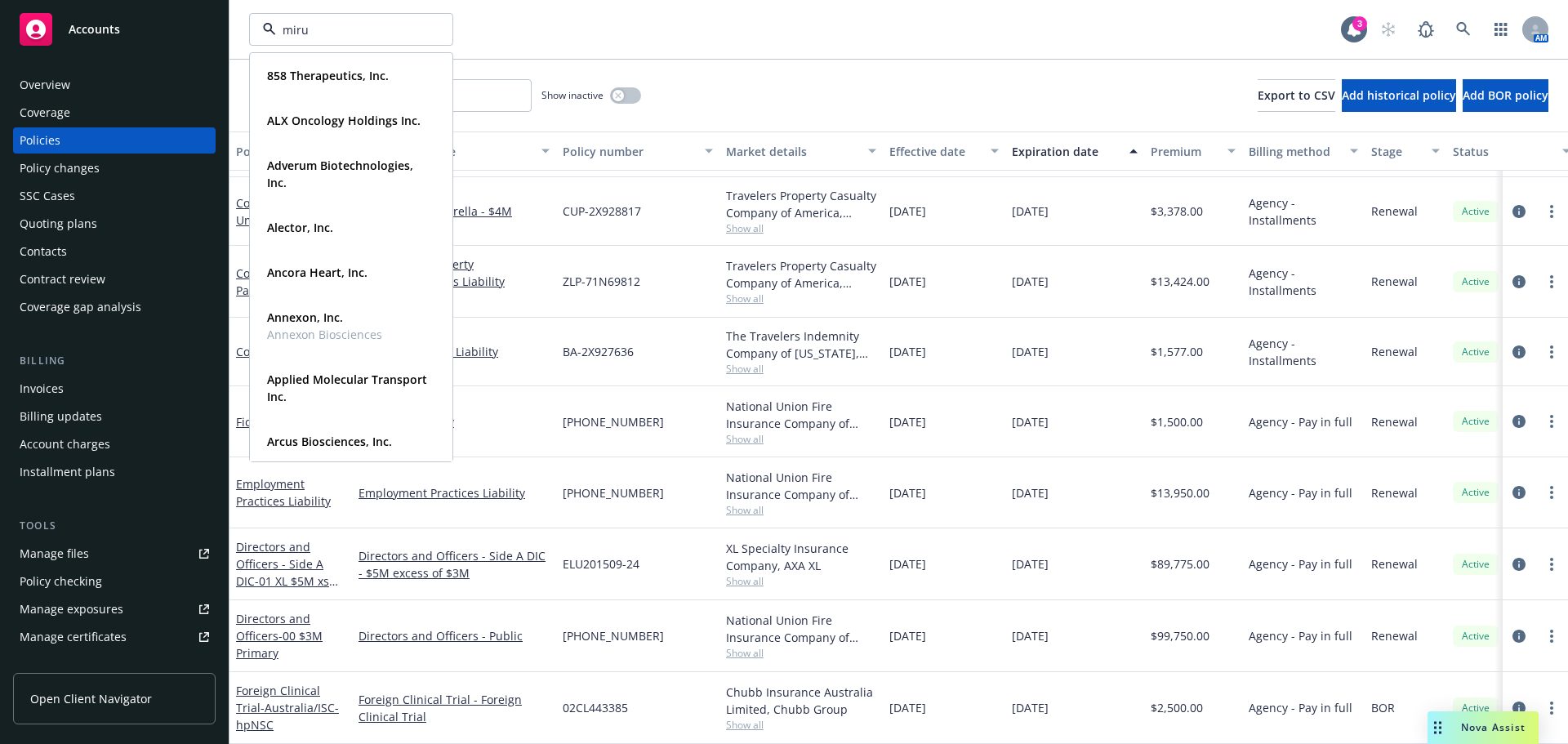
type input "mirum"
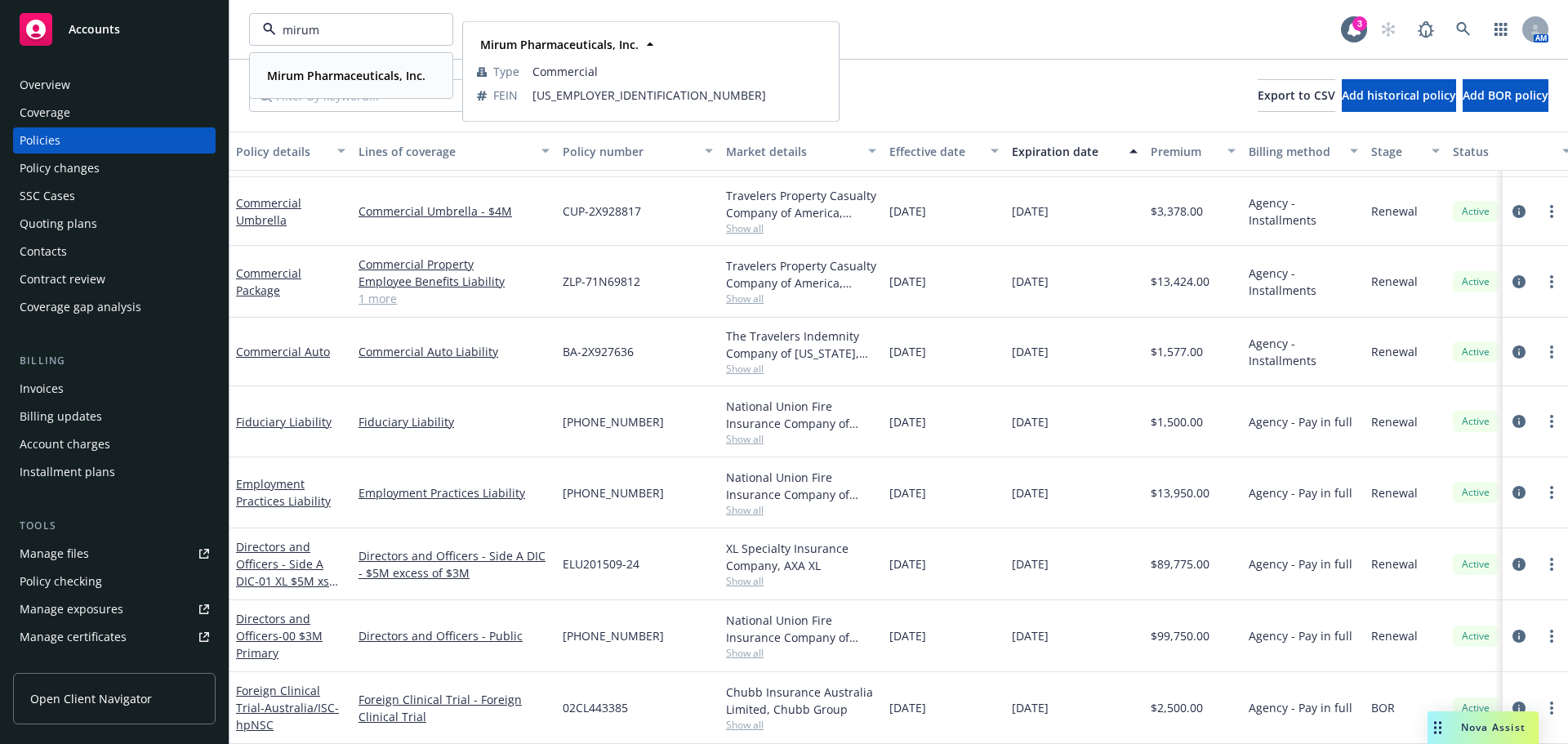
click at [366, 63] on div "Mirum Pharmaceuticals, Inc. Type Commercial FEIN [US_EMPLOYER_IDENTIFICATION_NU…" at bounding box center [351, 75] width 201 height 43
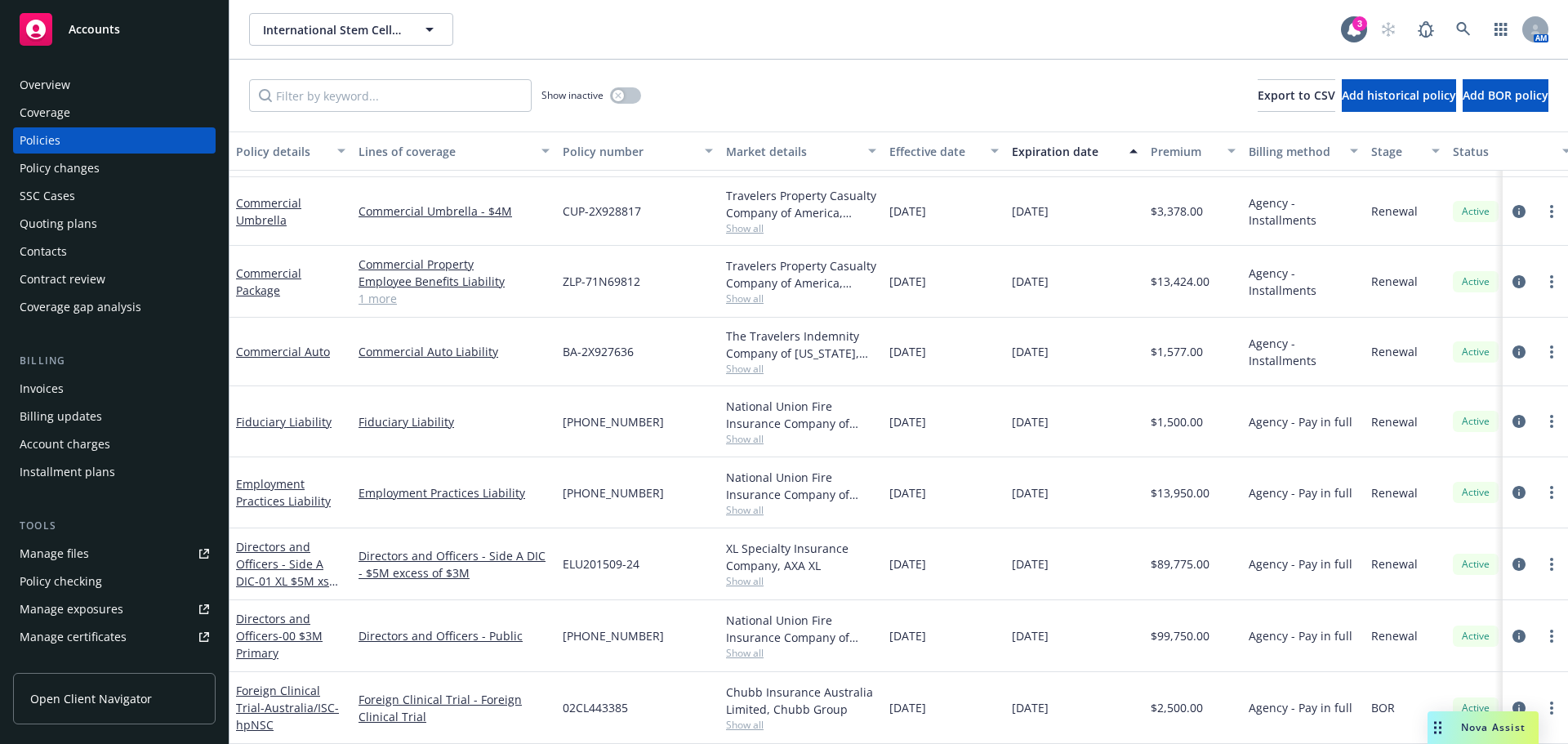
scroll to position [146, 0]
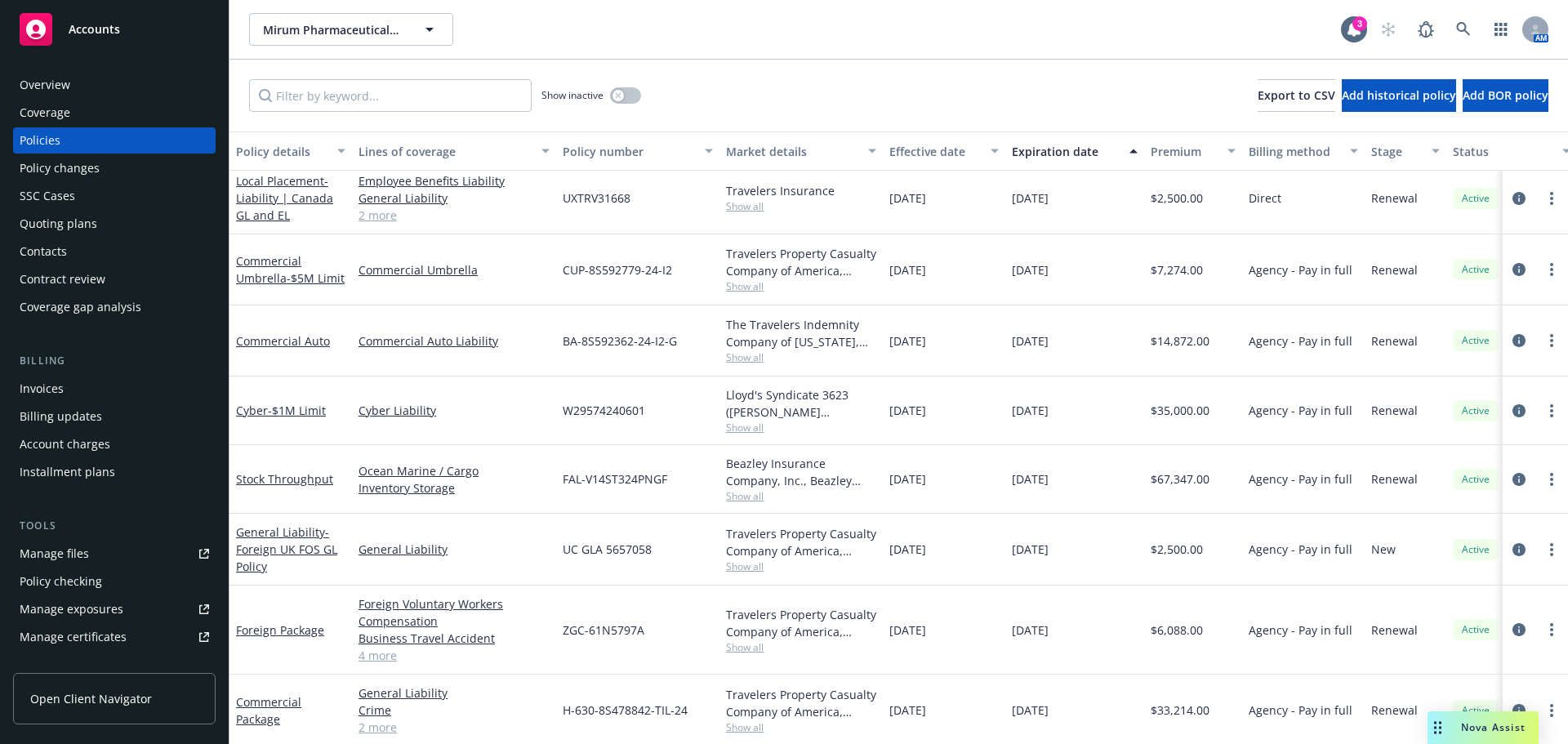
click at [113, 236] on div "Overview Coverage Policies Policy changes SSC Cases Quoting plans Contacts Cont…" at bounding box center [114, 196] width 203 height 249
click at [113, 228] on div "Quoting plans" at bounding box center [114, 223] width 190 height 26
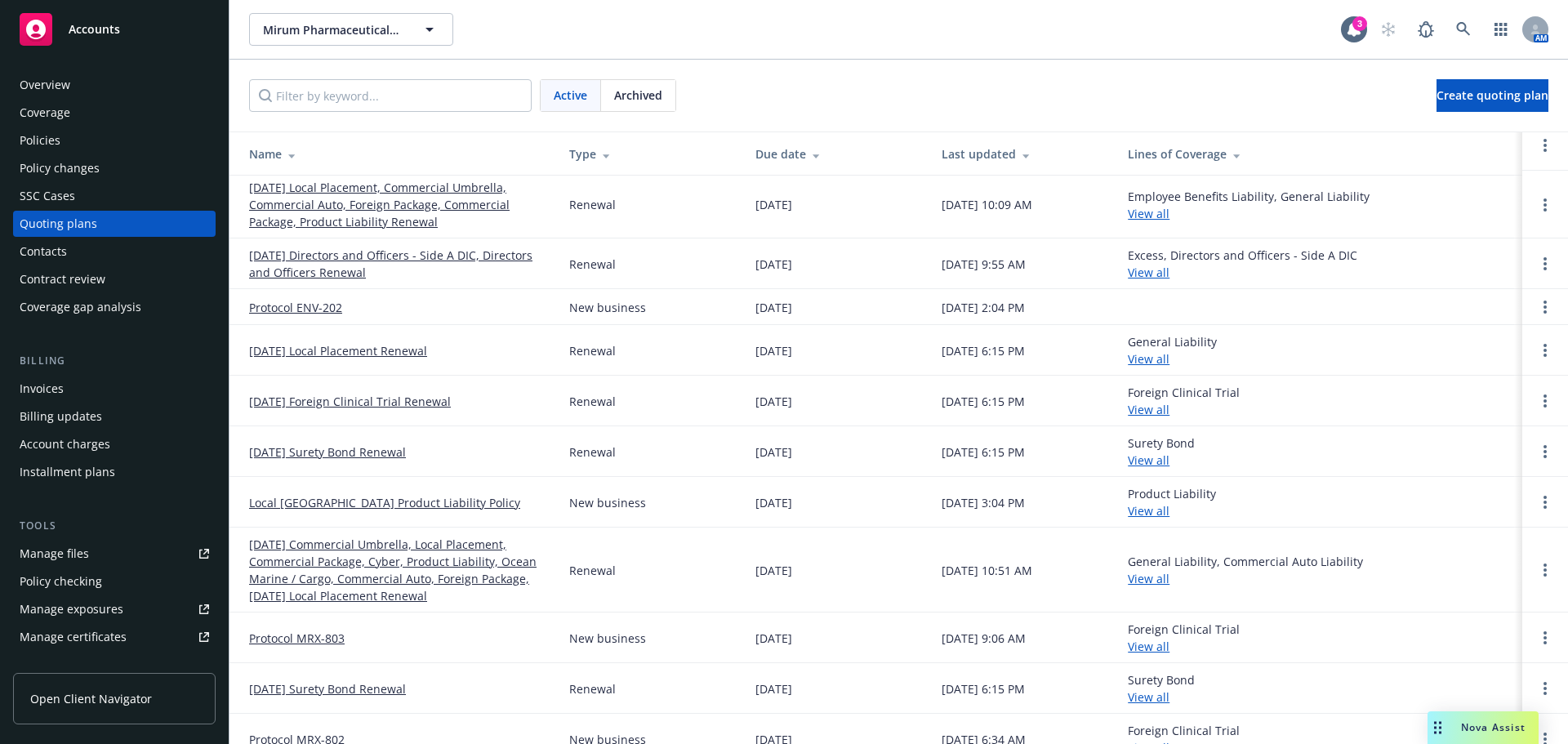
scroll to position [164, 0]
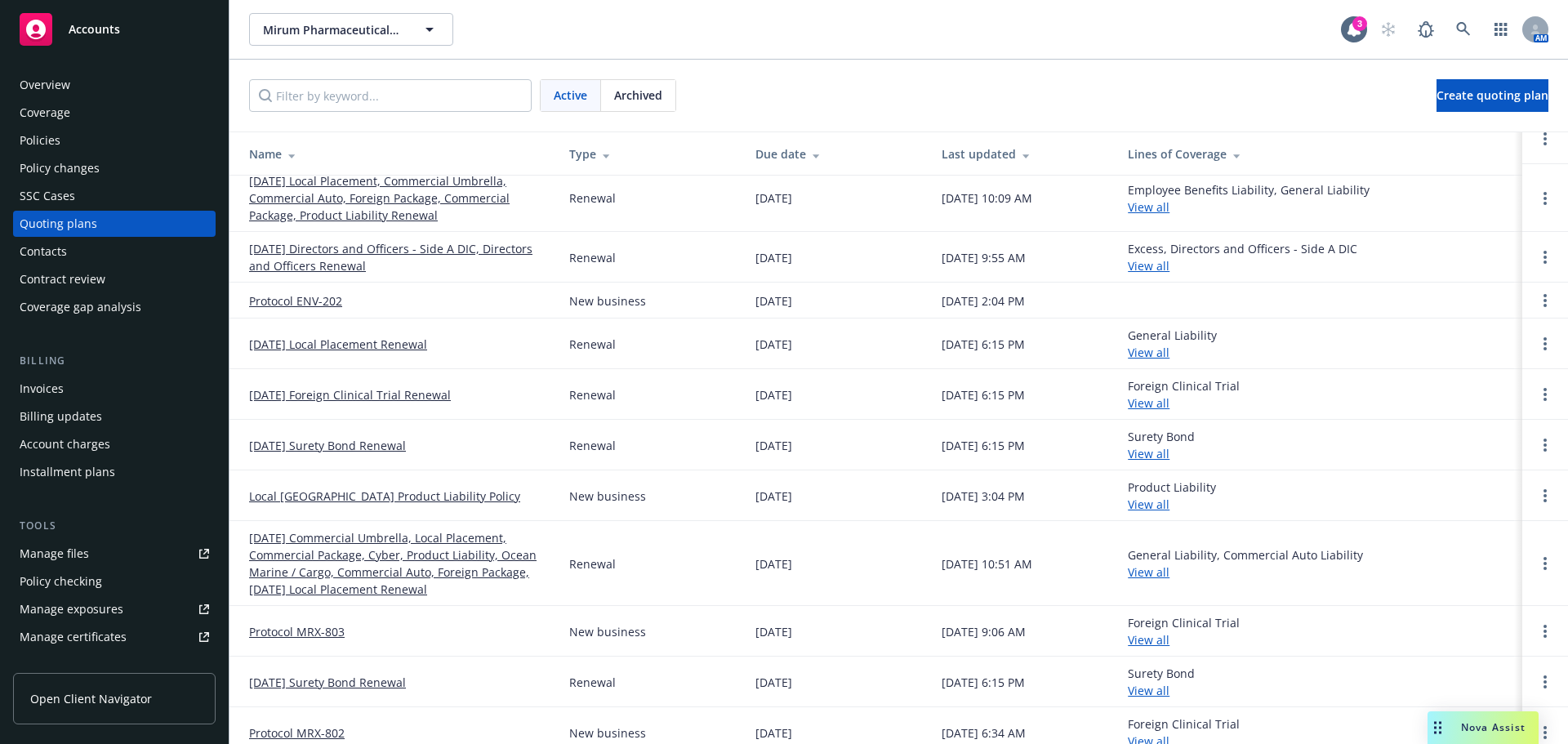
click at [326, 306] on link "Protocol ENV-202" at bounding box center [295, 301] width 93 height 17
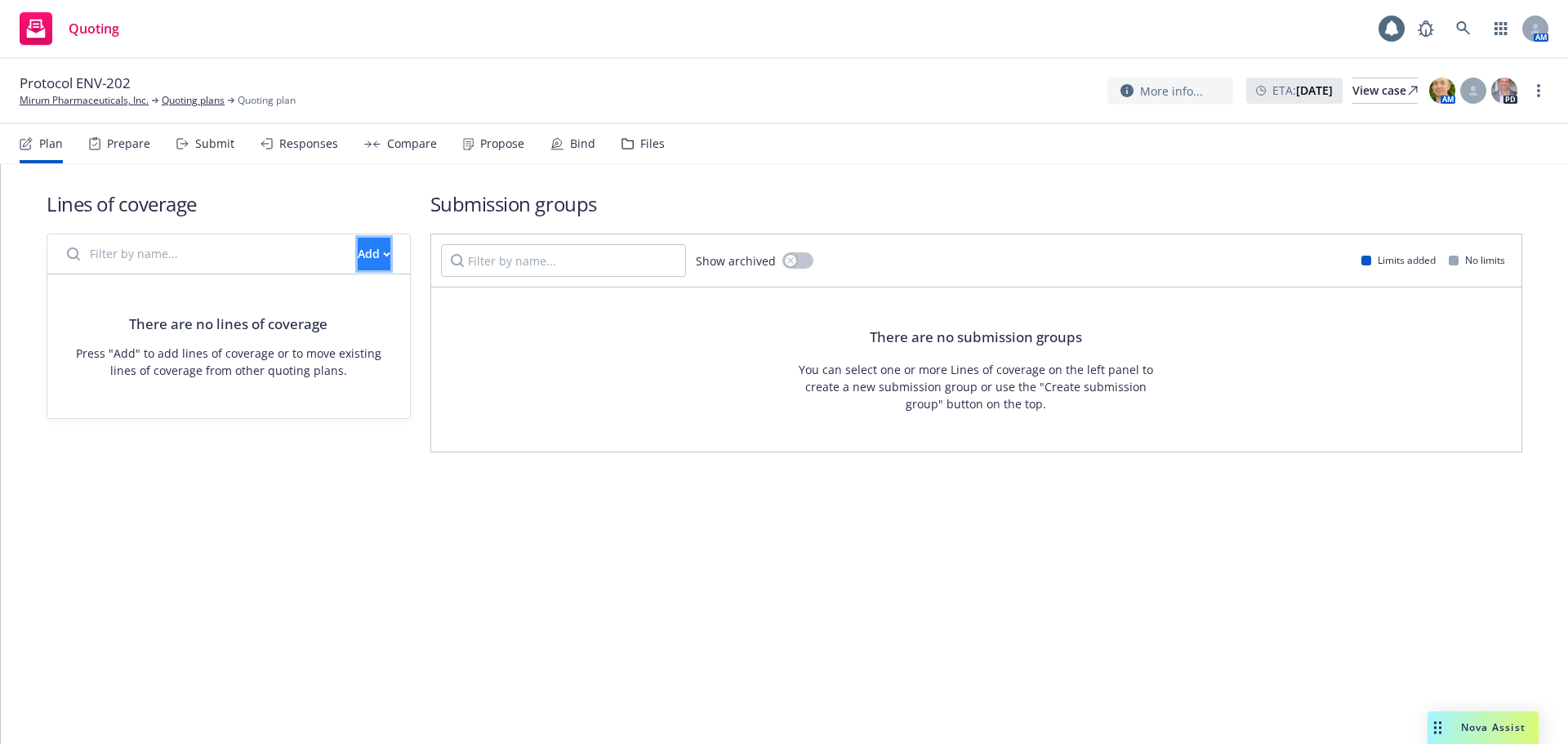
click at [358, 261] on div "Add" at bounding box center [374, 254] width 33 height 31
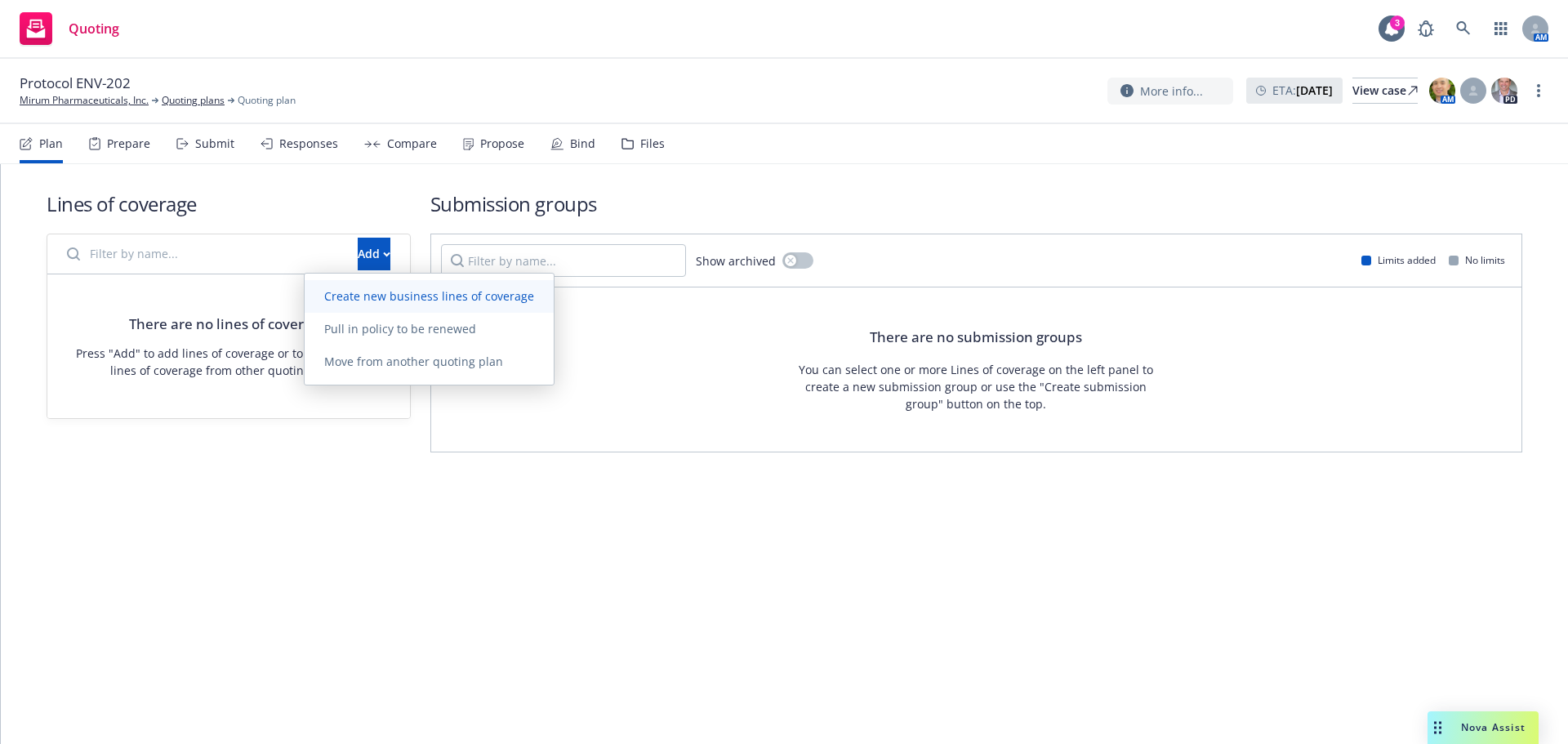
click at [434, 301] on span "Create new business lines of coverage" at bounding box center [430, 296] width 249 height 16
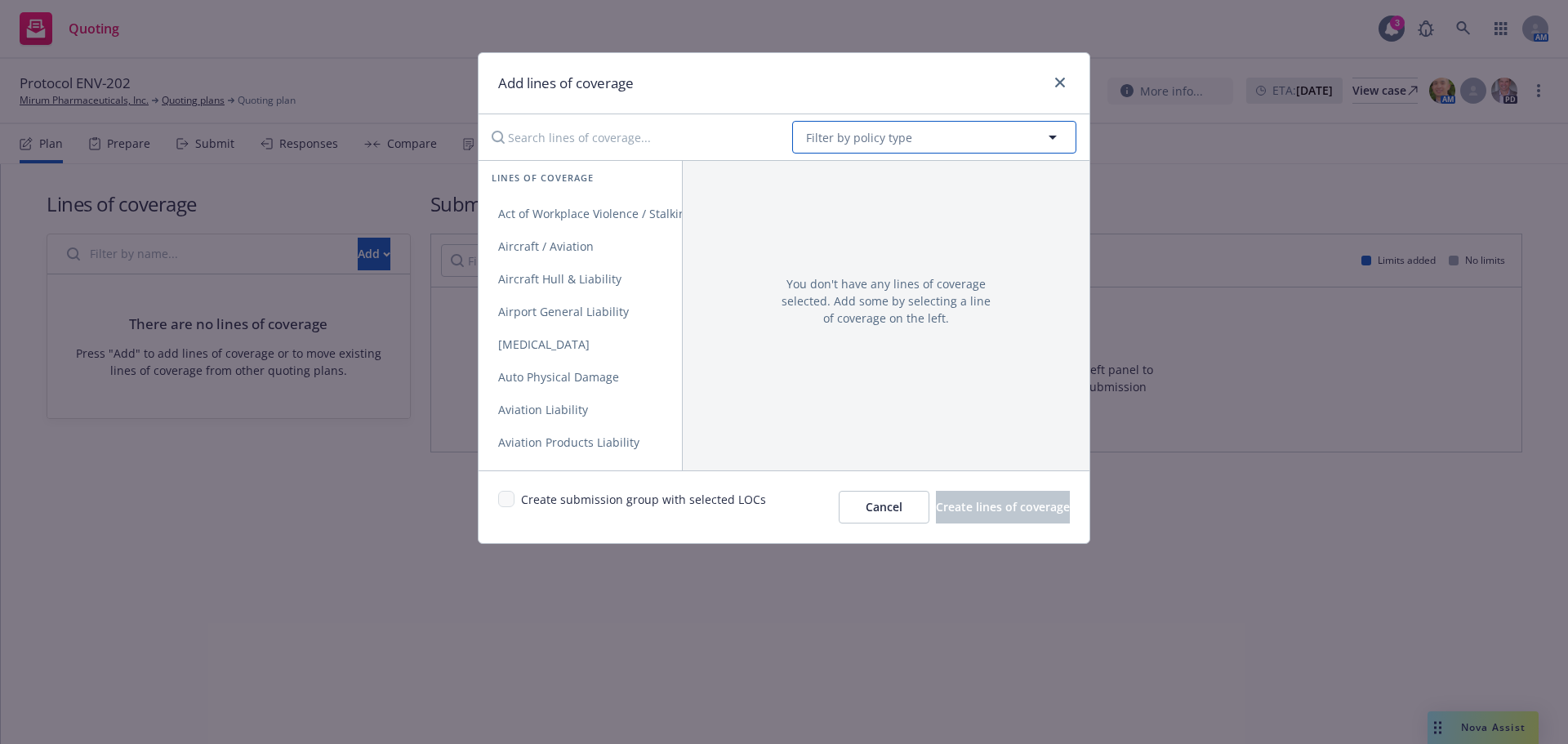
click at [897, 137] on span "Filter by policy type" at bounding box center [859, 138] width 107 height 17
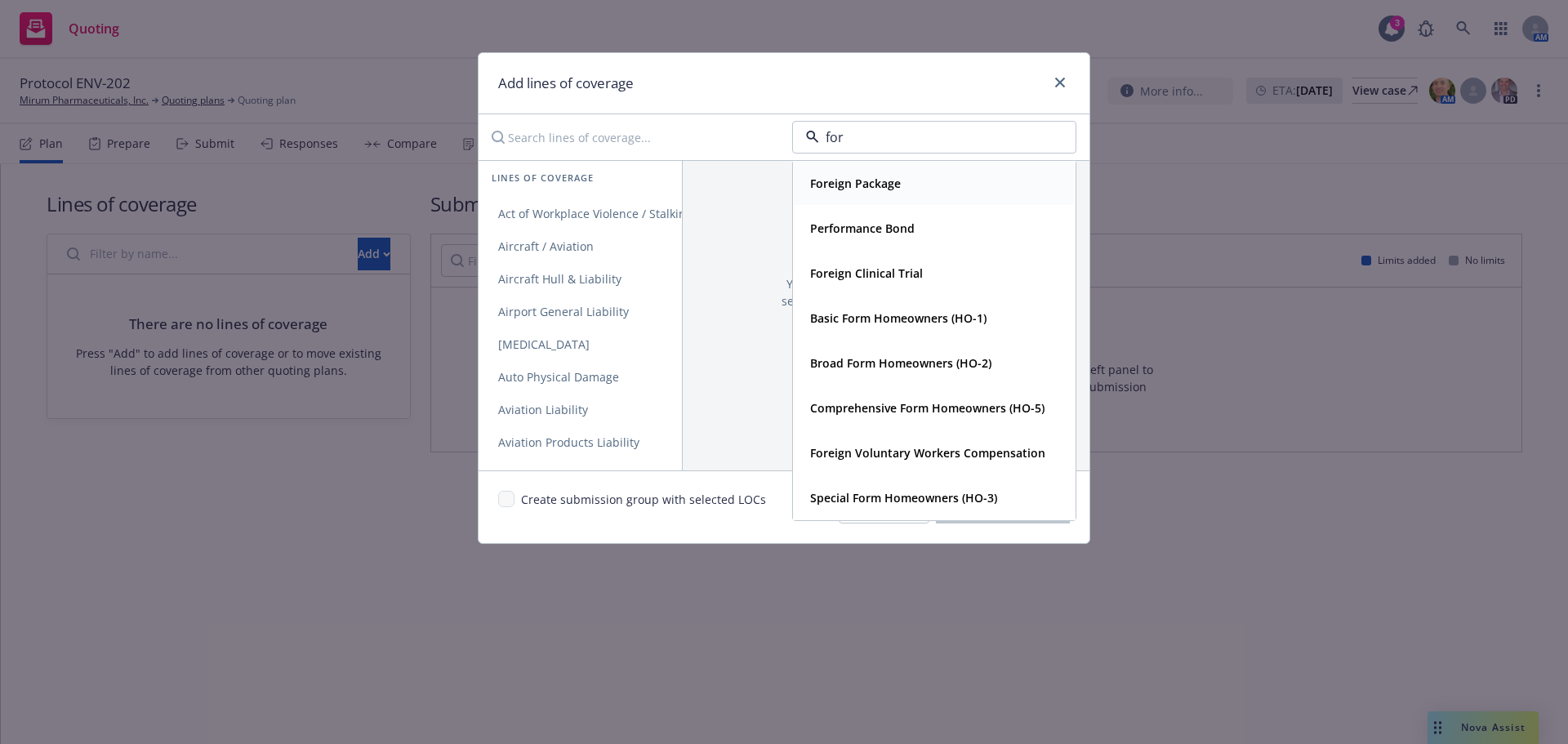
click at [882, 182] on strong "Foreign Package" at bounding box center [855, 184] width 91 height 16
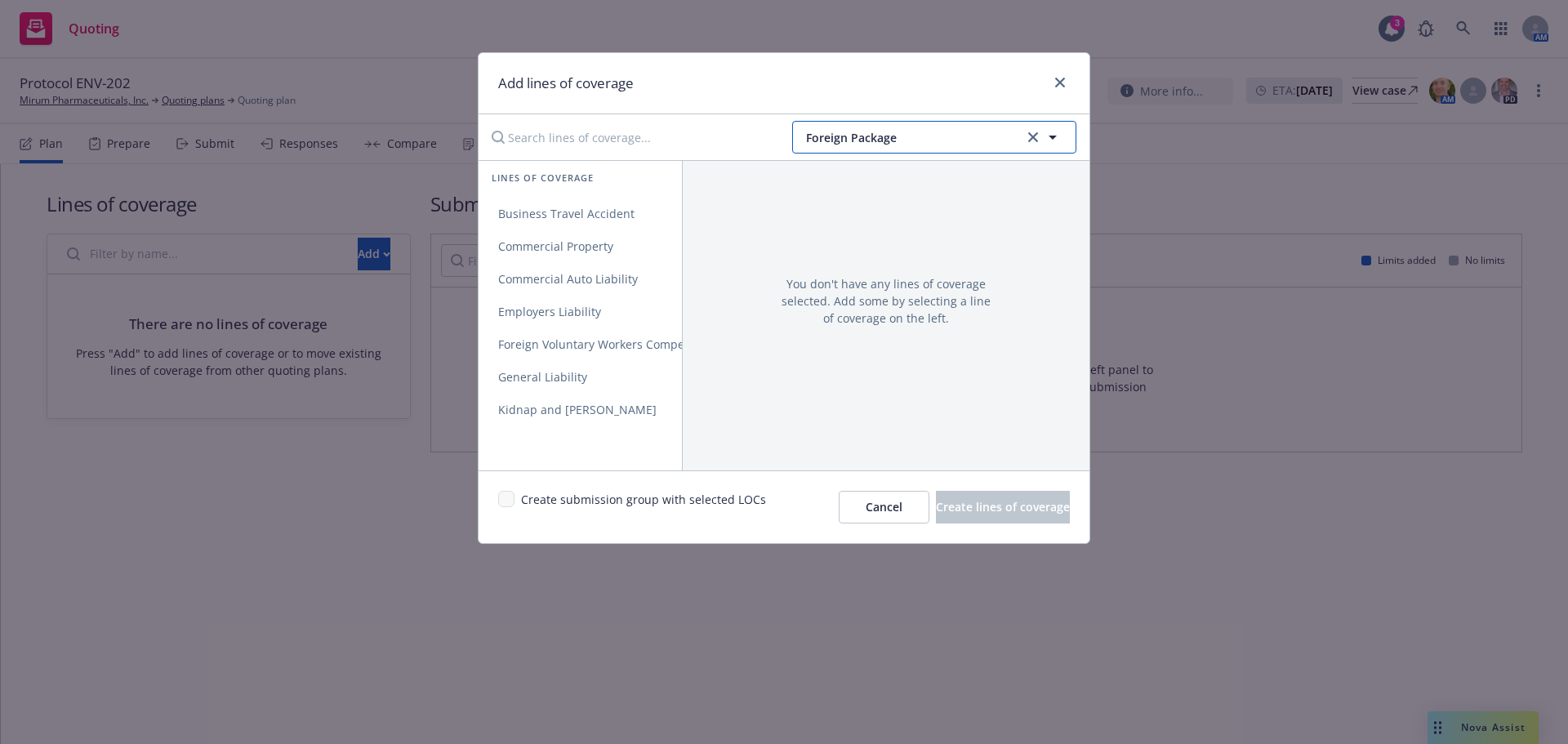
click at [895, 148] on button "Foreign Package" at bounding box center [934, 138] width 284 height 33
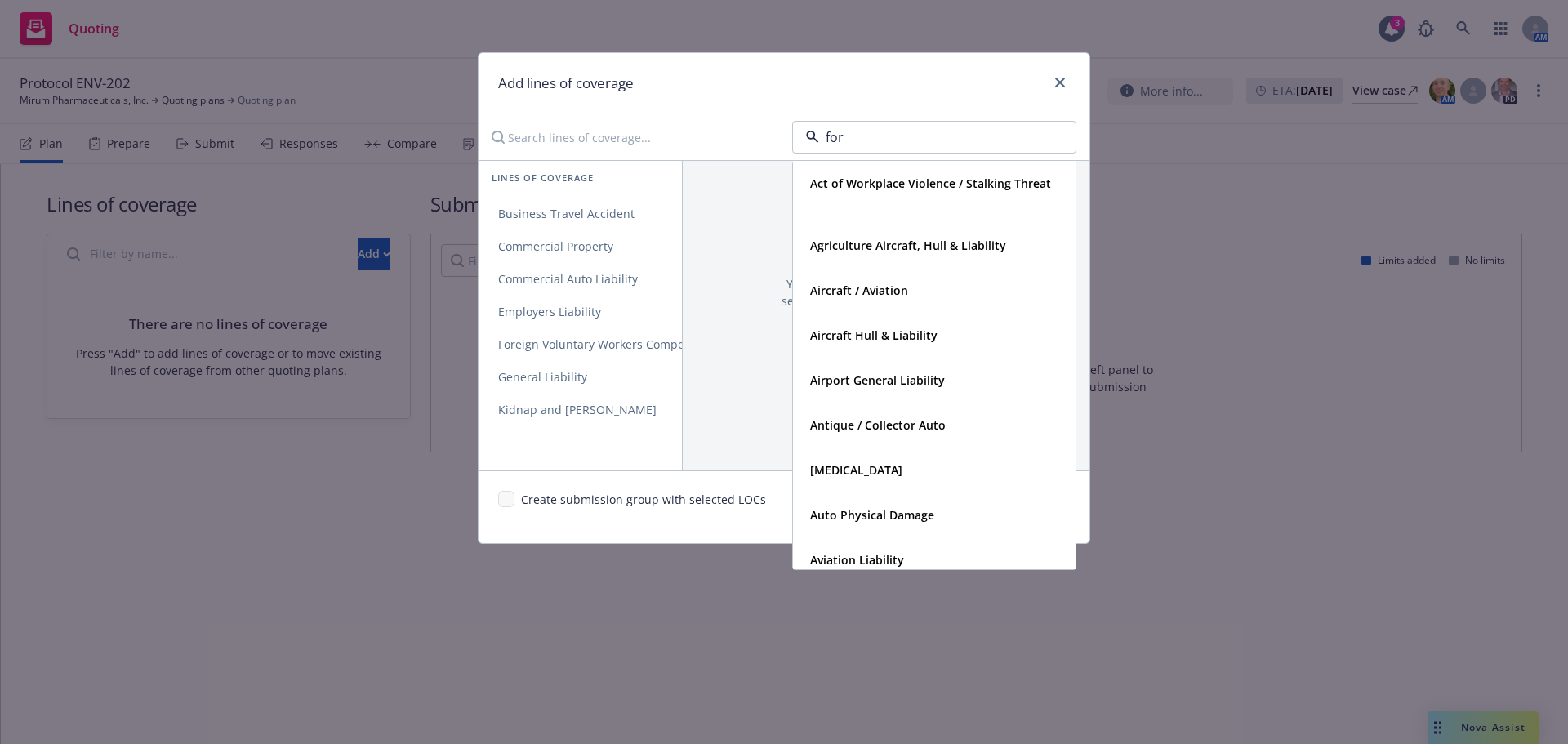
type input "fore"
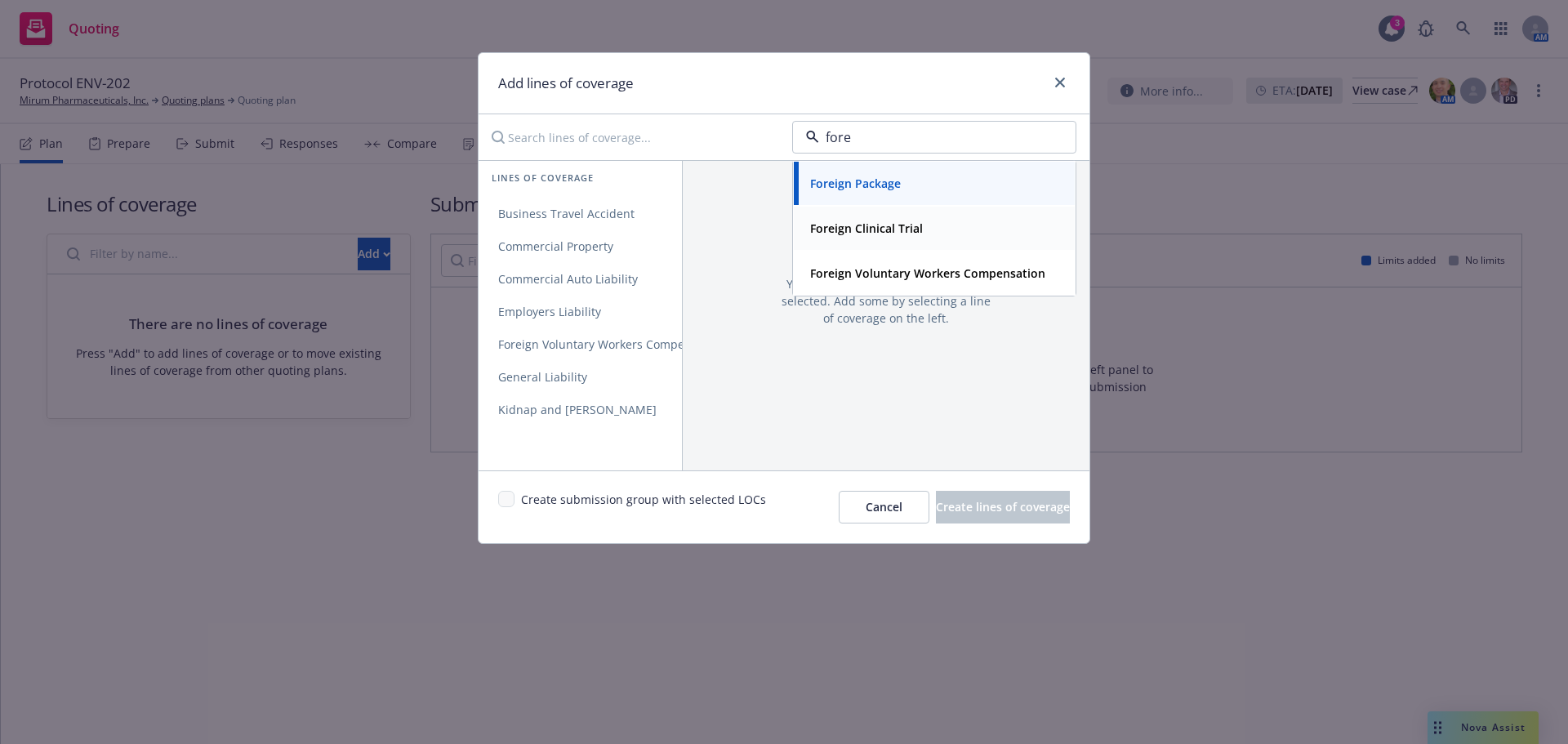
click at [884, 221] on strong "Foreign Clinical Trial" at bounding box center [866, 229] width 113 height 16
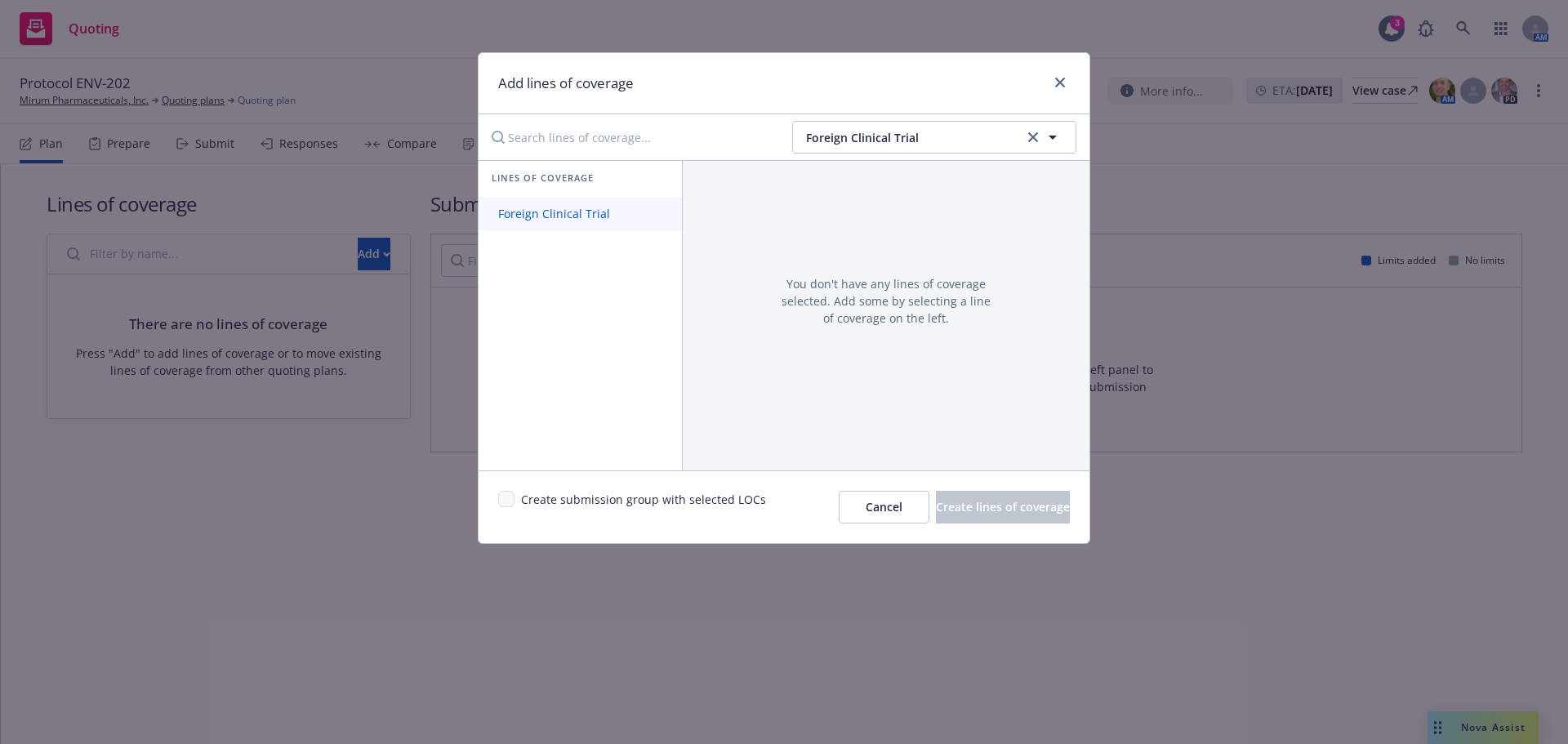
click at [628, 224] on link "Foreign Clinical Trial" at bounding box center [580, 214] width 204 height 33
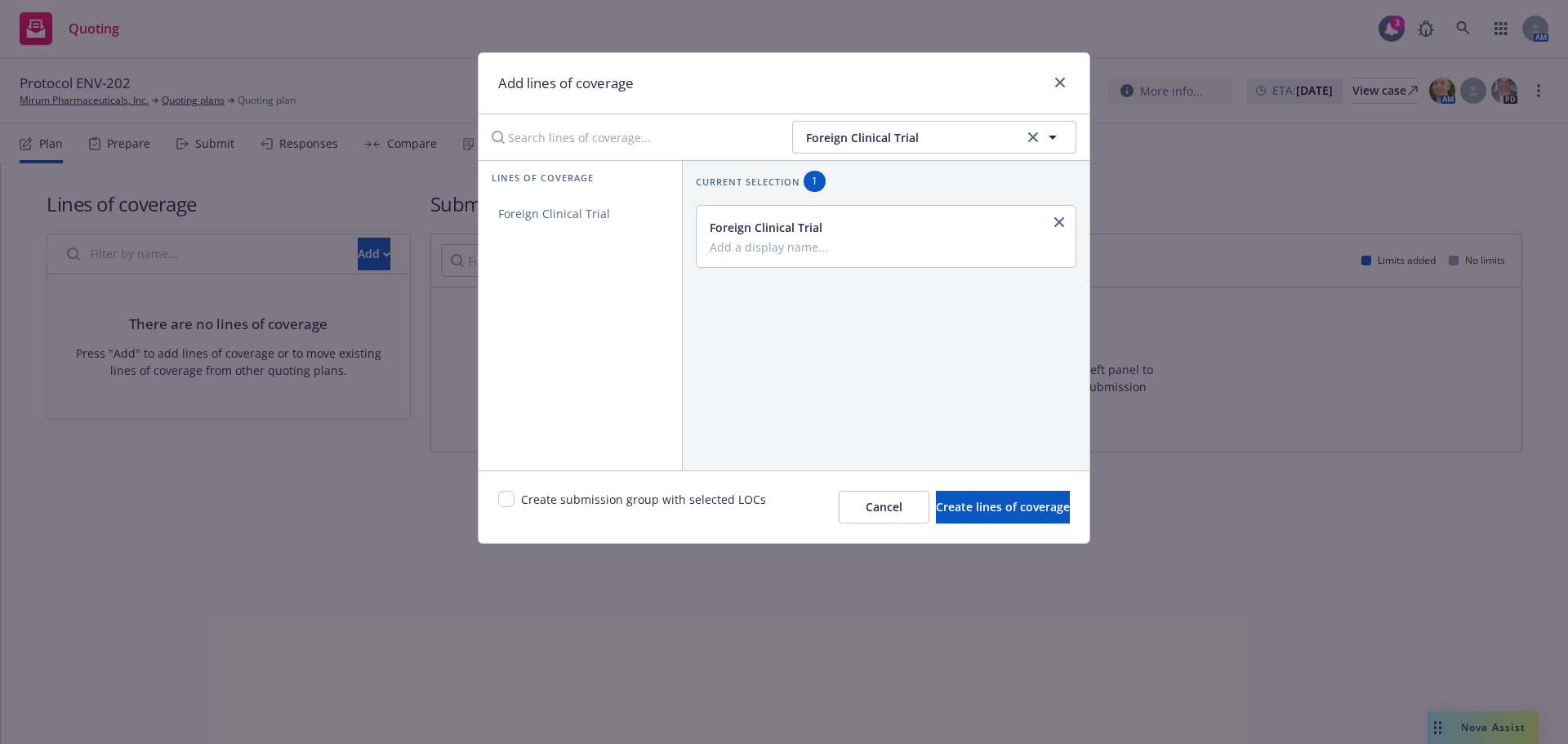
click at [873, 256] on div "Foreign Clinical Trial" at bounding box center [885, 236] width 379 height 61
click at [871, 250] on input "Add a display name..." at bounding box center [884, 246] width 349 height 15
type input "Spain/ENV-202"
click at [958, 508] on span "Create lines of coverage" at bounding box center [1002, 507] width 134 height 16
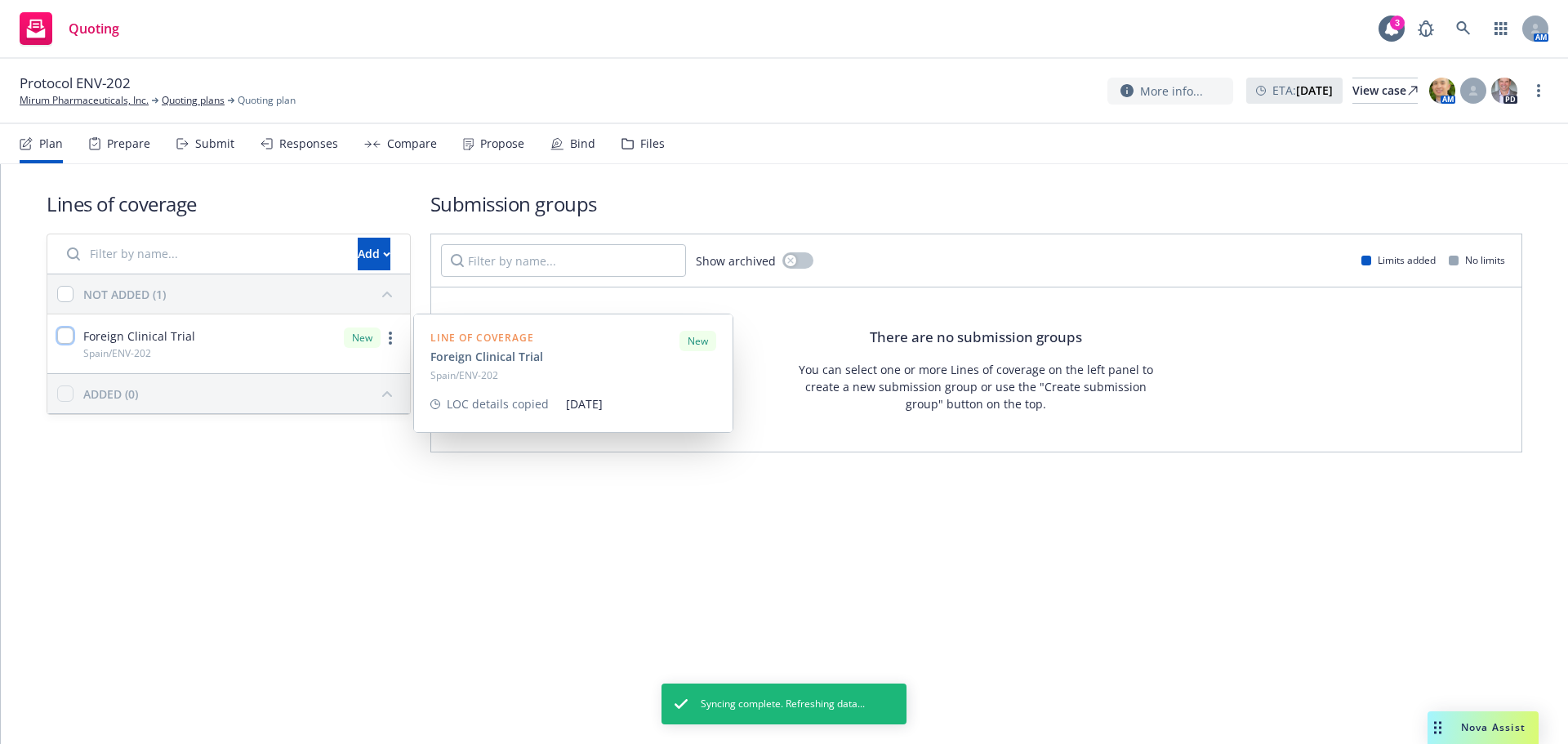
click at [67, 339] on input "checkbox" at bounding box center [65, 335] width 16 height 16
checkbox input "true"
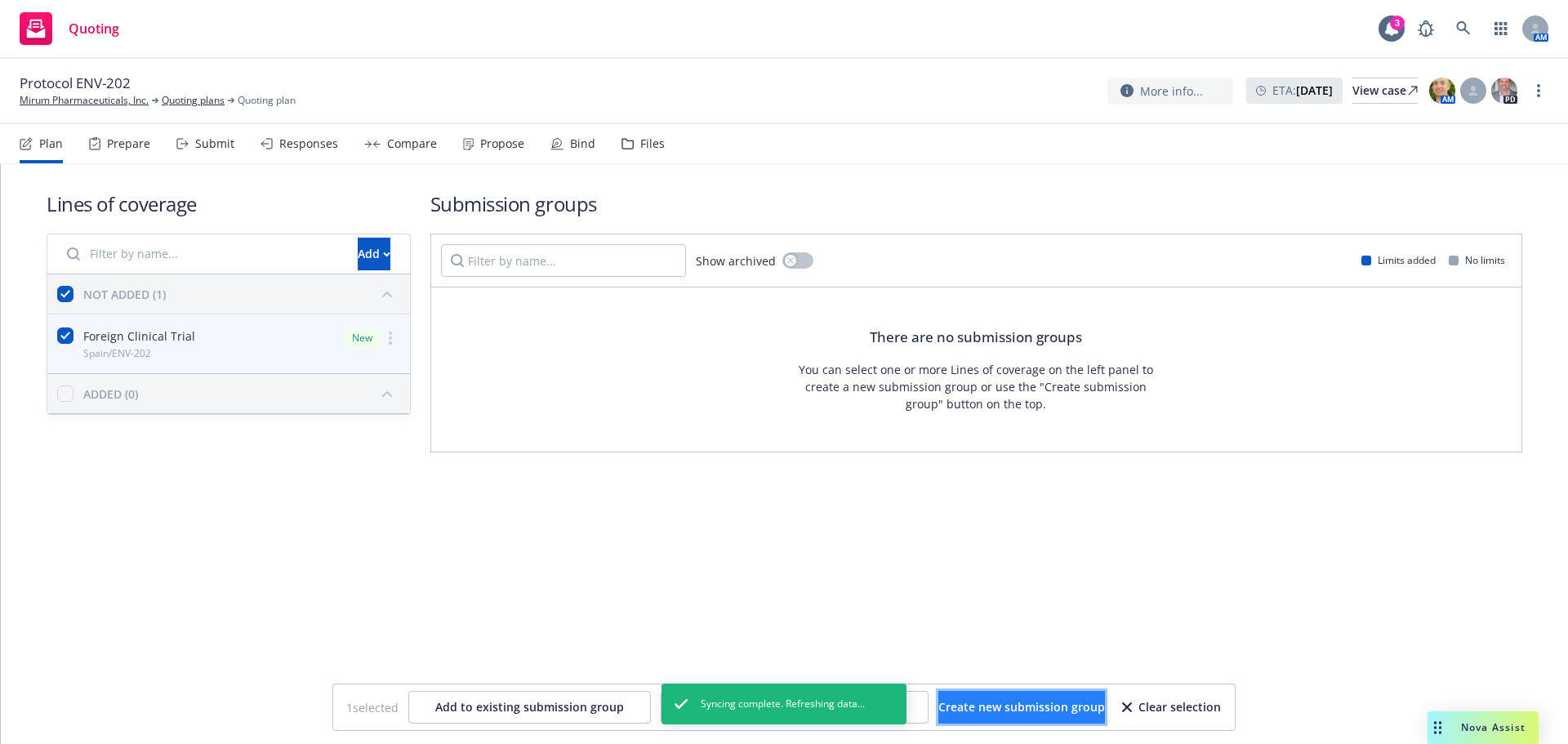
click at [955, 695] on button "Create new submission group" at bounding box center [1021, 707] width 166 height 33
checkbox input "false"
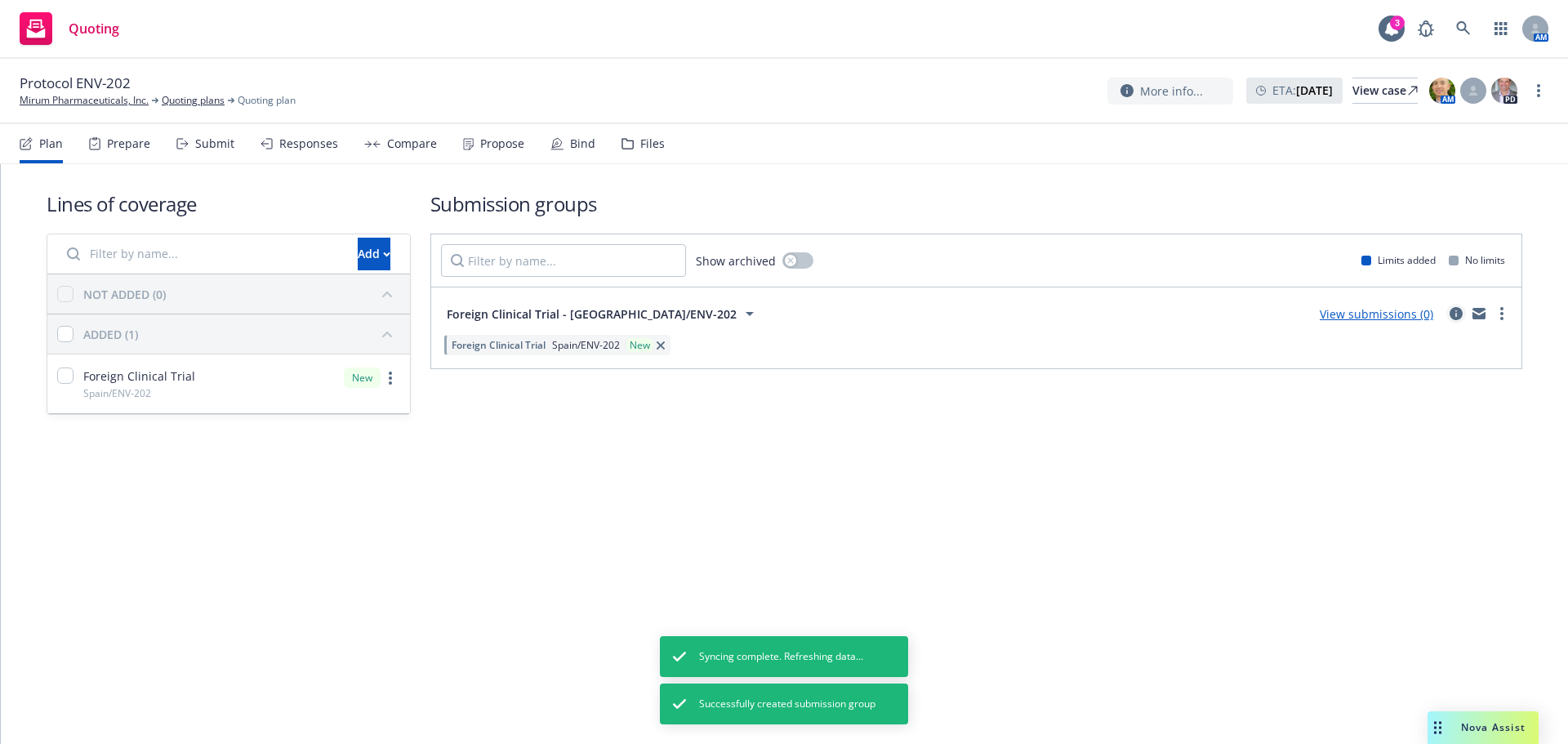
click at [1460, 315] on icon "circleInformation" at bounding box center [1455, 313] width 13 height 13
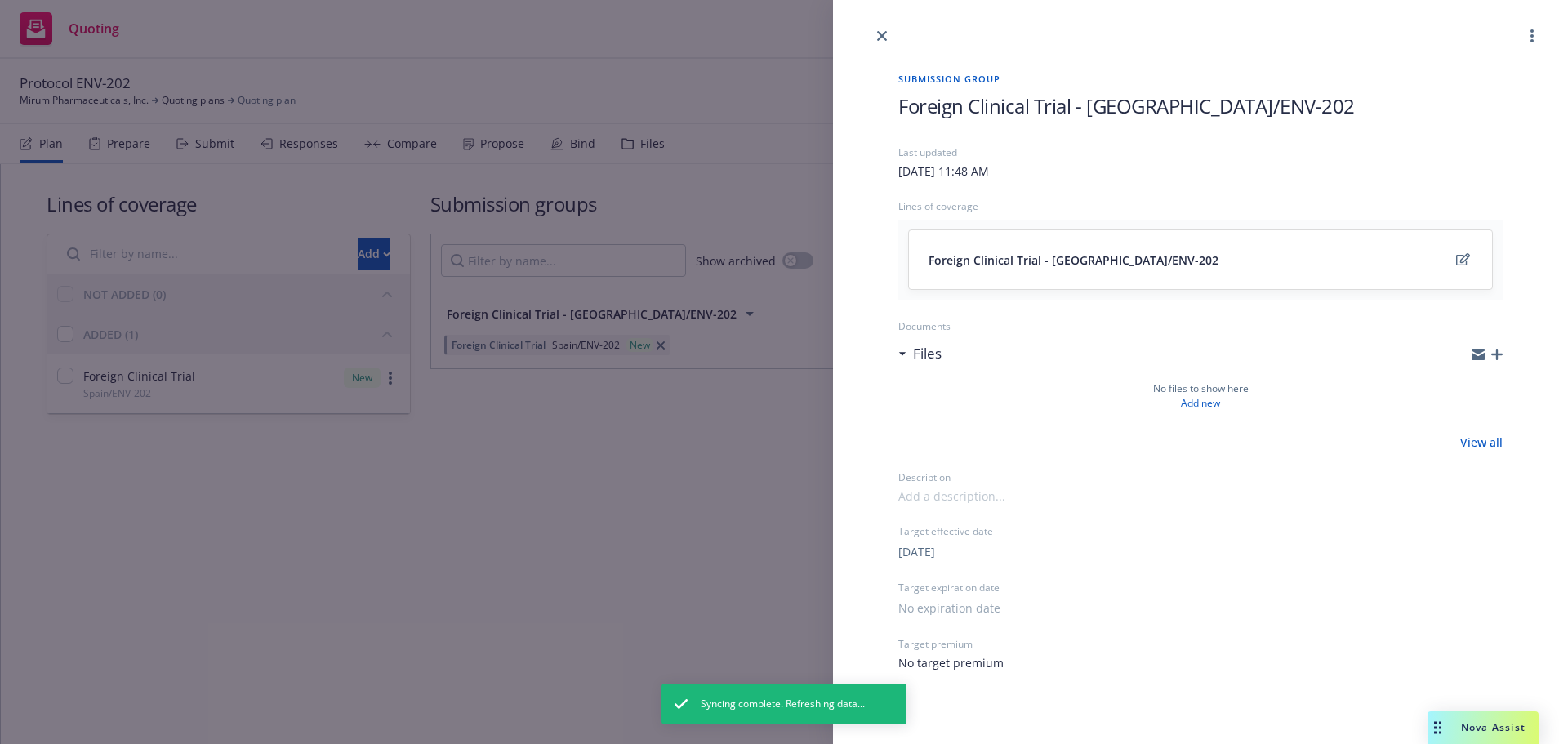
click at [1501, 353] on icon "button" at bounding box center [1496, 354] width 11 height 11
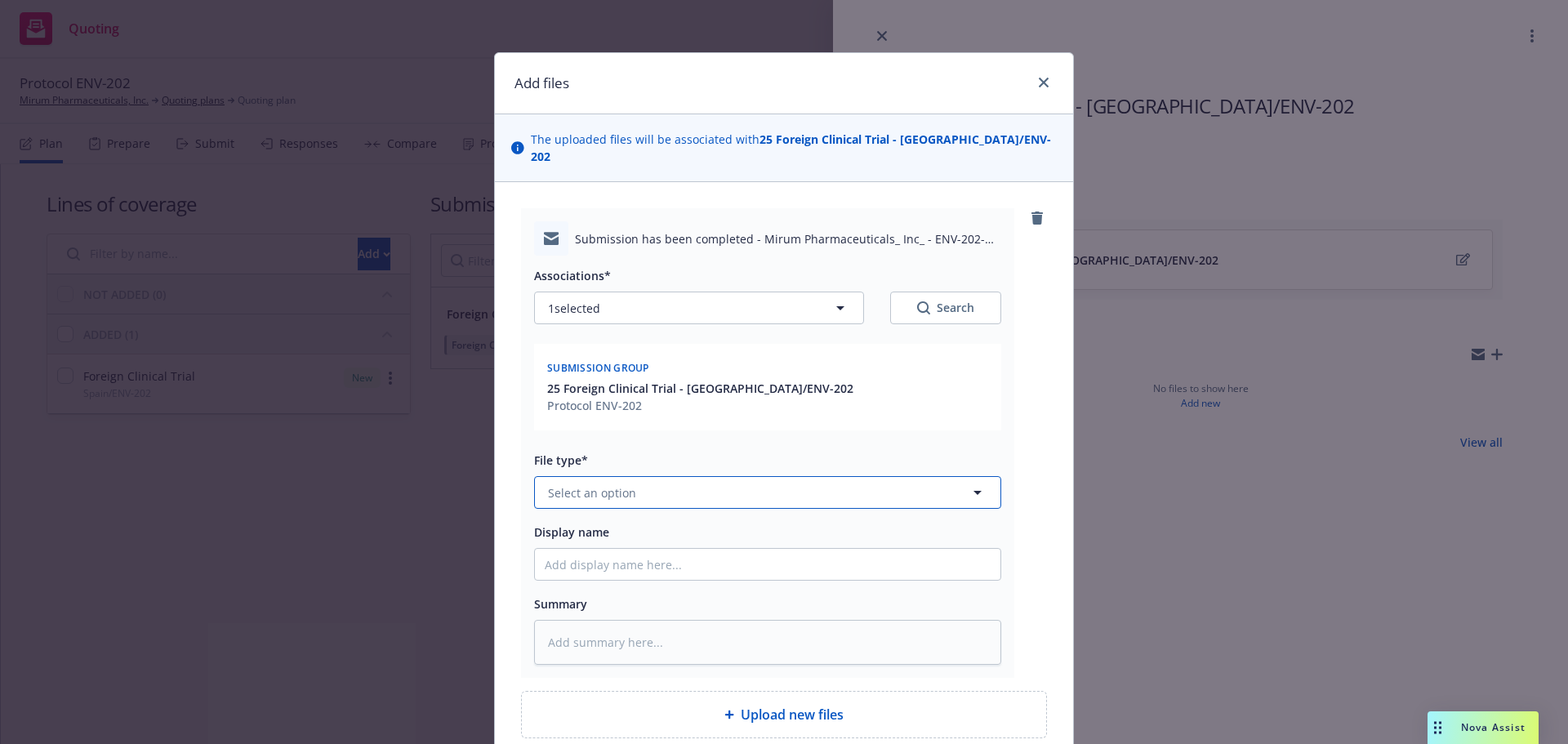
click at [685, 476] on button "Select an option" at bounding box center [768, 493] width 467 height 33
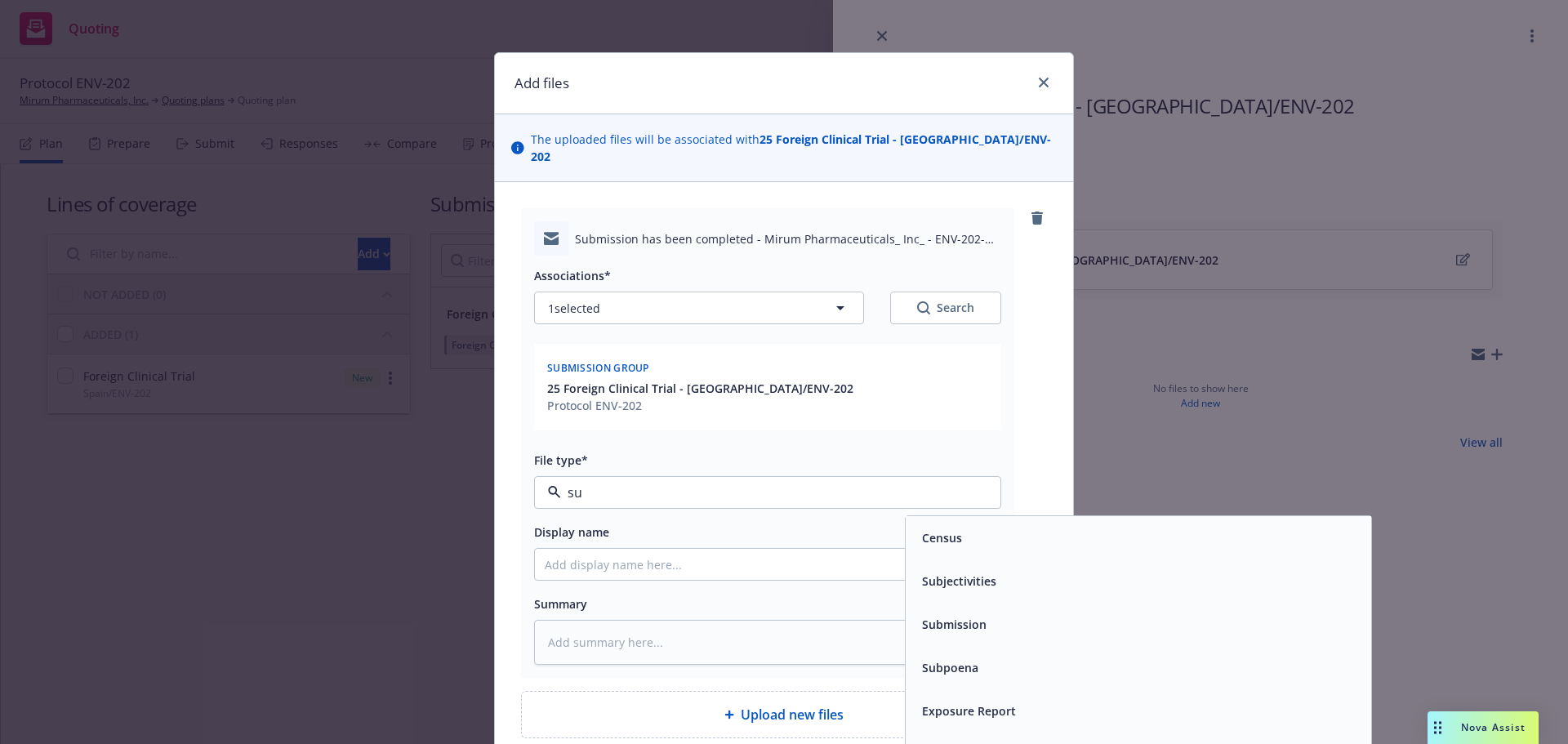
type input "sub"
click at [977, 573] on span "Submission" at bounding box center [954, 581] width 64 height 17
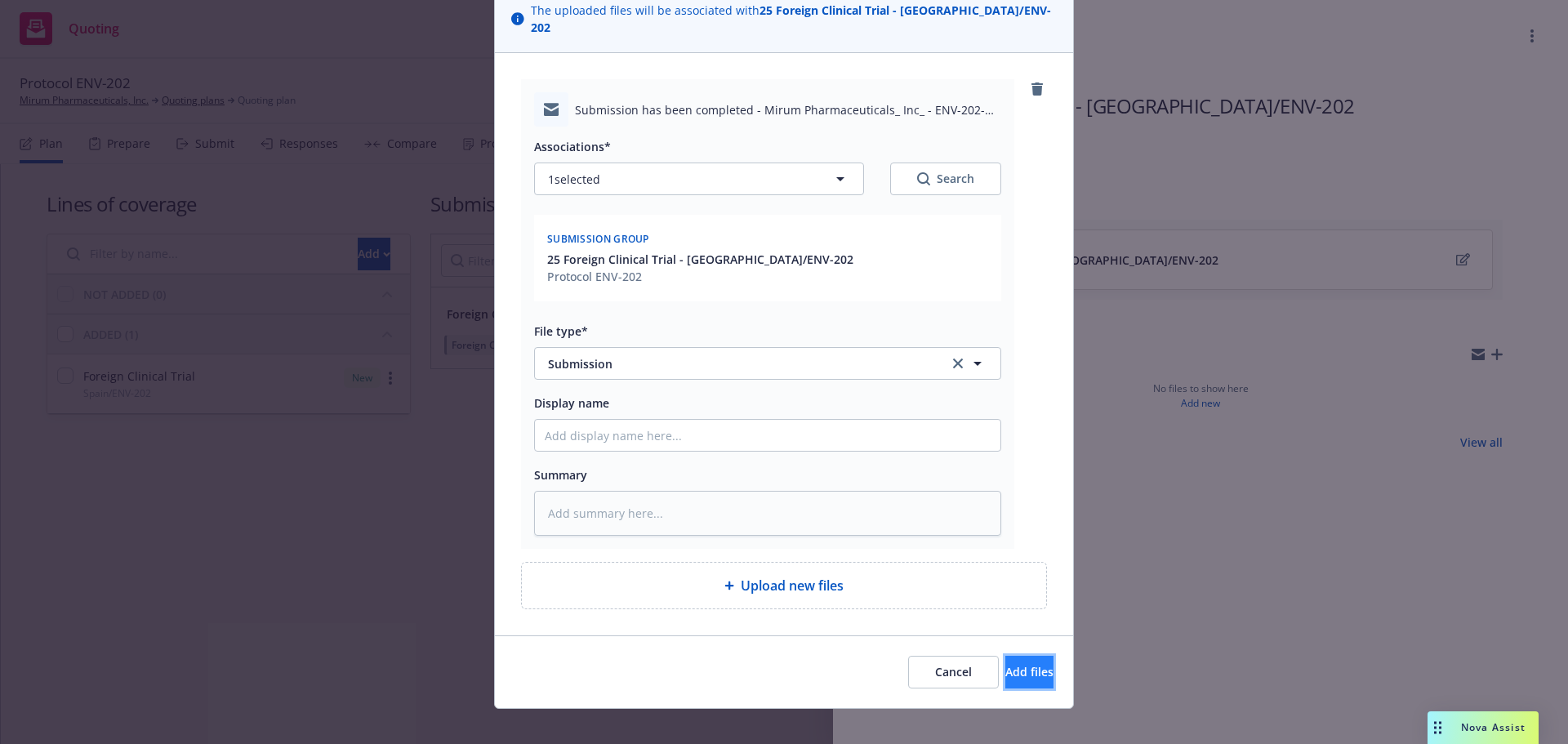
click at [1021, 657] on button "Add files" at bounding box center [1029, 672] width 49 height 33
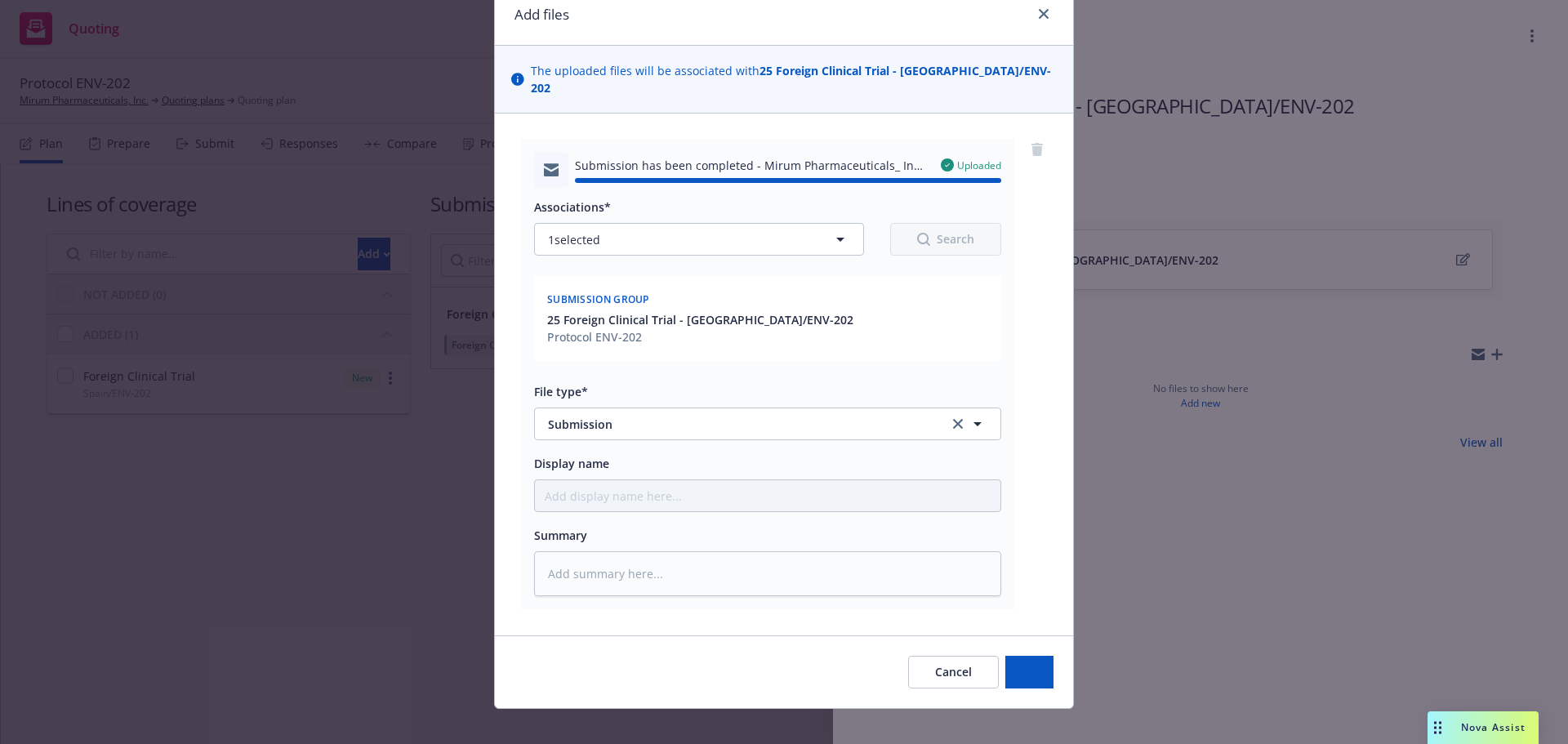
type textarea "x"
